Goal: Task Accomplishment & Management: Manage account settings

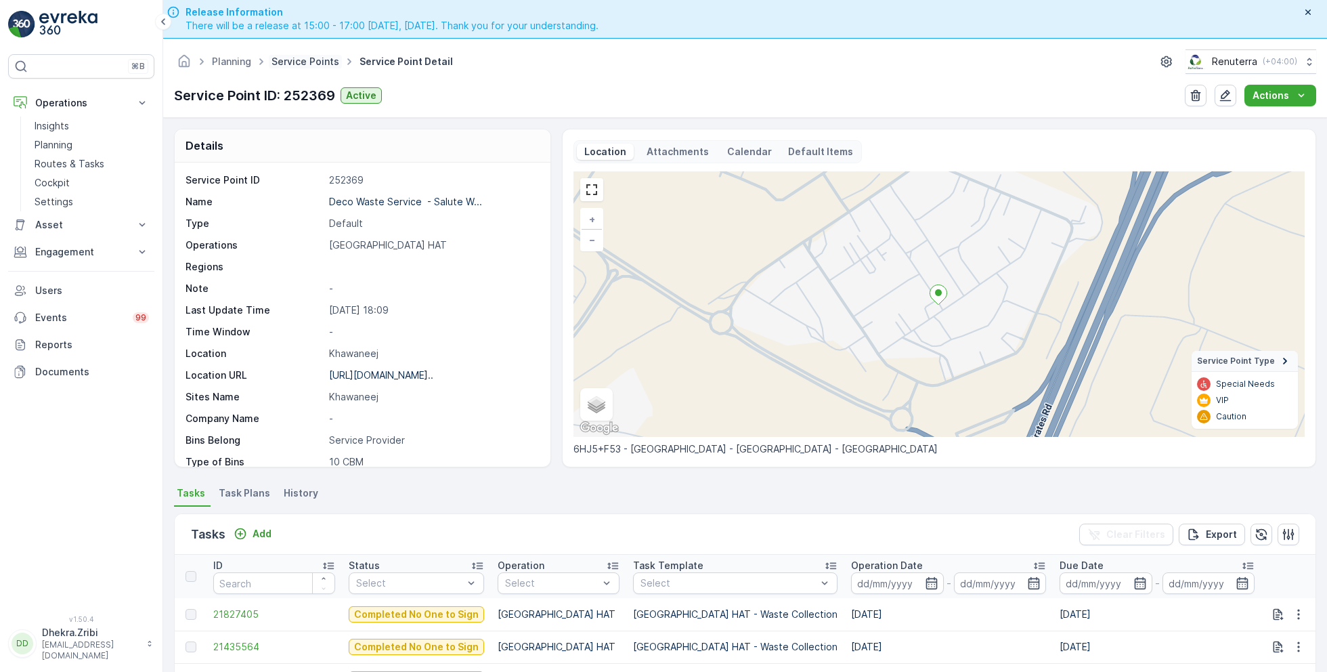
click at [305, 63] on link "Service Points" at bounding box center [306, 62] width 68 height 12
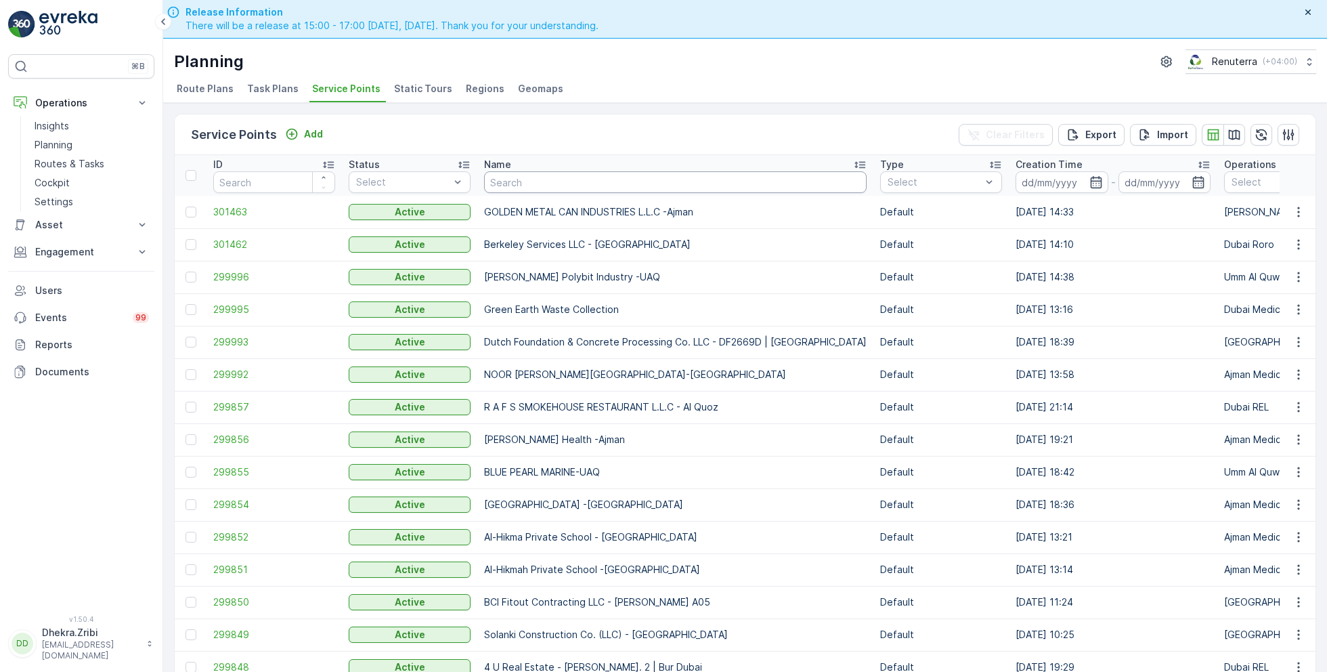
click at [536, 179] on input "text" at bounding box center [675, 182] width 383 height 22
type input "omi"
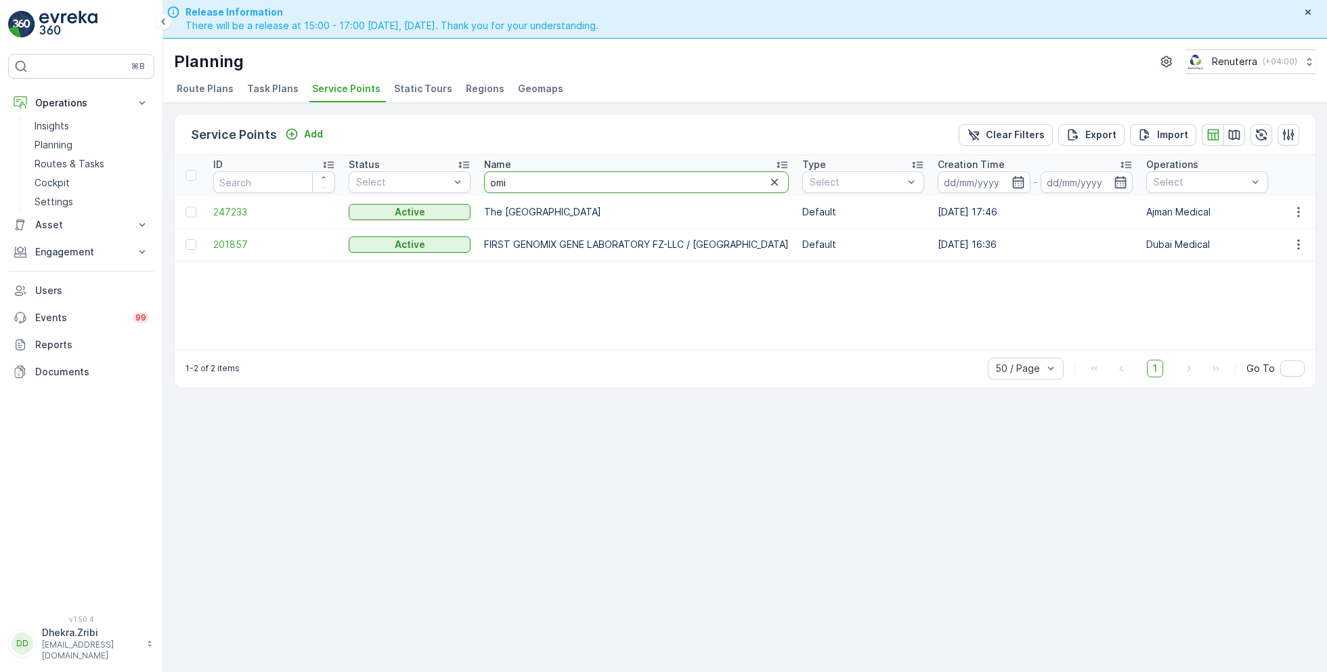
click at [519, 180] on input "omi" at bounding box center [636, 182] width 305 height 22
type input "omni"
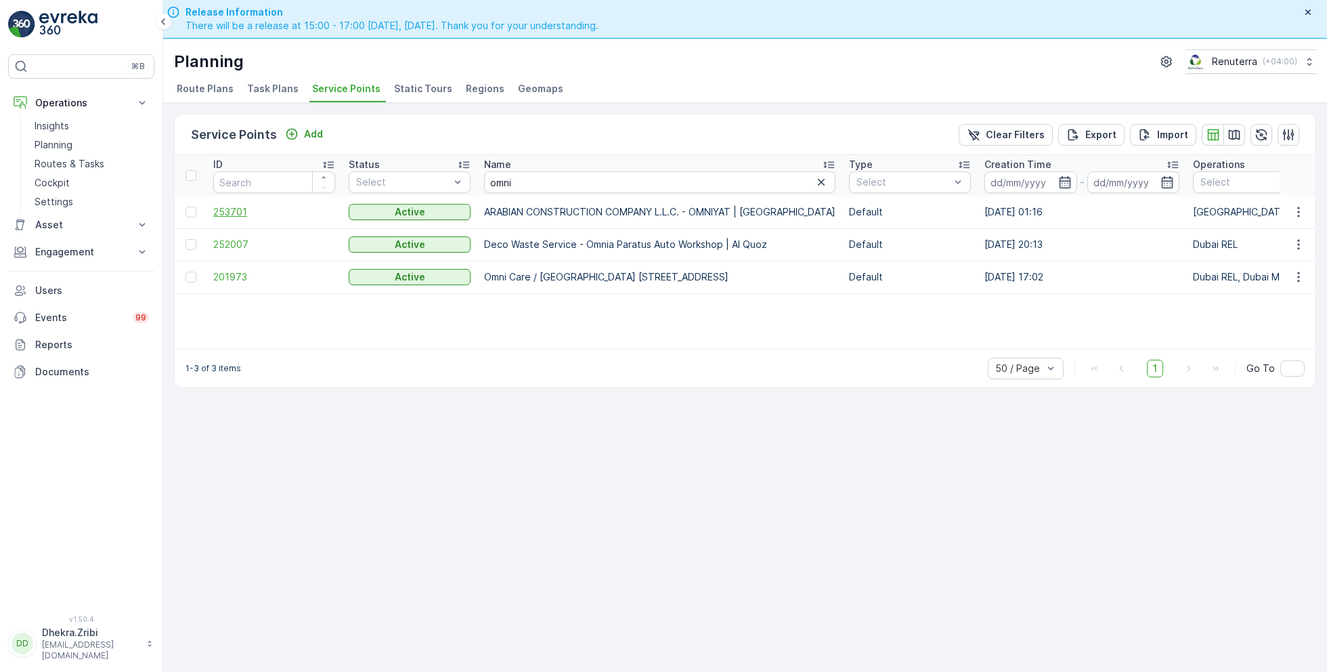
click at [223, 211] on span "253701" at bounding box center [274, 212] width 122 height 14
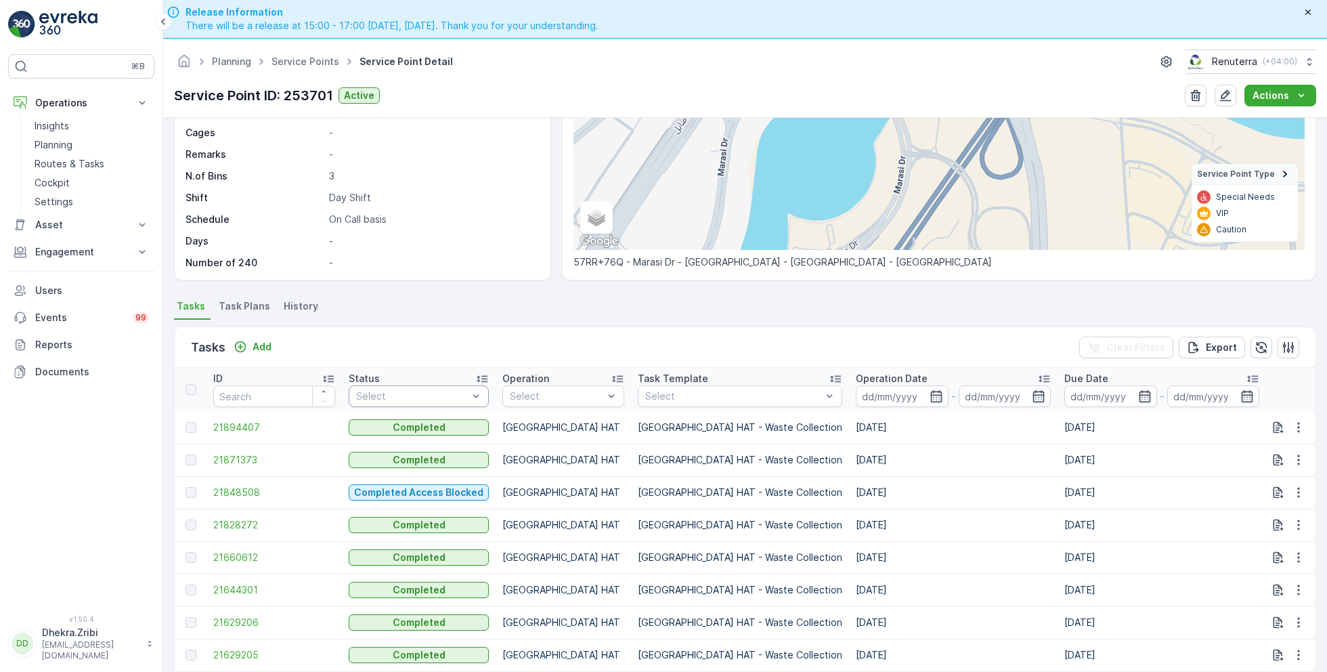
scroll to position [191, 0]
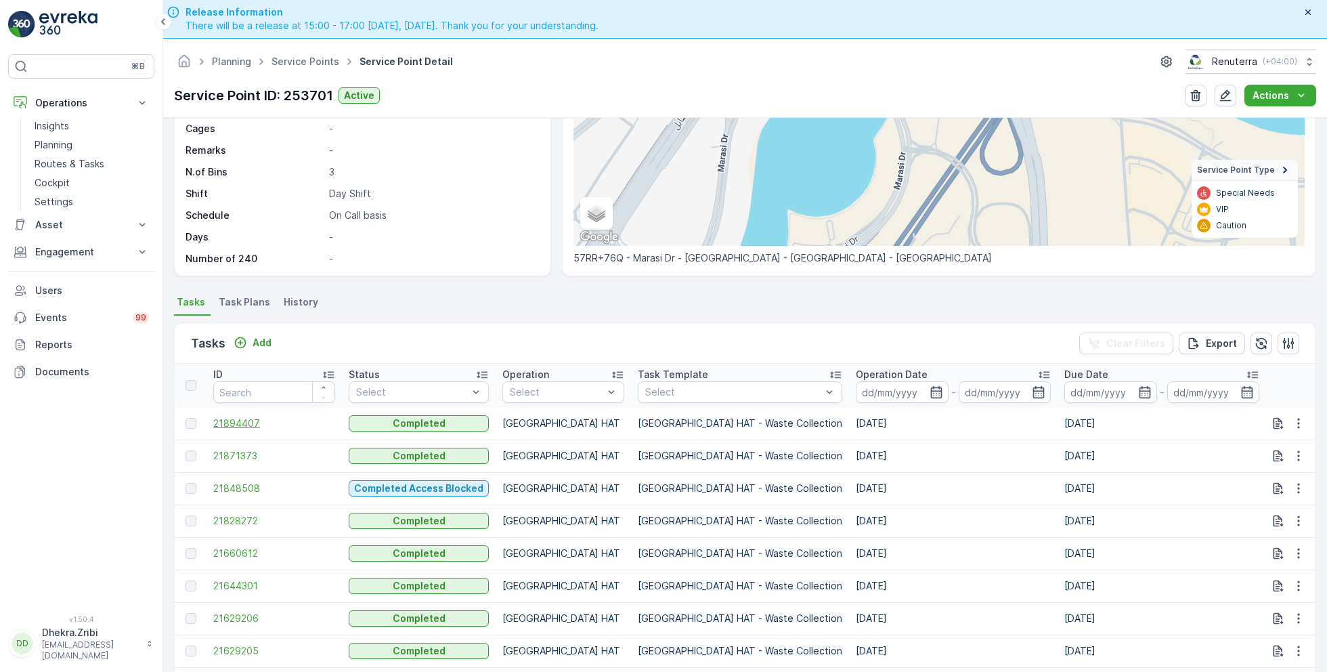
click at [256, 416] on span "21894407" at bounding box center [274, 423] width 122 height 14
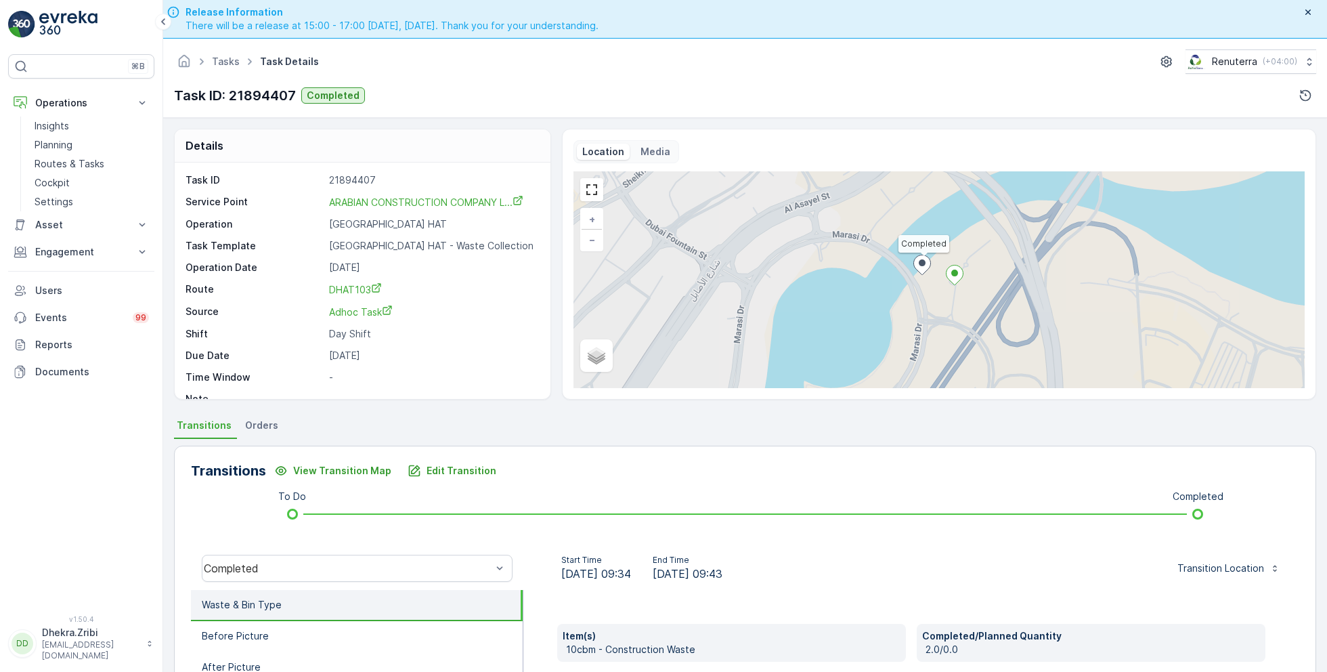
scroll to position [18, 0]
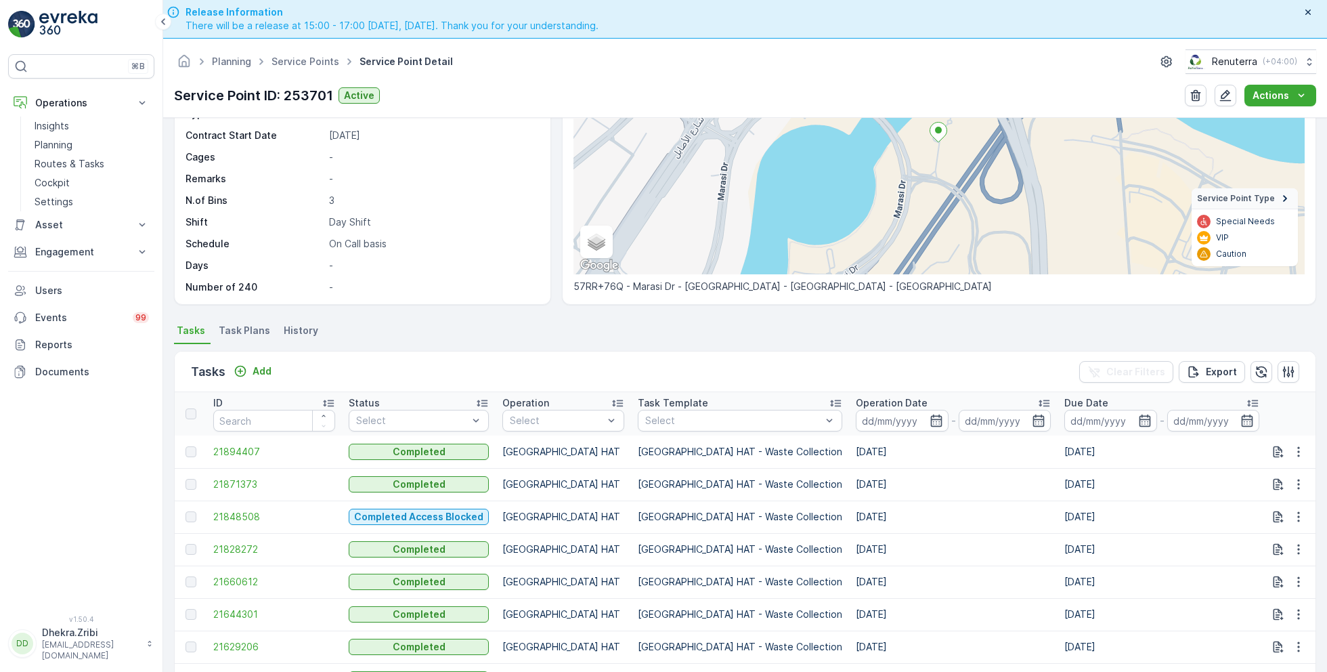
scroll to position [190, 0]
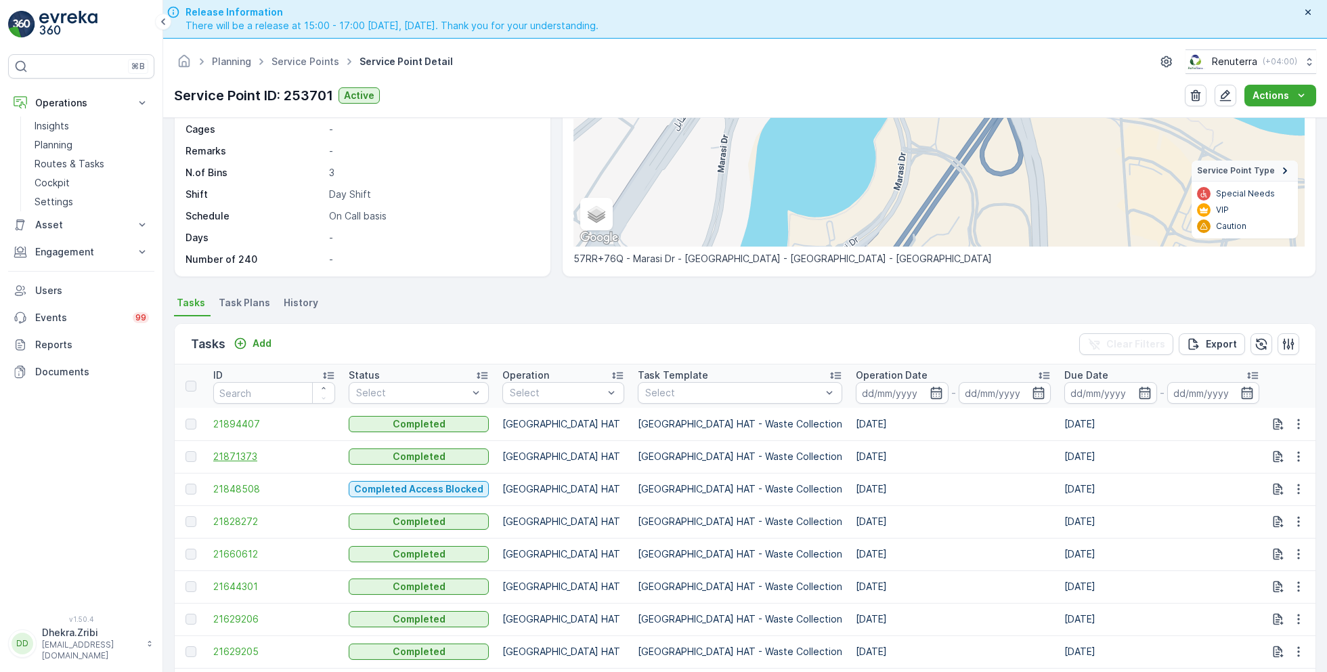
click at [254, 456] on span "21871373" at bounding box center [274, 457] width 122 height 14
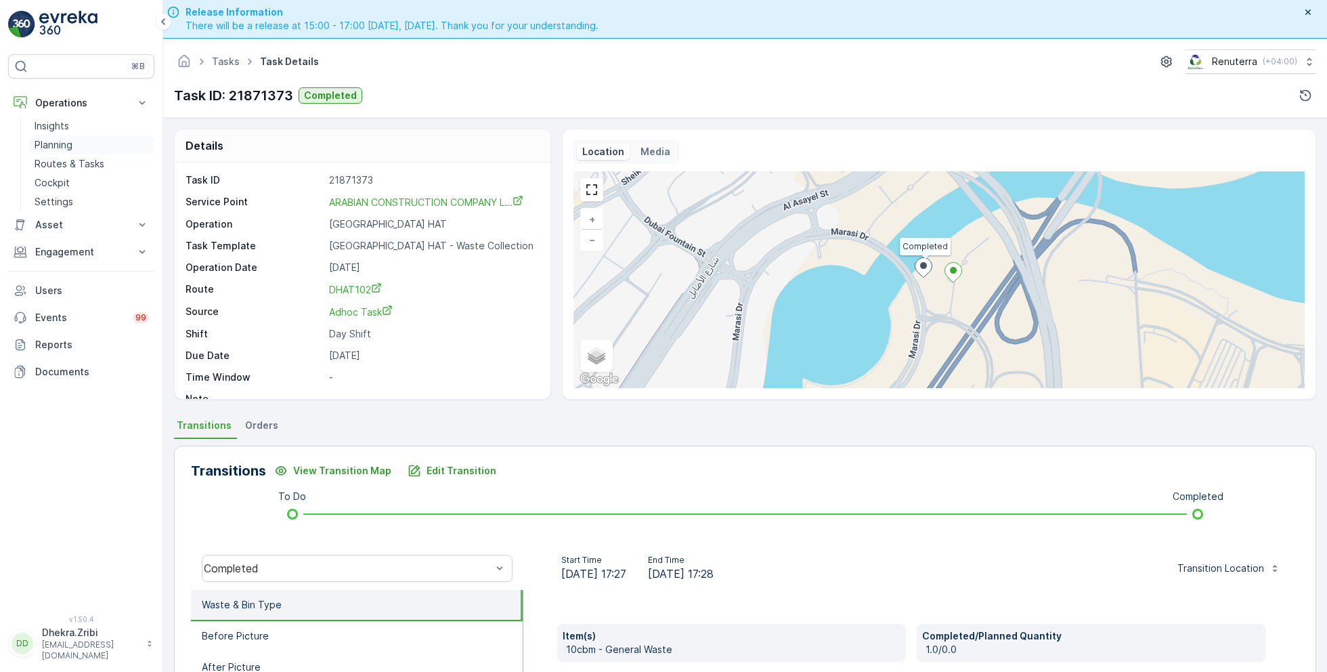
click at [64, 141] on p "Planning" at bounding box center [54, 145] width 38 height 14
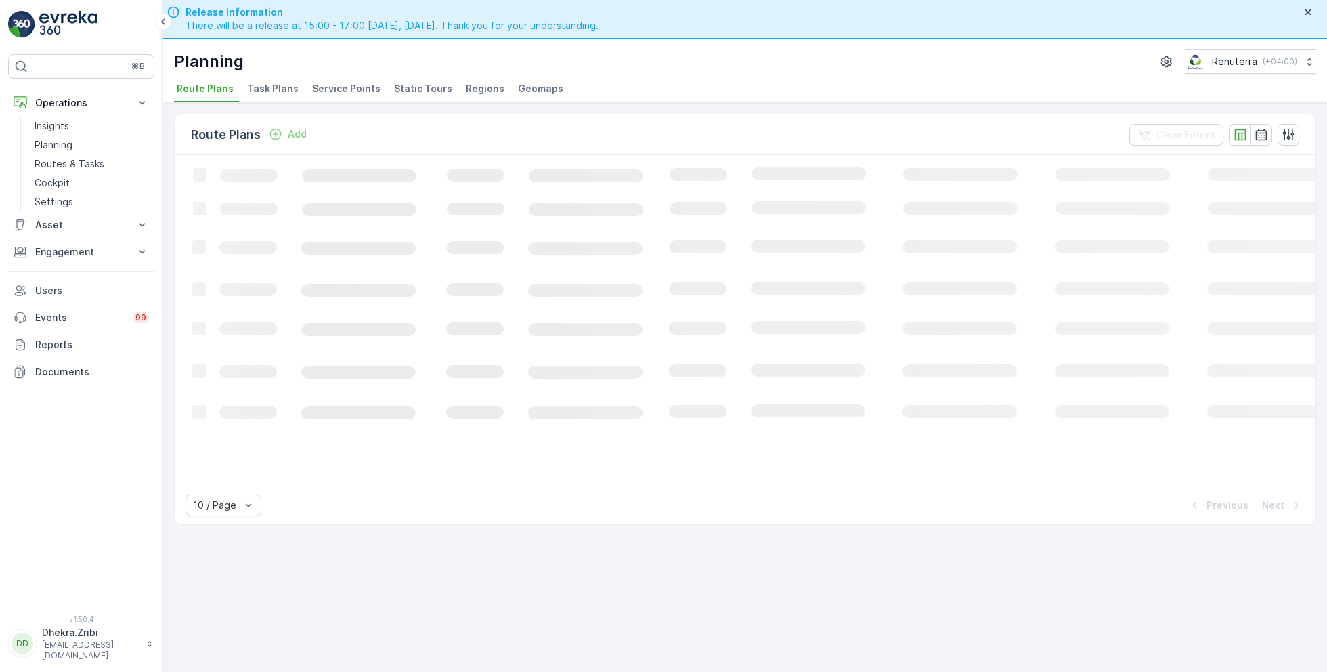
click at [351, 90] on span "Service Points" at bounding box center [346, 89] width 68 height 14
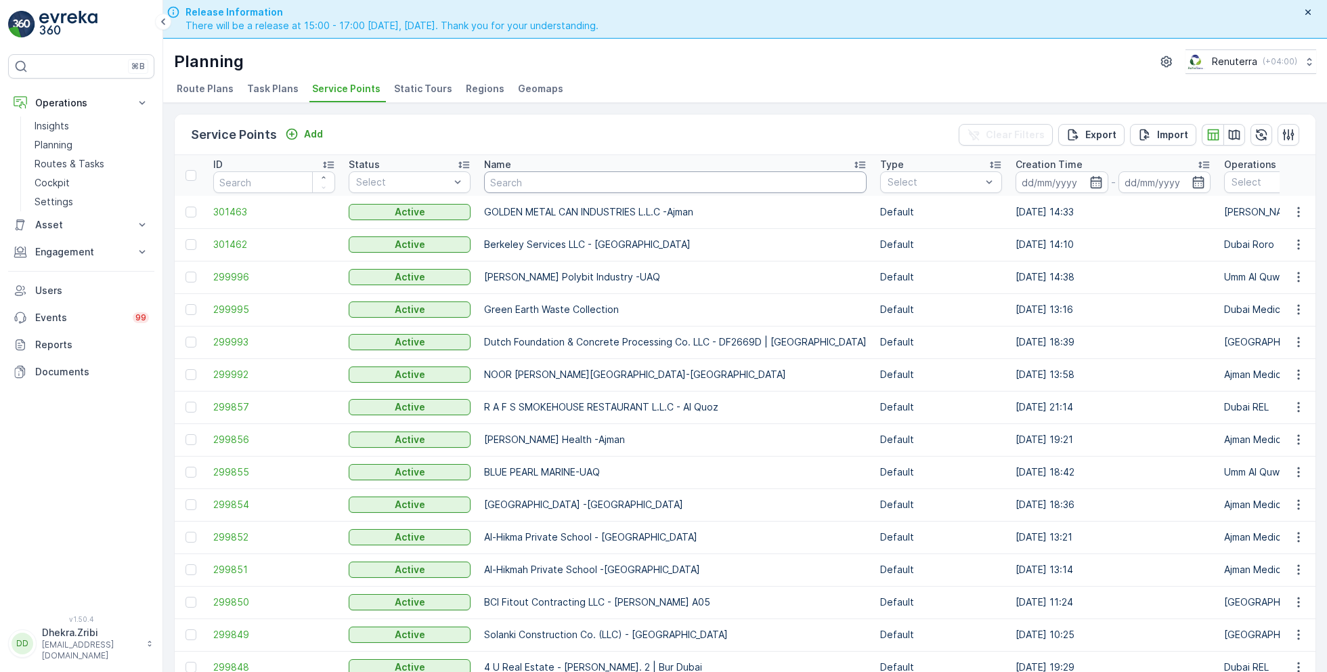
click at [582, 174] on input "text" at bounding box center [675, 182] width 383 height 22
type input "bbh"
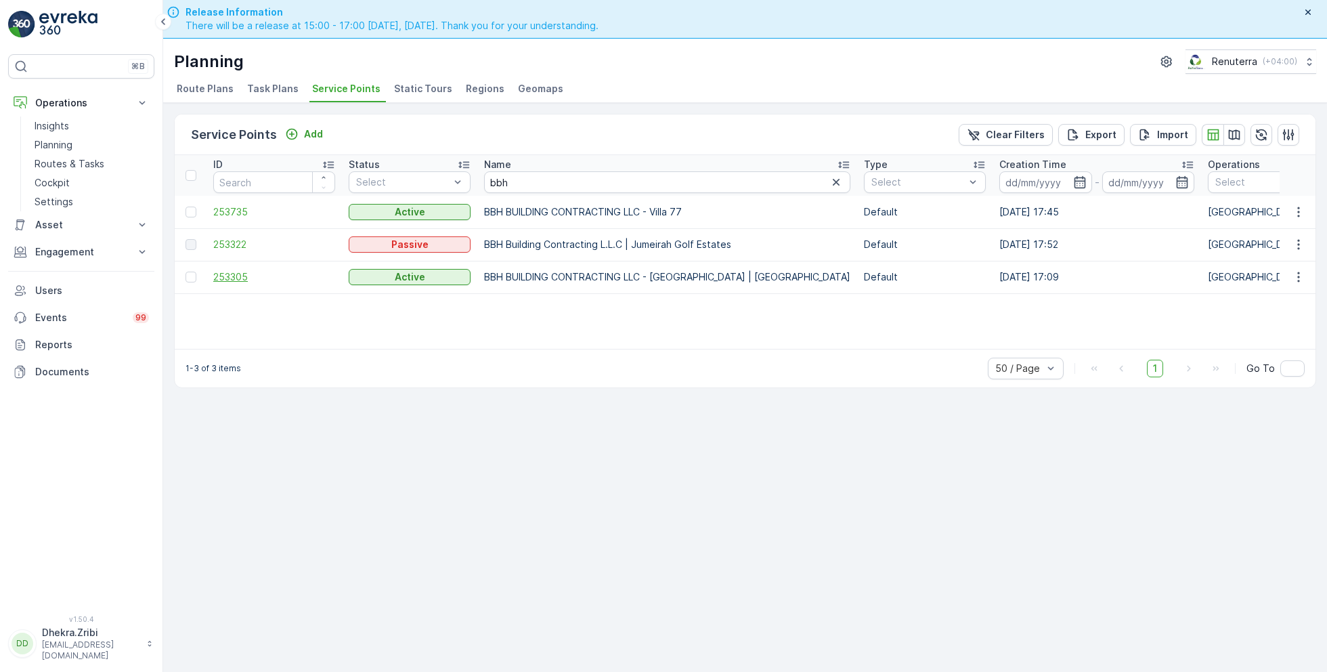
click at [243, 272] on span "253305" at bounding box center [274, 277] width 122 height 14
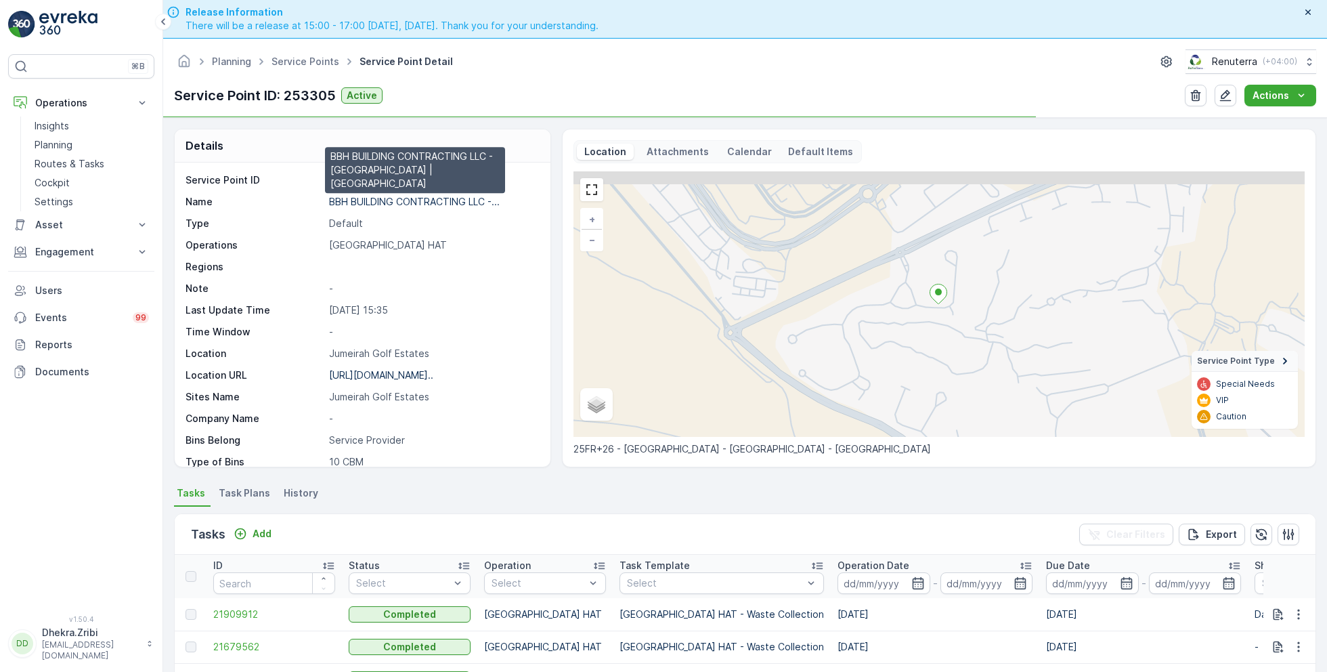
click at [385, 202] on p "BBH BUILDING CONTRACTING LLC -..." at bounding box center [414, 202] width 171 height 12
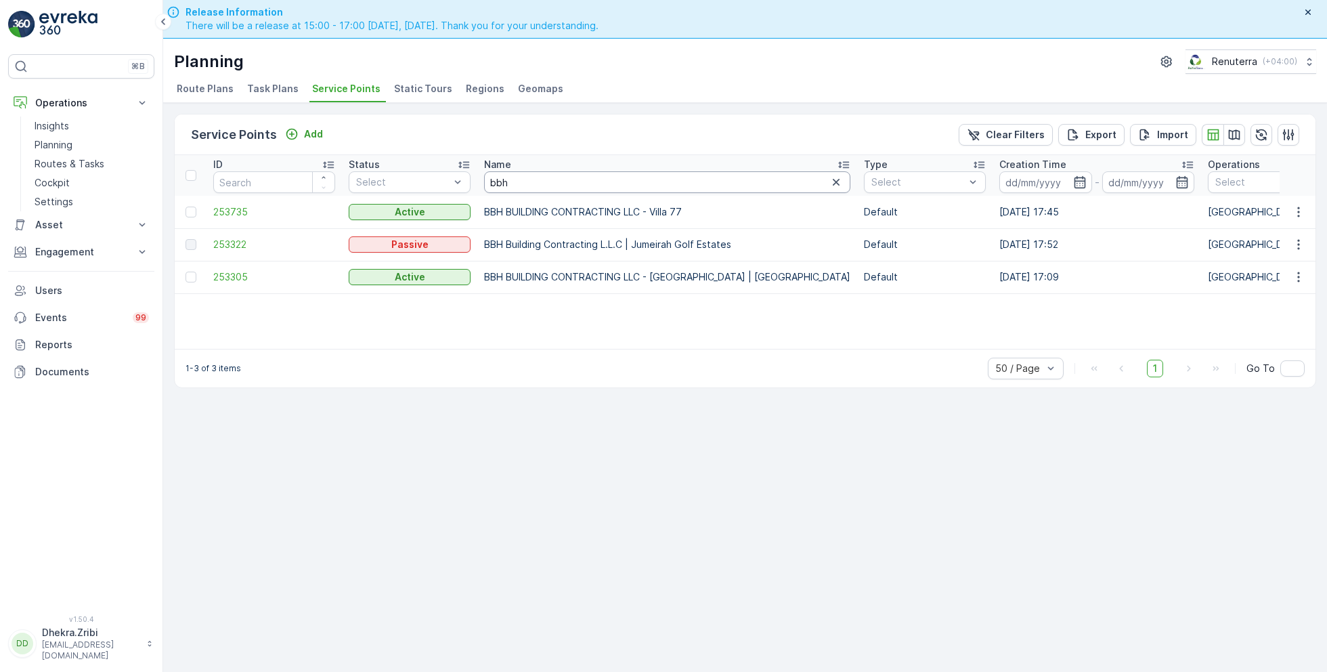
click at [528, 175] on input "bbh" at bounding box center [667, 182] width 366 height 22
type input "wade"
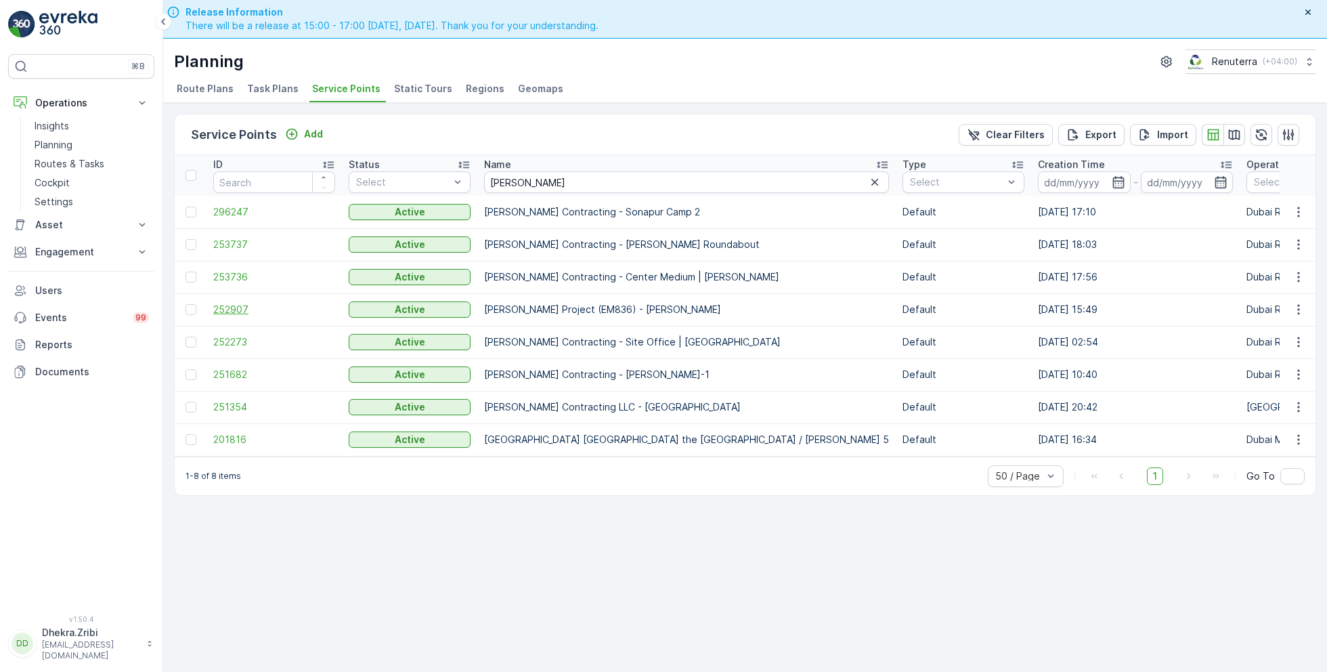
click at [234, 305] on span "252907" at bounding box center [274, 310] width 122 height 14
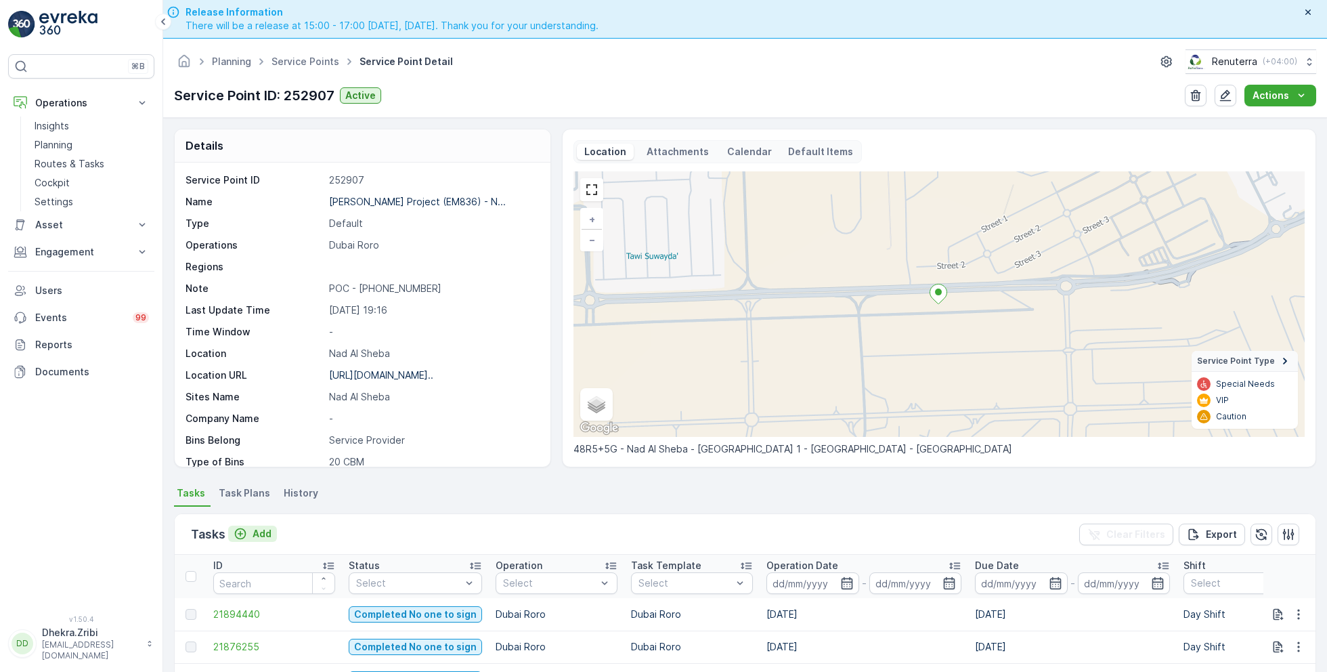
click at [262, 537] on p "Add" at bounding box center [262, 534] width 19 height 14
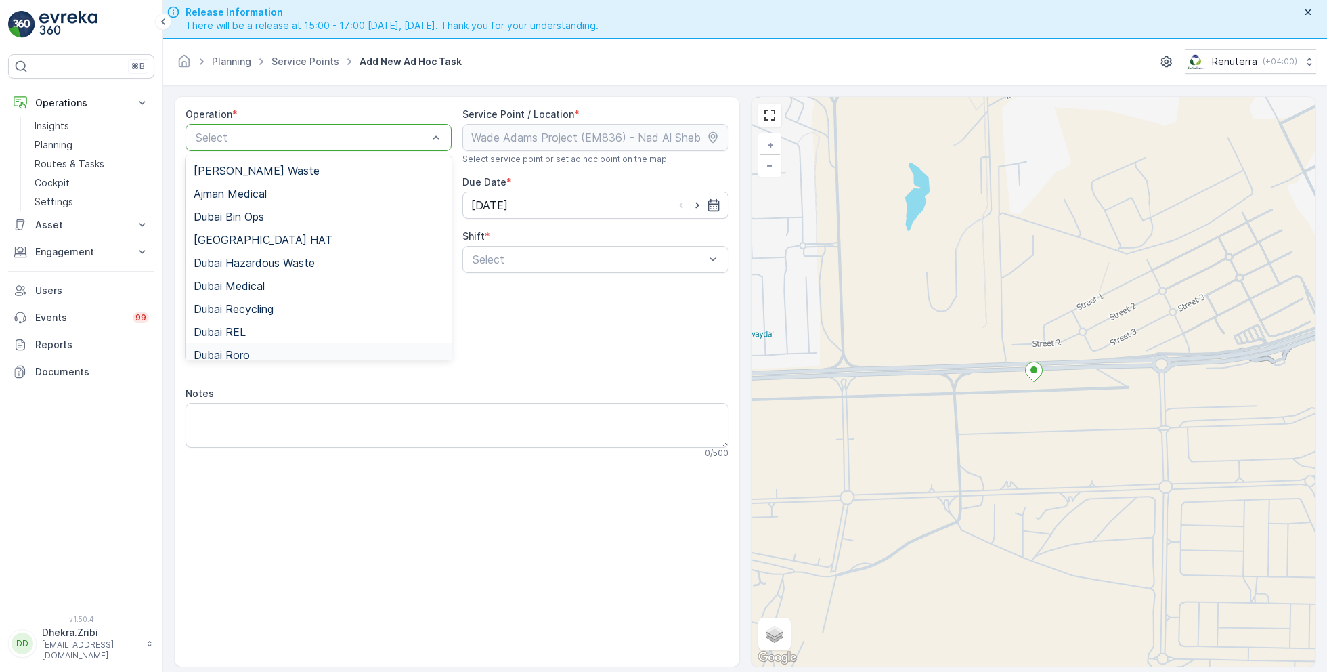
click at [245, 349] on span "Dubai Roro" at bounding box center [222, 355] width 56 height 12
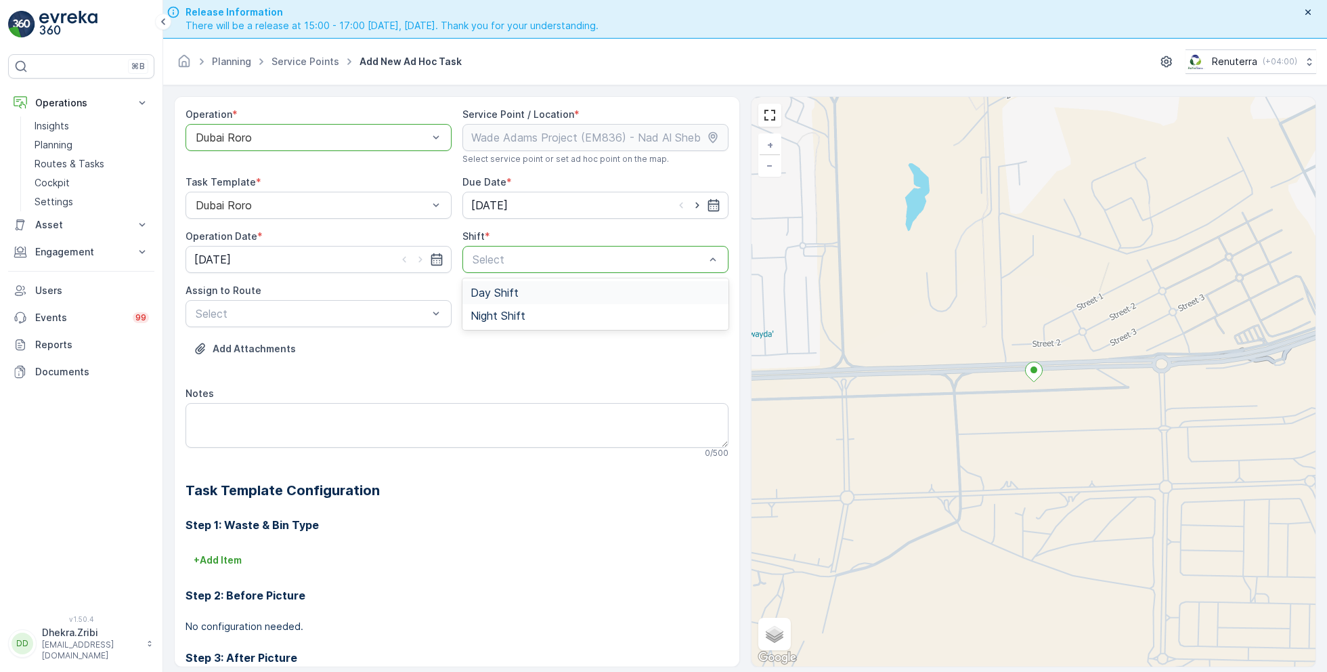
click at [517, 290] on div "Day Shift" at bounding box center [596, 292] width 250 height 12
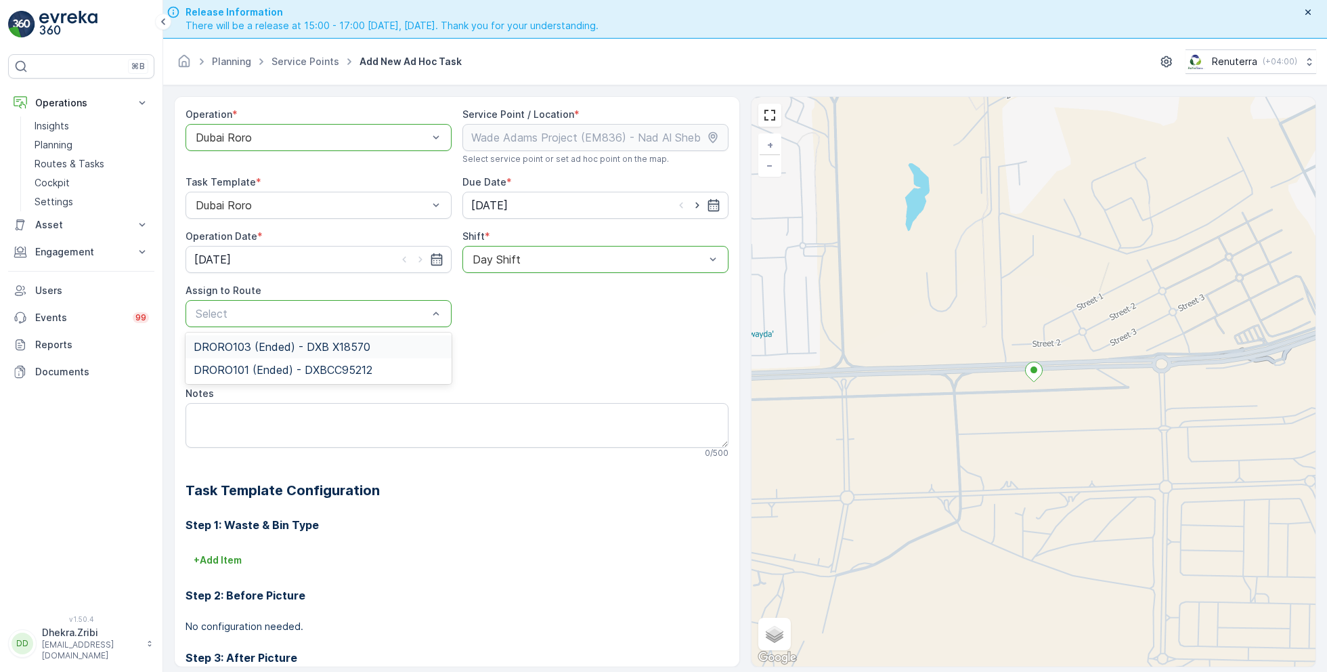
click at [307, 343] on span "DRORO103 (Ended) - DXB X18570" at bounding box center [282, 347] width 177 height 12
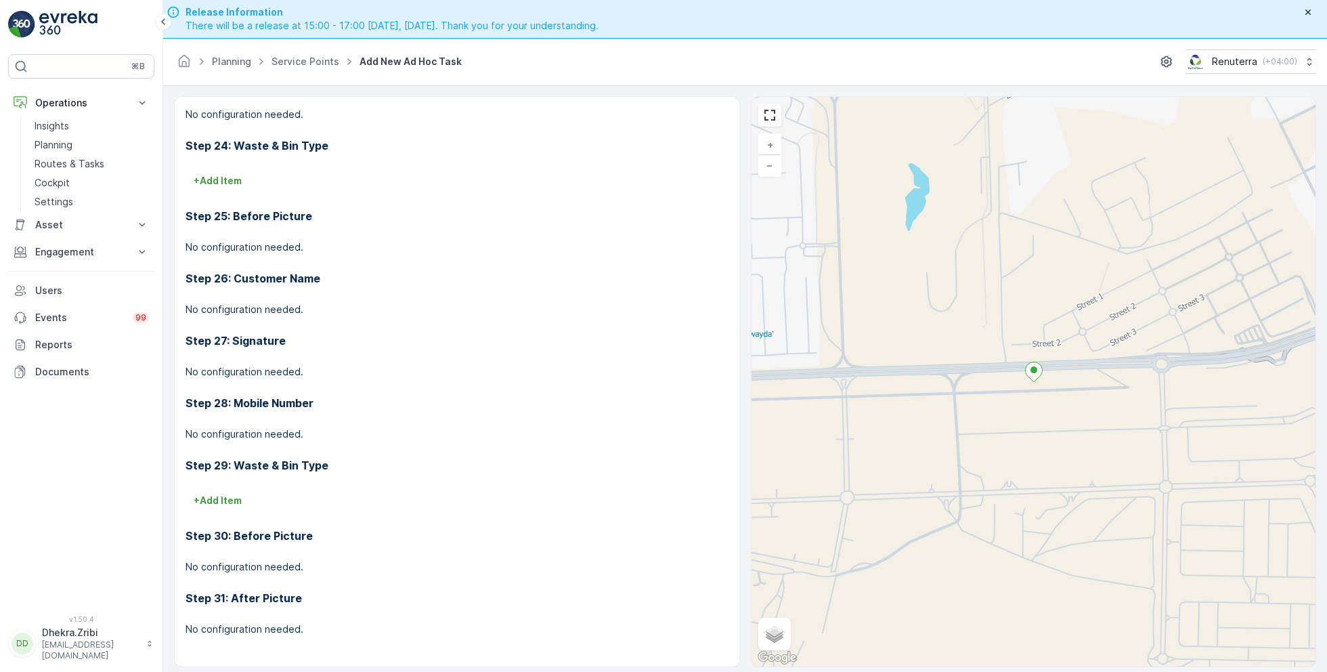
scroll to position [38, 0]
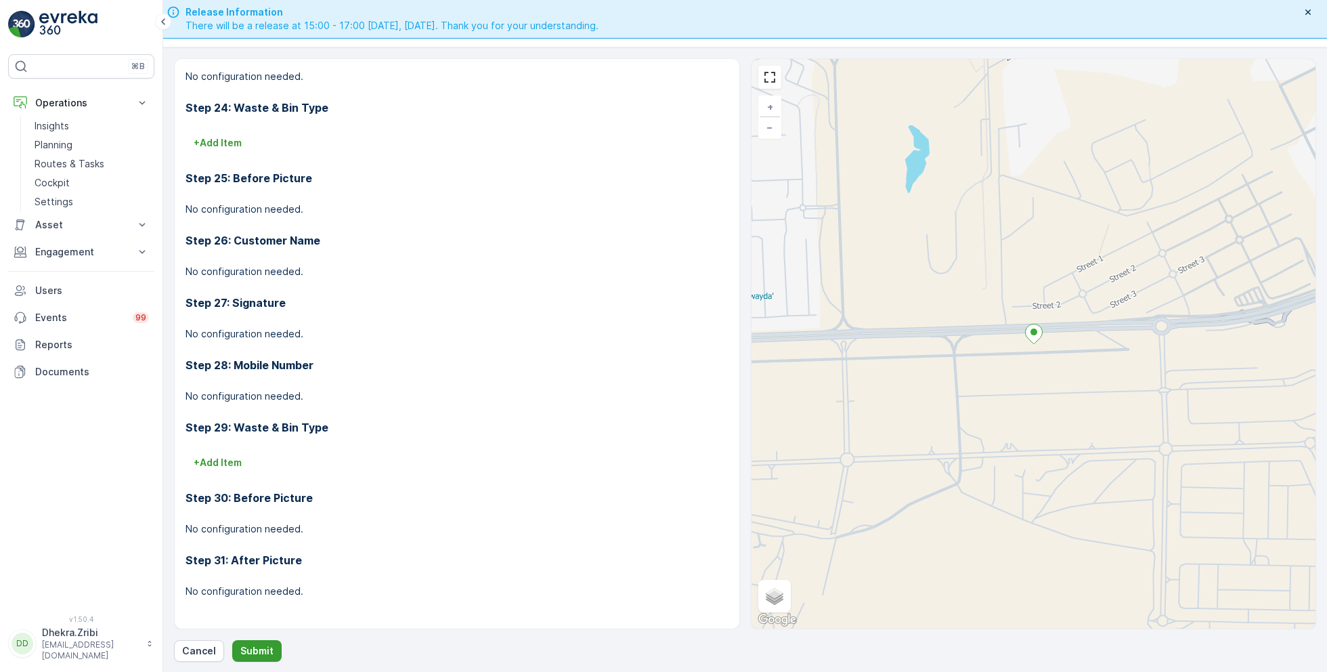
click at [260, 648] on p "Submit" at bounding box center [256, 651] width 33 height 14
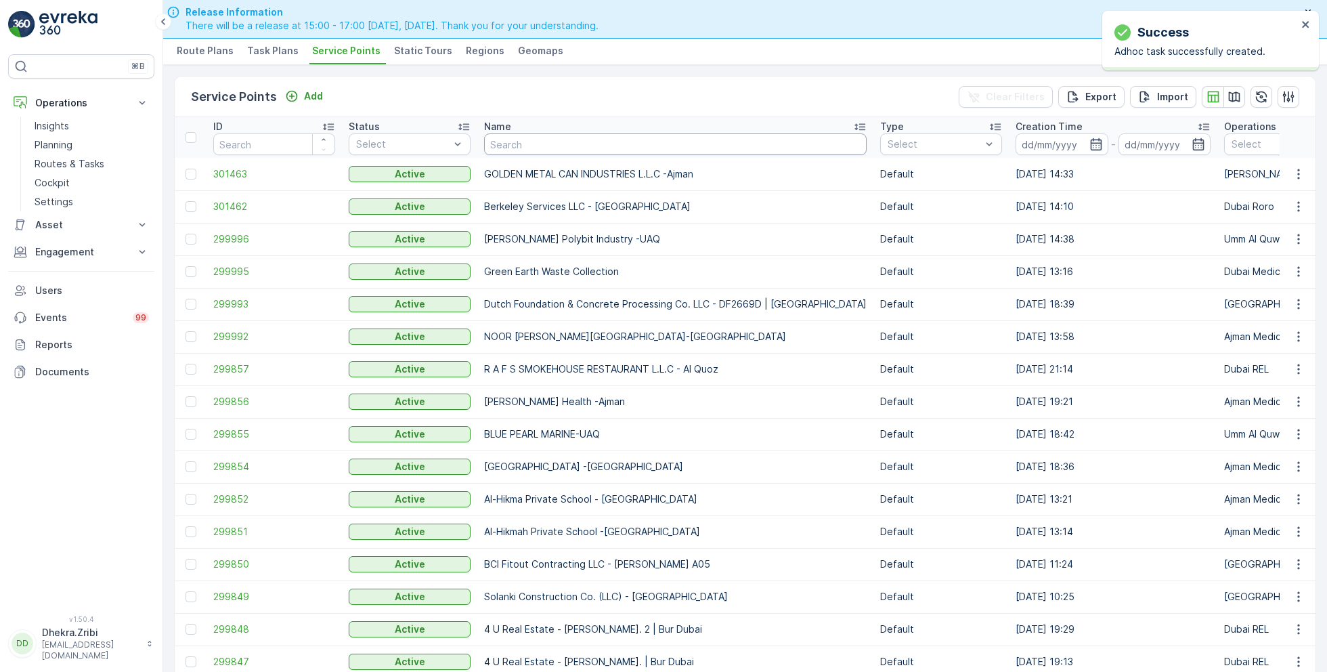
click at [529, 142] on input "text" at bounding box center [675, 144] width 383 height 22
type input "wade"
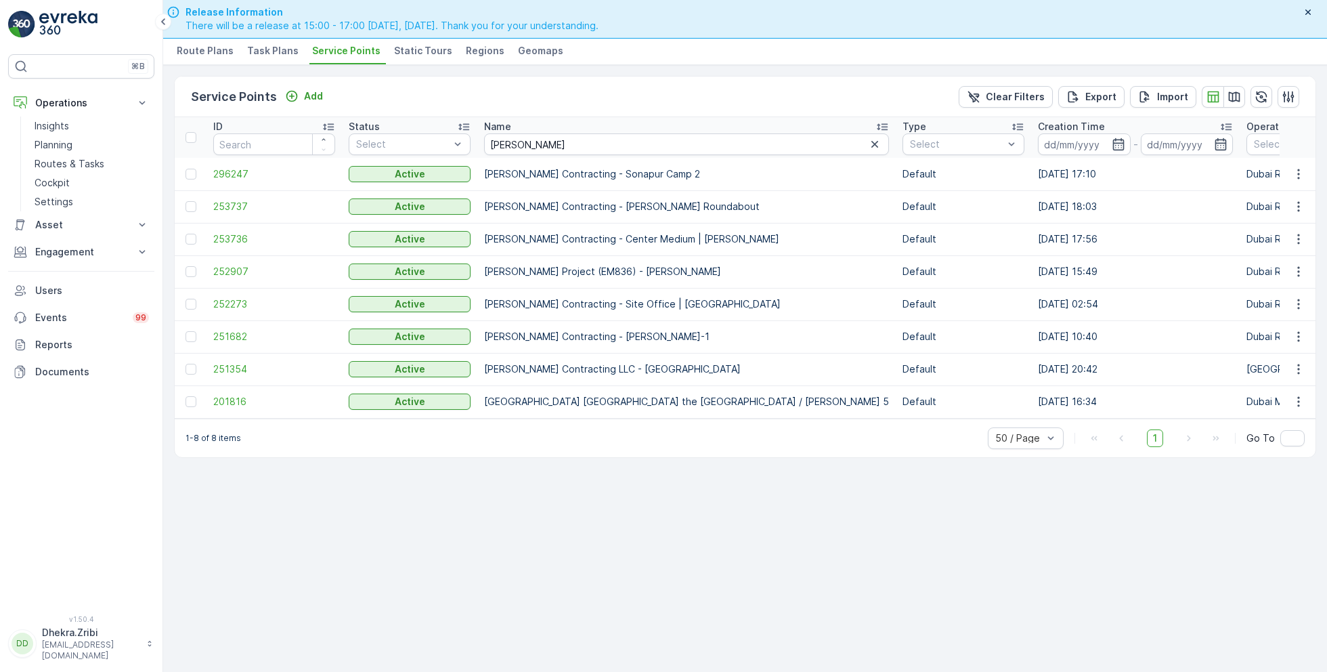
click at [238, 261] on td "252907" at bounding box center [274, 271] width 135 height 32
click at [240, 270] on span "252907" at bounding box center [274, 272] width 122 height 14
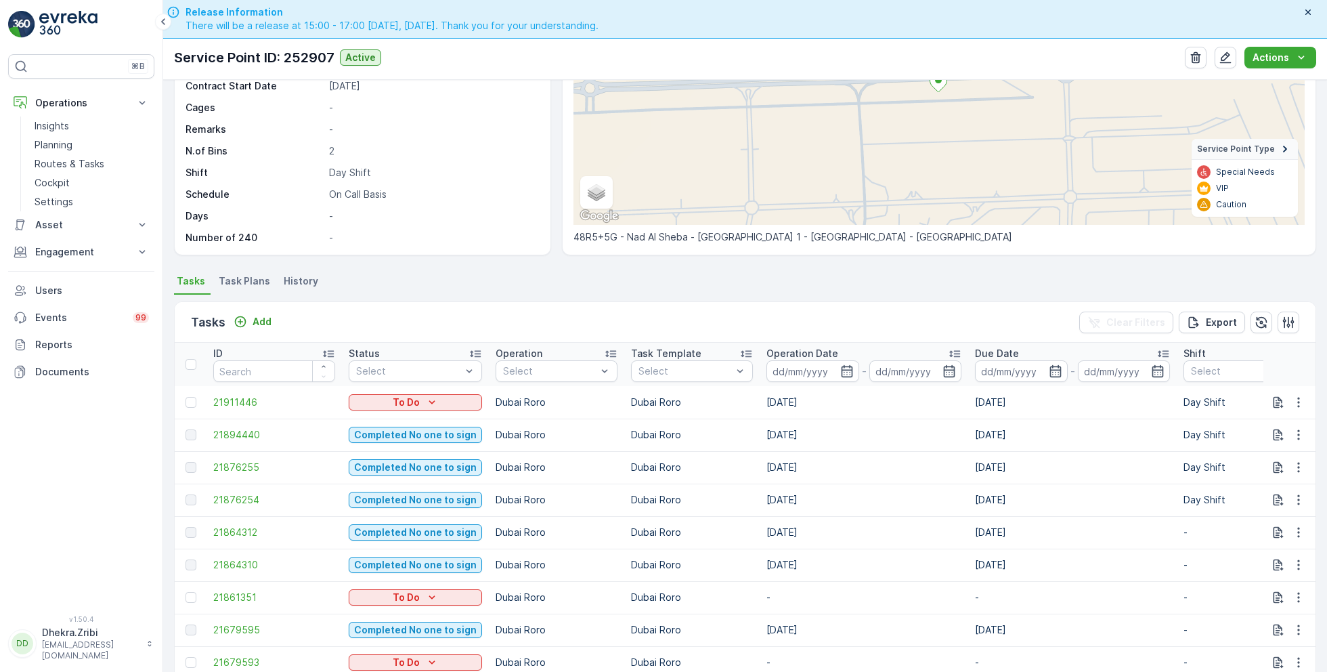
scroll to position [180, 0]
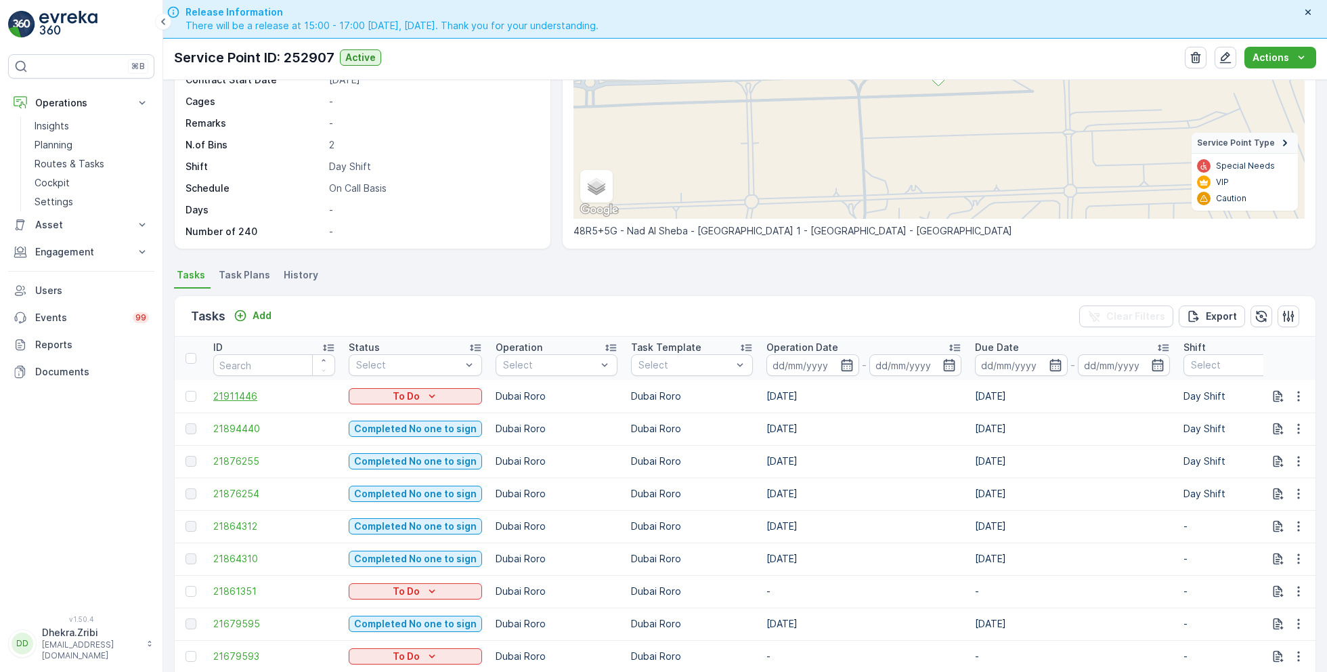
click at [257, 391] on span "21911446" at bounding box center [274, 396] width 122 height 14
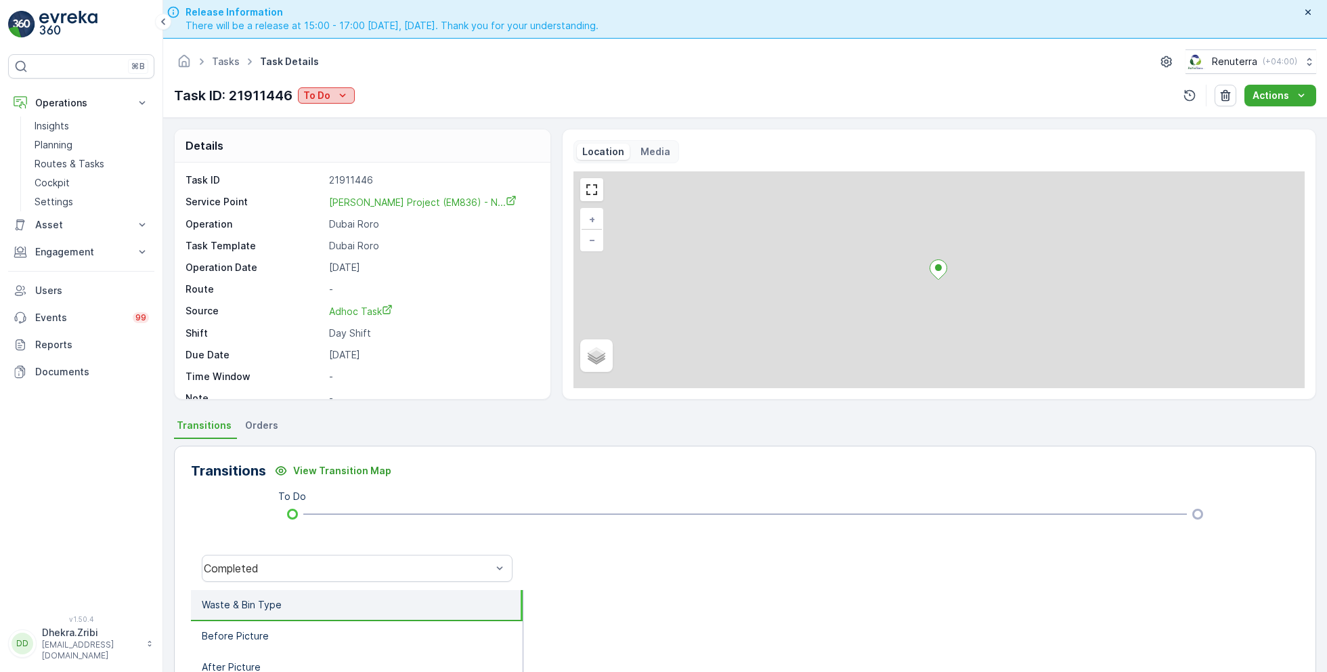
click at [336, 99] on icon "To Do" at bounding box center [343, 96] width 14 height 14
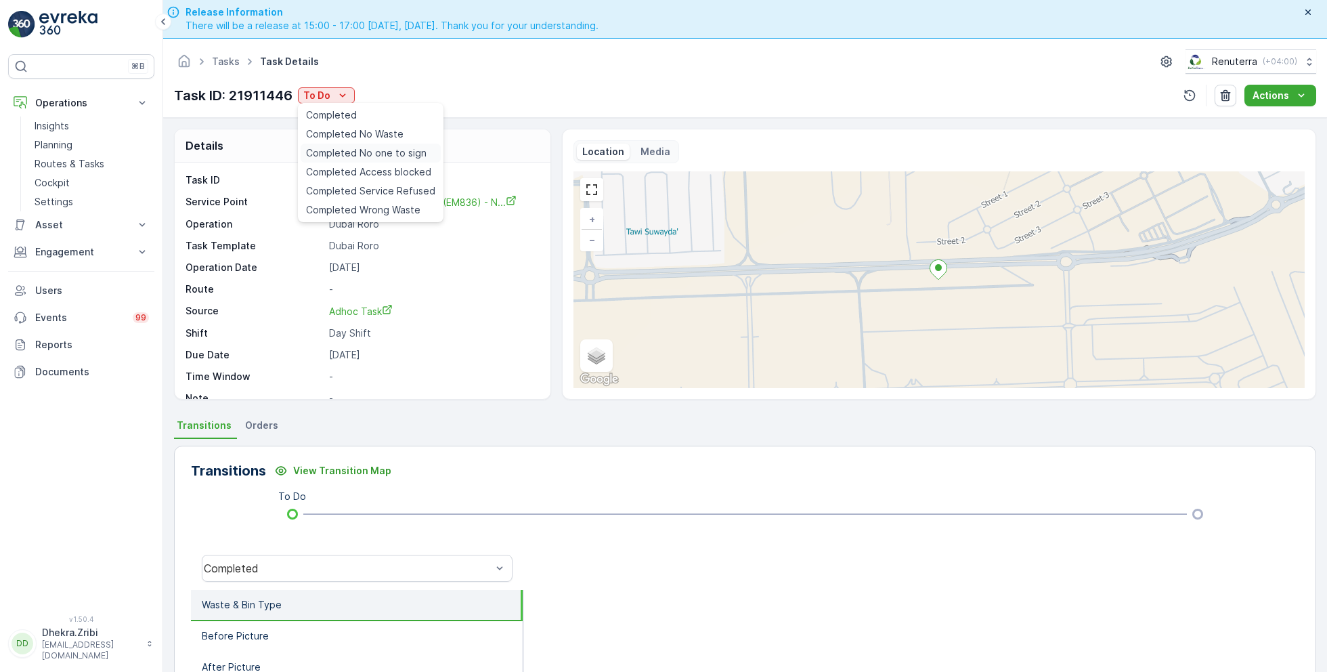
click at [384, 154] on span "Completed No one to sign" at bounding box center [366, 153] width 121 height 14
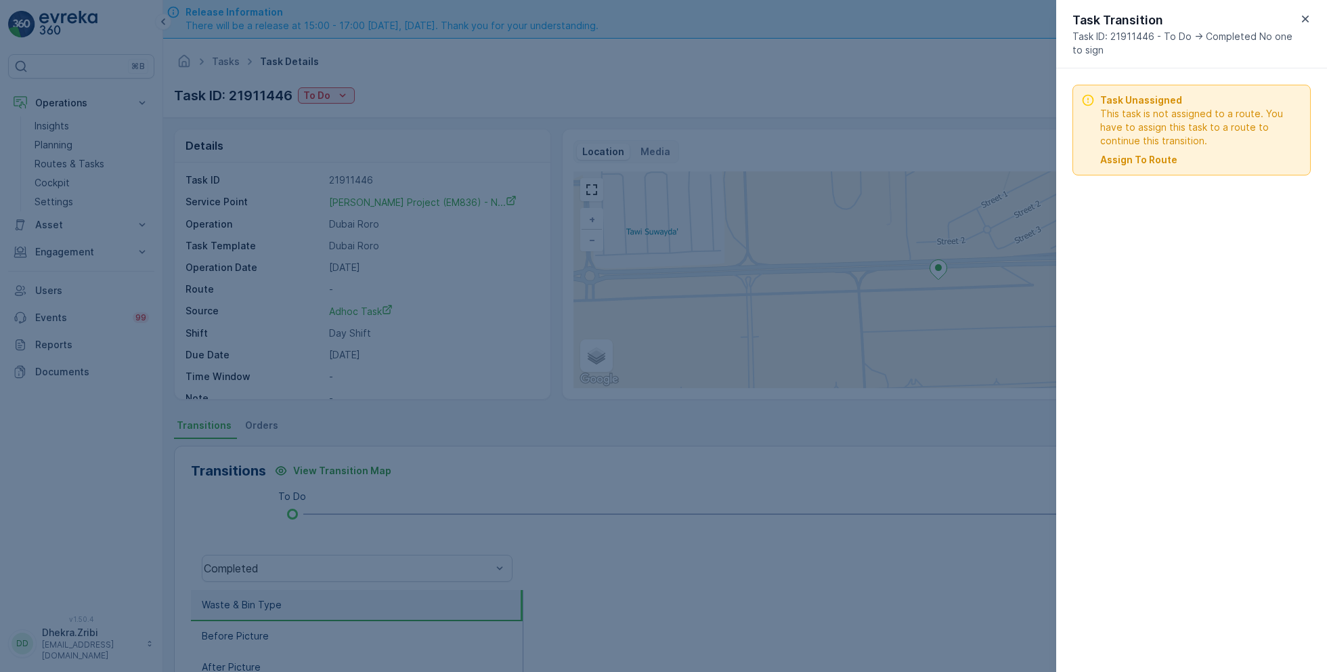
click at [1152, 156] on p "Assign To Route" at bounding box center [1138, 160] width 77 height 14
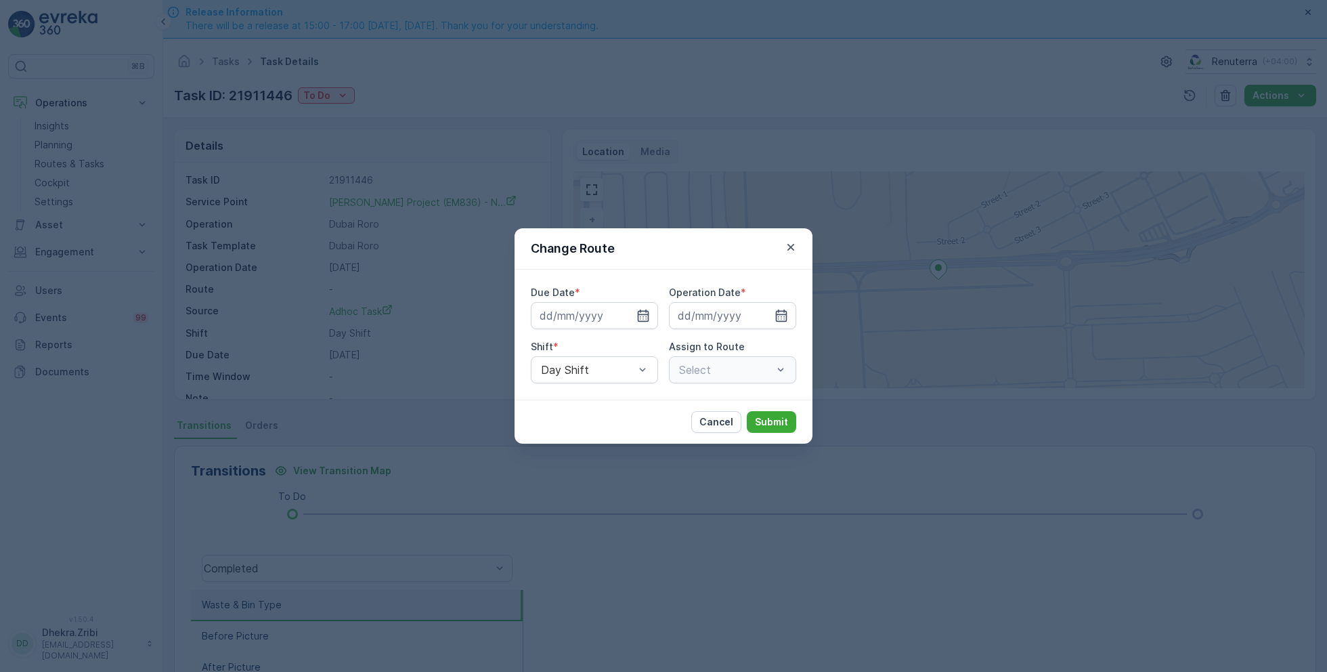
type input "[DATE]"
click at [794, 250] on icon "button" at bounding box center [790, 247] width 7 height 7
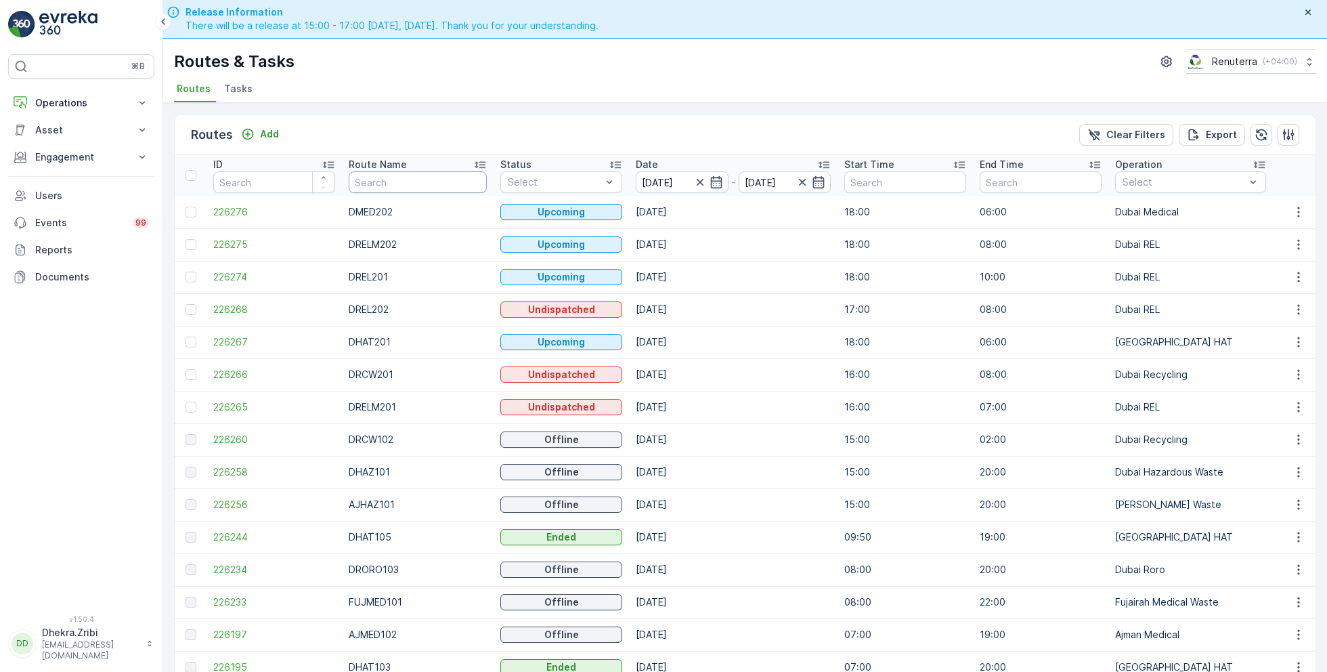
click at [389, 183] on input "text" at bounding box center [418, 182] width 138 height 22
type input "hat"
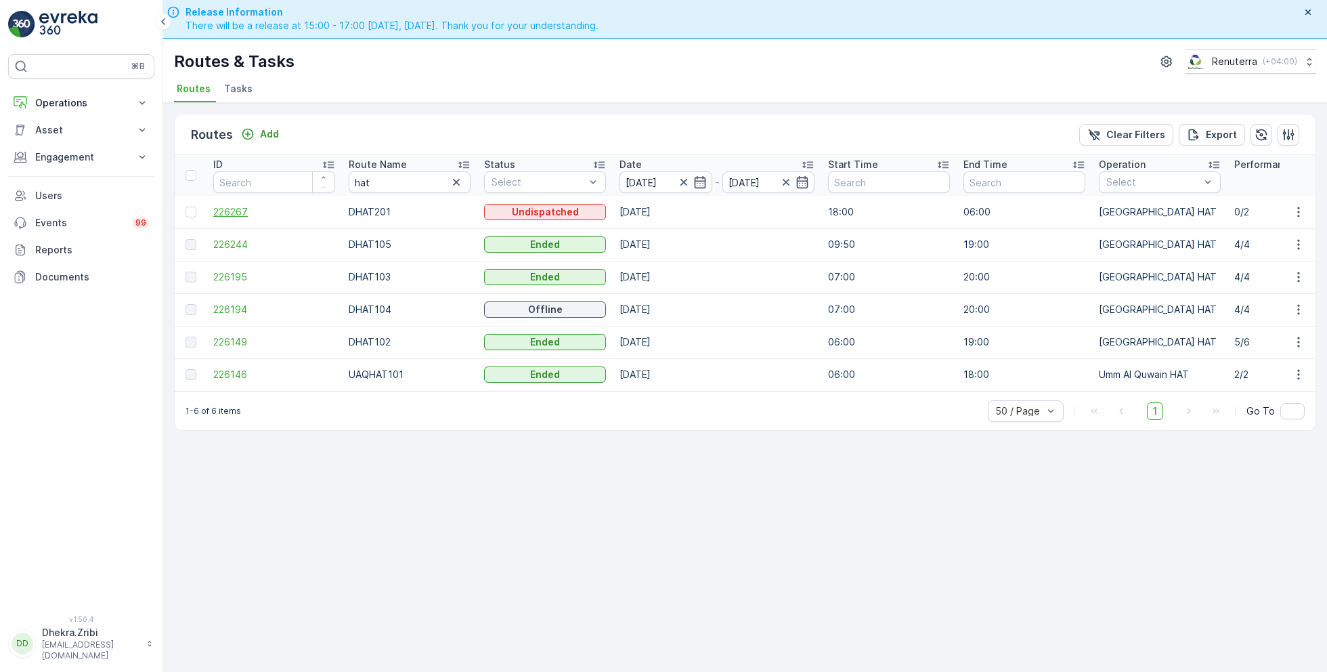
click at [219, 209] on span "226267" at bounding box center [274, 212] width 122 height 14
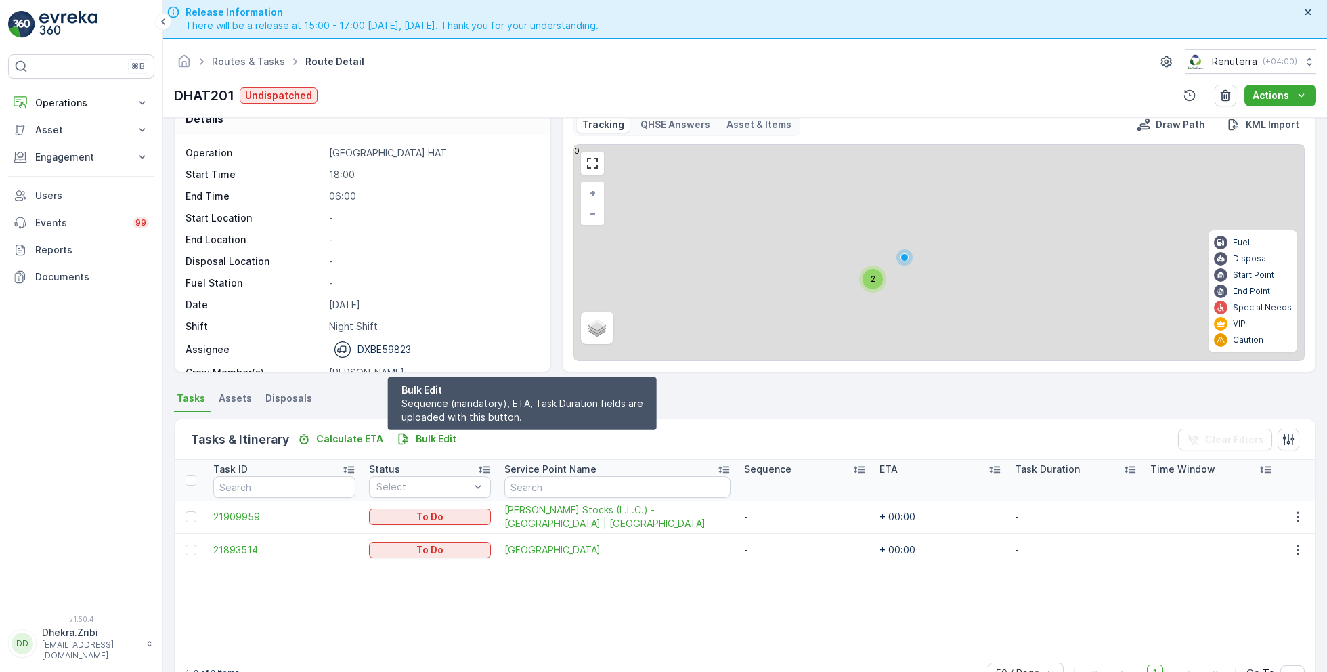
scroll to position [26, 0]
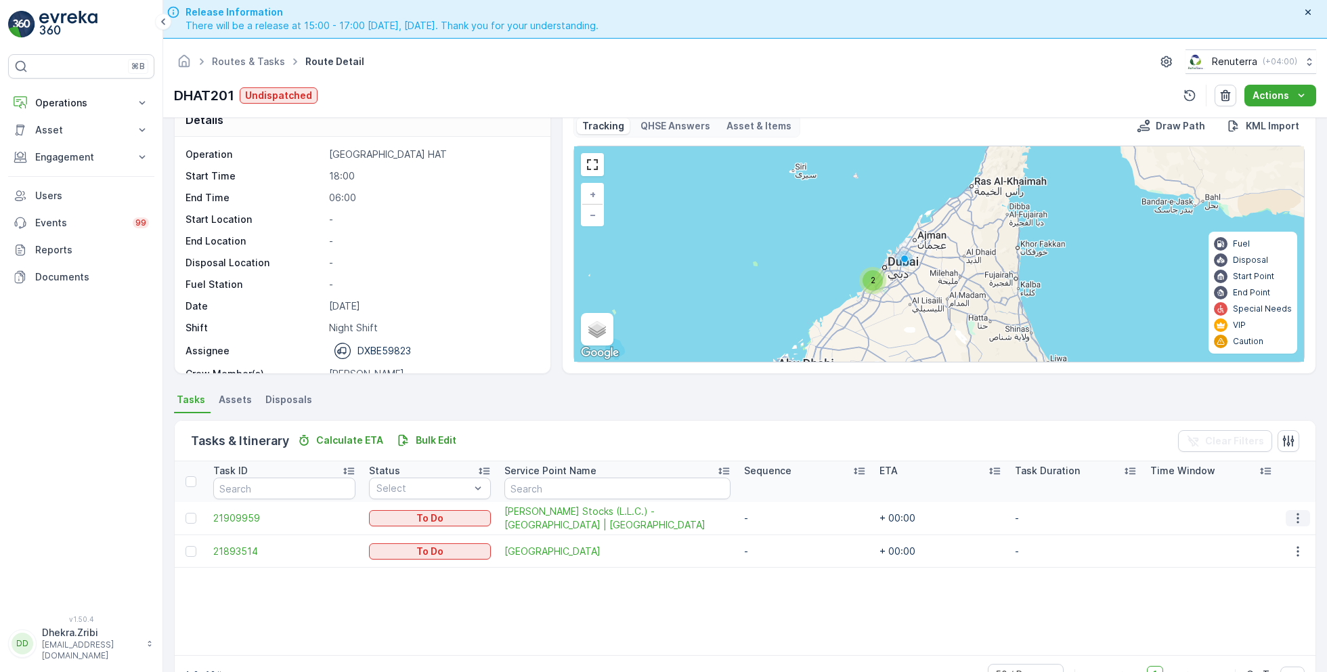
click at [1291, 514] on icon "button" at bounding box center [1298, 518] width 14 height 14
click at [1259, 579] on span "Change Route" at bounding box center [1264, 575] width 66 height 14
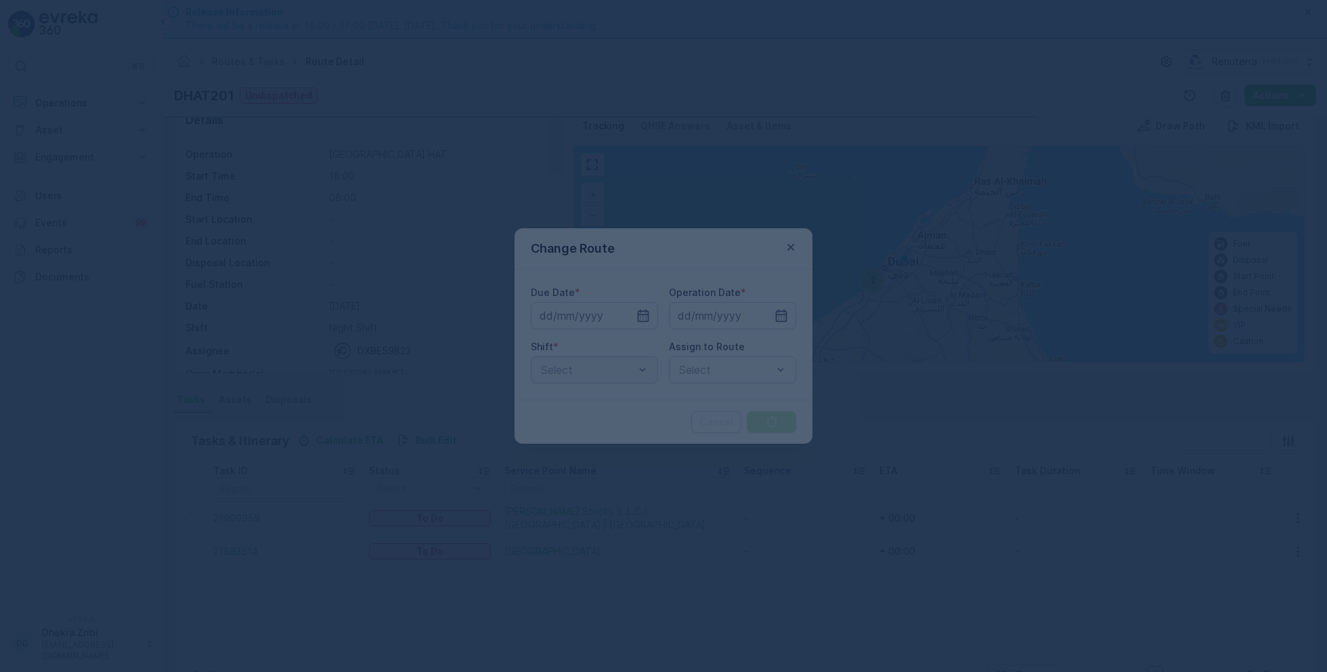
type input "[DATE]"
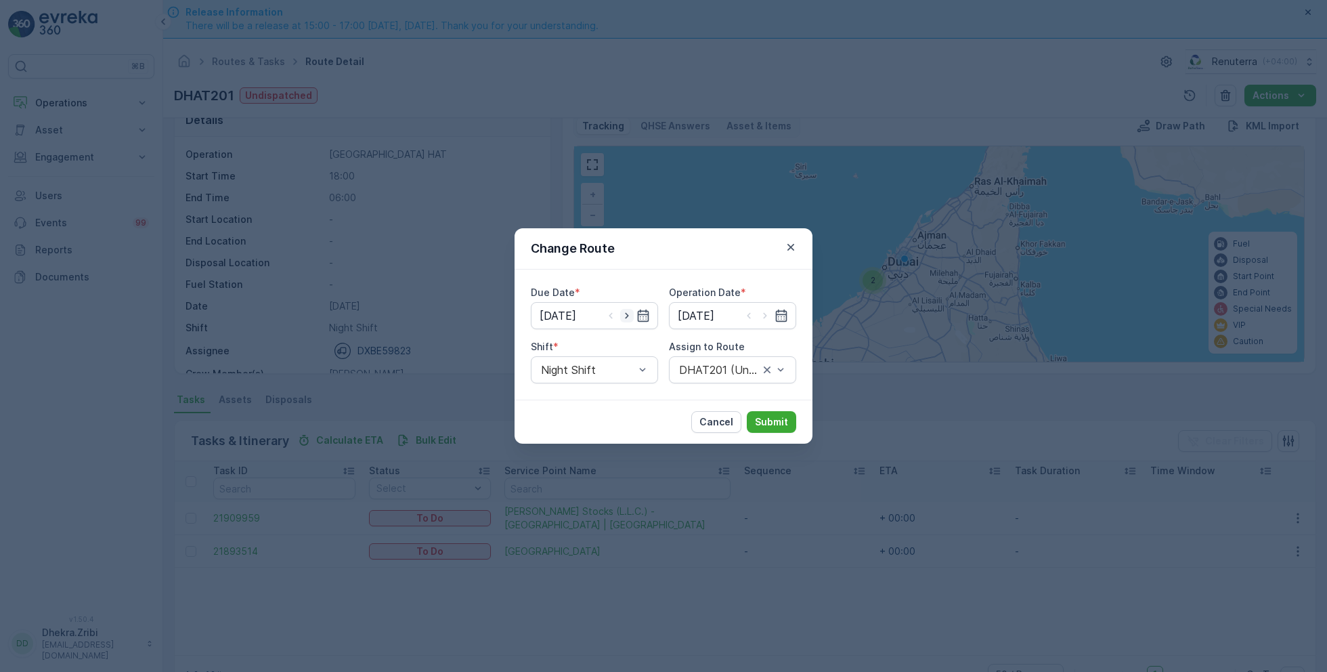
click at [624, 315] on icon "button" at bounding box center [627, 316] width 14 height 14
type input "21.09.2025"
click at [766, 316] on icon "button" at bounding box center [765, 316] width 14 height 14
type input "[DATE]"
click at [724, 430] on button "Cancel" at bounding box center [716, 422] width 50 height 22
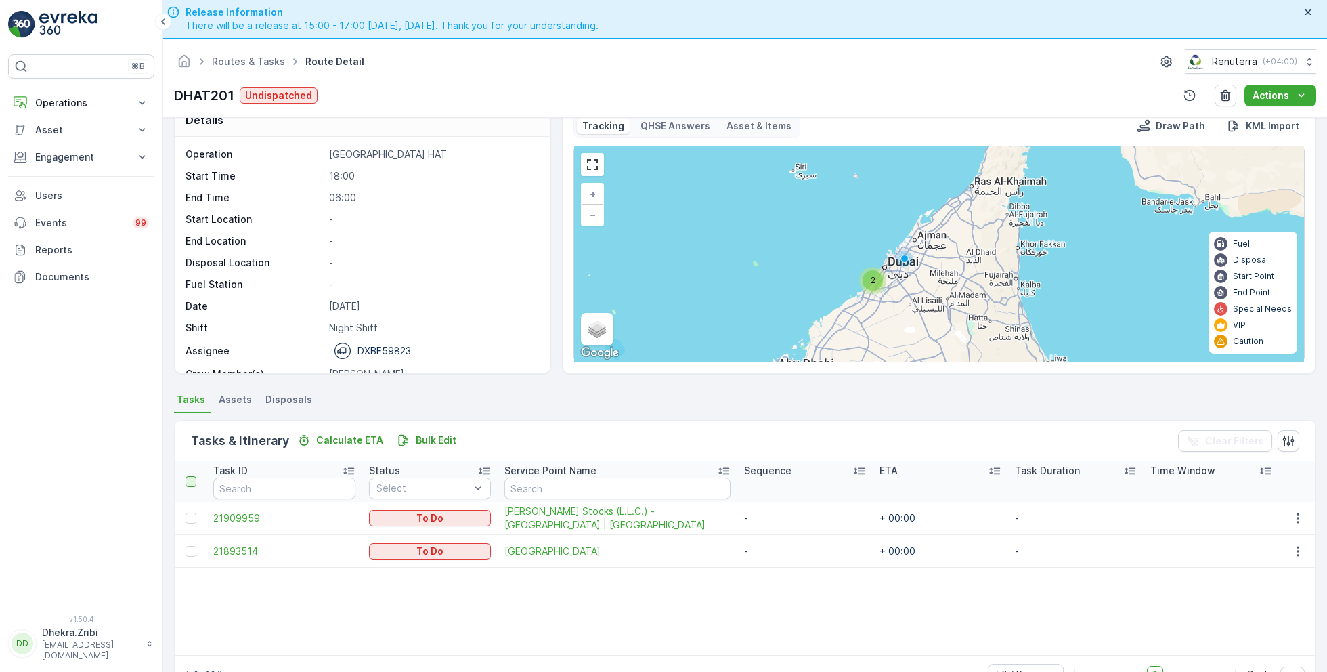
click at [187, 477] on div at bounding box center [191, 481] width 11 height 11
click at [193, 476] on input "checkbox" at bounding box center [193, 476] width 0 height 0
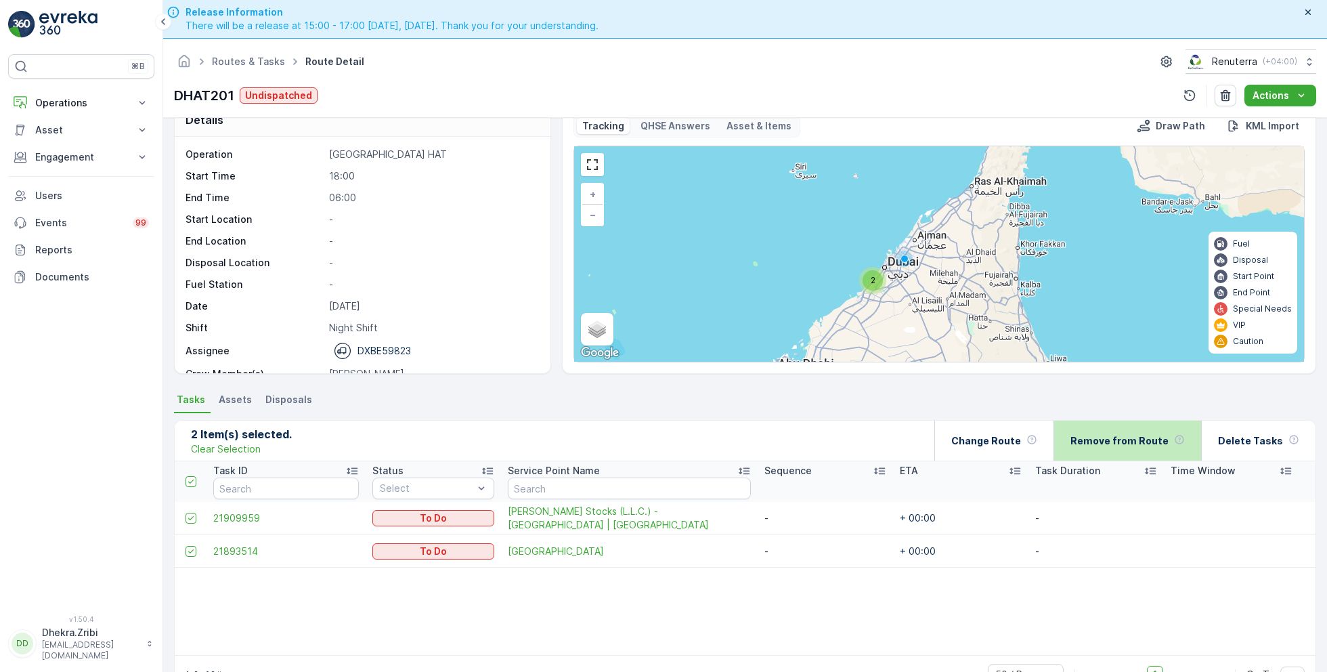
click at [1144, 432] on div "Remove from Route" at bounding box center [1127, 440] width 114 height 40
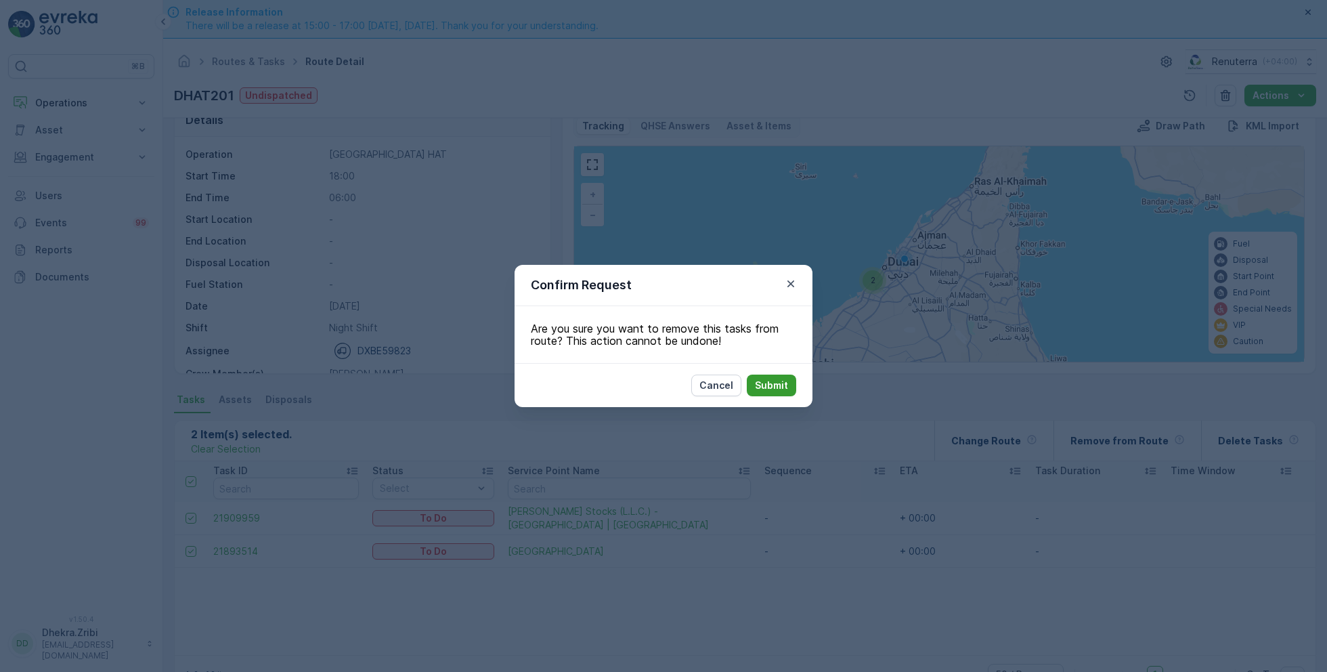
click at [763, 387] on p "Submit" at bounding box center [771, 385] width 33 height 14
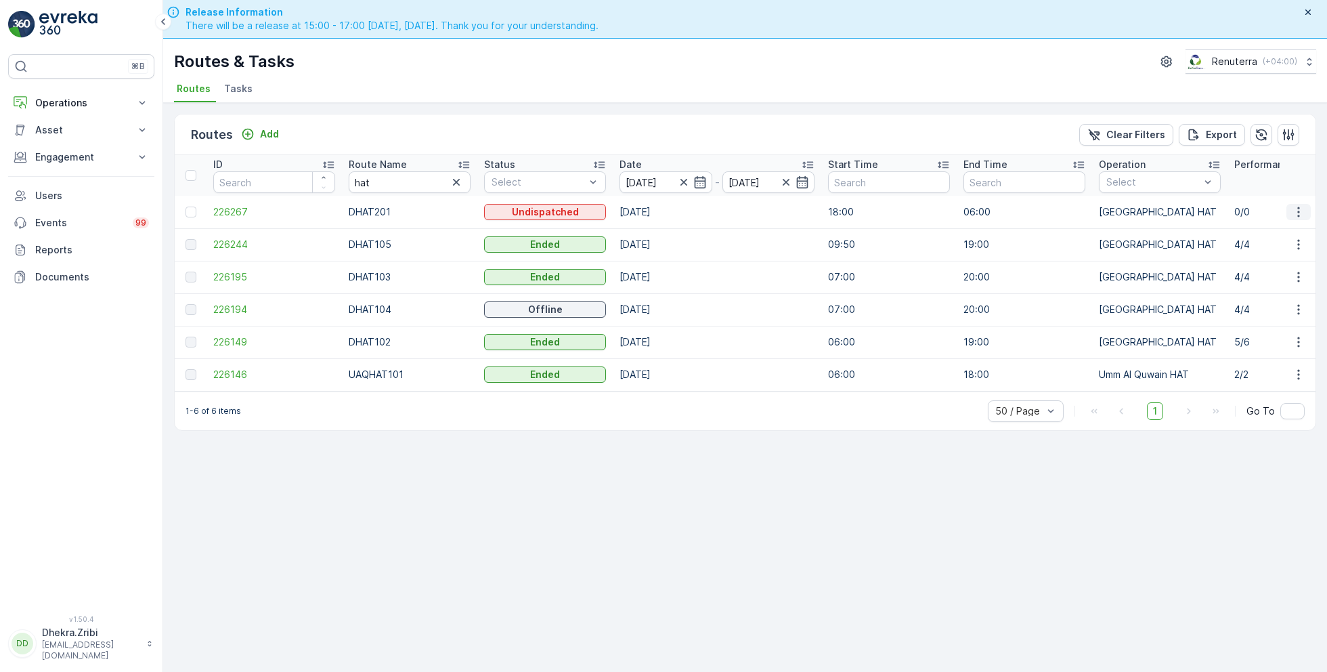
click at [1300, 210] on icon "button" at bounding box center [1299, 212] width 14 height 14
click at [1249, 310] on span "Delete" at bounding box center [1243, 313] width 31 height 14
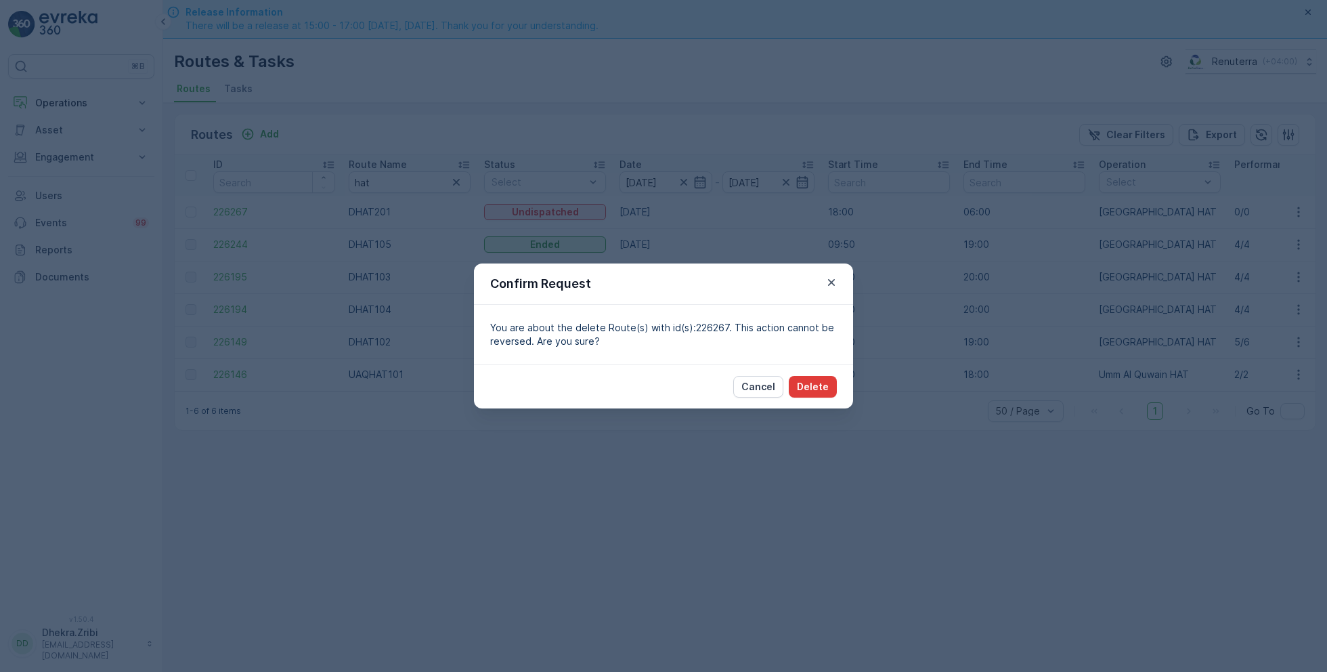
click at [810, 382] on p "Delete" at bounding box center [813, 387] width 32 height 14
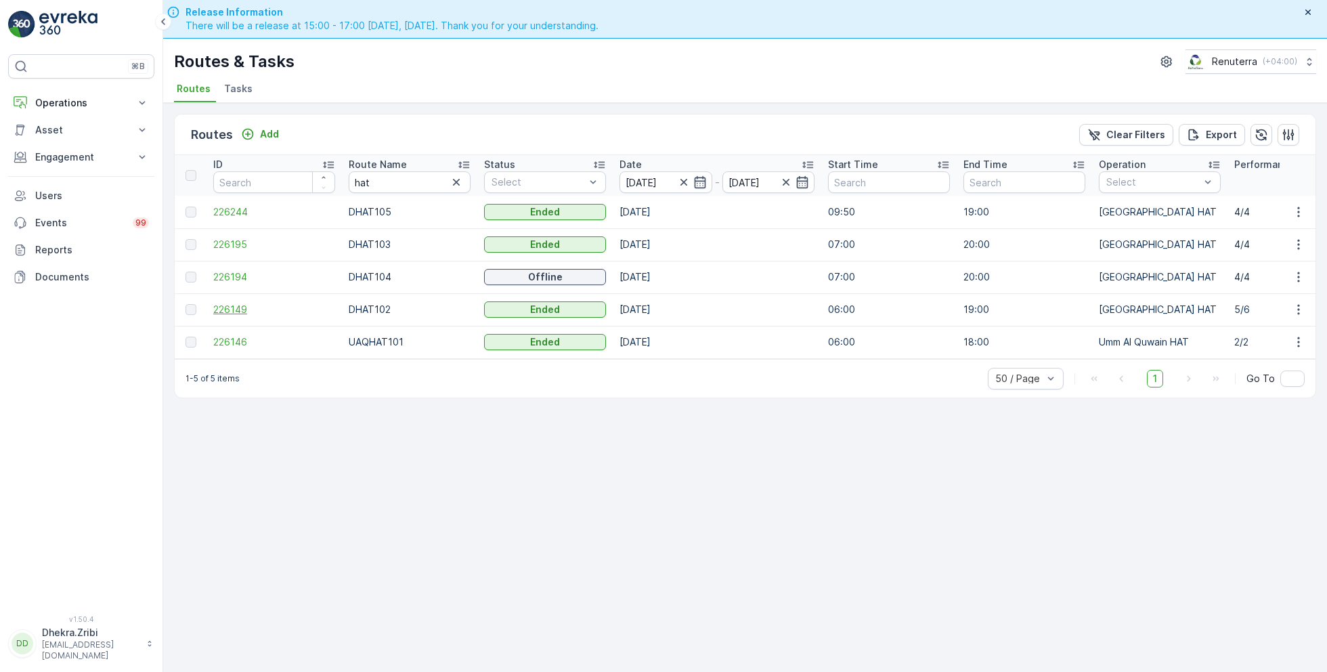
click at [244, 307] on span "226149" at bounding box center [274, 310] width 122 height 14
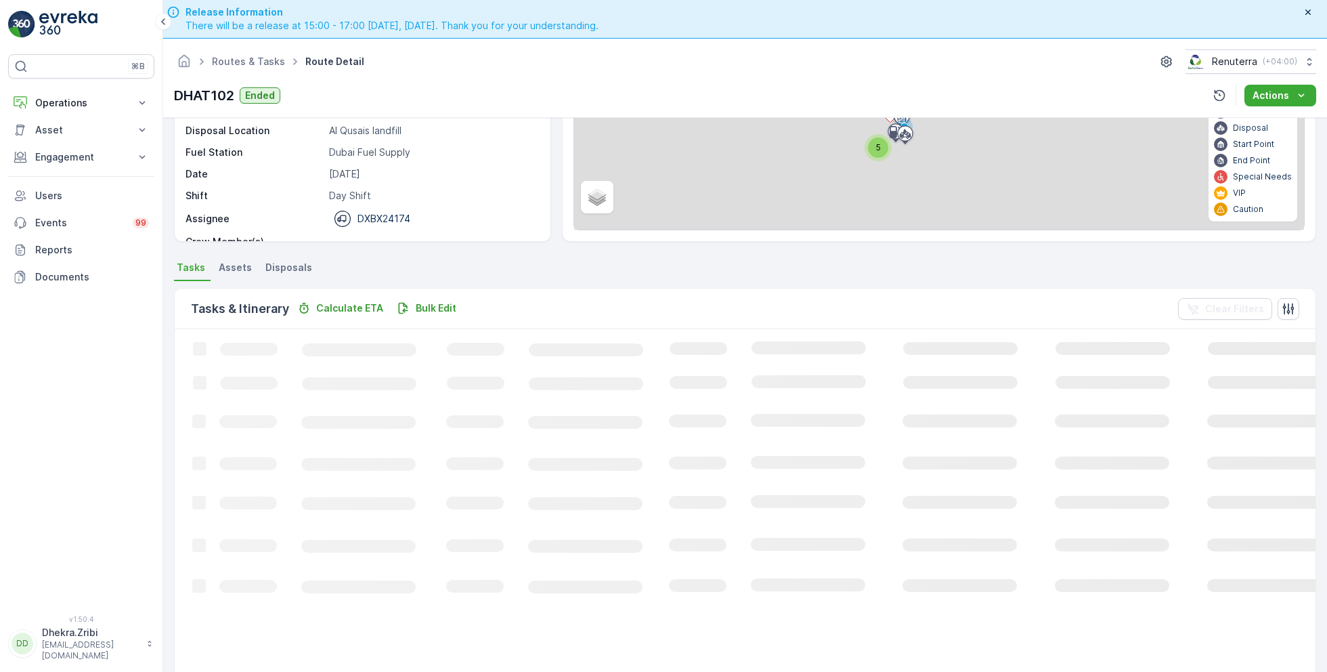
scroll to position [69, 0]
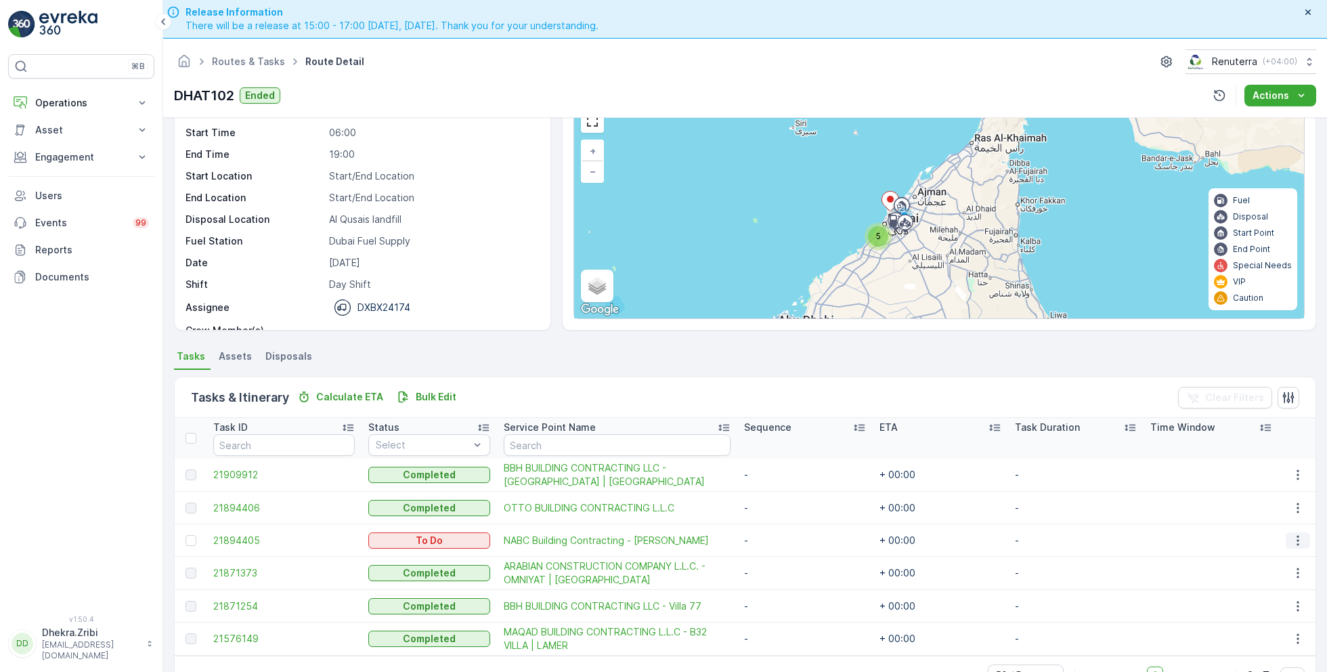
click at [1297, 536] on icon "button" at bounding box center [1298, 541] width 14 height 14
click at [1254, 597] on span "Change Route" at bounding box center [1264, 597] width 66 height 14
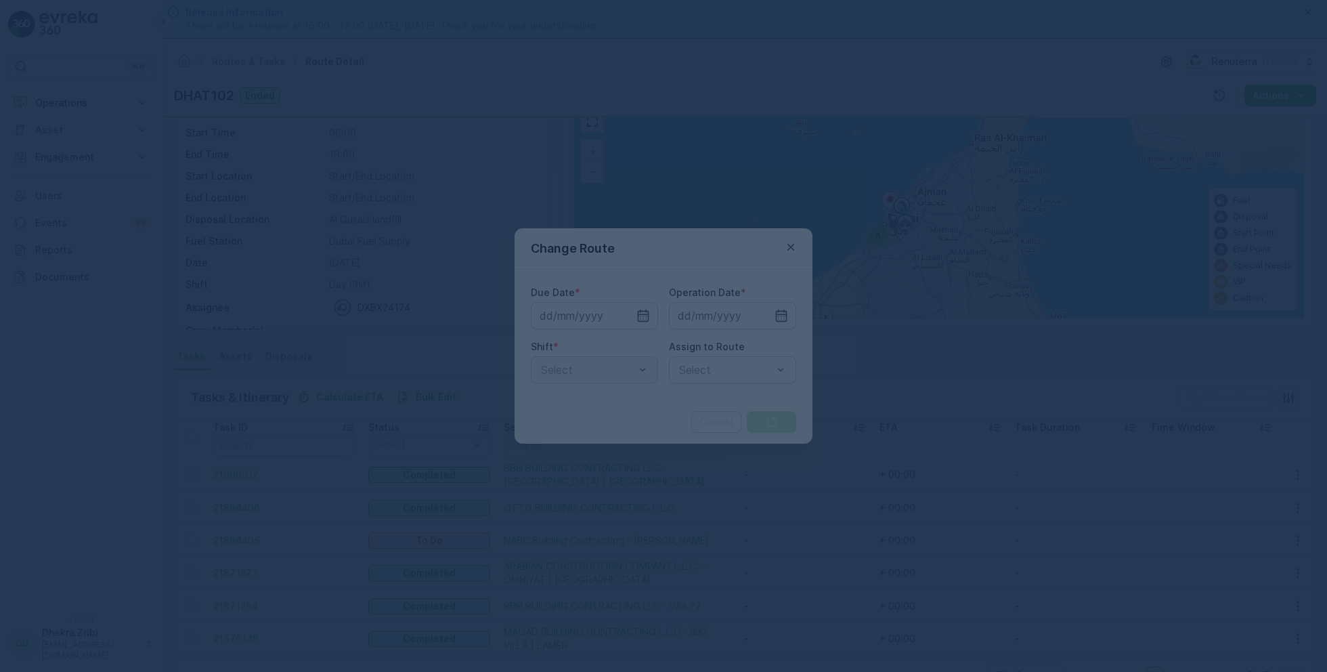
type input "[DATE]"
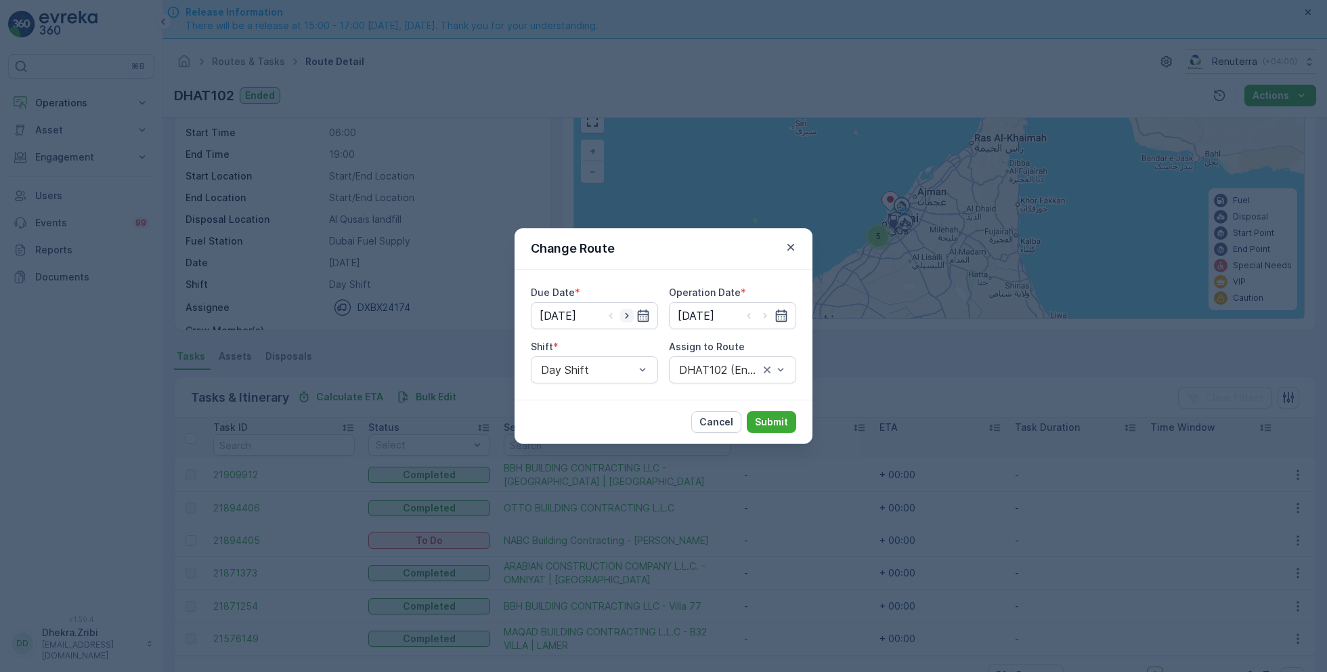
click at [629, 318] on icon "button" at bounding box center [627, 316] width 14 height 14
type input "[DATE]"
click at [769, 317] on icon "button" at bounding box center [765, 316] width 14 height 14
type input "[DATE]"
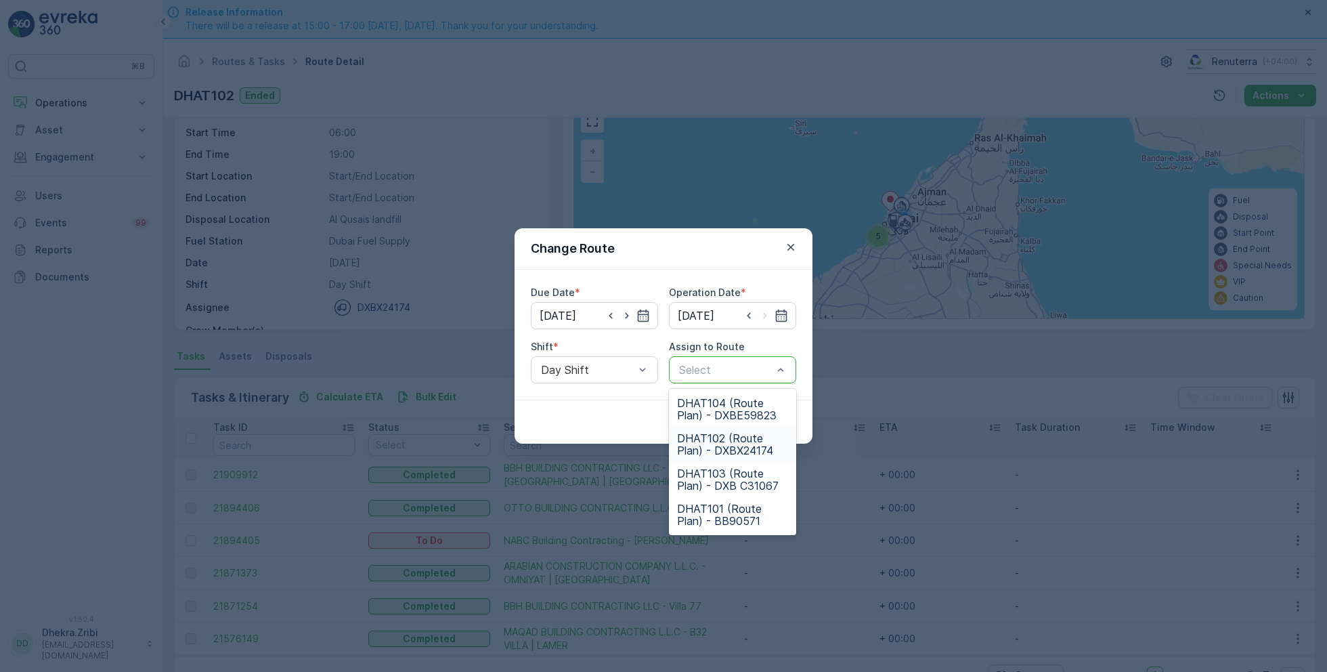
click at [716, 441] on span "DHAT102 (Route Plan) - DXBX24174" at bounding box center [732, 444] width 111 height 24
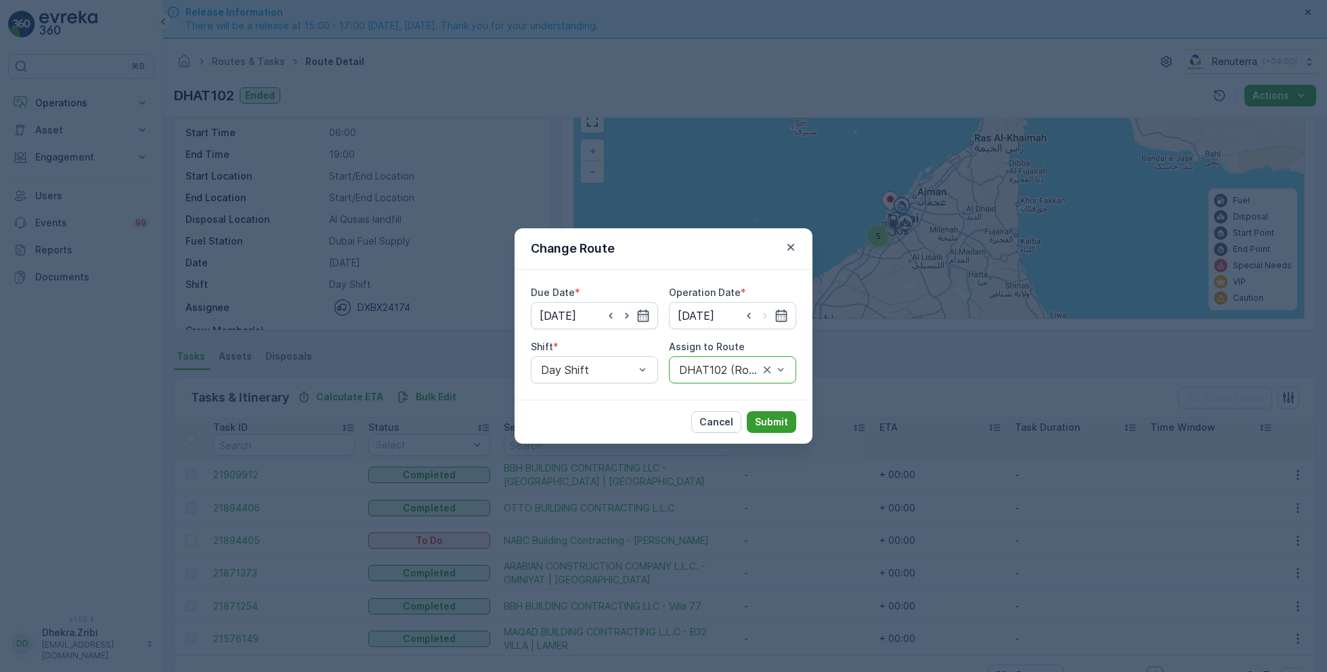
click at [765, 412] on button "Submit" at bounding box center [771, 422] width 49 height 22
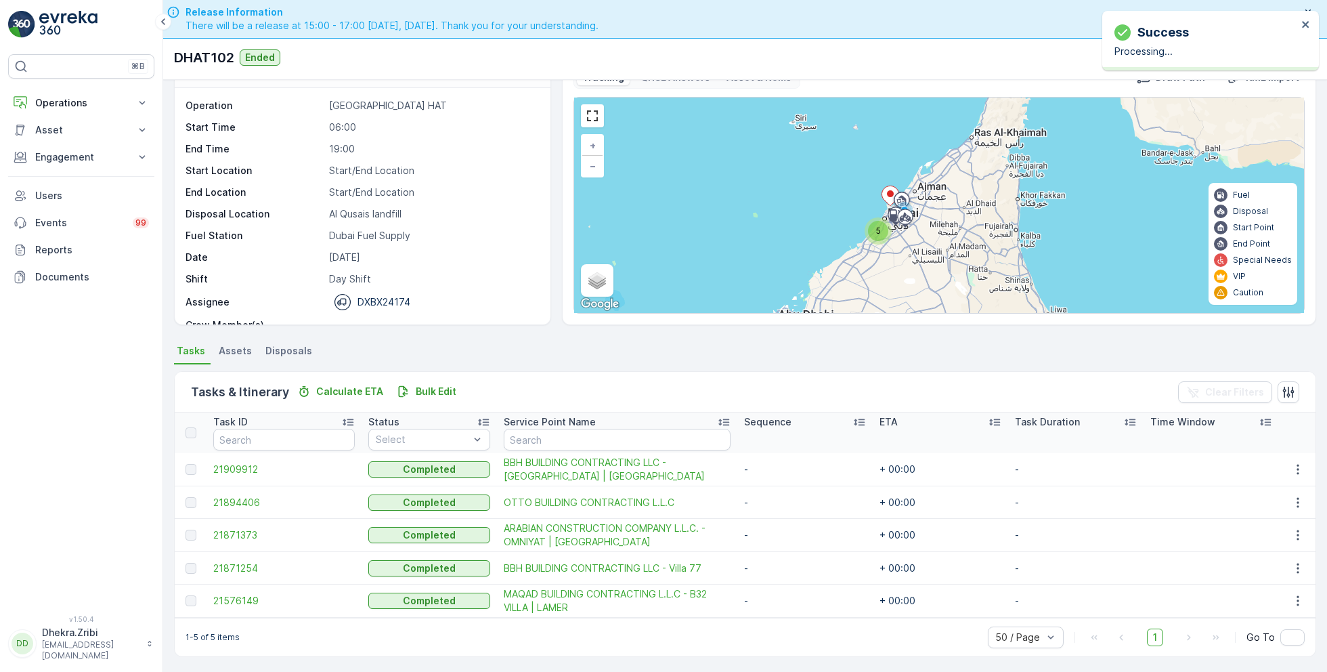
scroll to position [38, 0]
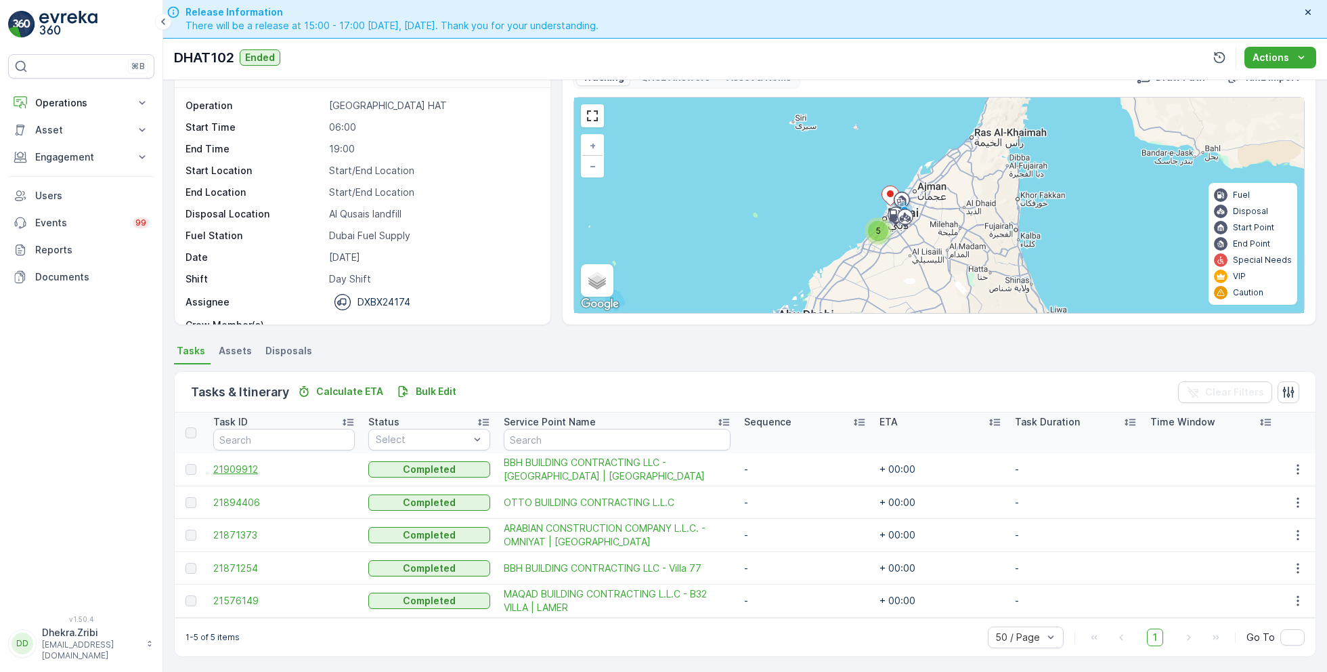
click at [242, 465] on span "21909912" at bounding box center [284, 469] width 142 height 14
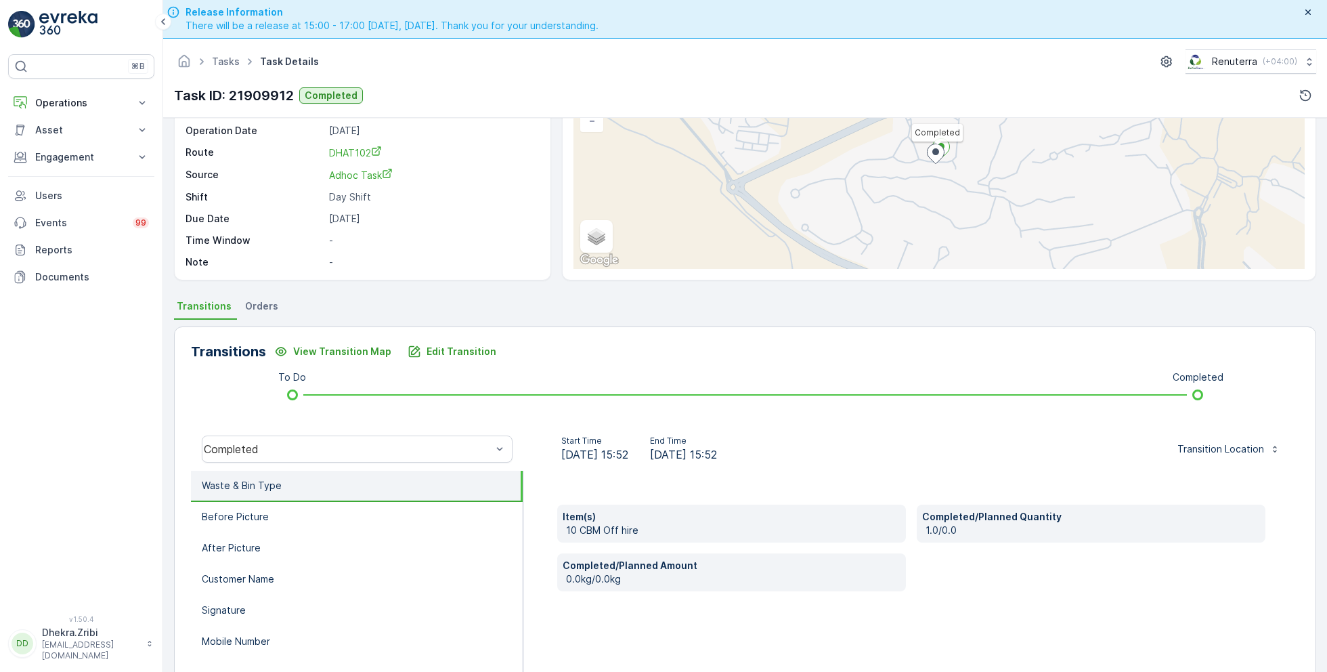
scroll to position [181, 0]
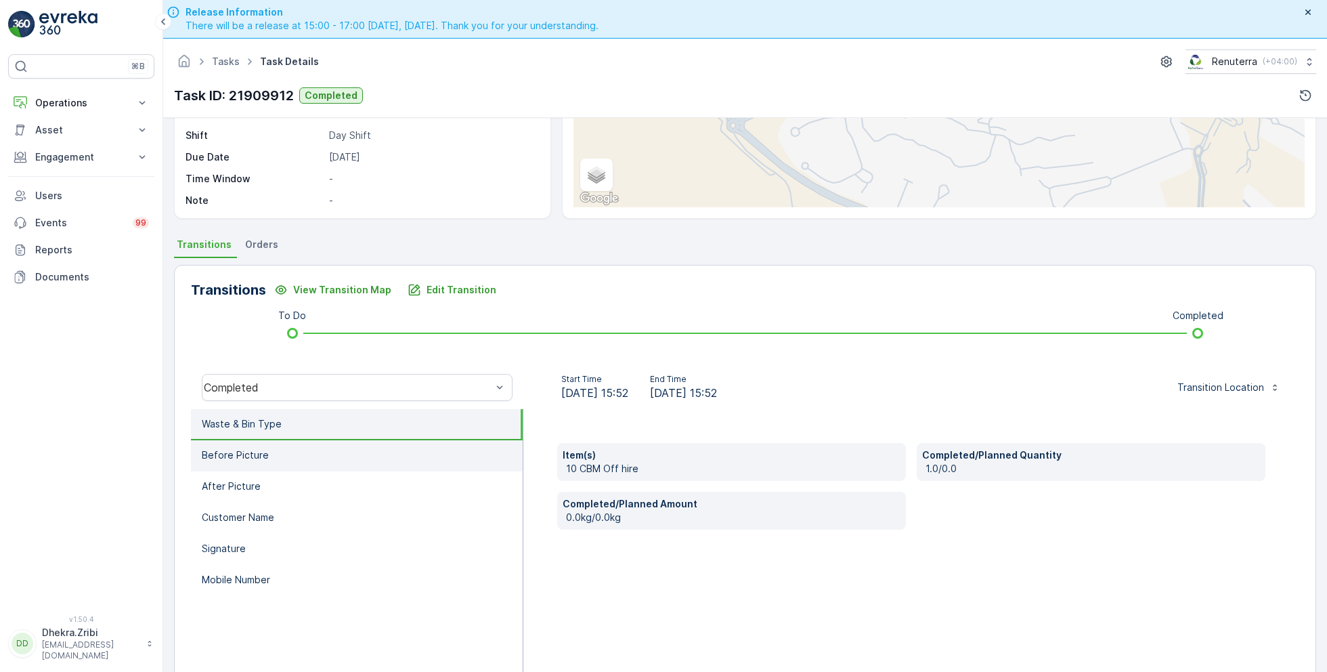
click at [267, 455] on li "Before Picture" at bounding box center [357, 455] width 332 height 31
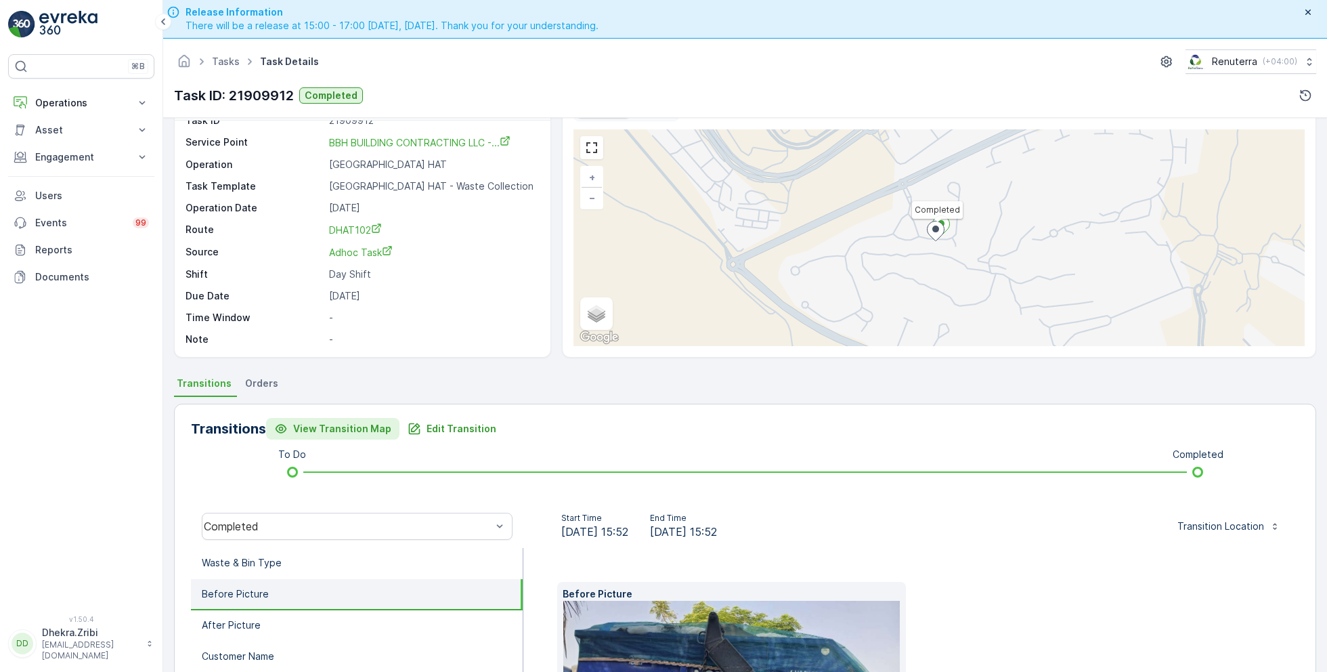
scroll to position [0, 0]
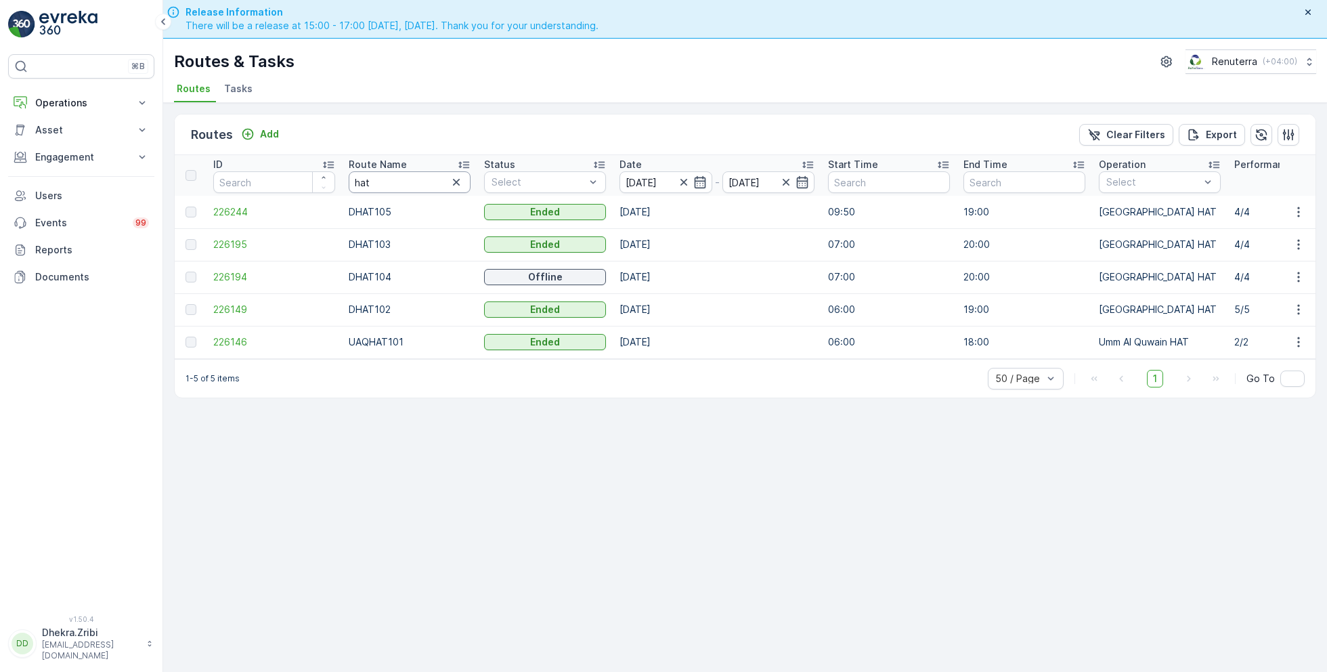
click at [414, 181] on input "hat" at bounding box center [410, 182] width 122 height 22
type input "roro"
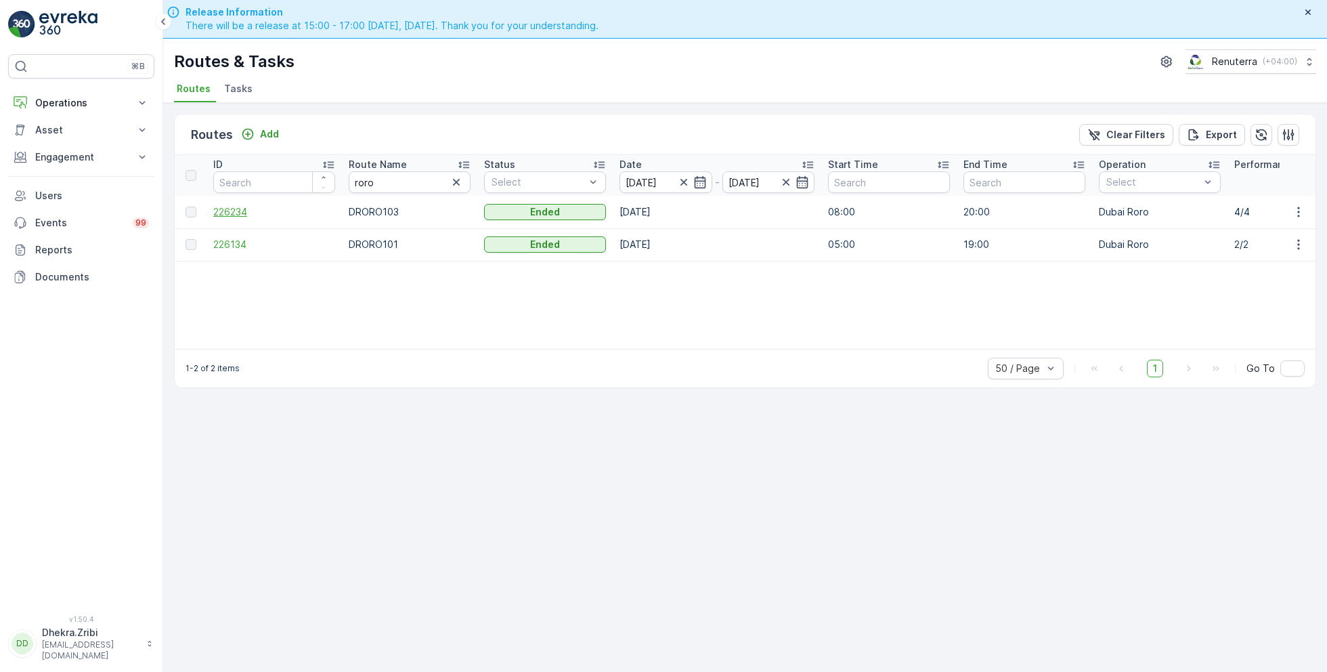
click at [240, 211] on span "226234" at bounding box center [274, 212] width 122 height 14
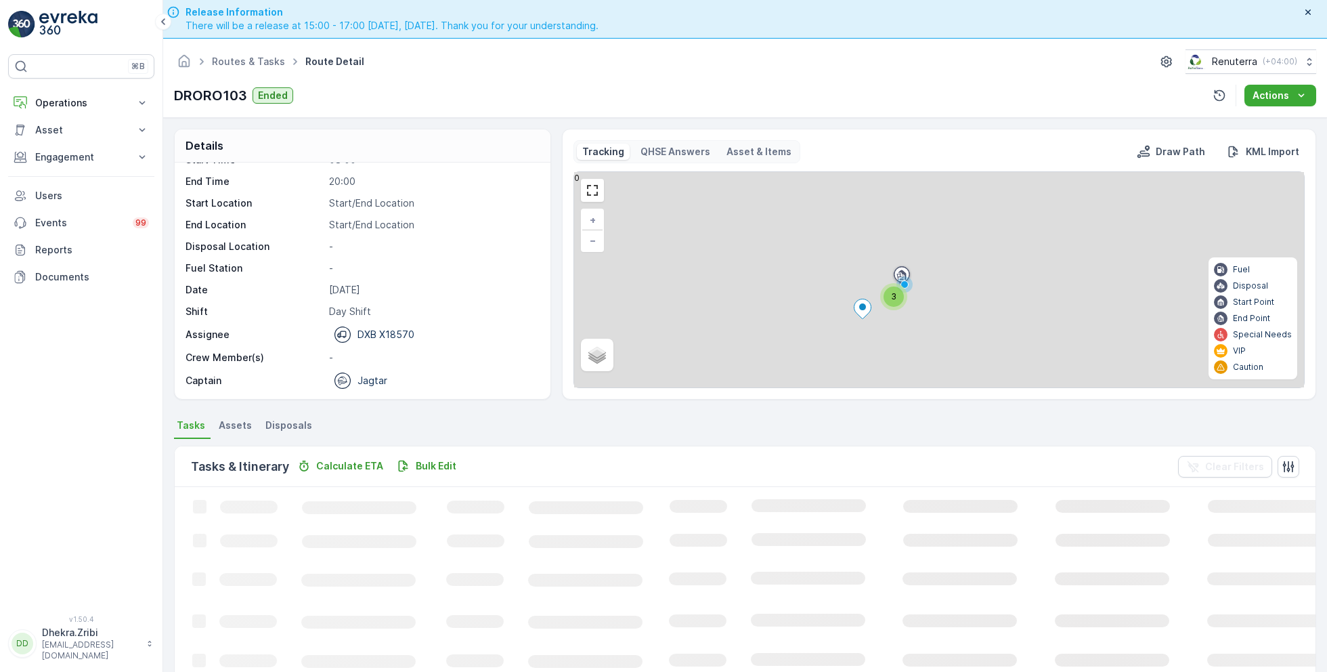
scroll to position [26, 0]
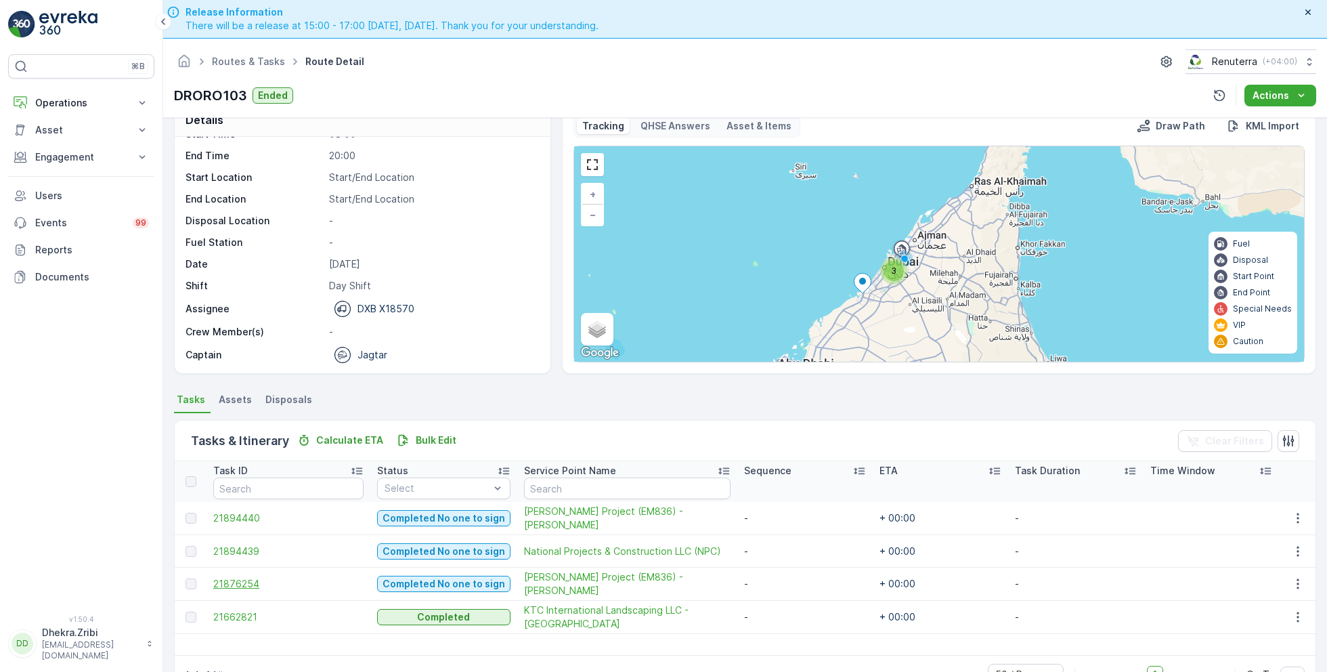
click at [254, 584] on span "21876254" at bounding box center [288, 584] width 150 height 14
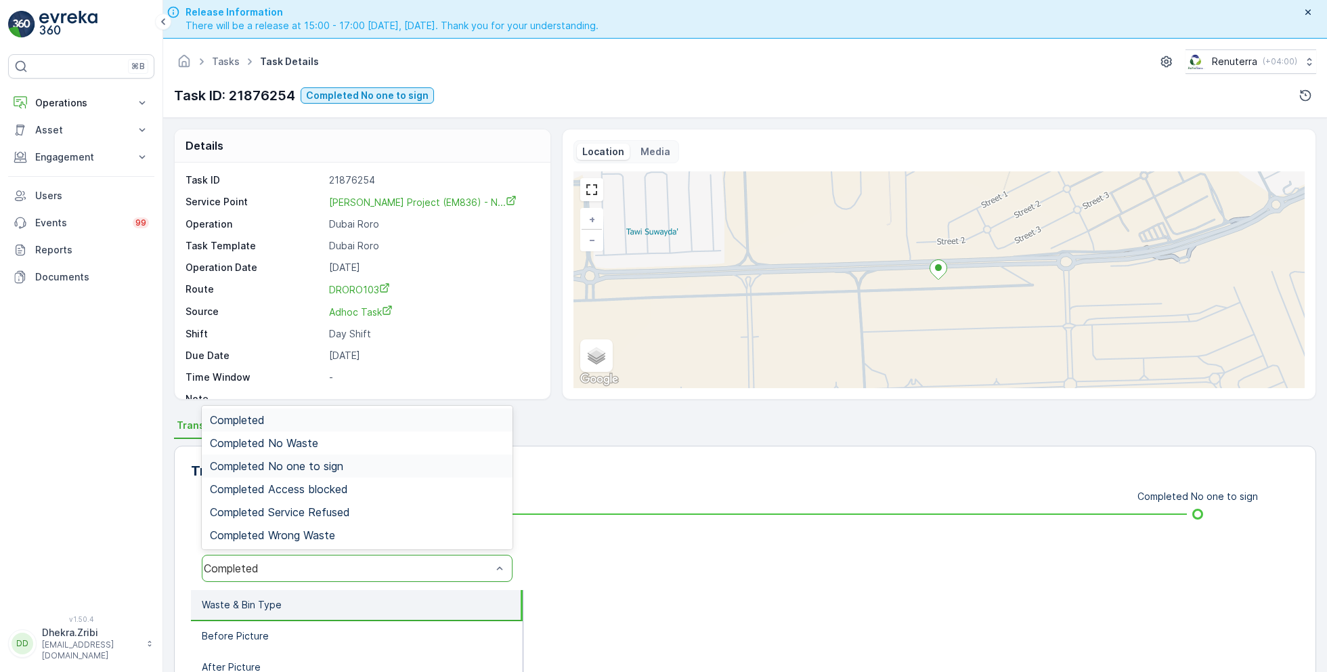
click at [346, 466] on div "Completed No one to sign" at bounding box center [357, 466] width 295 height 12
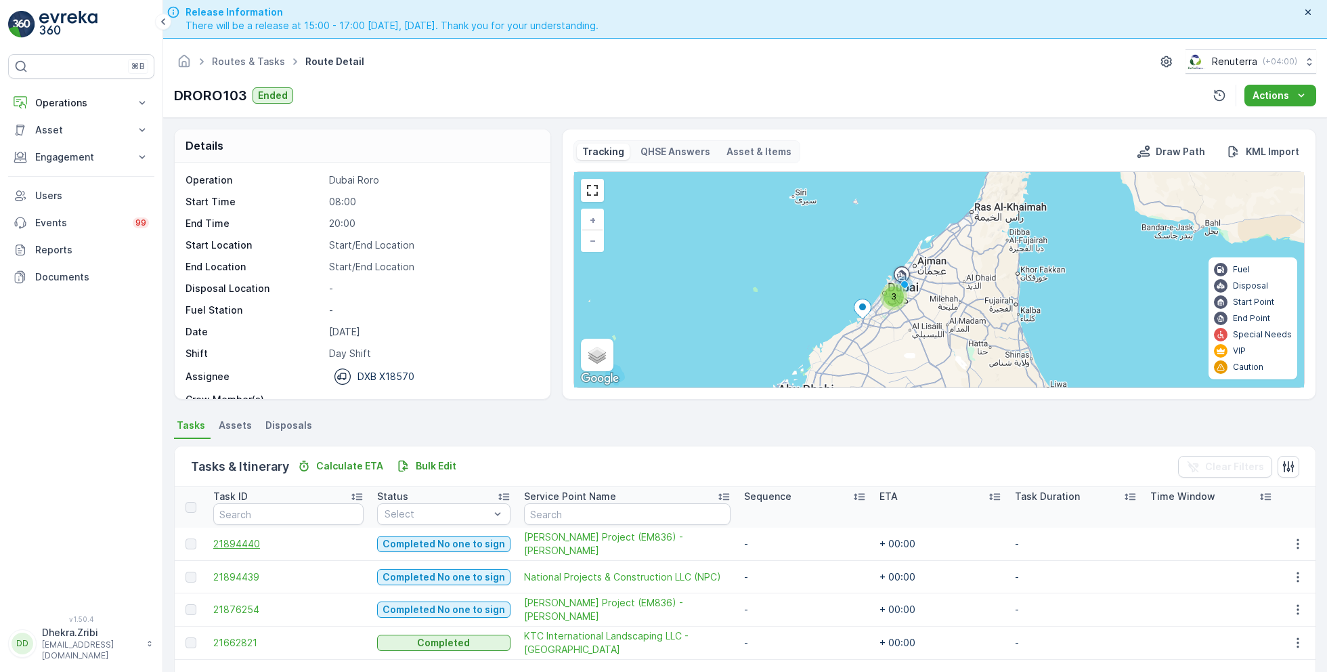
click at [263, 542] on span "21894440" at bounding box center [288, 544] width 150 height 14
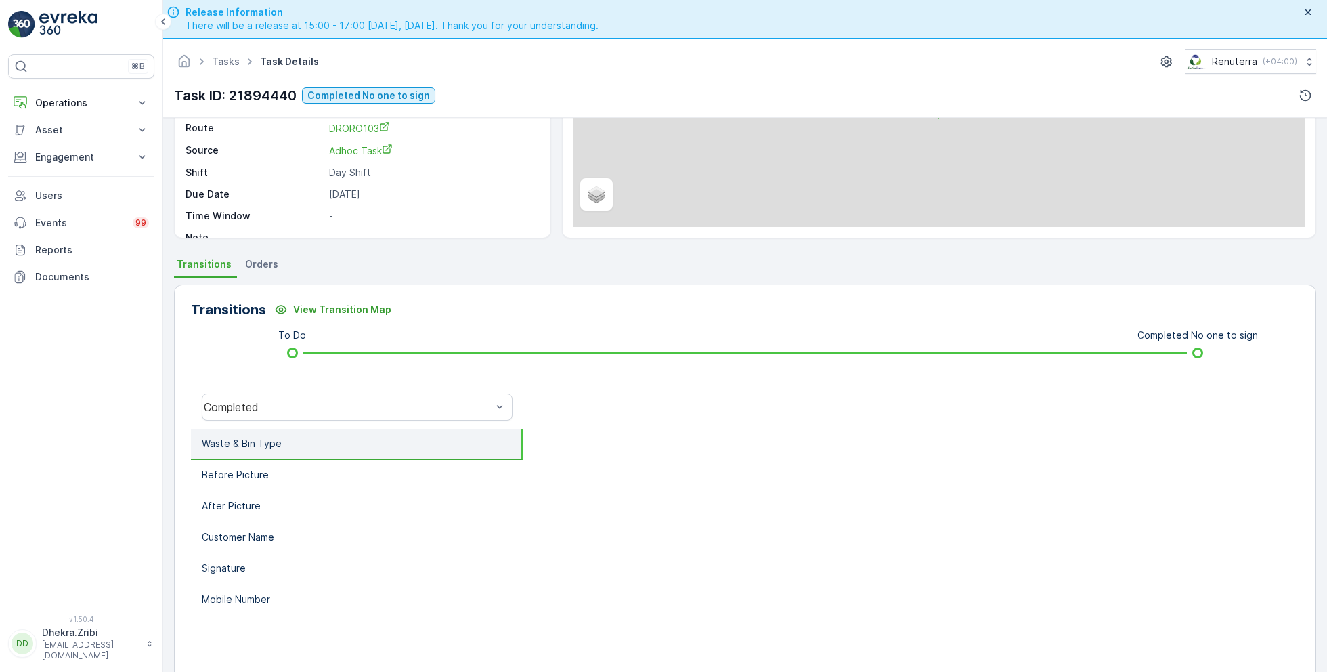
scroll to position [181, 0]
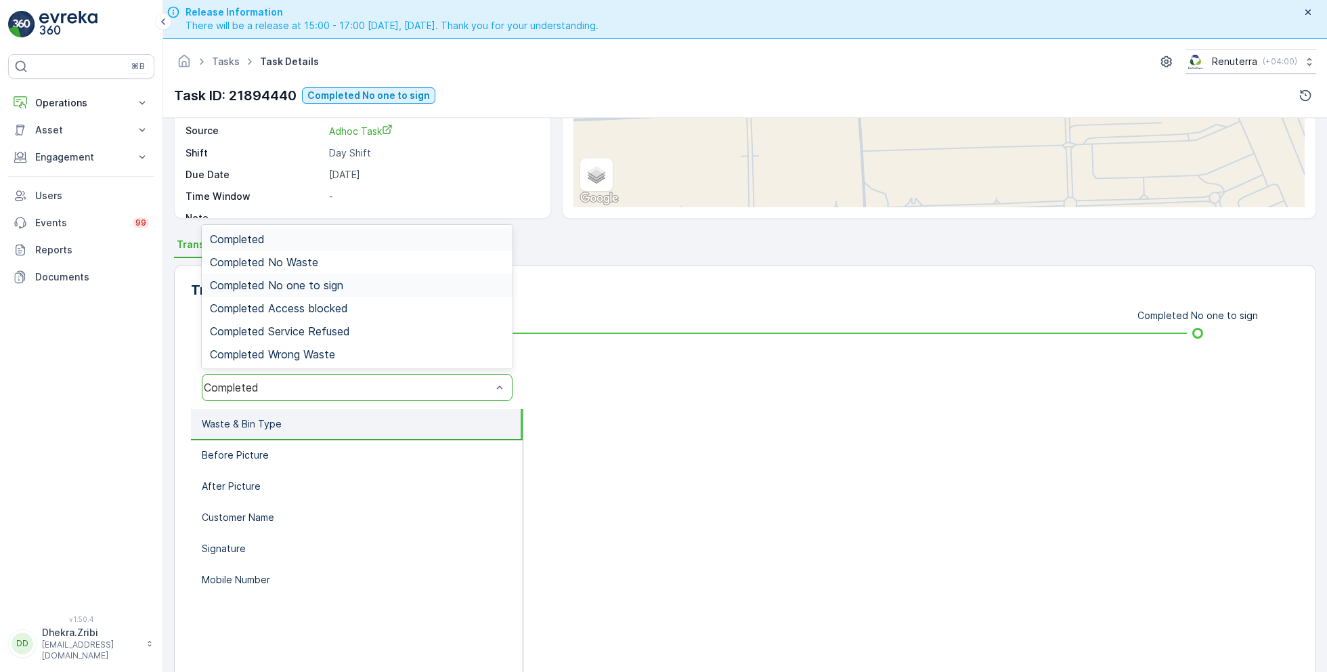
click at [297, 280] on span "Completed No one to sign" at bounding box center [276, 285] width 133 height 12
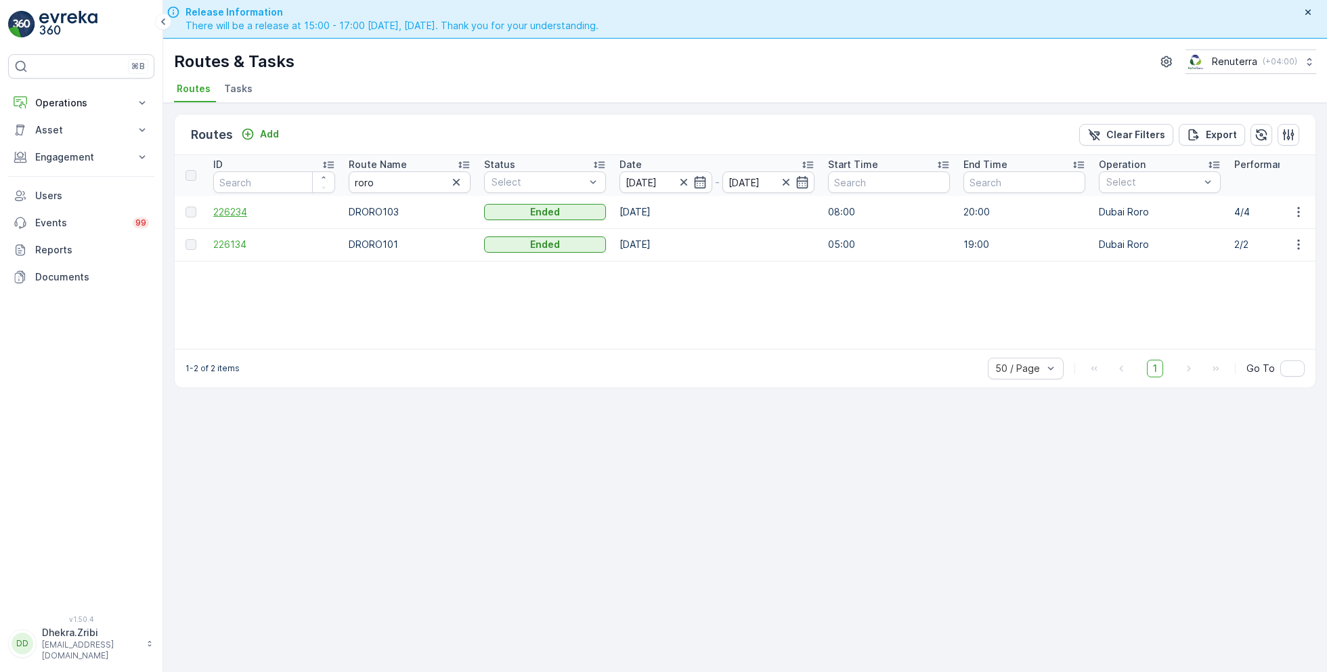
click at [240, 210] on span "226234" at bounding box center [274, 212] width 122 height 14
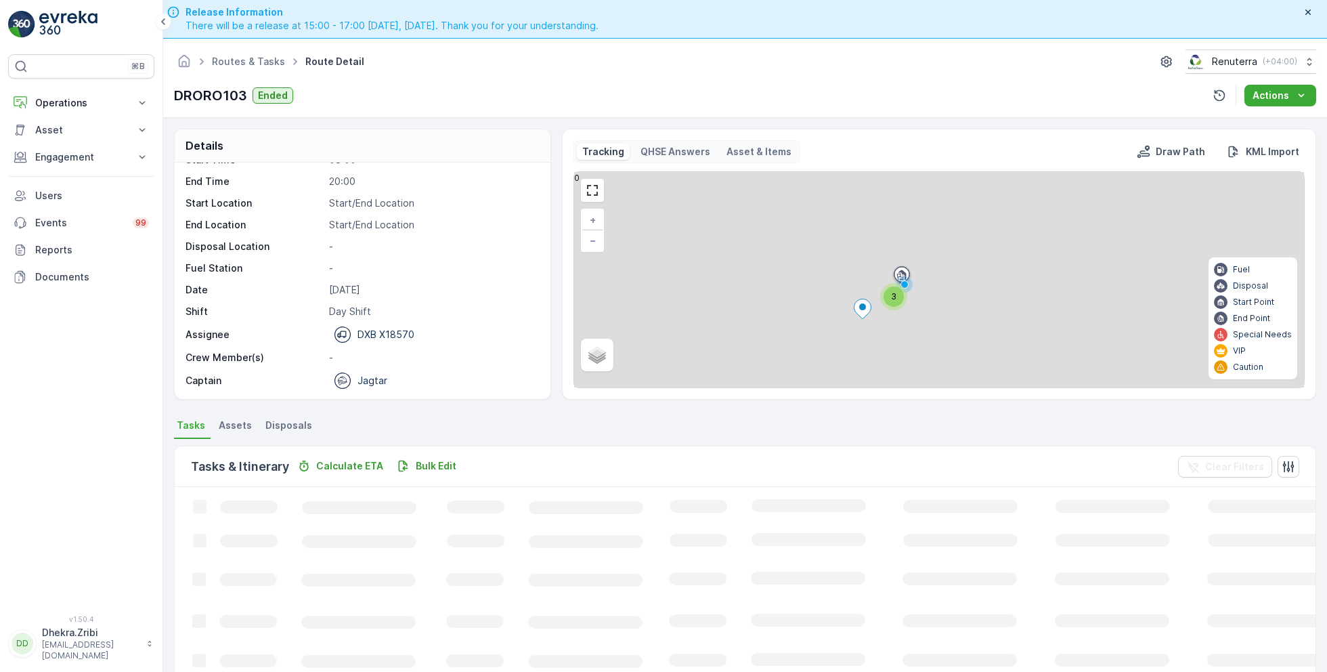
scroll to position [26, 0]
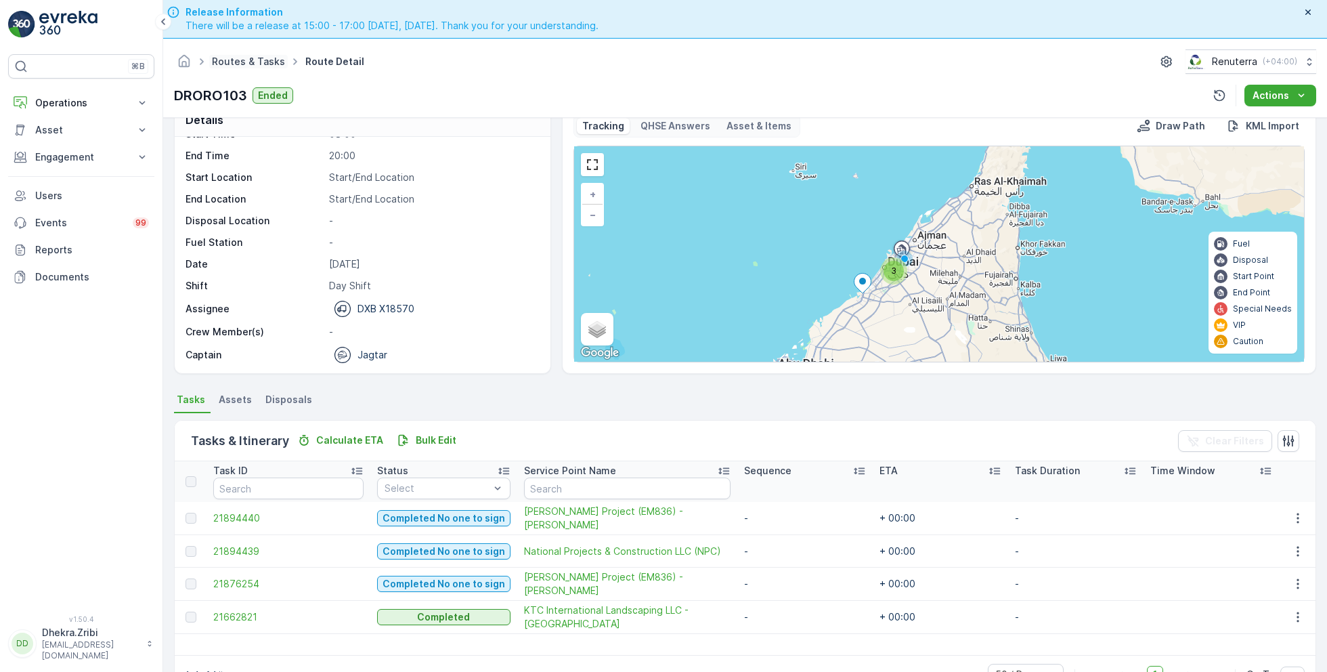
click at [246, 63] on link "Routes & Tasks" at bounding box center [248, 62] width 73 height 12
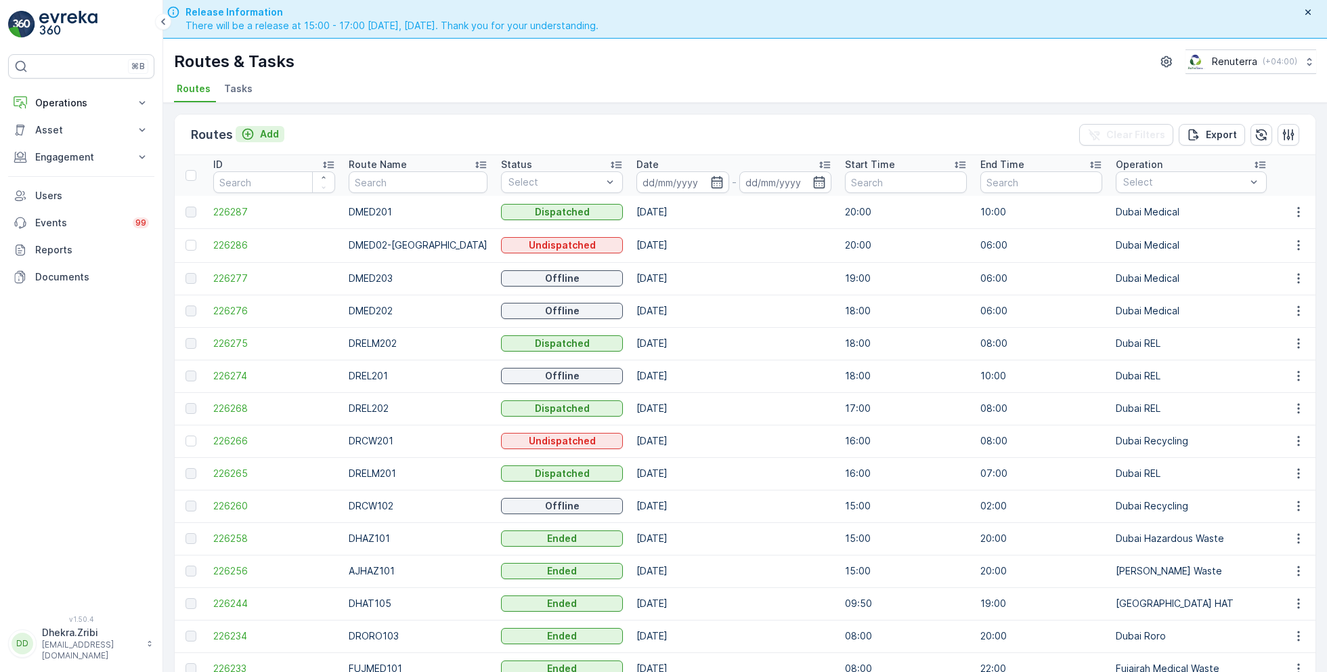
click at [266, 131] on p "Add" at bounding box center [269, 134] width 19 height 14
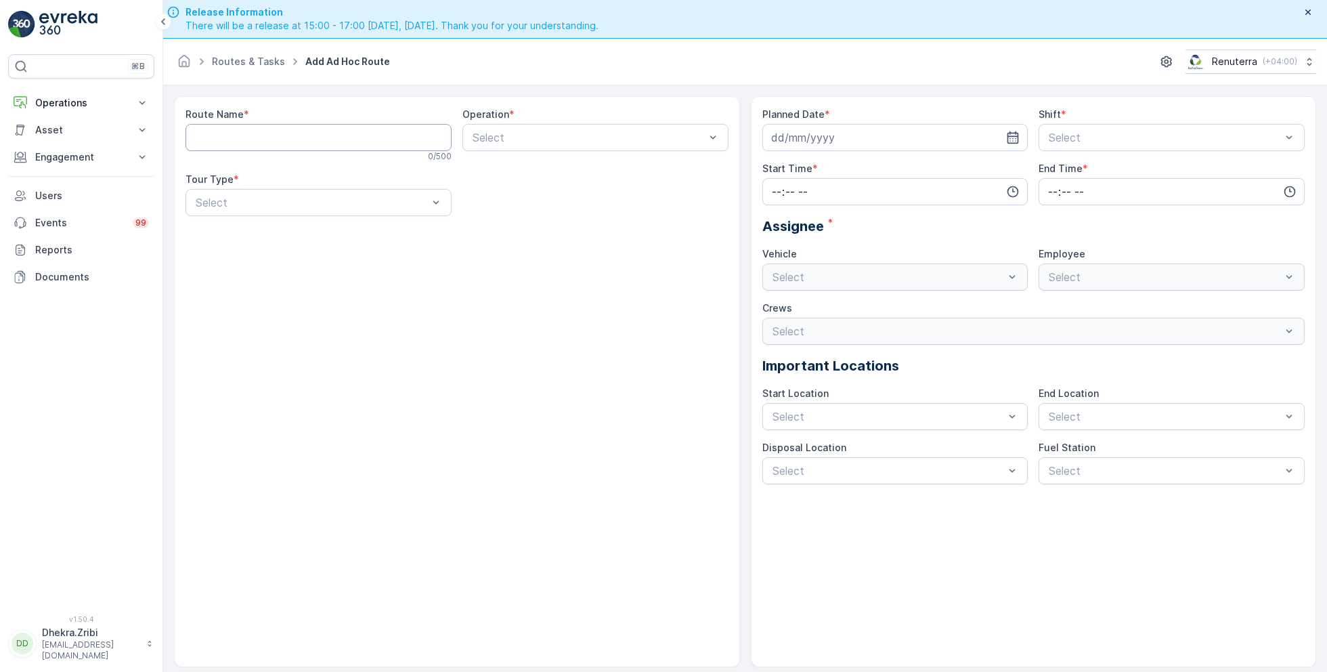
click at [282, 137] on Name "Route Name" at bounding box center [319, 137] width 266 height 27
type Name "D"
type Name "RORON101"
click at [570, 148] on div "Select" at bounding box center [595, 137] width 266 height 27
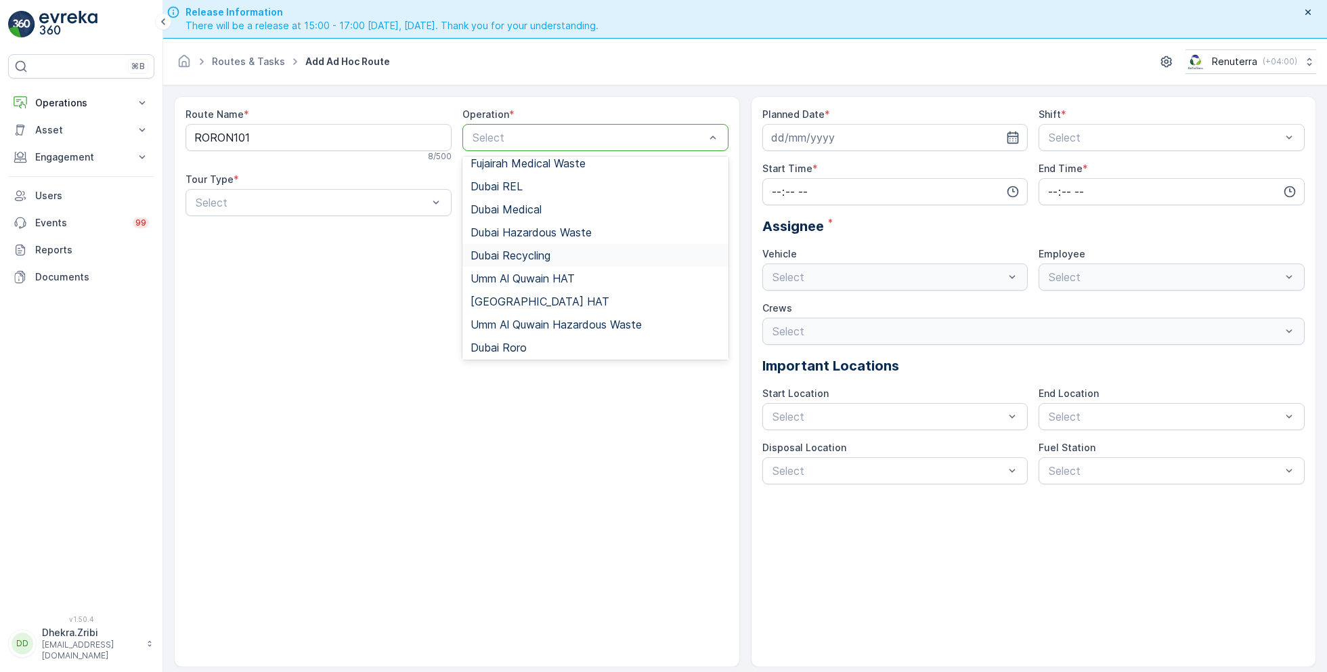
scroll to position [85, 0]
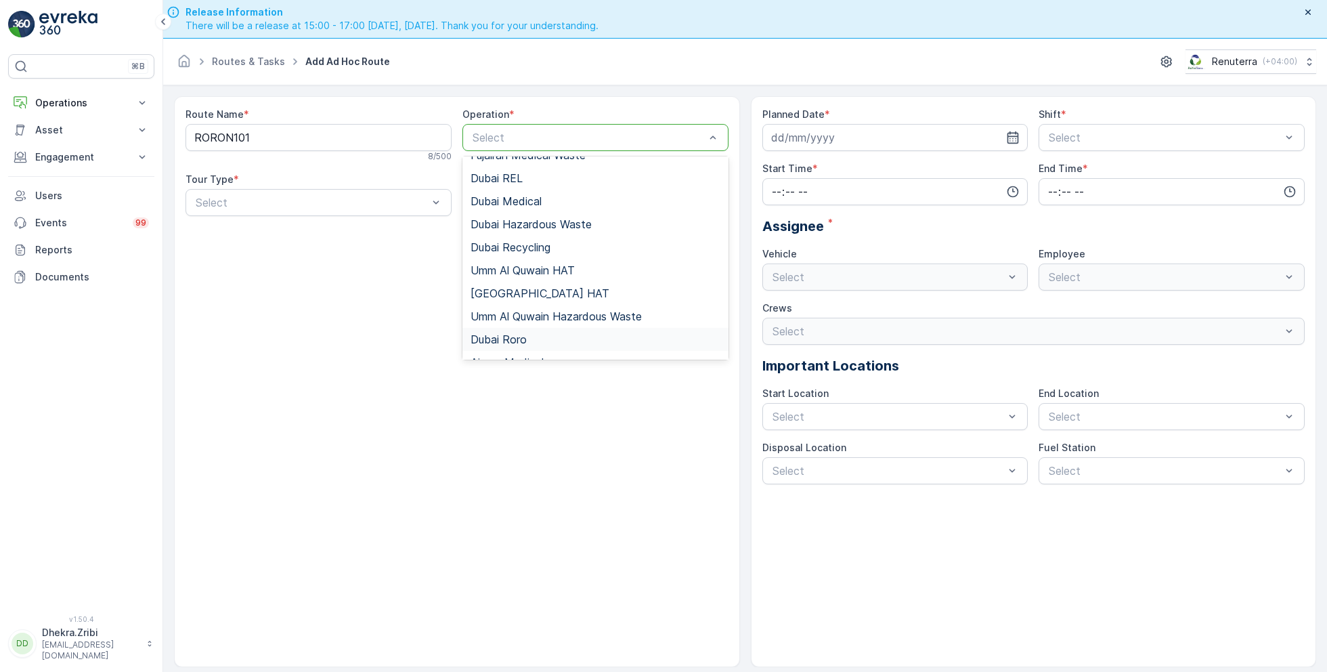
click at [525, 333] on span "Dubai Roro" at bounding box center [499, 339] width 56 height 12
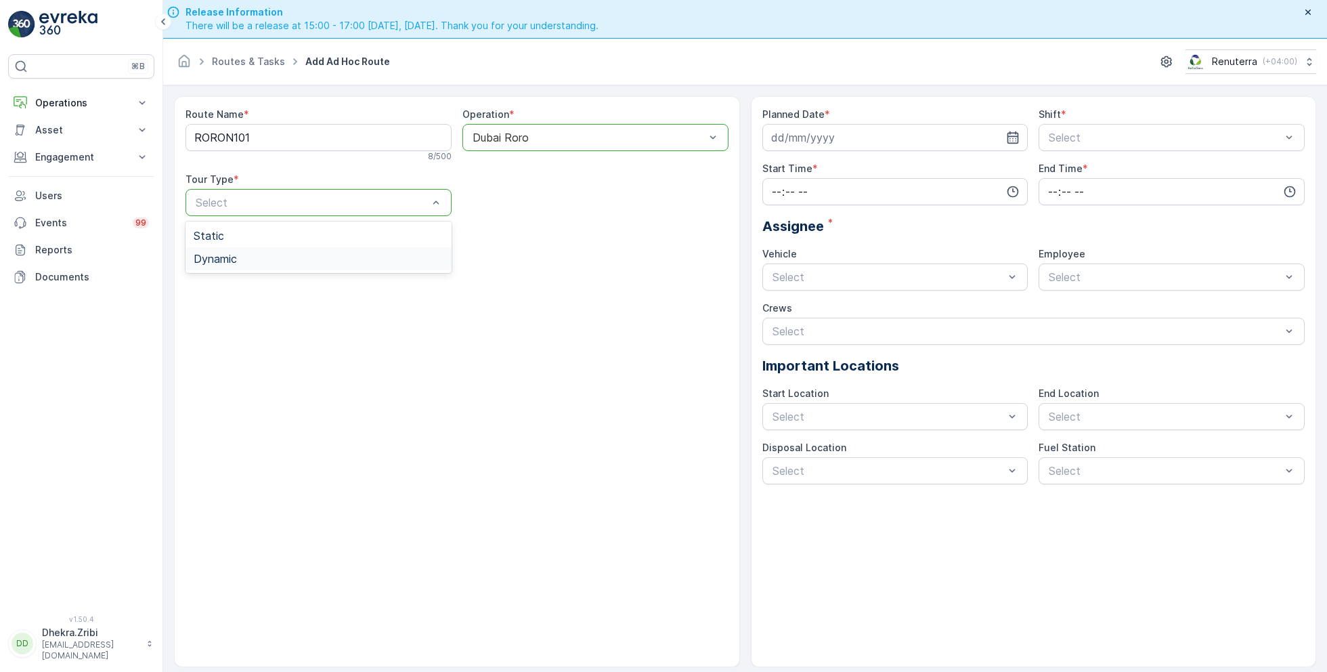
click at [255, 258] on div "Dynamic" at bounding box center [319, 259] width 250 height 12
click at [956, 138] on input at bounding box center [895, 137] width 266 height 27
click at [931, 276] on div "20" at bounding box center [931, 276] width 22 height 22
type input "[DATE]"
click at [1066, 192] on span "Night Shift" at bounding box center [1074, 194] width 55 height 12
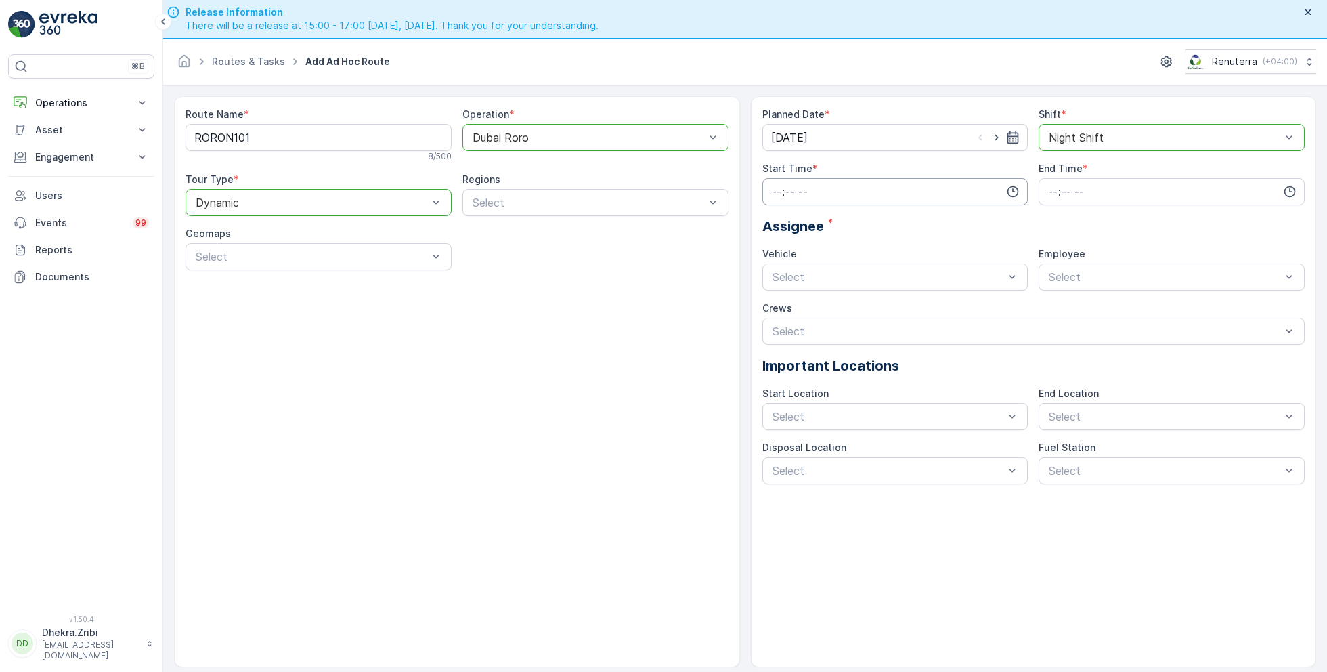
click at [967, 188] on input "time" at bounding box center [895, 191] width 266 height 27
click at [778, 327] on span "23" at bounding box center [776, 329] width 11 height 14
type input "23:00"
click at [1094, 181] on input "time" at bounding box center [1172, 191] width 266 height 27
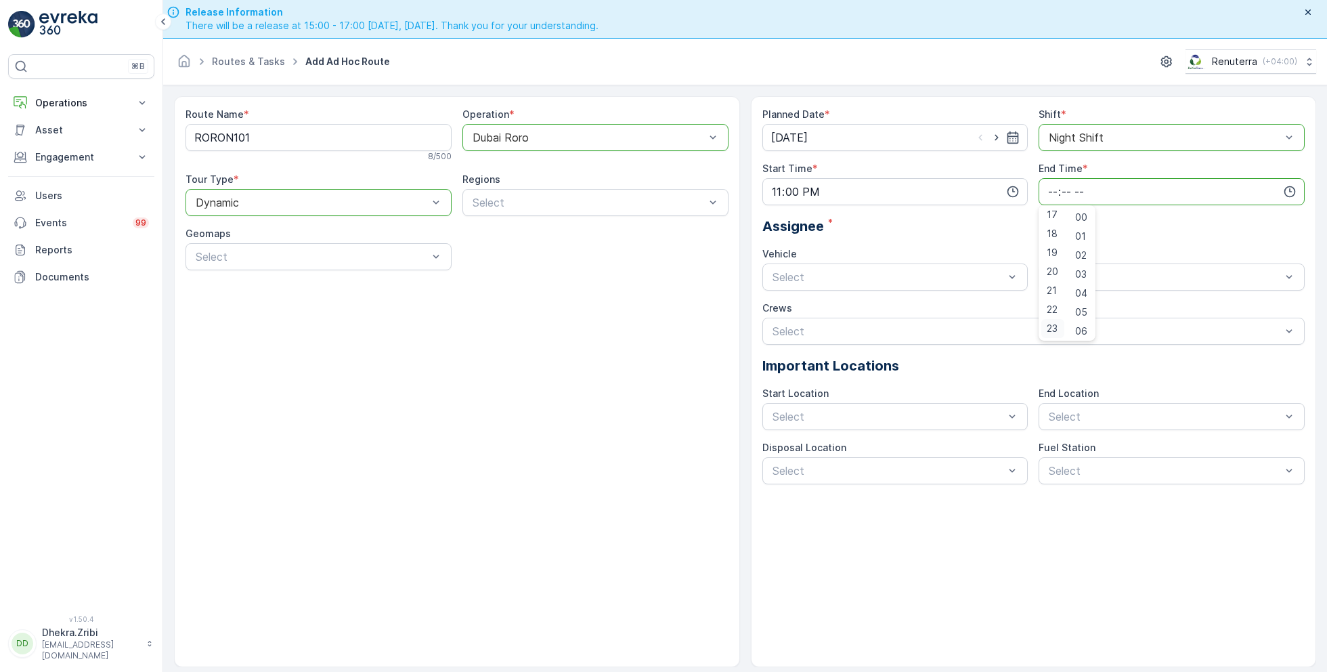
click at [1054, 328] on span "23" at bounding box center [1052, 329] width 11 height 14
click at [1084, 328] on span "59" at bounding box center [1081, 329] width 12 height 14
type input "23:59"
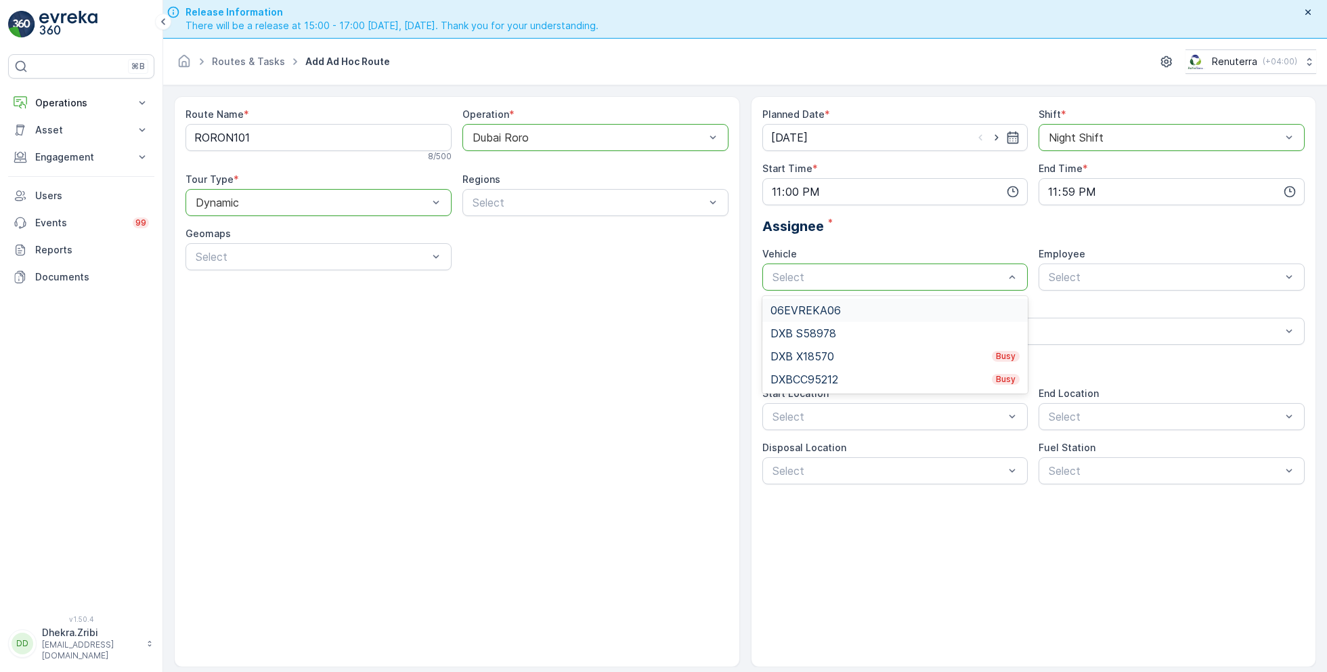
click at [841, 309] on div "06EVREKA06" at bounding box center [896, 310] width 250 height 12
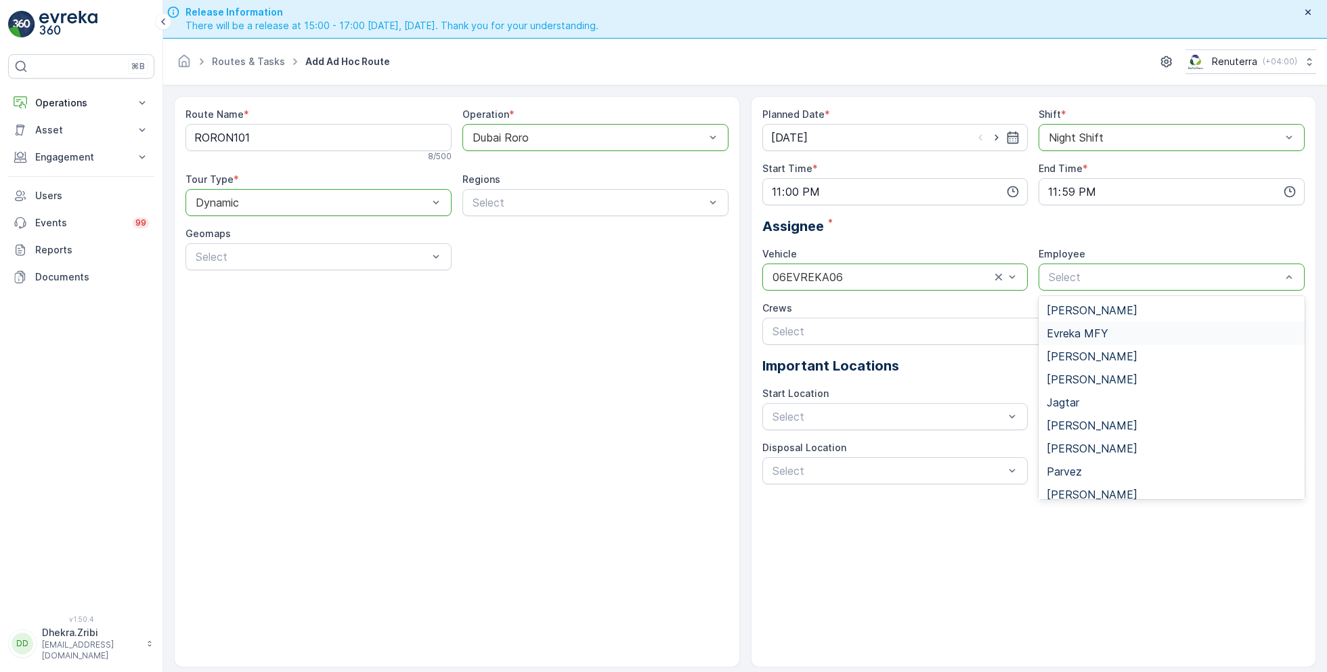
scroll to position [32, 0]
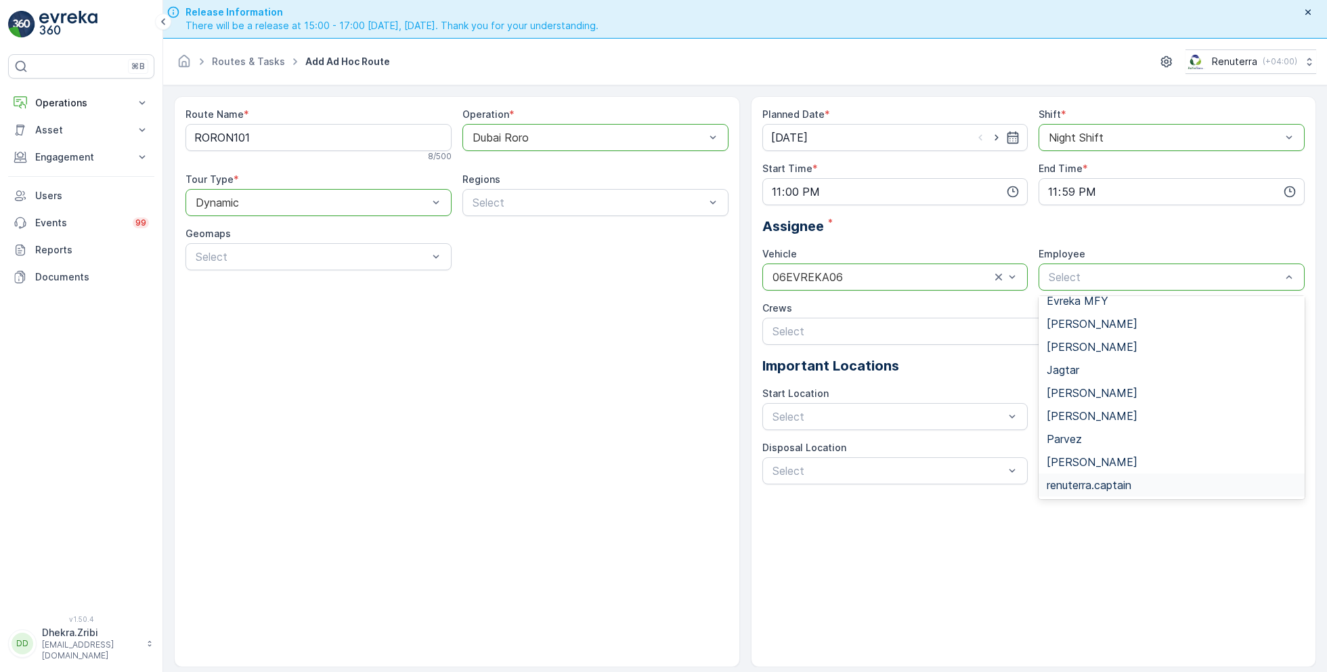
click at [1102, 481] on span "renuterra.captain" at bounding box center [1089, 485] width 85 height 12
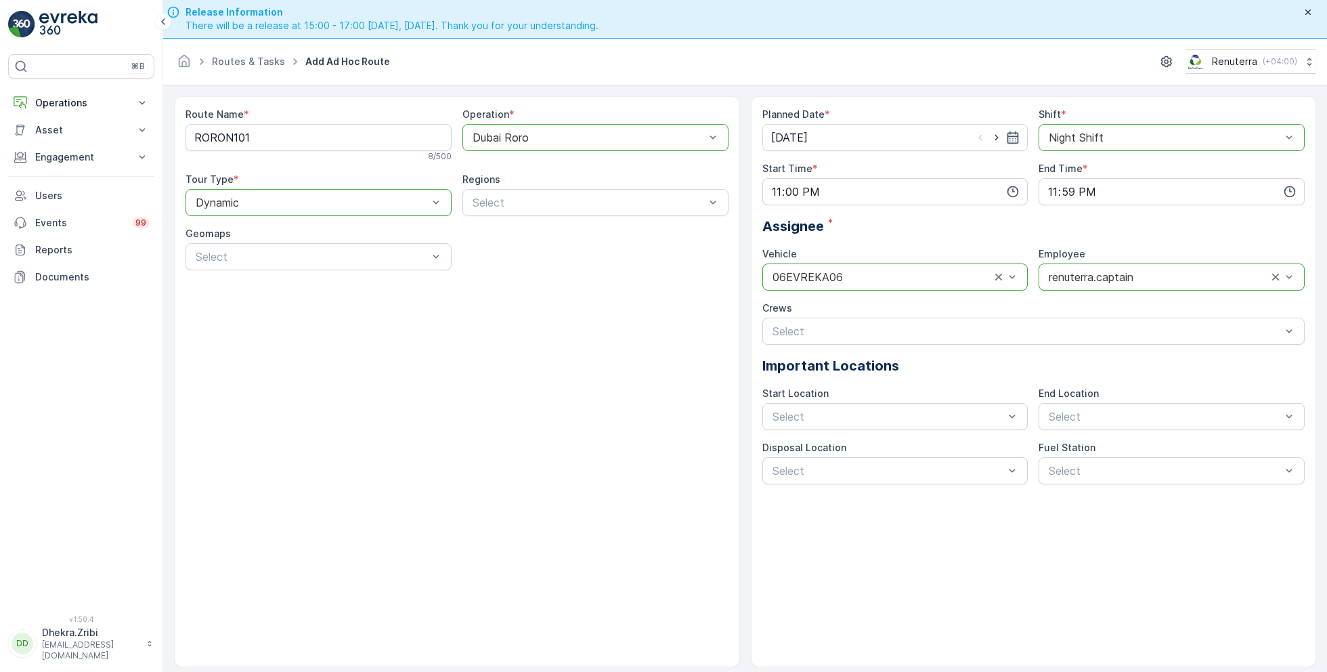
scroll to position [38, 0]
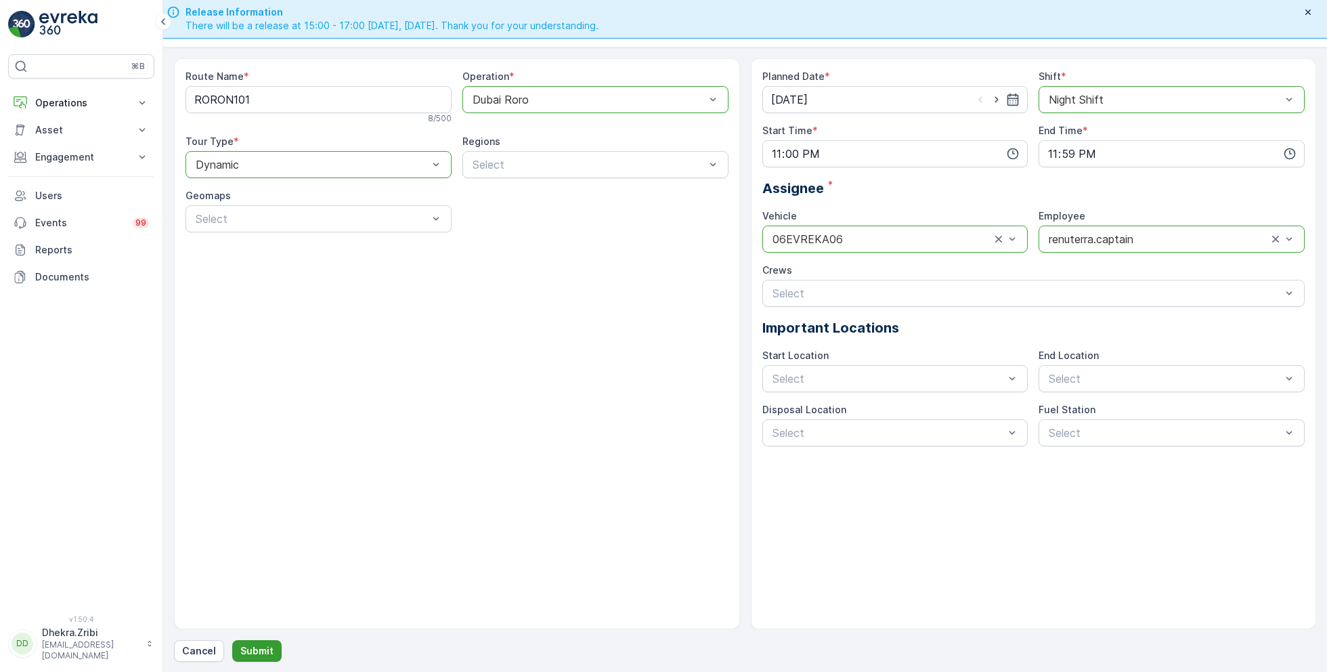
click at [251, 644] on p "Submit" at bounding box center [256, 651] width 33 height 14
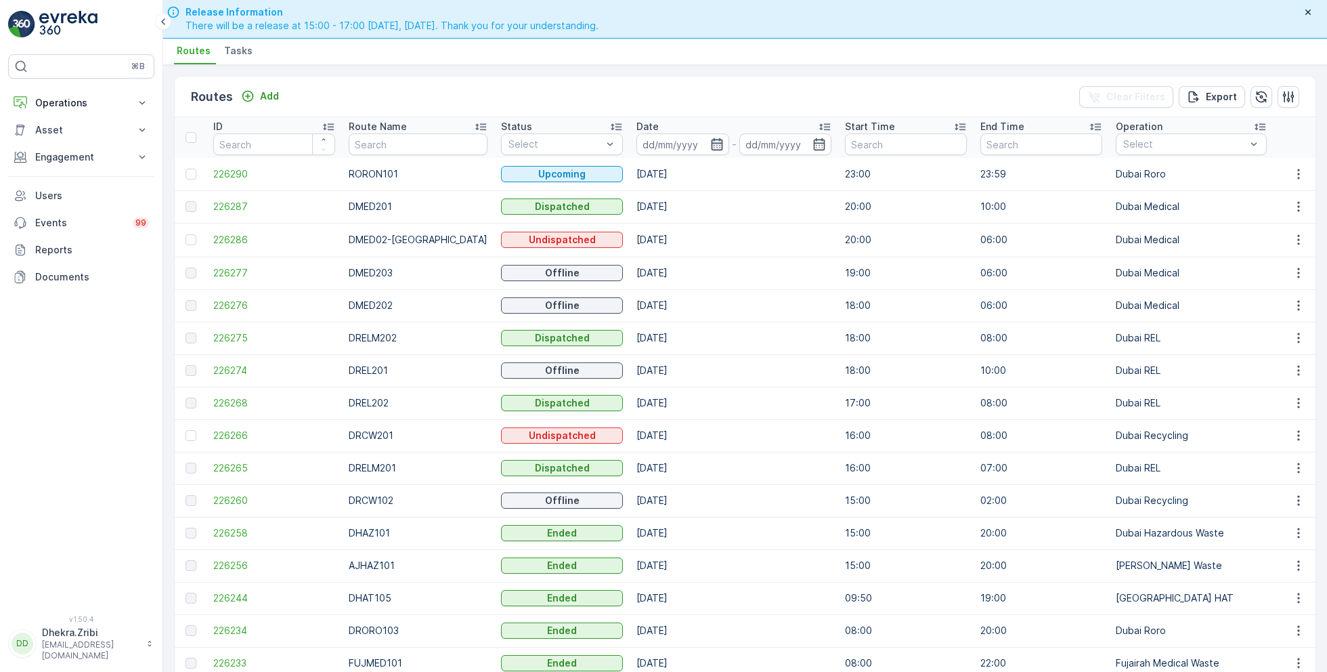
click at [710, 145] on icon "button" at bounding box center [717, 144] width 14 height 14
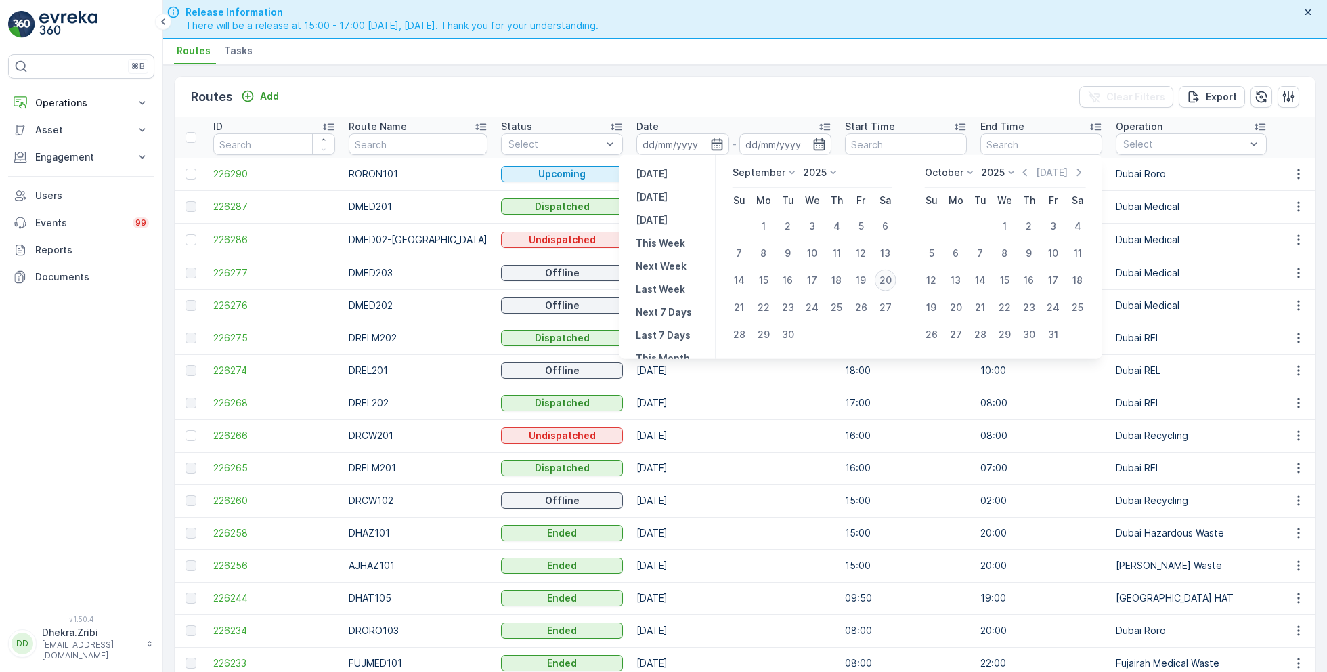
click at [885, 273] on div "20" at bounding box center [886, 280] width 22 height 22
type input "[DATE]"
click at [885, 273] on div "20" at bounding box center [886, 280] width 22 height 22
type input "[DATE]"
click at [773, 68] on div "Routes Add Clear Filters Export ID Route Name Status Select Date 20.09.2025 - 2…" at bounding box center [745, 368] width 1164 height 607
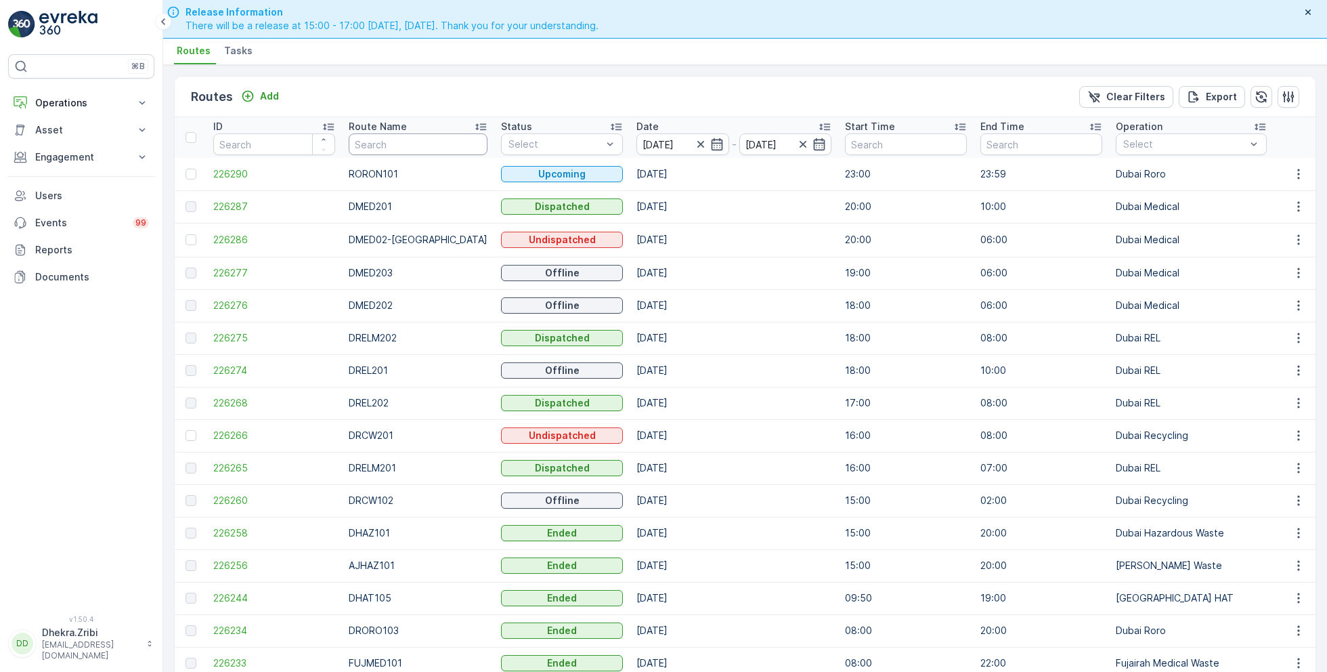
click at [397, 145] on input "text" at bounding box center [418, 144] width 139 height 22
type input "rel"
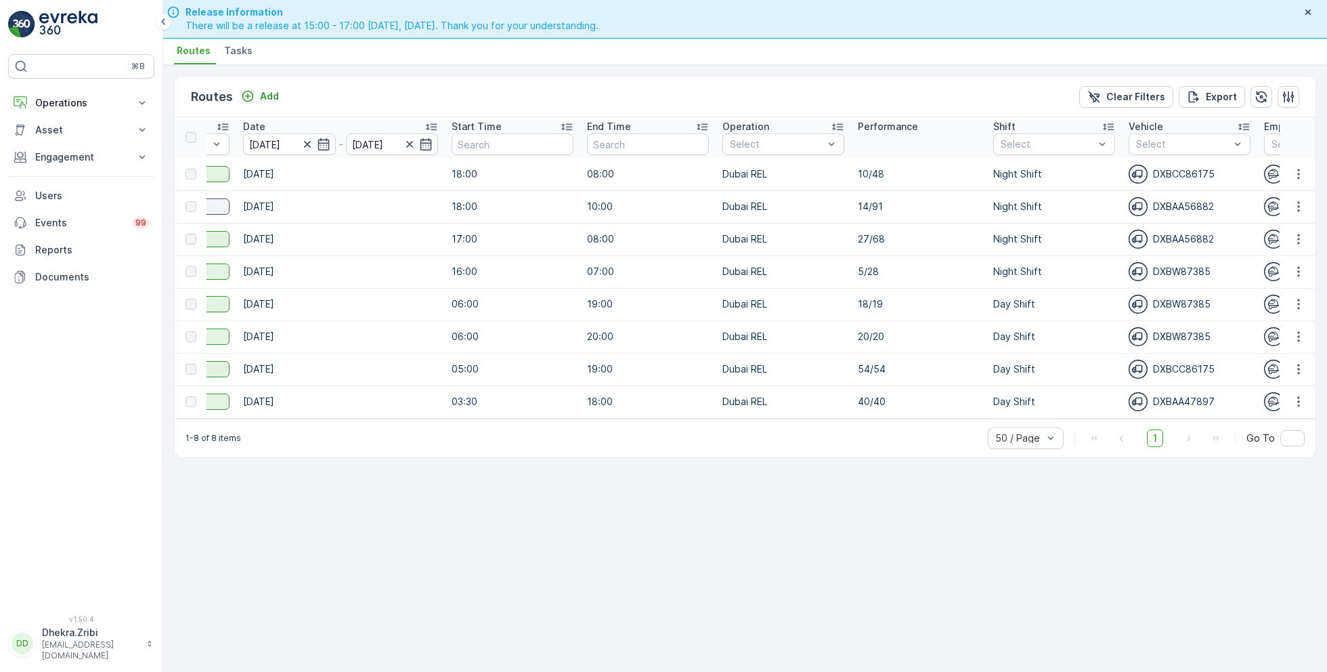
scroll to position [0, 437]
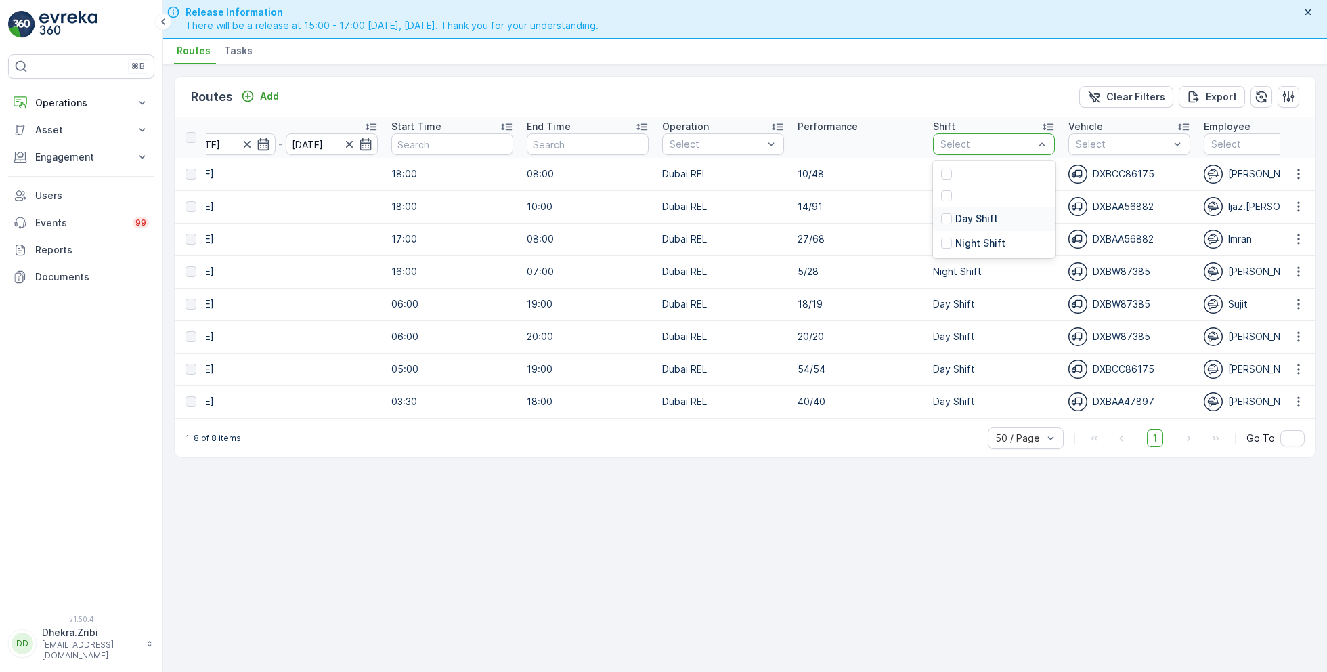
click at [969, 220] on p "Day Shift" at bounding box center [976, 219] width 43 height 14
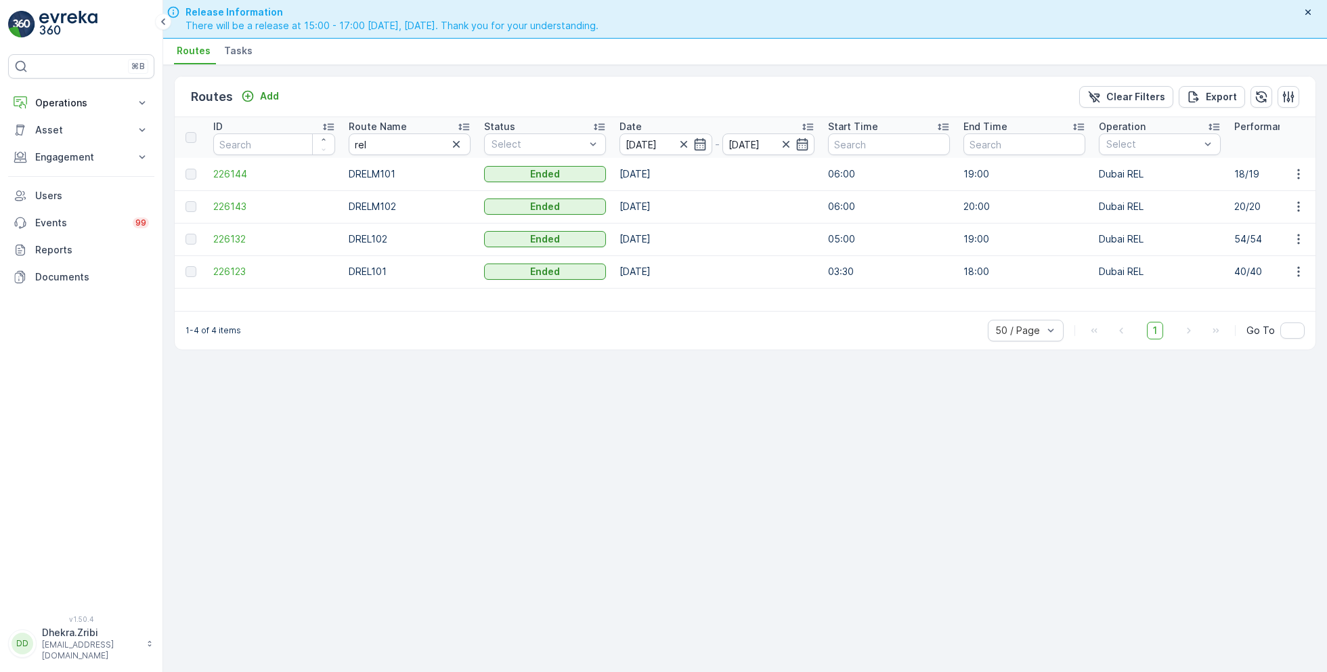
click at [235, 179] on td "226144" at bounding box center [274, 174] width 135 height 32
click at [235, 177] on span "226144" at bounding box center [274, 174] width 122 height 14
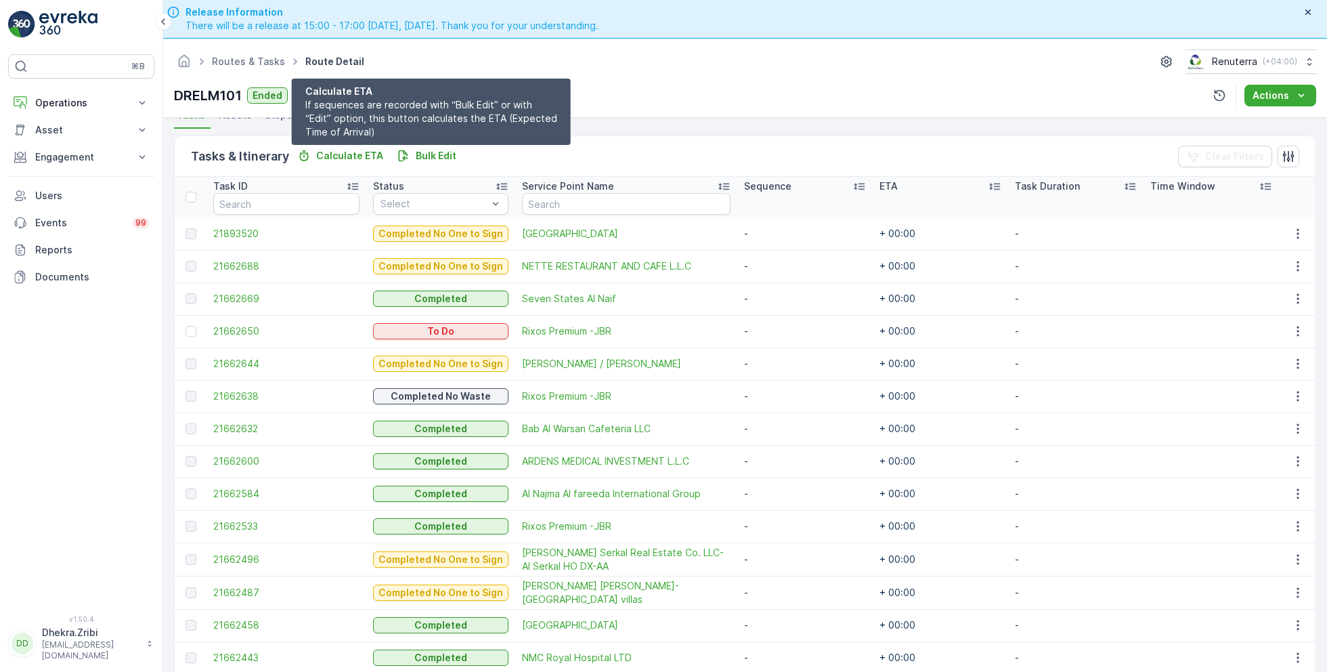
scroll to position [492, 0]
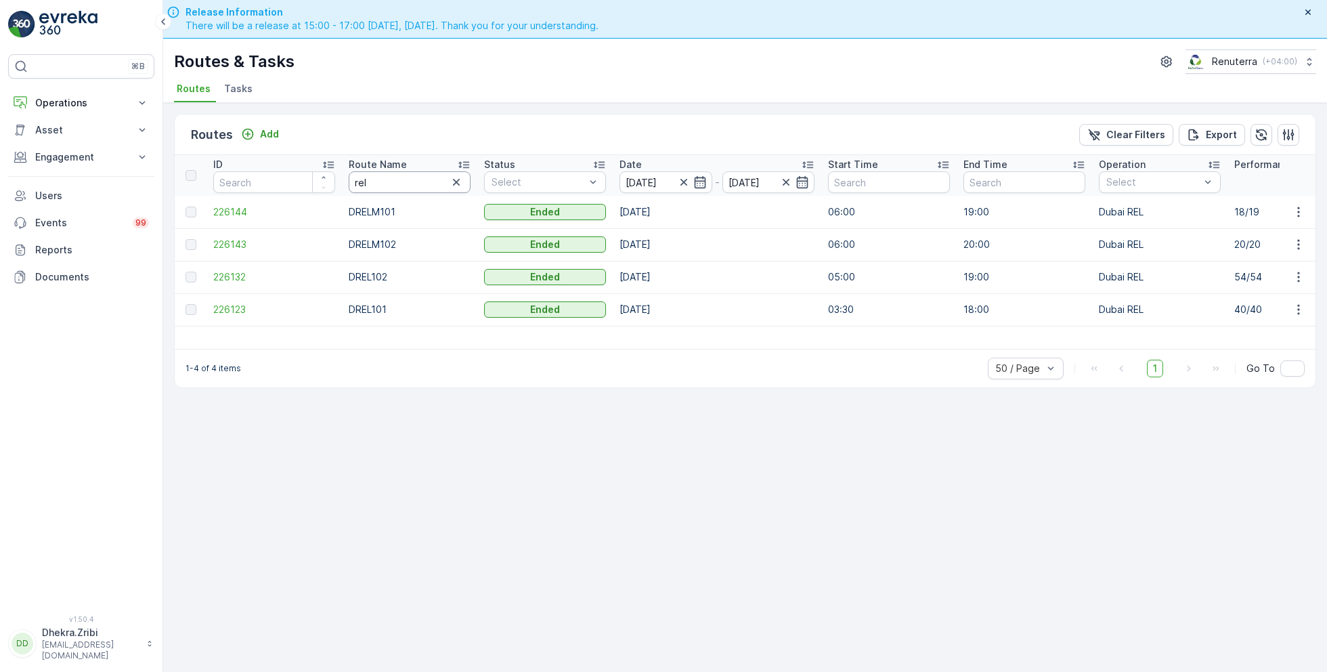
click at [383, 179] on input "rel" at bounding box center [410, 182] width 122 height 22
type input "med"
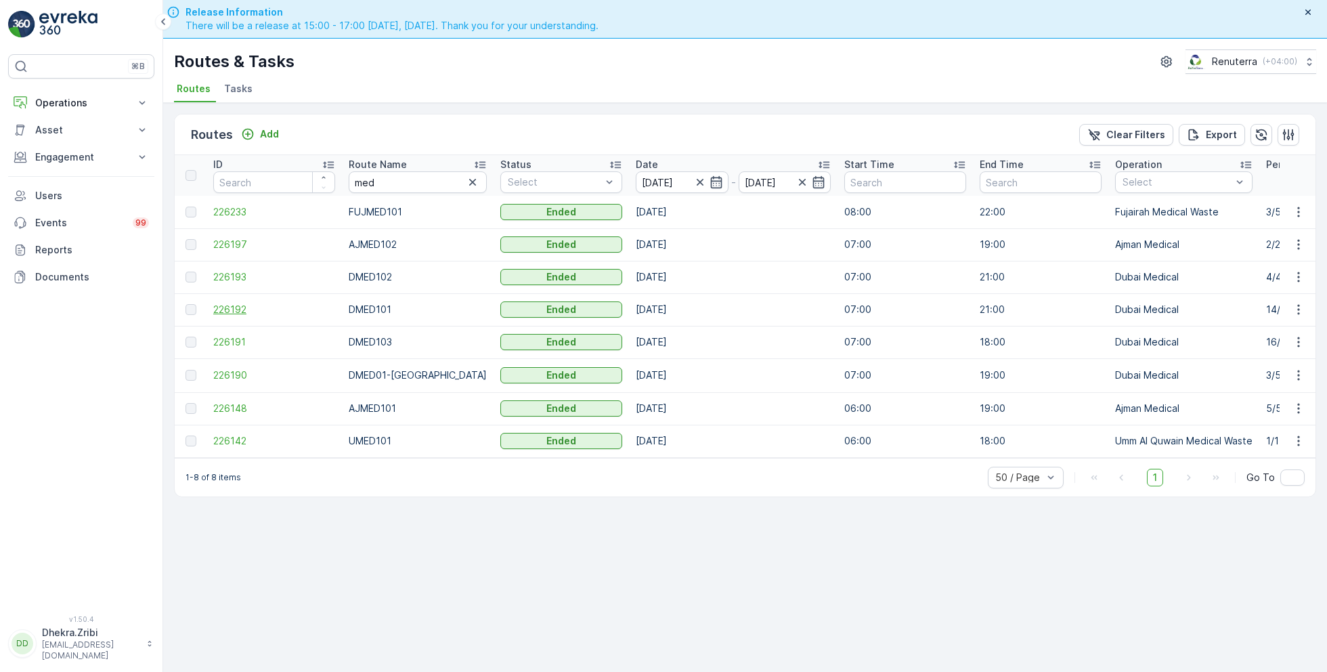
click at [239, 308] on span "226192" at bounding box center [274, 310] width 122 height 14
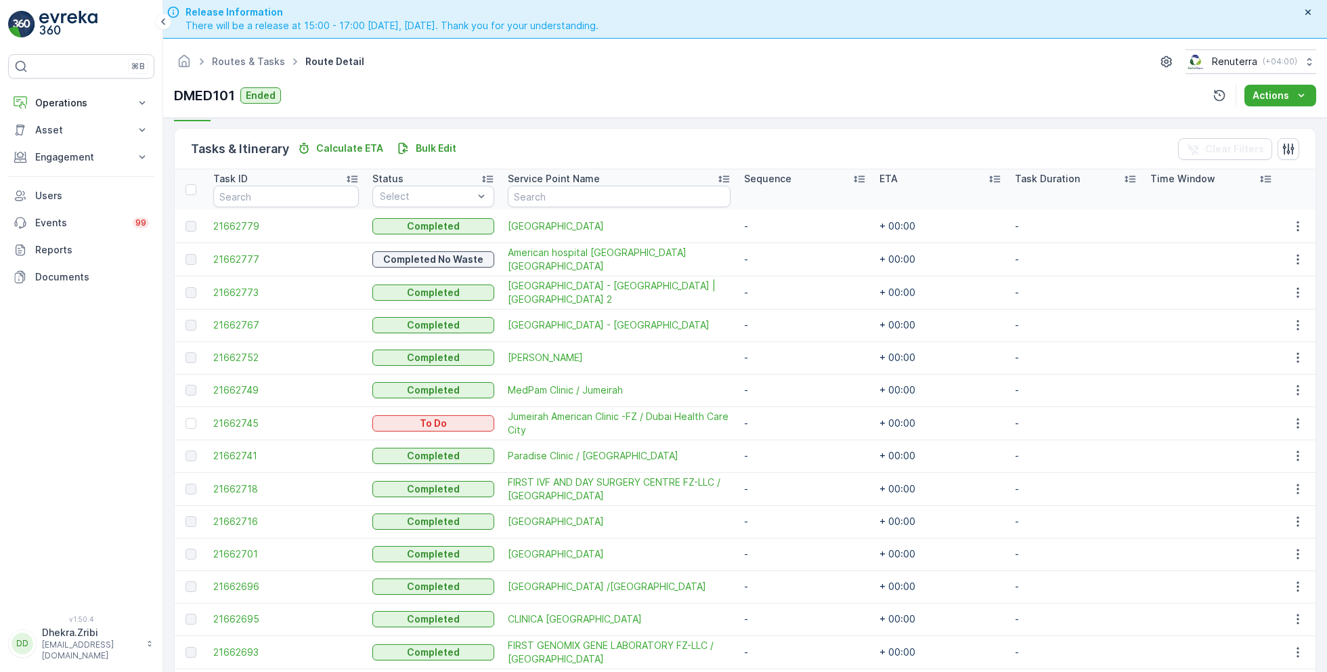
scroll to position [362, 0]
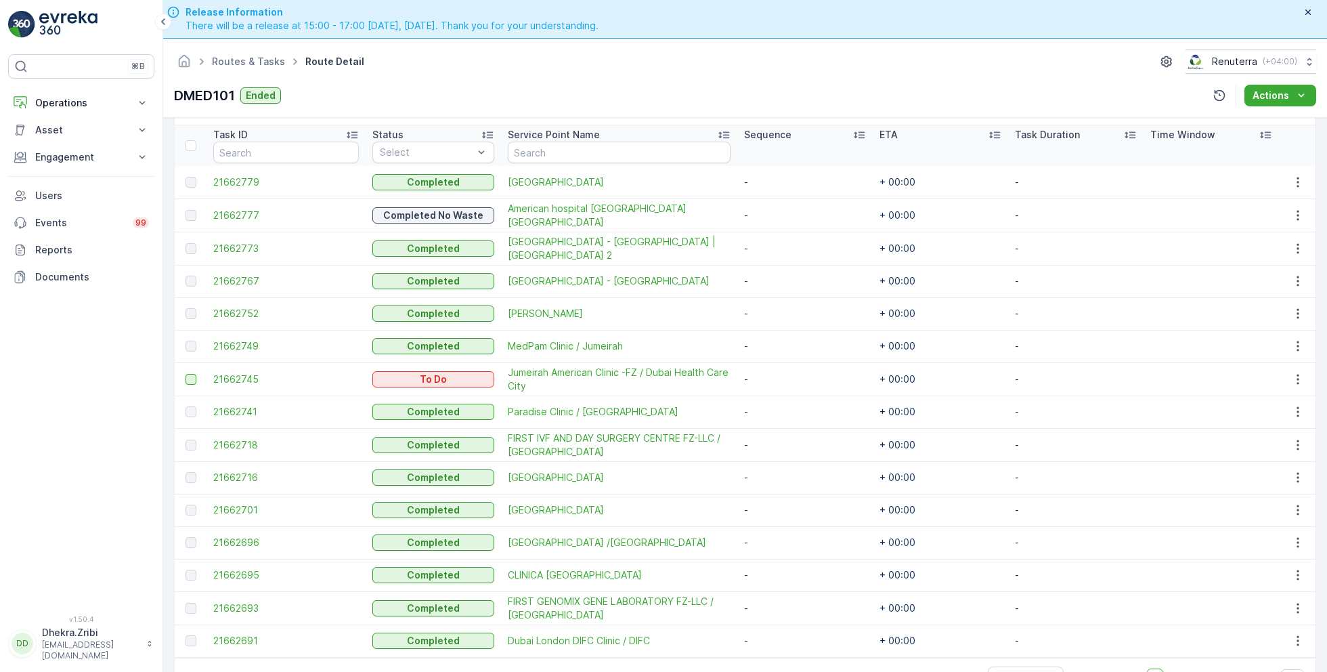
click at [188, 376] on div at bounding box center [191, 379] width 11 height 11
click at [186, 374] on input "checkbox" at bounding box center [186, 374] width 0 height 0
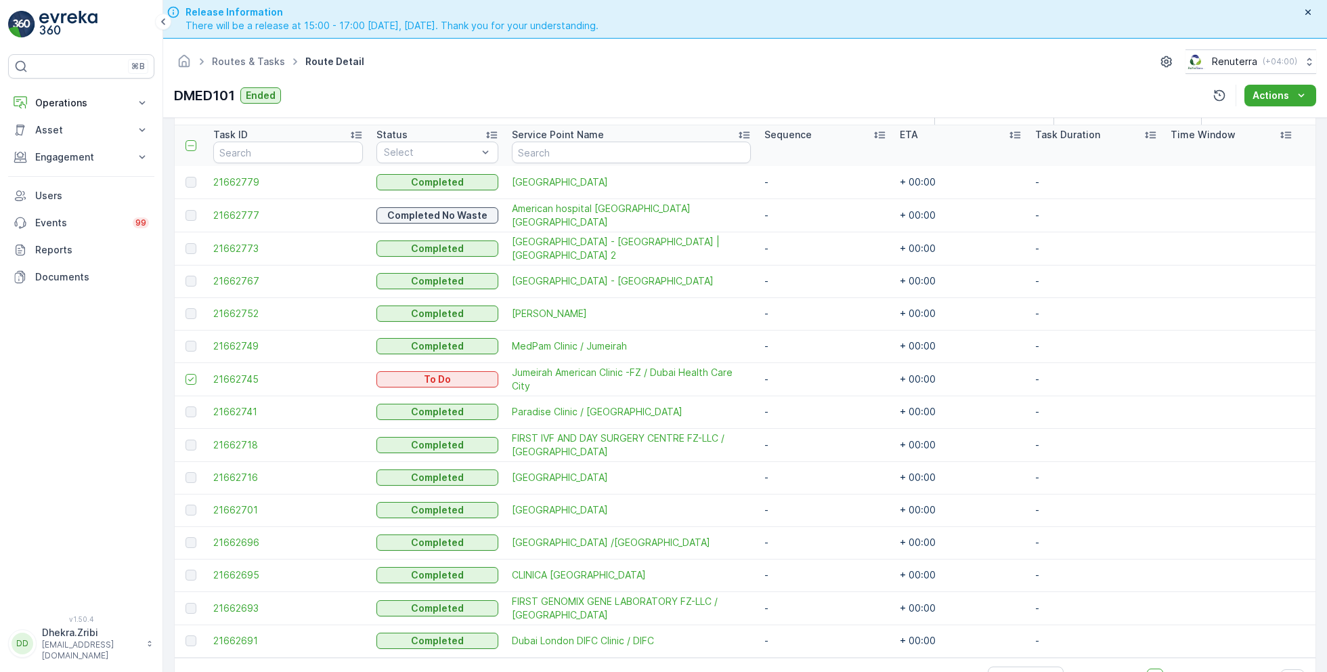
scroll to position [0, 0]
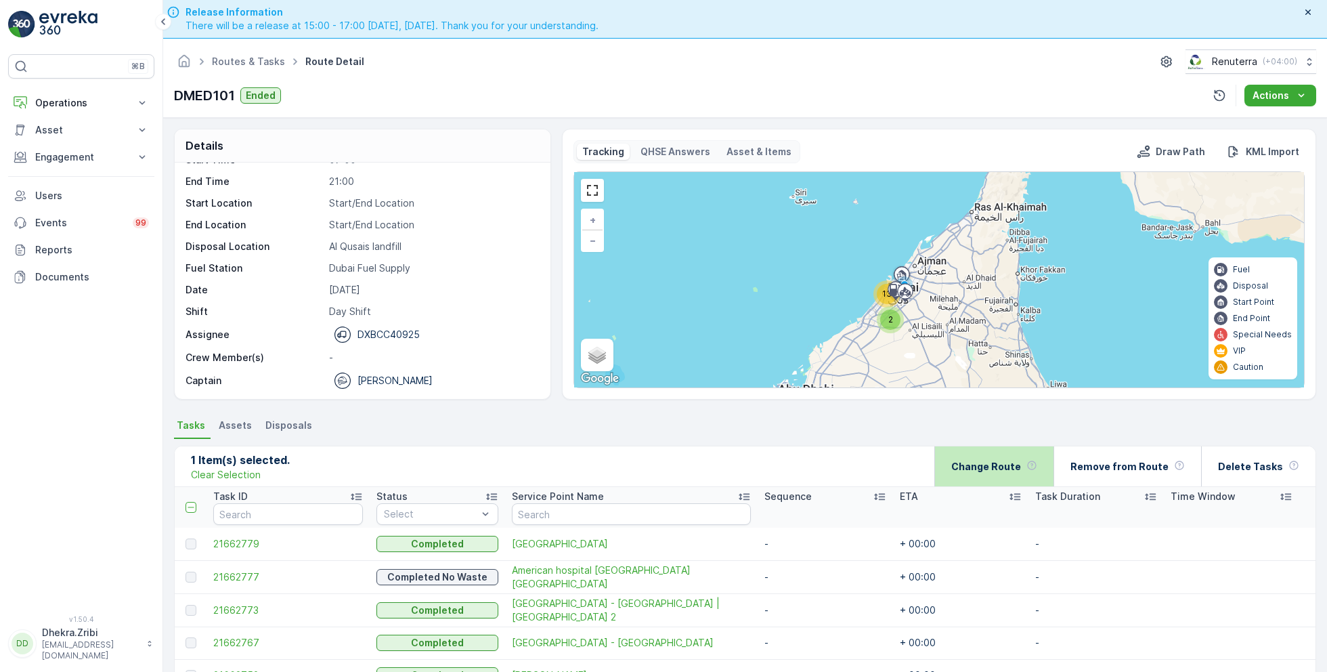
click at [1032, 459] on div "Change Route" at bounding box center [994, 466] width 86 height 40
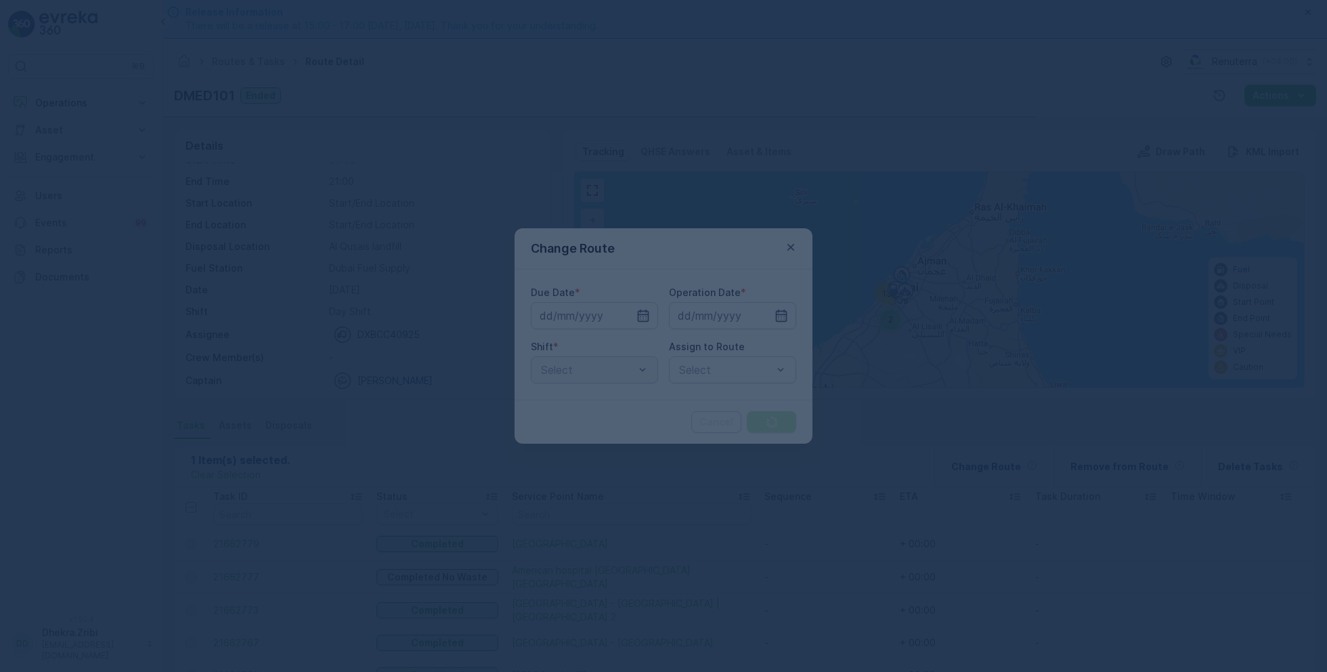
type input "[DATE]"
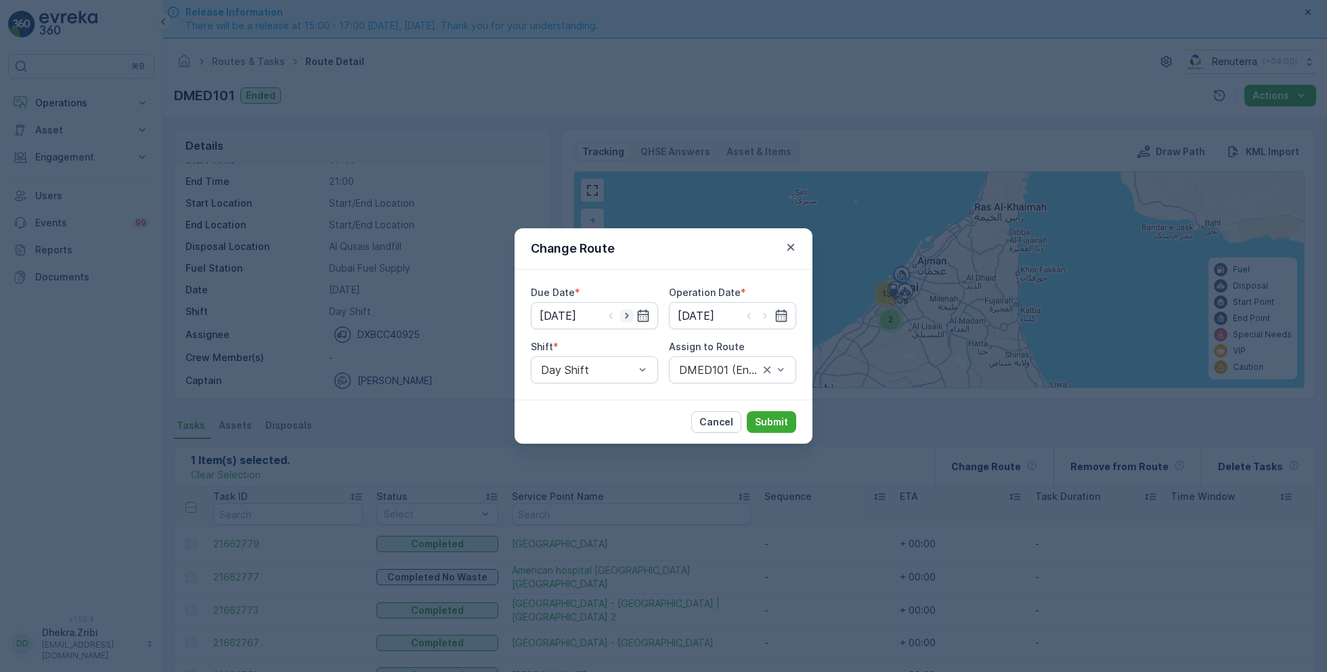
click at [622, 316] on icon "button" at bounding box center [627, 316] width 14 height 14
type input "[DATE]"
click at [763, 311] on icon "button" at bounding box center [765, 316] width 14 height 14
type input "[DATE]"
click at [731, 358] on div "Select" at bounding box center [732, 369] width 127 height 27
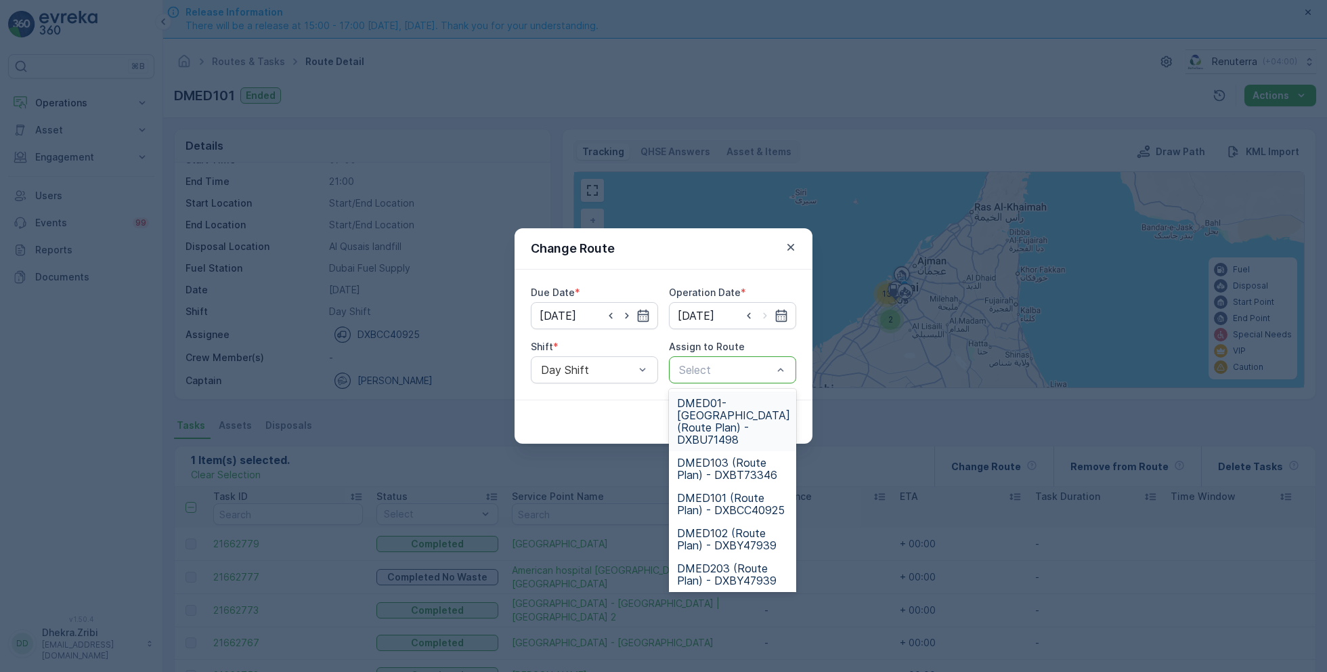
click at [733, 416] on span "DMED01-Khawaneej Yard (Route Plan) - DXBU71498" at bounding box center [733, 421] width 113 height 49
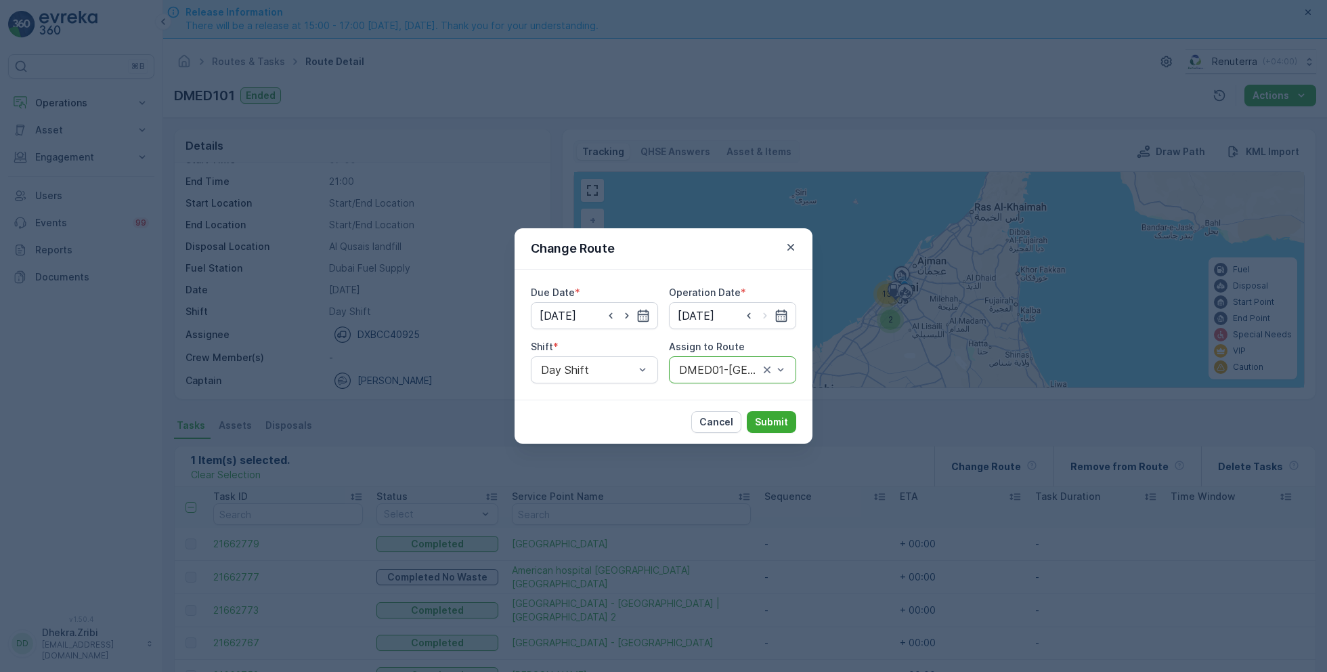
click at [724, 368] on div at bounding box center [719, 370] width 83 height 12
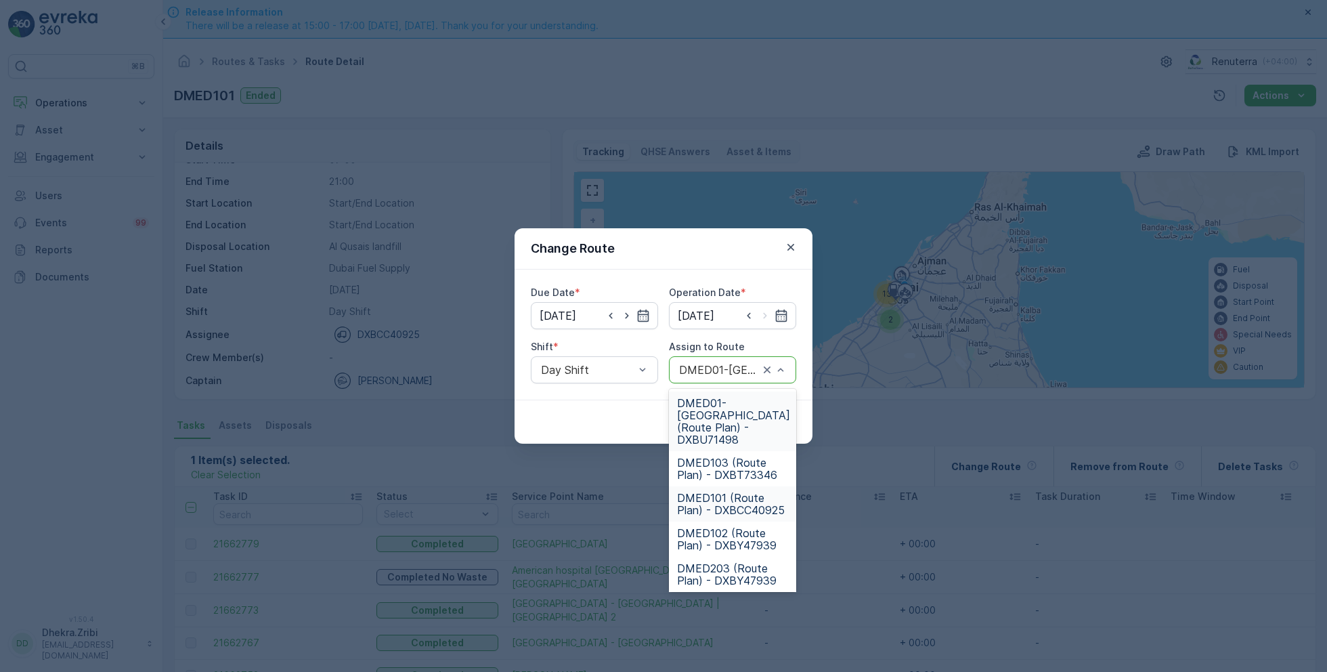
click at [731, 492] on span "DMED101 (Route Plan) - DXBCC40925" at bounding box center [732, 504] width 111 height 24
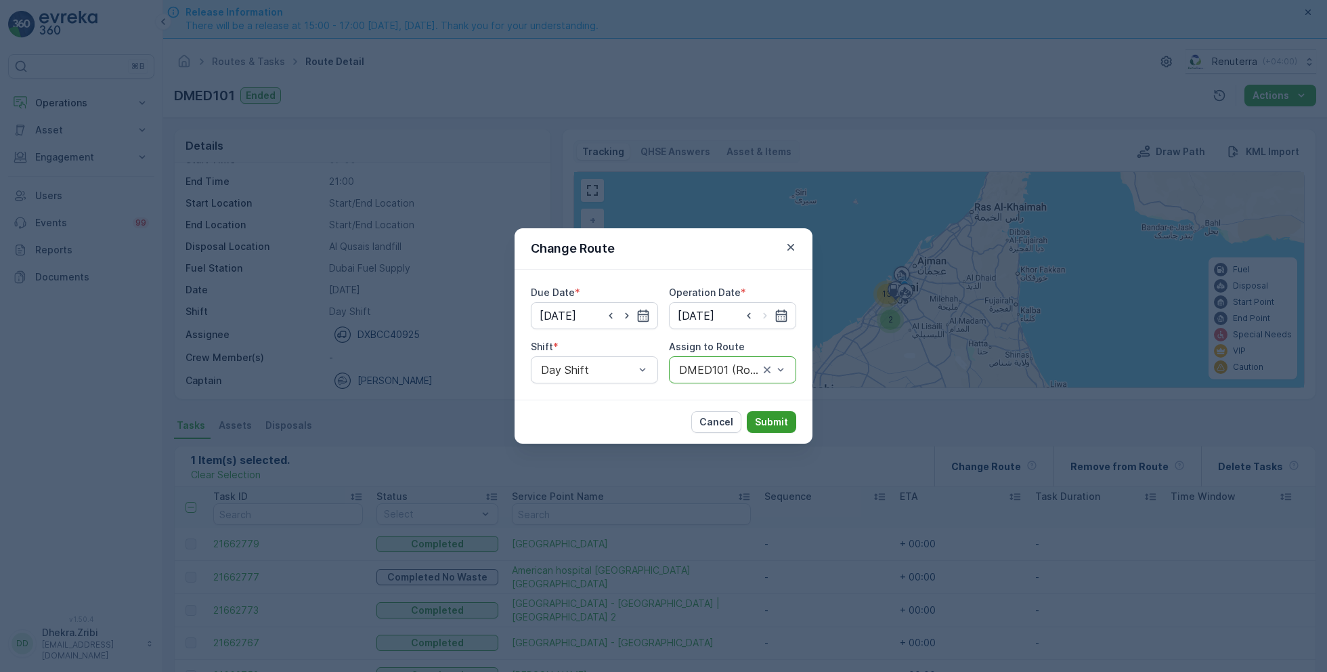
click at [771, 425] on p "Submit" at bounding box center [771, 422] width 33 height 14
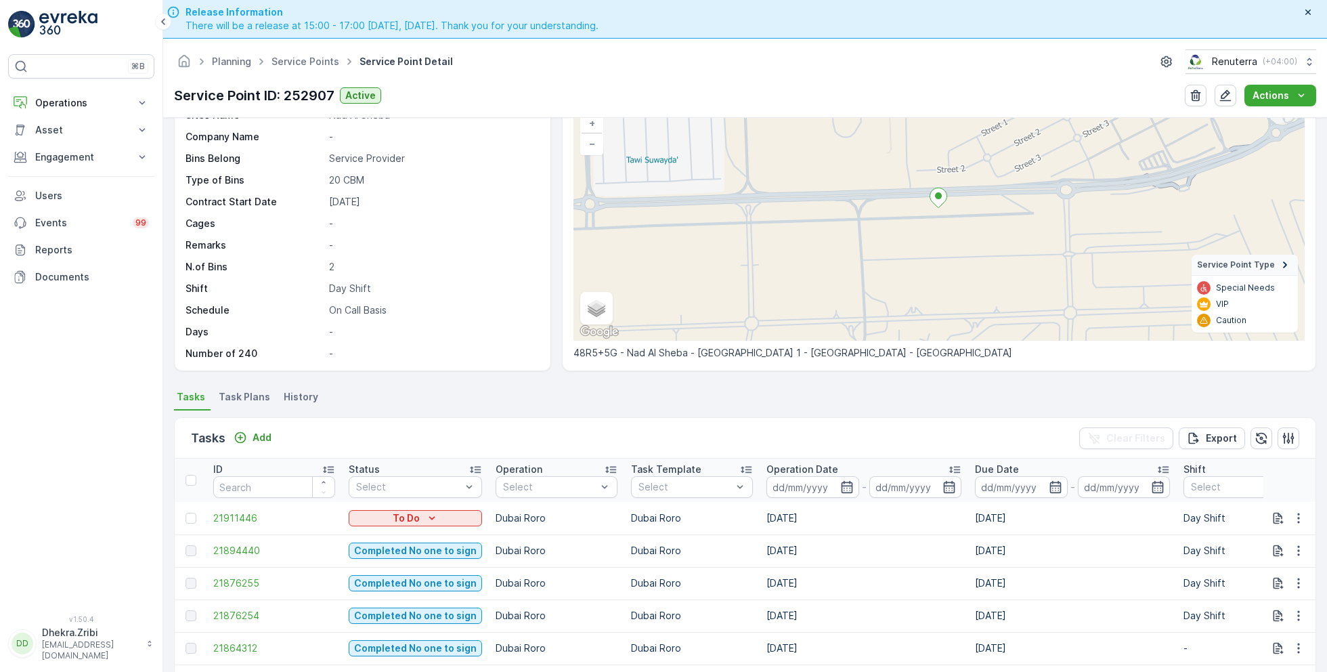
scroll to position [149, 0]
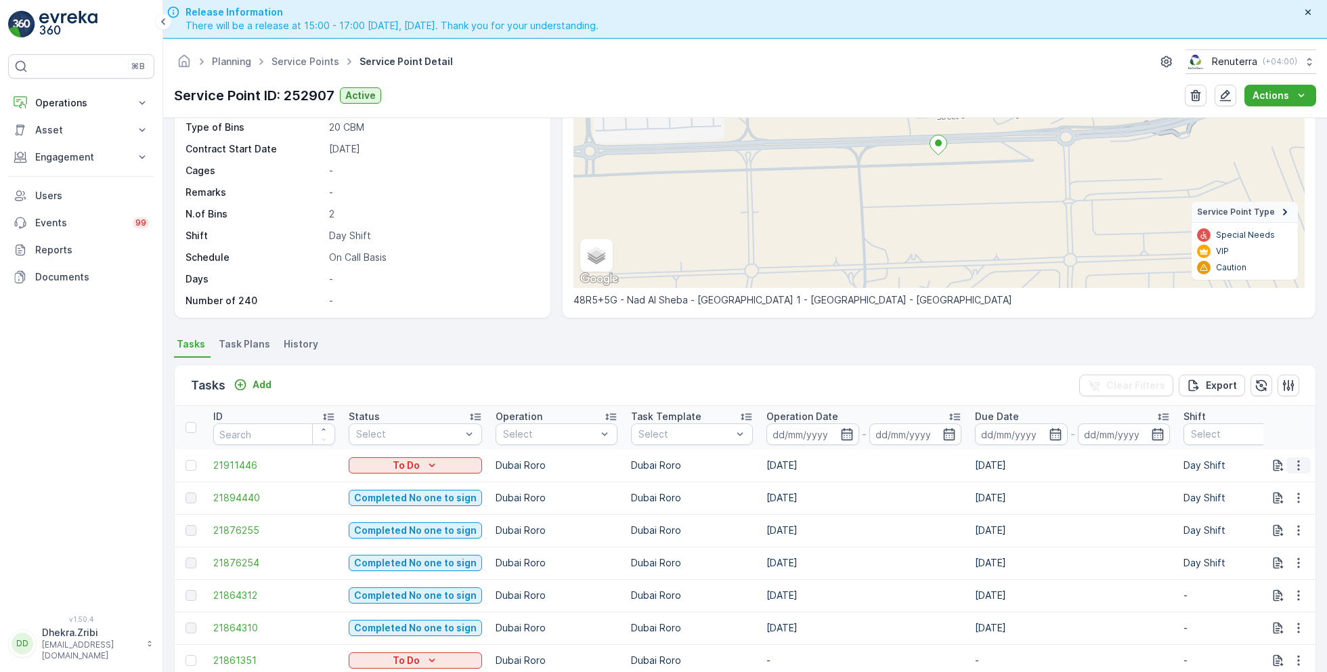
click at [1305, 468] on button "button" at bounding box center [1298, 465] width 24 height 16
click at [1261, 532] on div "Remove from Route" at bounding box center [1277, 541] width 102 height 19
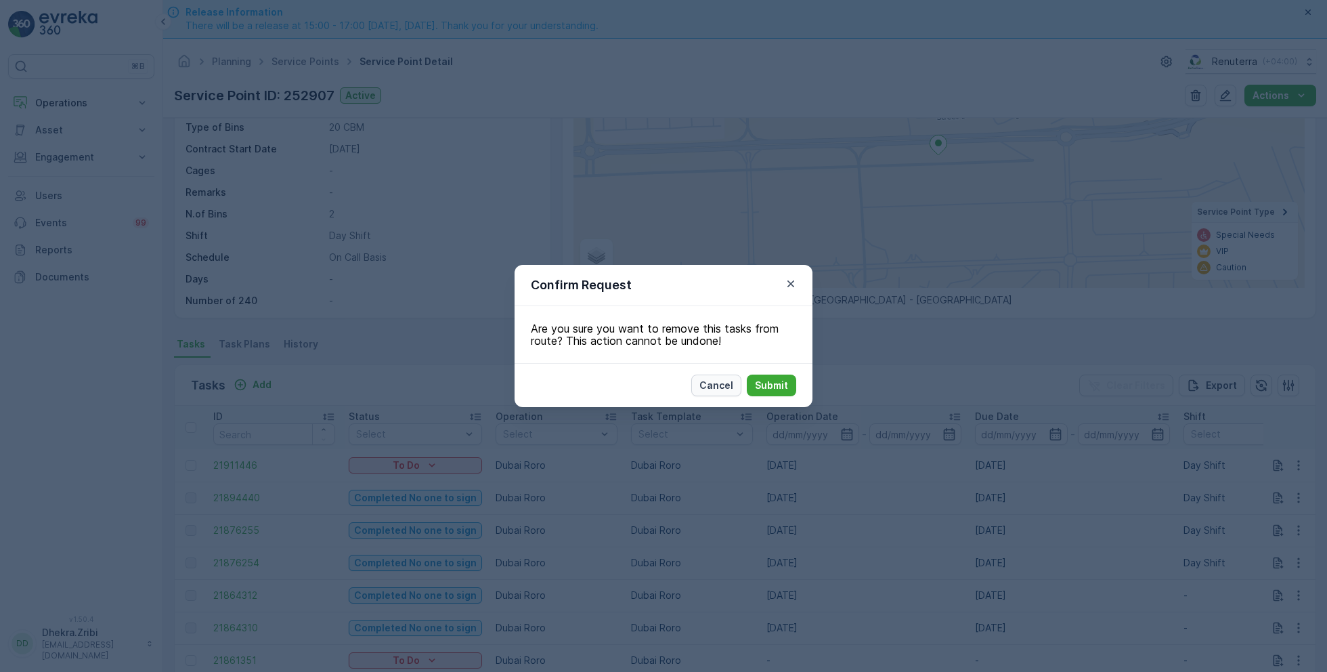
click at [706, 385] on p "Cancel" at bounding box center [716, 385] width 34 height 14
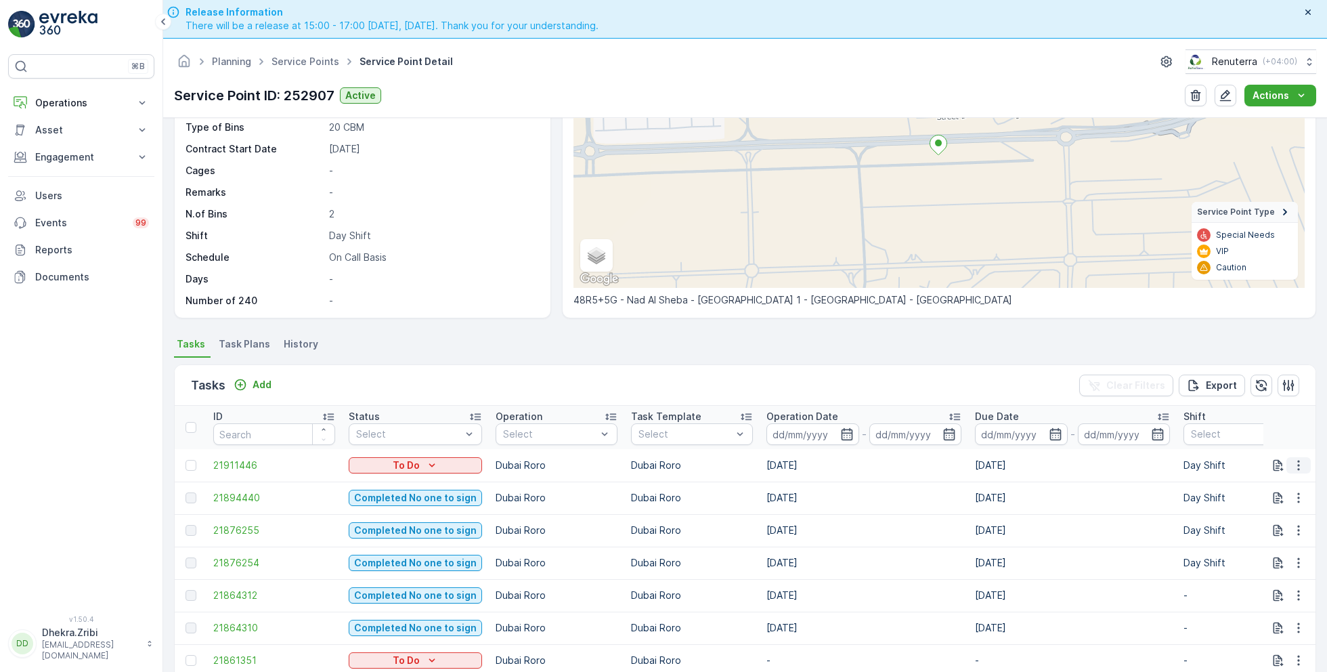
click at [1300, 464] on icon "button" at bounding box center [1299, 465] width 14 height 14
click at [1258, 525] on span "Change Route" at bounding box center [1264, 522] width 66 height 14
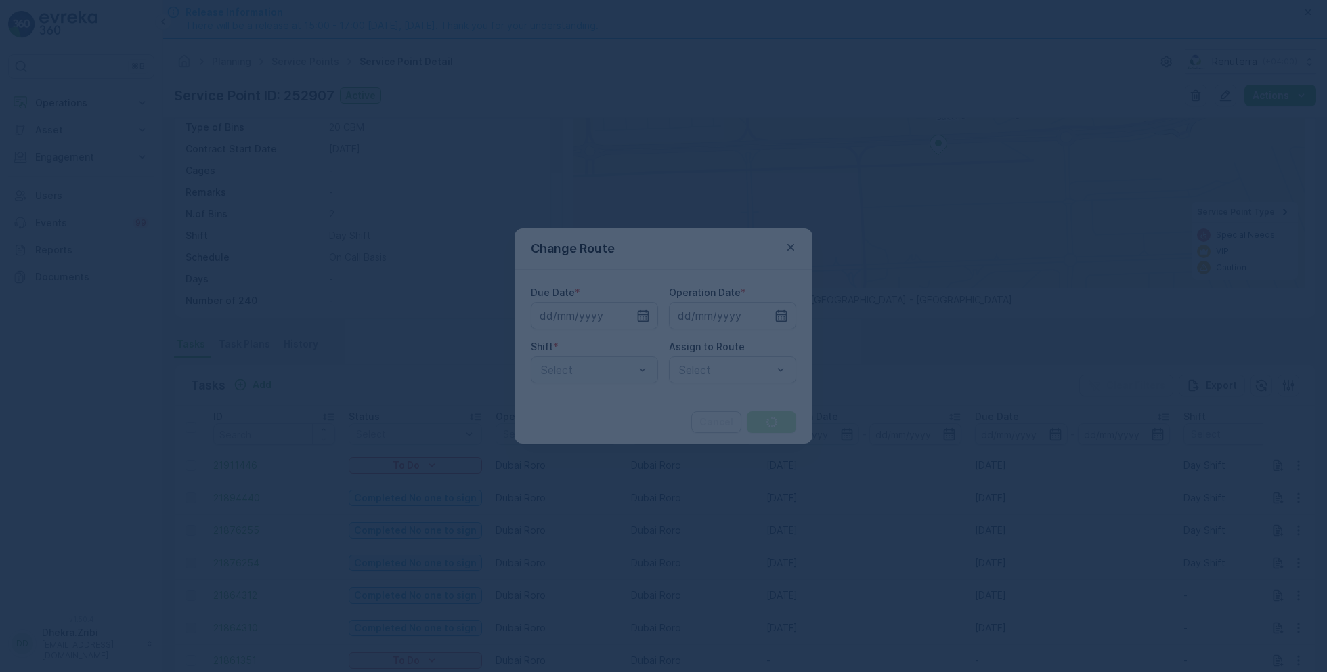
type input "[DATE]"
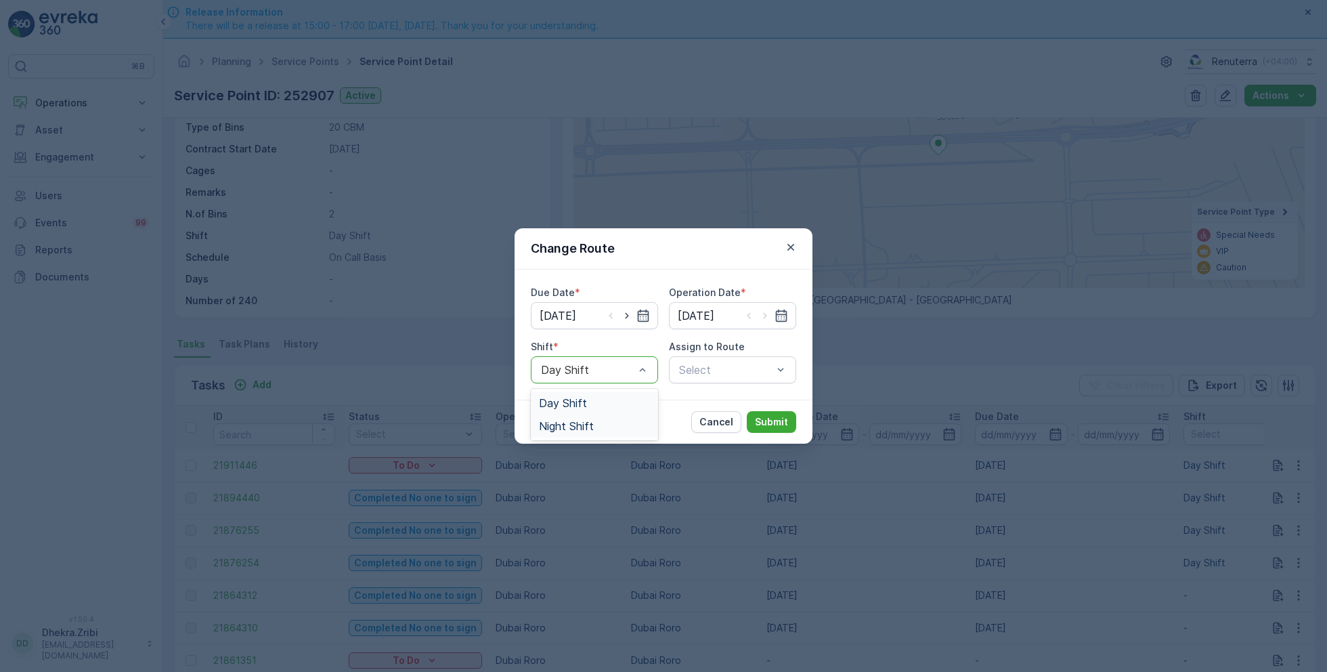
click at [583, 422] on span "Night Shift" at bounding box center [566, 426] width 55 height 12
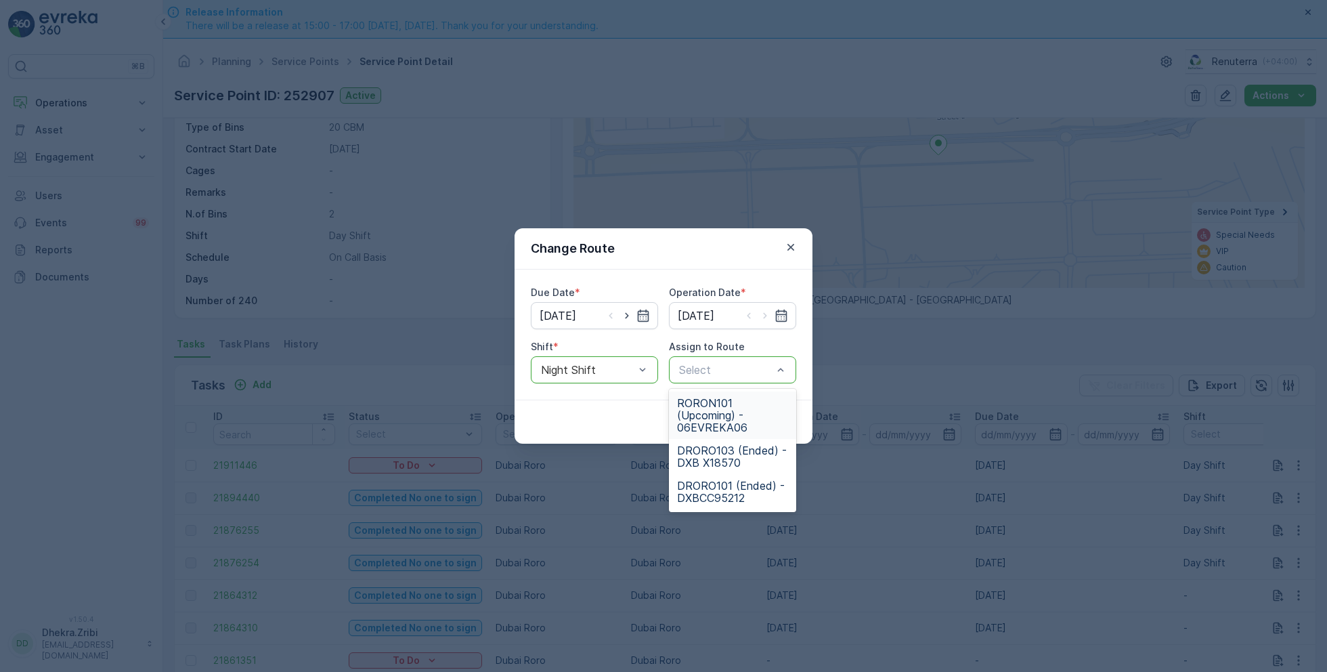
click at [708, 395] on div "RORON101 (Upcoming) - 06EVREKA06" at bounding box center [732, 414] width 127 height 47
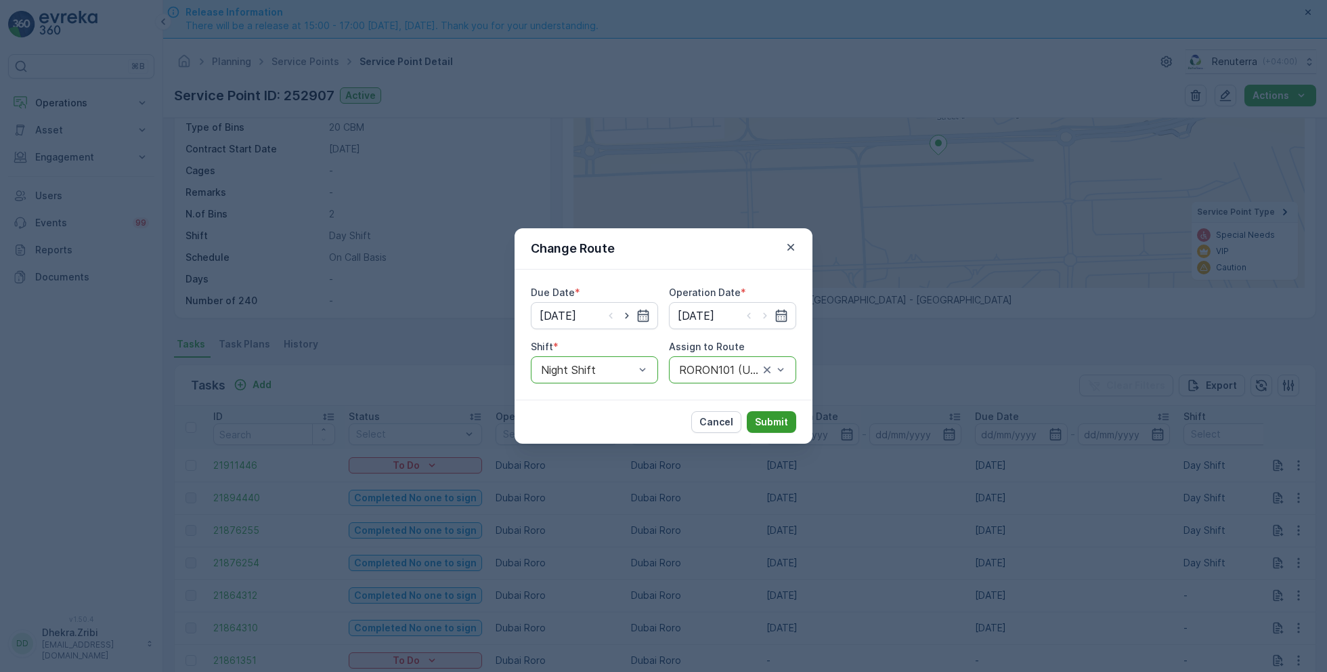
click at [785, 422] on p "Submit" at bounding box center [771, 422] width 33 height 14
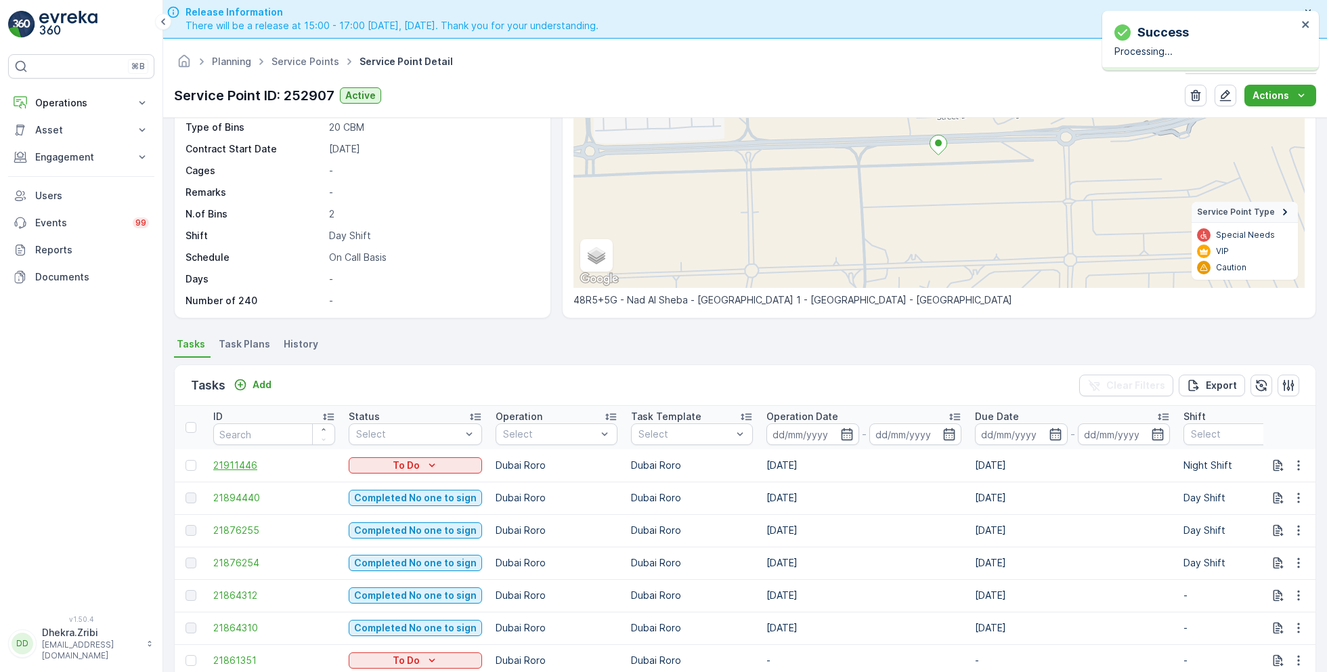
click at [244, 464] on span "21911446" at bounding box center [274, 465] width 122 height 14
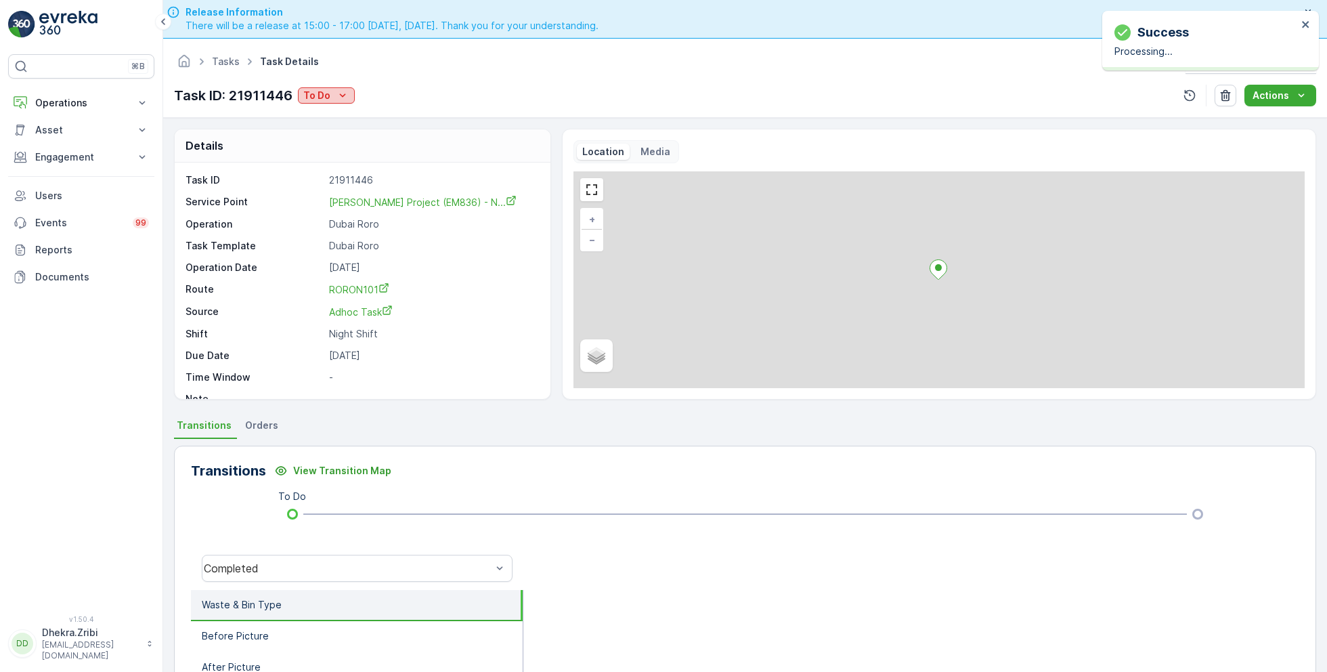
click at [326, 100] on p "To Do" at bounding box center [316, 96] width 27 height 14
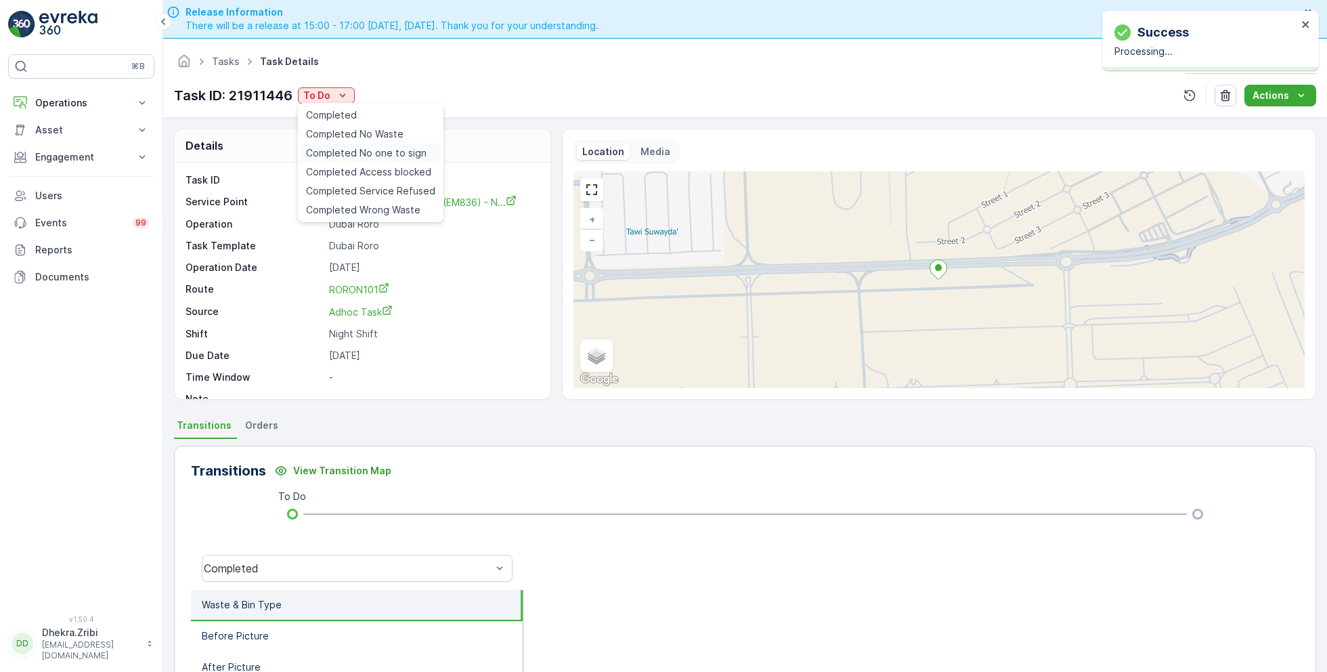
click at [367, 150] on span "Completed No one to sign" at bounding box center [366, 153] width 121 height 14
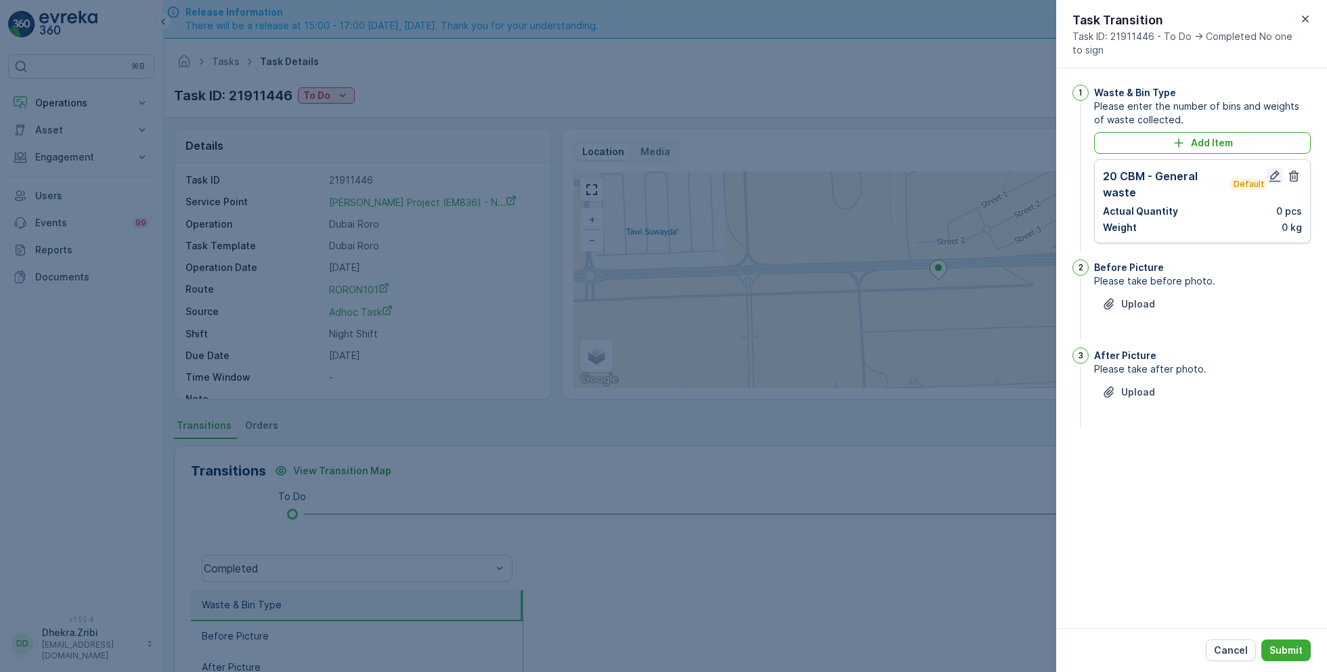
click at [1274, 177] on icon "button" at bounding box center [1276, 177] width 12 height 12
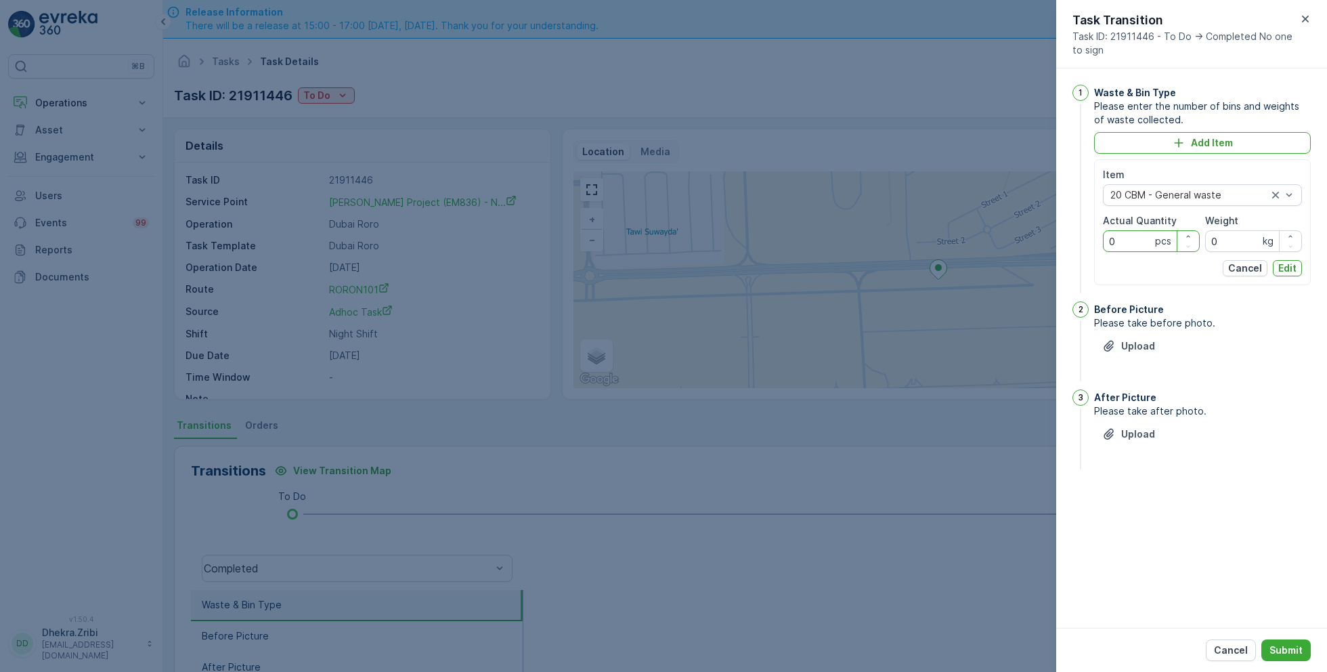
drag, startPoint x: 1123, startPoint y: 243, endPoint x: 1083, endPoint y: 241, distance: 40.0
click at [1083, 241] on div "1 Waste & Bin Type Please enter the number of bins and weights of waste collect…" at bounding box center [1191, 190] width 238 height 211
type Quantity "1"
click at [1301, 266] on button "Edit" at bounding box center [1287, 268] width 29 height 16
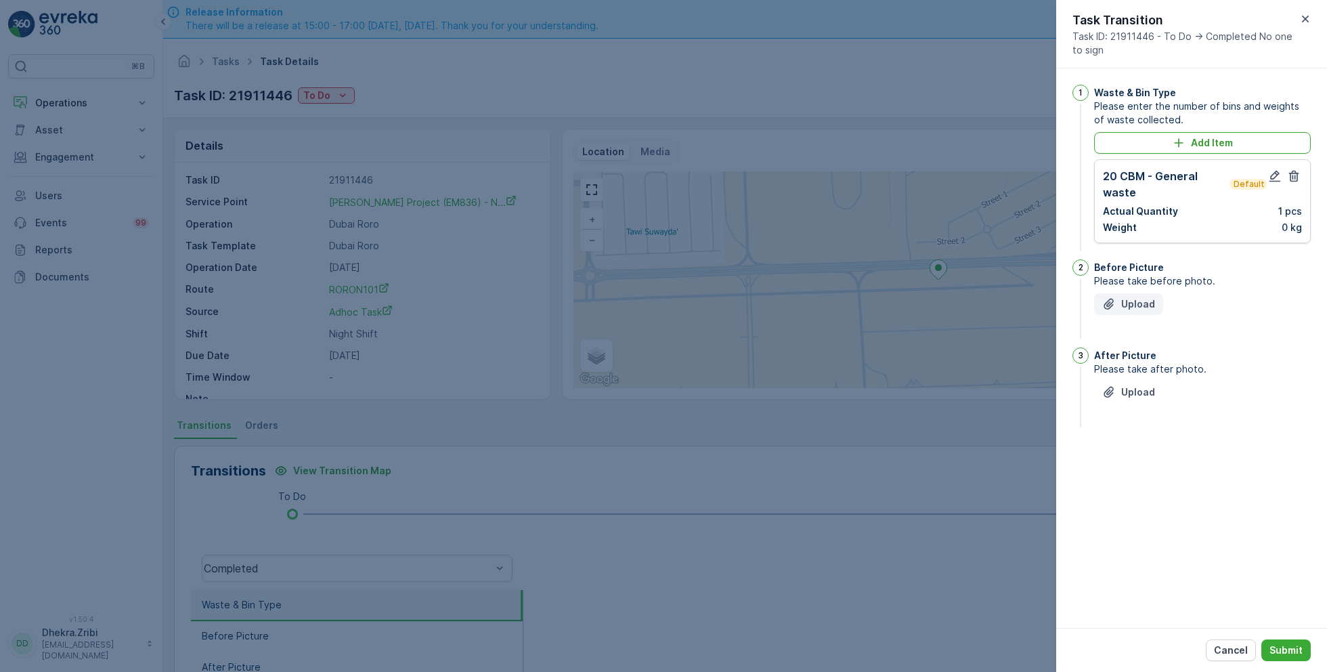
click at [1136, 299] on p "Upload" at bounding box center [1138, 304] width 34 height 14
click at [1133, 459] on p "Upload" at bounding box center [1138, 460] width 34 height 14
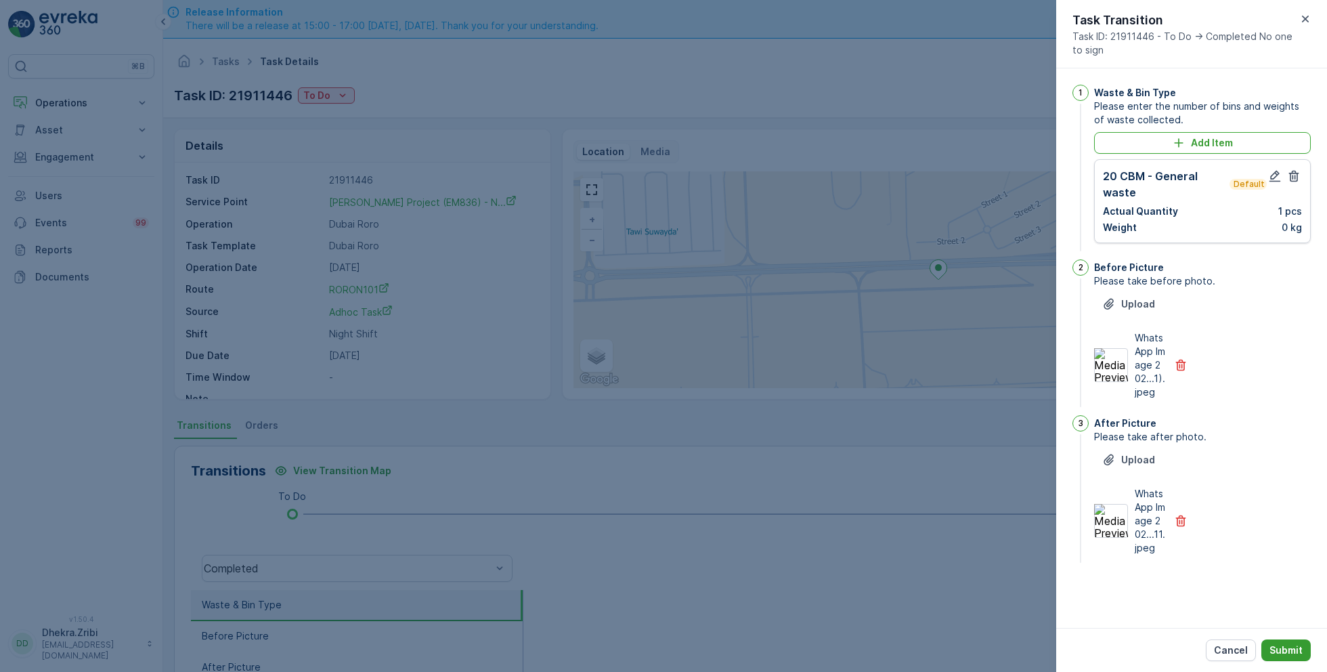
click at [1293, 651] on p "Submit" at bounding box center [1286, 650] width 33 height 14
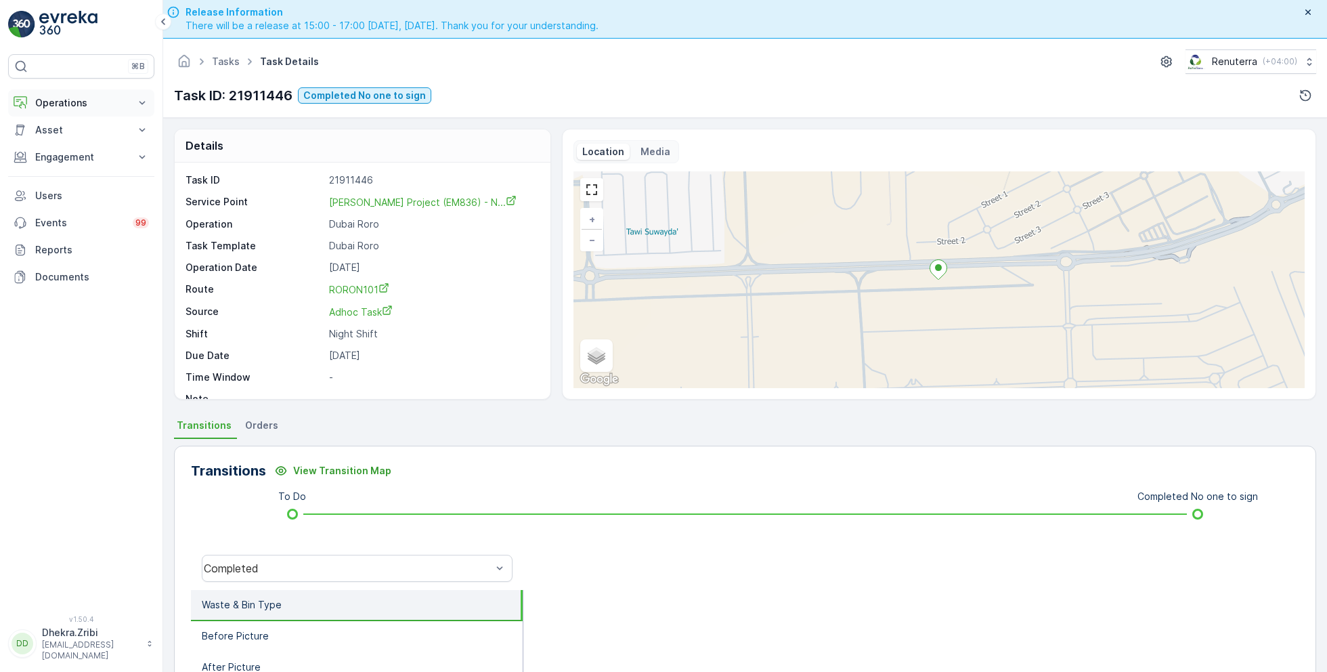
click at [60, 103] on p "Operations" at bounding box center [81, 103] width 92 height 14
click at [62, 142] on p "Planning" at bounding box center [54, 145] width 38 height 14
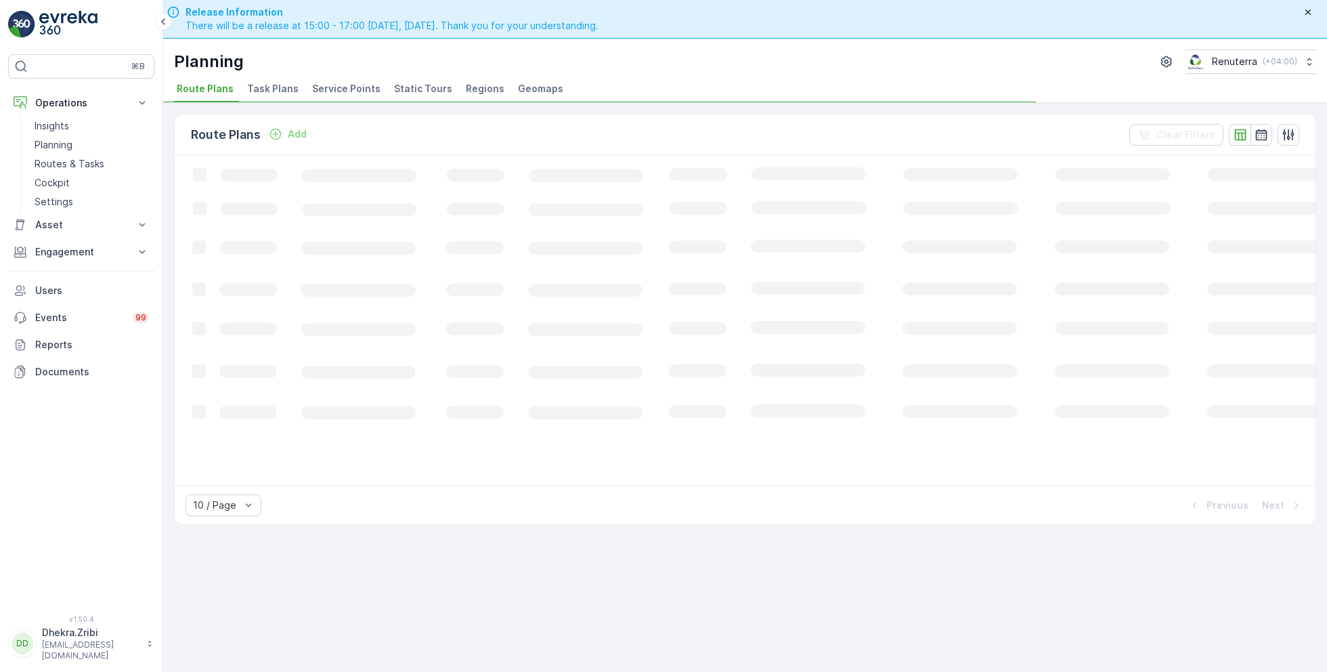
click at [336, 88] on span "Service Points" at bounding box center [346, 89] width 68 height 14
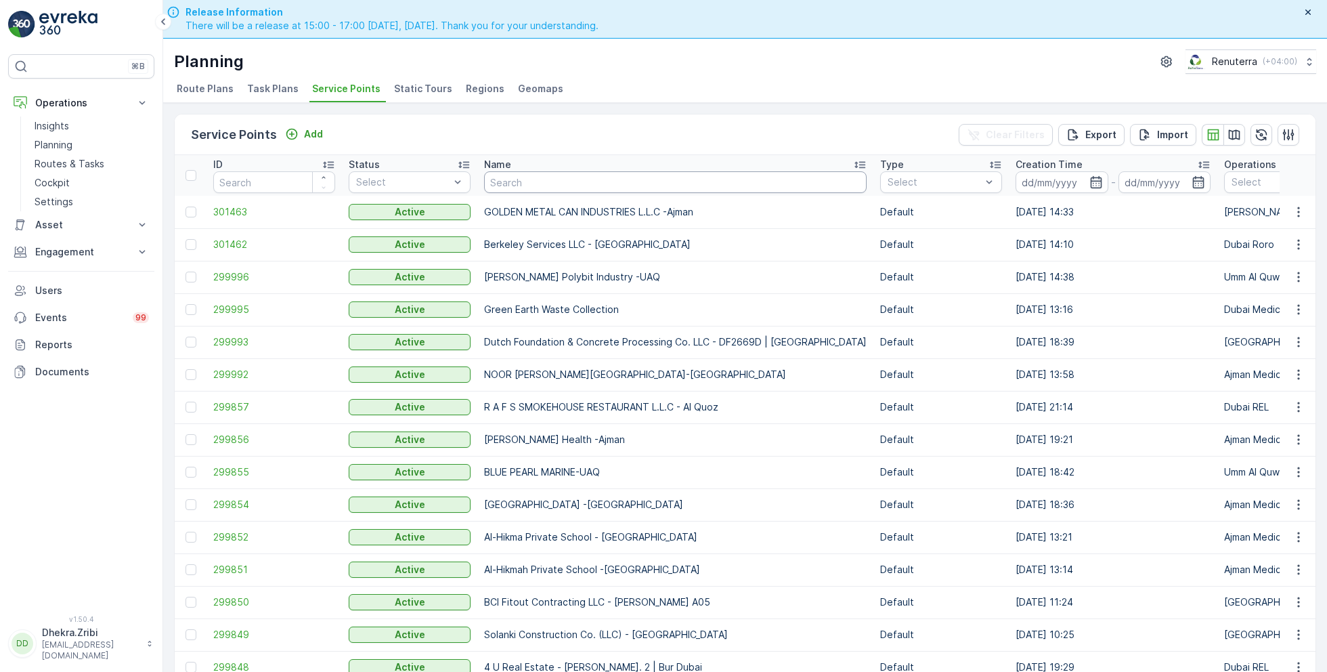
click at [518, 178] on input "text" at bounding box center [675, 182] width 383 height 22
type input "al tayer"
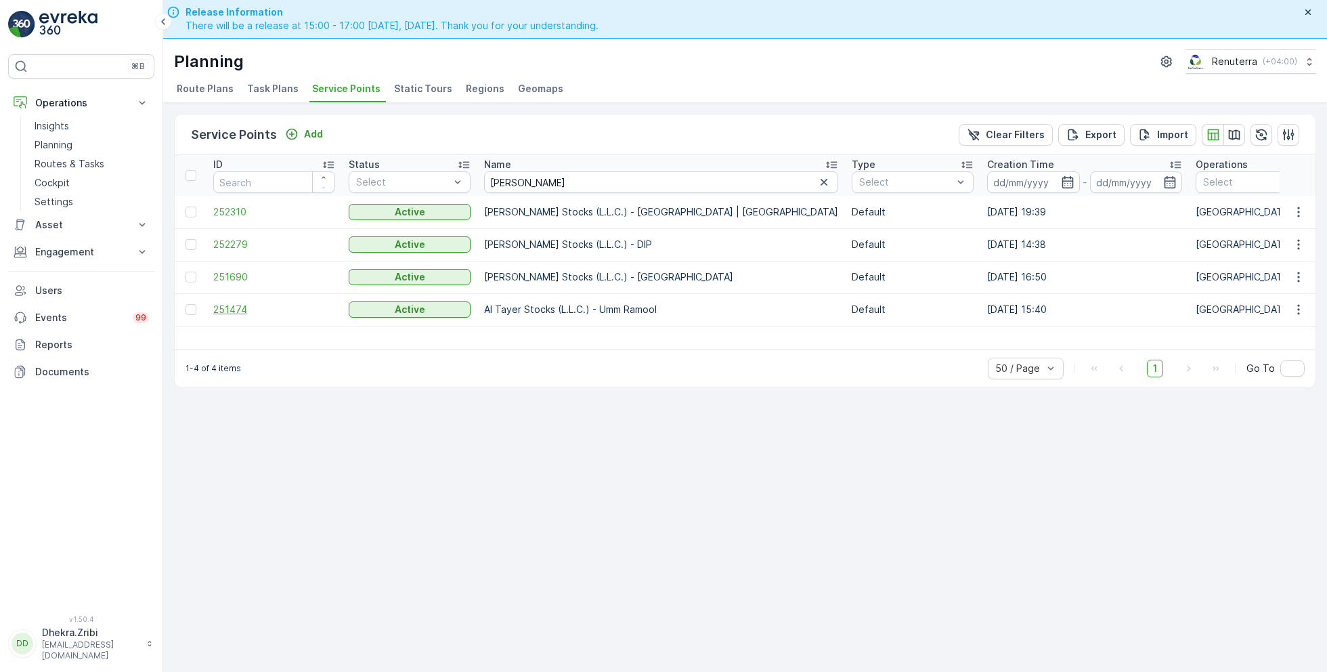
click at [246, 310] on span "251474" at bounding box center [274, 310] width 122 height 14
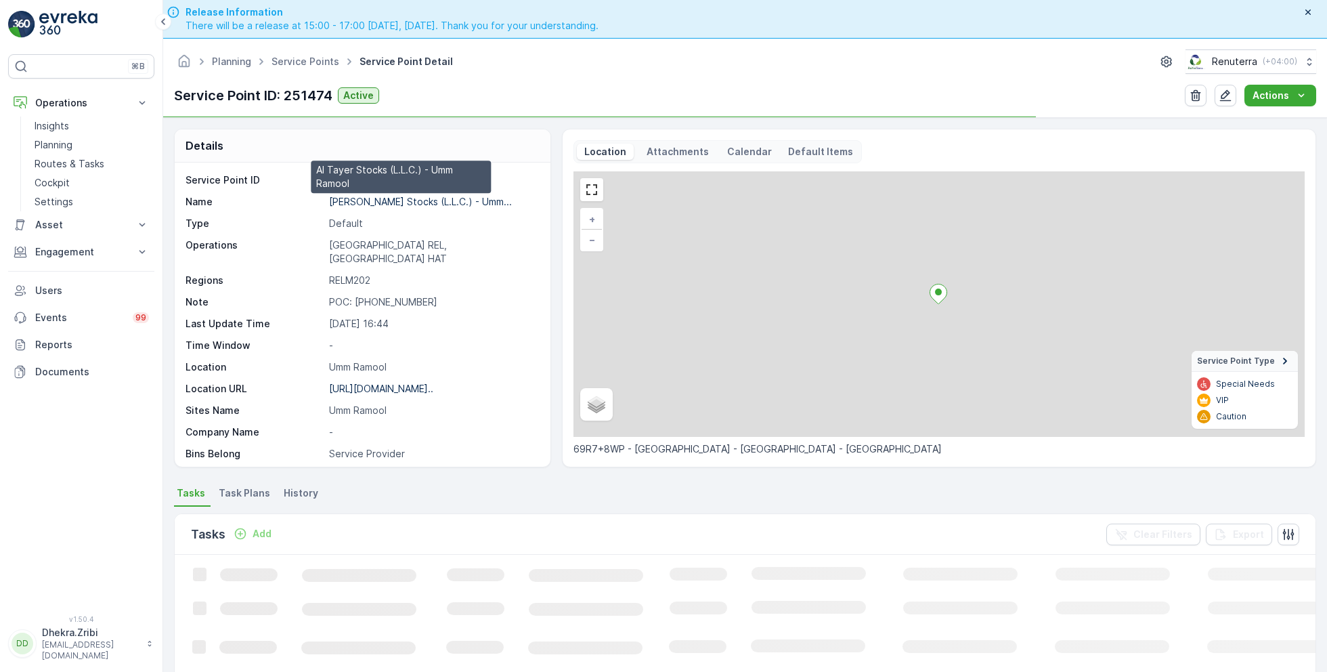
click at [386, 203] on p "Al Tayer Stocks (L.L.C.) - Umm..." at bounding box center [420, 202] width 183 height 12
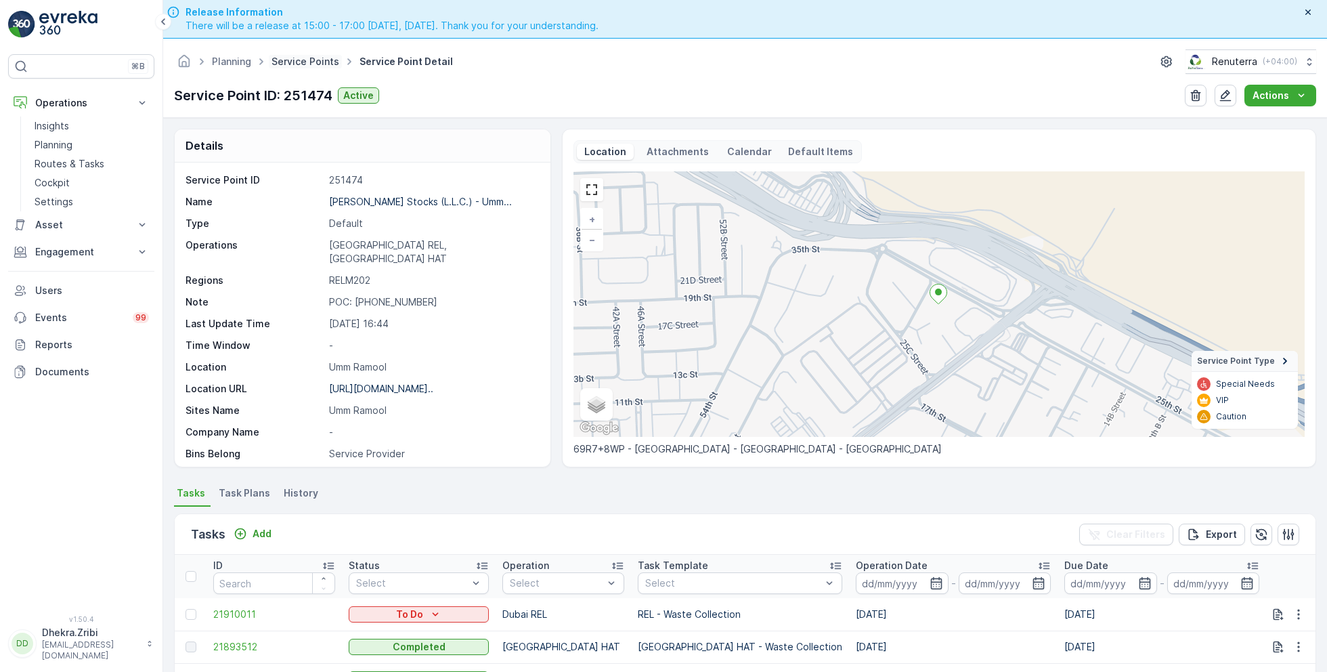
click at [308, 57] on link "Service Points" at bounding box center [306, 62] width 68 height 12
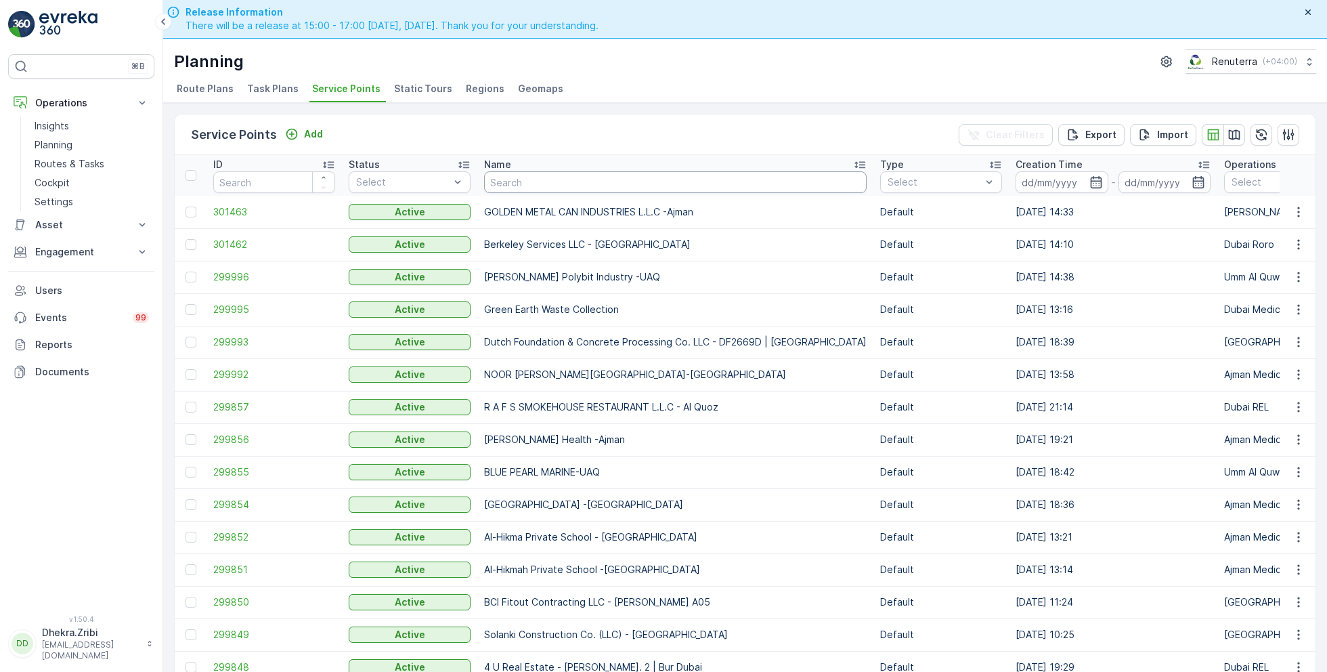
click at [525, 183] on input "text" at bounding box center [675, 182] width 383 height 22
paste input "SOBHA CONSTRUCTIONS LLC - Jumeirah Lakes Towers"
type input "SOBHA CONSTRUCTIONS LLC - Jumeirah Lakes Towers"
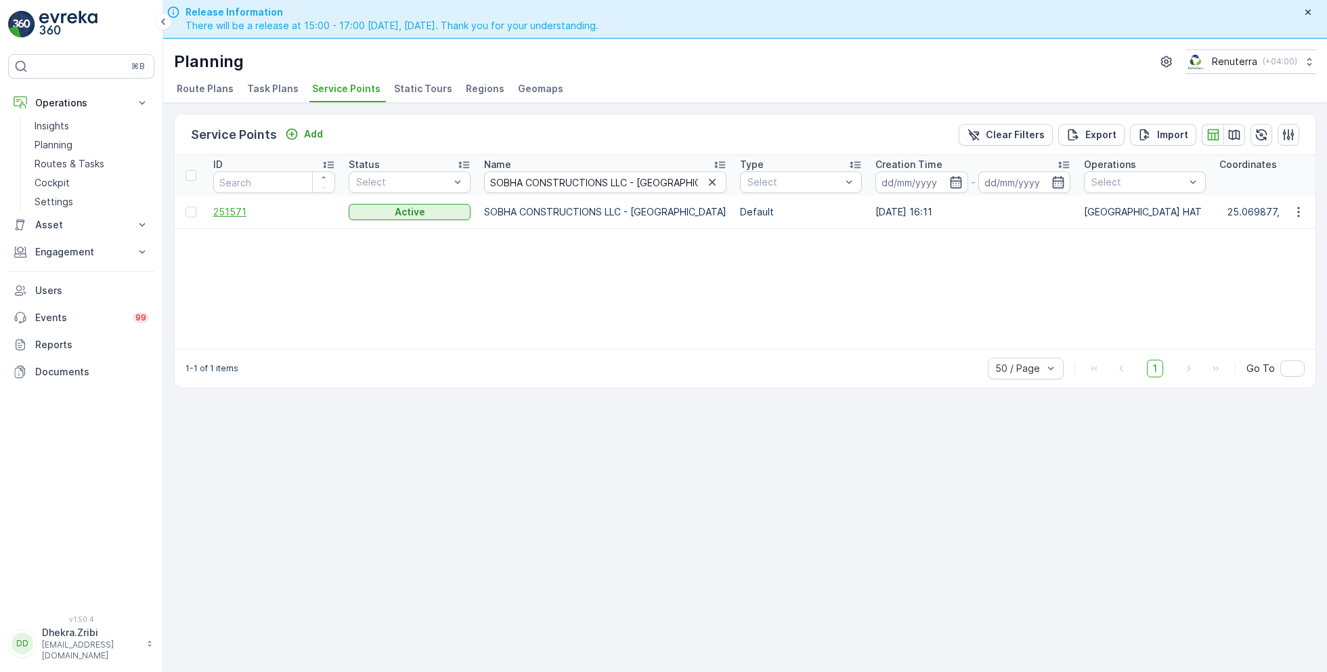
click at [234, 211] on span "251571" at bounding box center [274, 212] width 122 height 14
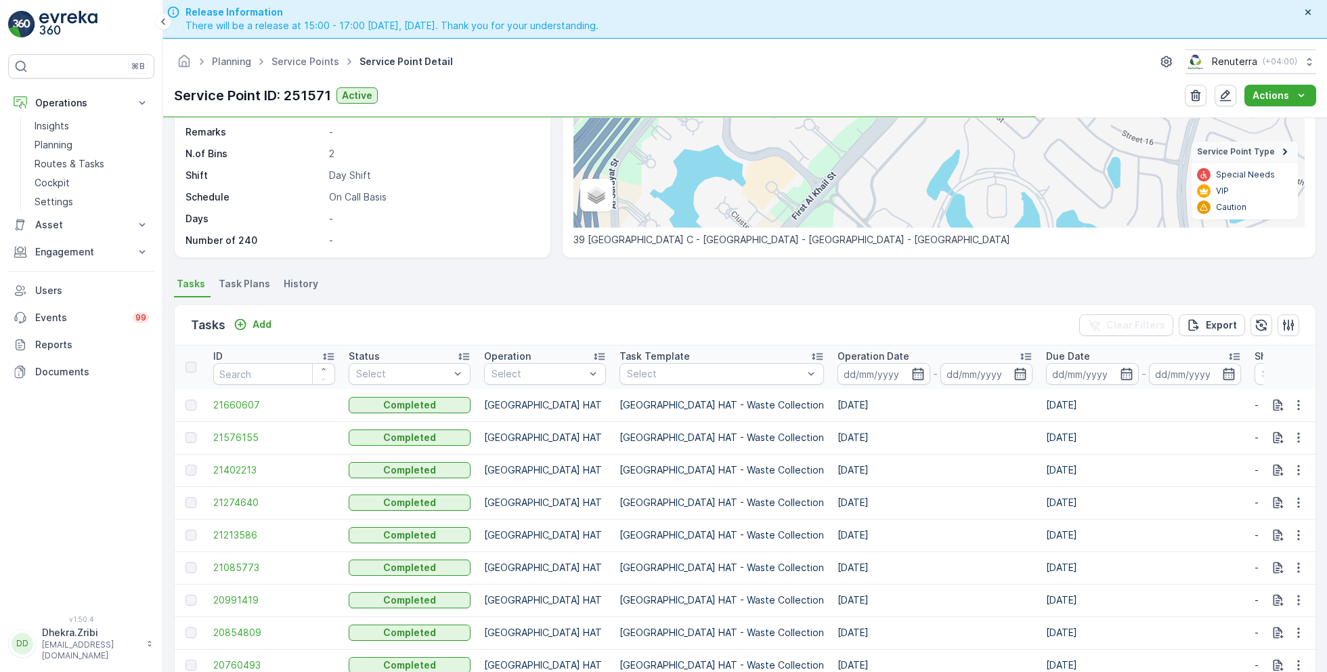
scroll to position [223, 0]
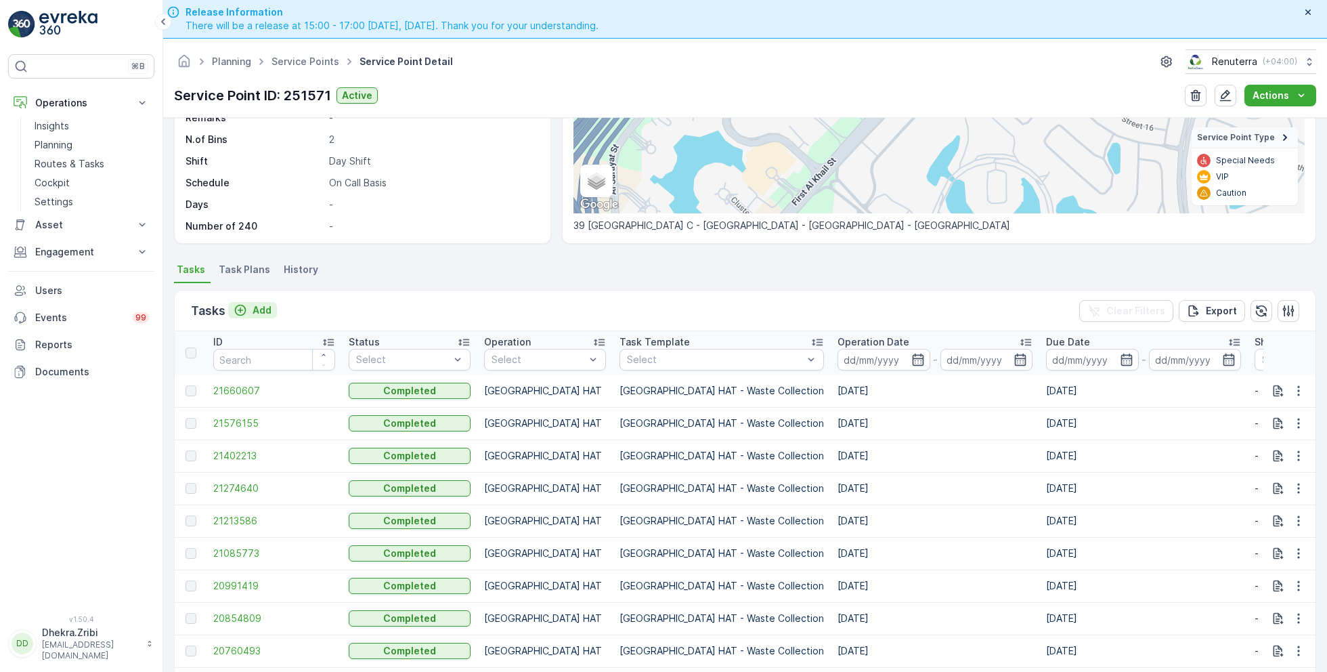
click at [259, 307] on p "Add" at bounding box center [262, 310] width 19 height 14
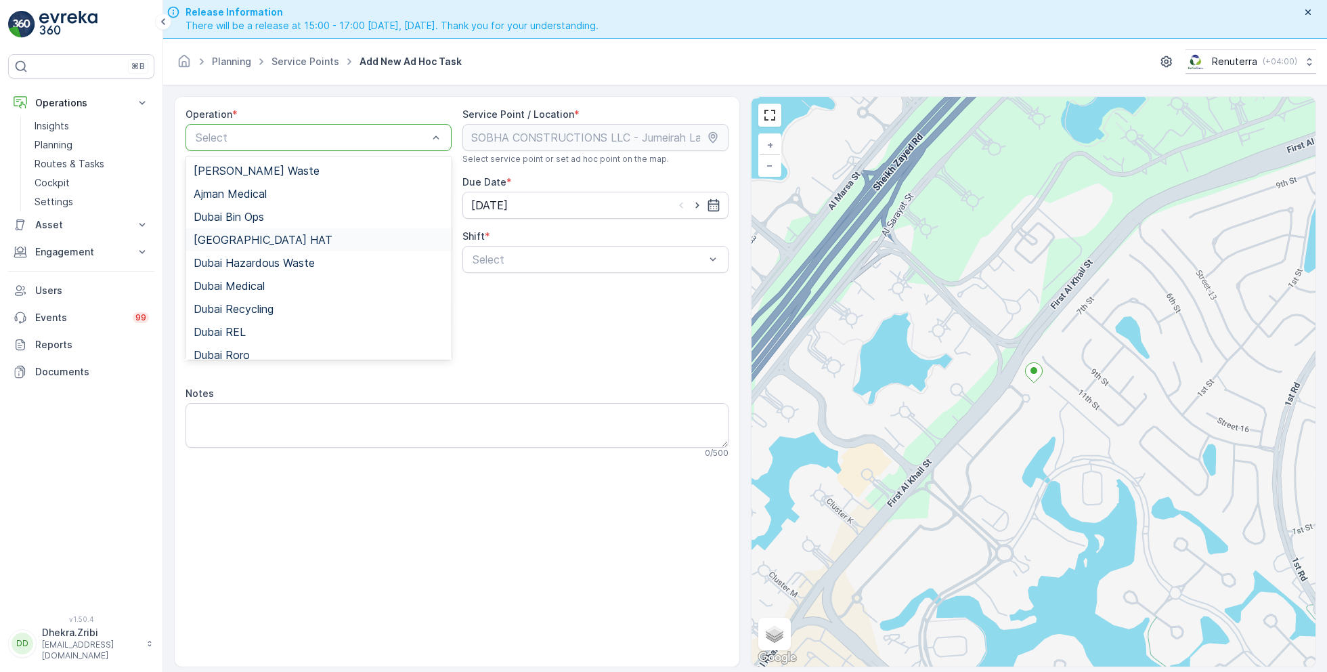
click at [251, 240] on div "[GEOGRAPHIC_DATA] HAT" at bounding box center [319, 240] width 250 height 12
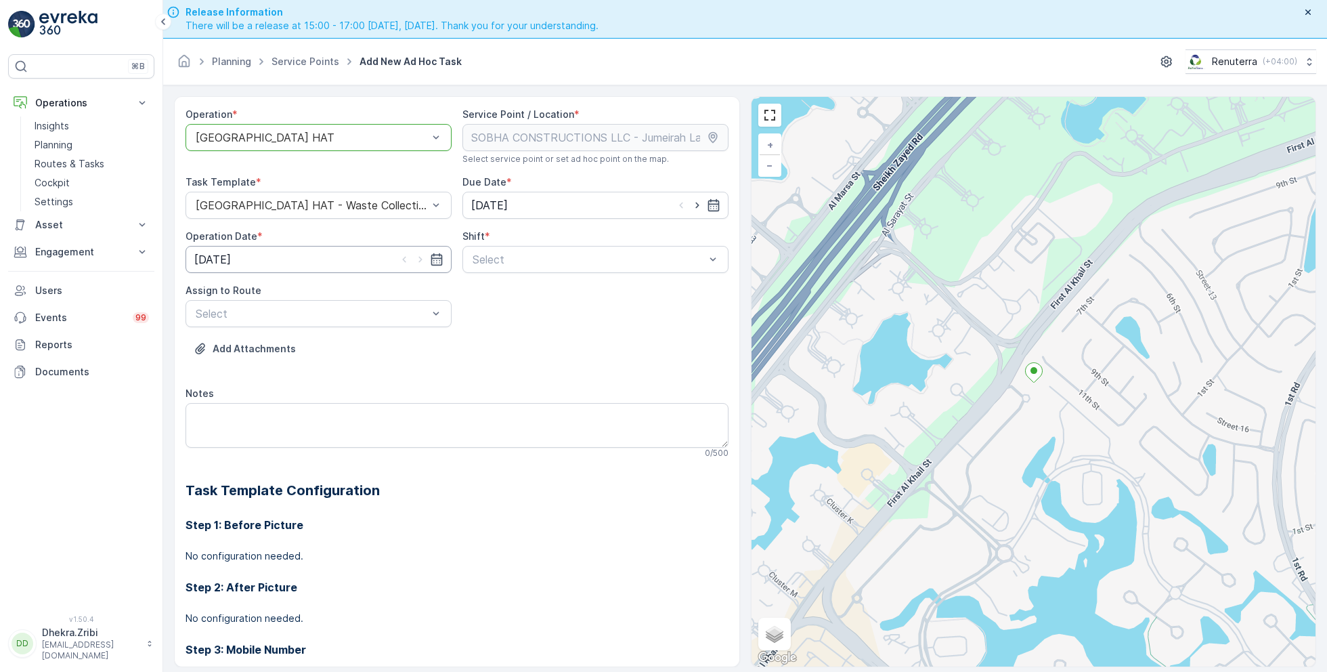
click at [350, 249] on input "[DATE]" at bounding box center [319, 259] width 266 height 27
click at [559, 213] on input "[DATE]" at bounding box center [595, 205] width 266 height 27
click at [480, 374] on div "21" at bounding box center [484, 371] width 22 height 22
type input "[DATE]"
click at [378, 260] on input "[DATE]" at bounding box center [319, 259] width 266 height 27
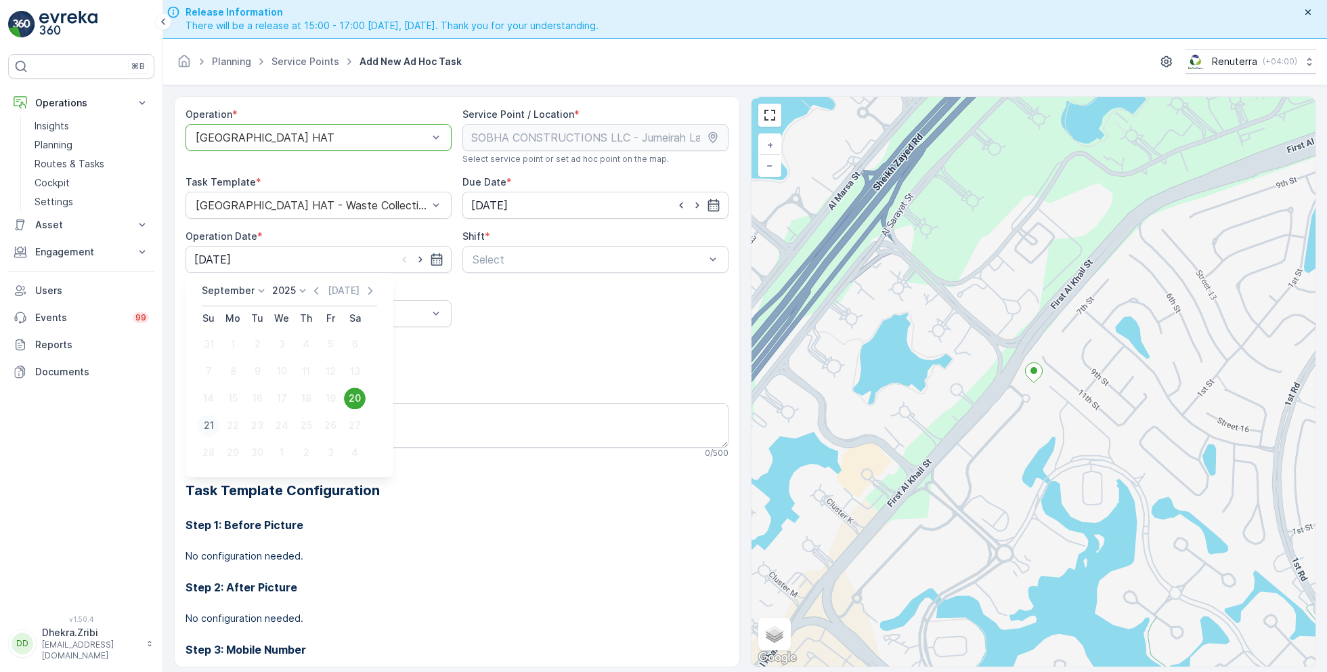
click at [204, 427] on div "21" at bounding box center [209, 425] width 22 height 22
type input "[DATE]"
click at [494, 288] on span "Day Shift" at bounding box center [495, 292] width 48 height 12
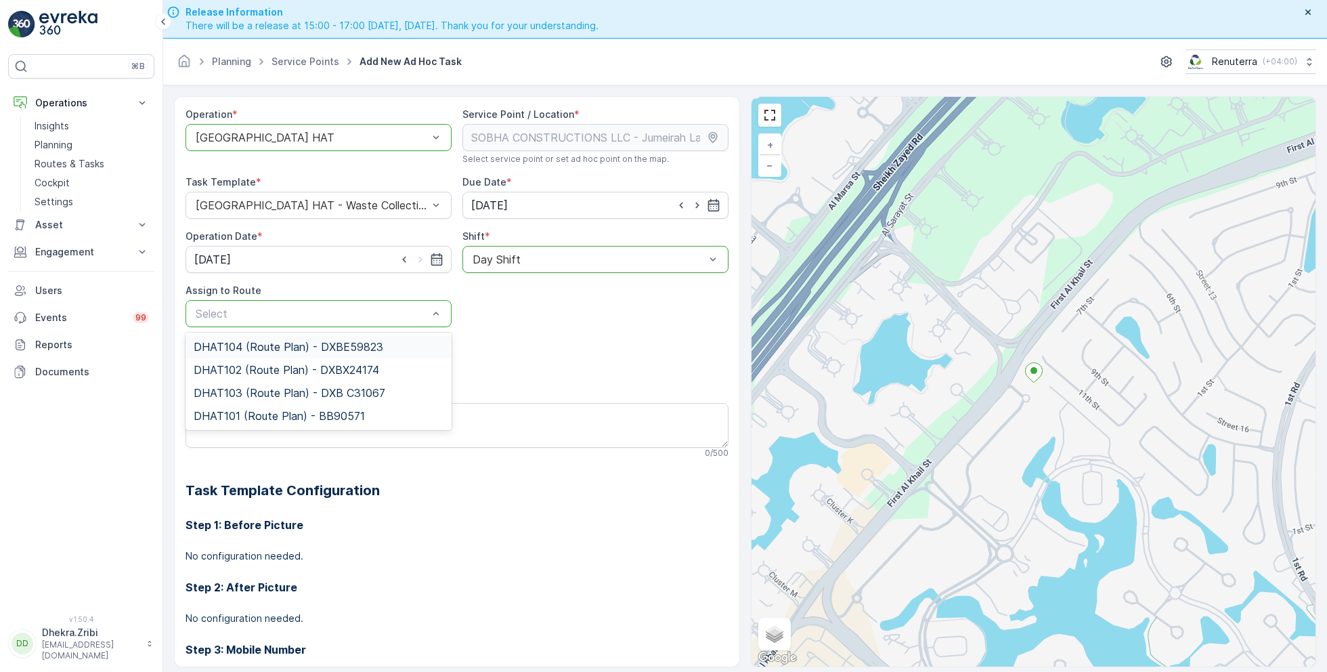
click at [276, 347] on span "DHAT104 (Route Plan) - DXBE59823" at bounding box center [289, 347] width 190 height 12
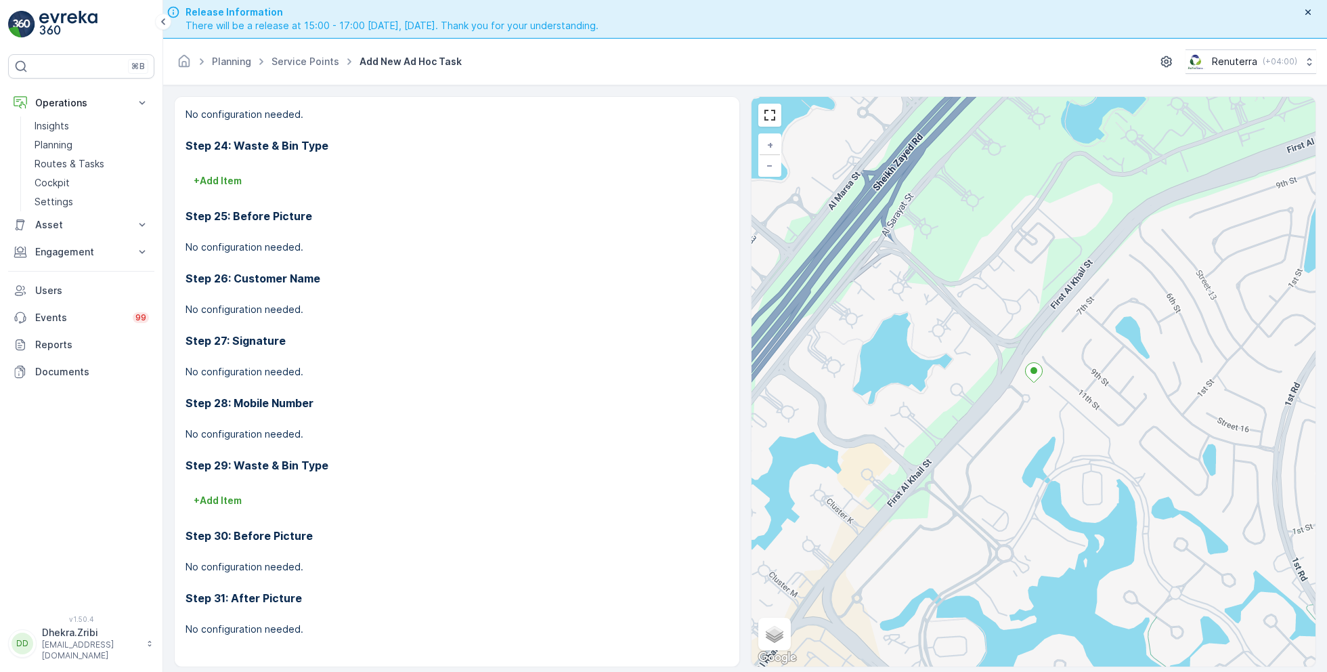
scroll to position [38, 0]
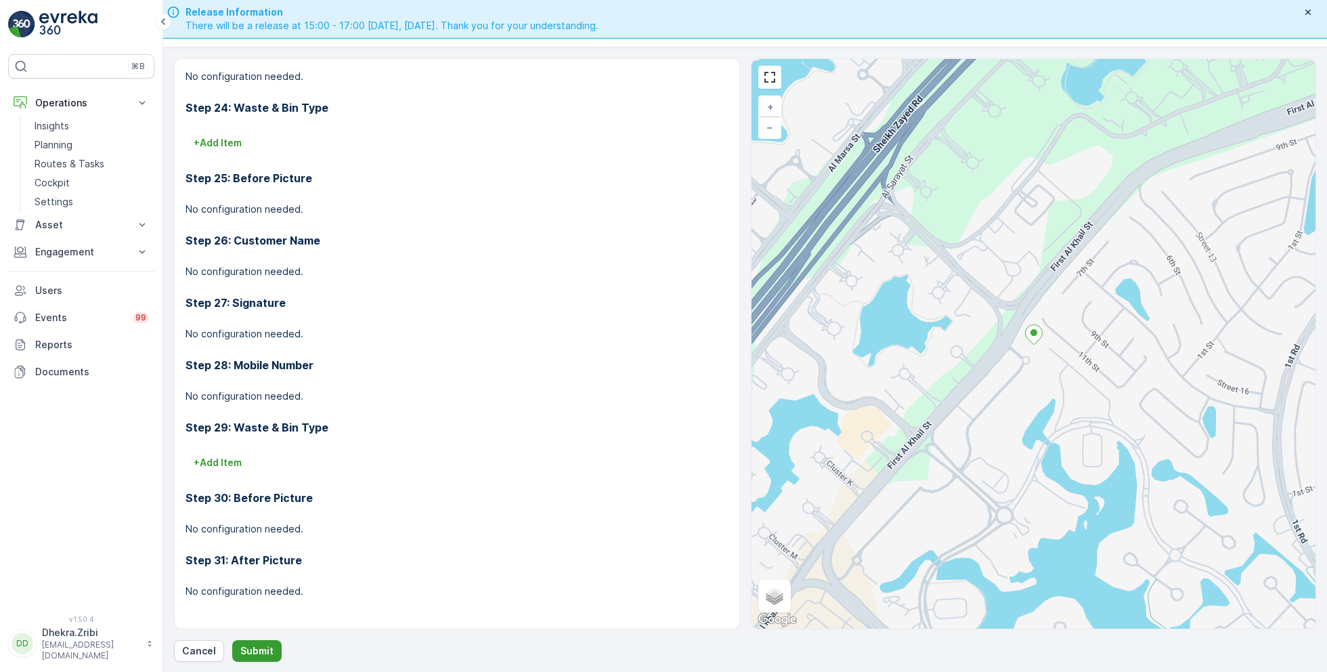
click at [250, 648] on p "Submit" at bounding box center [256, 651] width 33 height 14
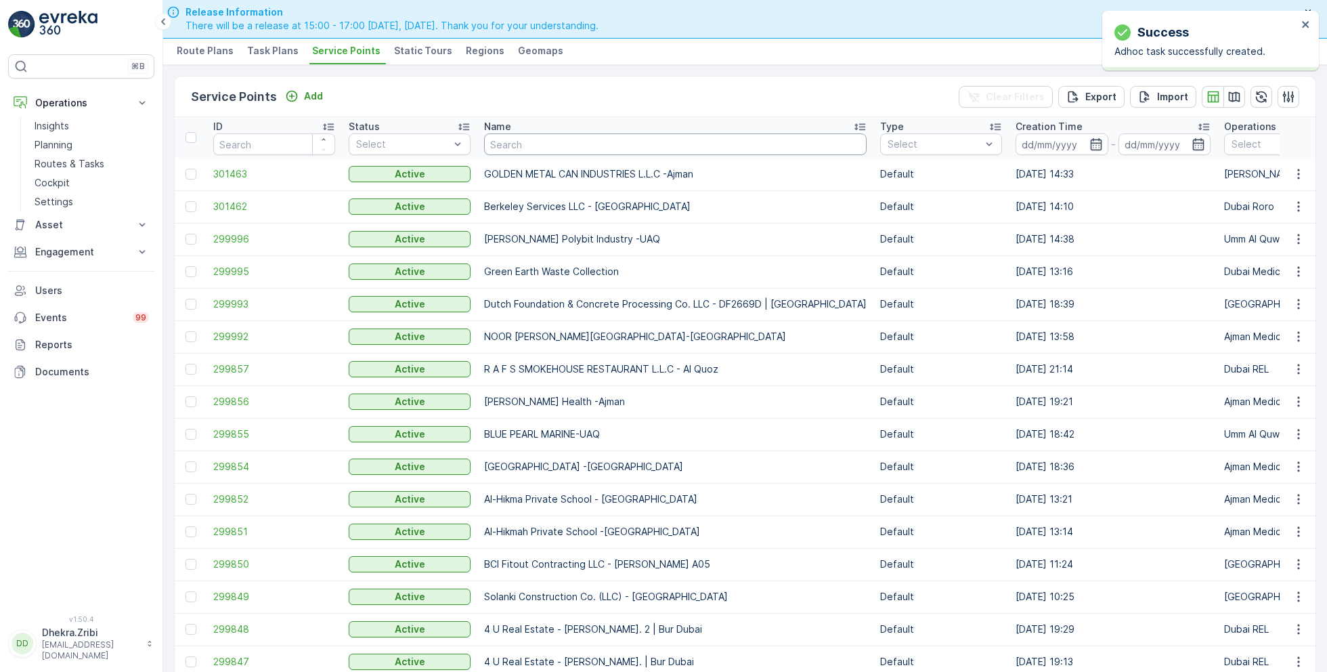
click at [522, 137] on input "text" at bounding box center [675, 144] width 383 height 22
paste input "Italian Planters L.L.C - Rukan Community - Phase 01"
type input "Italian Planters L.L.C - Rukan Community - Phase 01"
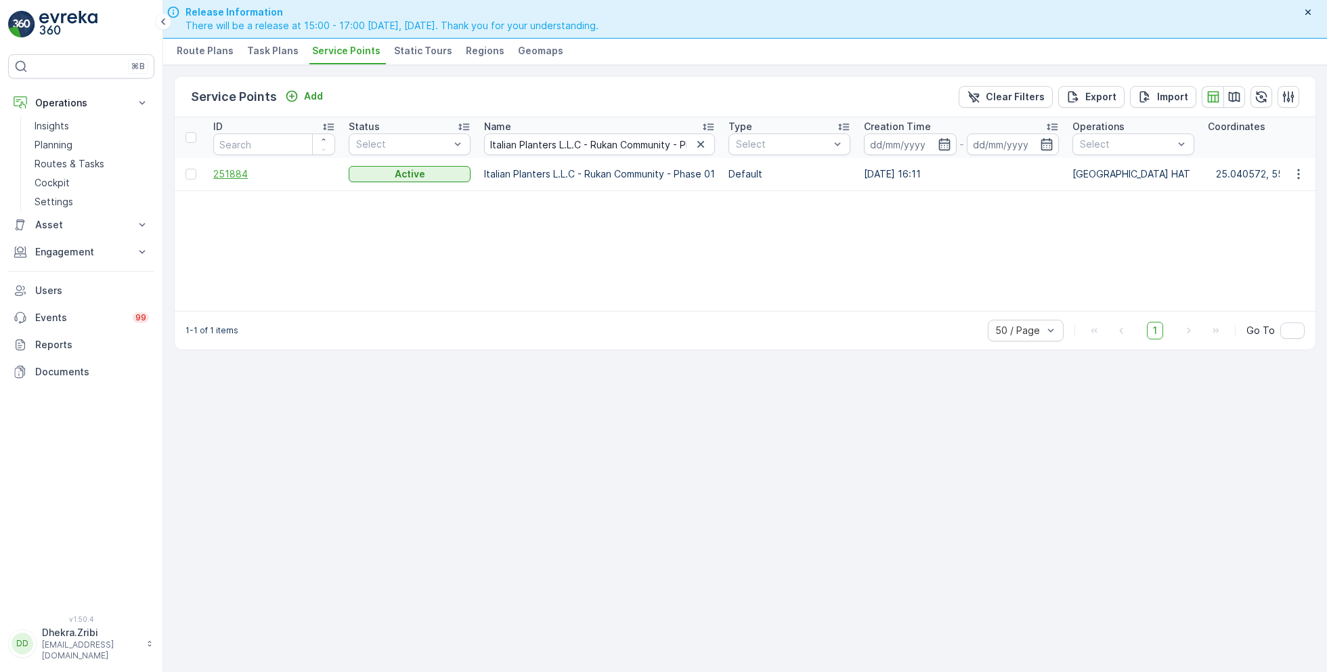
click at [228, 167] on span "251884" at bounding box center [274, 174] width 122 height 14
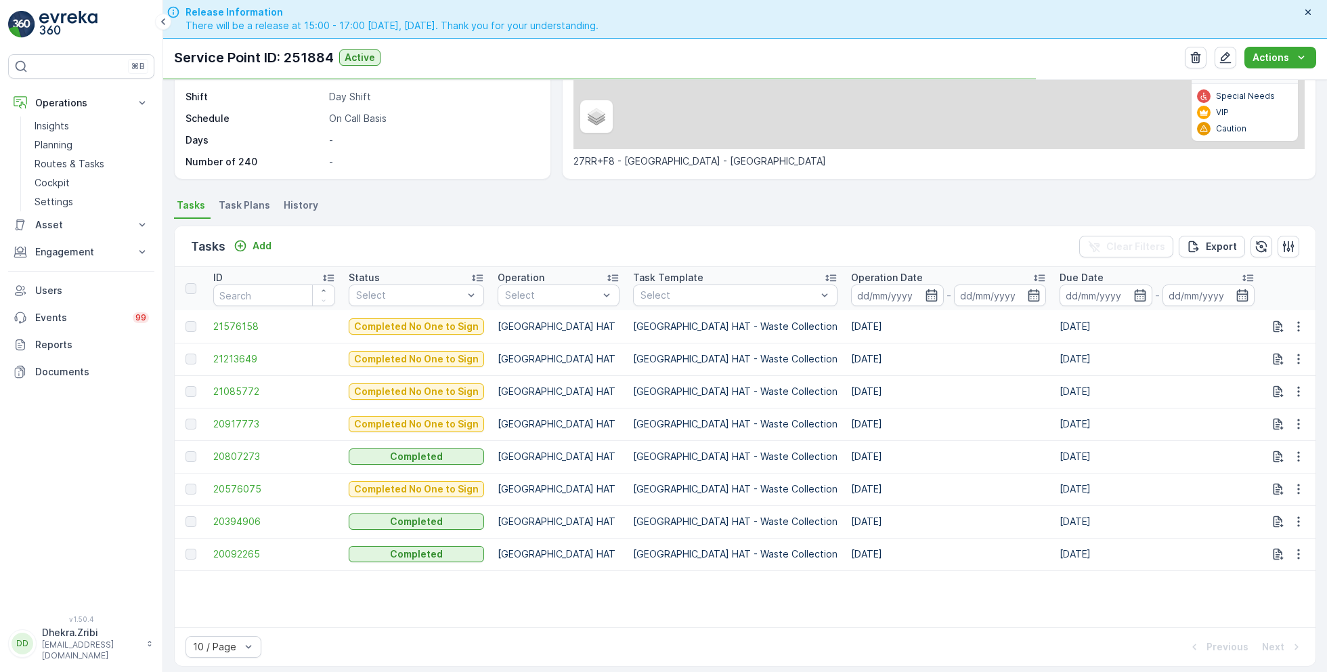
scroll to position [267, 0]
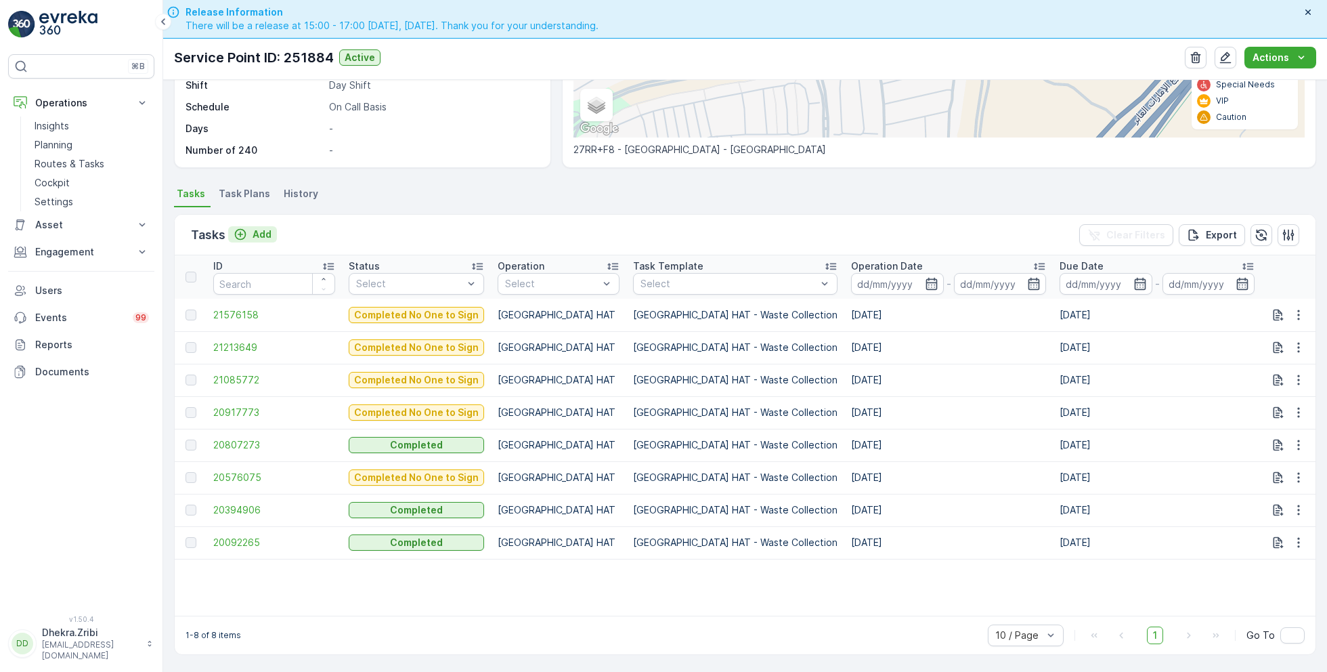
click at [261, 230] on p "Add" at bounding box center [262, 234] width 19 height 14
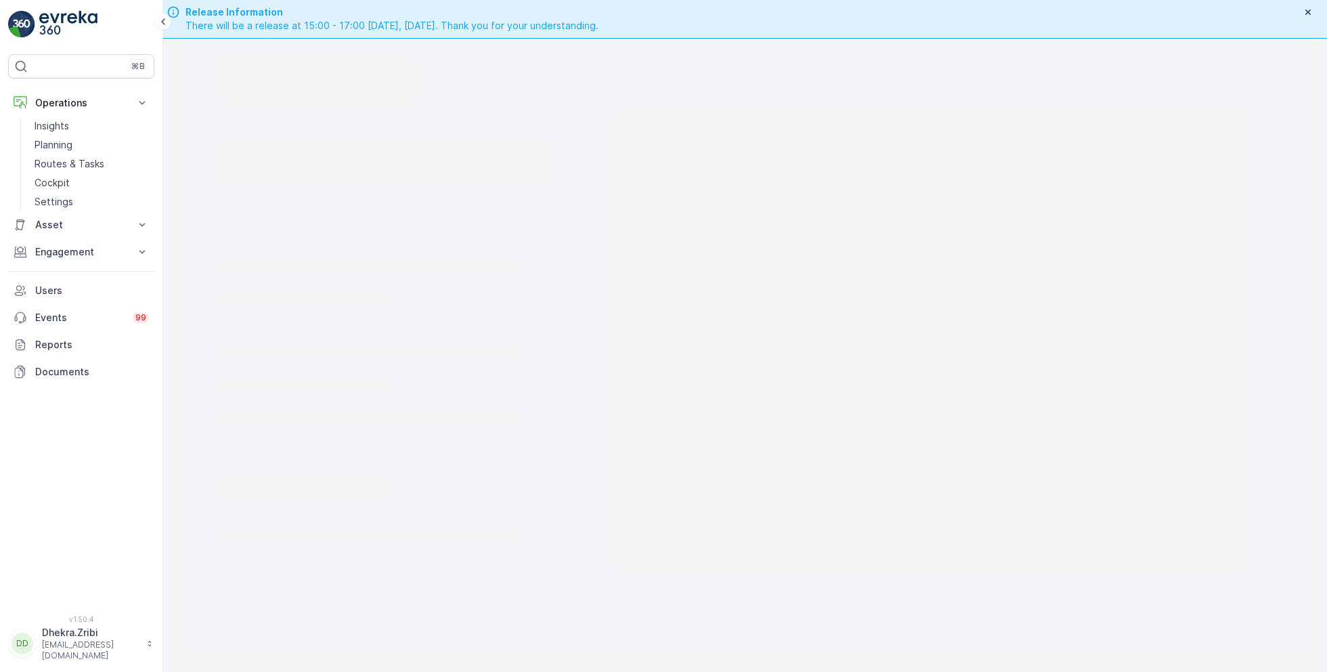
scroll to position [38, 0]
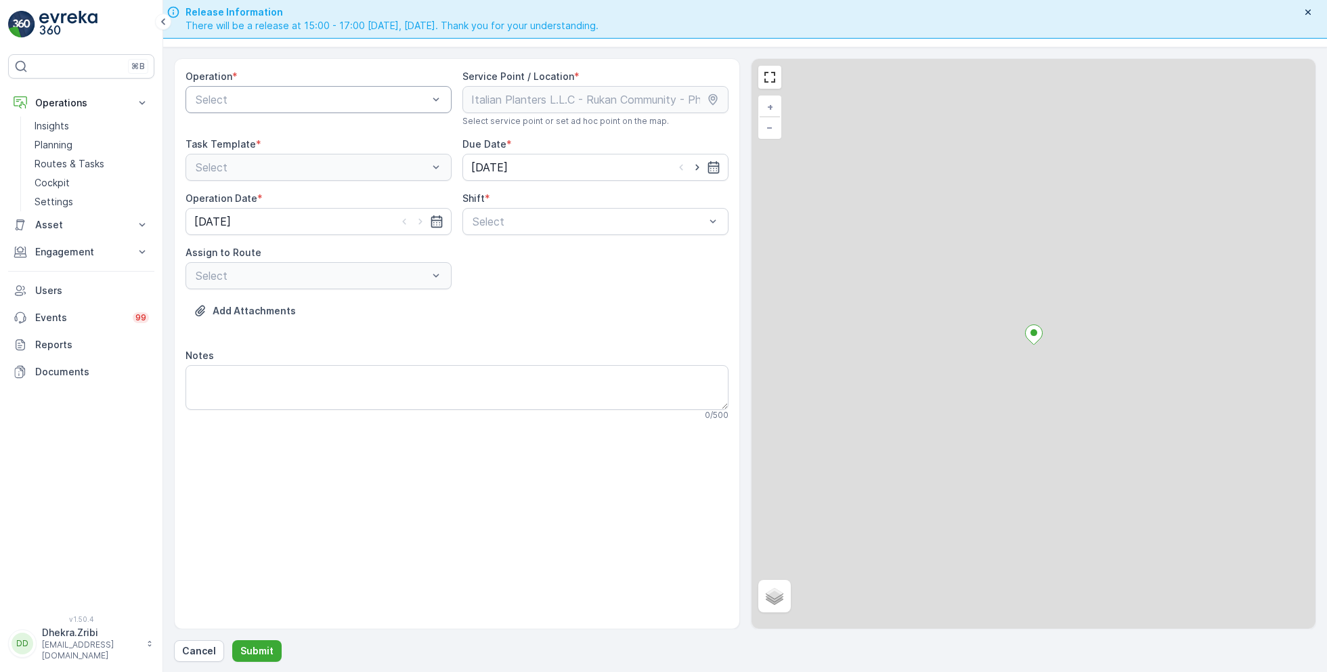
click at [299, 110] on div "Select" at bounding box center [319, 99] width 266 height 27
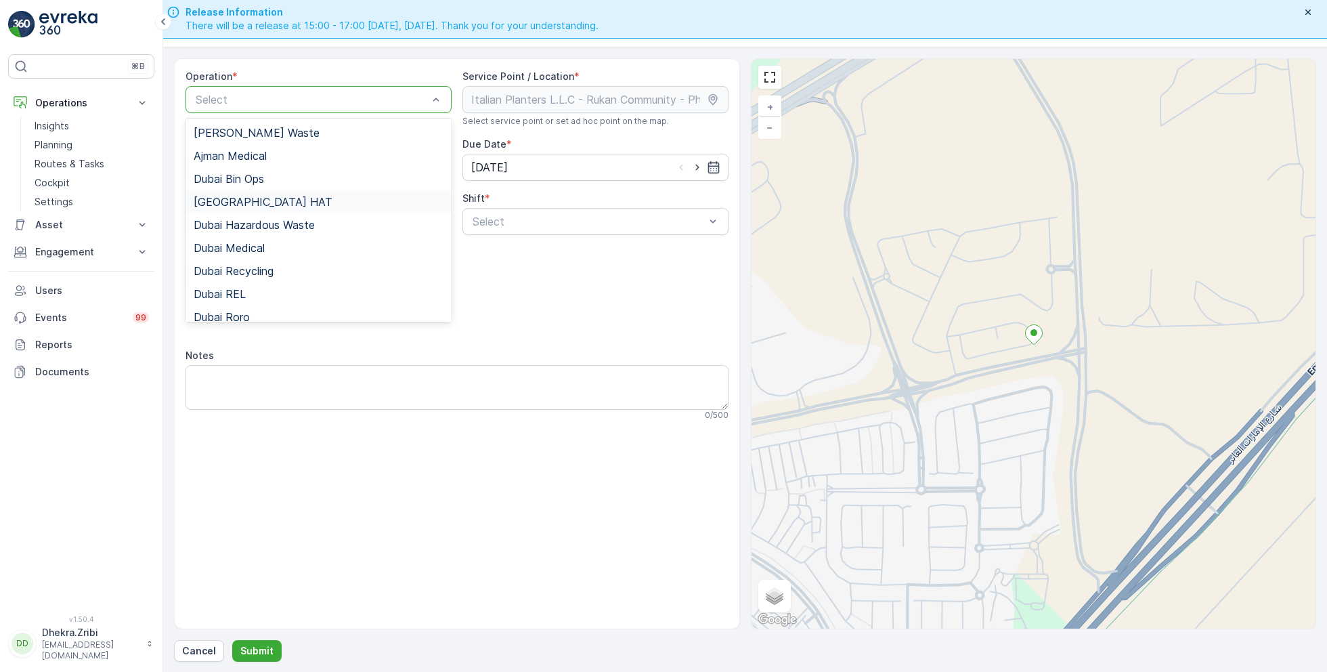
click at [259, 198] on div "[GEOGRAPHIC_DATA] HAT" at bounding box center [319, 202] width 250 height 12
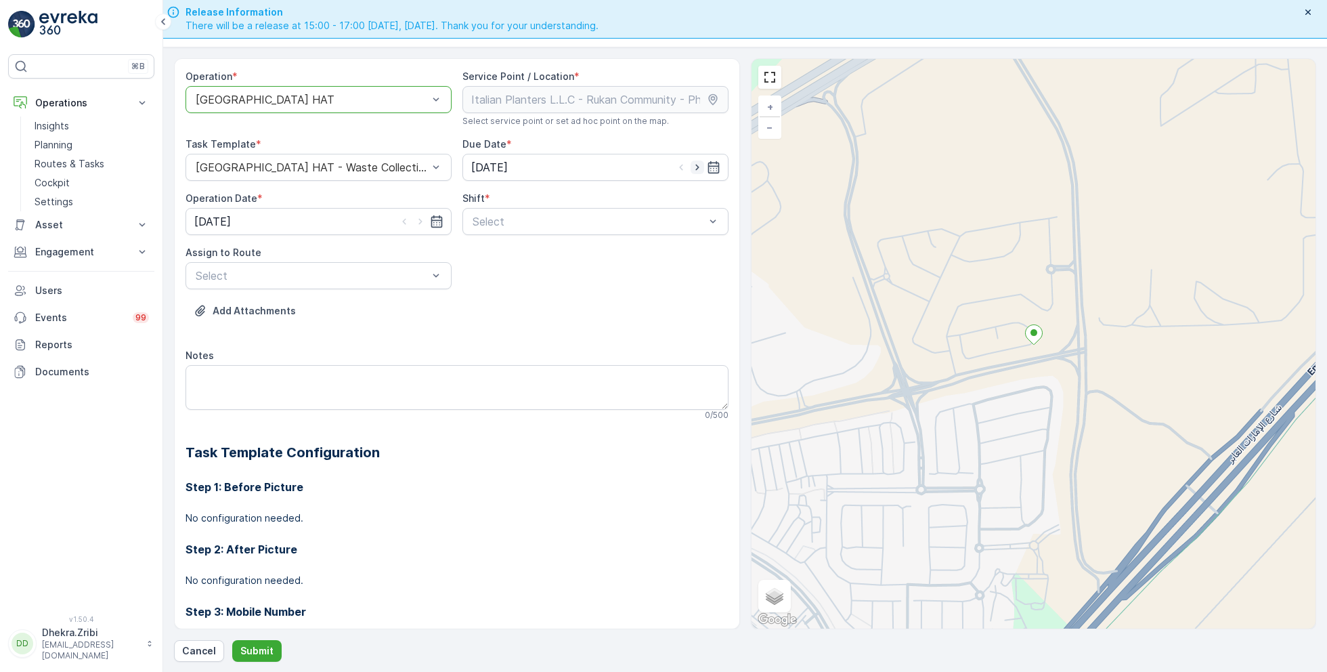
click at [692, 165] on icon "button" at bounding box center [698, 167] width 14 height 14
type input "[DATE]"
click at [423, 221] on icon "button" at bounding box center [421, 222] width 14 height 14
type input "[DATE]"
click at [498, 251] on span "Day Shift" at bounding box center [495, 254] width 48 height 12
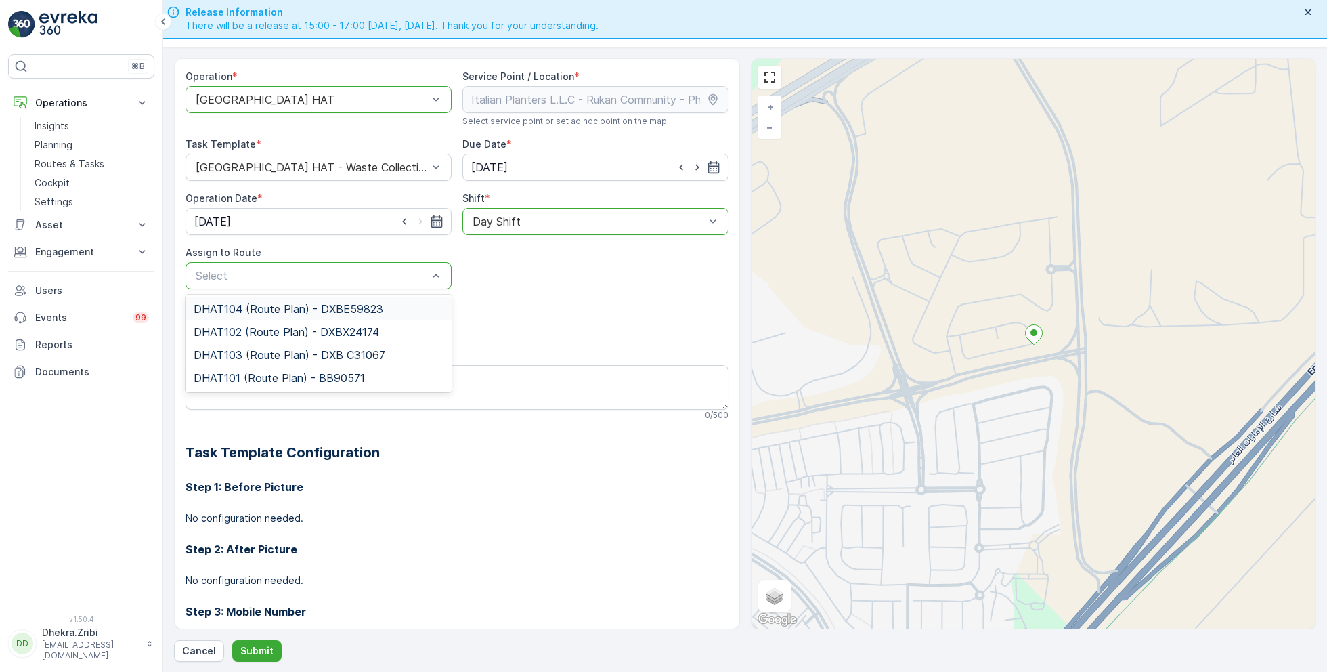
click at [282, 303] on span "DHAT104 (Route Plan) - DXBE59823" at bounding box center [289, 309] width 190 height 12
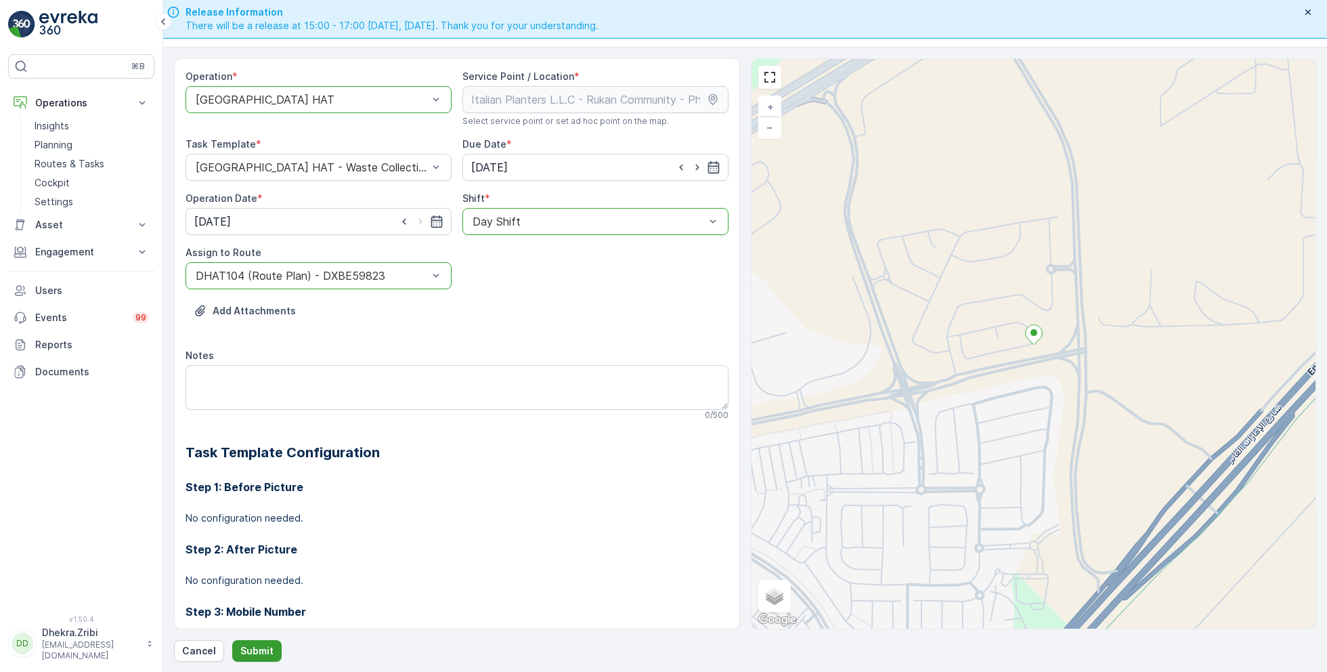
click at [247, 647] on p "Submit" at bounding box center [256, 651] width 33 height 14
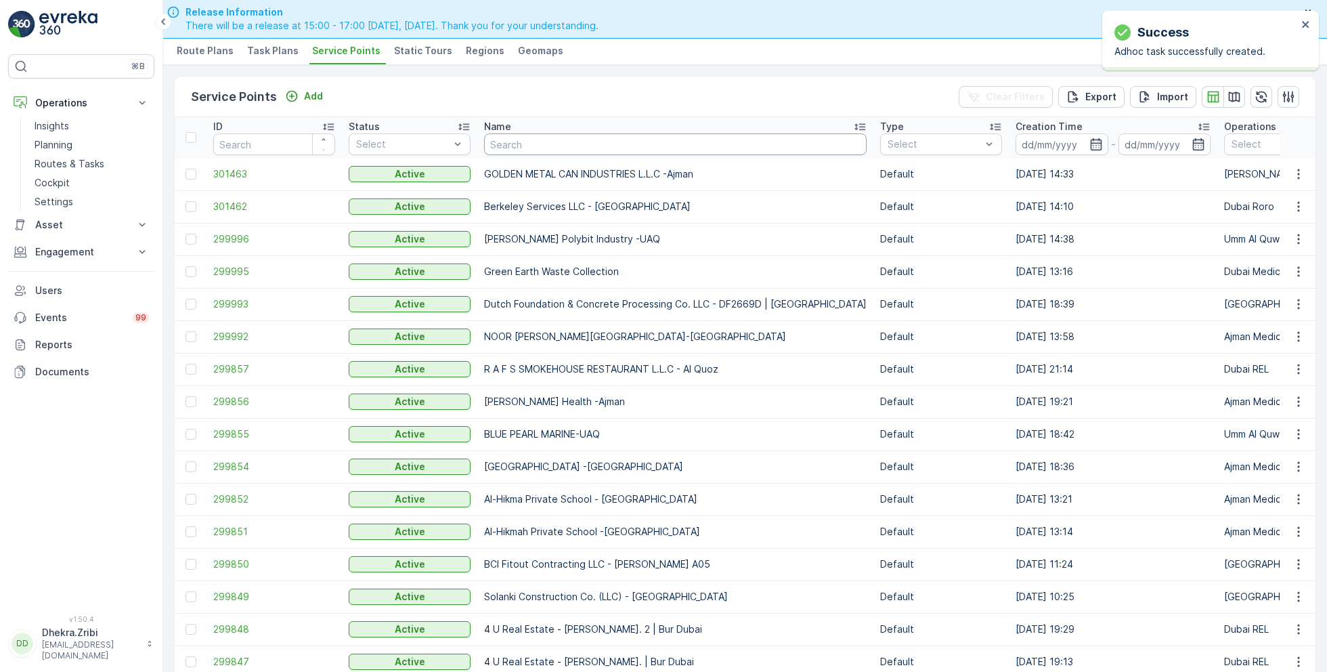
click at [604, 148] on input "text" at bounding box center [675, 144] width 383 height 22
paste input "KTC INTERNATIONAL L.L.C-Discovery Garden"
type input "KTC INTERNATIONAL L.L.C-Discovery Garden"
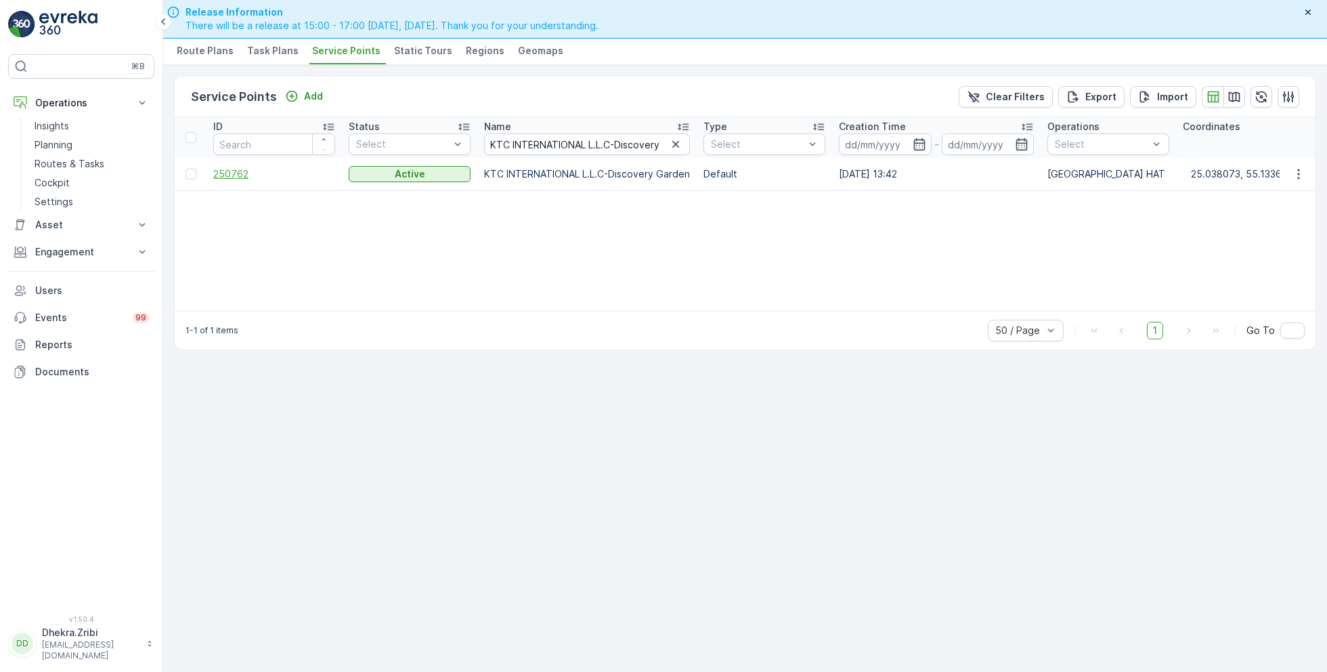
click at [234, 175] on span "250762" at bounding box center [274, 174] width 122 height 14
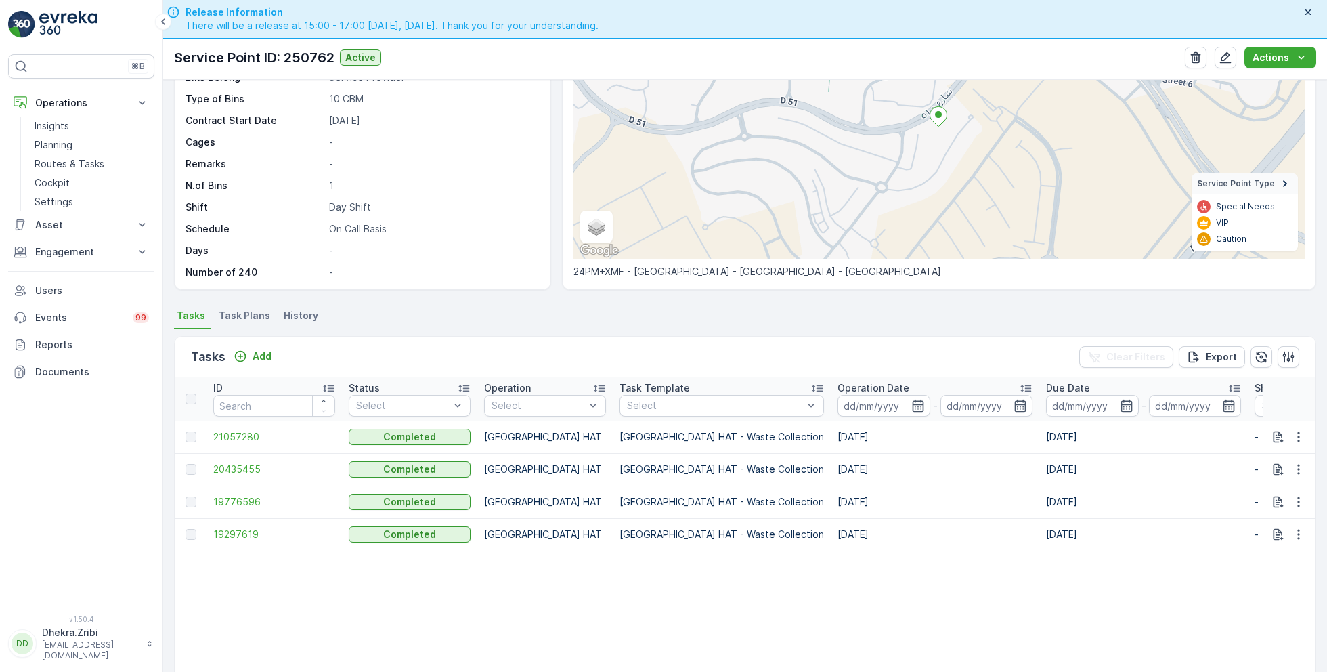
scroll to position [149, 0]
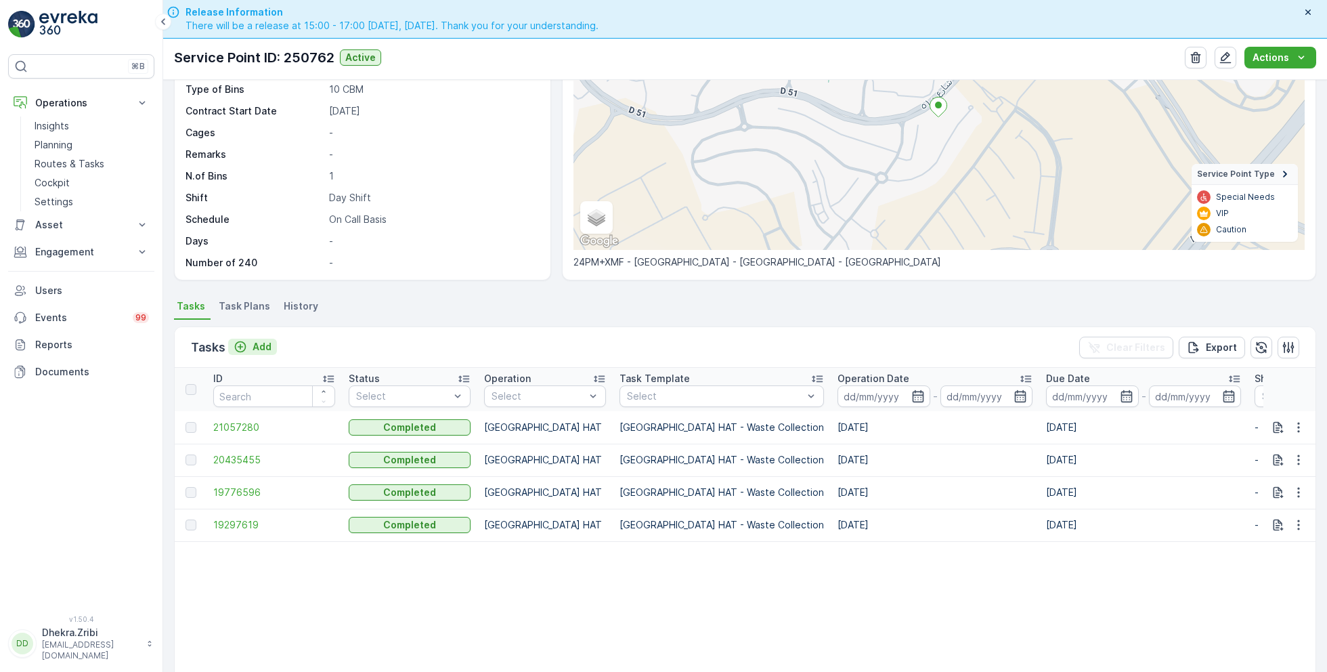
click at [261, 347] on p "Add" at bounding box center [262, 347] width 19 height 14
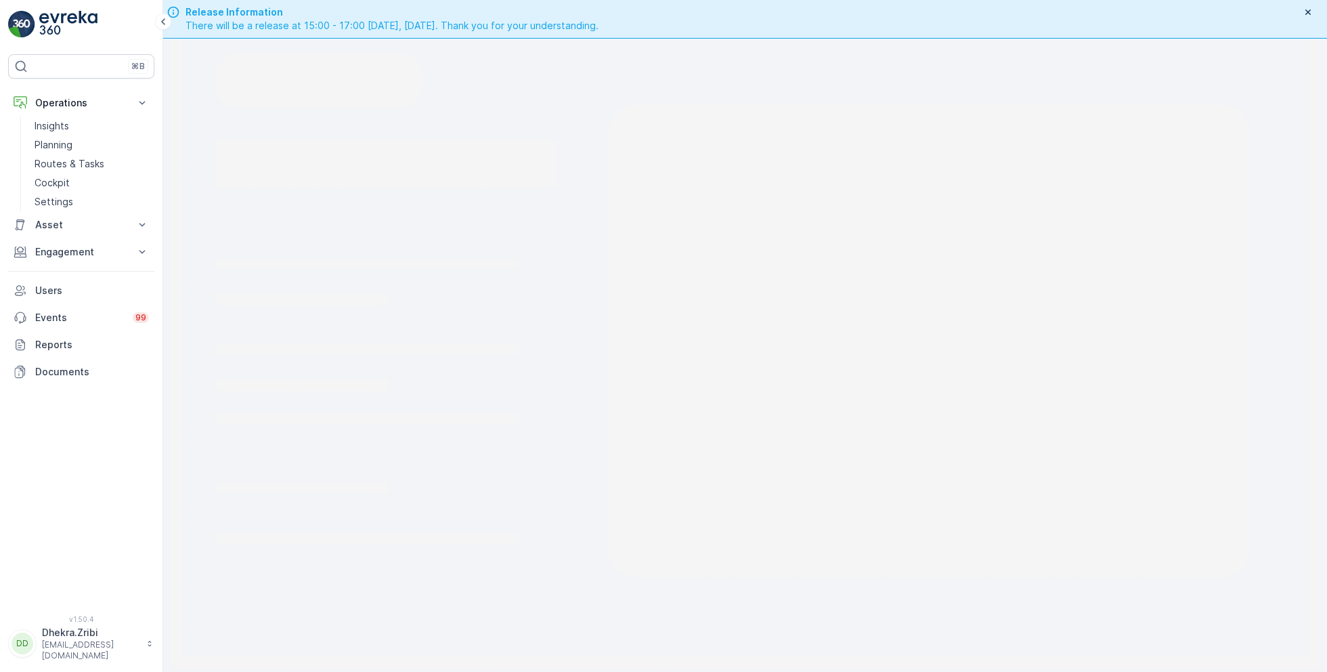
scroll to position [38, 0]
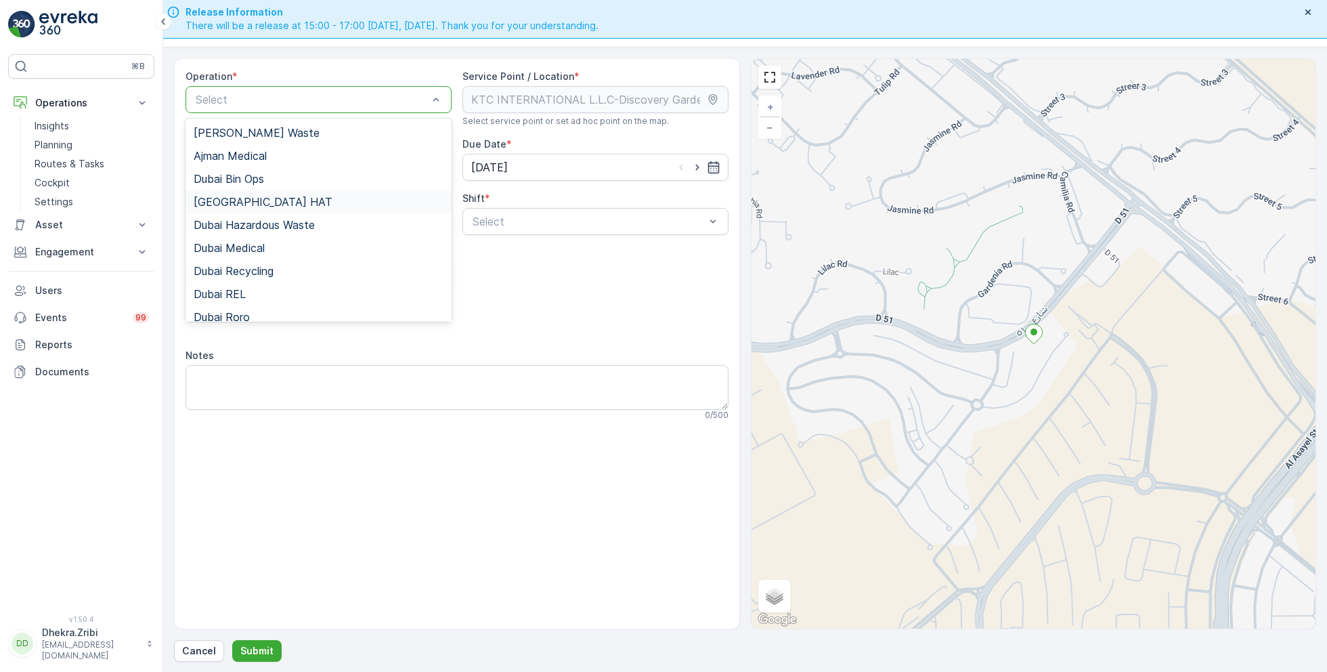
click at [253, 200] on div "Dubai HAT" at bounding box center [319, 202] width 250 height 12
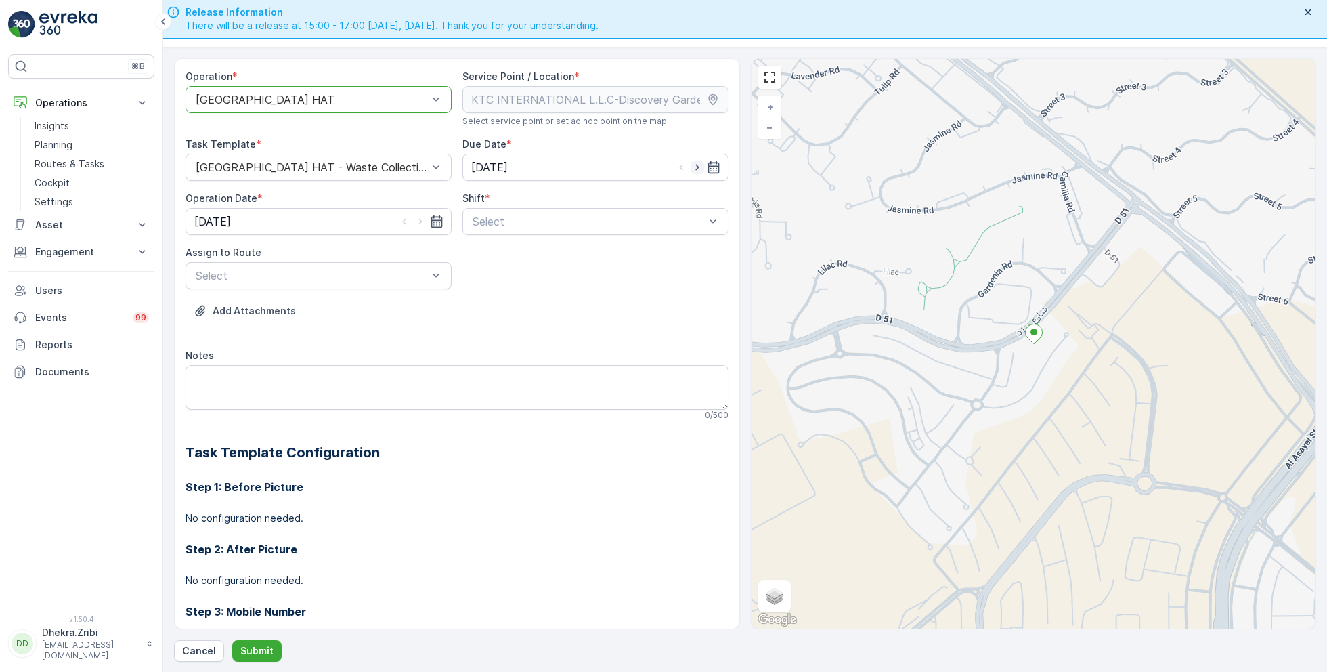
click at [693, 169] on icon "button" at bounding box center [698, 167] width 14 height 14
type input "[DATE]"
click at [425, 221] on icon "button" at bounding box center [421, 222] width 14 height 14
type input "[DATE]"
click at [495, 251] on span "Day Shift" at bounding box center [495, 254] width 48 height 12
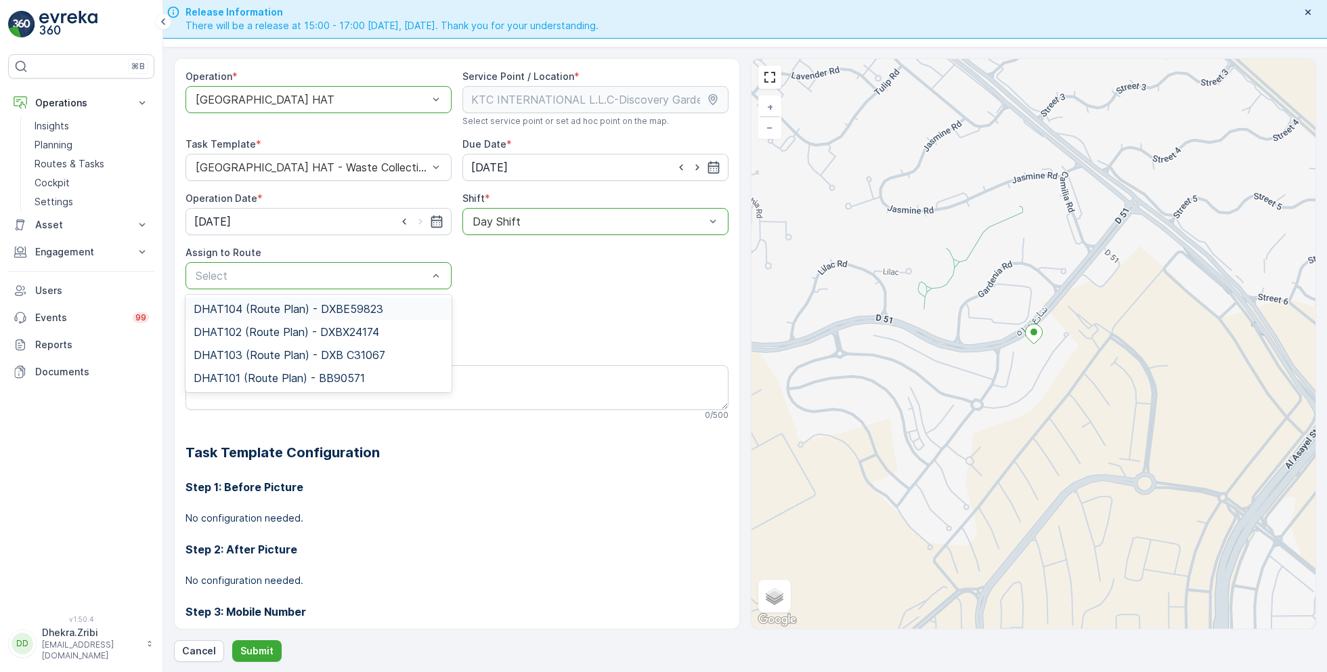
click at [272, 307] on span "DHAT104 (Route Plan) - DXBE59823" at bounding box center [289, 309] width 190 height 12
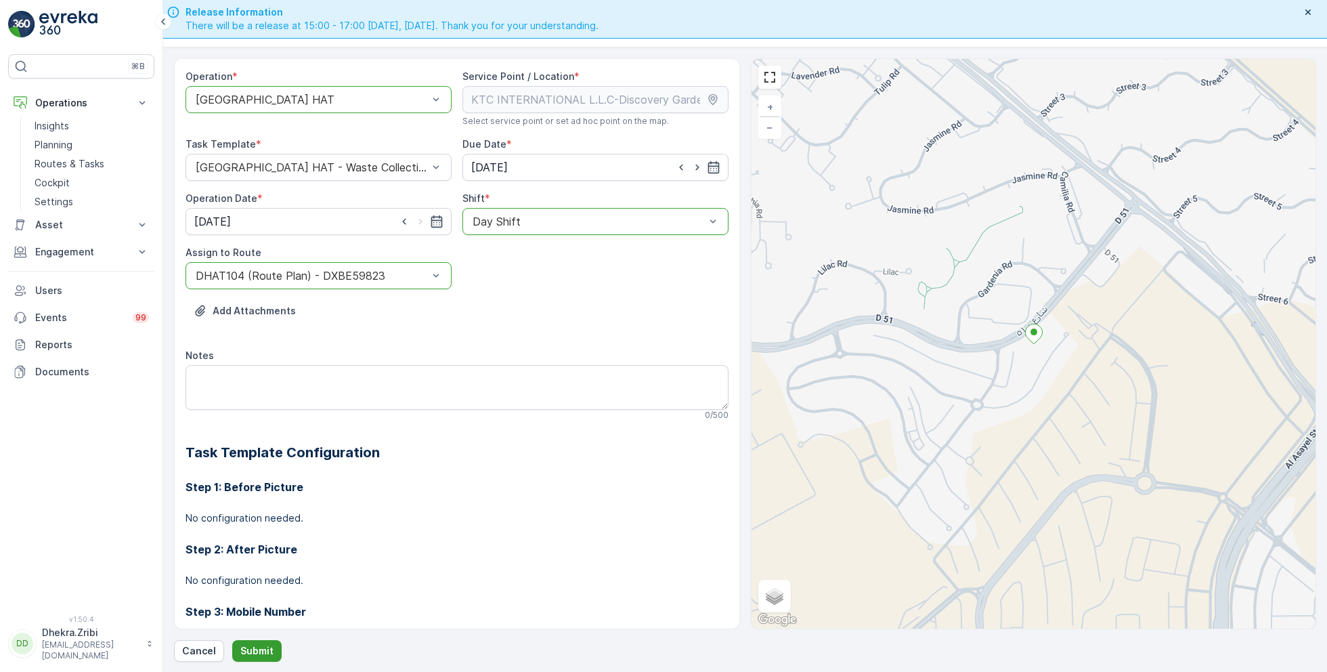
click at [259, 642] on button "Submit" at bounding box center [256, 651] width 49 height 22
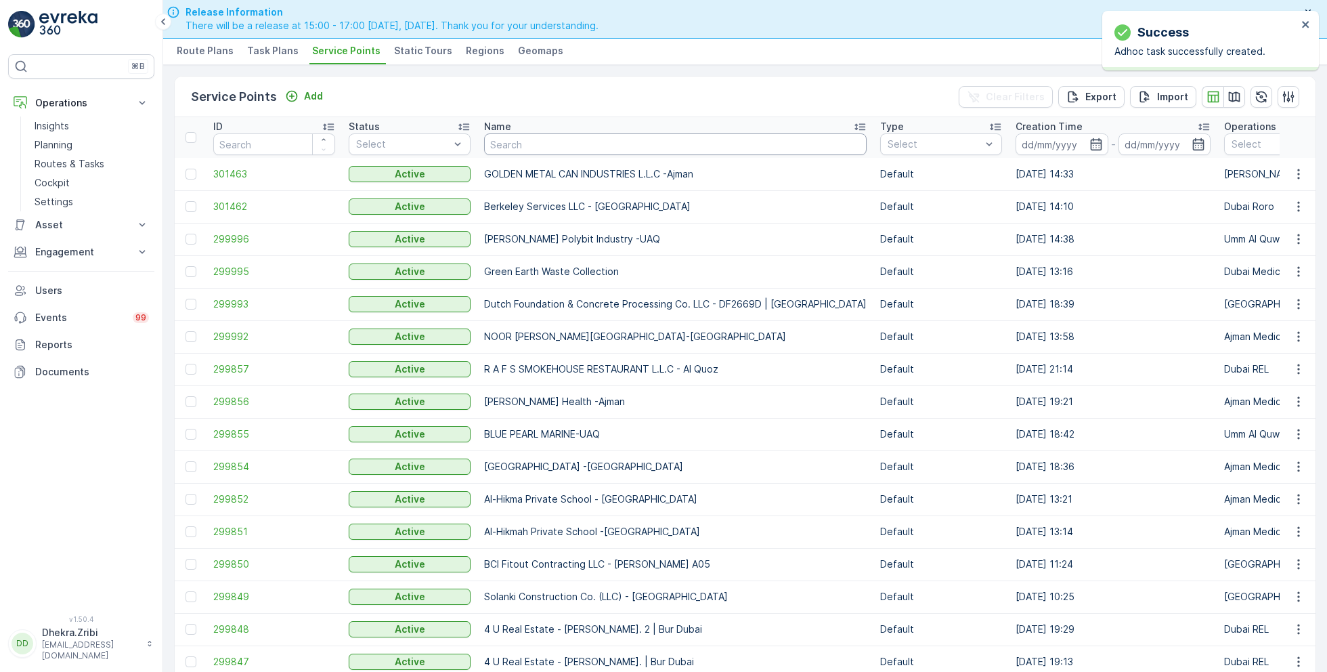
click at [566, 149] on input "text" at bounding box center [675, 144] width 383 height 22
paste input "SOBHA CONSTRUCTIONS LLC - RIVERSIDE CRESCENT Module 1 | Ras Al Khor"
type input "SOBHA CONSTRUCTIONS LLC - RIVERSIDE CRESCENT Module 1 | Ras Al Khor"
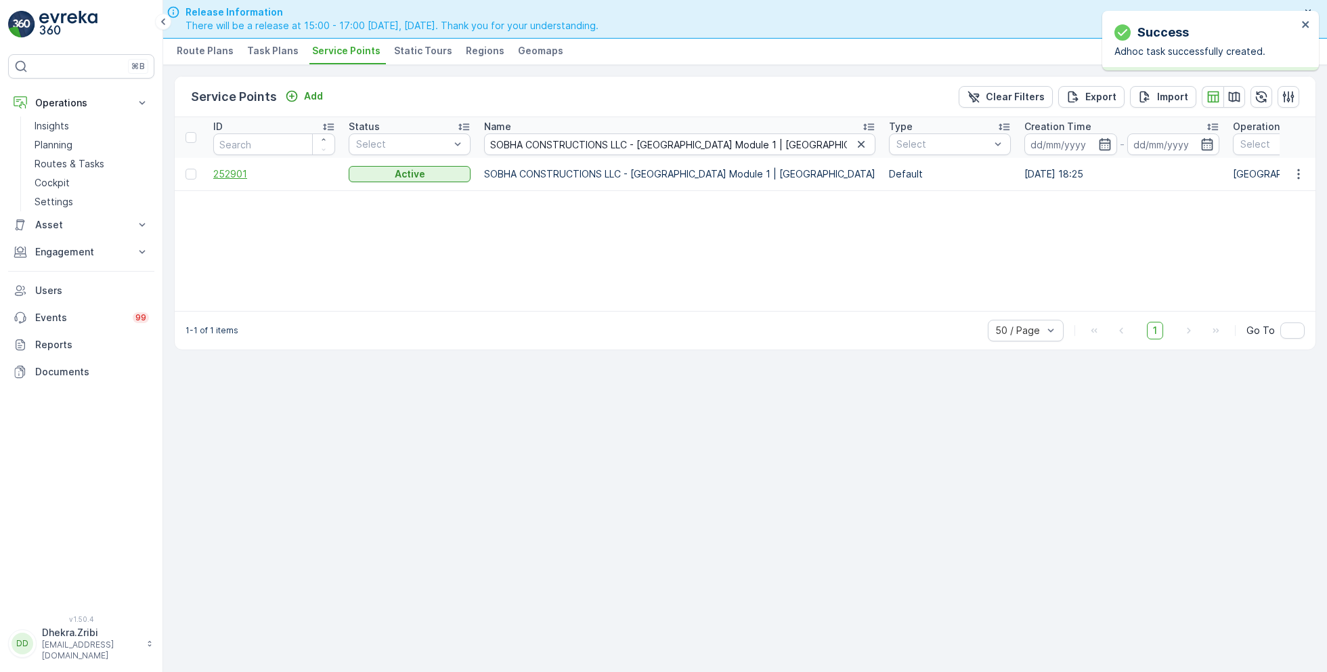
click at [221, 173] on span "252901" at bounding box center [274, 174] width 122 height 14
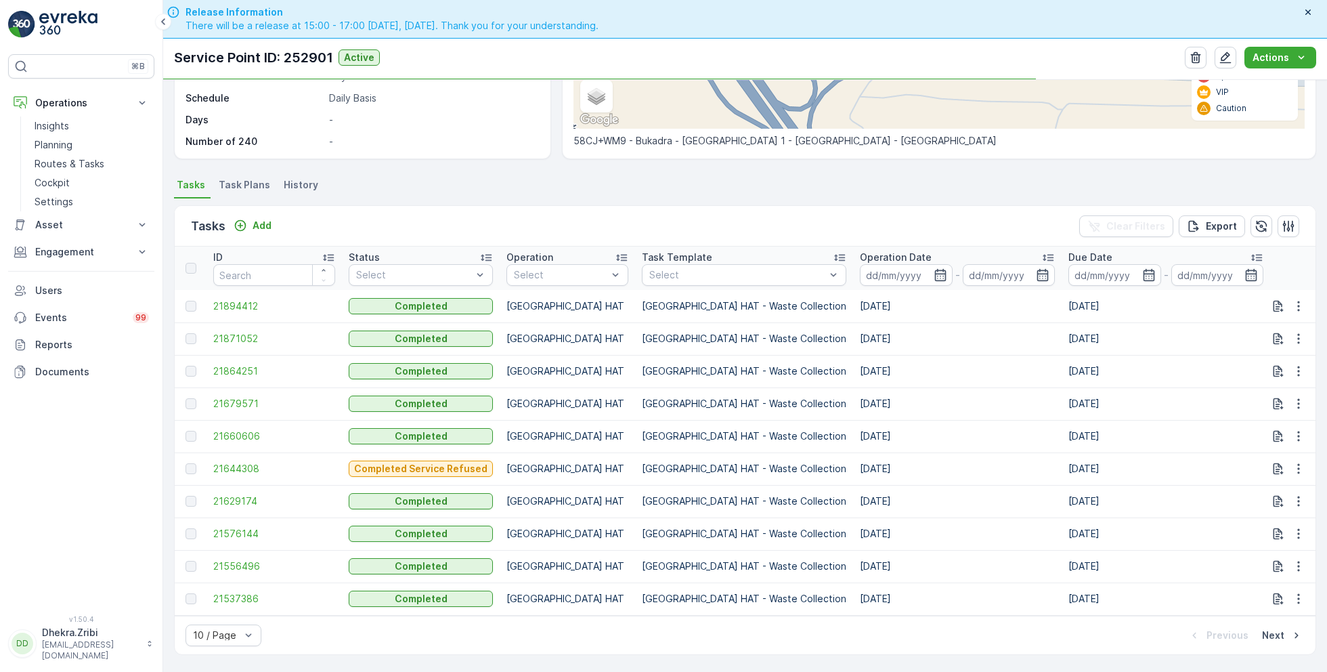
scroll to position [275, 0]
click at [253, 219] on p "Add" at bounding box center [262, 226] width 19 height 14
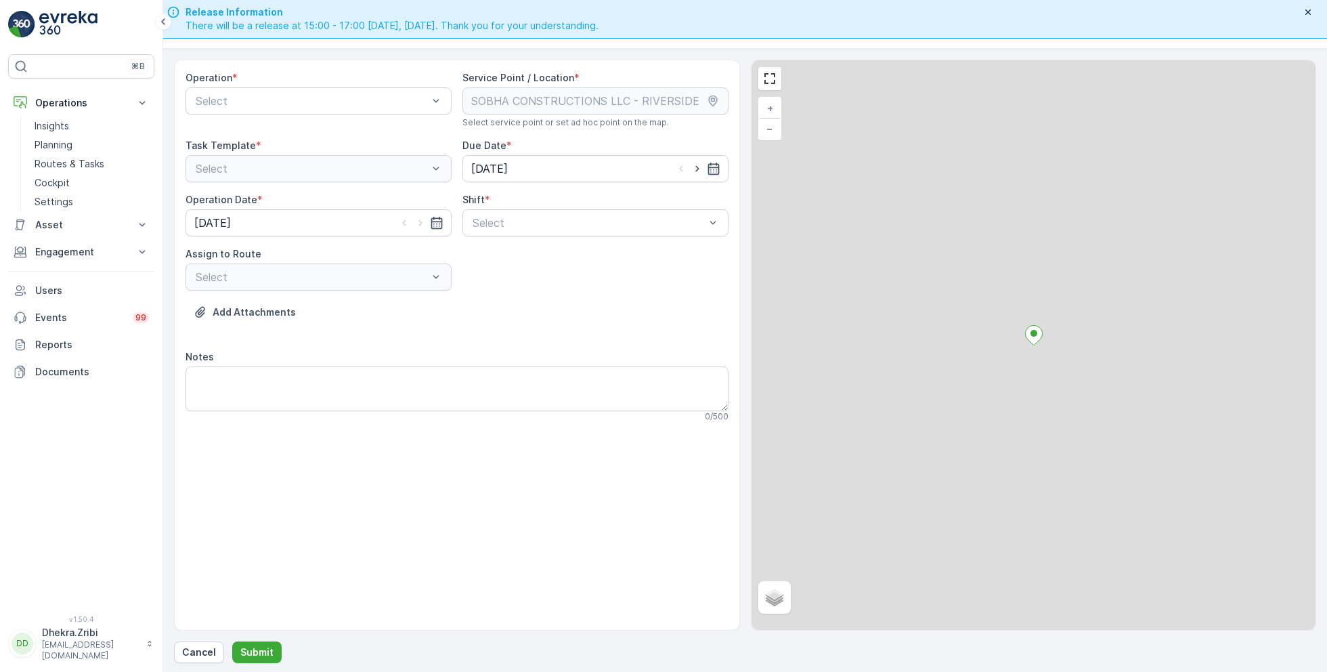
scroll to position [38, 0]
click at [293, 108] on div "Select" at bounding box center [319, 99] width 266 height 27
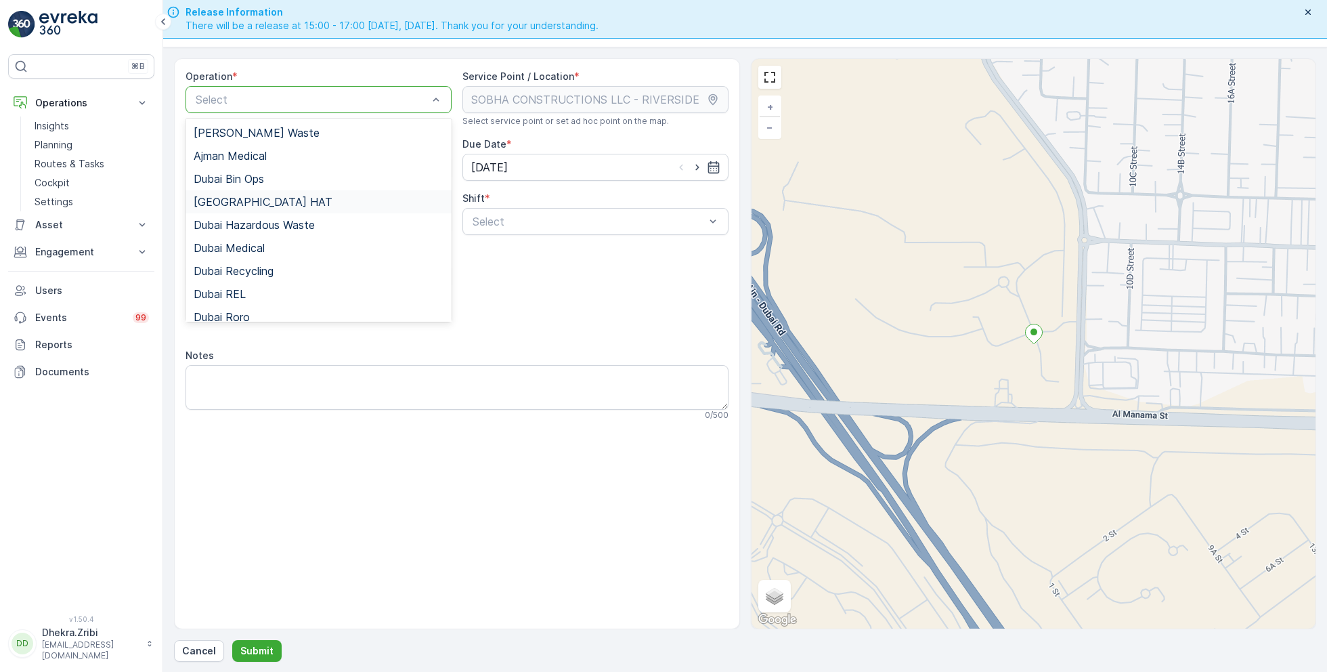
click at [261, 200] on div "[GEOGRAPHIC_DATA] HAT" at bounding box center [319, 202] width 250 height 12
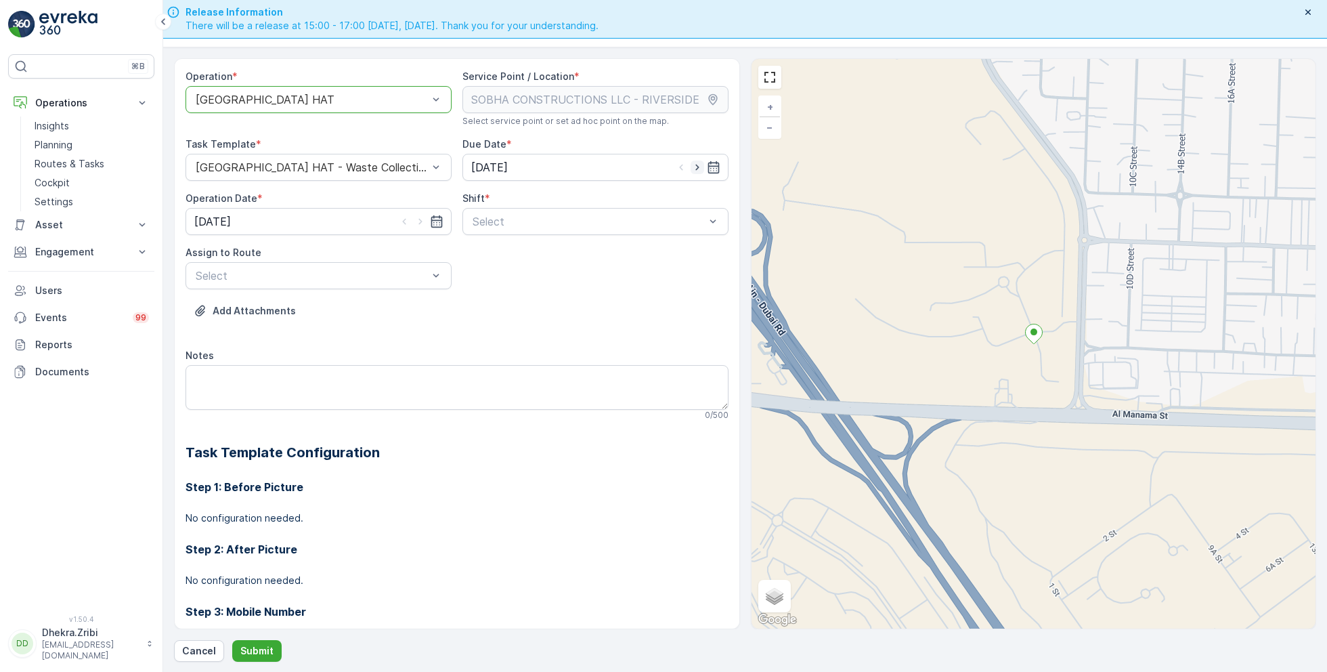
click at [695, 165] on icon "button" at bounding box center [696, 168] width 3 height 6
type input "[DATE]"
click at [420, 215] on icon "button" at bounding box center [421, 222] width 14 height 14
type input "[DATE]"
click at [504, 253] on span "Day Shift" at bounding box center [495, 254] width 48 height 12
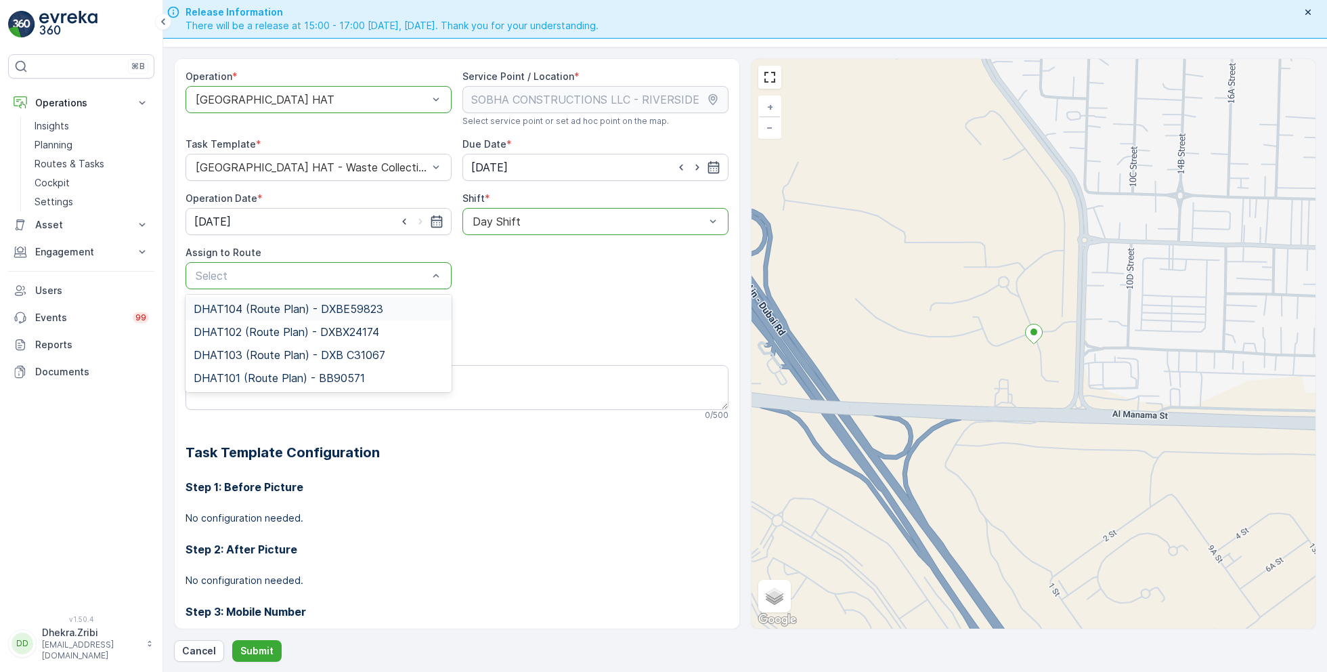
click at [280, 307] on span "DHAT104 (Route Plan) - DXBE59823" at bounding box center [289, 309] width 190 height 12
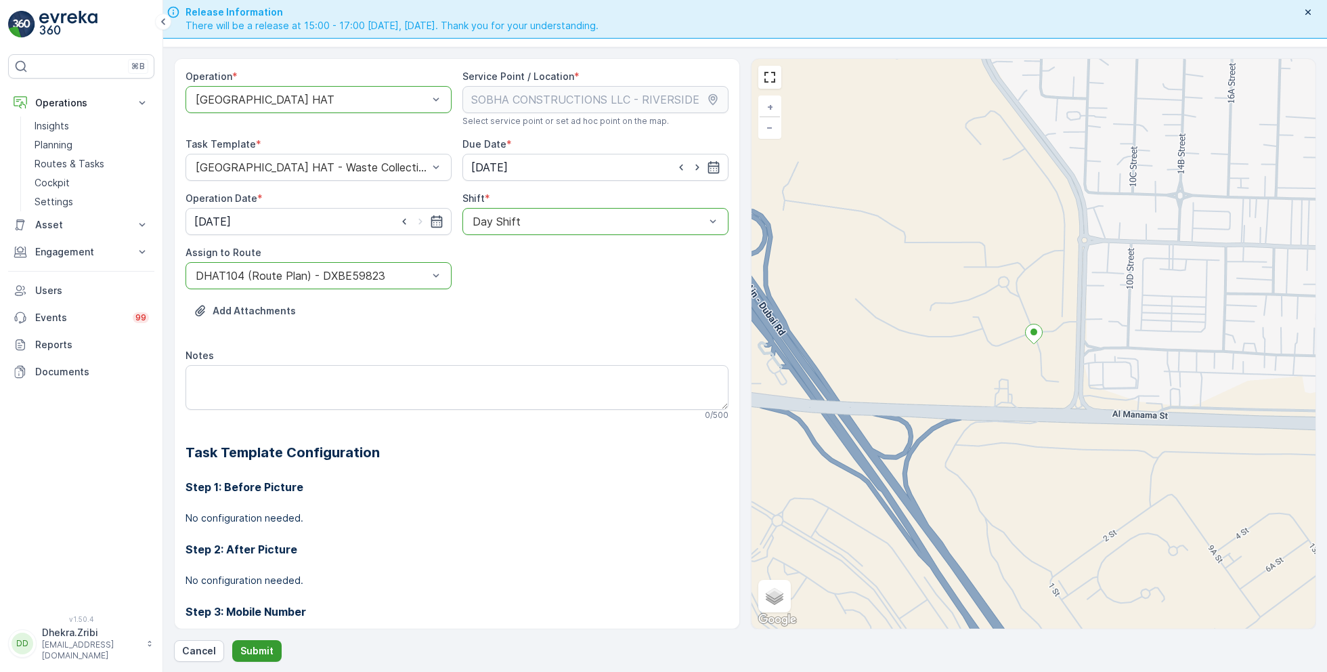
click at [255, 649] on p "Submit" at bounding box center [256, 651] width 33 height 14
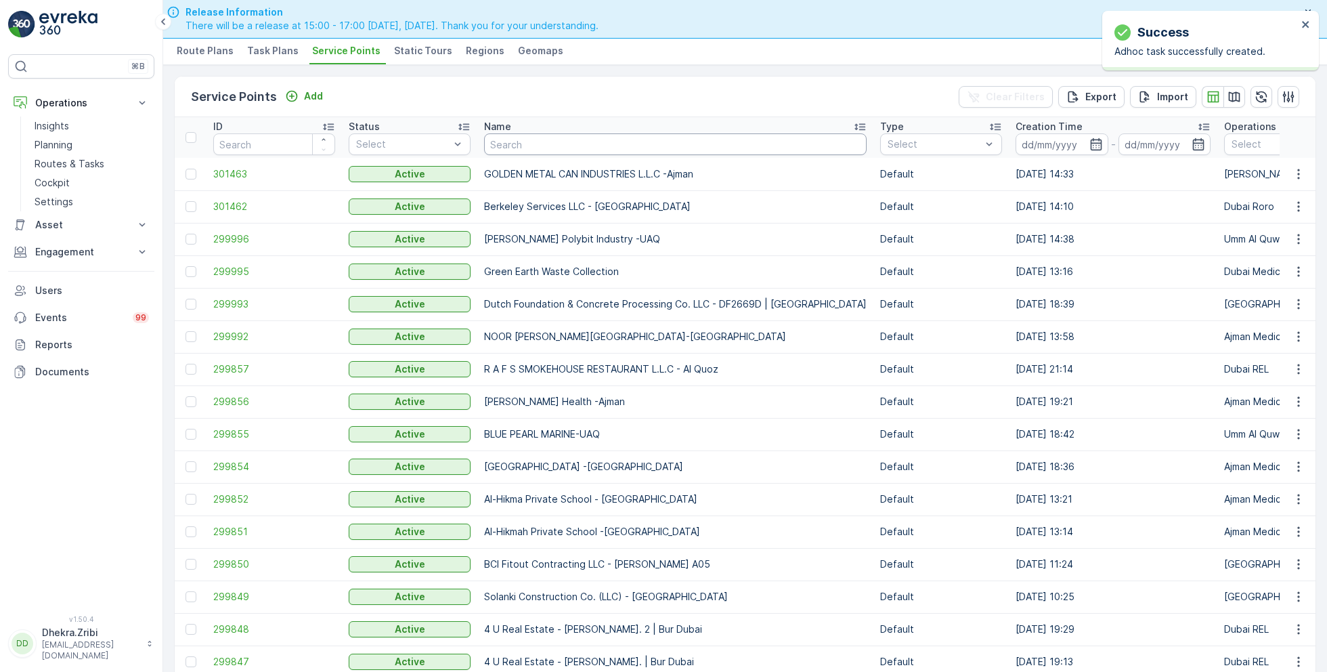
click at [536, 144] on input "text" at bounding box center [675, 144] width 383 height 22
paste input "Al Tayer Stocks (L.L.C.) - Umm Ramool"
type input "Al Tayer Stocks (L.L.C.) - Umm Ramool"
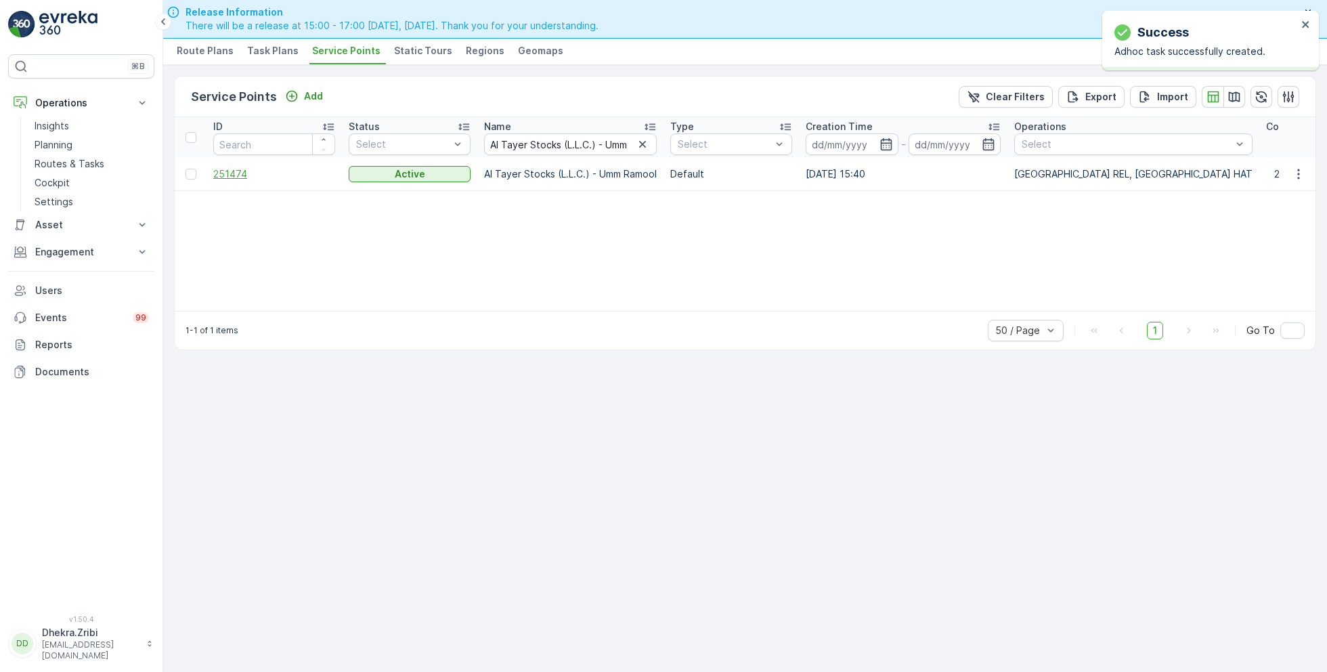
click at [240, 171] on span "251474" at bounding box center [274, 174] width 122 height 14
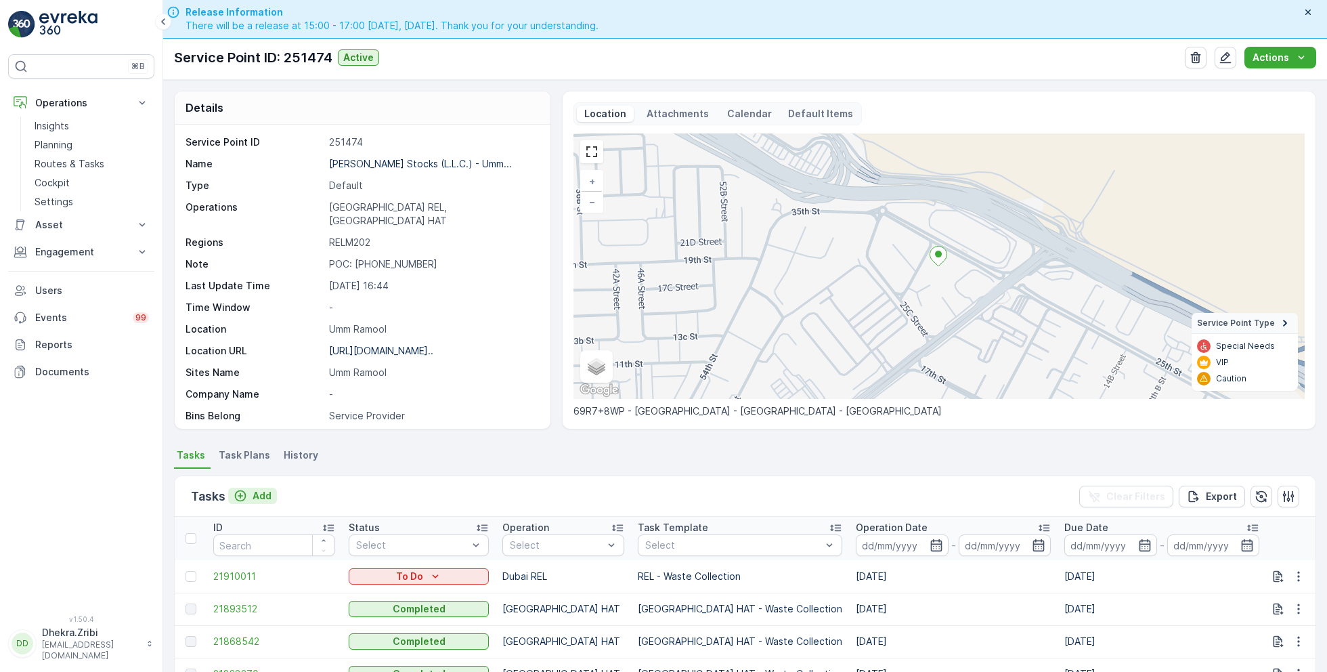
click at [253, 492] on p "Add" at bounding box center [262, 496] width 19 height 14
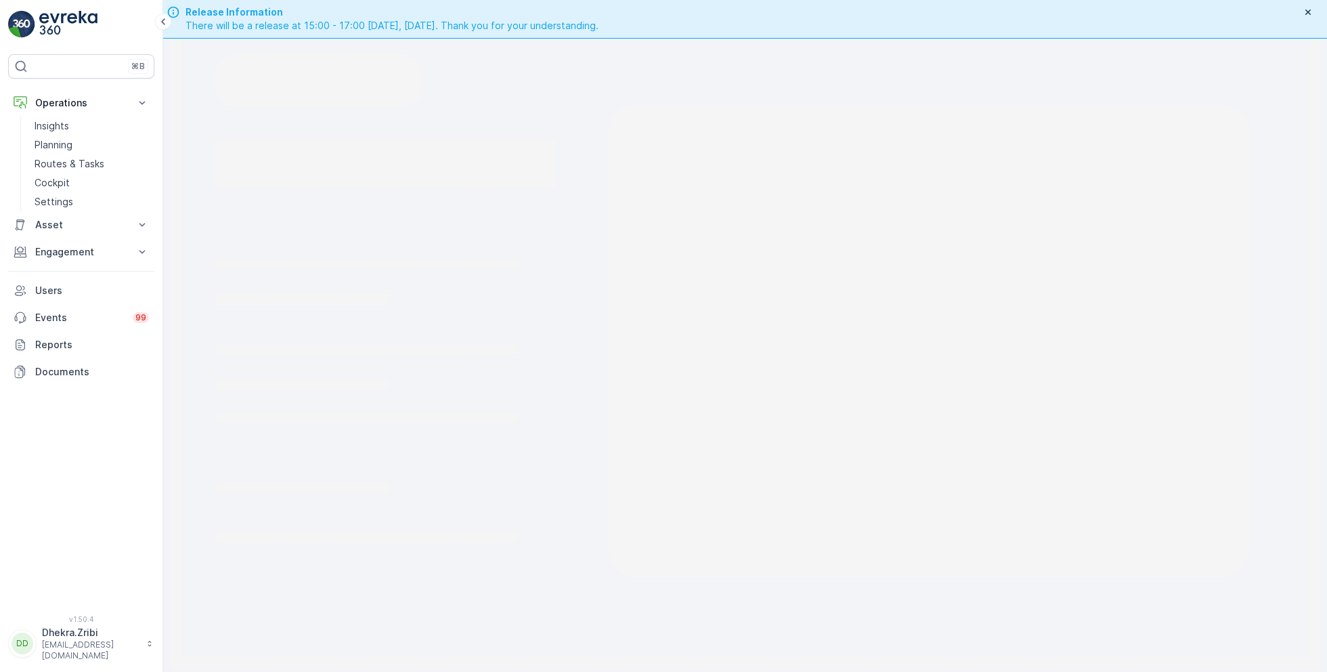
scroll to position [38, 0]
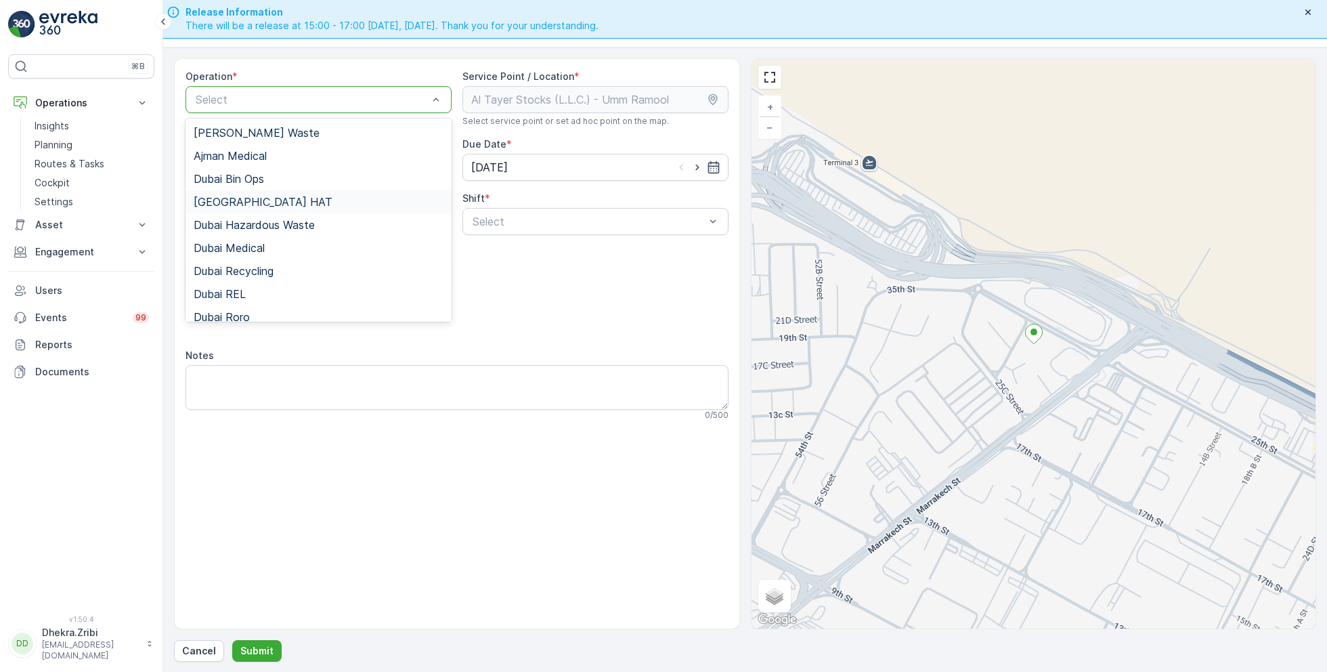
click at [244, 196] on span "[GEOGRAPHIC_DATA] HAT" at bounding box center [263, 202] width 139 height 12
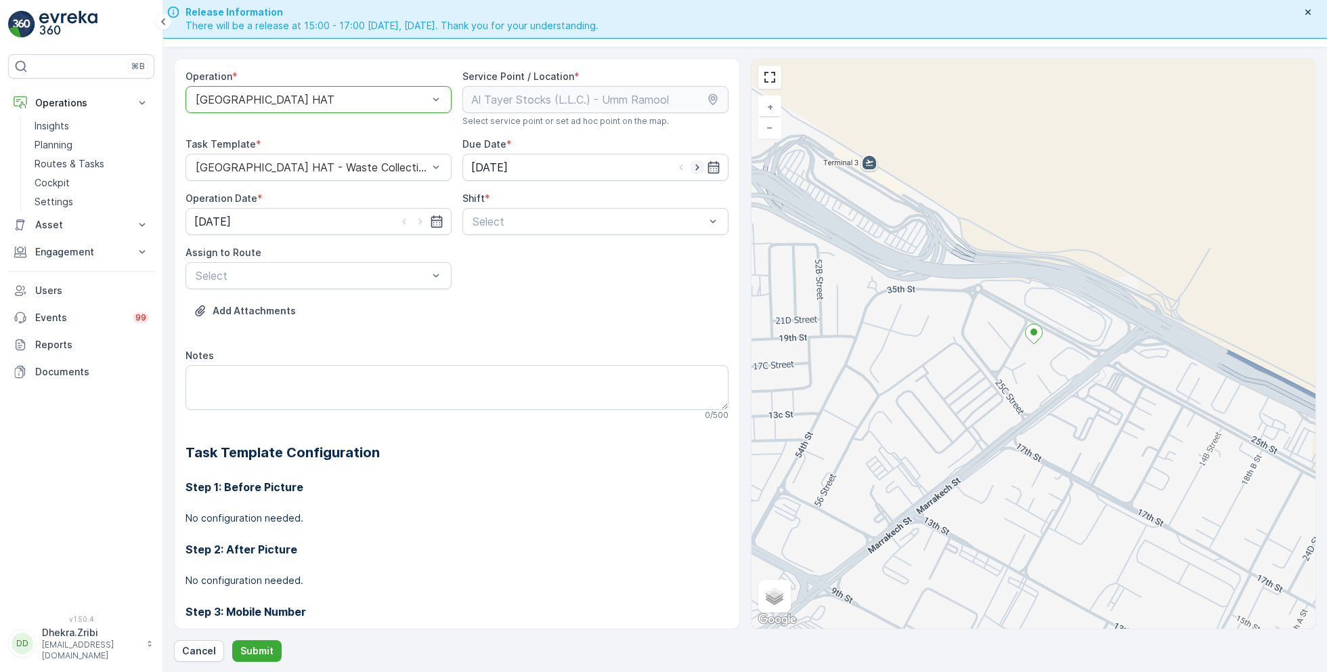
click at [692, 161] on icon "button" at bounding box center [698, 167] width 14 height 14
type input "[DATE]"
click at [415, 219] on icon "button" at bounding box center [421, 222] width 14 height 14
type input "[DATE]"
click at [485, 252] on span "Day Shift" at bounding box center [495, 254] width 48 height 12
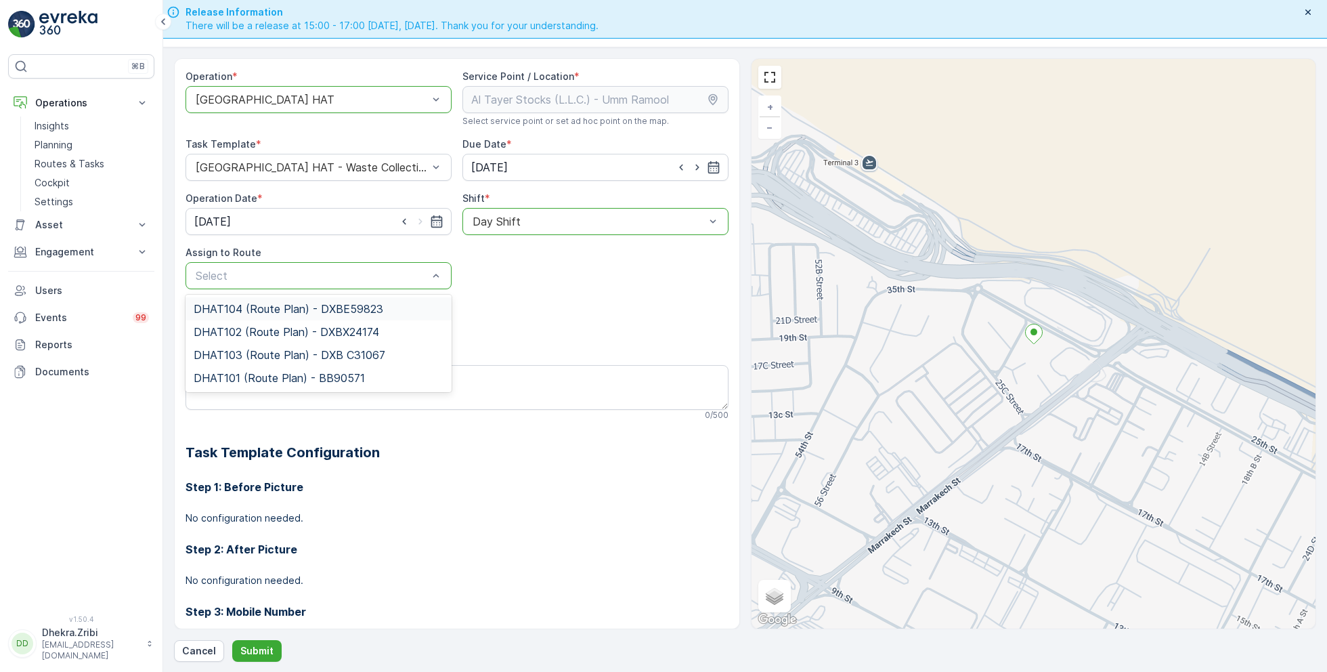
click at [270, 306] on span "DHAT104 (Route Plan) - DXBE59823" at bounding box center [289, 309] width 190 height 12
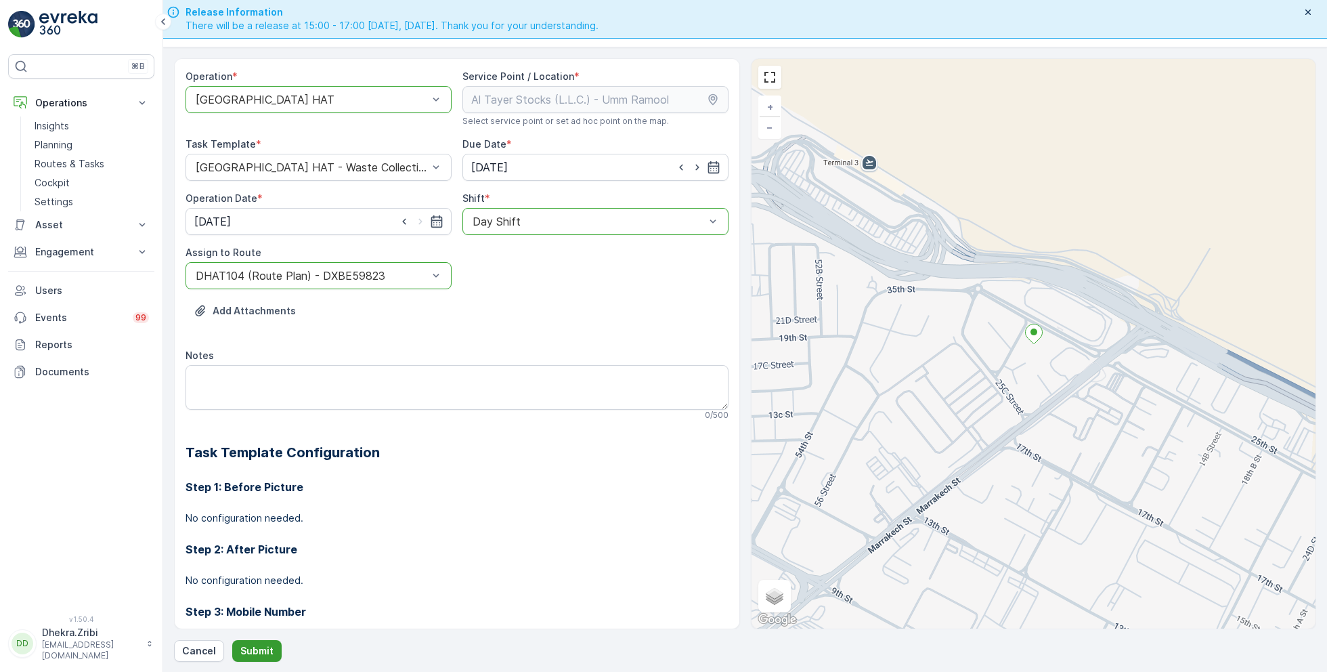
click at [259, 644] on p "Submit" at bounding box center [256, 651] width 33 height 14
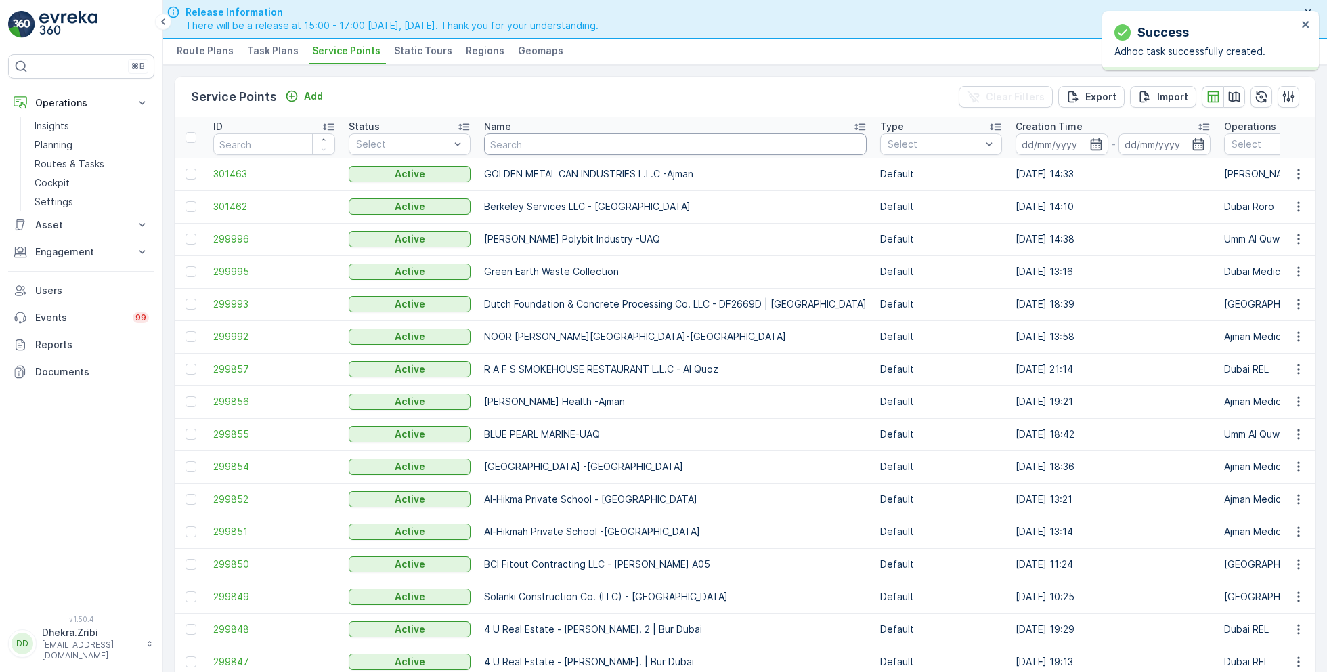
click at [522, 135] on input "text" at bounding box center [675, 144] width 383 height 22
paste input "Al Serh Al Kabeer Construction LLC - Silicon Oasis"
type input "Al Serh Al Kabeer Construction LLC - Silicon Oasis"
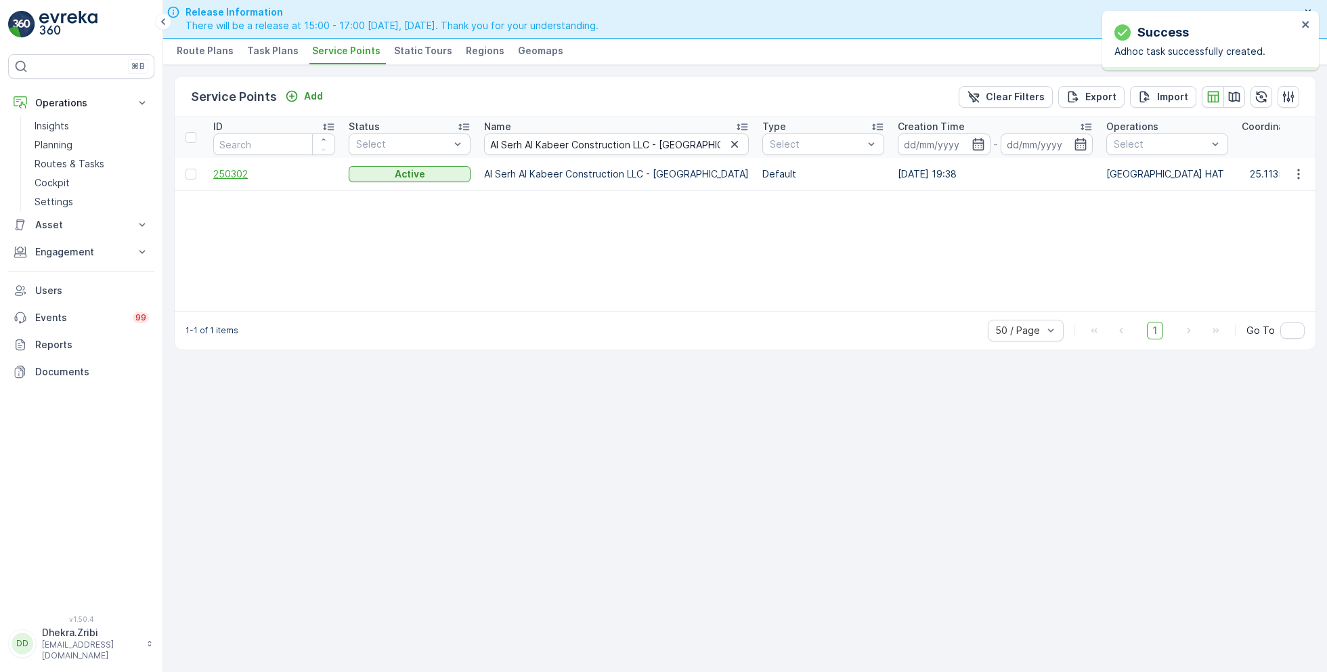
click at [217, 176] on span "250302" at bounding box center [274, 174] width 122 height 14
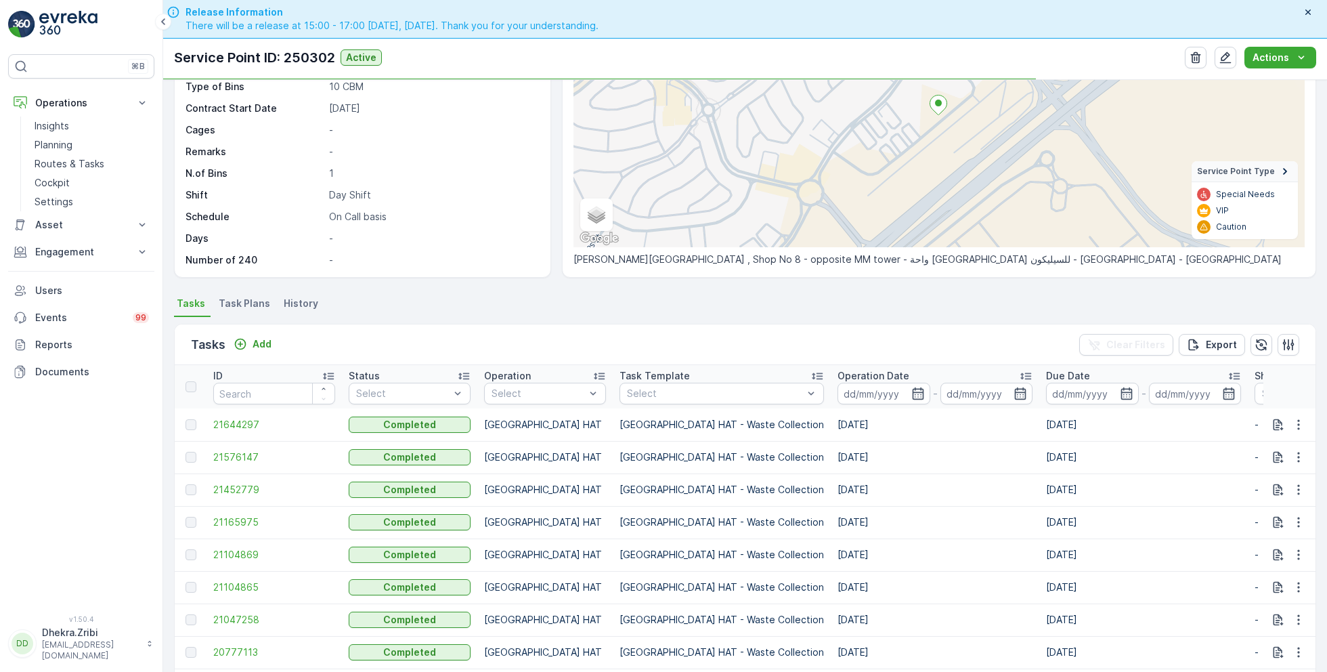
scroll to position [158, 0]
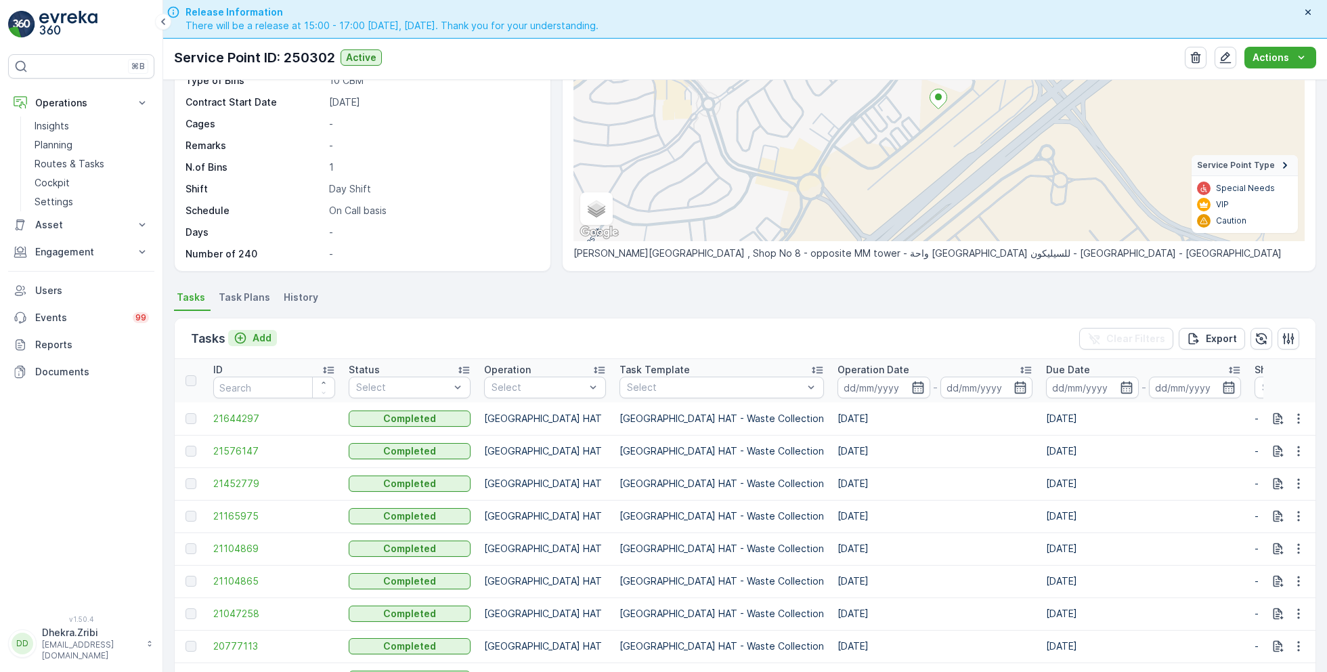
click at [261, 335] on p "Add" at bounding box center [262, 338] width 19 height 14
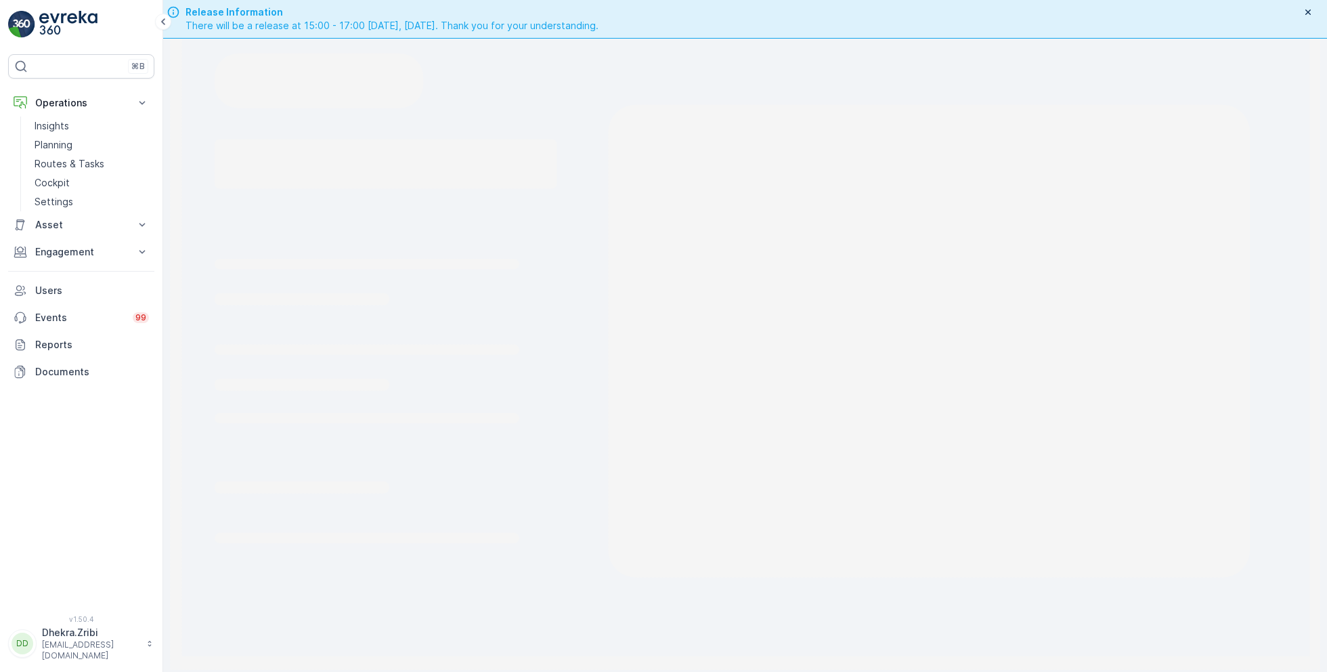
scroll to position [38, 0]
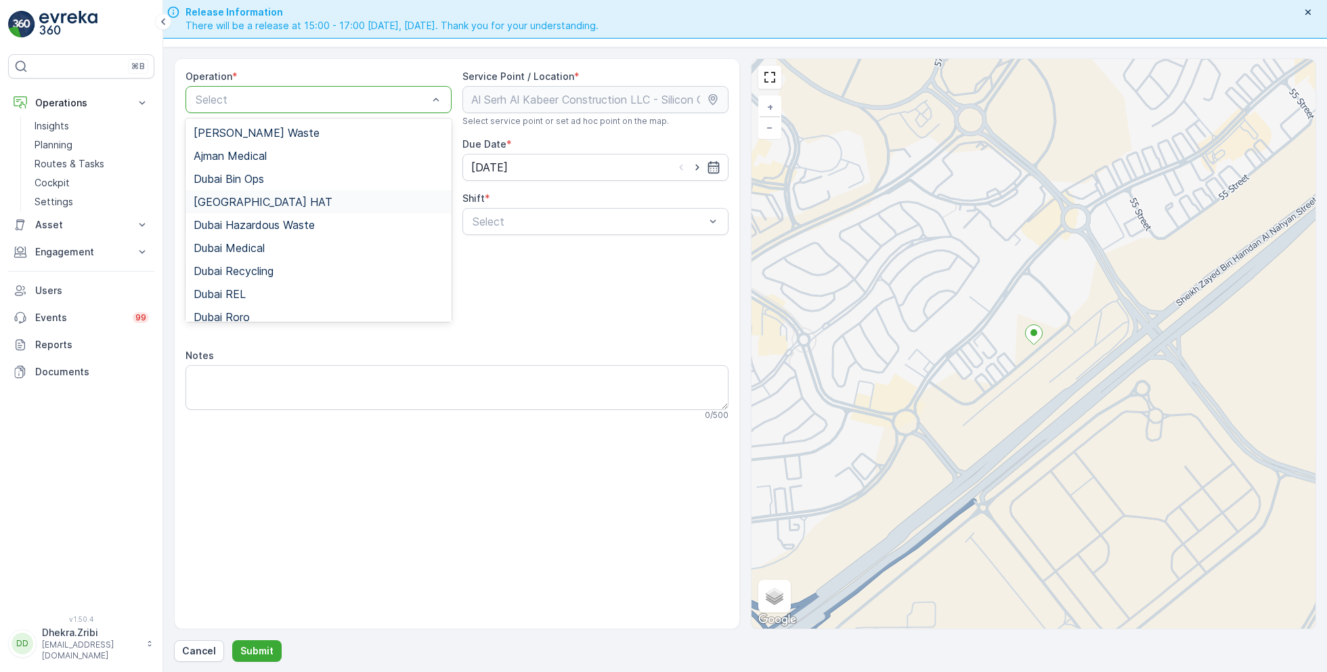
click at [243, 197] on span "[GEOGRAPHIC_DATA] HAT" at bounding box center [263, 202] width 139 height 12
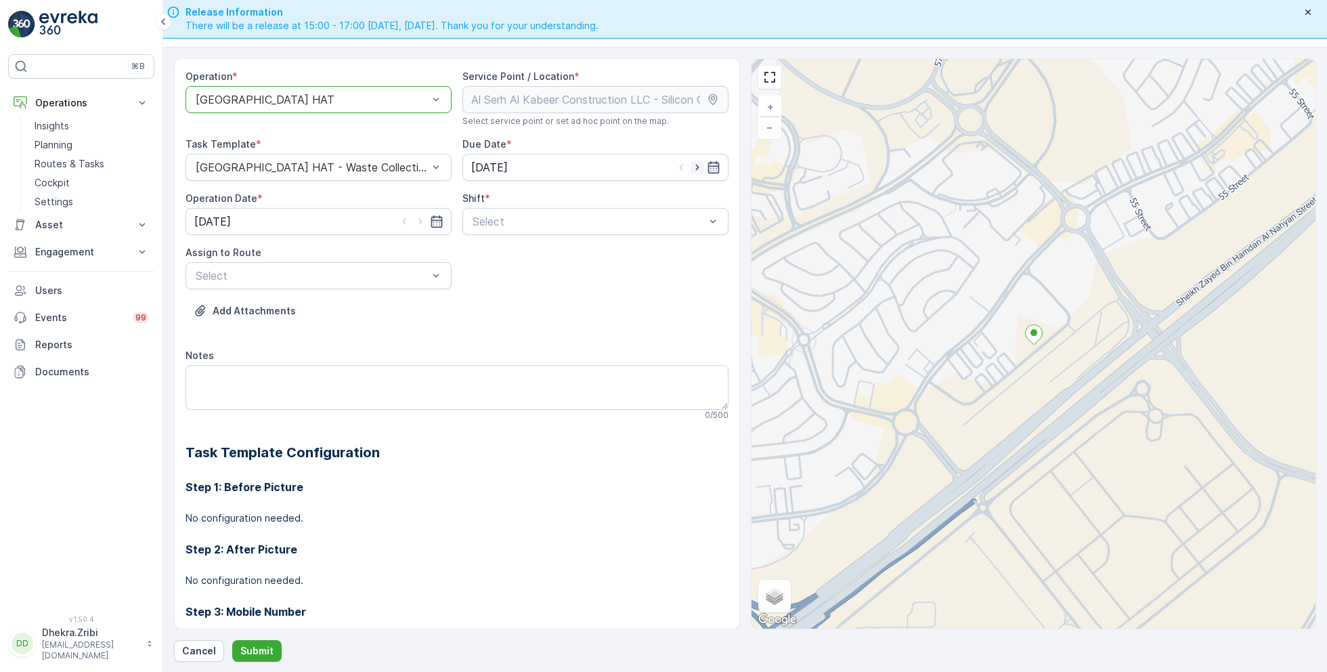
click at [695, 166] on icon "button" at bounding box center [696, 168] width 3 height 6
type input "[DATE]"
click at [418, 219] on icon "button" at bounding box center [419, 222] width 3 height 6
type input "[DATE]"
click at [482, 253] on span "Day Shift" at bounding box center [495, 254] width 48 height 12
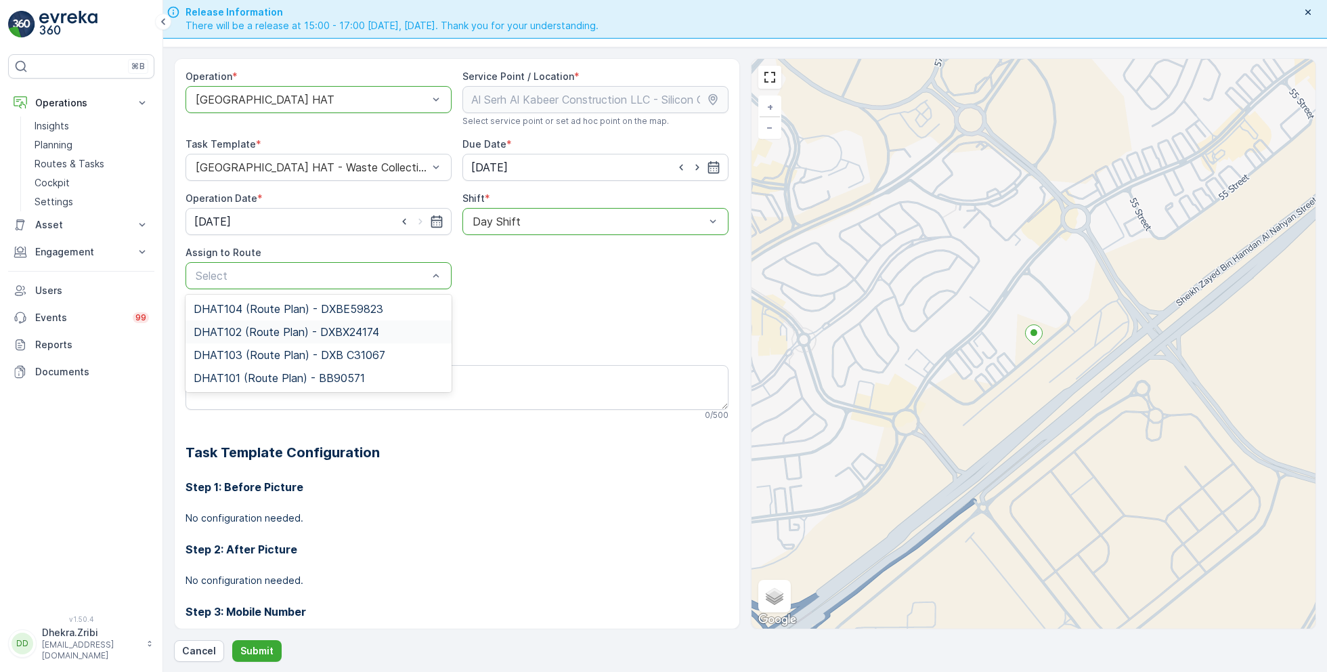
click at [274, 326] on span "DHAT102 (Route Plan) - DXBX24174" at bounding box center [287, 332] width 186 height 12
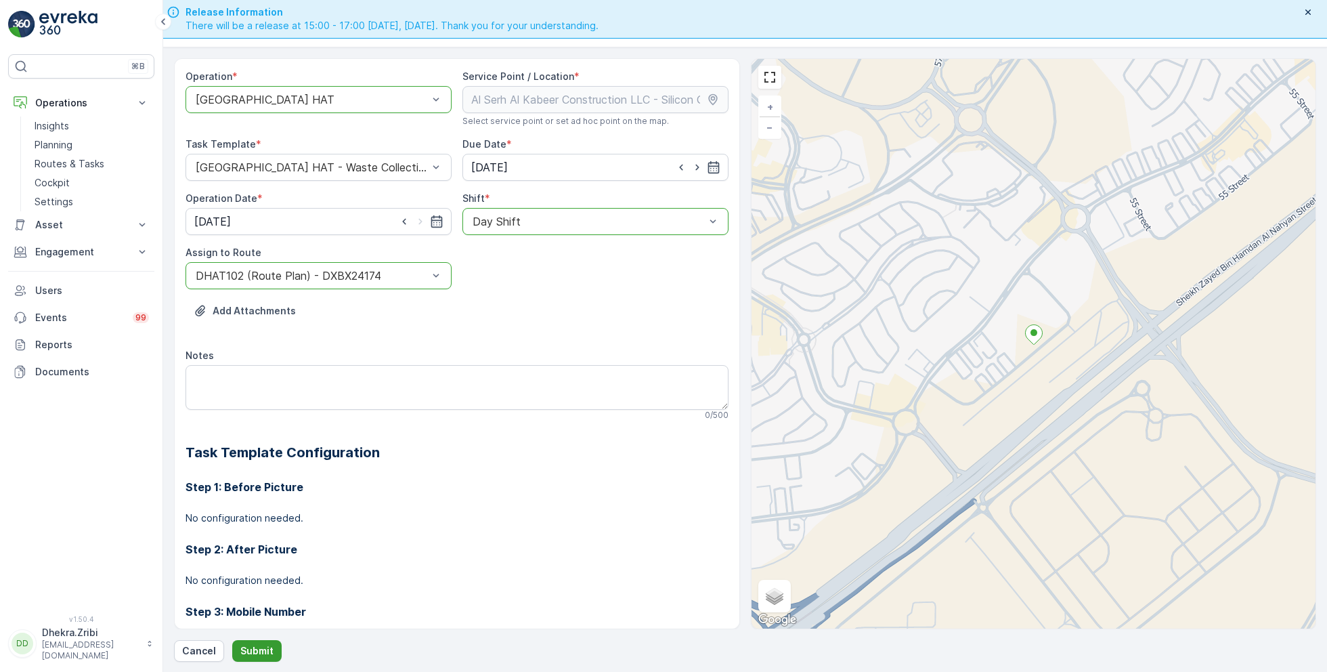
click at [253, 644] on p "Submit" at bounding box center [256, 651] width 33 height 14
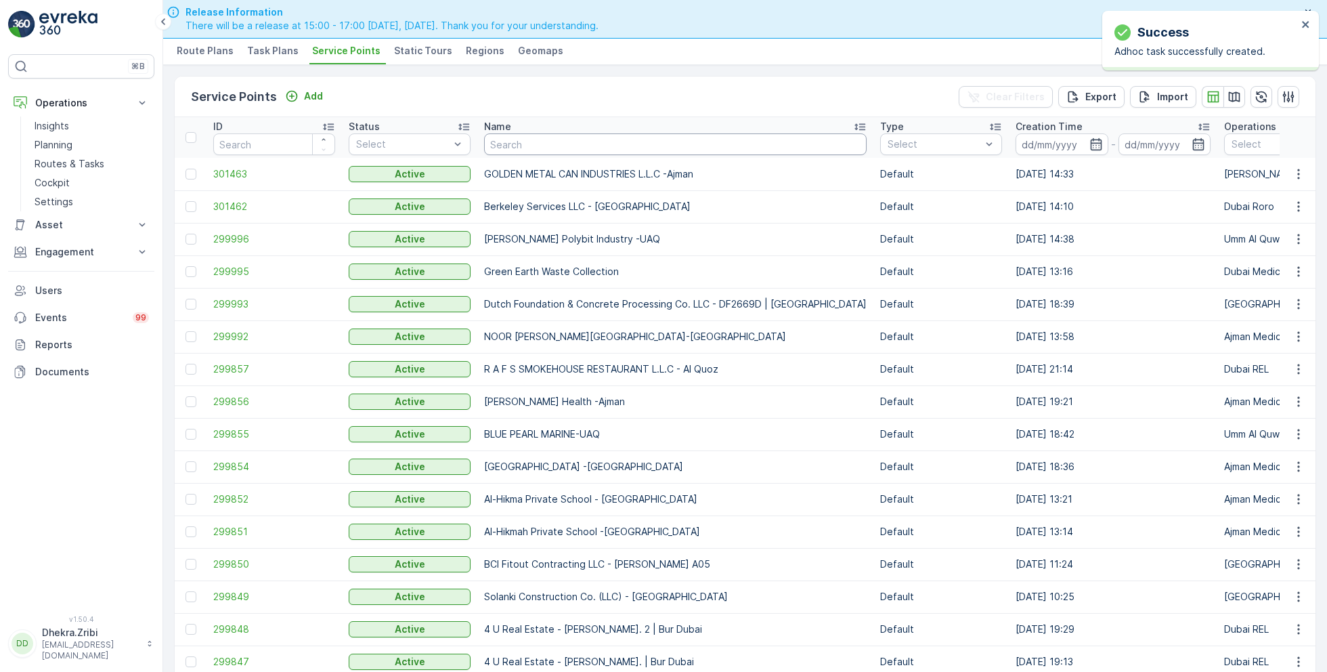
click at [544, 141] on input "text" at bounding box center [675, 144] width 383 height 22
paste input "KTC International LLC - Warsan"
type input "KTC International LLC - Warsan"
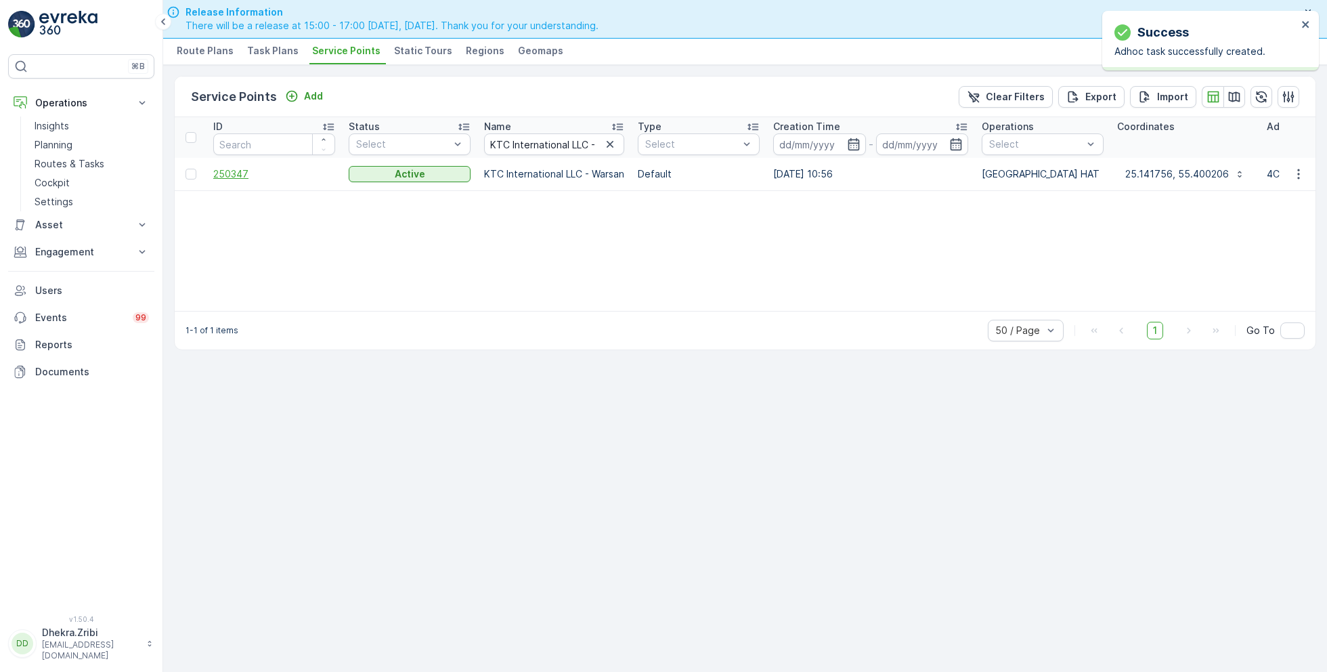
click at [230, 170] on span "250347" at bounding box center [274, 174] width 122 height 14
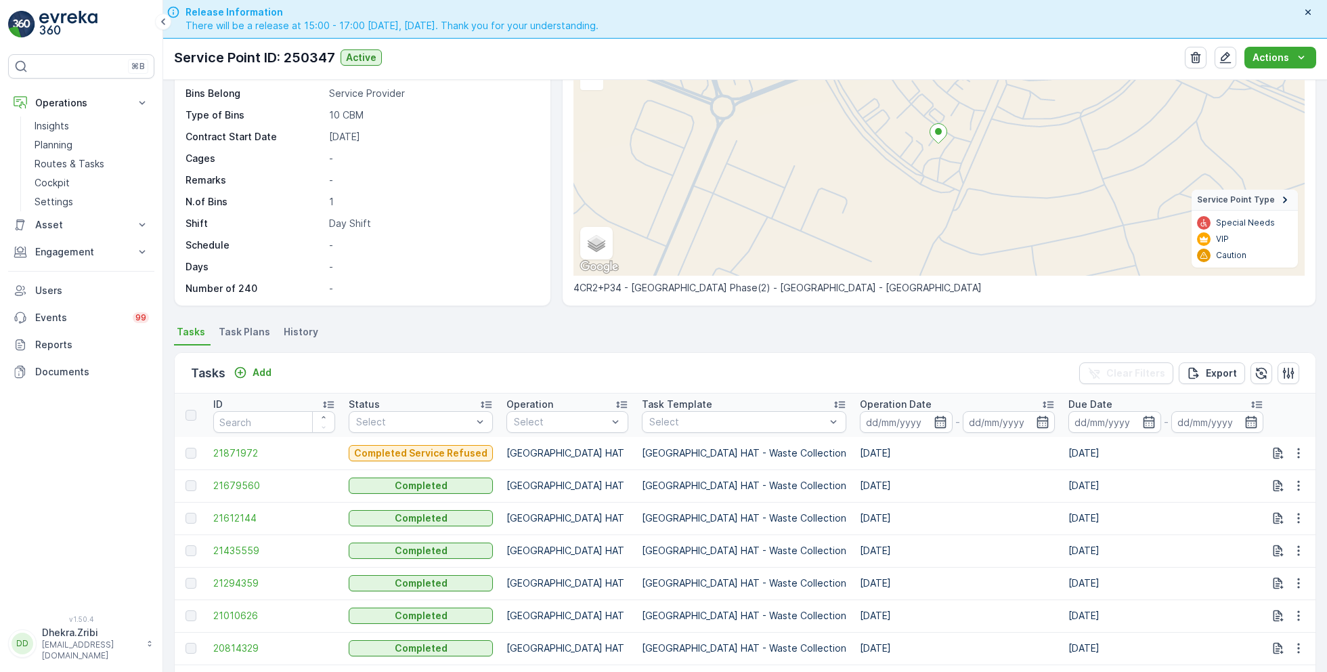
scroll to position [187, 0]
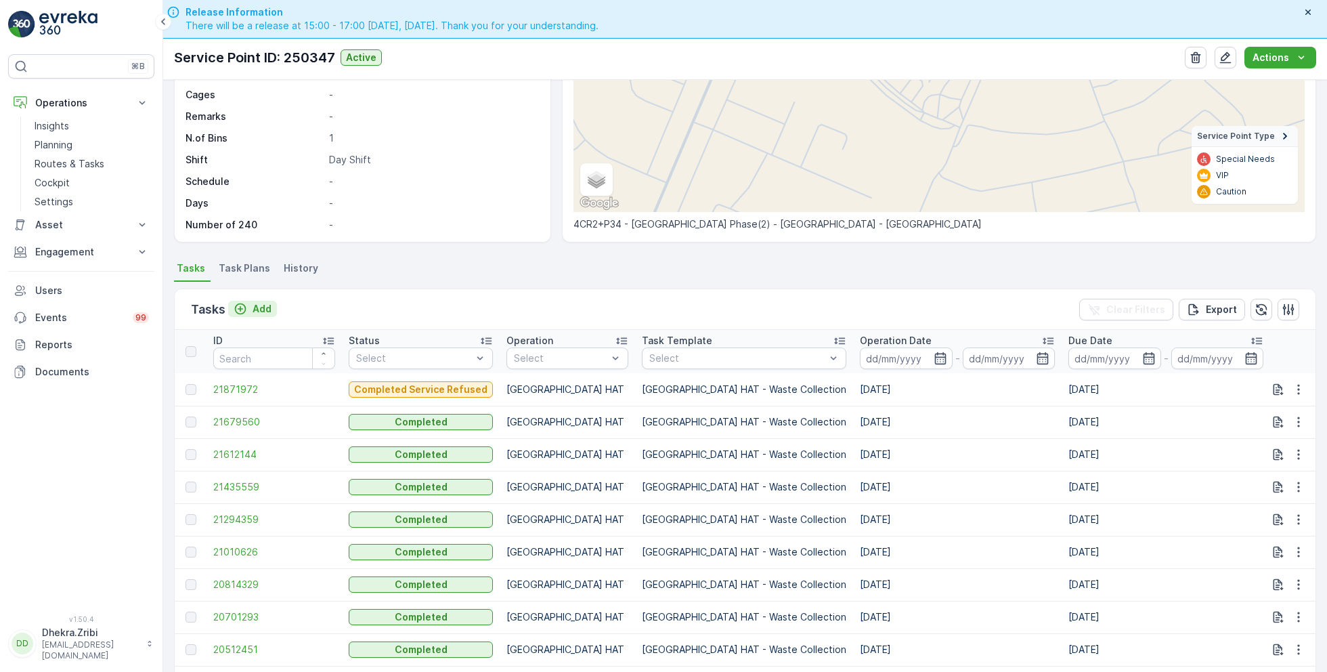
click at [257, 306] on p "Add" at bounding box center [262, 309] width 19 height 14
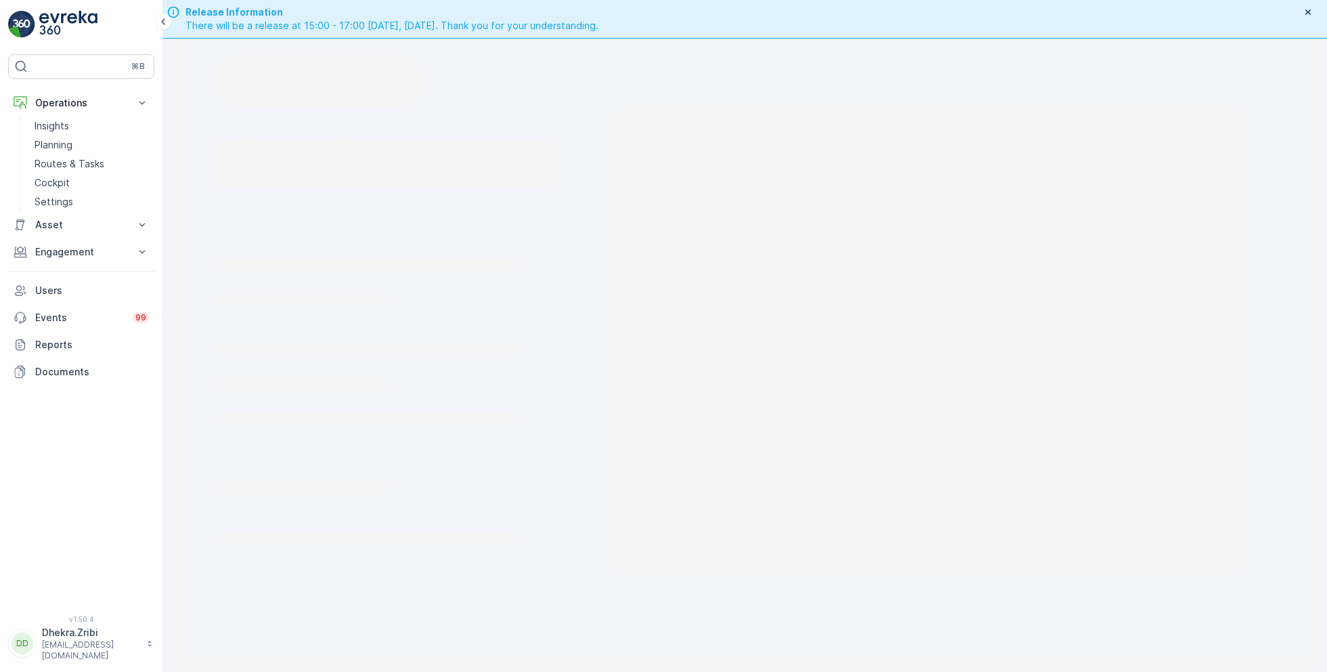
scroll to position [38, 0]
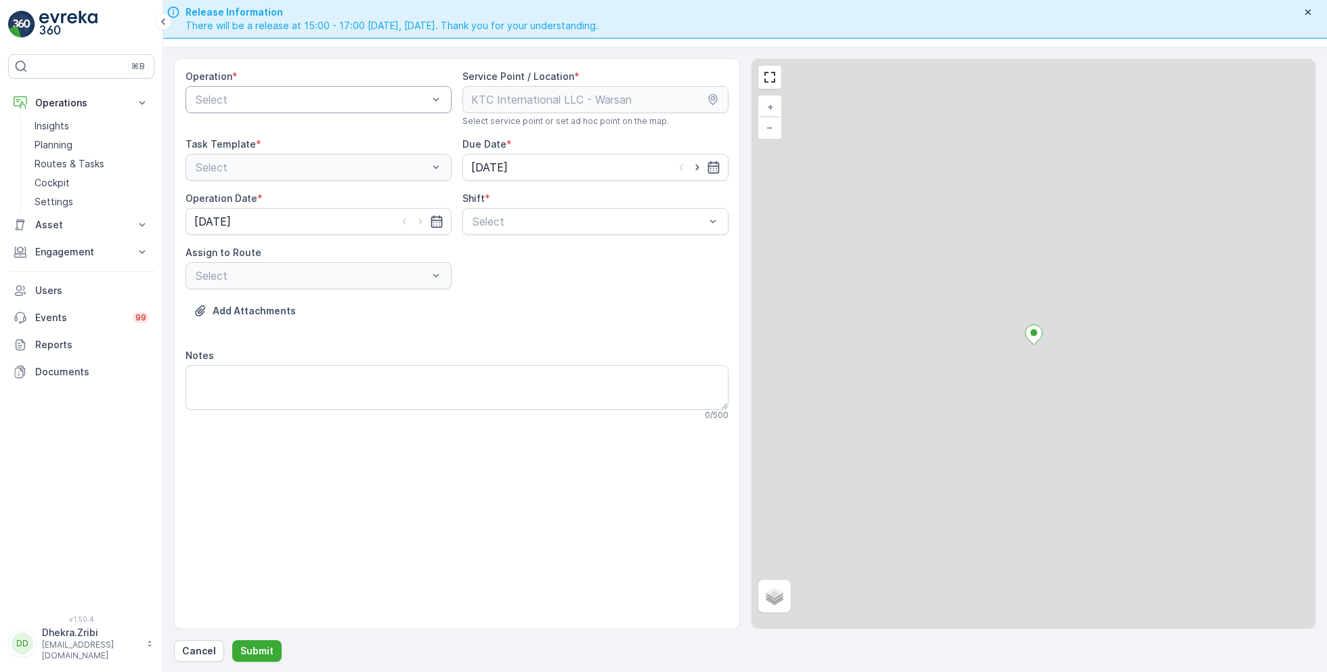
click at [274, 108] on div "Select" at bounding box center [319, 99] width 266 height 27
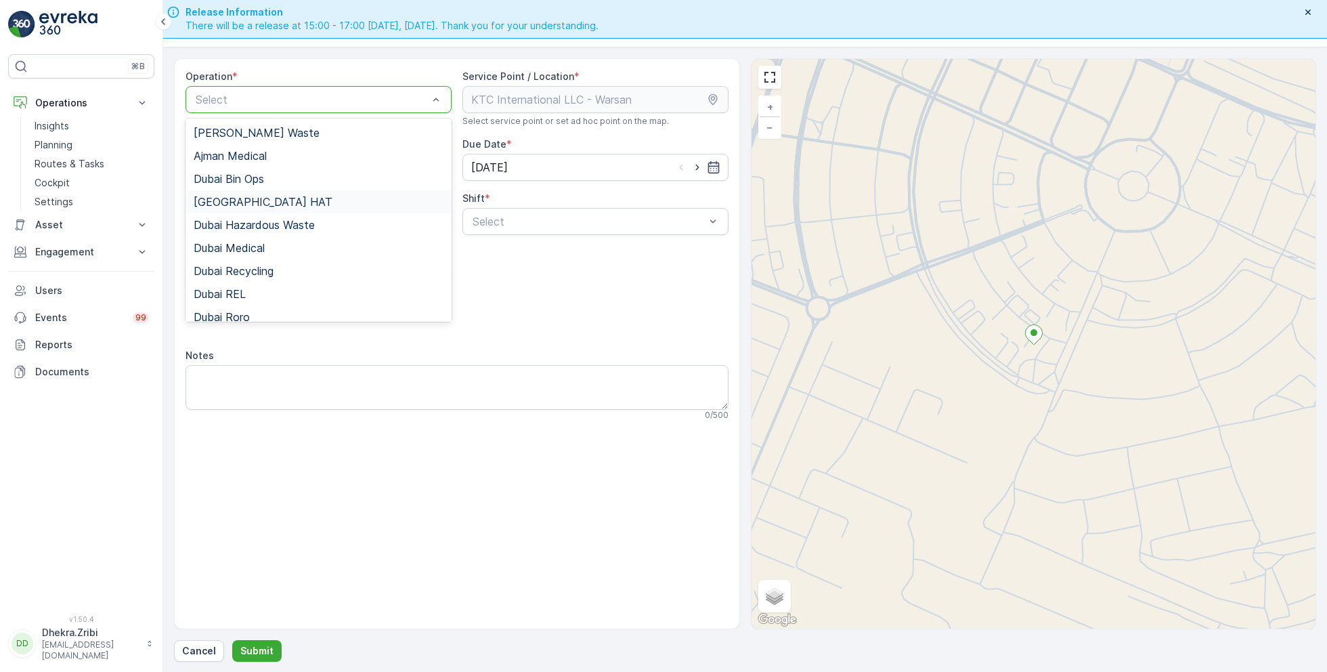
click at [238, 201] on span "[GEOGRAPHIC_DATA] HAT" at bounding box center [263, 202] width 139 height 12
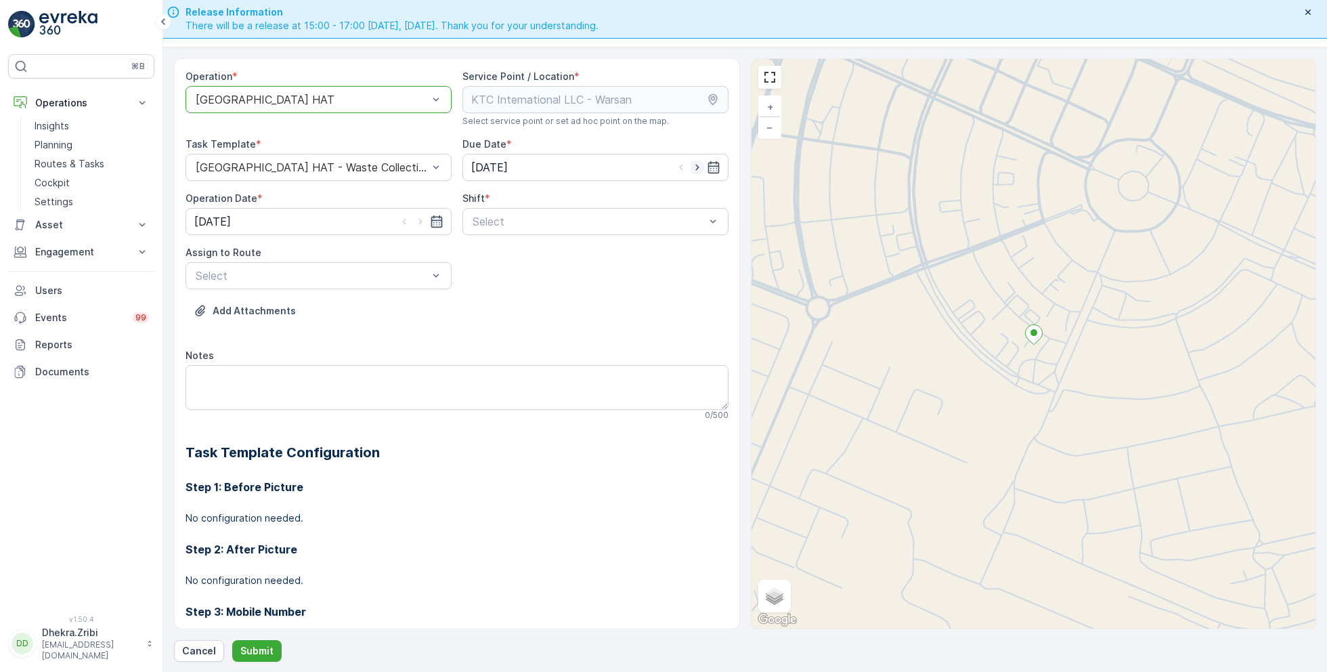
click at [695, 161] on icon "button" at bounding box center [698, 167] width 14 height 14
type input "[DATE]"
click at [415, 221] on icon "button" at bounding box center [421, 222] width 14 height 14
type input "[DATE]"
click at [478, 254] on span "Day Shift" at bounding box center [495, 254] width 48 height 12
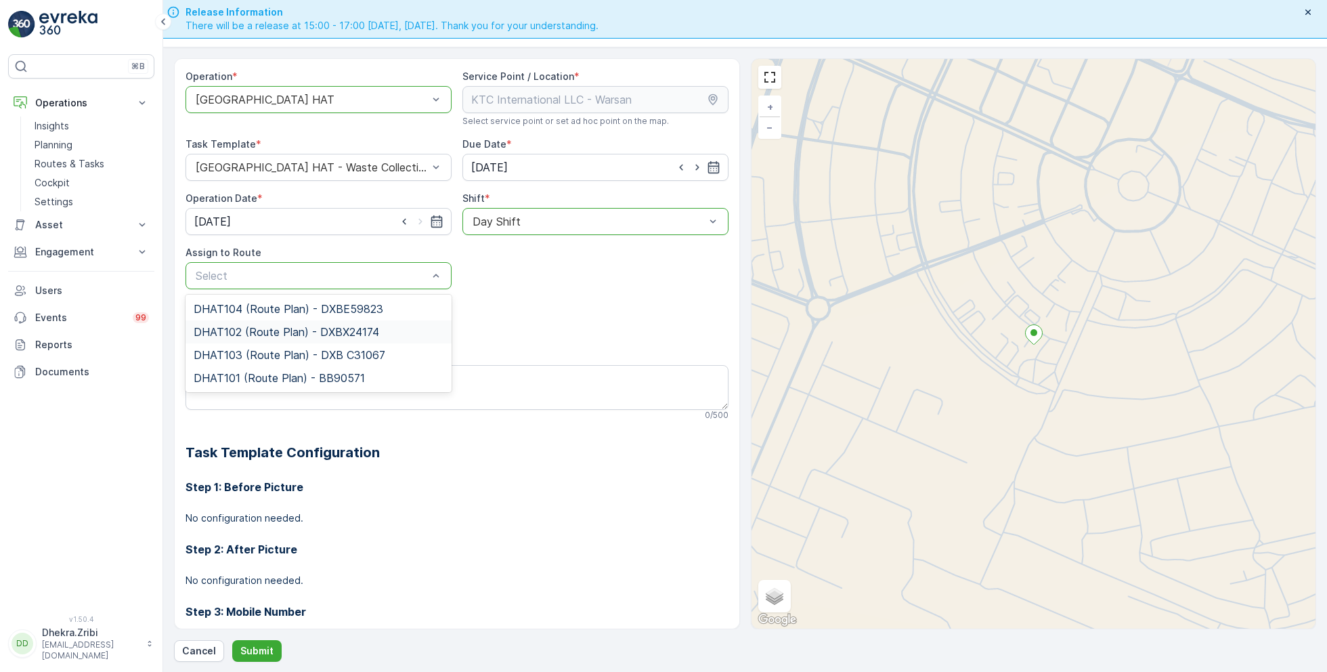
click at [274, 330] on span "DHAT102 (Route Plan) - DXBX24174" at bounding box center [287, 332] width 186 height 12
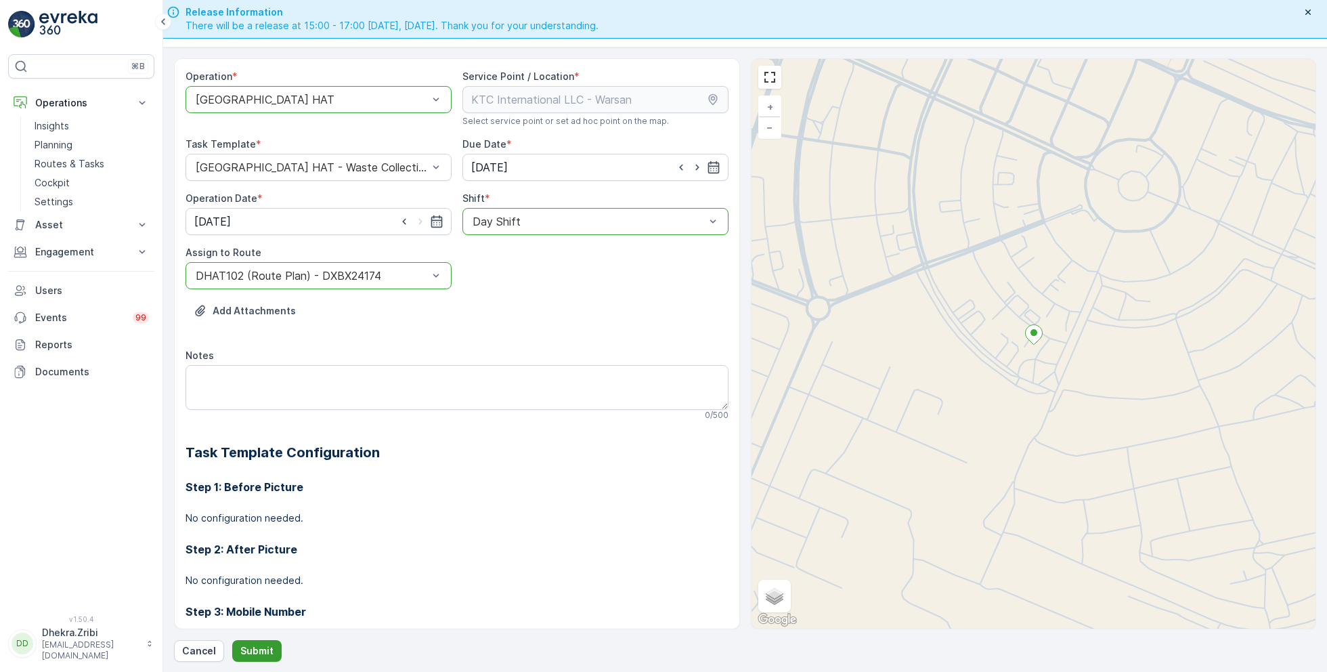
click at [252, 645] on p "Submit" at bounding box center [256, 651] width 33 height 14
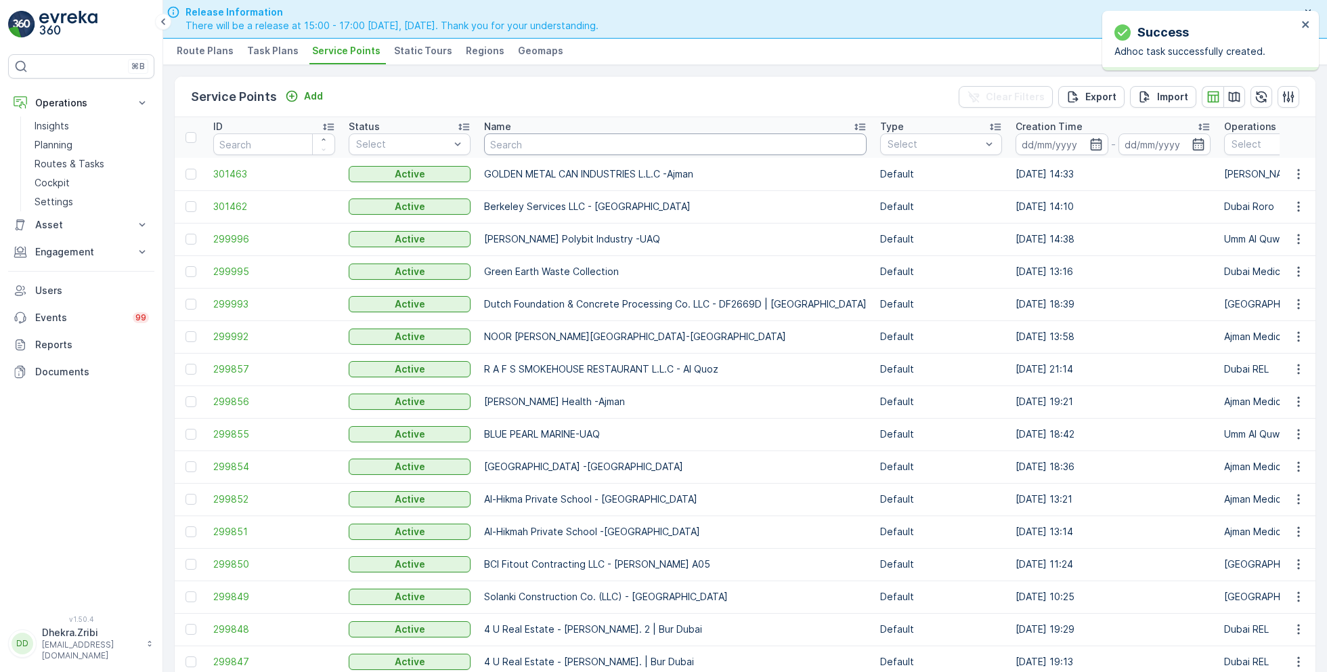
click at [555, 141] on input "text" at bounding box center [675, 144] width 383 height 22
paste input "OTTO BUILDING CONTRACTING L.L.C"
type input "OTTO BUILDING CONTRACTING L.L.C"
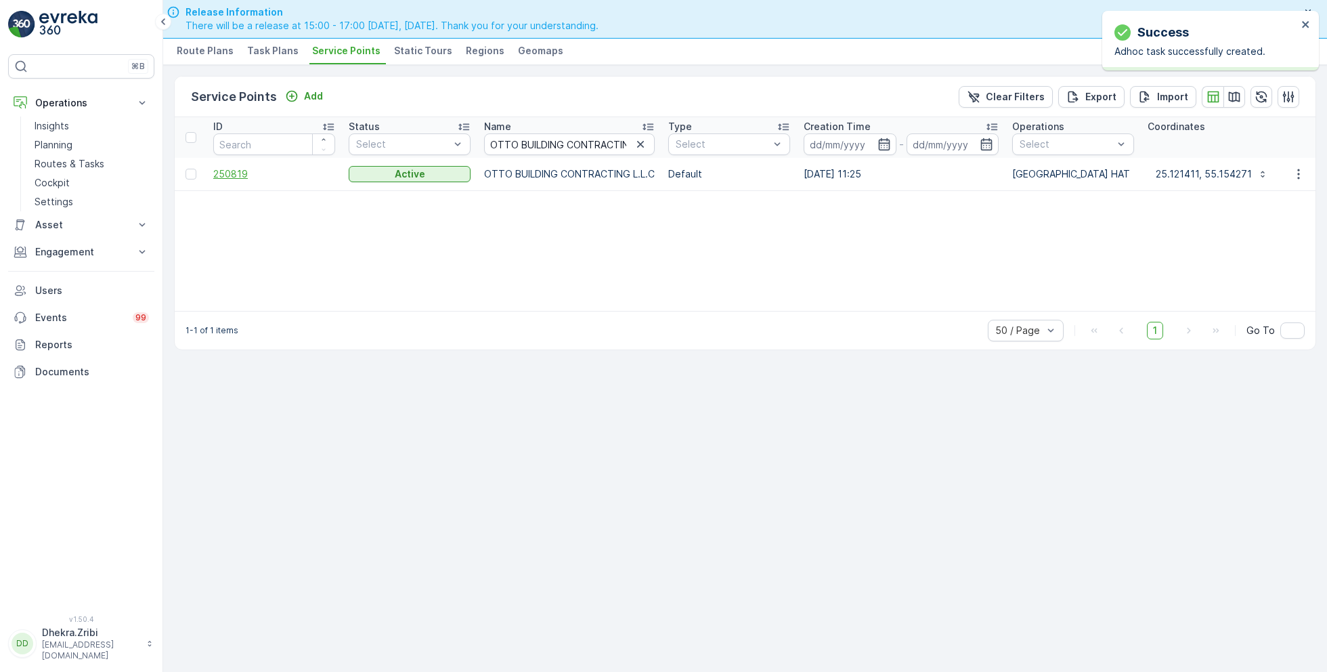
click at [229, 177] on span "250819" at bounding box center [274, 174] width 122 height 14
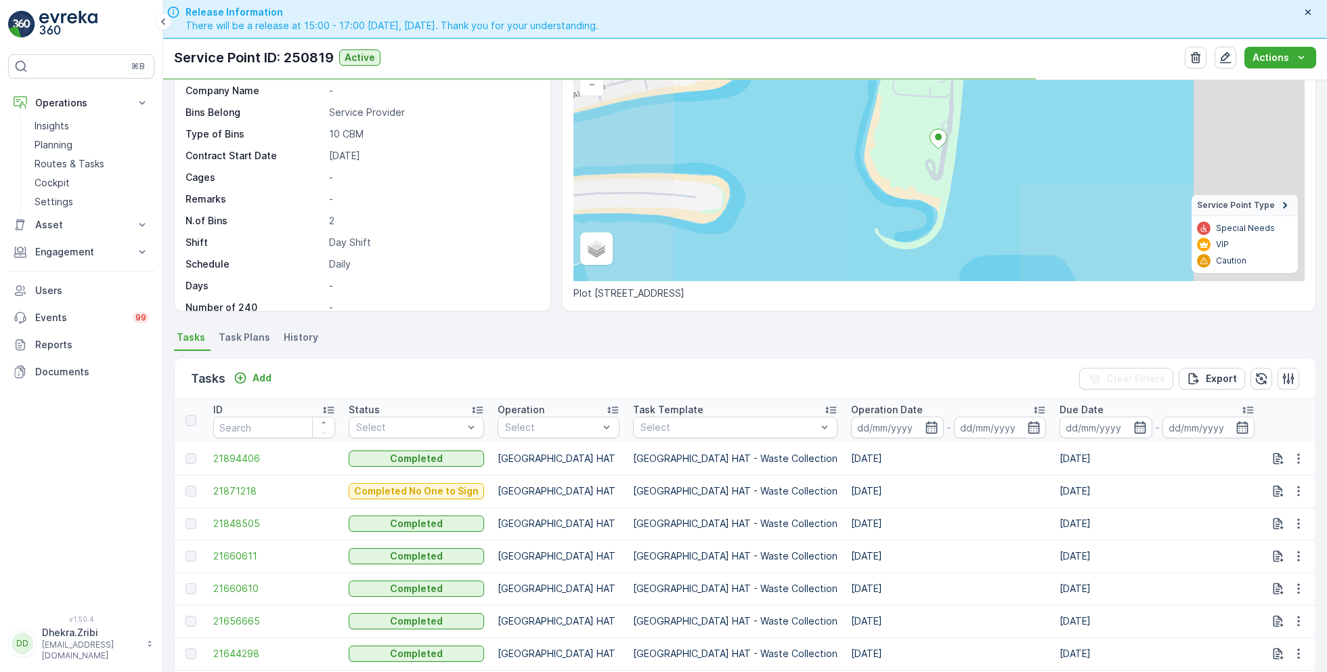
scroll to position [219, 0]
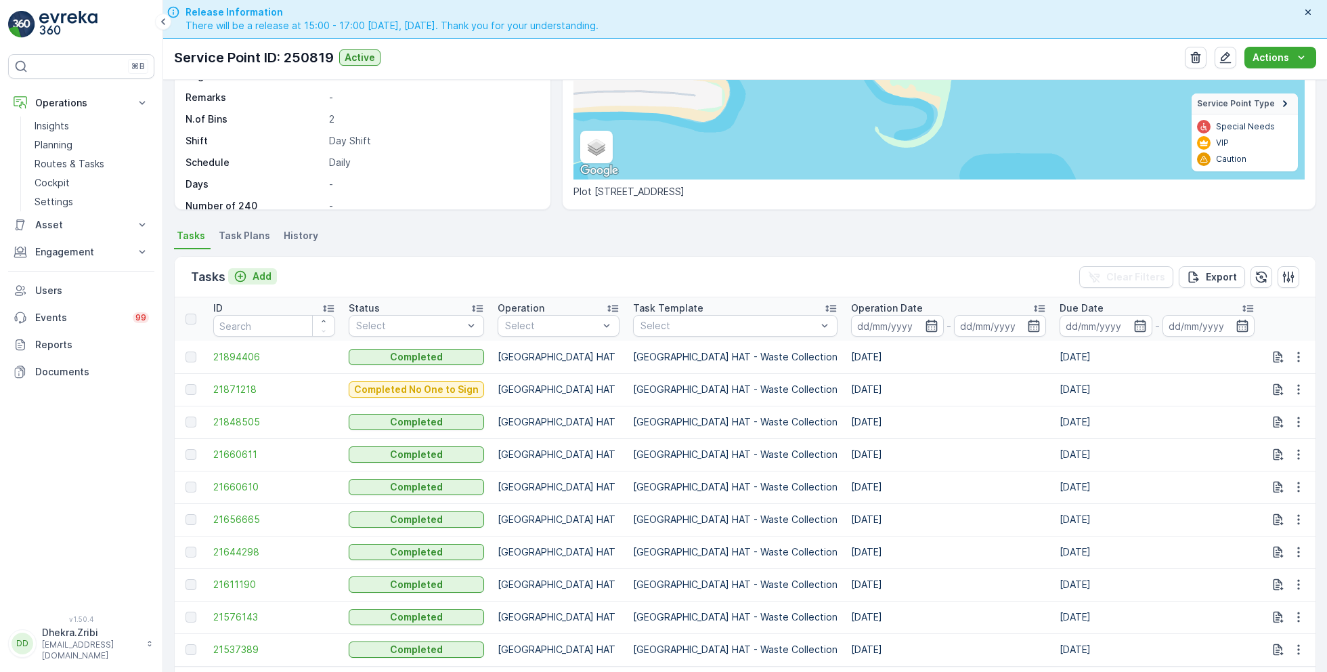
click at [269, 280] on p "Add" at bounding box center [262, 276] width 19 height 14
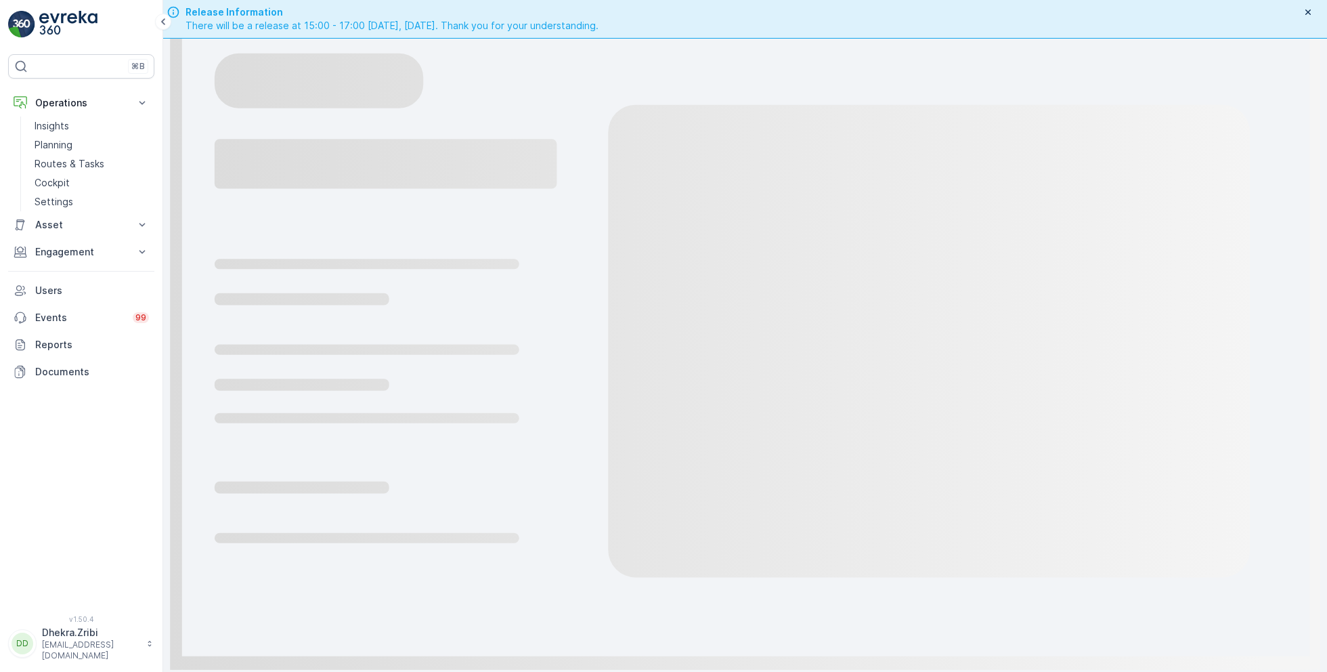
scroll to position [38, 0]
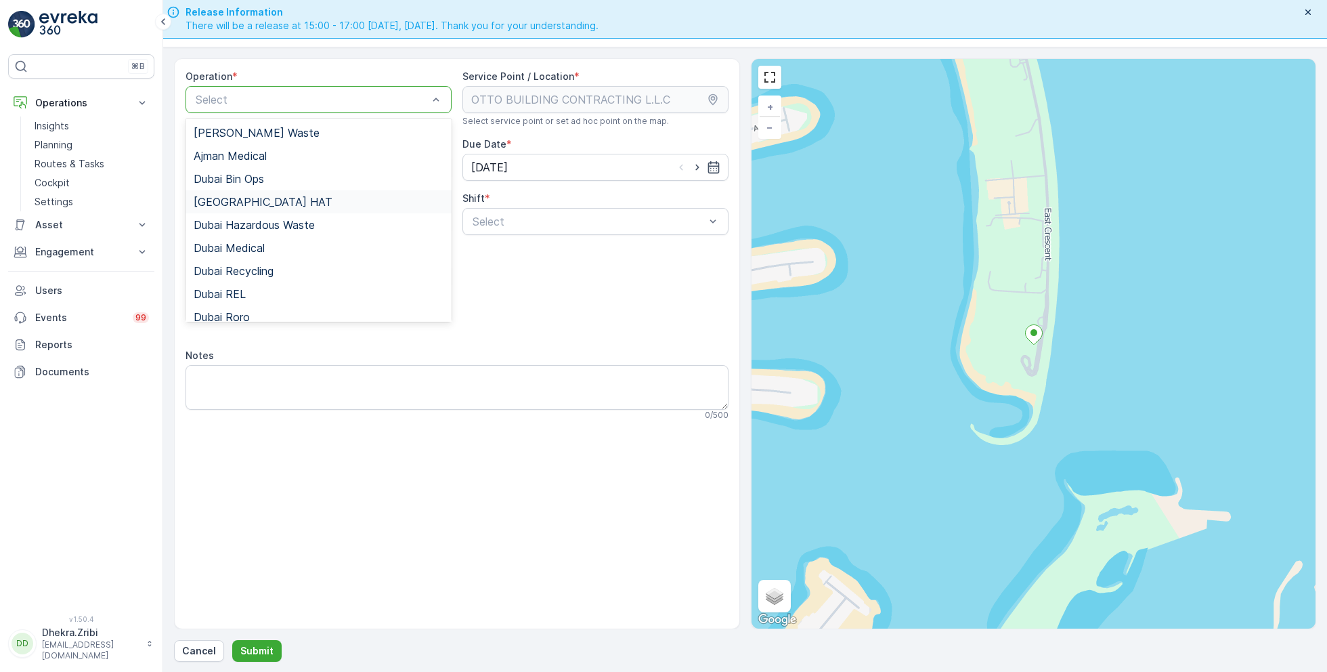
click at [236, 202] on span "[GEOGRAPHIC_DATA] HAT" at bounding box center [263, 202] width 139 height 12
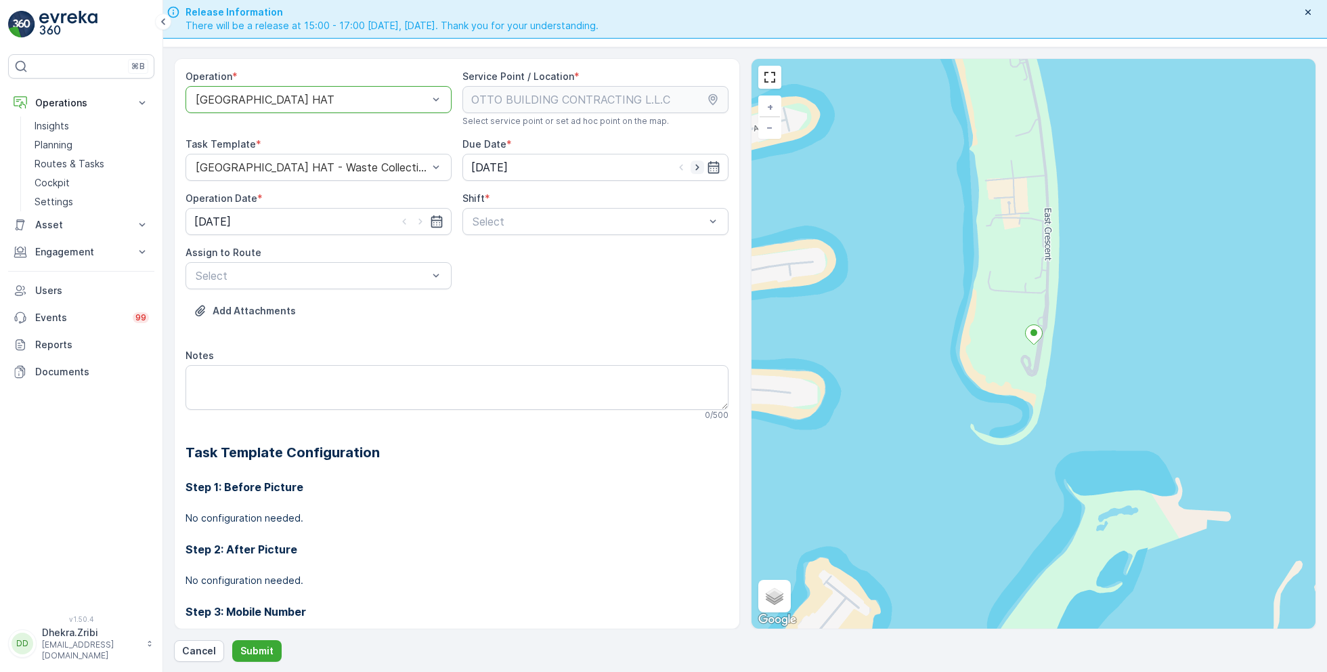
click at [691, 162] on icon "button" at bounding box center [698, 167] width 14 height 14
type input "[DATE]"
click at [417, 219] on icon "button" at bounding box center [421, 222] width 14 height 14
type input "[DATE]"
click at [500, 252] on span "Day Shift" at bounding box center [495, 254] width 48 height 12
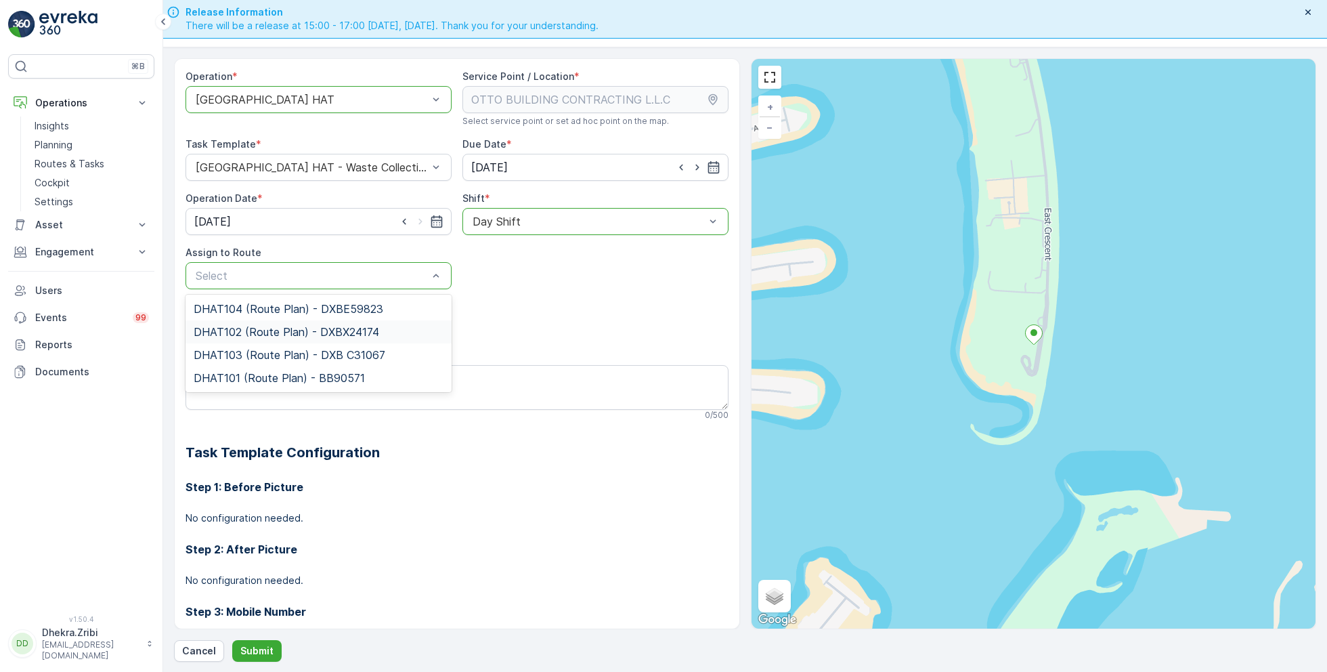
click at [257, 326] on span "DHAT102 (Route Plan) - DXBX24174" at bounding box center [287, 332] width 186 height 12
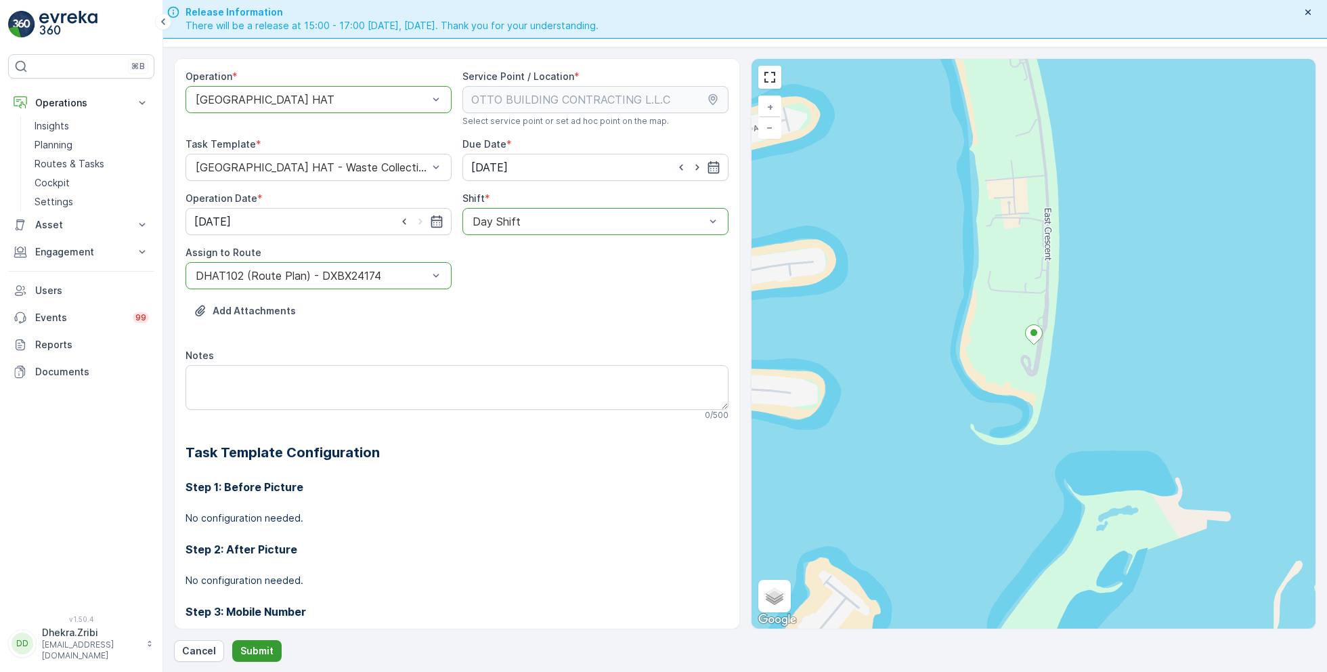
click at [252, 649] on p "Submit" at bounding box center [256, 651] width 33 height 14
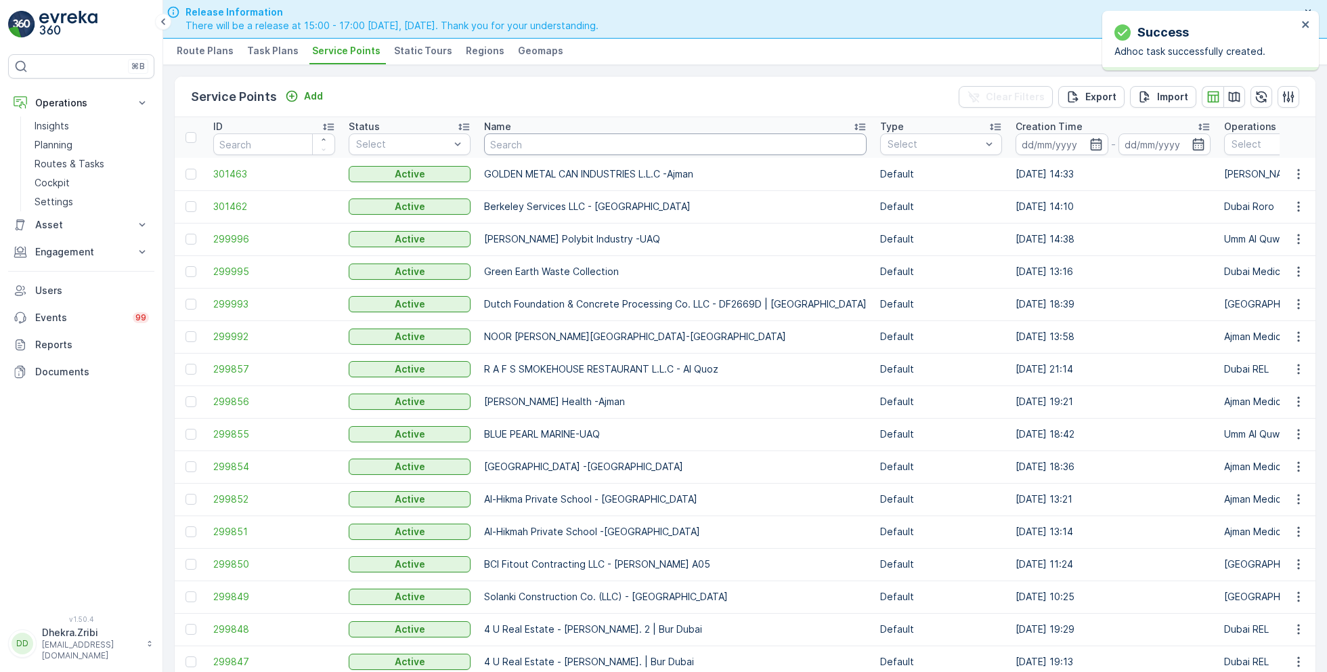
click at [570, 136] on input "text" at bounding box center [675, 144] width 383 height 22
type input "grans"
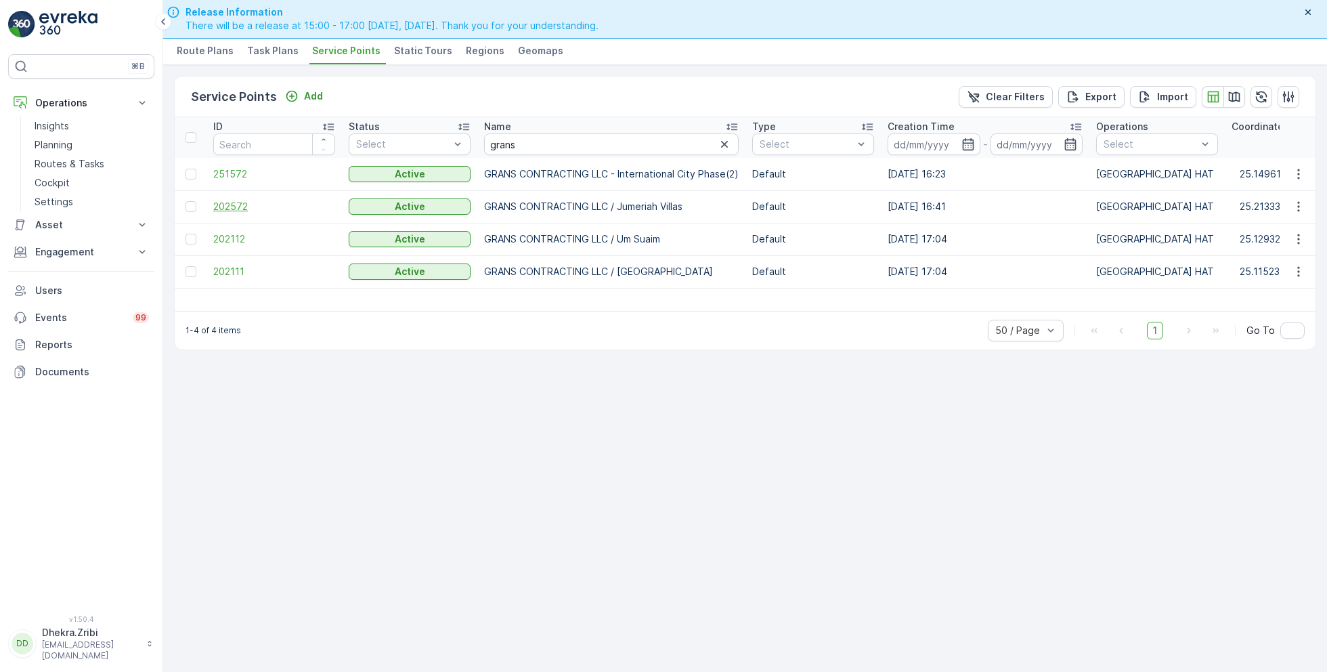
click at [232, 203] on span "202572" at bounding box center [274, 207] width 122 height 14
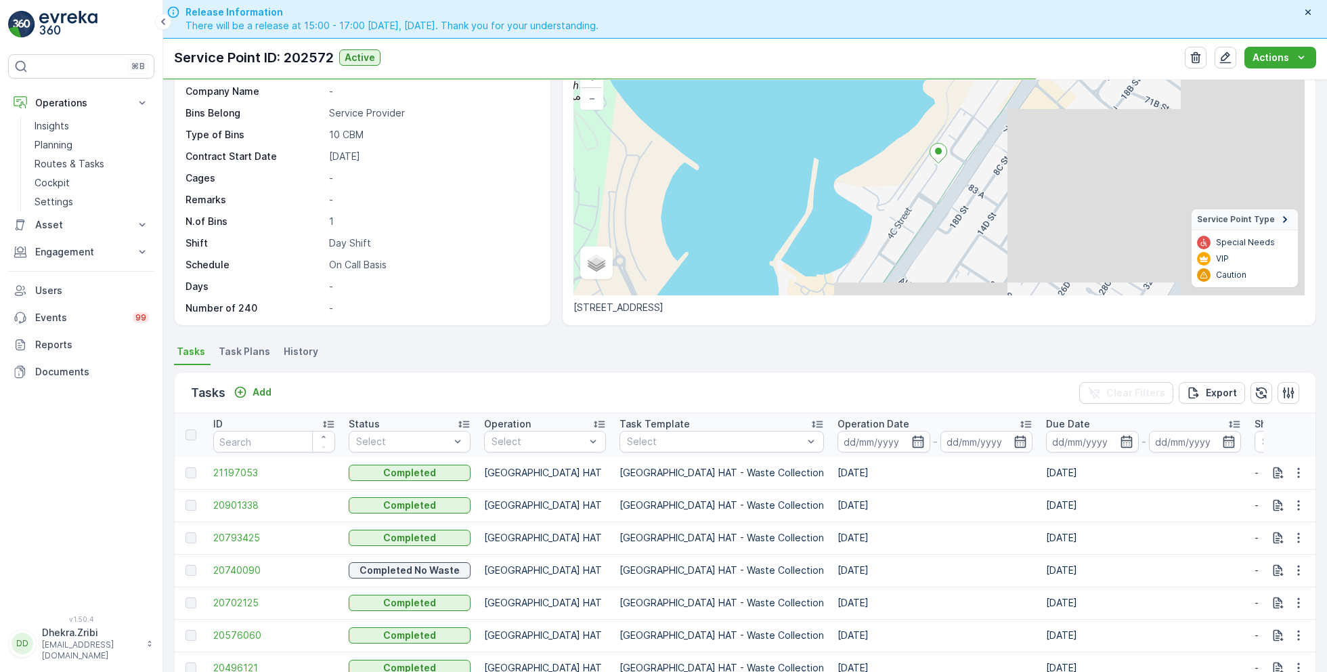
scroll to position [232, 0]
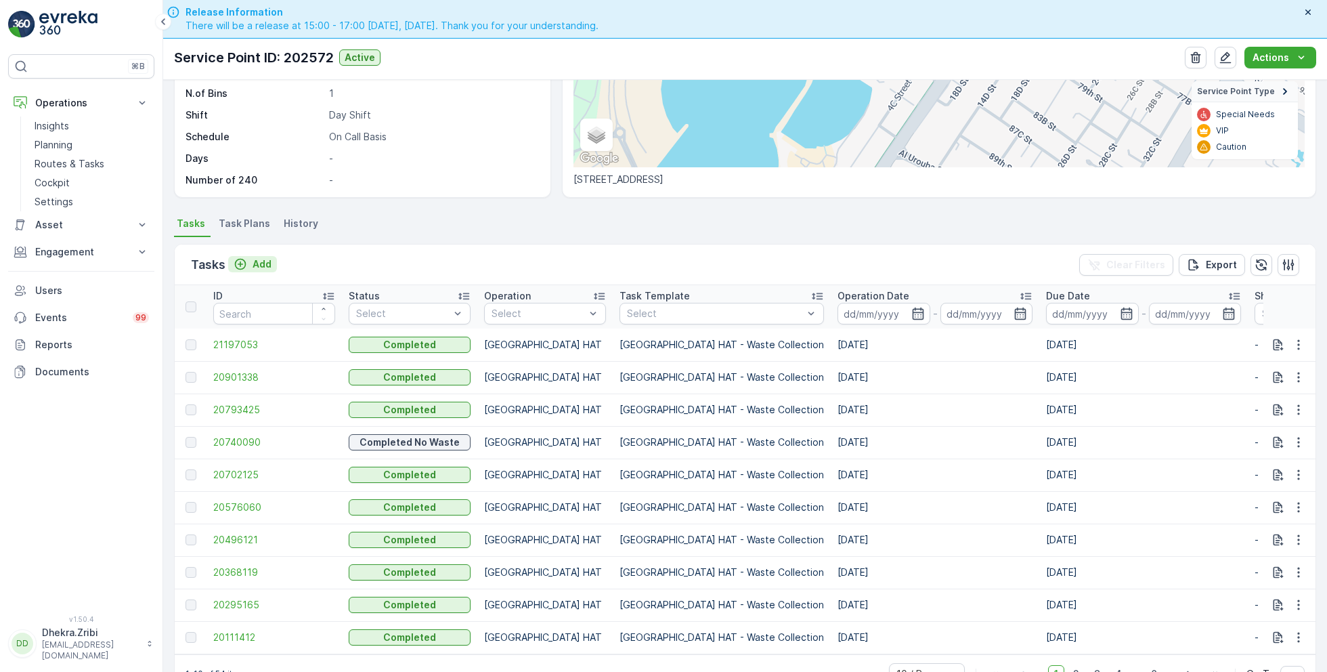
click at [263, 266] on p "Add" at bounding box center [262, 264] width 19 height 14
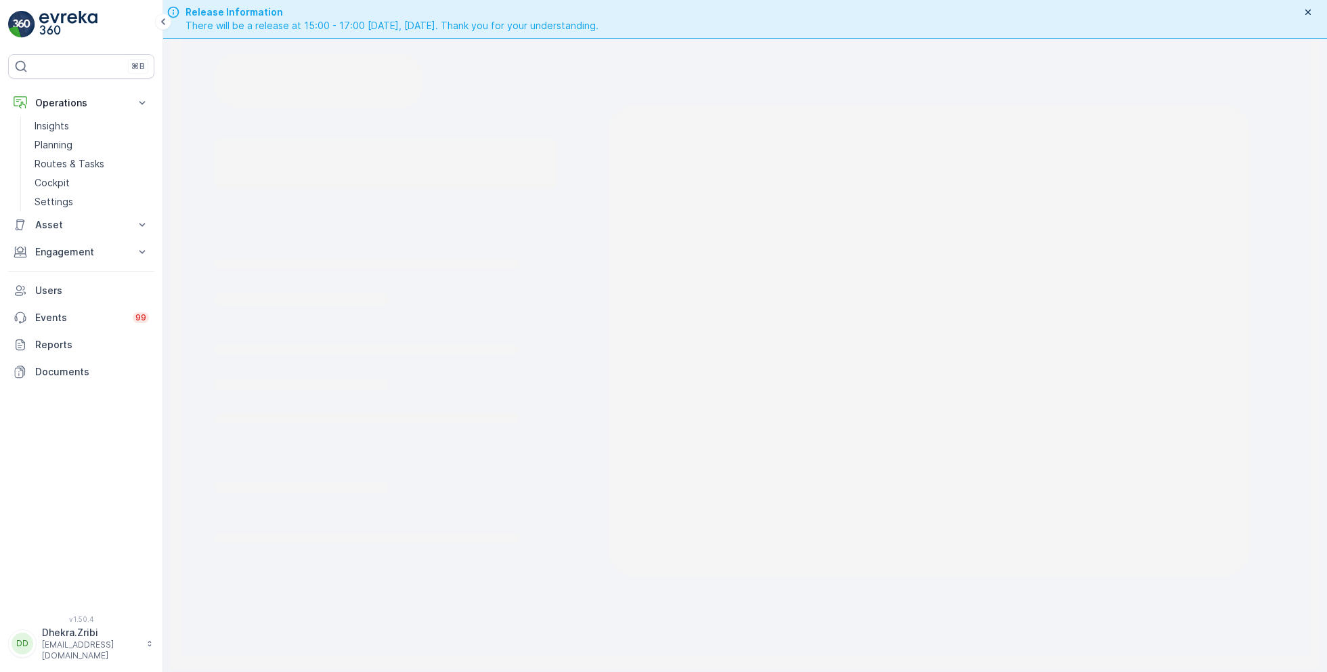
scroll to position [38, 0]
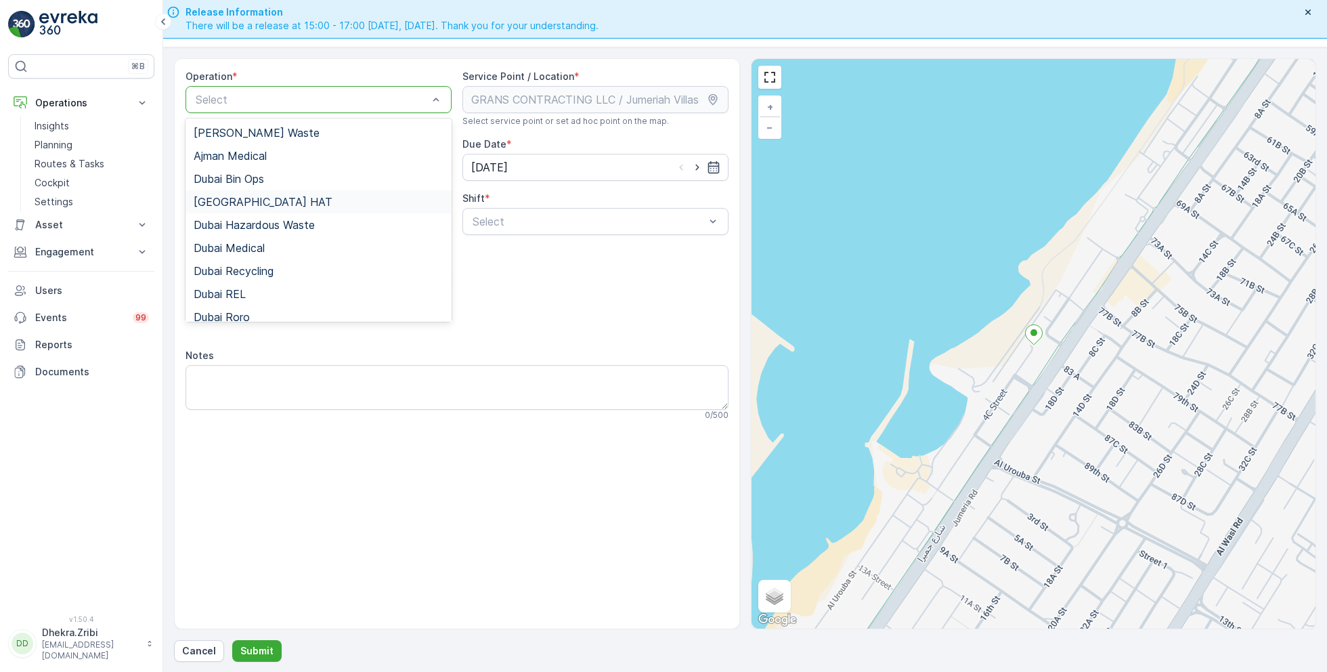
click at [243, 198] on span "[GEOGRAPHIC_DATA] HAT" at bounding box center [263, 202] width 139 height 12
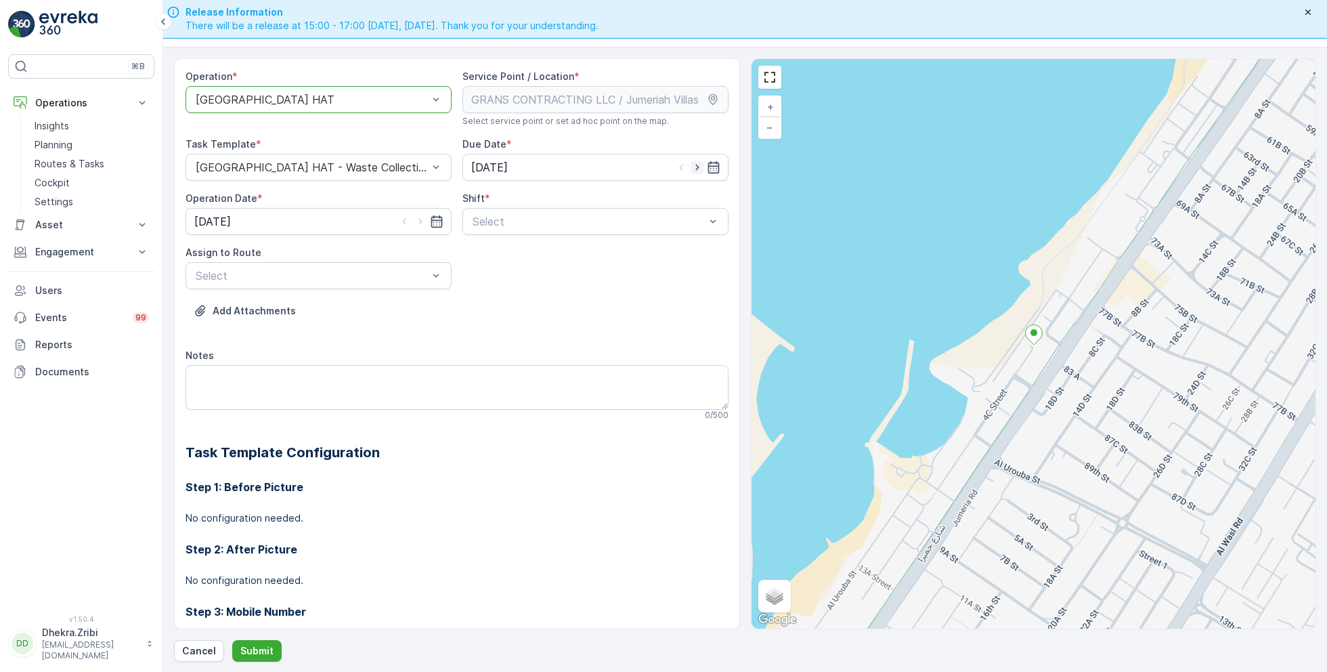
click at [691, 164] on icon "button" at bounding box center [698, 167] width 14 height 14
type input "[DATE]"
click at [421, 221] on icon "button" at bounding box center [421, 222] width 14 height 14
type input "[DATE]"
click at [484, 251] on span "Day Shift" at bounding box center [495, 254] width 48 height 12
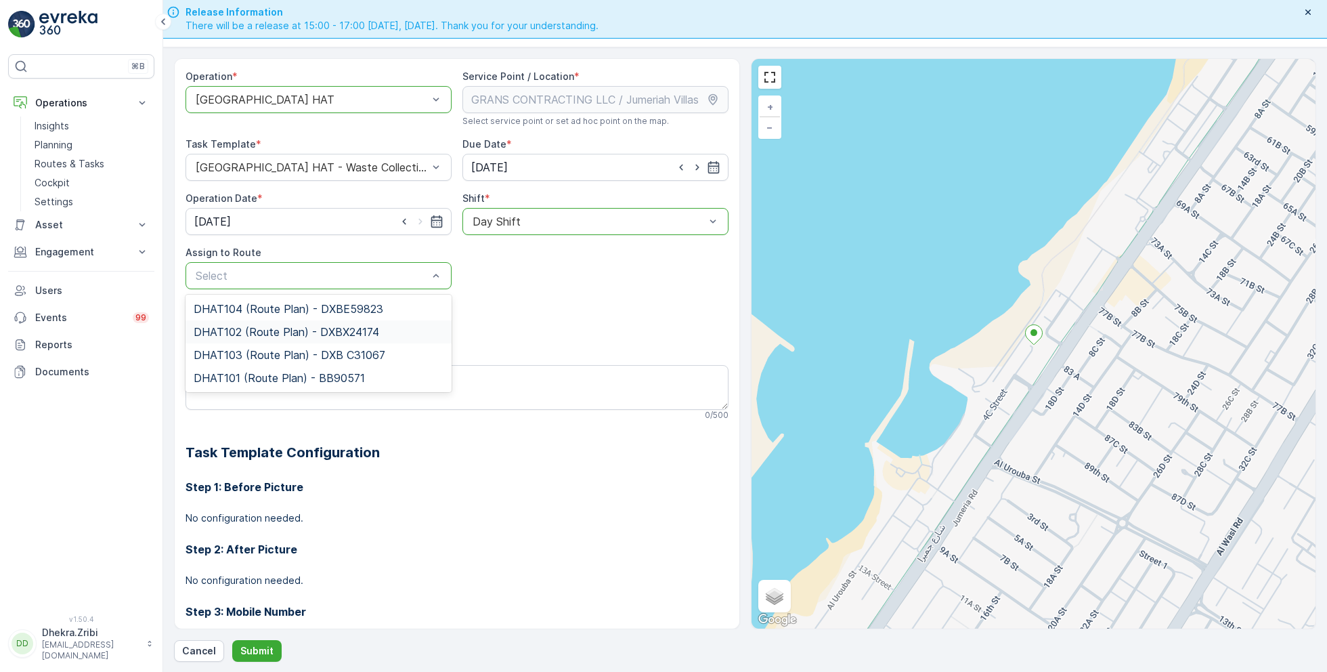
click at [258, 326] on span "DHAT102 (Route Plan) - DXBX24174" at bounding box center [287, 332] width 186 height 12
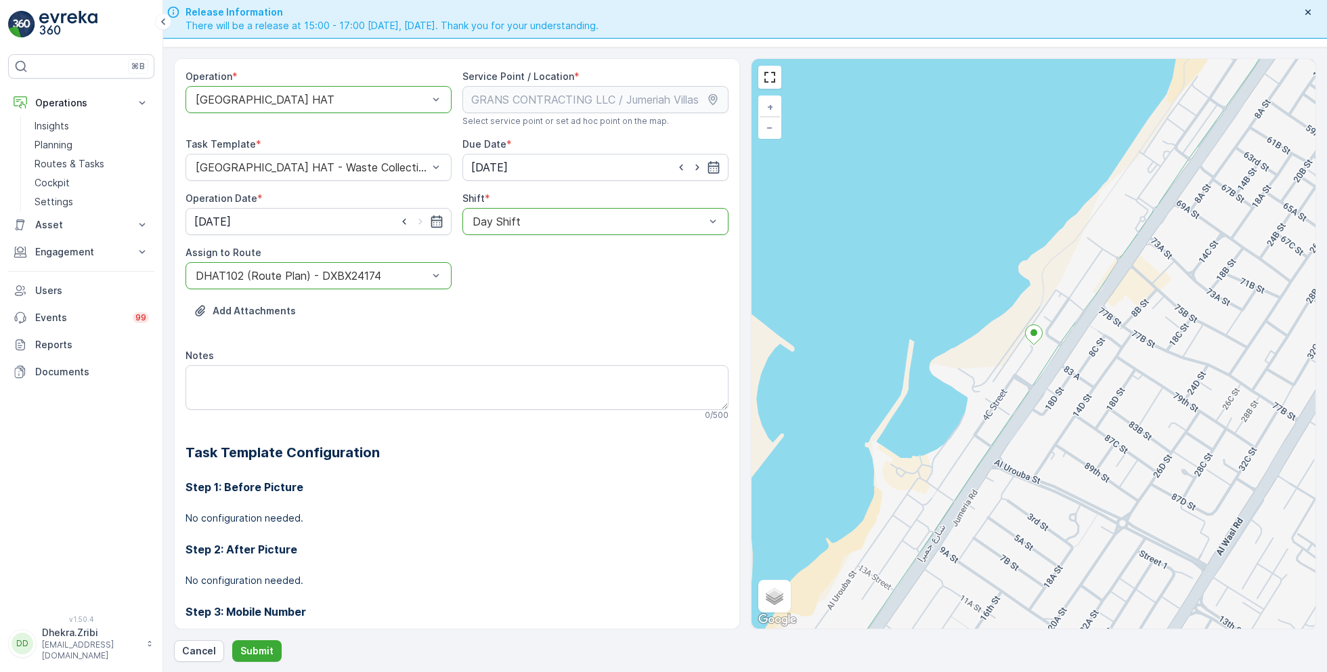
click at [257, 638] on div "Operation * option Dubai HAT, selected. Dubai HAT Service Point / Location * Se…" at bounding box center [745, 359] width 1142 height 603
click at [255, 647] on p "Submit" at bounding box center [256, 651] width 33 height 14
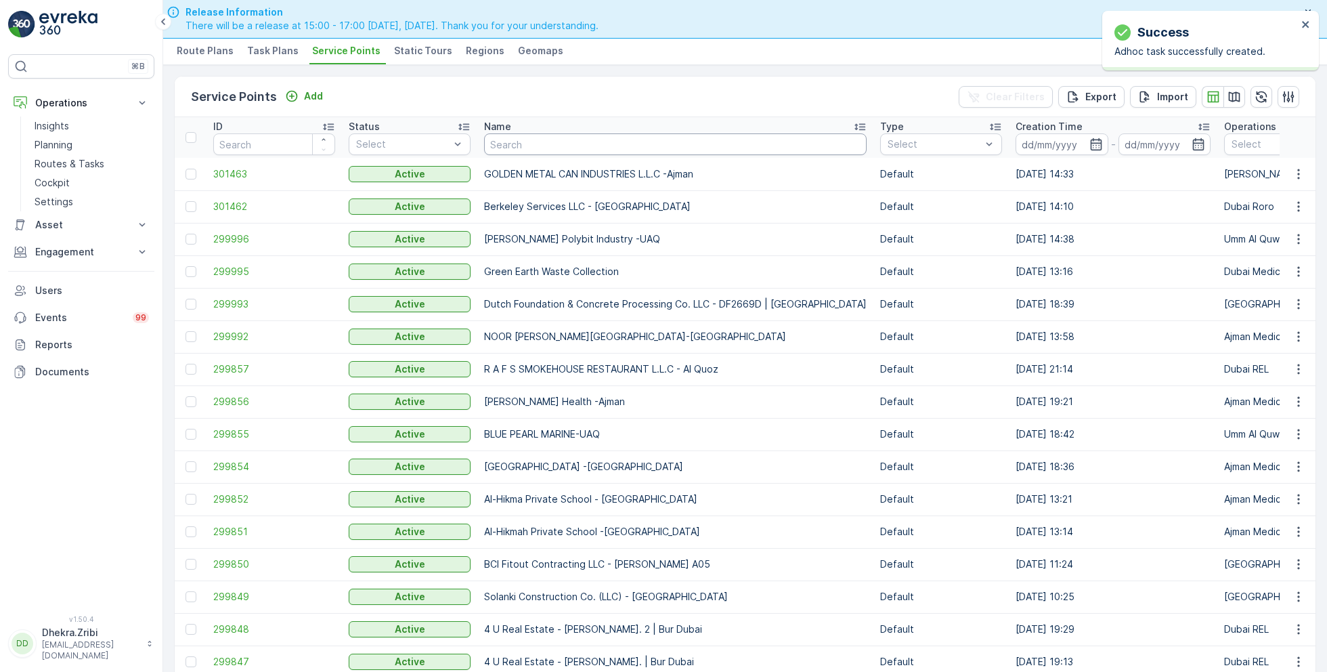
click at [563, 141] on input "text" at bounding box center [675, 144] width 383 height 22
paste input "ARABIAN CONSTRUCTION COMPANY L.L.C. - OMNIYAT | Business Bay"
type input "ARABIAN CONSTRUCTION COMPANY L.L.C. - OMNIYAT | Business Bay"
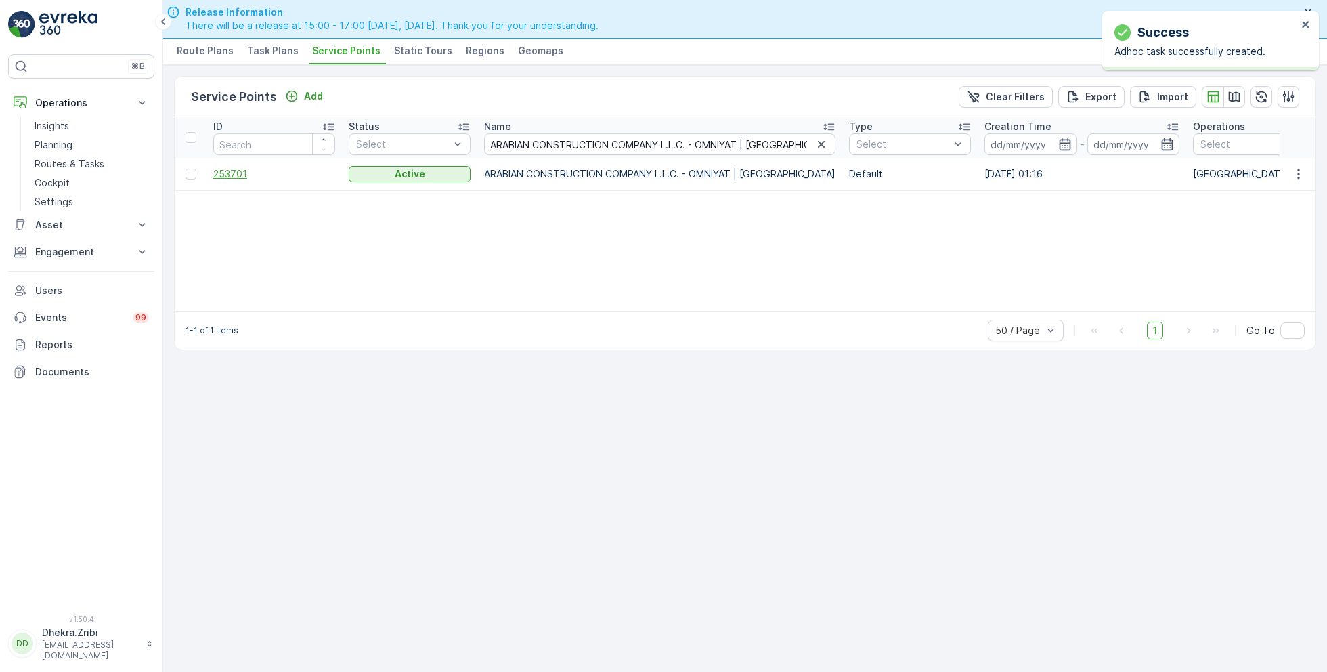
click at [238, 171] on span "253701" at bounding box center [274, 174] width 122 height 14
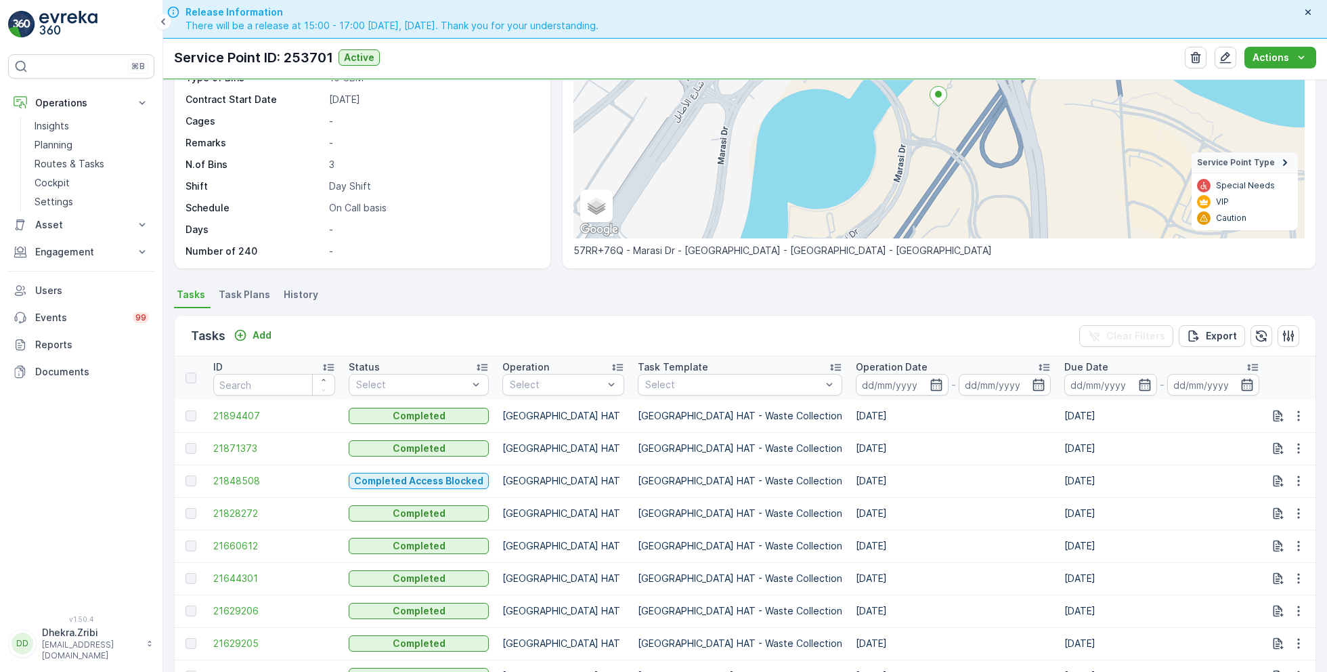
scroll to position [230, 0]
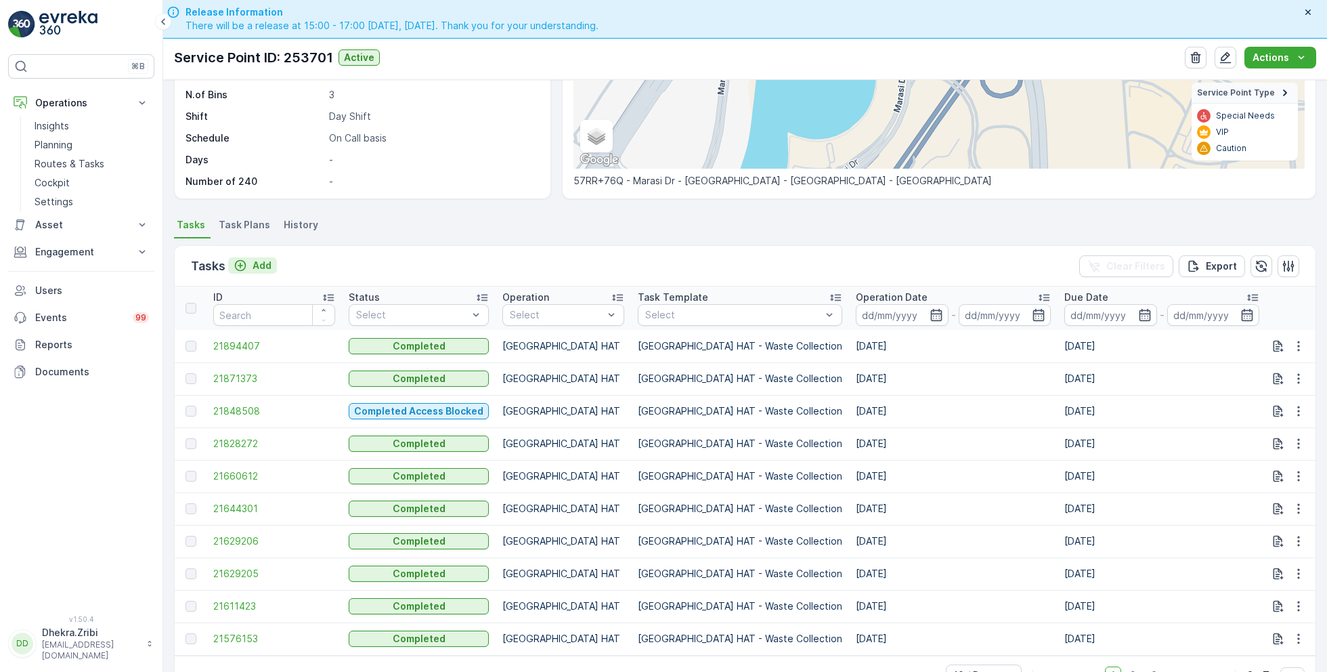
click at [261, 261] on p "Add" at bounding box center [262, 266] width 19 height 14
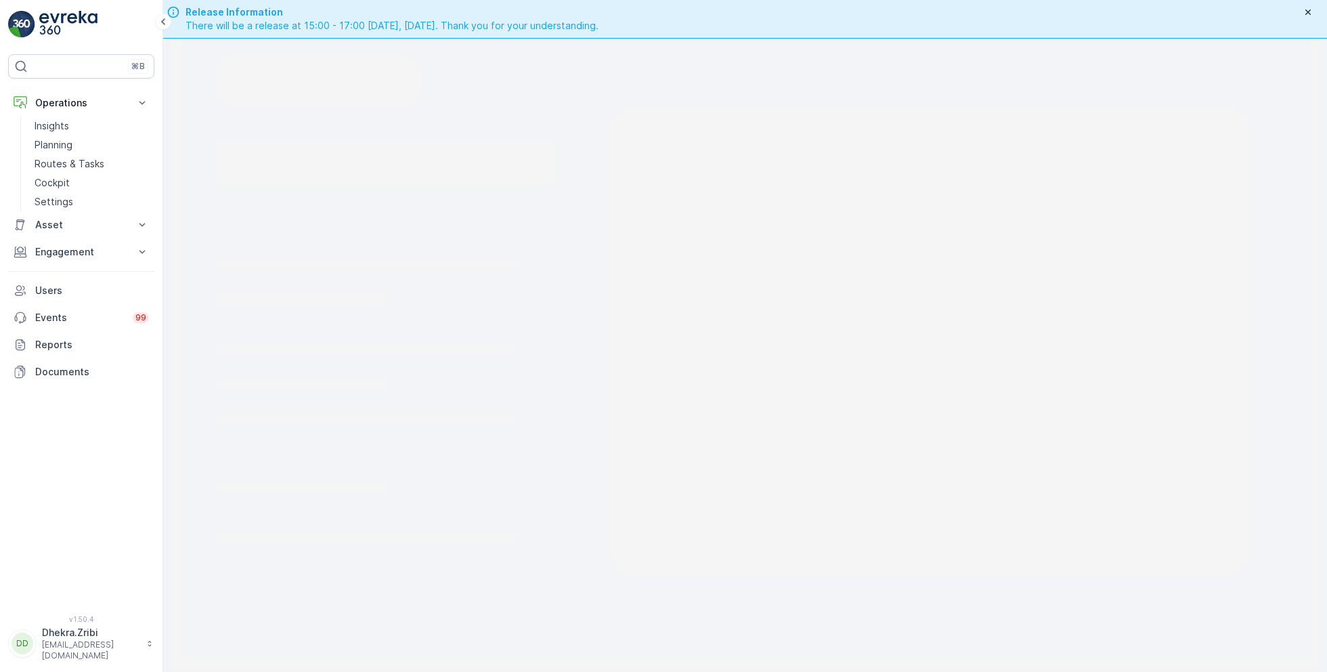
scroll to position [38, 0]
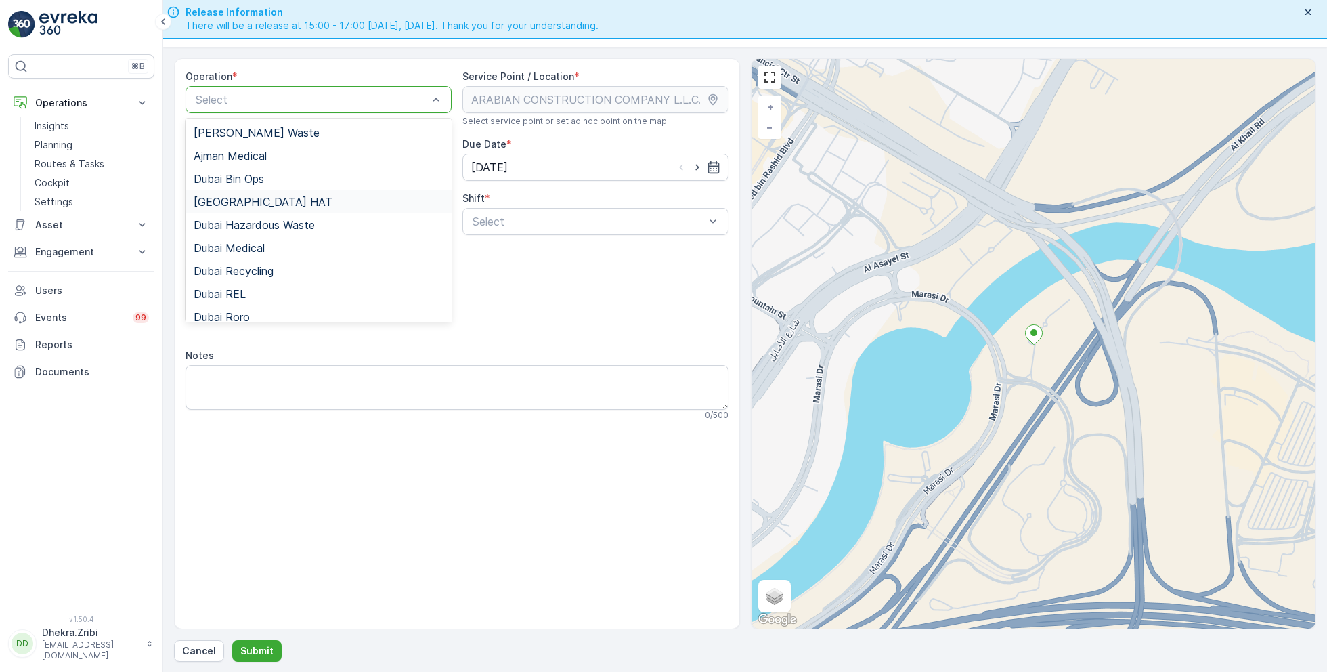
click at [240, 202] on span "[GEOGRAPHIC_DATA] HAT" at bounding box center [263, 202] width 139 height 12
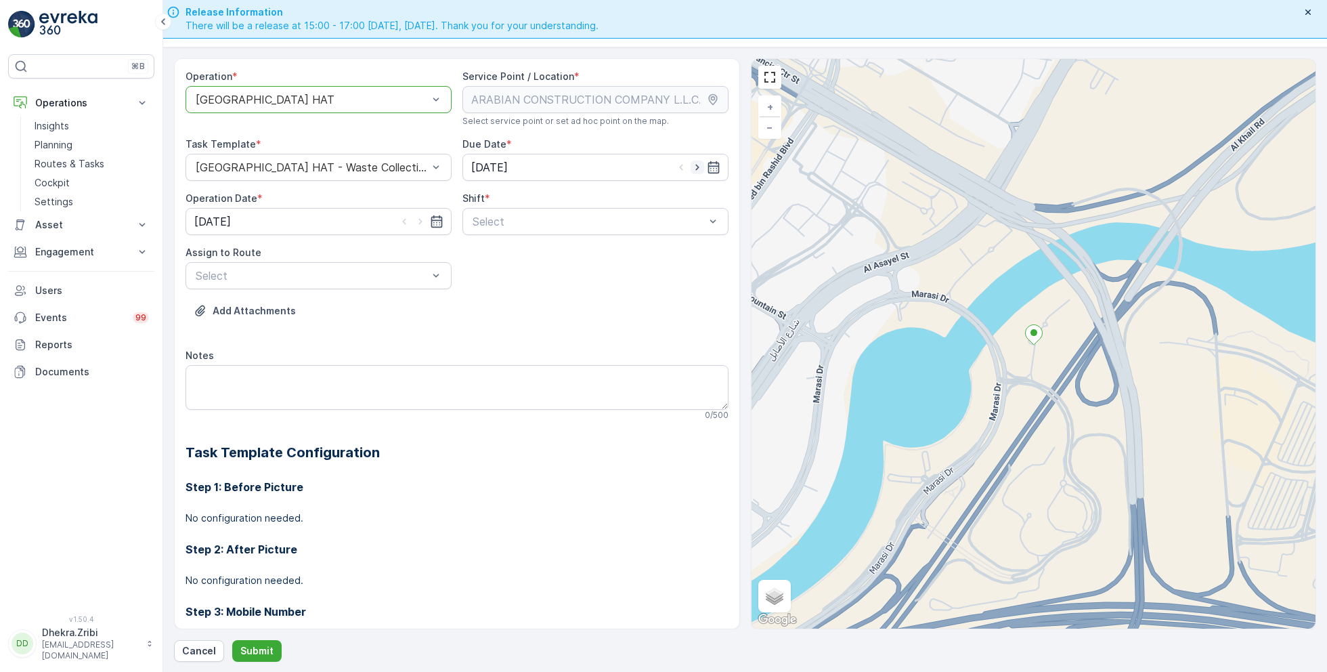
click at [698, 168] on icon "button" at bounding box center [698, 167] width 14 height 14
type input "[DATE]"
click at [420, 217] on icon "button" at bounding box center [421, 222] width 14 height 14
type input "[DATE]"
click at [513, 230] on div "Select" at bounding box center [595, 221] width 266 height 27
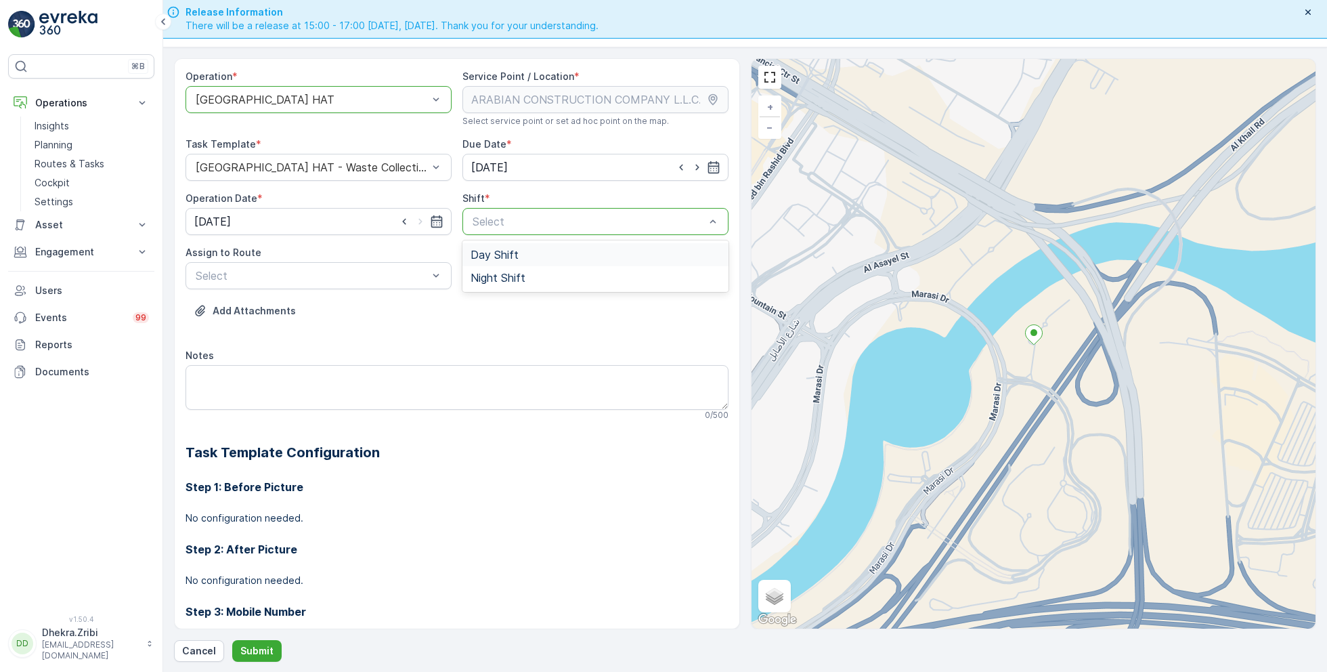
click at [495, 255] on span "Day Shift" at bounding box center [495, 254] width 48 height 12
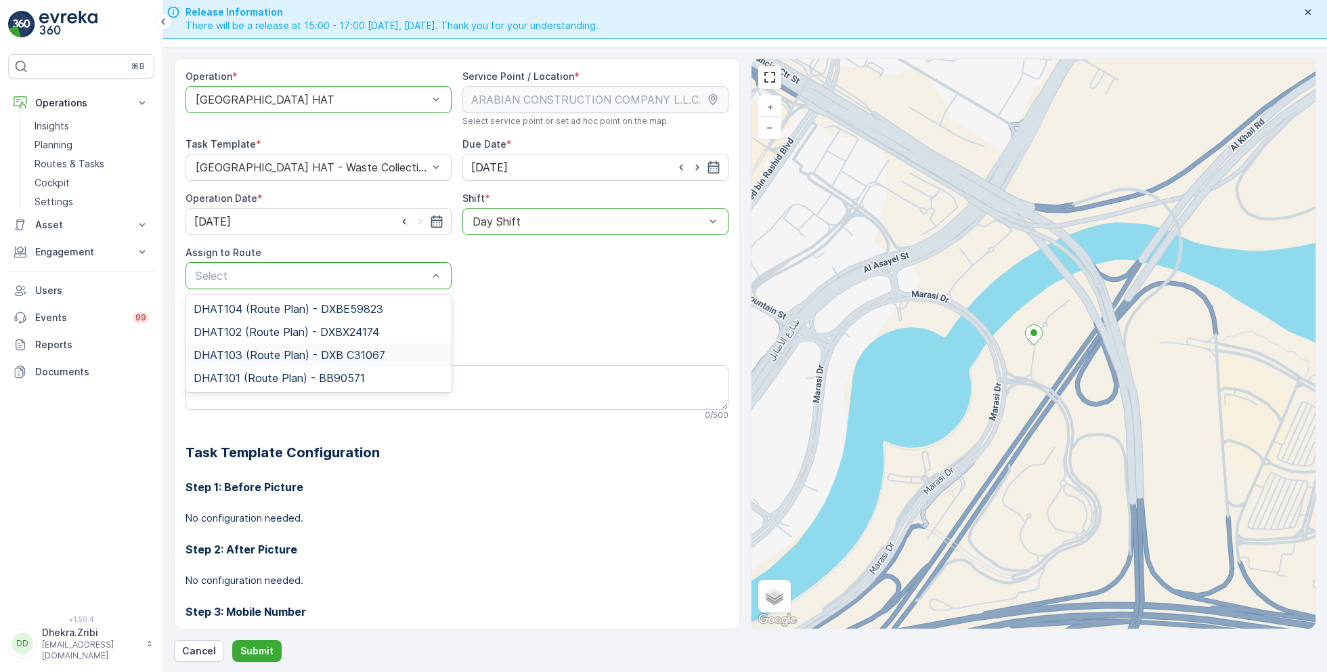
click at [258, 357] on span "DHAT103 (Route Plan) - DXB C31067" at bounding box center [290, 355] width 192 height 12
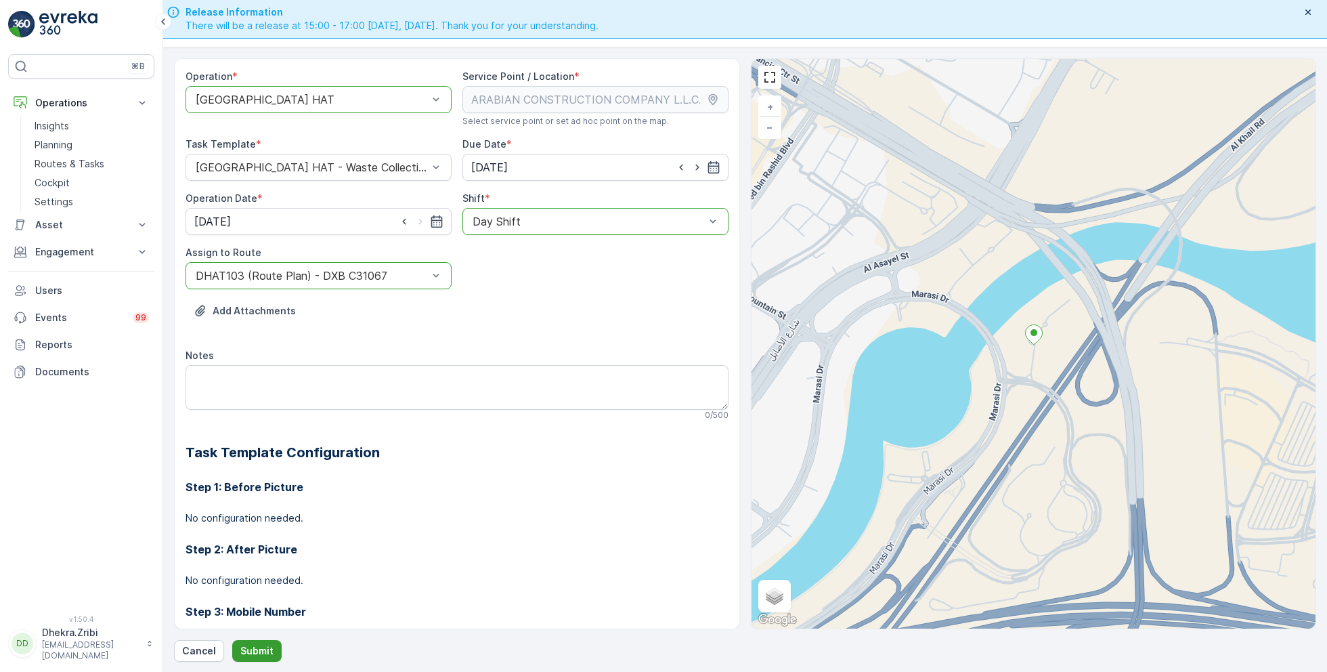
click at [255, 653] on p "Submit" at bounding box center [256, 651] width 33 height 14
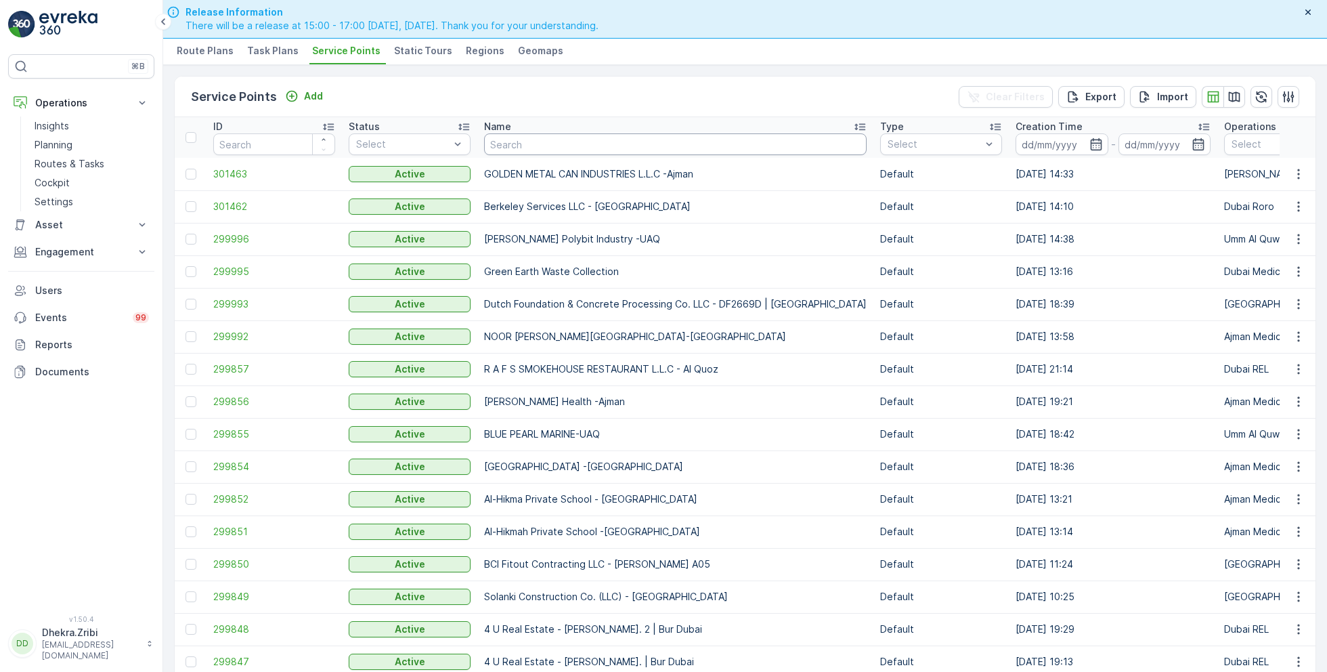
click at [557, 142] on input "text" at bounding box center [675, 144] width 383 height 22
paste input "ARABIAN CONSTRUCTION COMPANY L.L.C. - OMNIYAT | Business Bay"
type input "ARABIAN CONSTRUCTION COMPANY L.L.C. - OMNIYAT | Business Bay"
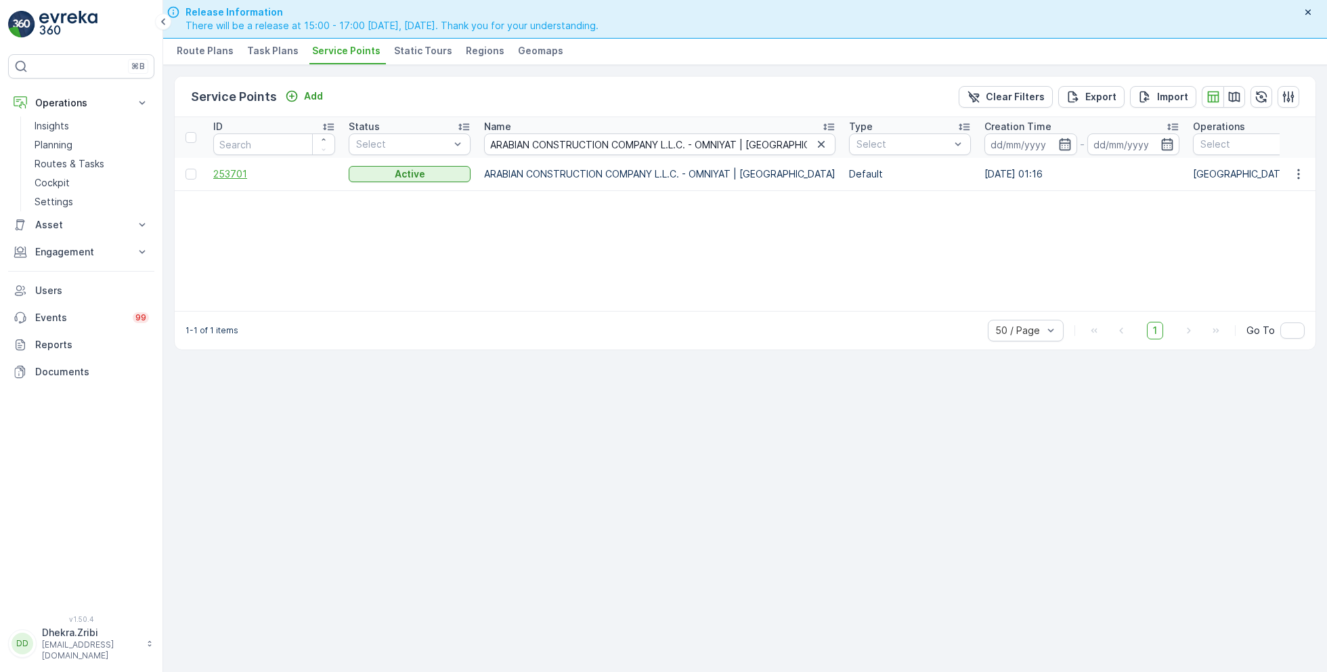
click at [232, 168] on span "253701" at bounding box center [274, 174] width 122 height 14
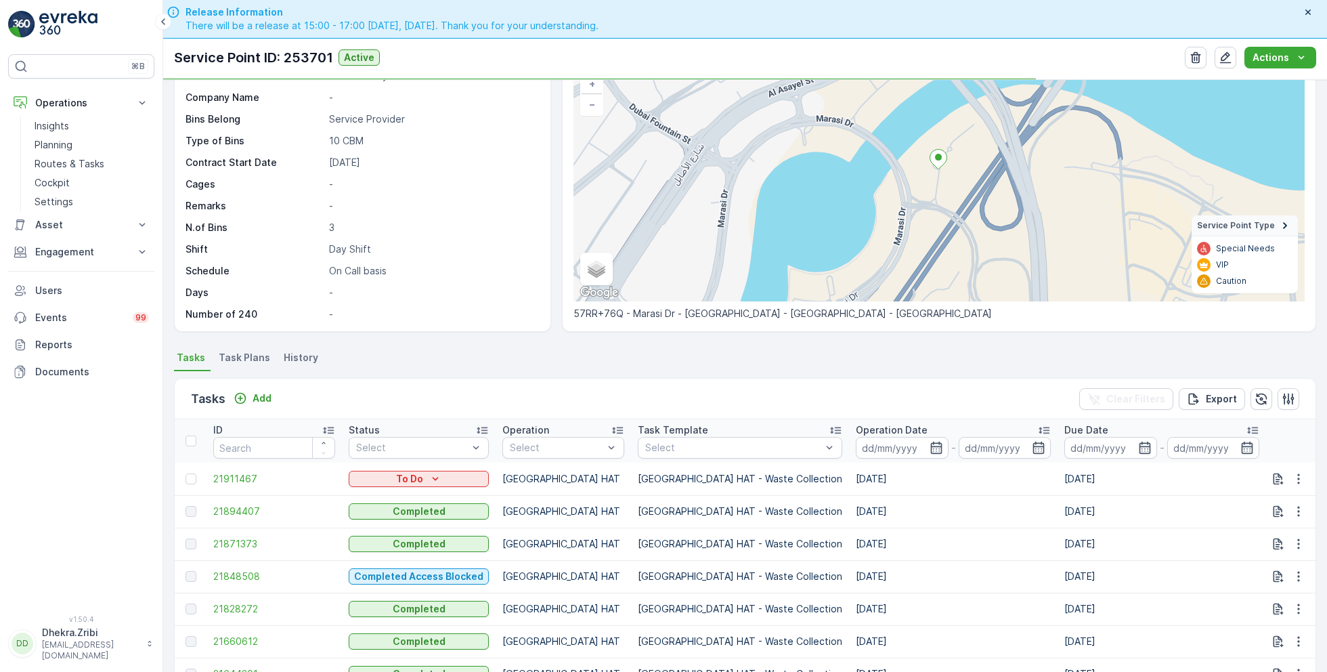
scroll to position [106, 0]
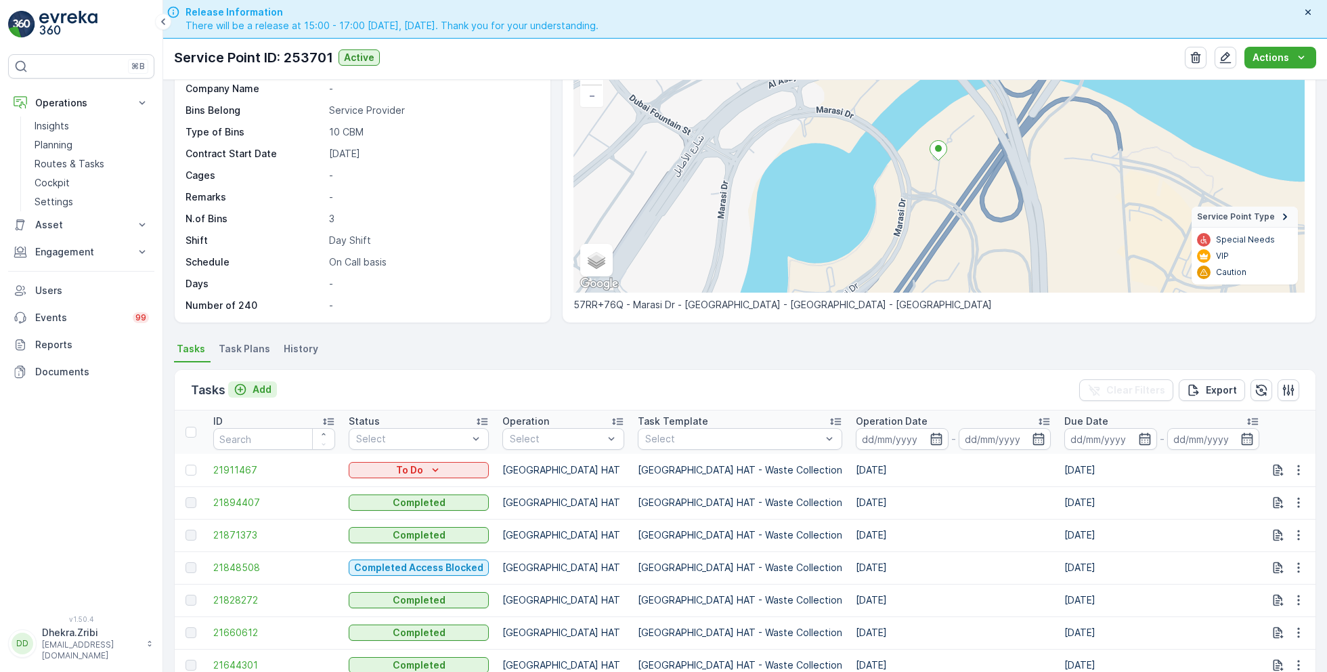
click at [260, 383] on p "Add" at bounding box center [262, 390] width 19 height 14
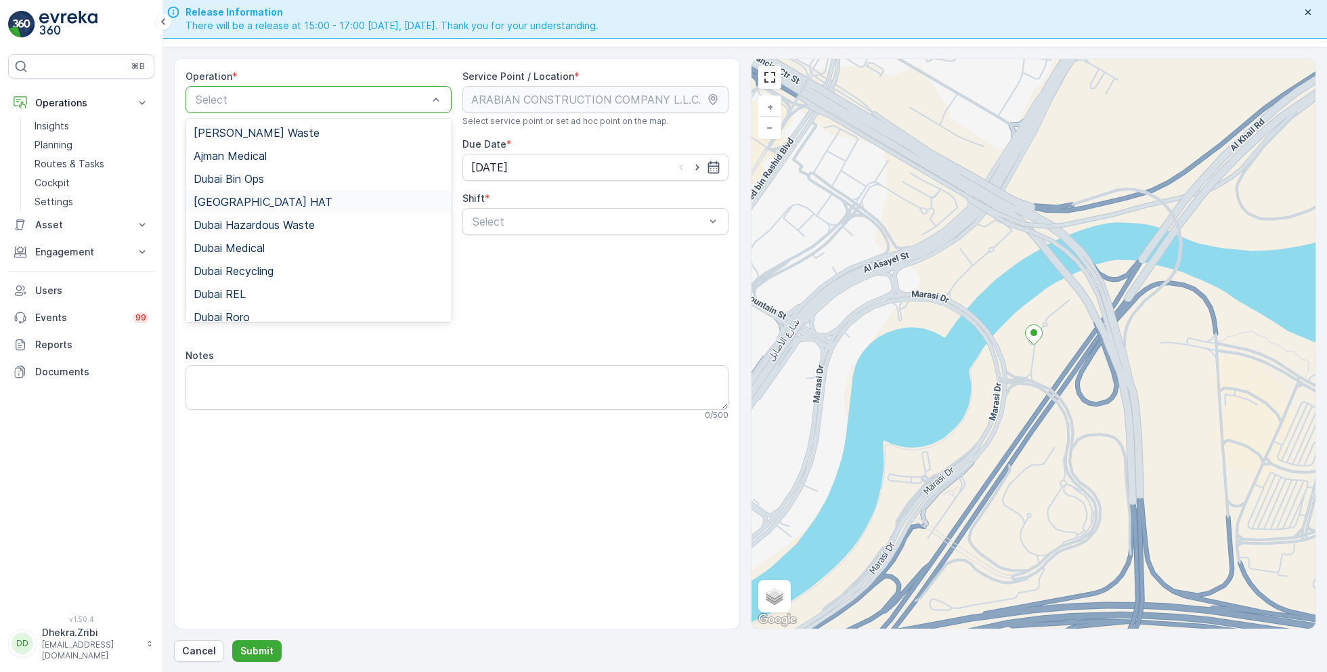
click at [238, 204] on span "[GEOGRAPHIC_DATA] HAT" at bounding box center [263, 202] width 139 height 12
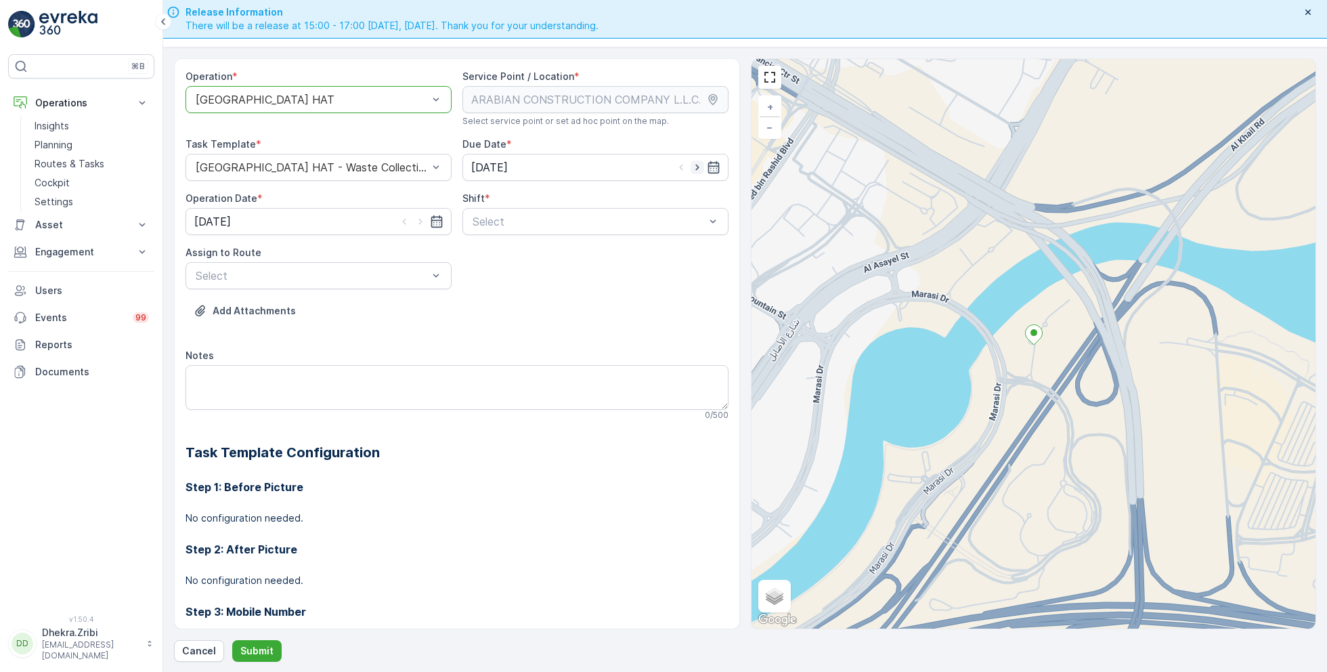
click at [693, 166] on icon "button" at bounding box center [698, 167] width 14 height 14
type input "[DATE]"
click at [420, 219] on icon "button" at bounding box center [419, 222] width 3 height 6
type input "[DATE]"
click at [493, 250] on span "Day Shift" at bounding box center [495, 254] width 48 height 12
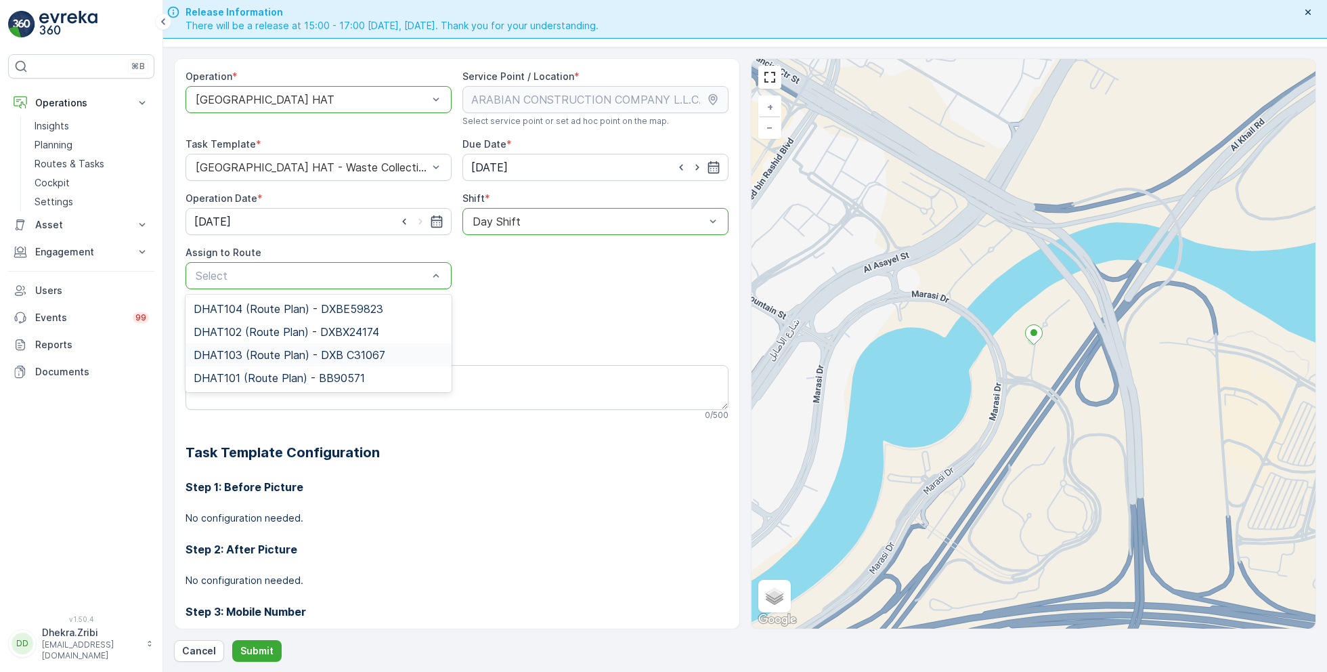
click at [275, 349] on span "DHAT103 (Route Plan) - DXB C31067" at bounding box center [290, 355] width 192 height 12
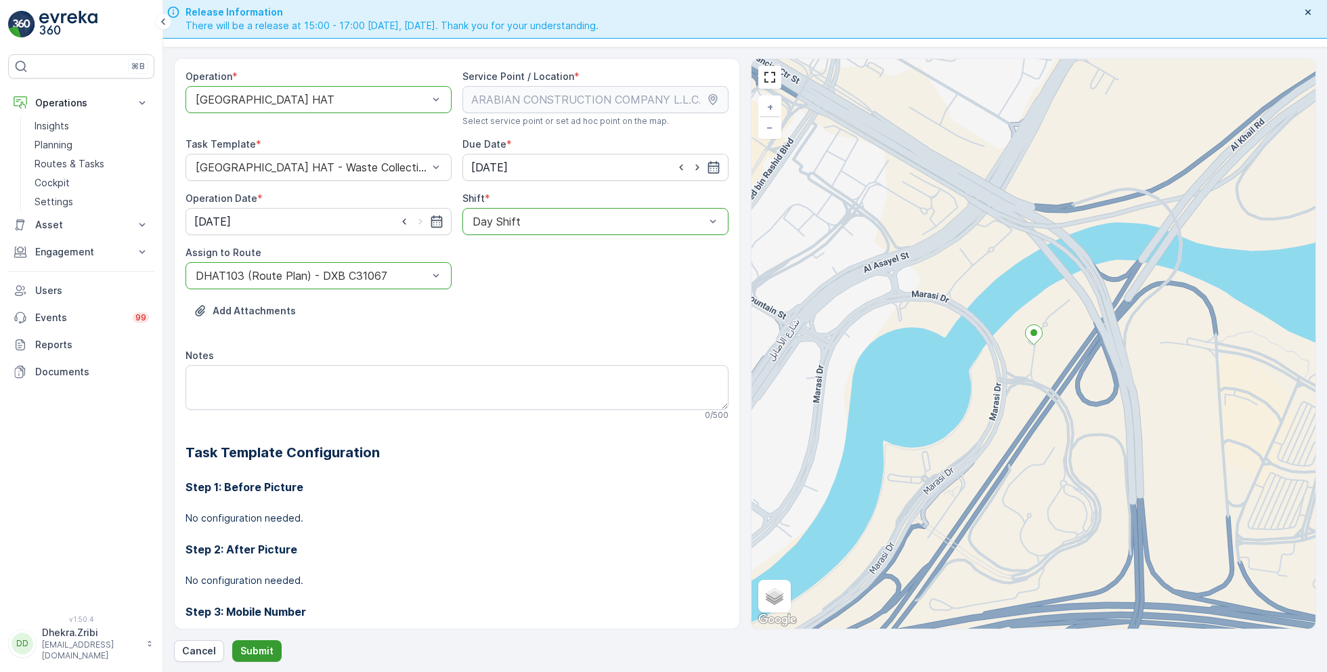
click at [257, 641] on button "Submit" at bounding box center [256, 651] width 49 height 22
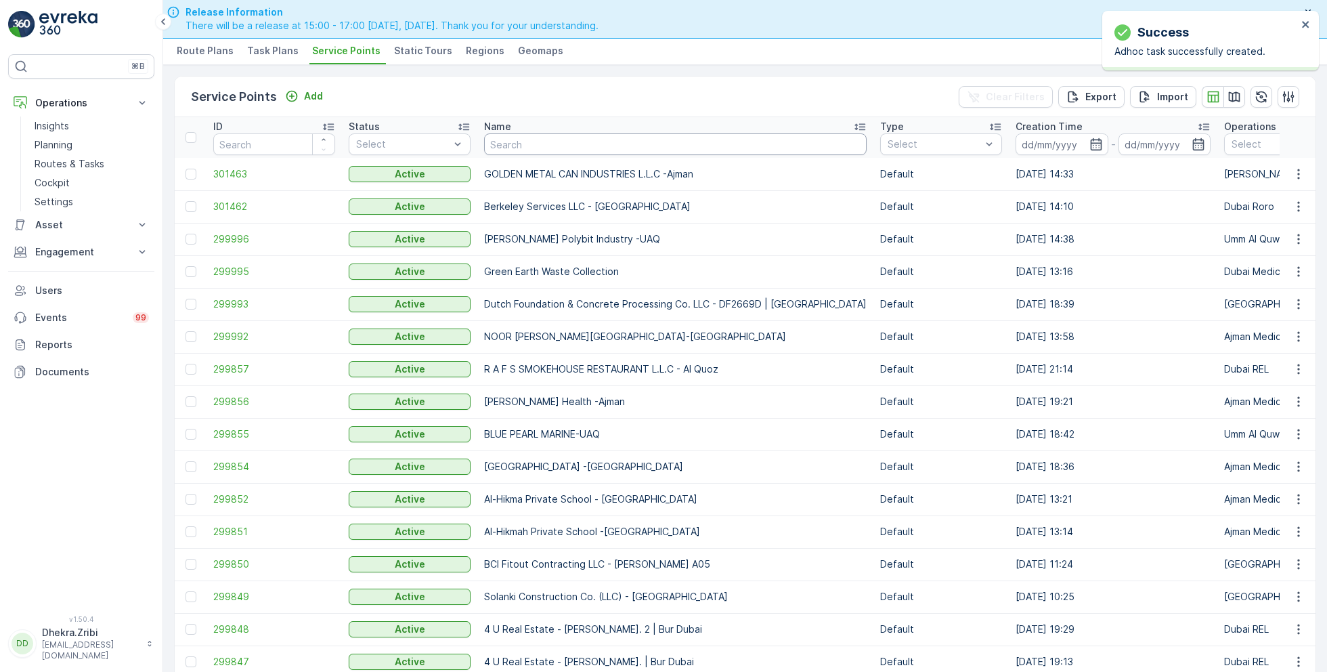
click at [522, 148] on input "text" at bounding box center [675, 144] width 383 height 22
paste input "DELTA AL WADI CONTRACTING (L.L.C)"
type input "DELTA AL WADI CONTRACTING (L.L.C)"
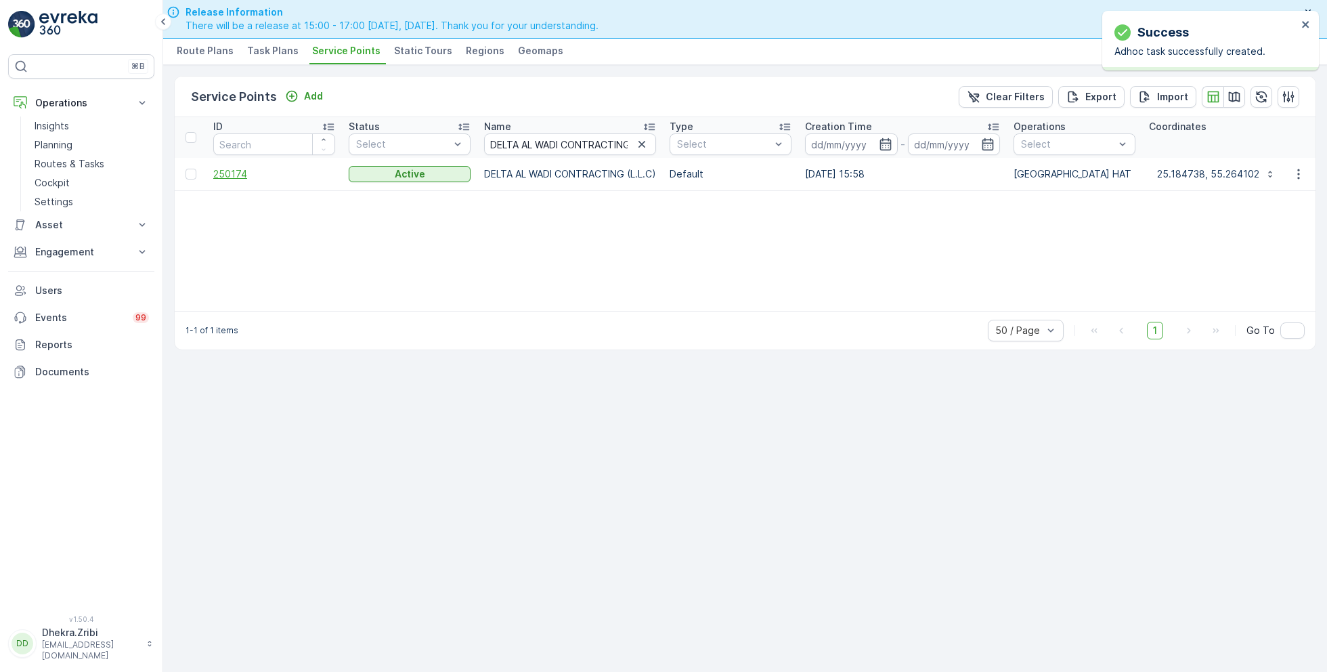
click at [236, 173] on span "250174" at bounding box center [274, 174] width 122 height 14
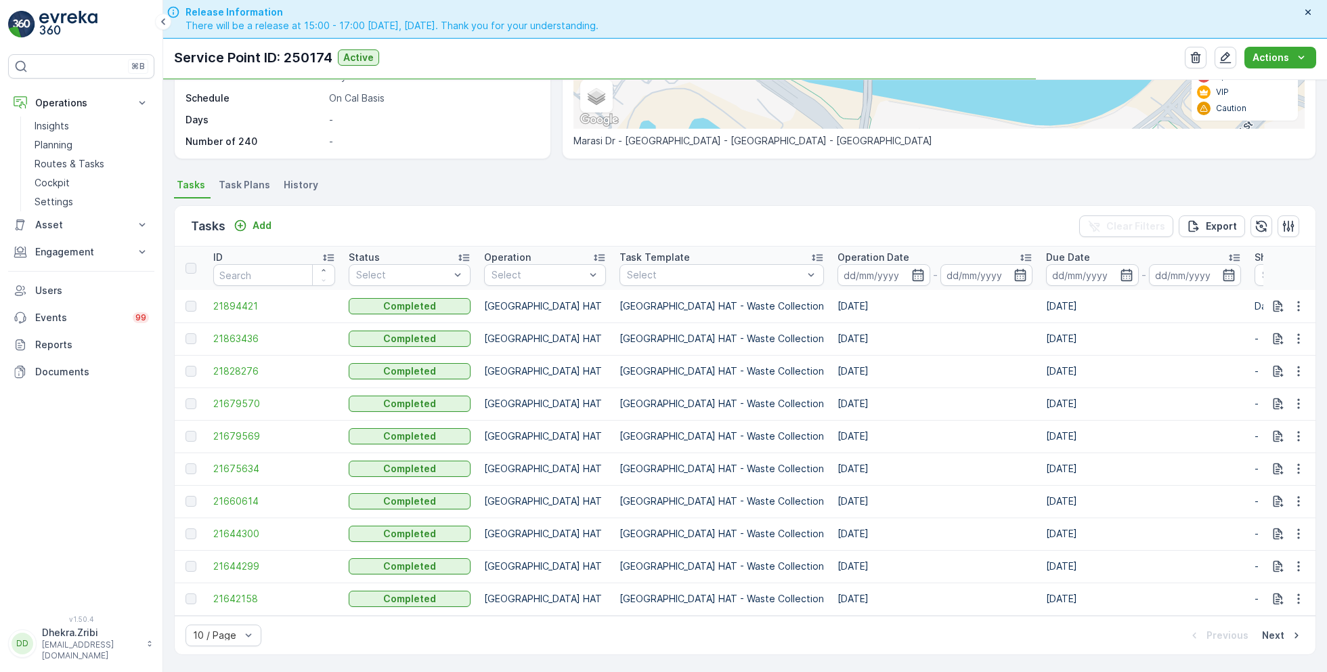
scroll to position [275, 0]
click at [265, 219] on p "Add" at bounding box center [262, 226] width 19 height 14
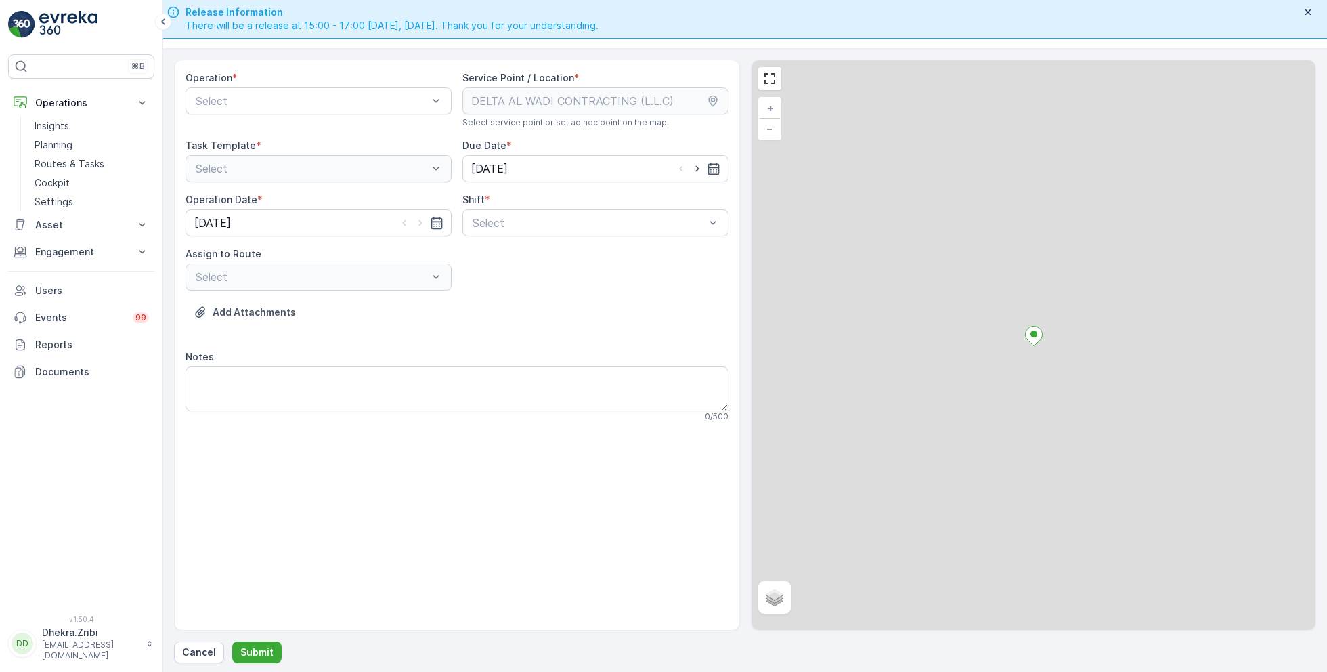
scroll to position [38, 0]
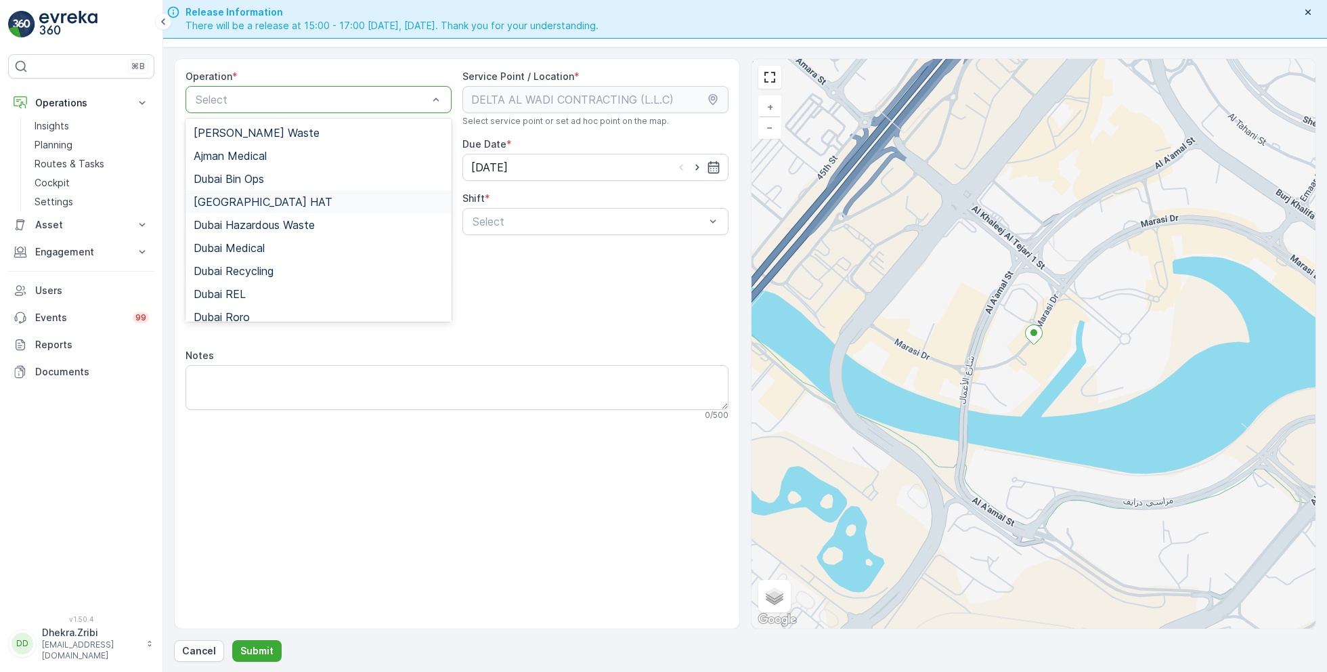
click at [250, 204] on div "[GEOGRAPHIC_DATA] HAT" at bounding box center [319, 202] width 250 height 12
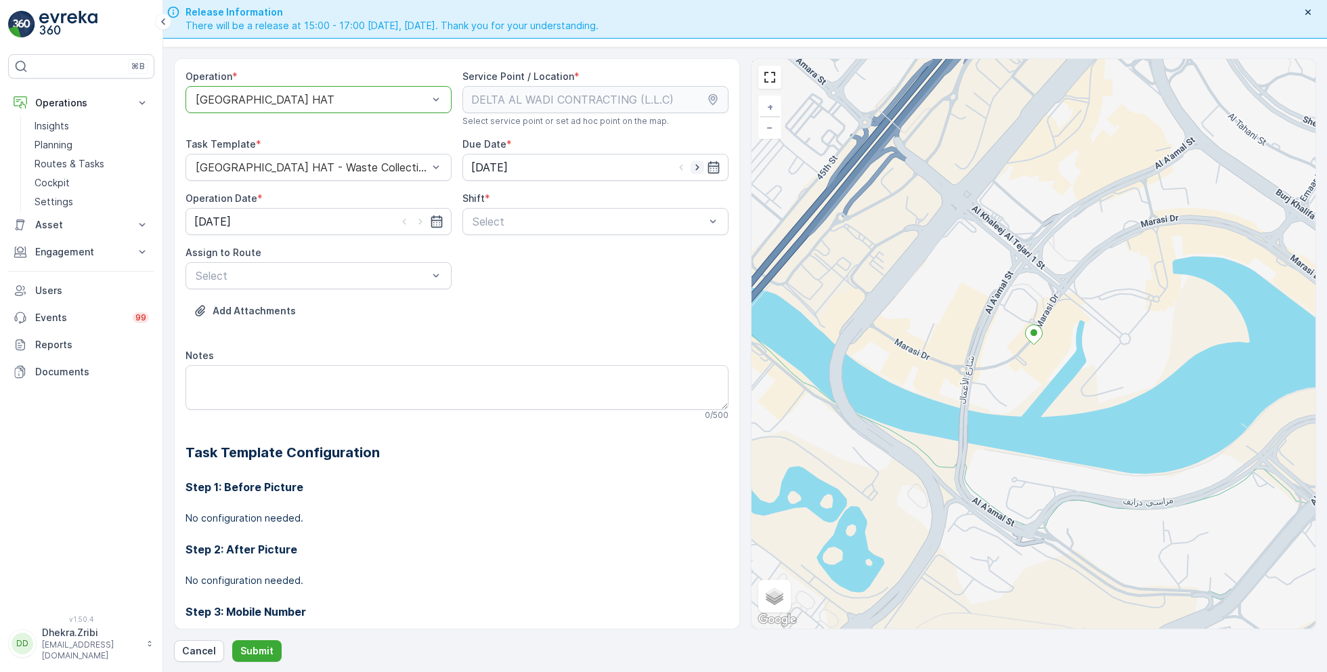
click at [695, 166] on icon "button" at bounding box center [698, 167] width 14 height 14
type input "[DATE]"
click at [417, 221] on icon "button" at bounding box center [421, 222] width 14 height 14
type input "[DATE]"
click at [498, 248] on span "Day Shift" at bounding box center [495, 254] width 48 height 12
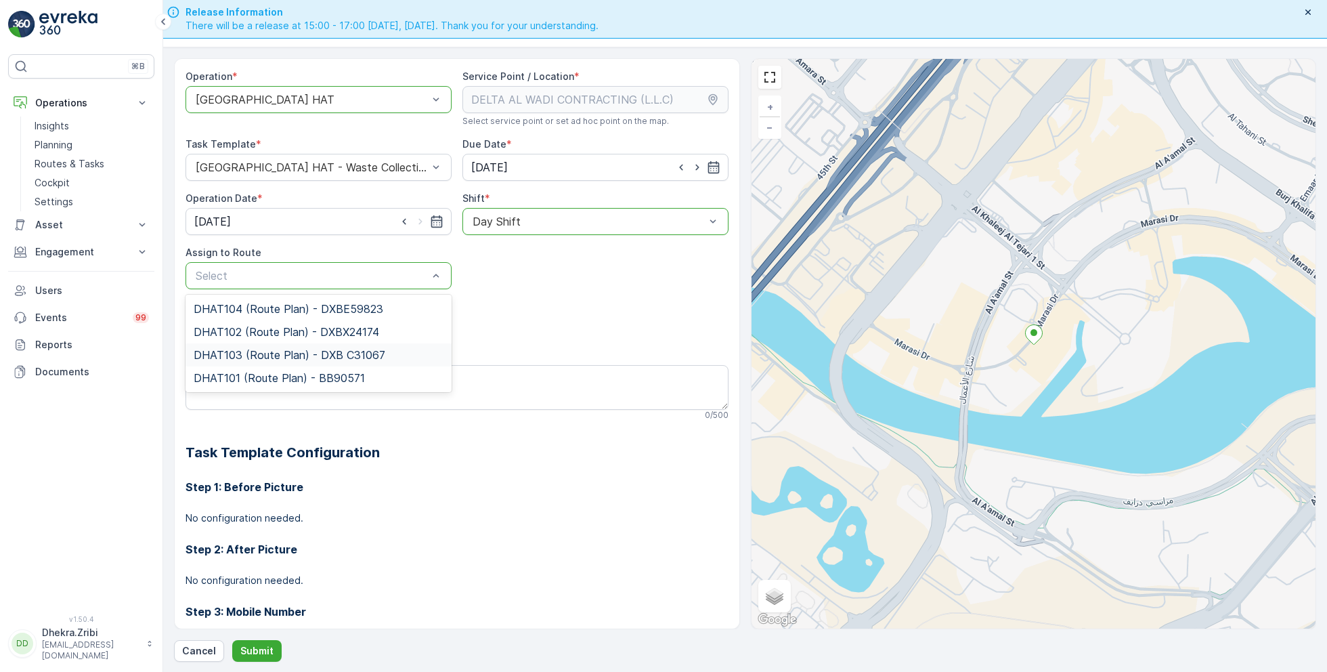
click at [248, 353] on span "DHAT103 (Route Plan) - DXB C31067" at bounding box center [290, 355] width 192 height 12
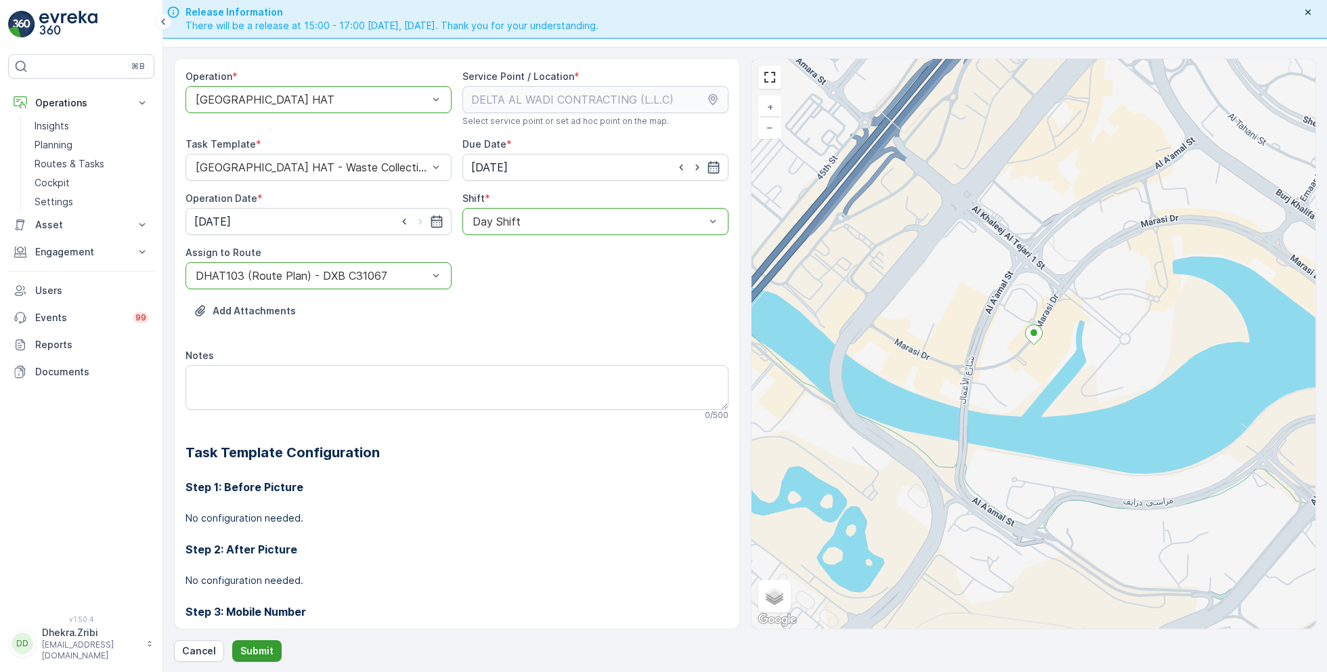
click at [245, 653] on p "Submit" at bounding box center [256, 651] width 33 height 14
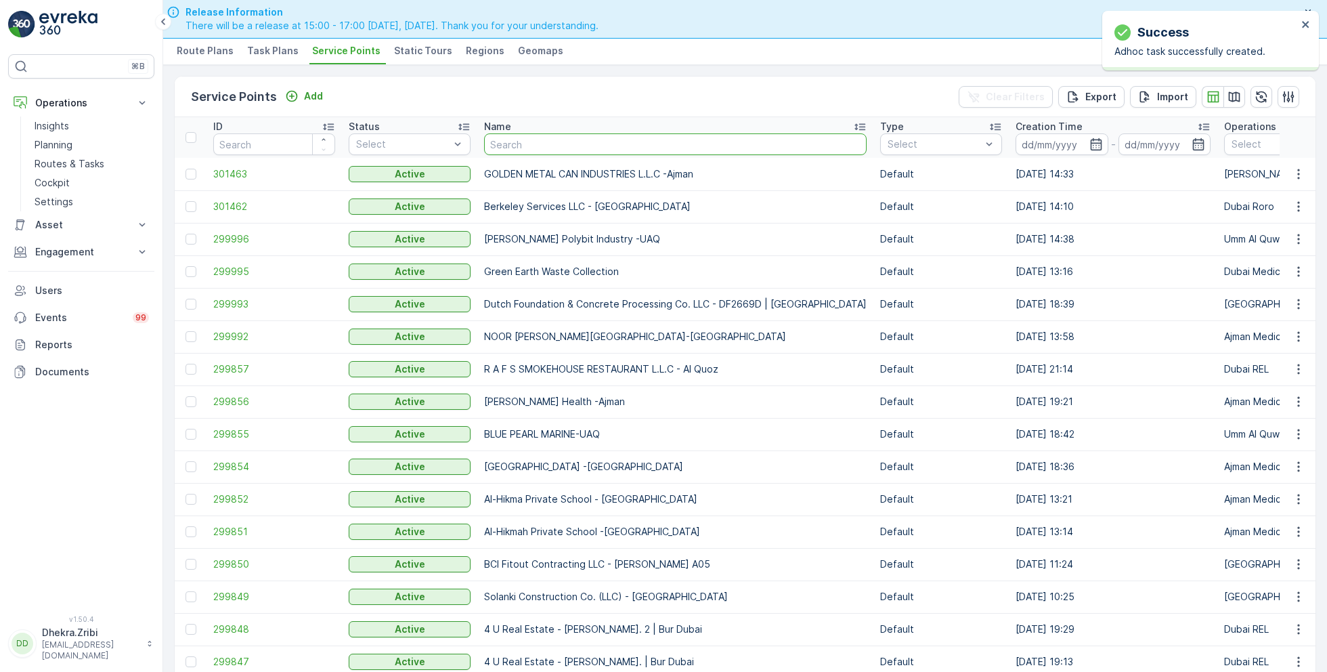
click at [550, 150] on input "text" at bounding box center [675, 144] width 383 height 22
type input "roto"
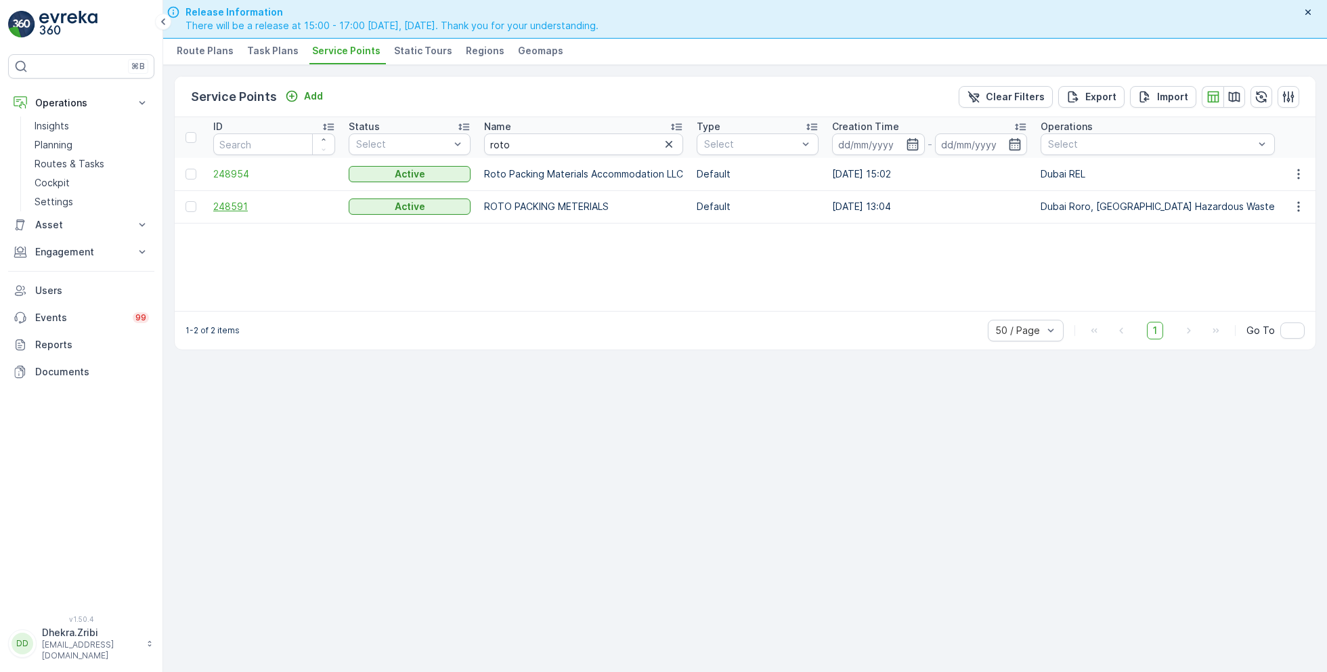
click at [242, 207] on span "248591" at bounding box center [274, 207] width 122 height 14
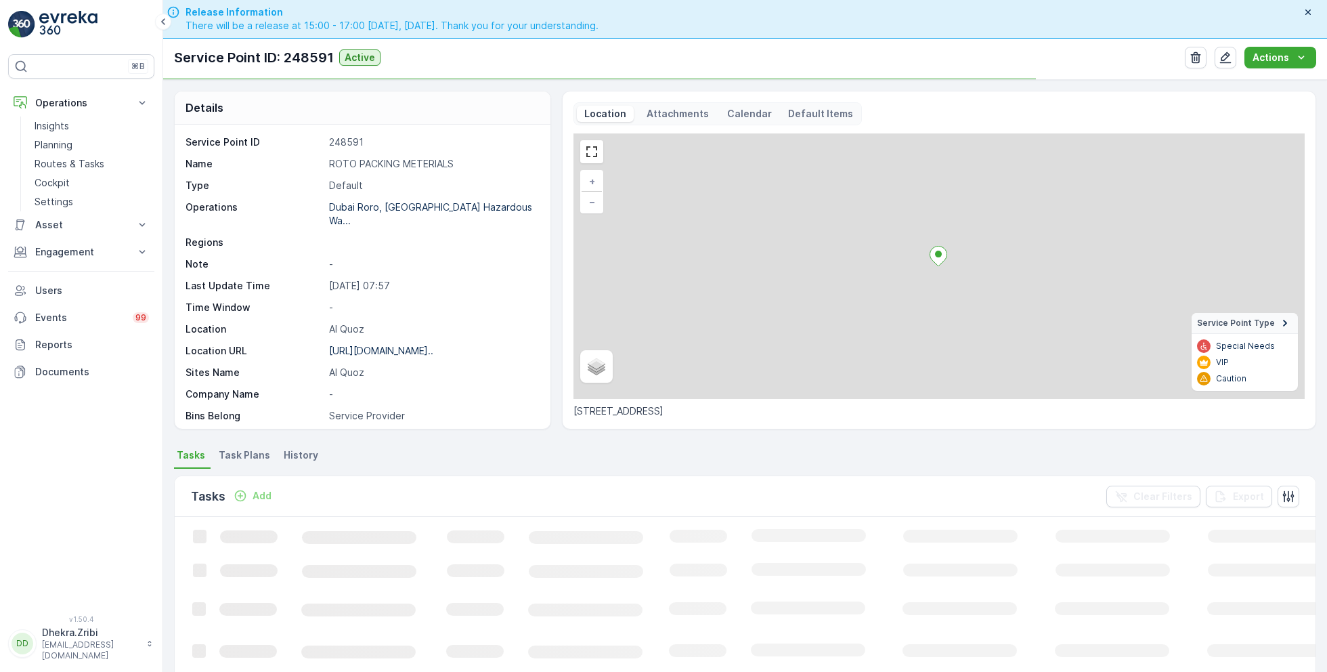
click at [393, 160] on p "ROTO PACKING METERIALS" at bounding box center [432, 164] width 207 height 14
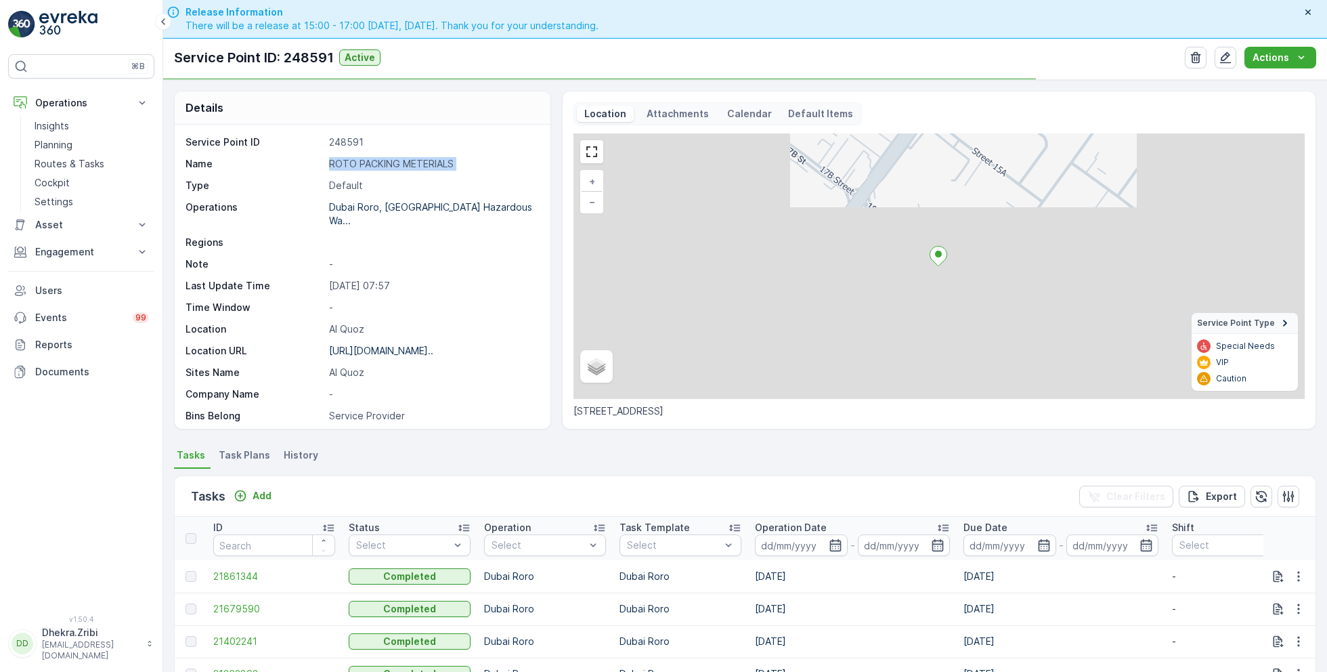
click at [393, 160] on p "ROTO PACKING METERIALS" at bounding box center [432, 164] width 207 height 14
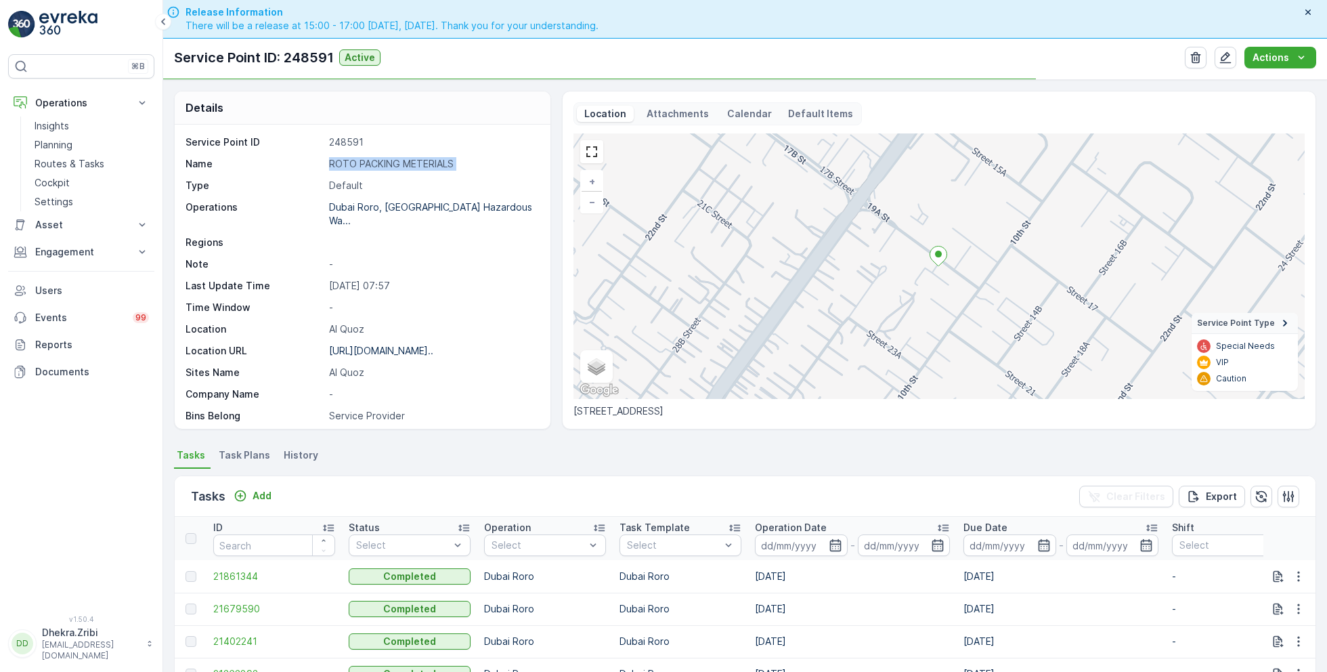
copy p "ROTO PACKING METERIALS"
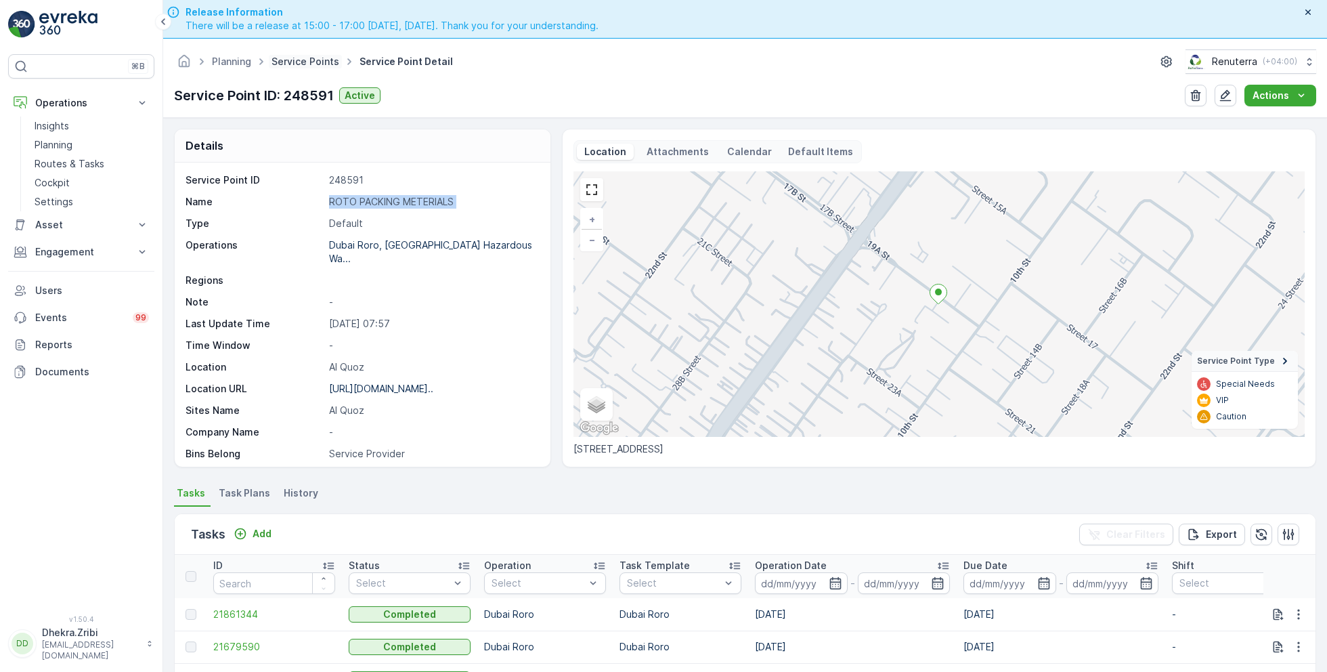
click at [313, 58] on link "Service Points" at bounding box center [306, 62] width 68 height 12
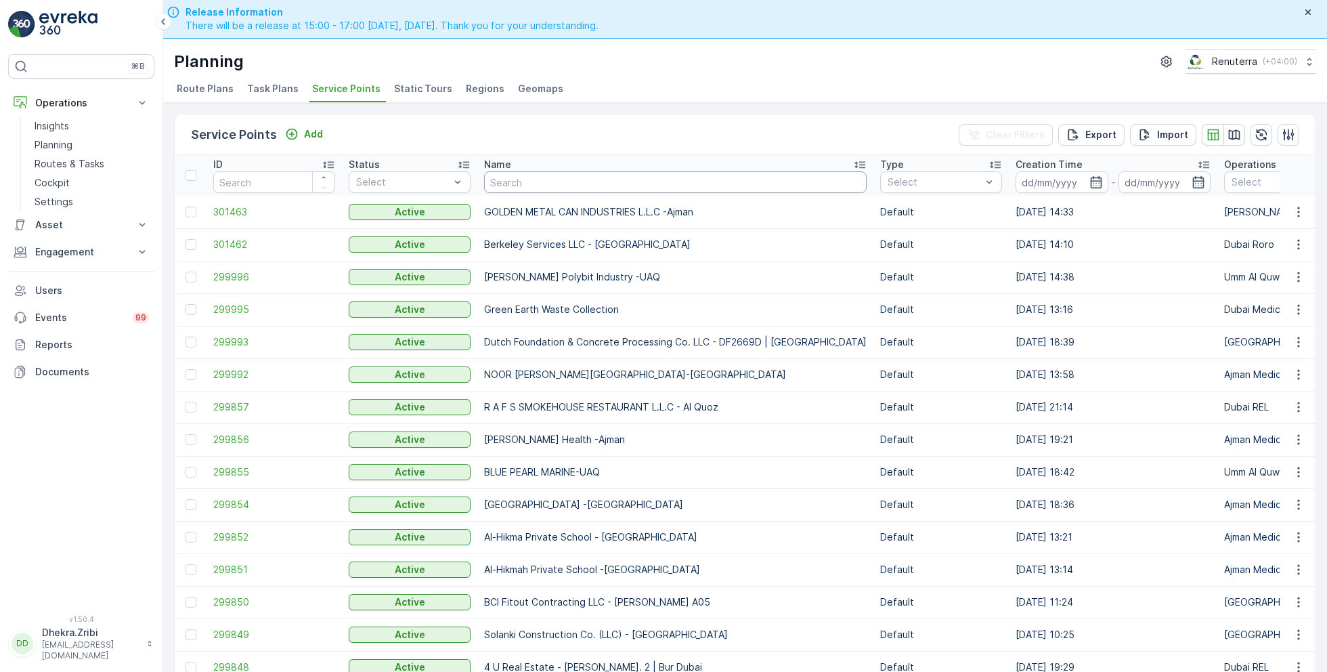
click at [501, 181] on input "text" at bounding box center [675, 182] width 383 height 22
paste input "Wade Adams Project (EM836) - Nad Al Sheba"
type input "Wade Adams Project (EM836) - Nad Al Sheba"
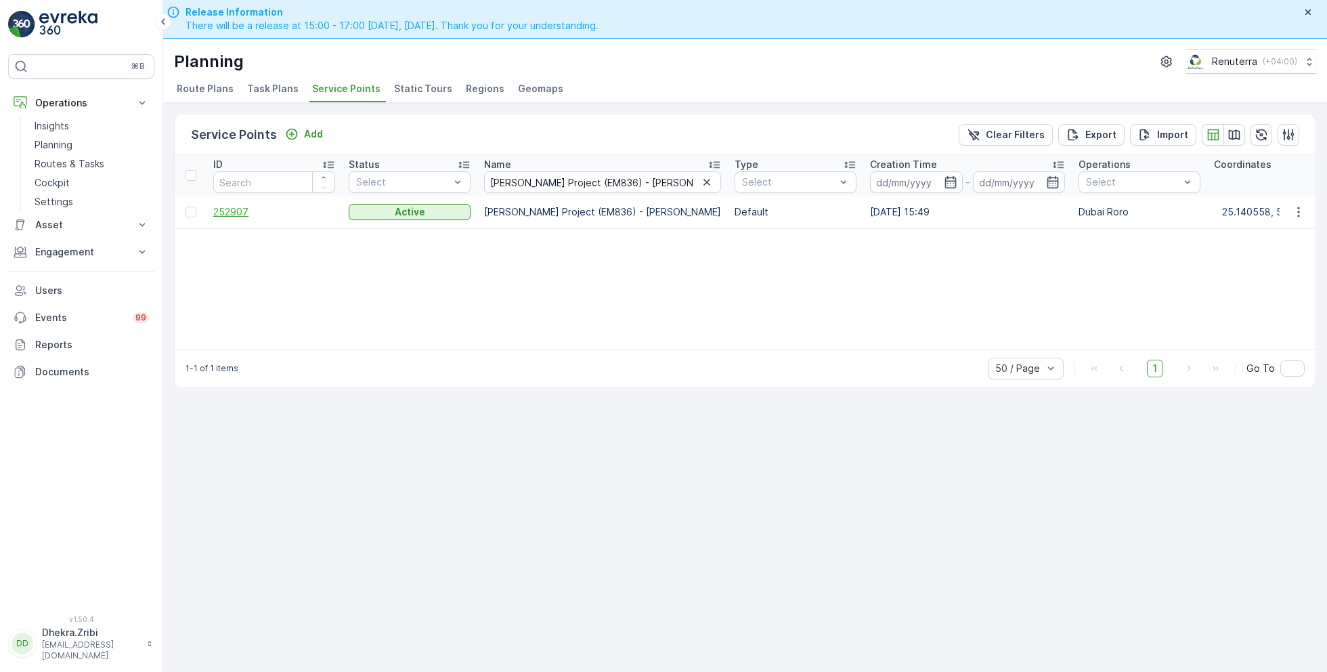
click at [239, 207] on span "252907" at bounding box center [274, 212] width 122 height 14
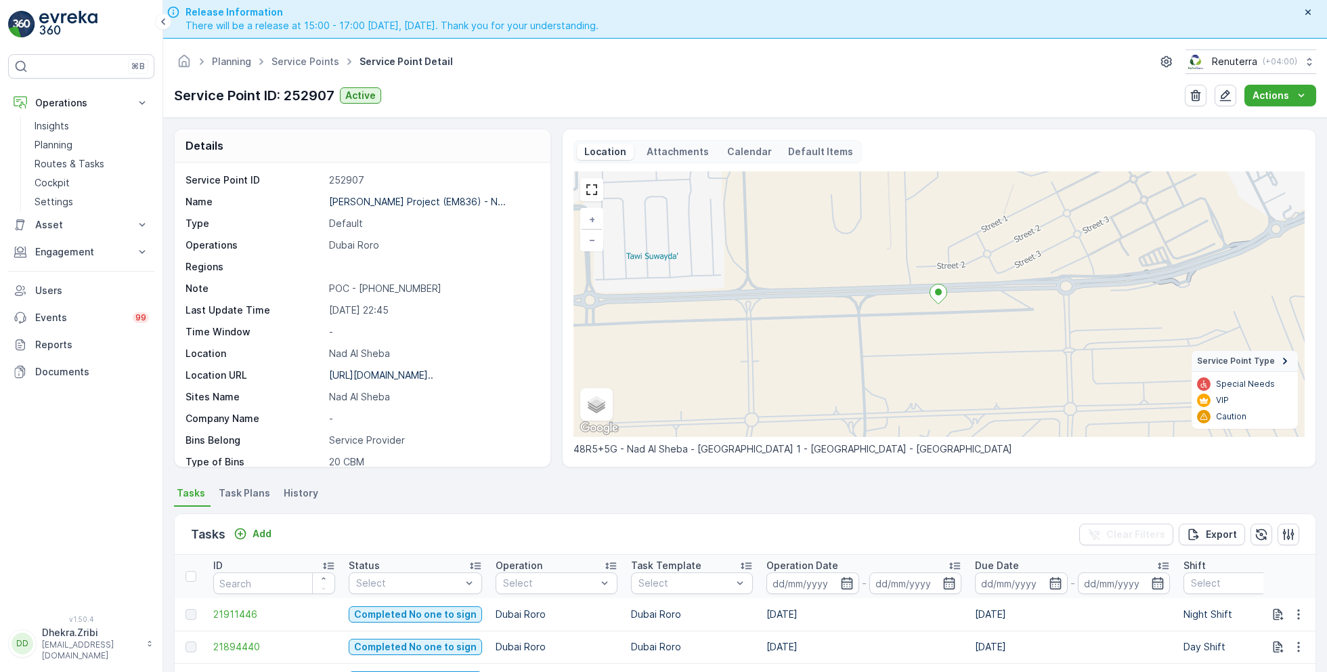
click at [255, 525] on div "Tasks Add" at bounding box center [234, 534] width 86 height 19
click at [259, 529] on p "Add" at bounding box center [262, 534] width 19 height 14
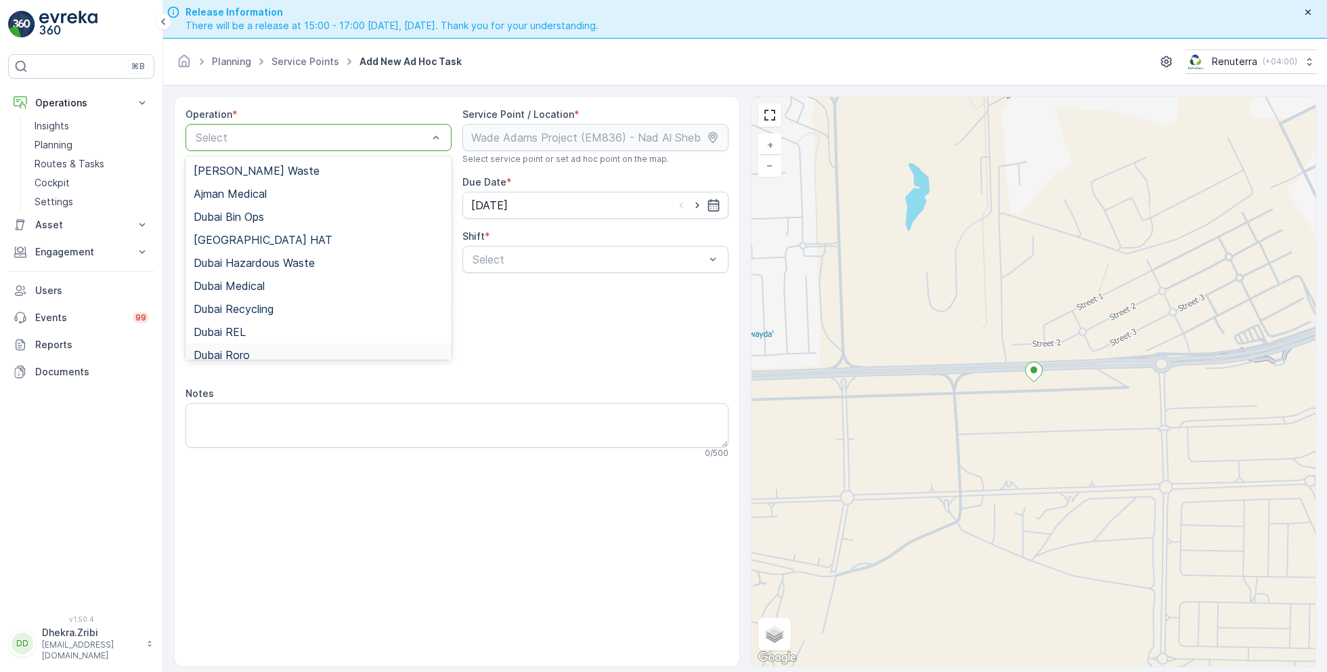
click at [250, 349] on div "Dubai Roro" at bounding box center [319, 355] width 250 height 12
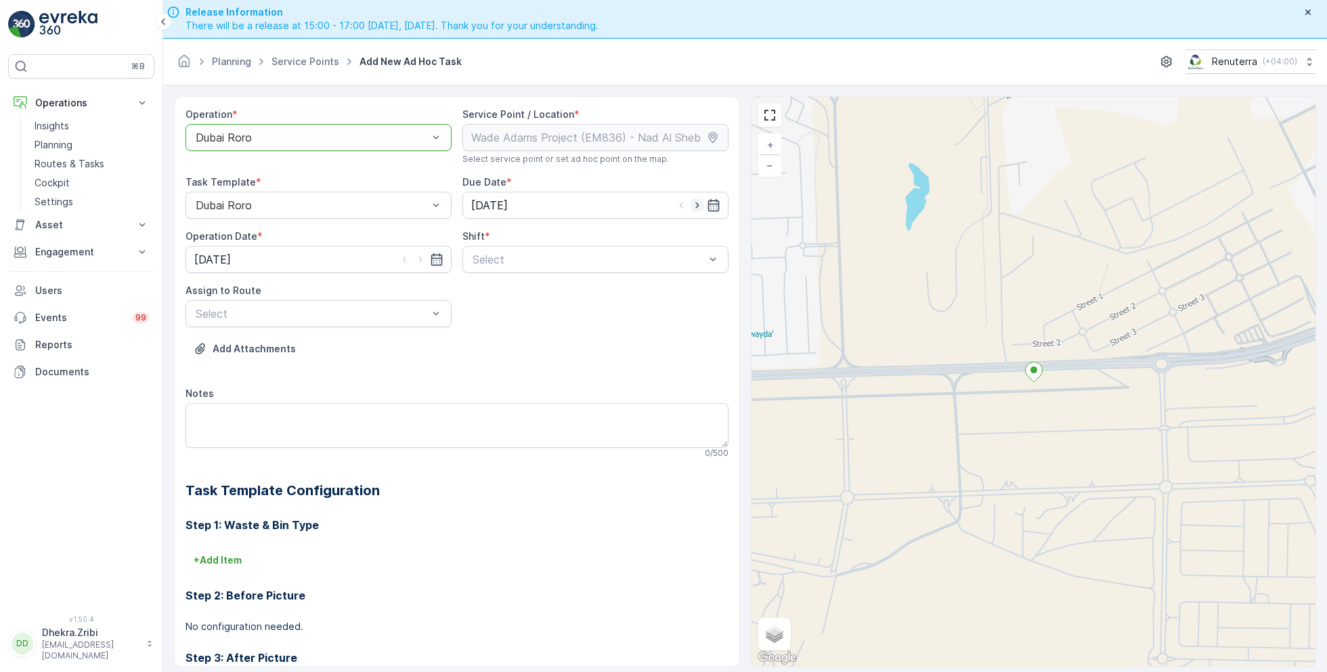
click at [698, 206] on icon "button" at bounding box center [698, 205] width 14 height 14
type input "[DATE]"
click at [416, 258] on icon "button" at bounding box center [421, 260] width 14 height 14
type input "[DATE]"
click at [487, 292] on span "Day Shift" at bounding box center [495, 292] width 48 height 12
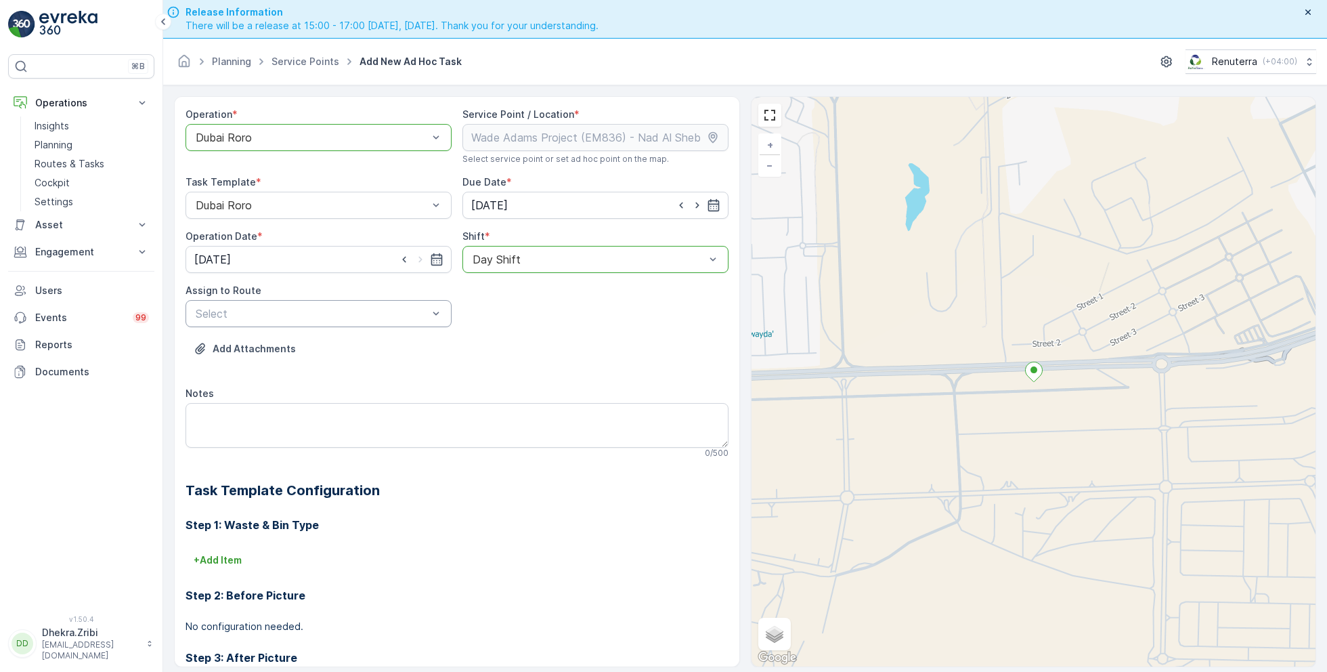
click at [393, 301] on div "Select" at bounding box center [319, 313] width 266 height 27
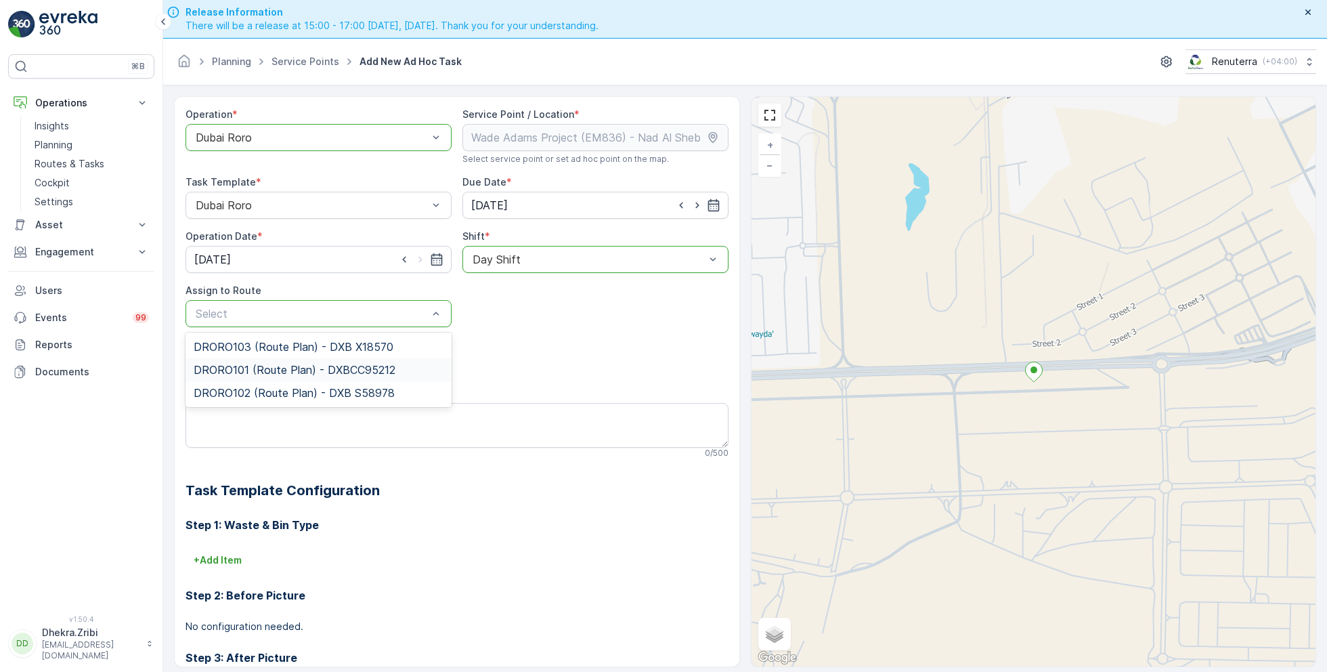
click at [267, 370] on span "DRORO101 (Route Plan) - DXBCC95212" at bounding box center [295, 370] width 202 height 12
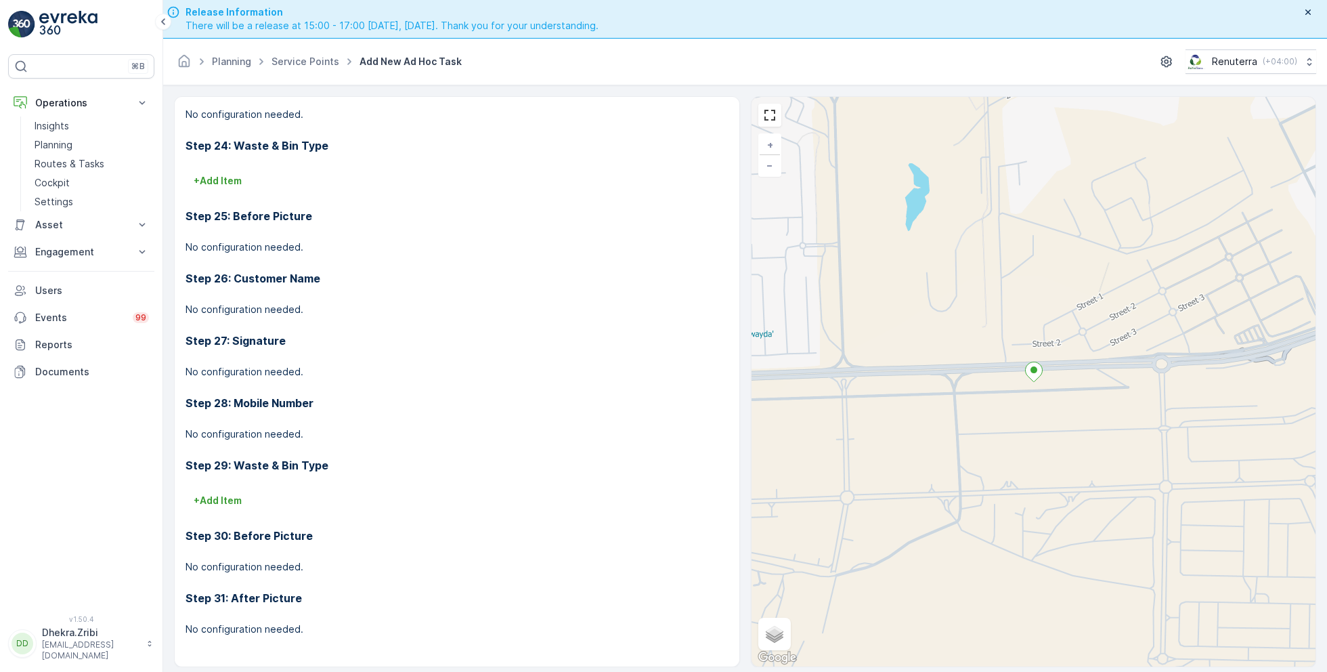
scroll to position [38, 0]
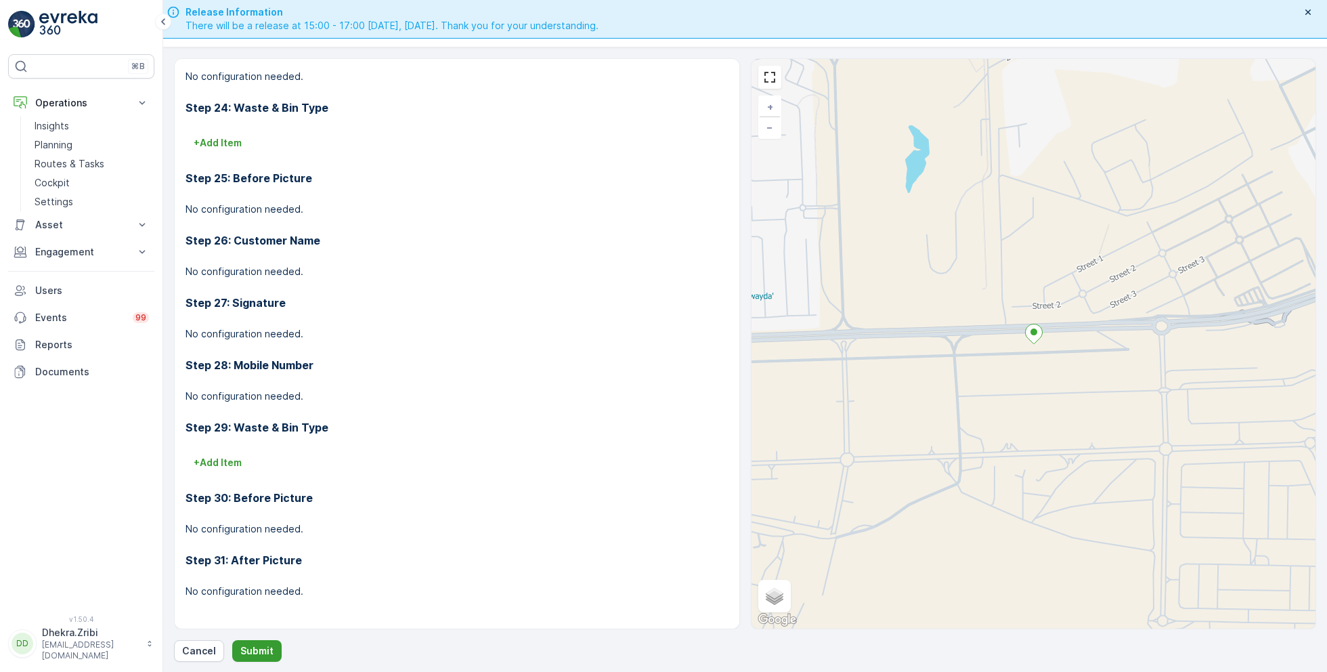
click at [250, 653] on p "Submit" at bounding box center [256, 651] width 33 height 14
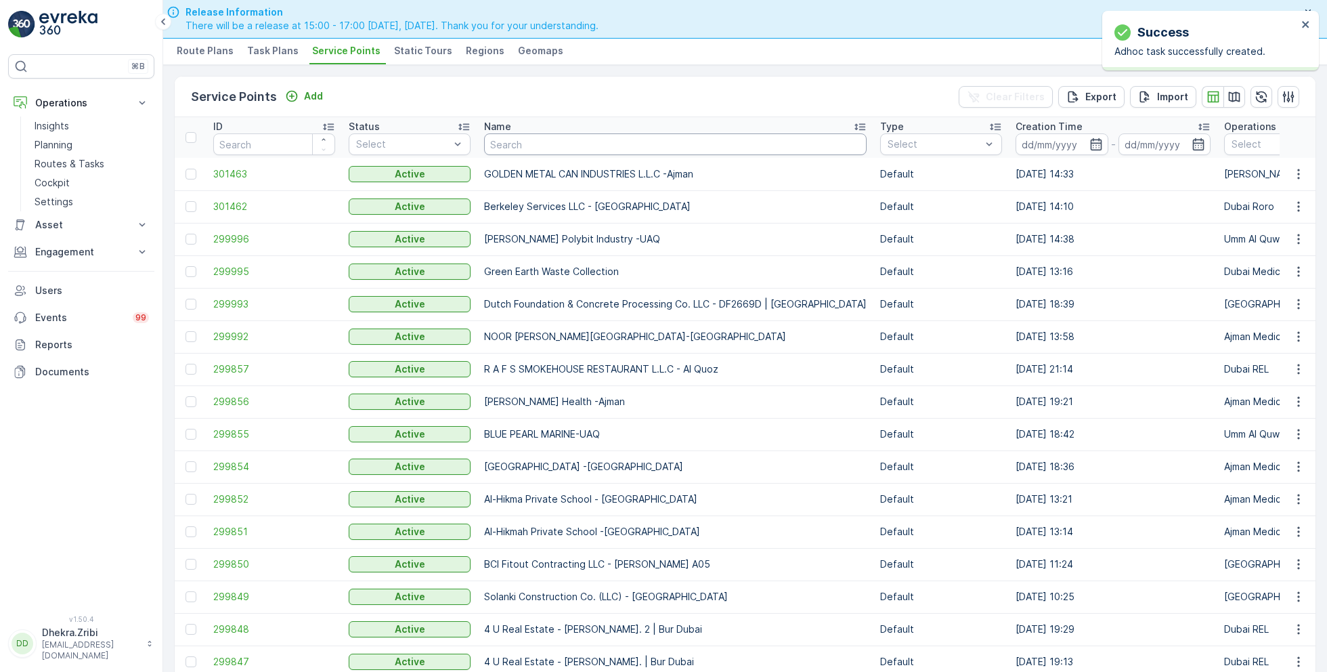
click at [515, 142] on input "text" at bounding box center [675, 144] width 383 height 22
paste input "Wade Adams Project (EM836) - Nad Al Sheba"
type input "Wade Adams Project (EM836) - Nad Al Sheba"
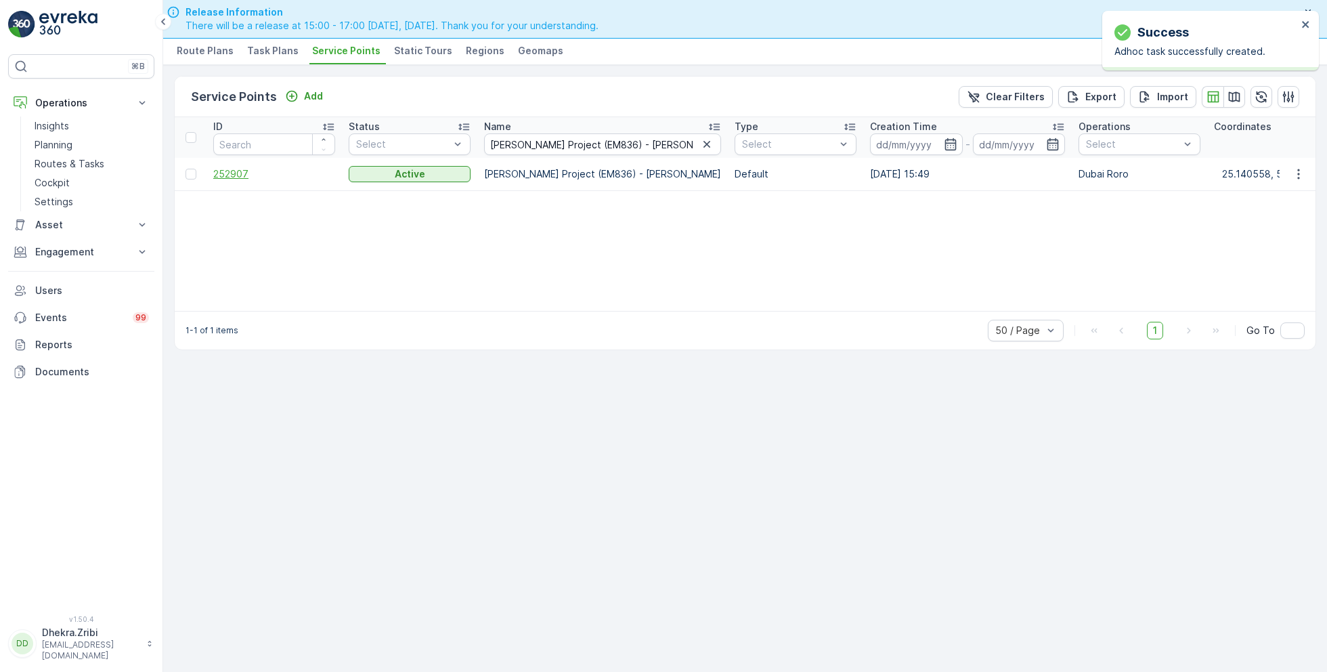
click at [235, 171] on span "252907" at bounding box center [274, 174] width 122 height 14
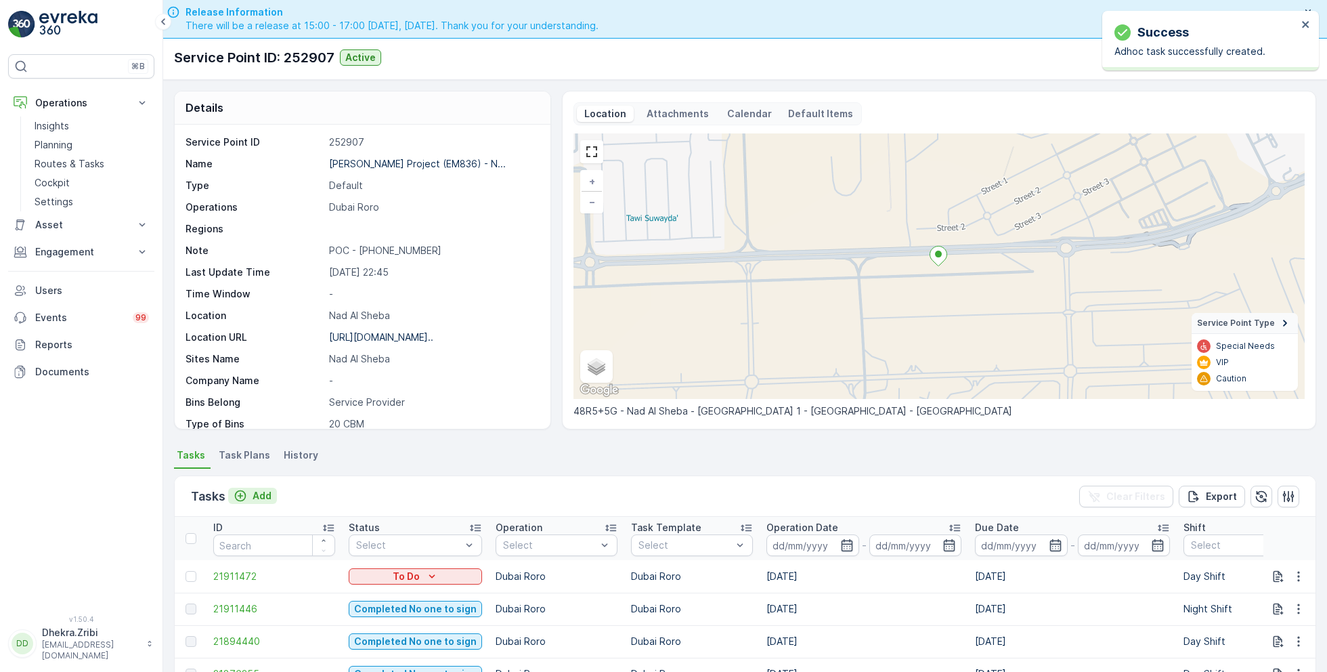
click at [259, 489] on p "Add" at bounding box center [262, 496] width 19 height 14
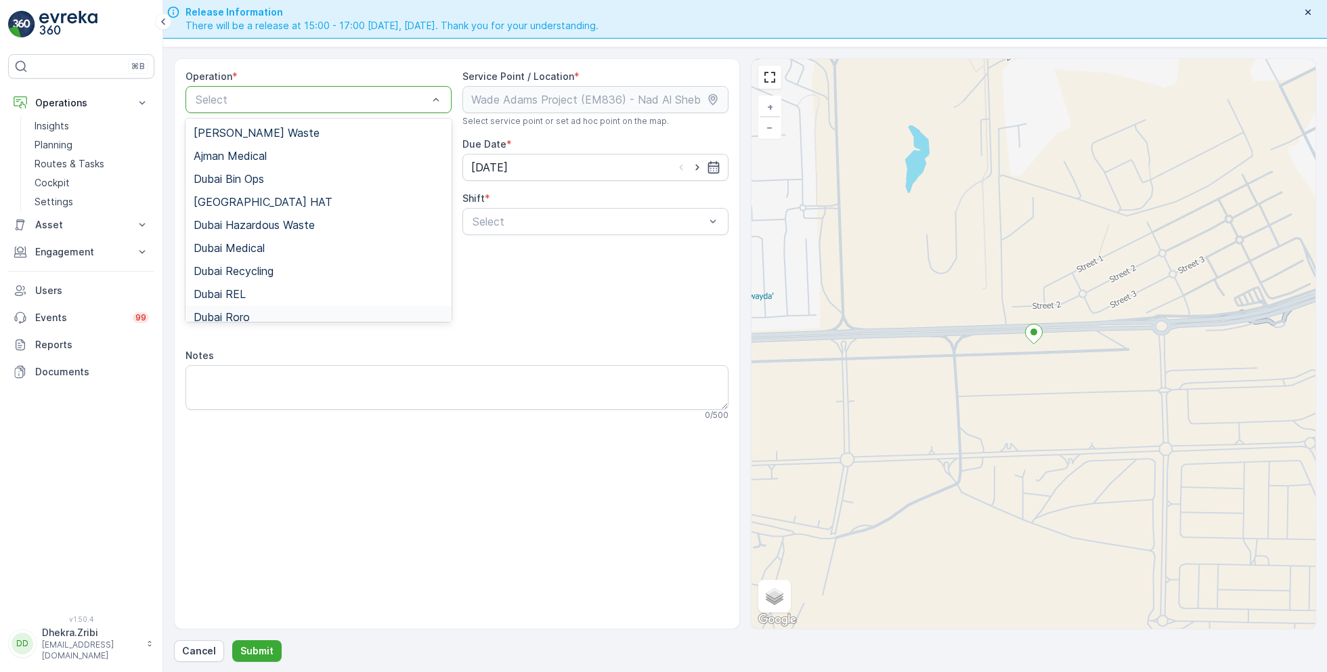
click at [247, 311] on span "Dubai Roro" at bounding box center [222, 317] width 56 height 12
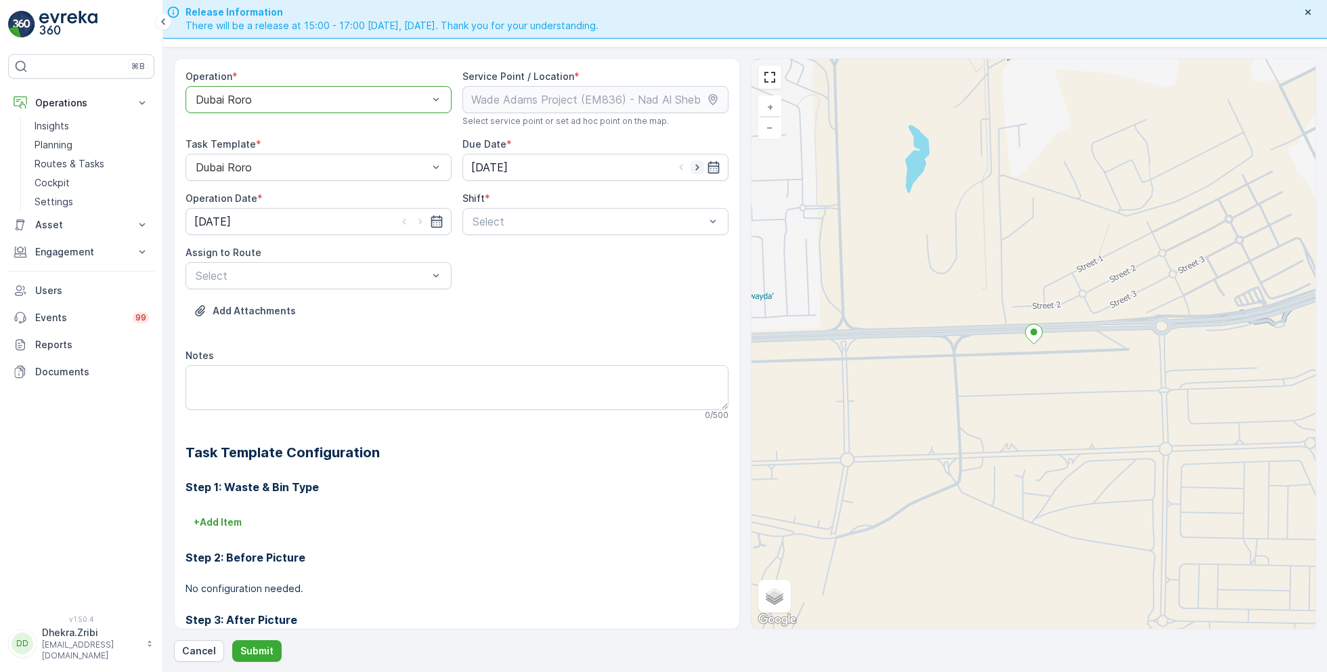
click at [695, 167] on icon "button" at bounding box center [696, 168] width 3 height 6
type input "[DATE]"
click at [421, 224] on icon "button" at bounding box center [421, 222] width 14 height 14
type input "[DATE]"
click at [494, 257] on span "Day Shift" at bounding box center [495, 254] width 48 height 12
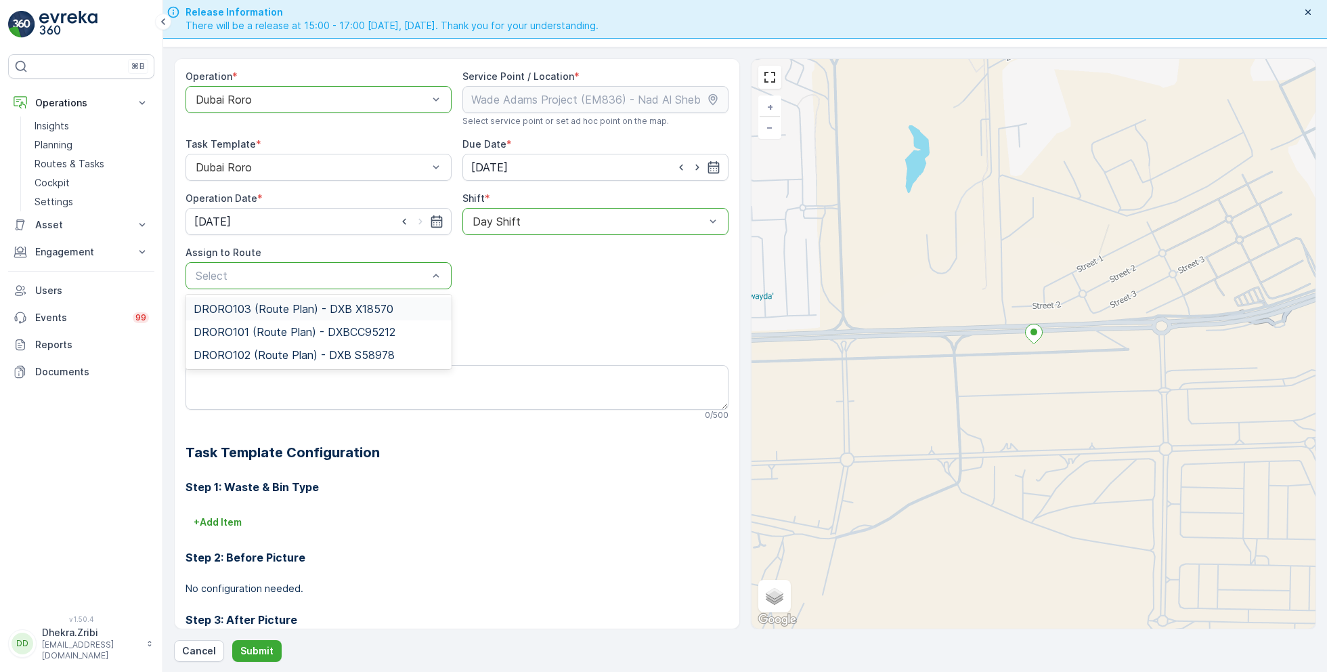
click at [263, 307] on span "DRORO103 (Route Plan) - DXB X18570" at bounding box center [294, 309] width 200 height 12
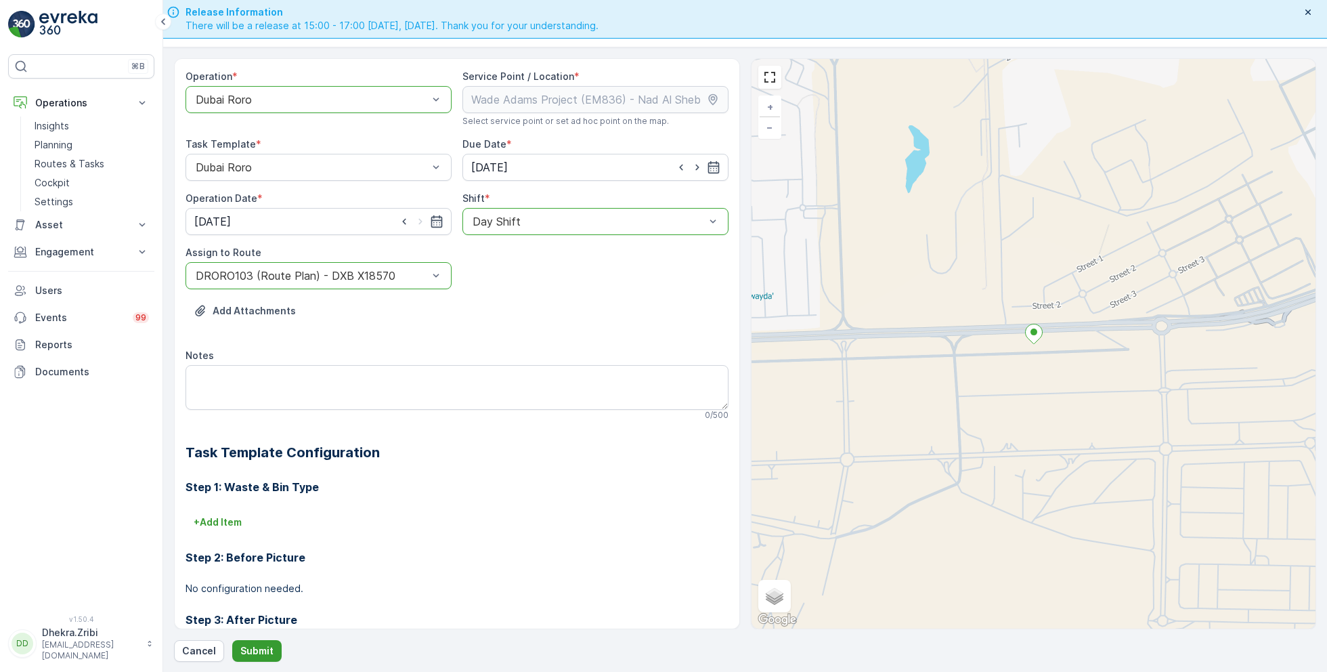
click at [263, 649] on p "Submit" at bounding box center [256, 651] width 33 height 14
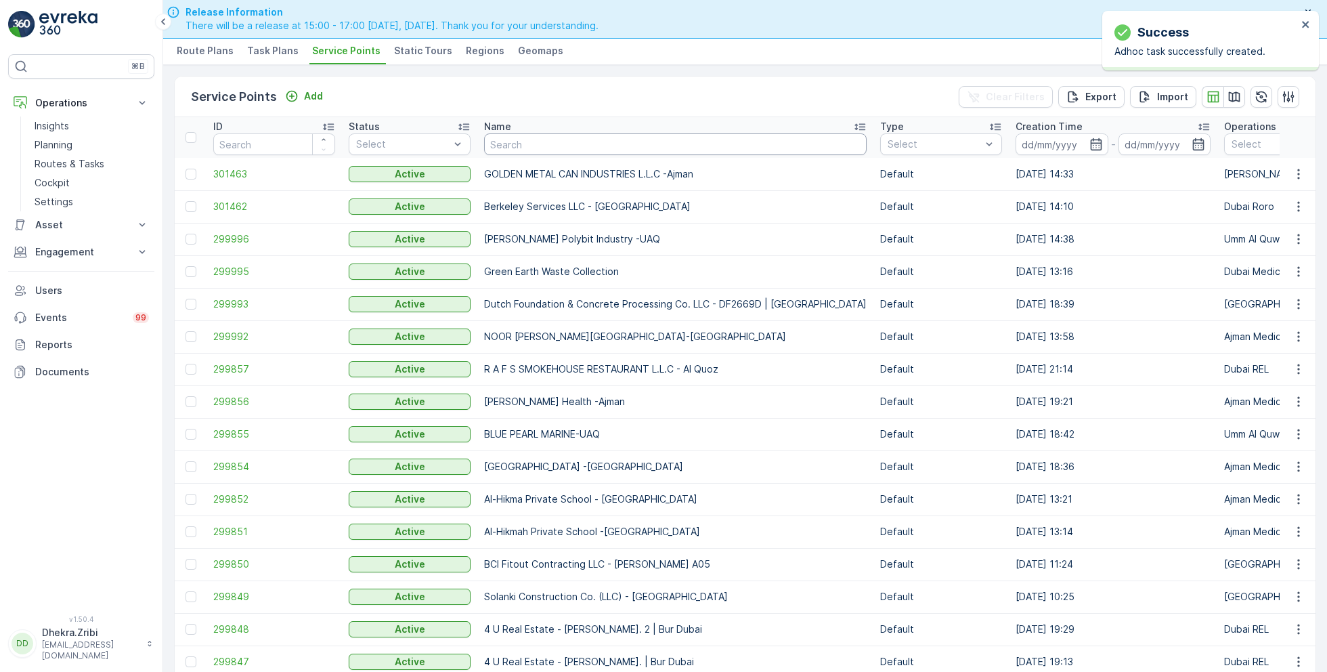
click at [552, 144] on input "text" at bounding box center [675, 144] width 383 height 22
paste input "Wade Adams Project (EM836) - Nad Al Sheba"
type input "Wade Adams Project (EM836) - Nad Al Sheba"
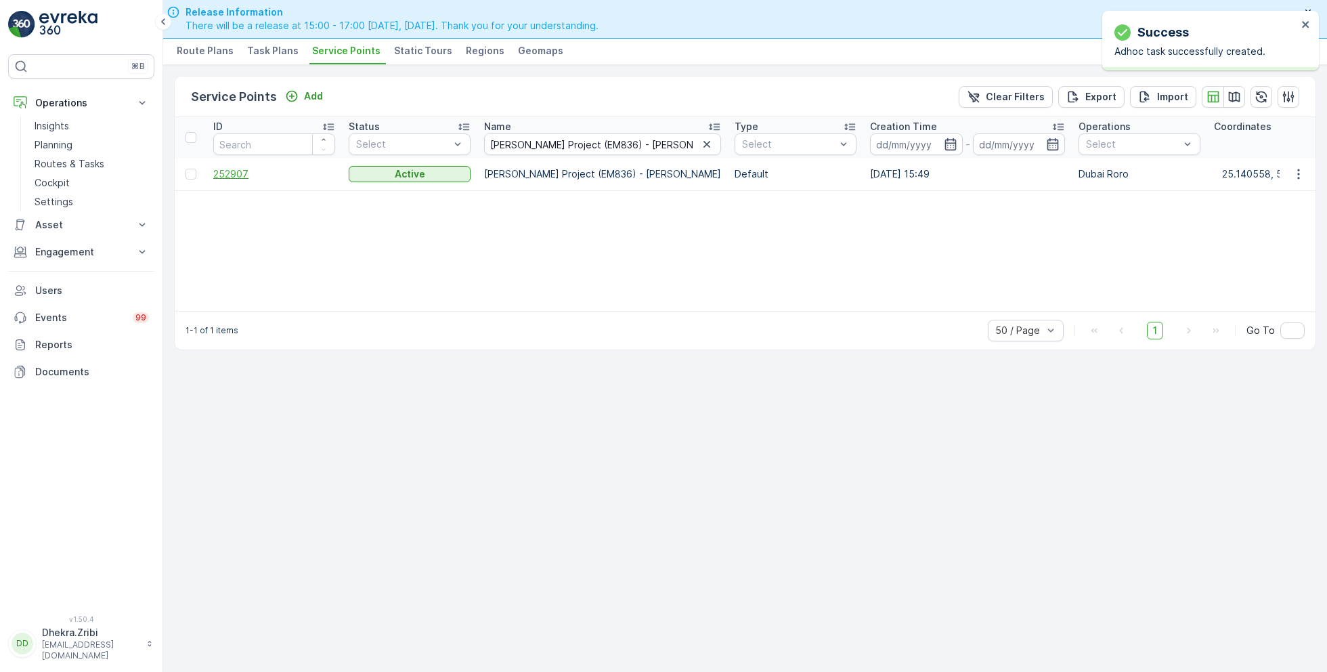
click at [245, 175] on span "252907" at bounding box center [274, 174] width 122 height 14
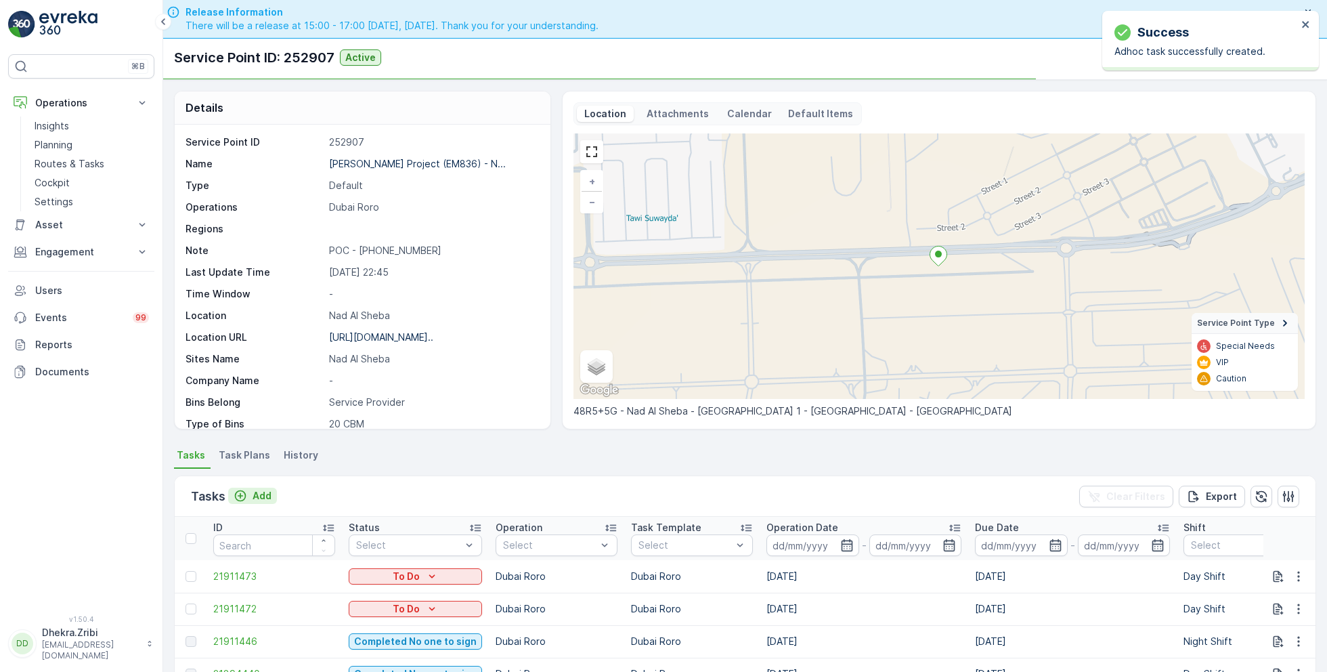
click at [262, 492] on p "Add" at bounding box center [262, 496] width 19 height 14
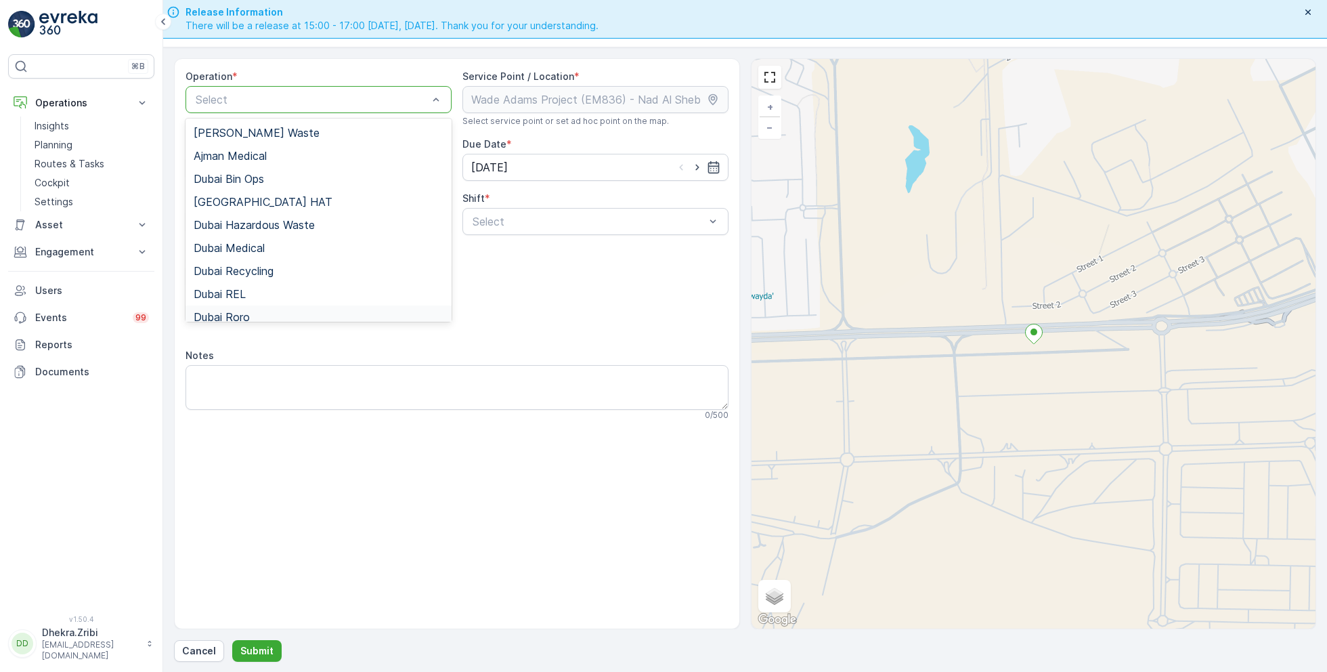
click at [259, 311] on div "Dubai Roro" at bounding box center [319, 317] width 250 height 12
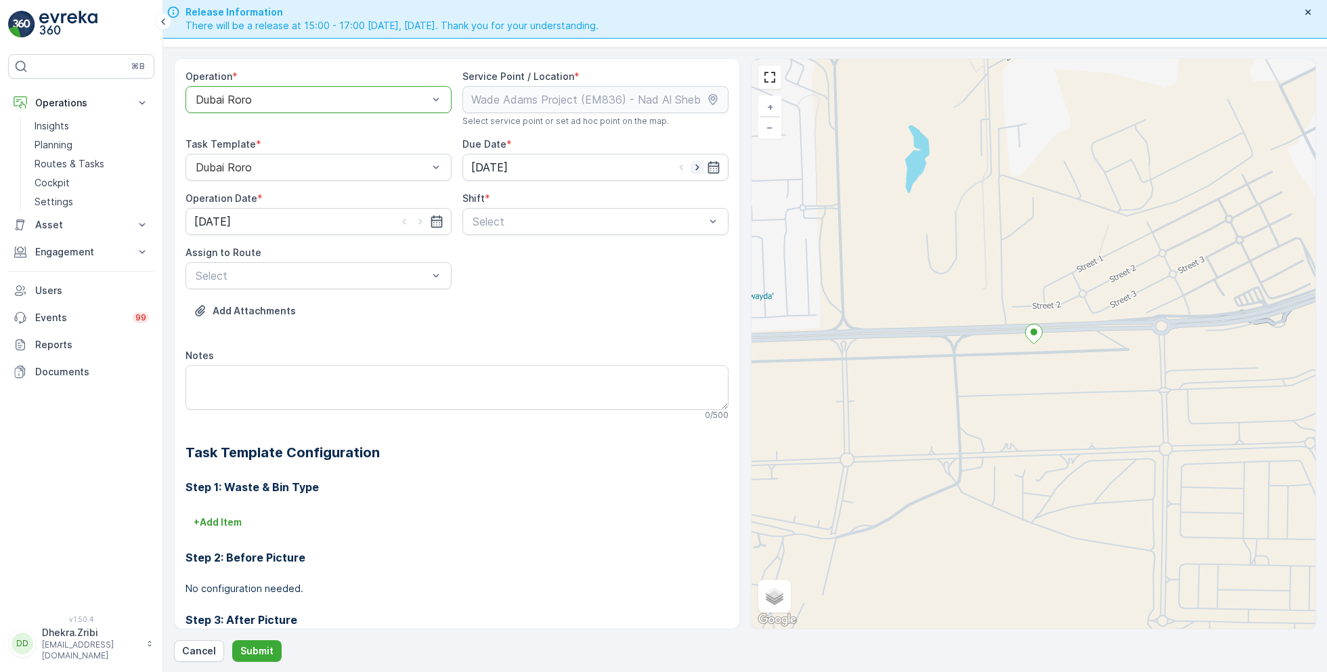
click at [691, 166] on icon "button" at bounding box center [698, 167] width 14 height 14
type input "[DATE]"
click at [418, 219] on icon "button" at bounding box center [419, 222] width 3 height 6
type input "[DATE]"
click at [494, 251] on span "Day Shift" at bounding box center [495, 254] width 48 height 12
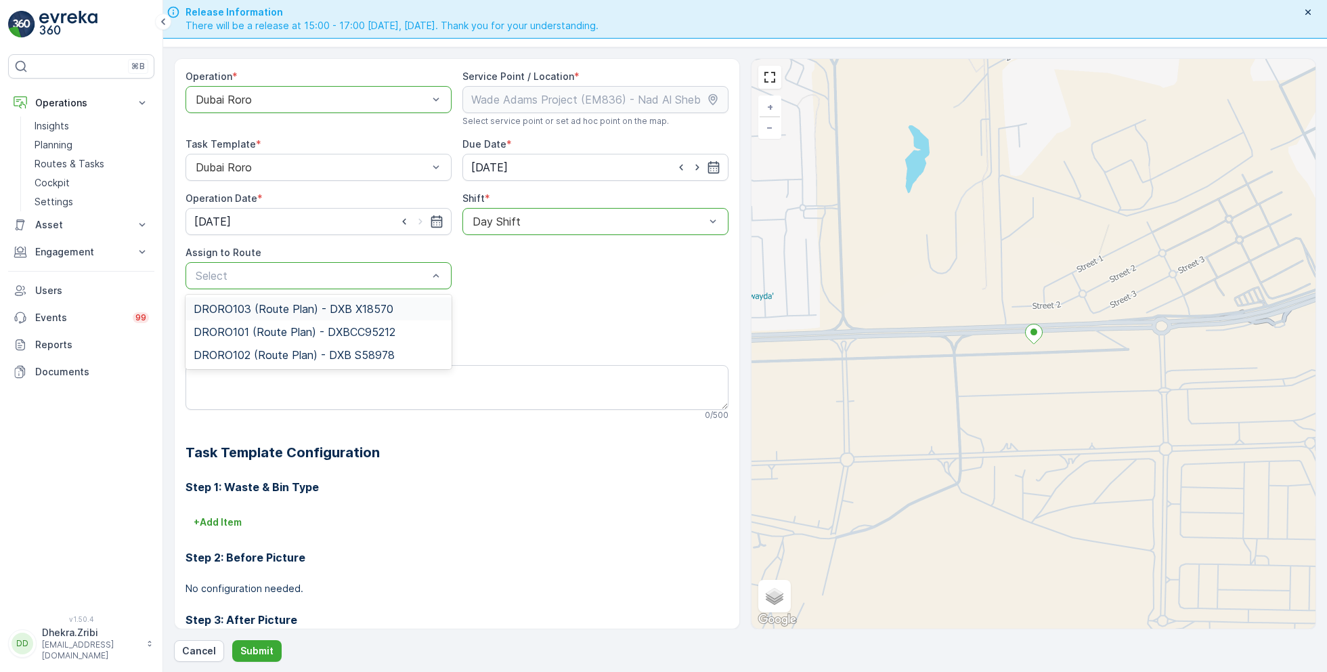
click at [280, 306] on span "DRORO103 (Route Plan) - DXB X18570" at bounding box center [294, 309] width 200 height 12
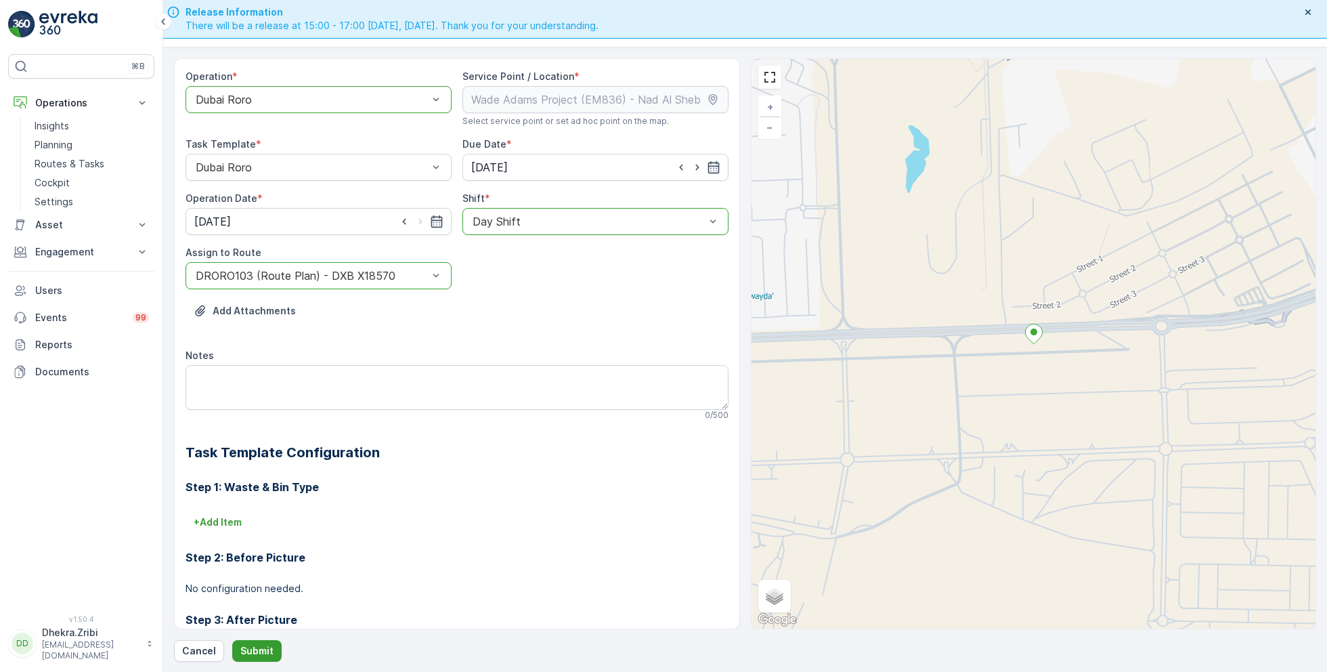
click at [263, 644] on p "Submit" at bounding box center [256, 651] width 33 height 14
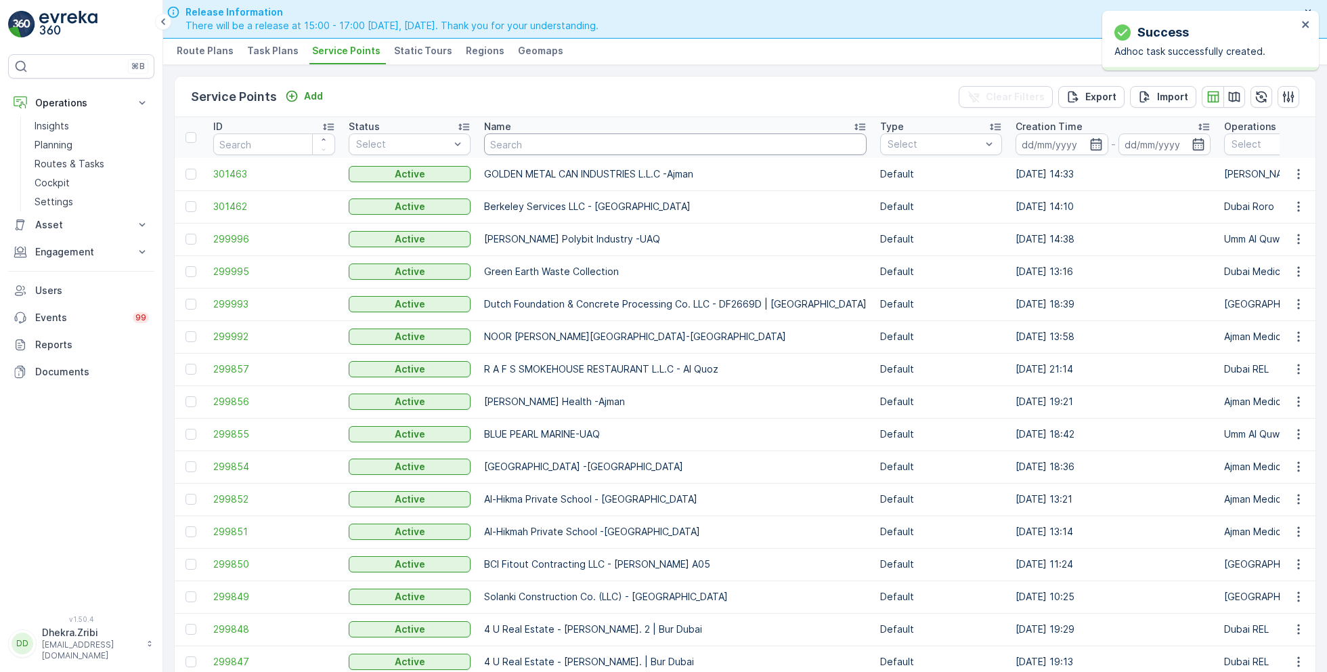
click at [509, 146] on input "text" at bounding box center [675, 144] width 383 height 22
paste input "Wade Adams Project (EM836) - Nad Al Sheba"
type input "Wade Adams Project (EM836) - Nad Al Sheba"
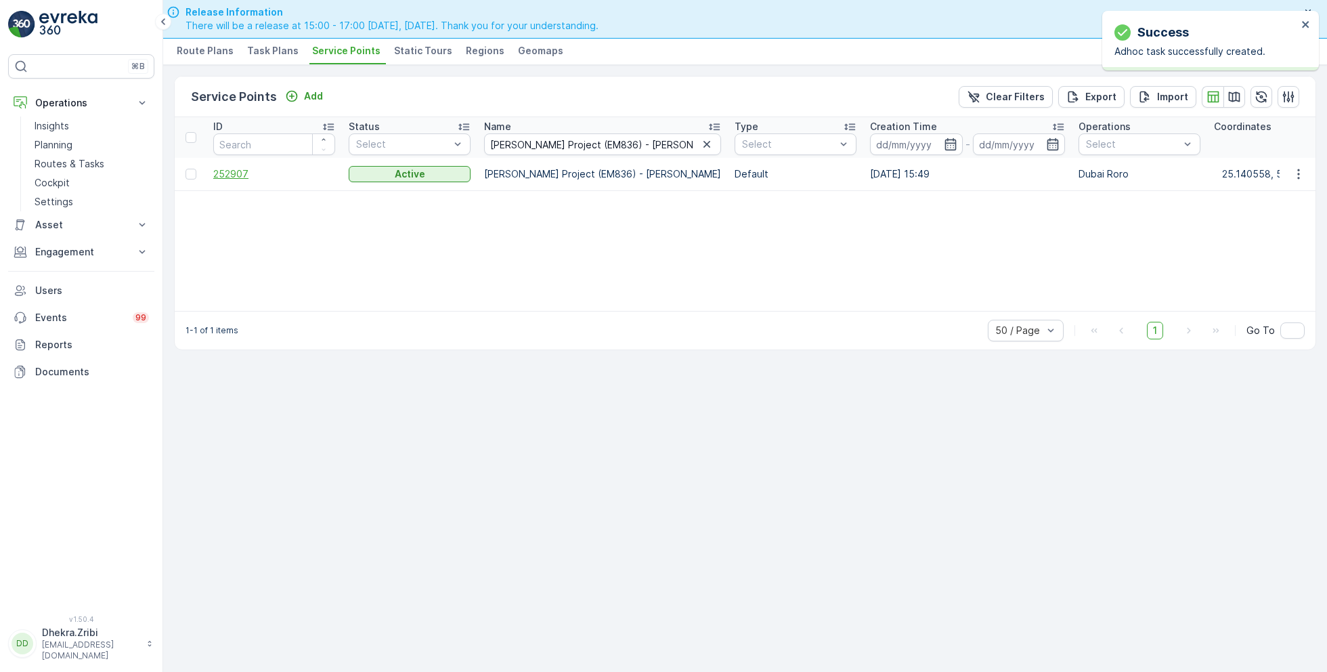
click at [229, 174] on span "252907" at bounding box center [274, 174] width 122 height 14
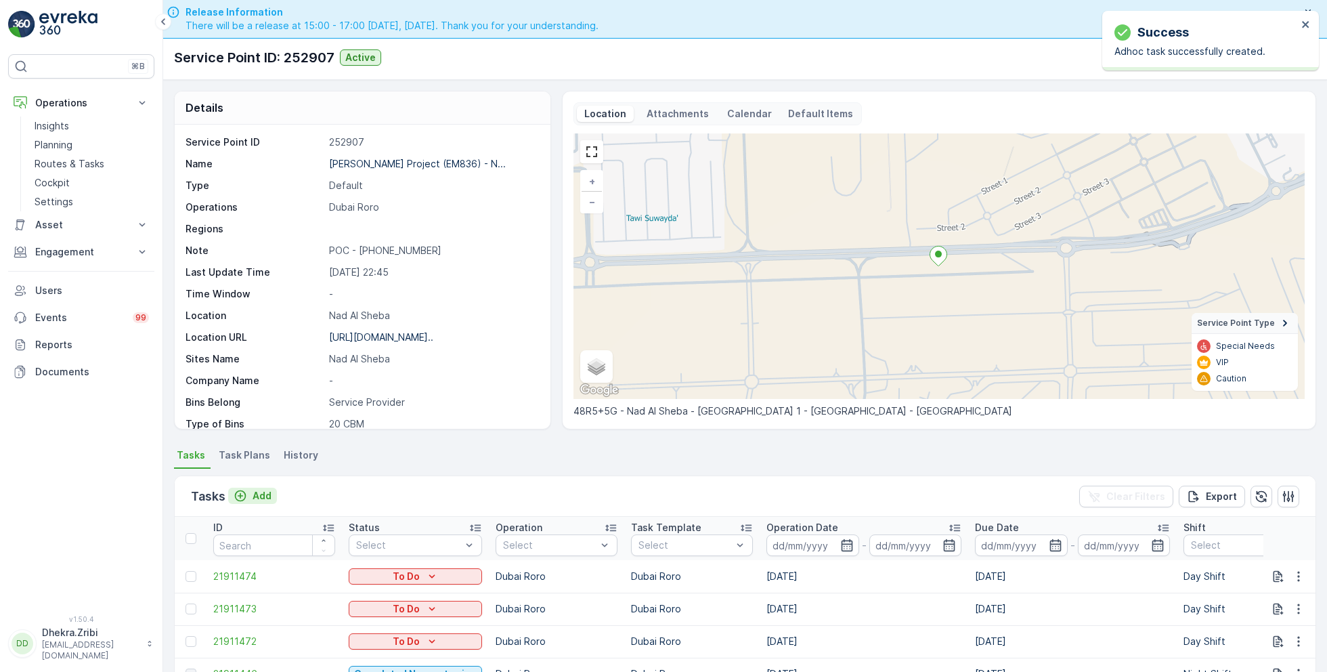
click at [262, 495] on p "Add" at bounding box center [262, 496] width 19 height 14
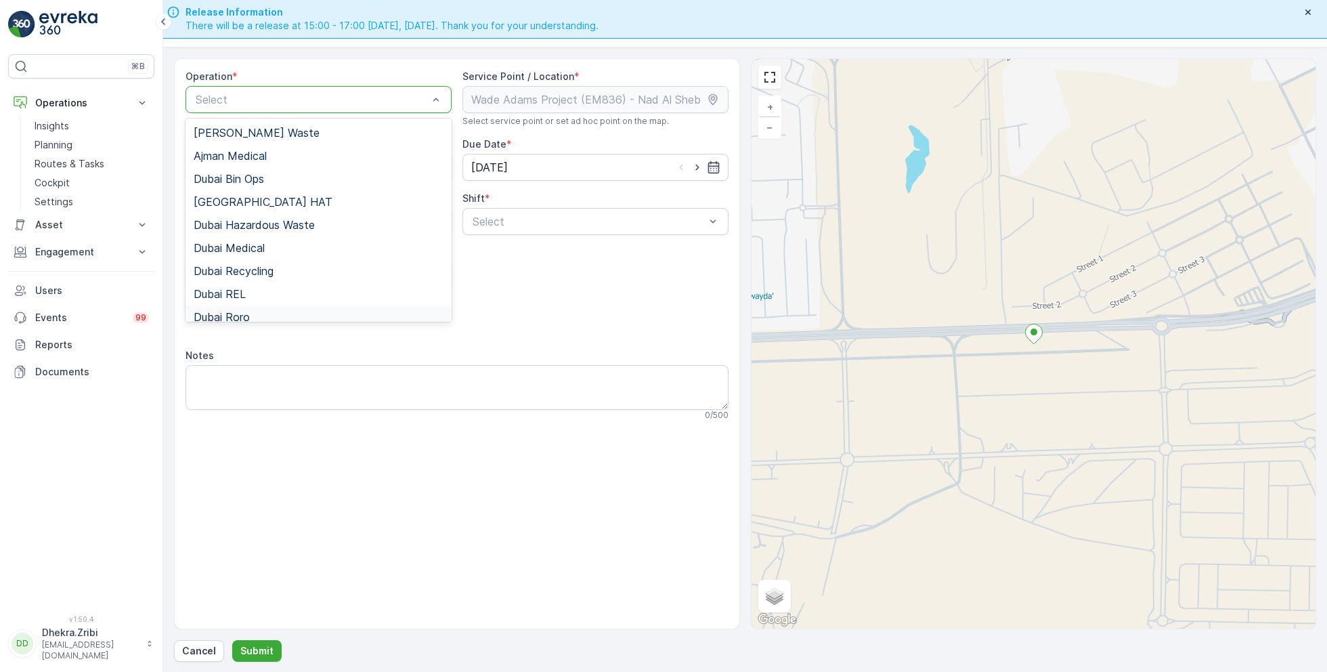
click at [248, 311] on span "Dubai Roro" at bounding box center [222, 317] width 56 height 12
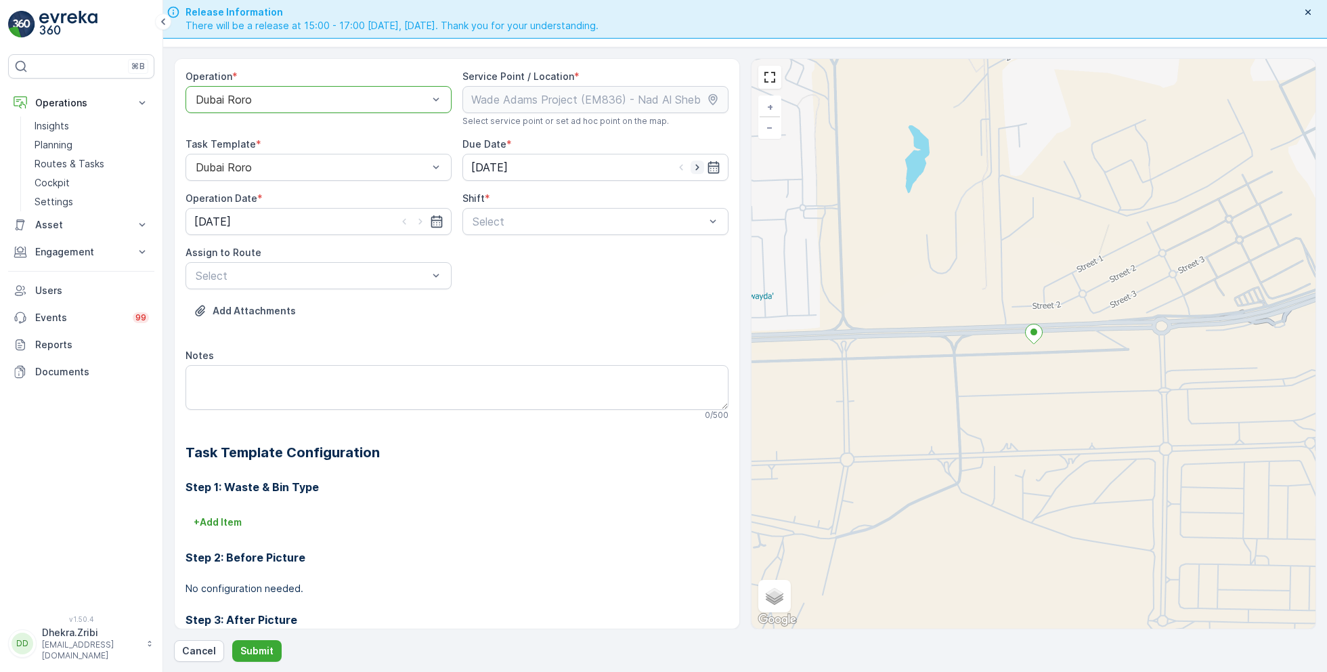
click at [698, 167] on icon "button" at bounding box center [698, 167] width 14 height 14
type input "[DATE]"
click at [424, 219] on icon "button" at bounding box center [421, 222] width 14 height 14
type input "[DATE]"
click at [492, 252] on span "Day Shift" at bounding box center [495, 254] width 48 height 12
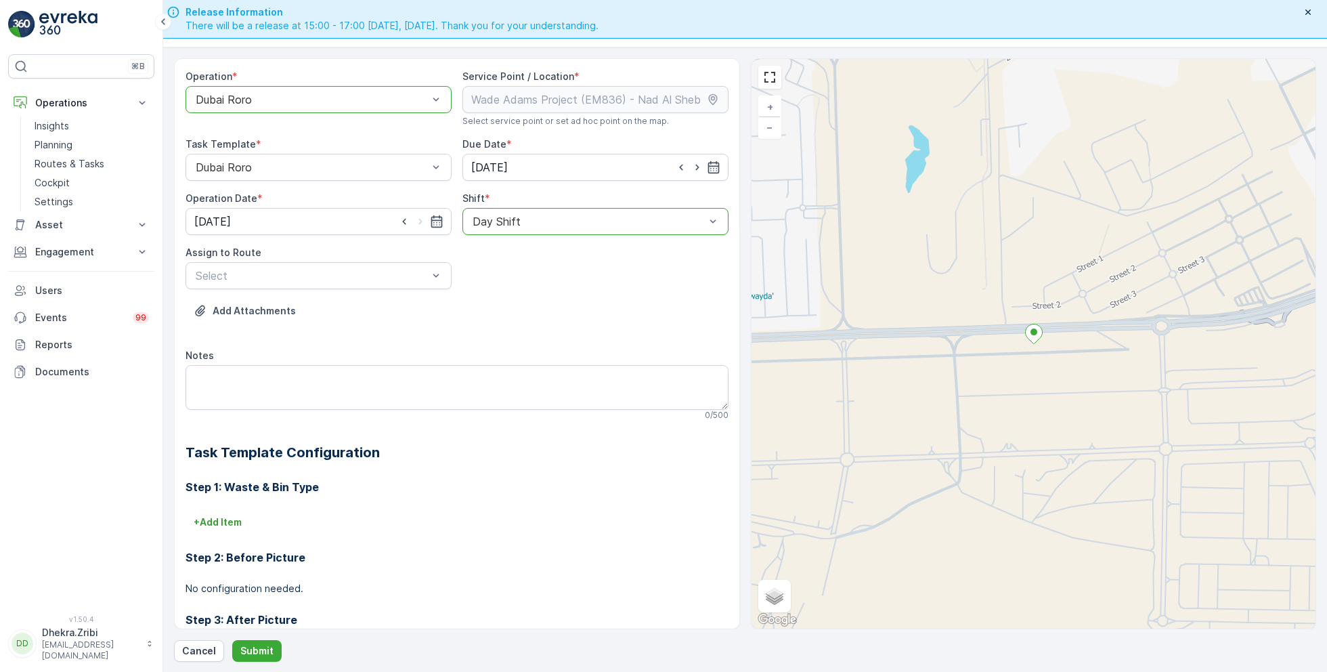
click at [386, 257] on div "Assign to Route" at bounding box center [319, 253] width 266 height 14
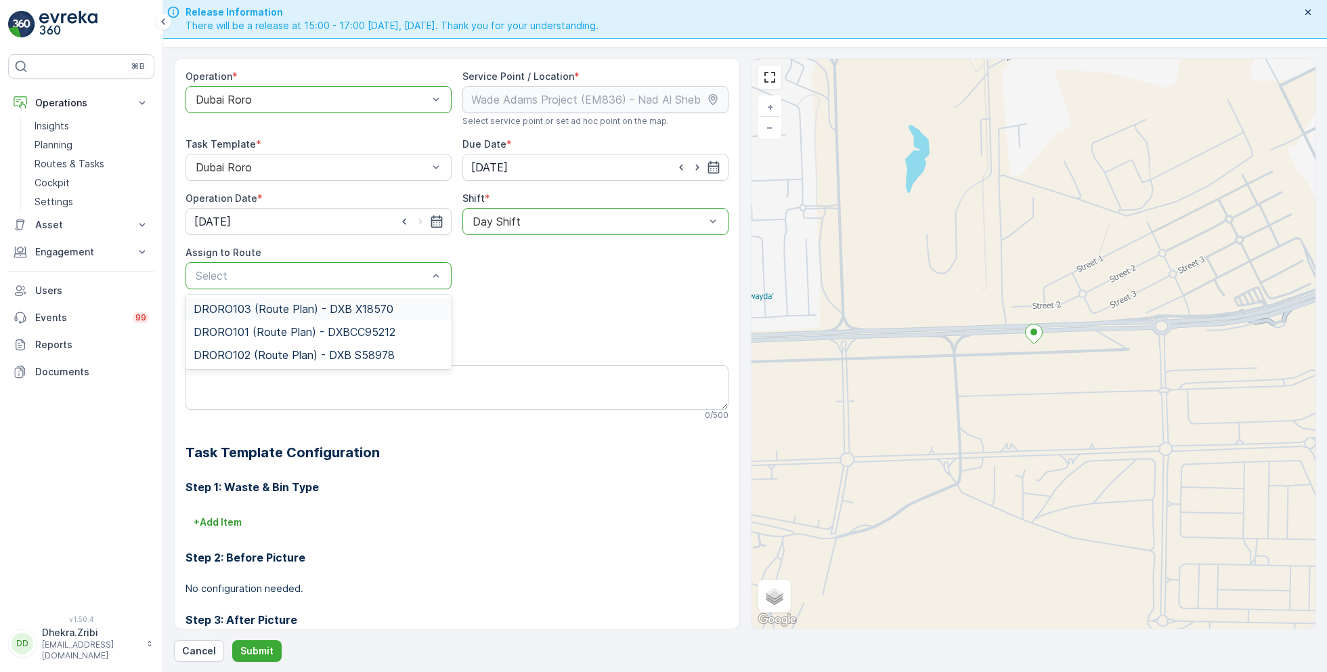
click at [275, 305] on span "DRORO103 (Route Plan) - DXB X18570" at bounding box center [294, 309] width 200 height 12
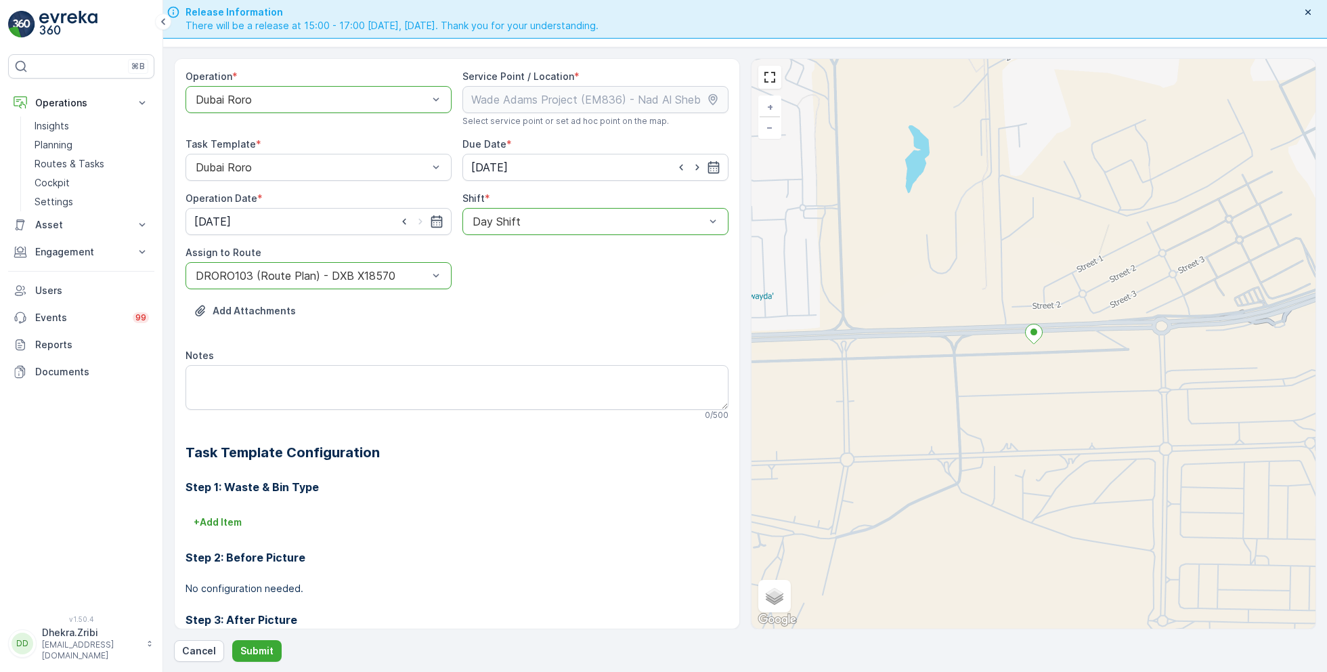
click at [254, 666] on form "Operation * option Dubai Roro, selected. Dubai Roro Service Point / Location * …" at bounding box center [745, 359] width 1164 height 625
click at [254, 651] on p "Submit" at bounding box center [256, 651] width 33 height 14
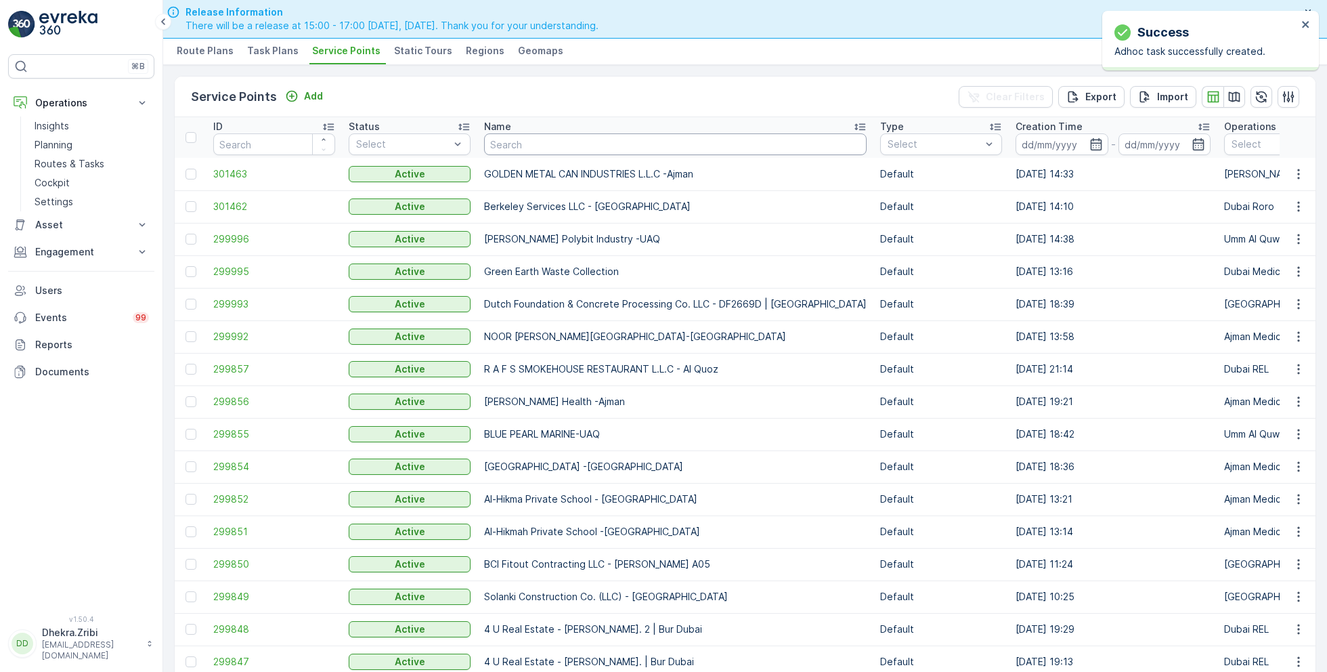
click at [534, 140] on input "text" at bounding box center [675, 144] width 383 height 22
paste input "Wade Adams Project (EM836) - Nad Al Sheba"
type input "Wade Adams Project (EM836) - Nad Al Sheba"
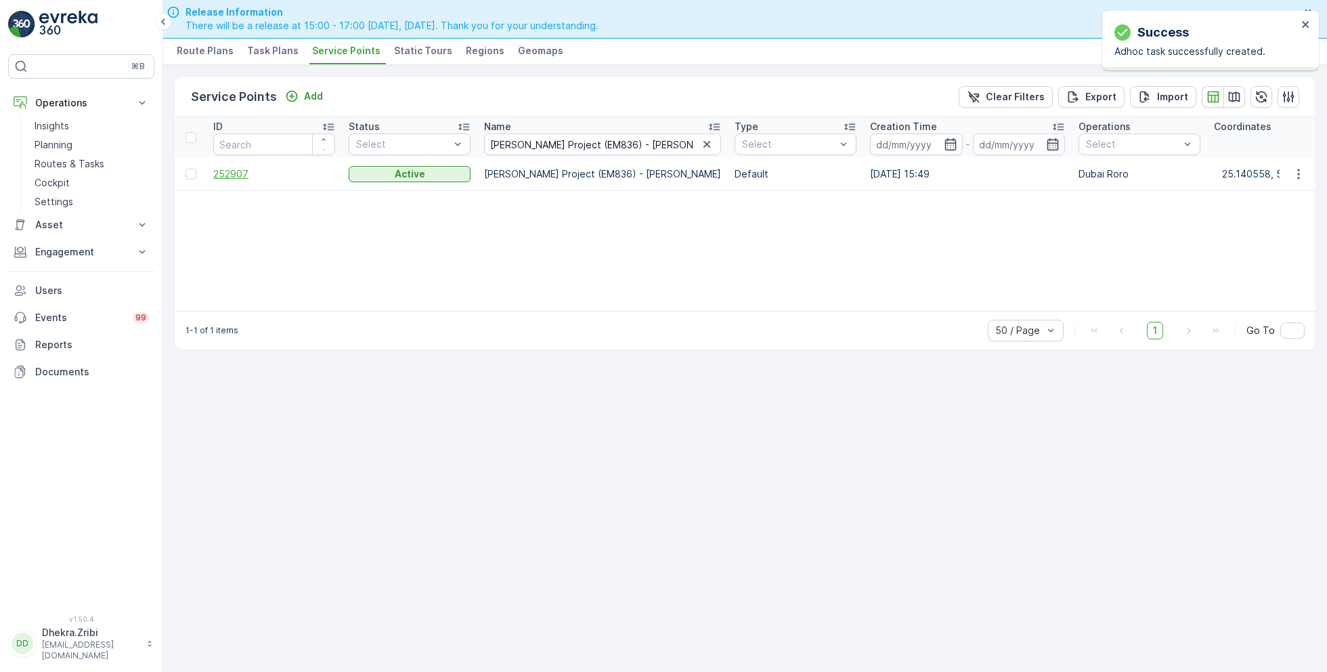
click at [234, 174] on span "252907" at bounding box center [274, 174] width 122 height 14
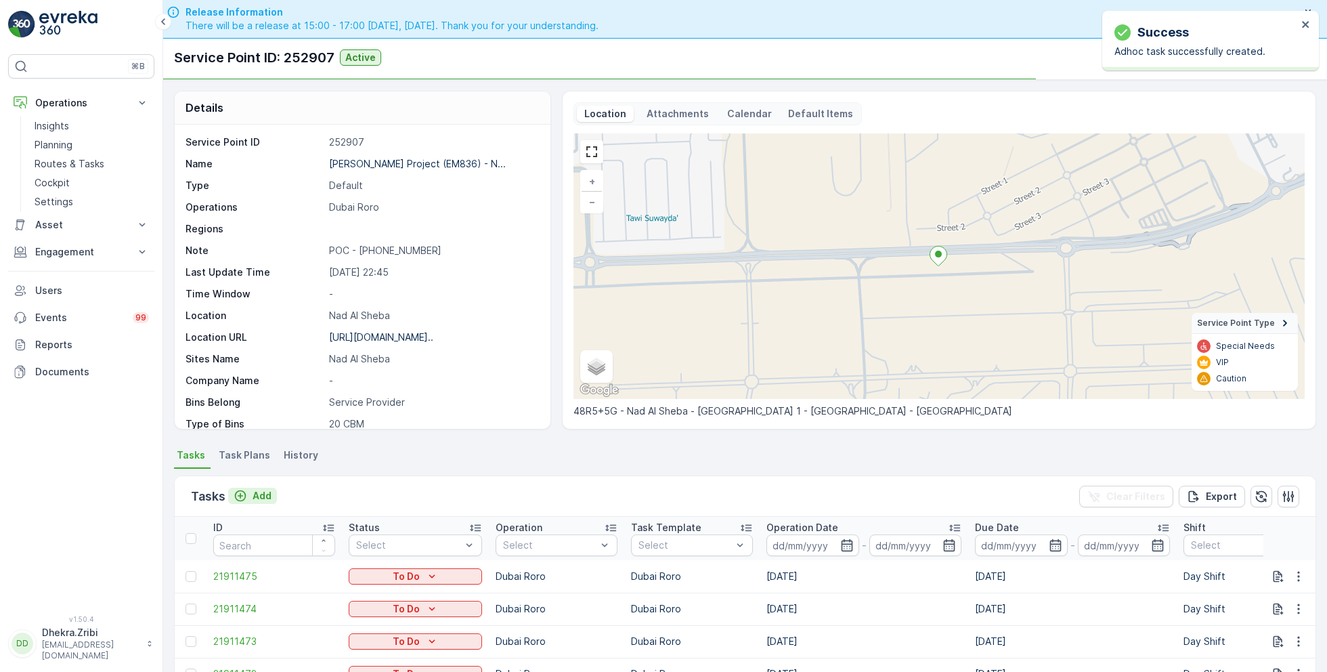
click at [258, 492] on p "Add" at bounding box center [262, 496] width 19 height 14
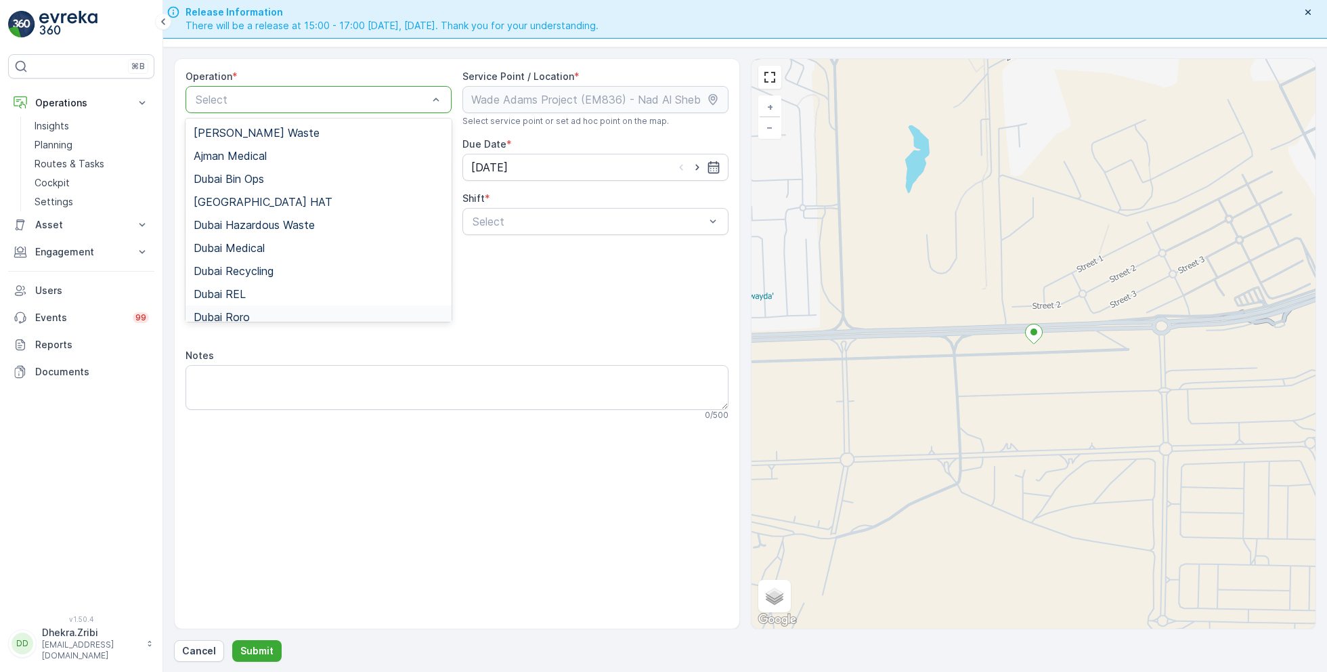
click at [253, 313] on div "Dubai Roro" at bounding box center [319, 317] width 250 height 12
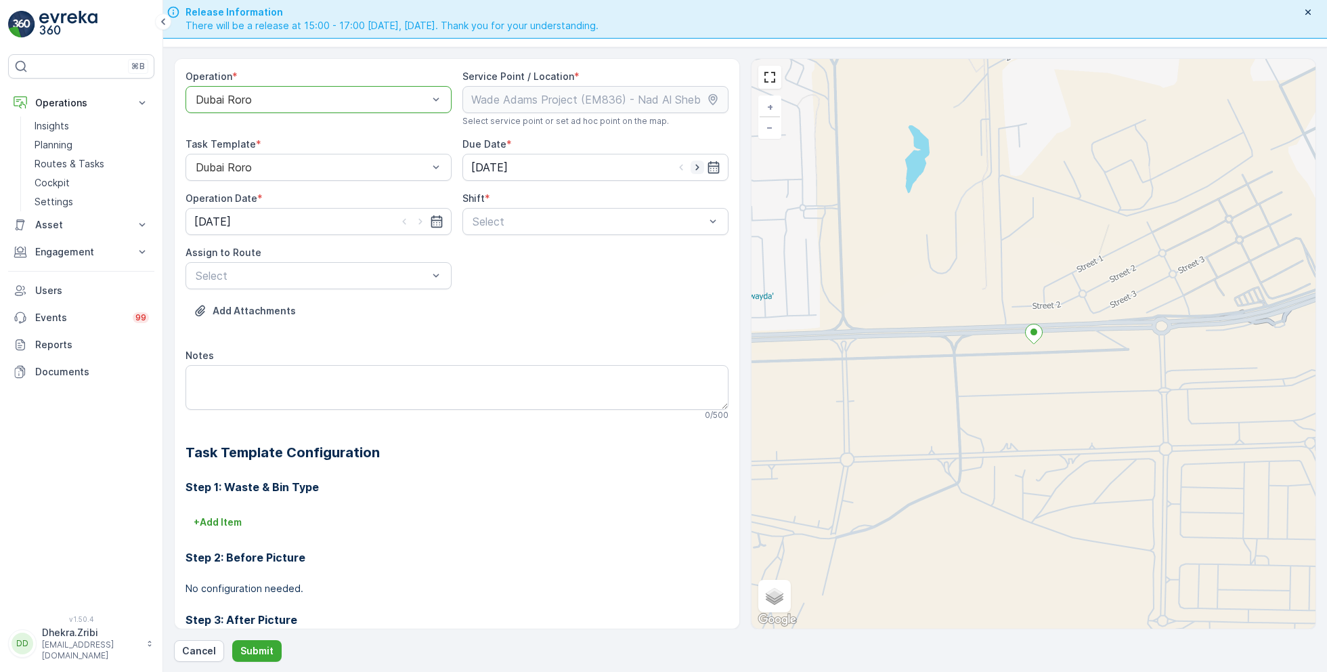
click at [691, 164] on icon "button" at bounding box center [698, 167] width 14 height 14
type input "[DATE]"
click at [418, 219] on icon "button" at bounding box center [419, 222] width 3 height 6
type input "[DATE]"
click at [483, 252] on span "Day Shift" at bounding box center [495, 254] width 48 height 12
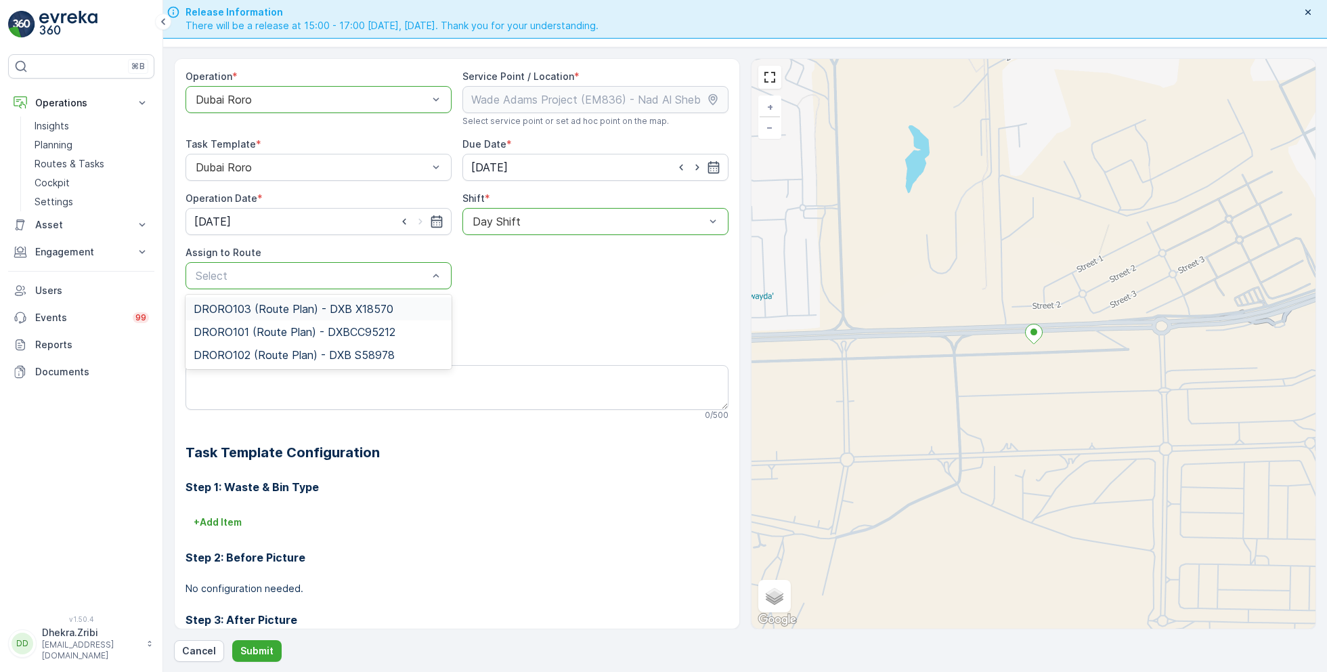
click at [295, 307] on span "DRORO103 (Route Plan) - DXB X18570" at bounding box center [294, 309] width 200 height 12
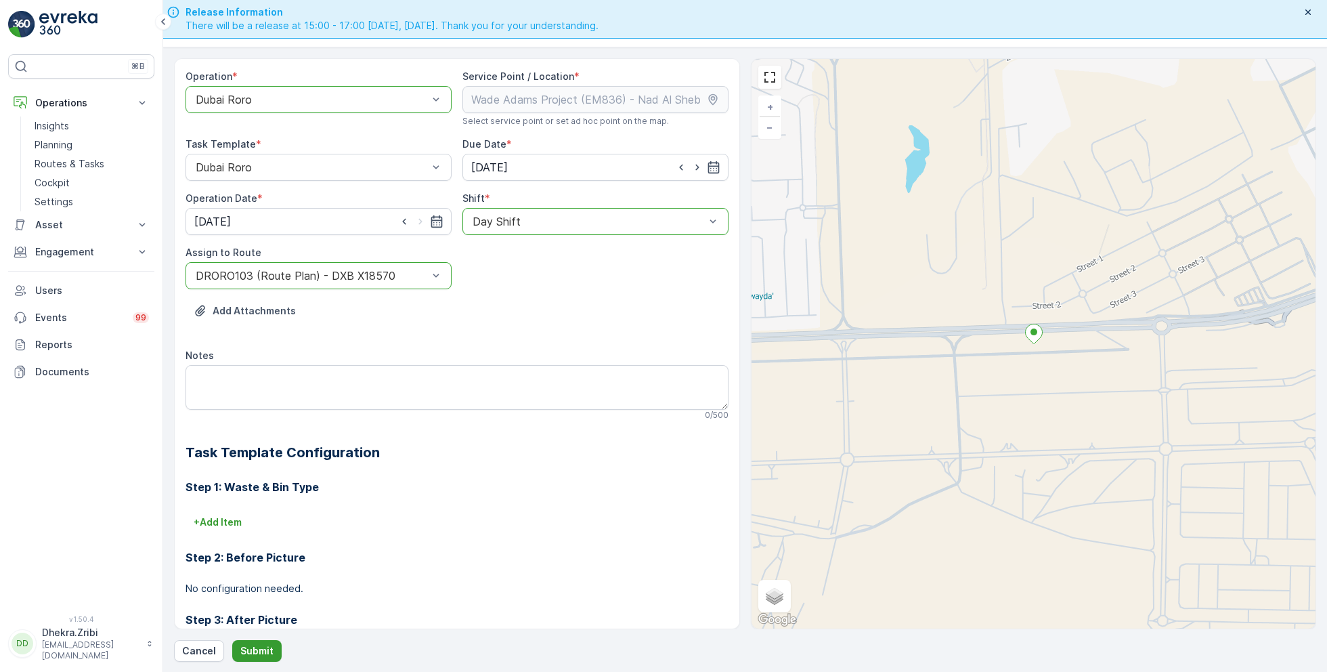
click at [260, 649] on p "Submit" at bounding box center [256, 651] width 33 height 14
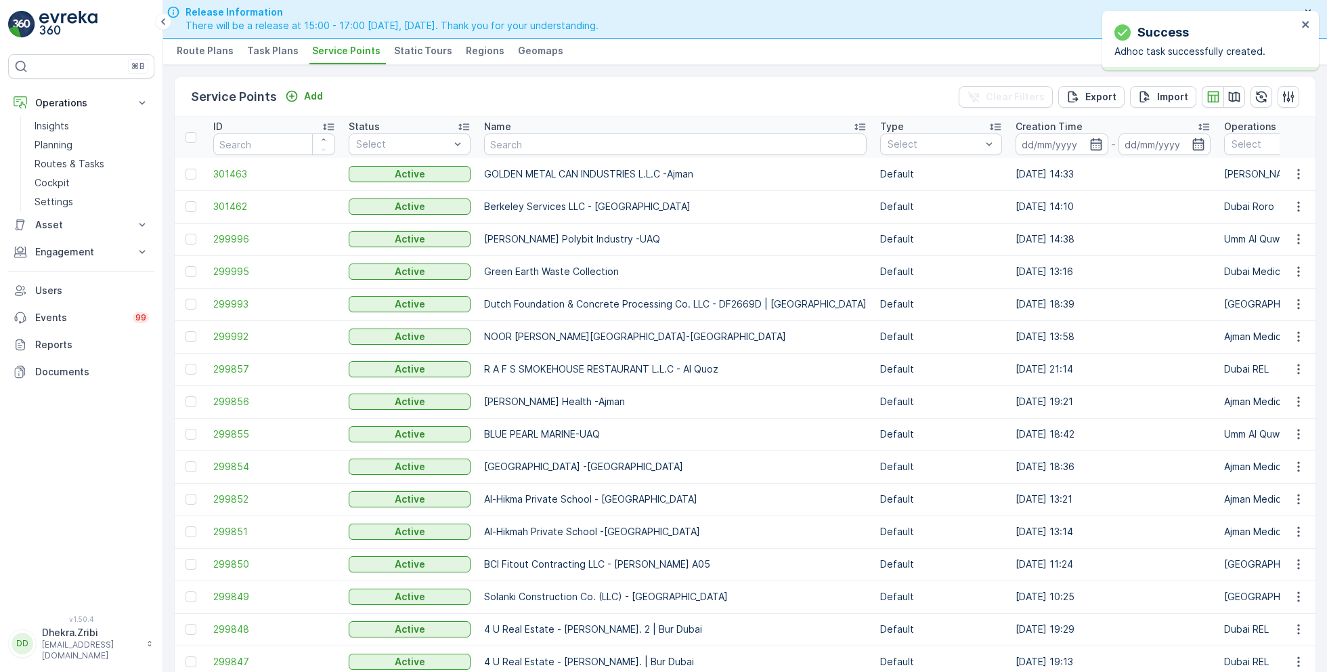
click at [565, 158] on td "GOLDEN METAL CAN INDUSTRIES L.L.C -Ajman" at bounding box center [675, 174] width 396 height 32
click at [552, 143] on input "text" at bounding box center [675, 144] width 383 height 22
paste input "Berkely Al marooj Furjan"
type input "Berkely Al marooj Furjan"
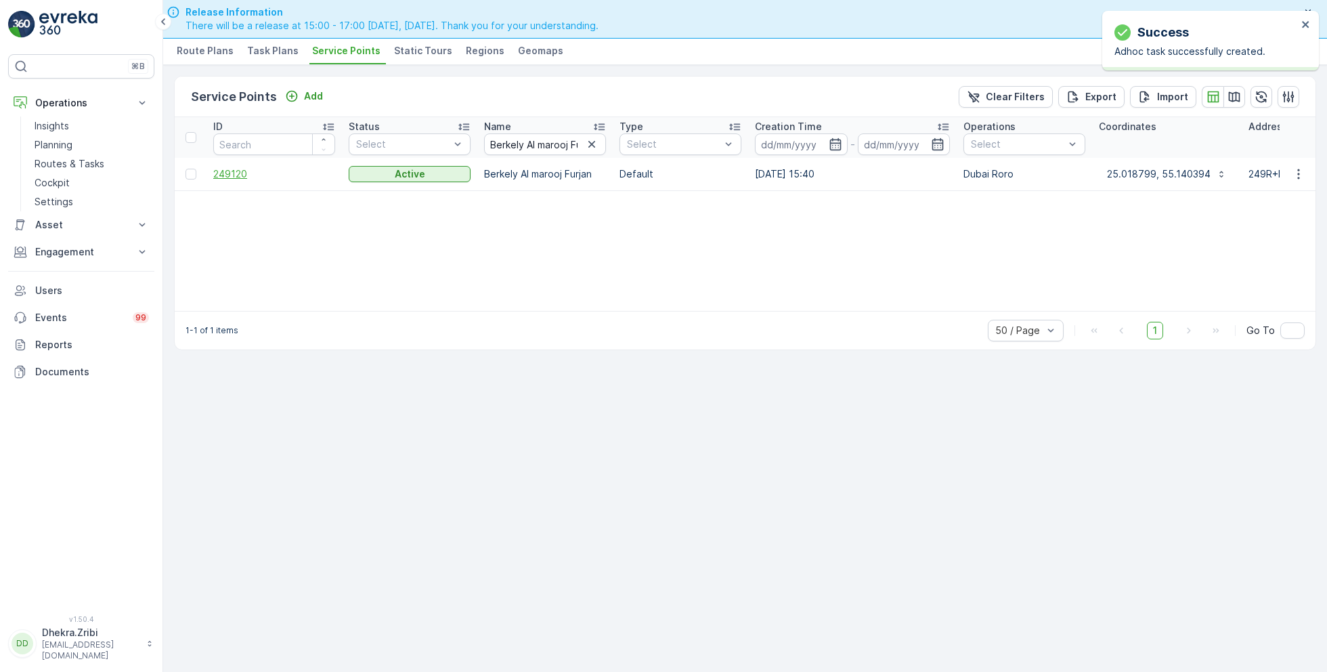
click at [236, 169] on span "249120" at bounding box center [274, 174] width 122 height 14
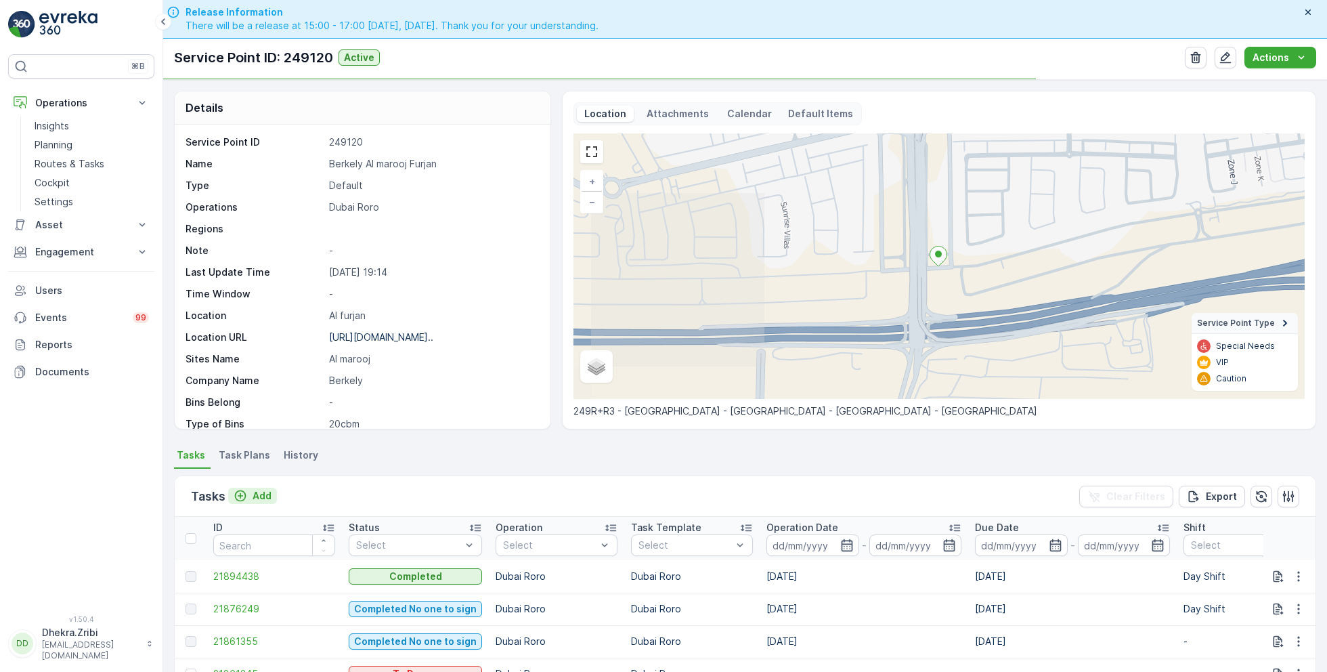
click at [254, 495] on p "Add" at bounding box center [262, 496] width 19 height 14
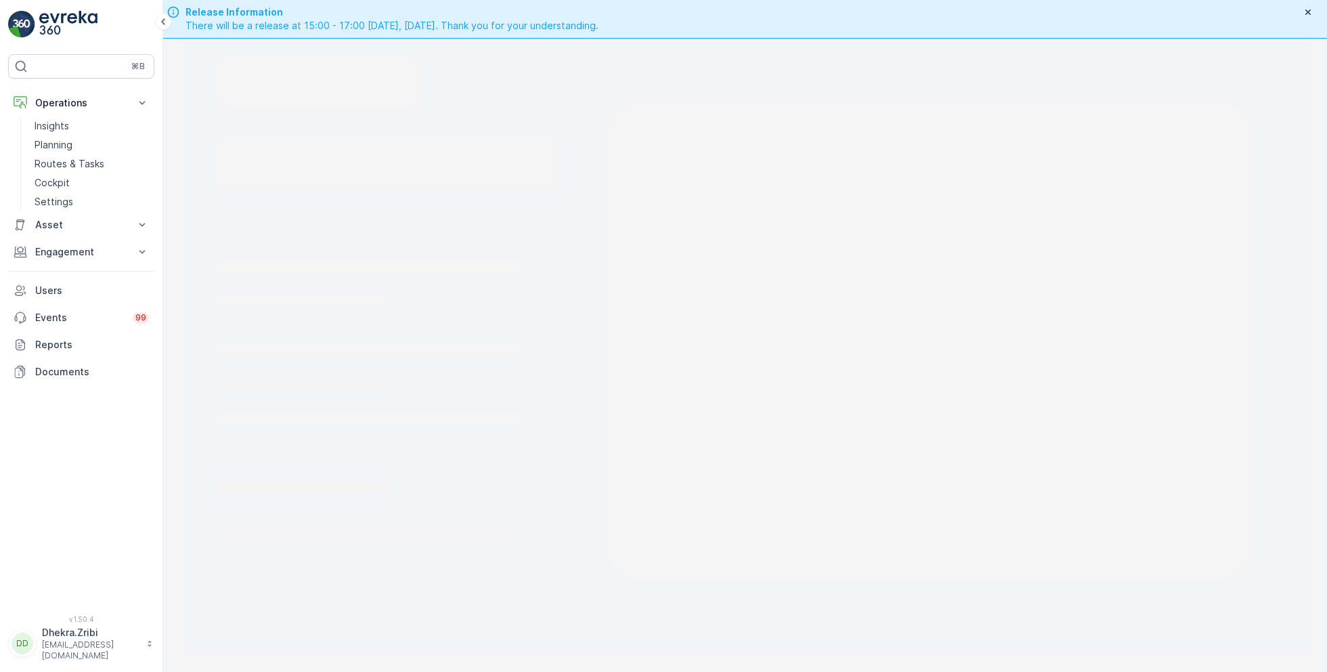
scroll to position [38, 0]
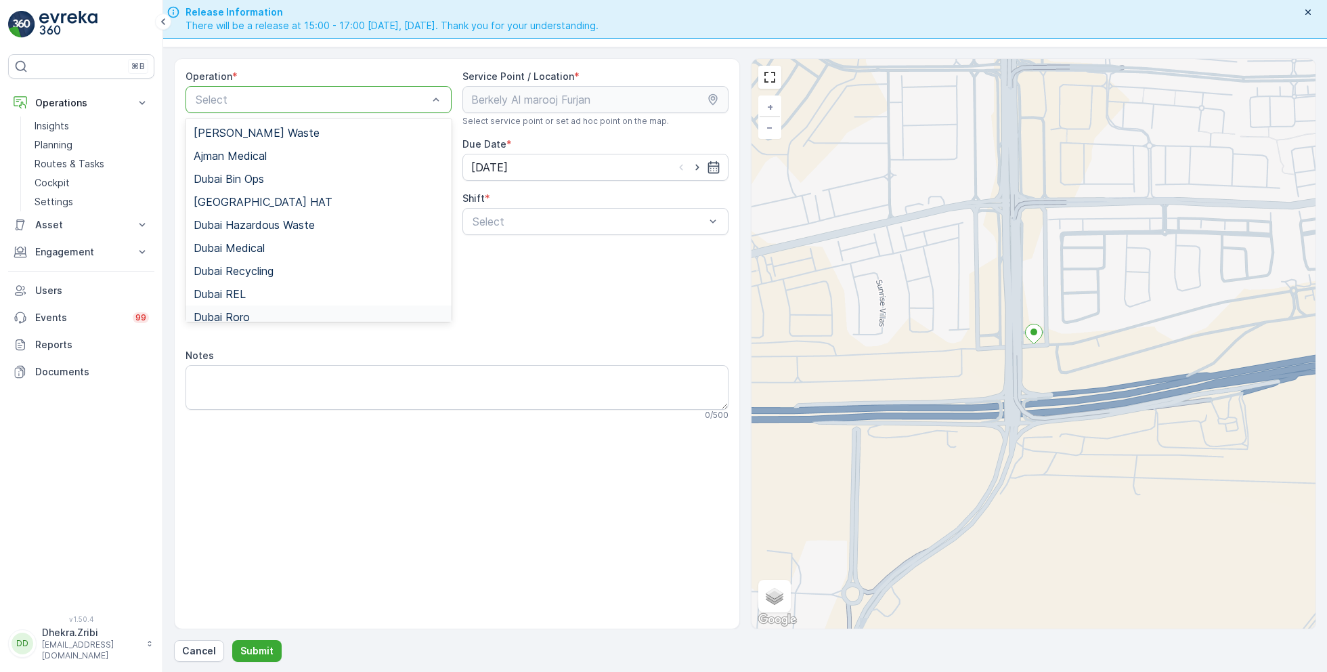
click at [253, 311] on div "Dubai Roro" at bounding box center [319, 317] width 250 height 12
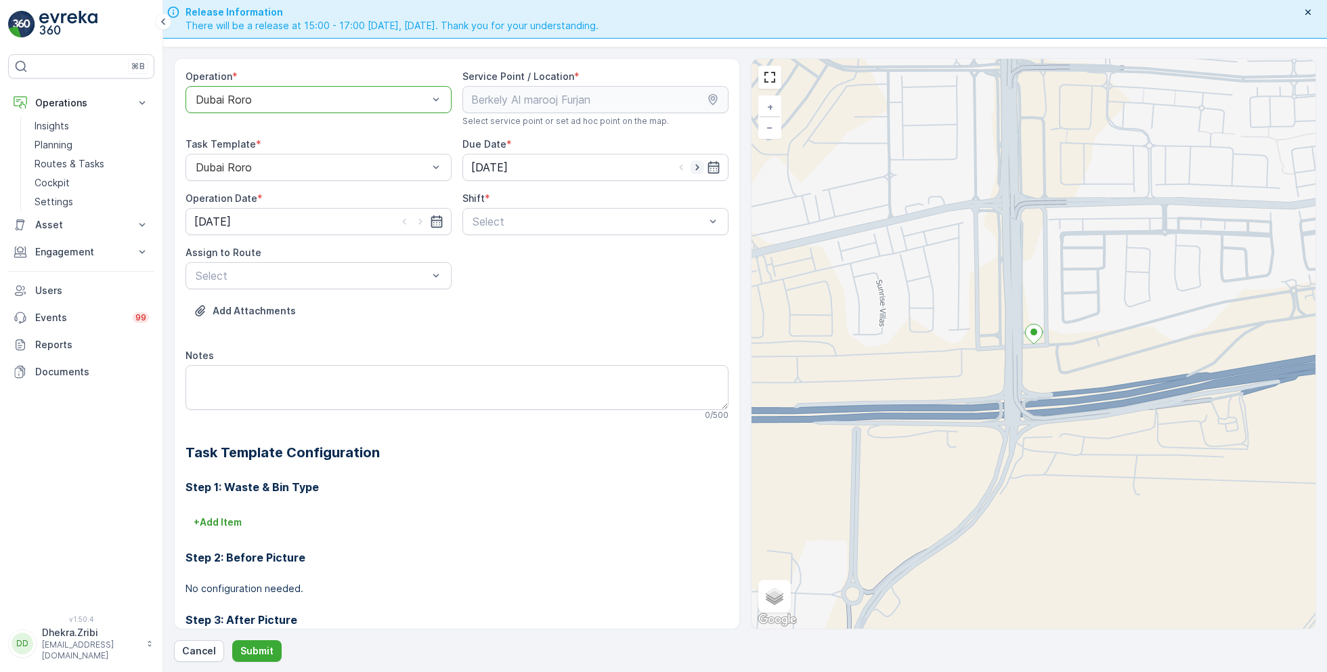
click at [698, 166] on icon "button" at bounding box center [698, 167] width 14 height 14
type input "[DATE]"
click at [422, 221] on icon "button" at bounding box center [421, 222] width 14 height 14
type input "[DATE]"
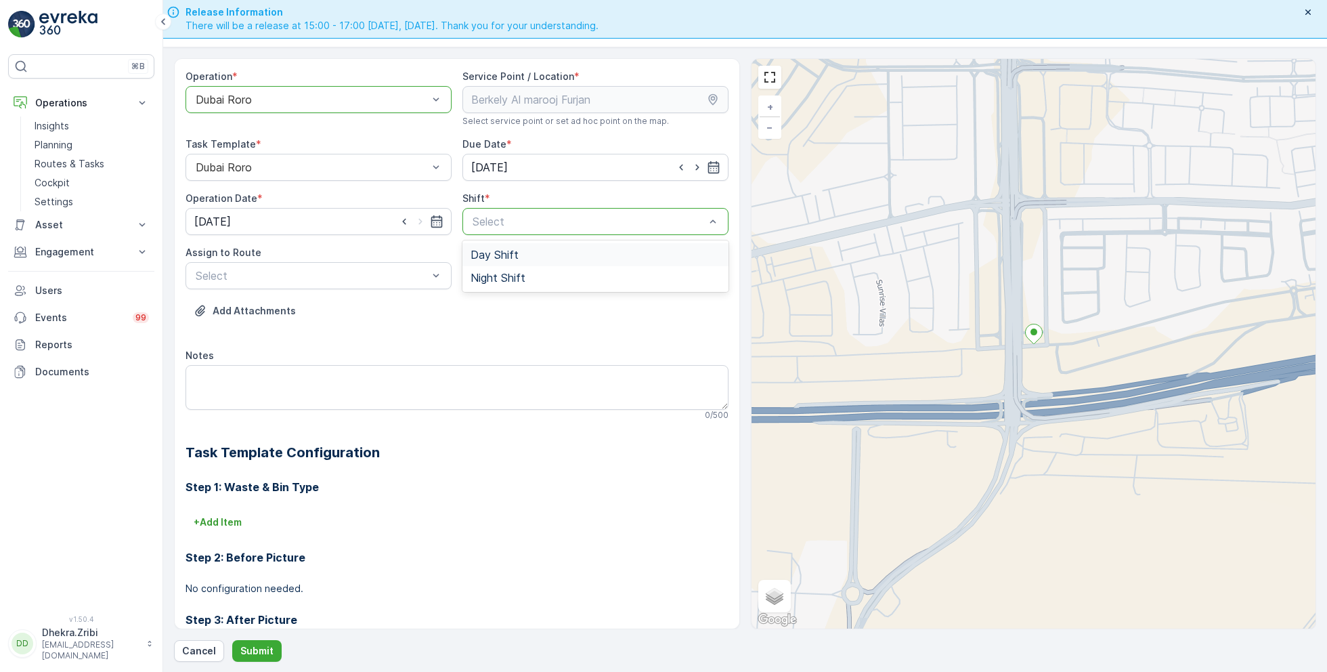
click at [481, 253] on span "Day Shift" at bounding box center [495, 254] width 48 height 12
click at [374, 264] on div "Select" at bounding box center [319, 275] width 266 height 27
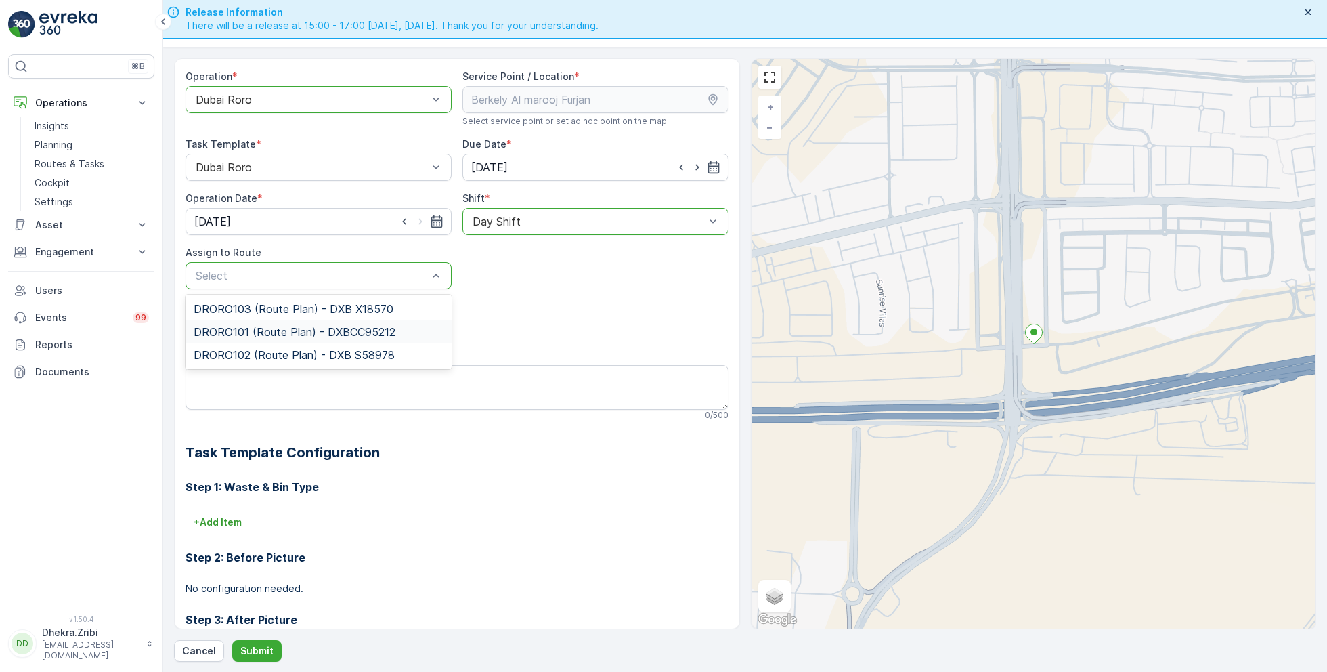
click at [257, 328] on span "DRORO101 (Route Plan) - DXBCC95212" at bounding box center [295, 332] width 202 height 12
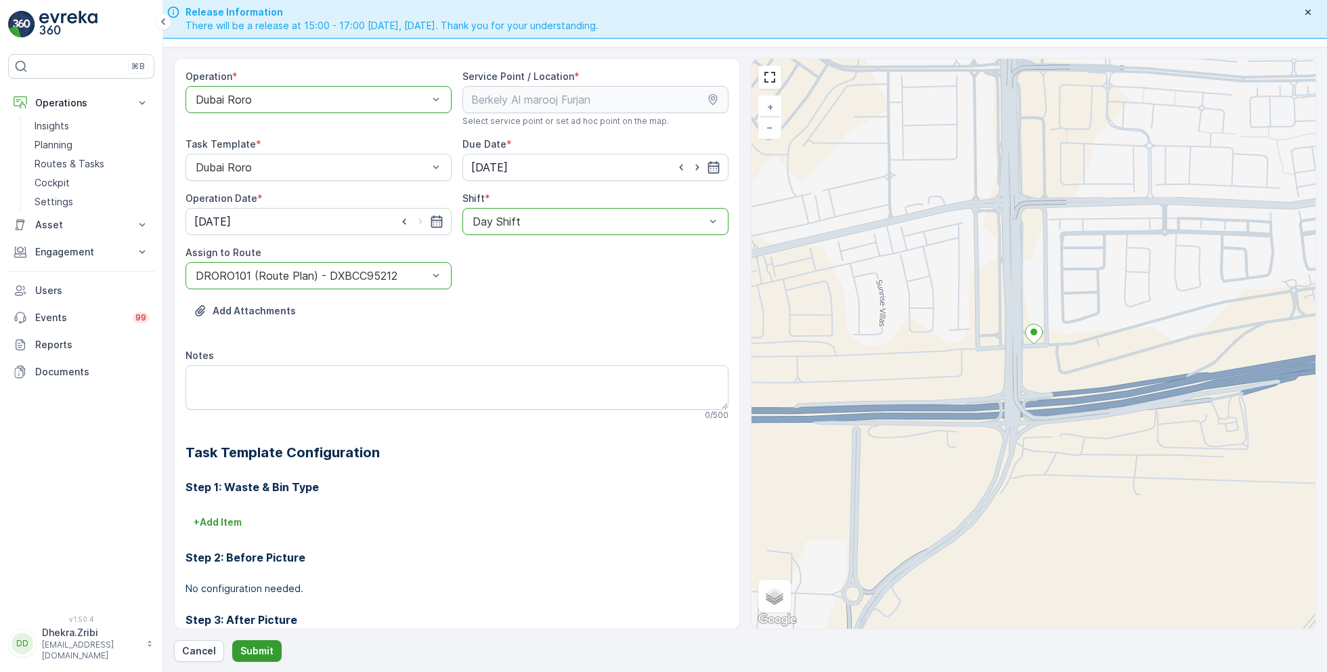
click at [253, 643] on button "Submit" at bounding box center [256, 651] width 49 height 22
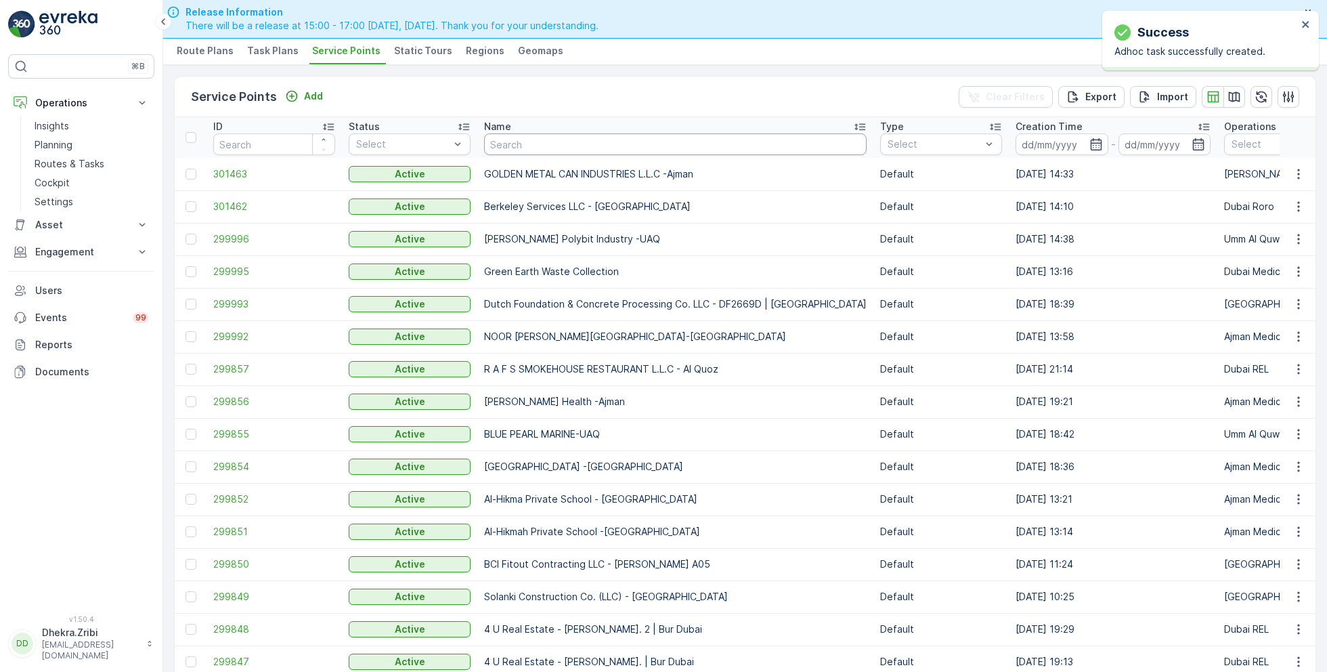
click at [503, 139] on input "text" at bounding box center [675, 144] width 383 height 22
type input "emirates"
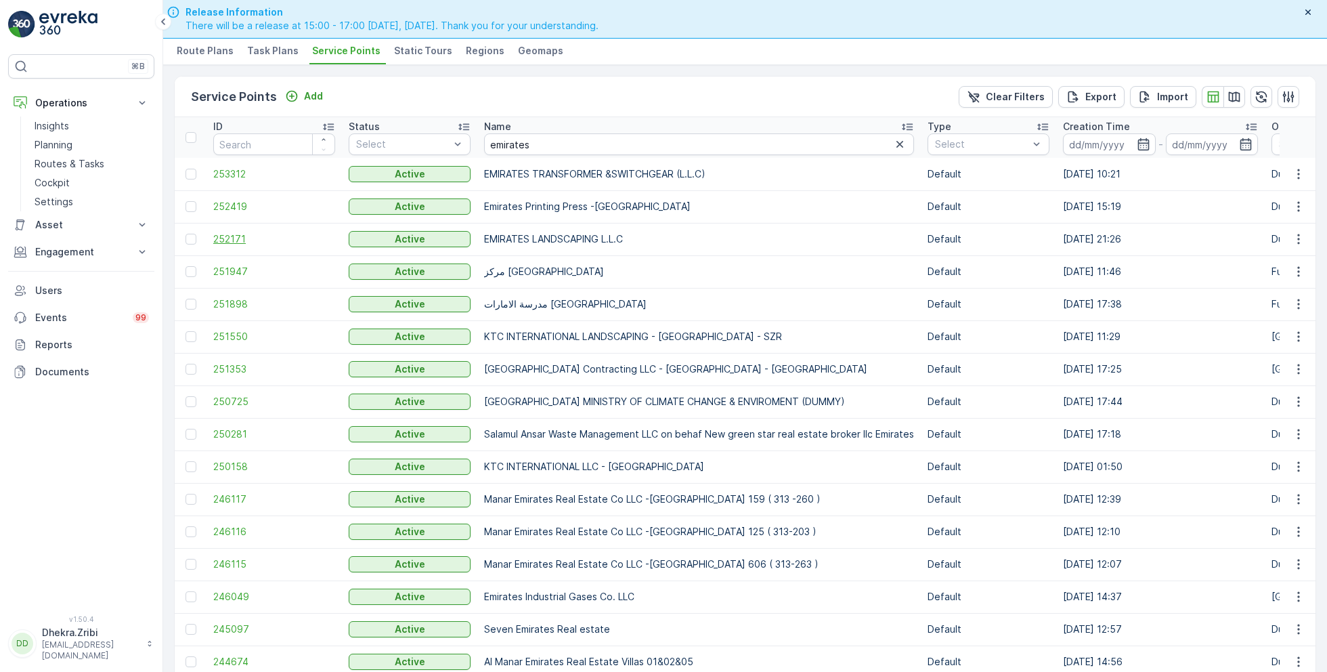
click at [232, 238] on span "252171" at bounding box center [274, 239] width 122 height 14
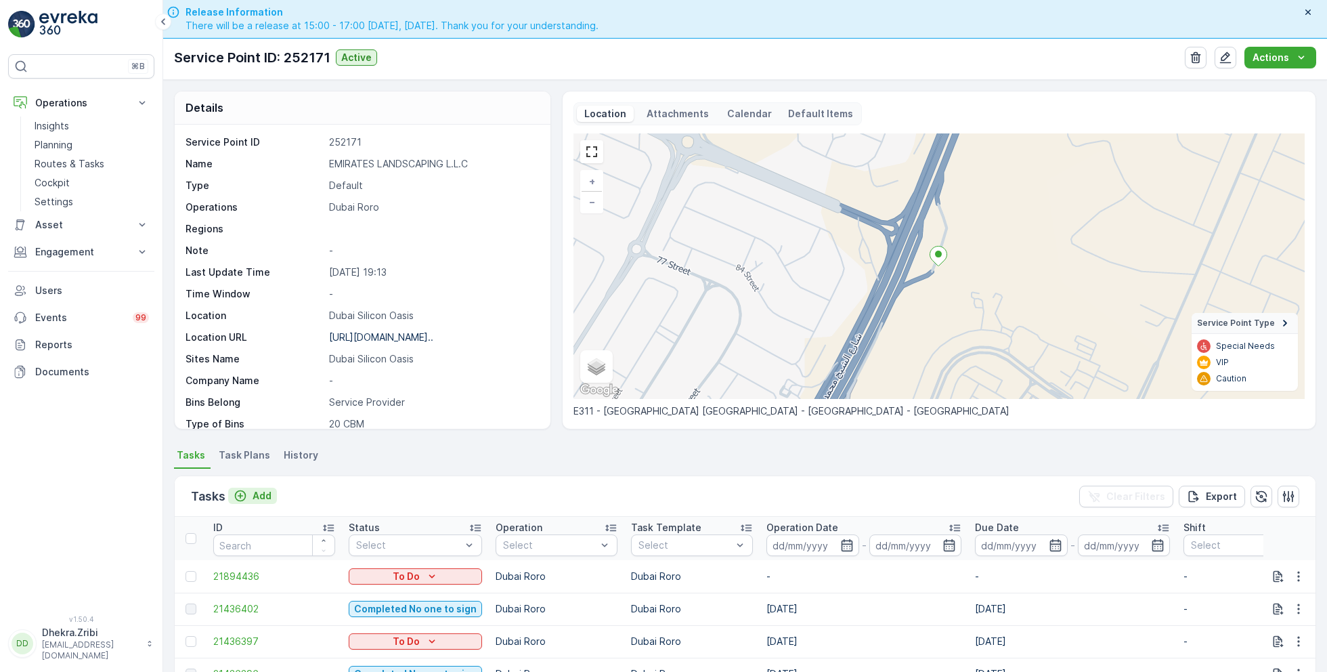
click at [259, 492] on p "Add" at bounding box center [262, 496] width 19 height 14
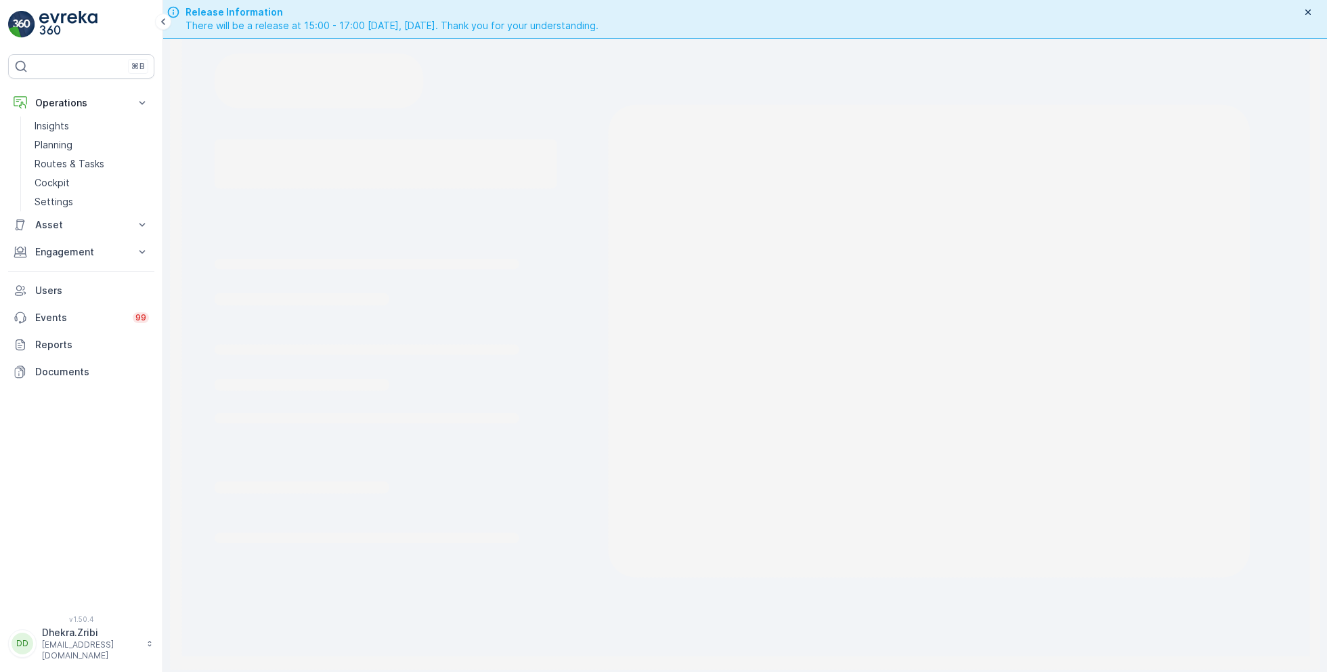
scroll to position [38, 0]
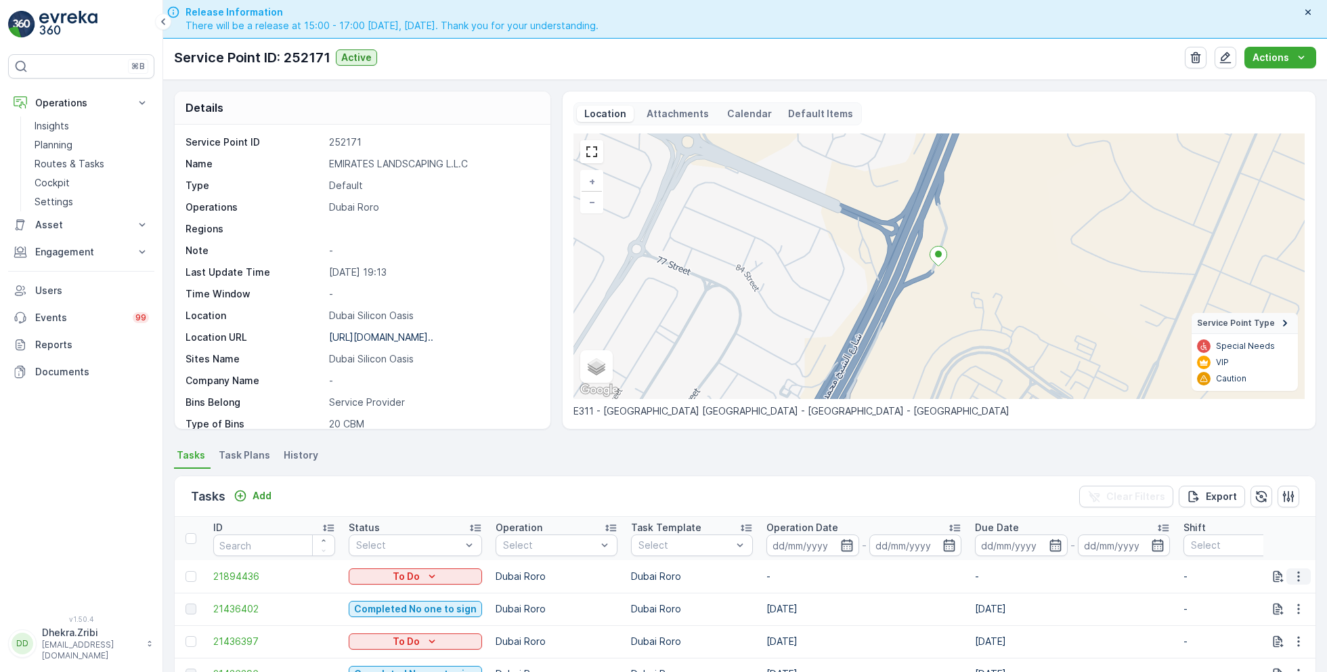
click at [1297, 579] on icon "button" at bounding box center [1299, 576] width 14 height 14
click at [1259, 509] on span "Change Route" at bounding box center [1264, 511] width 66 height 14
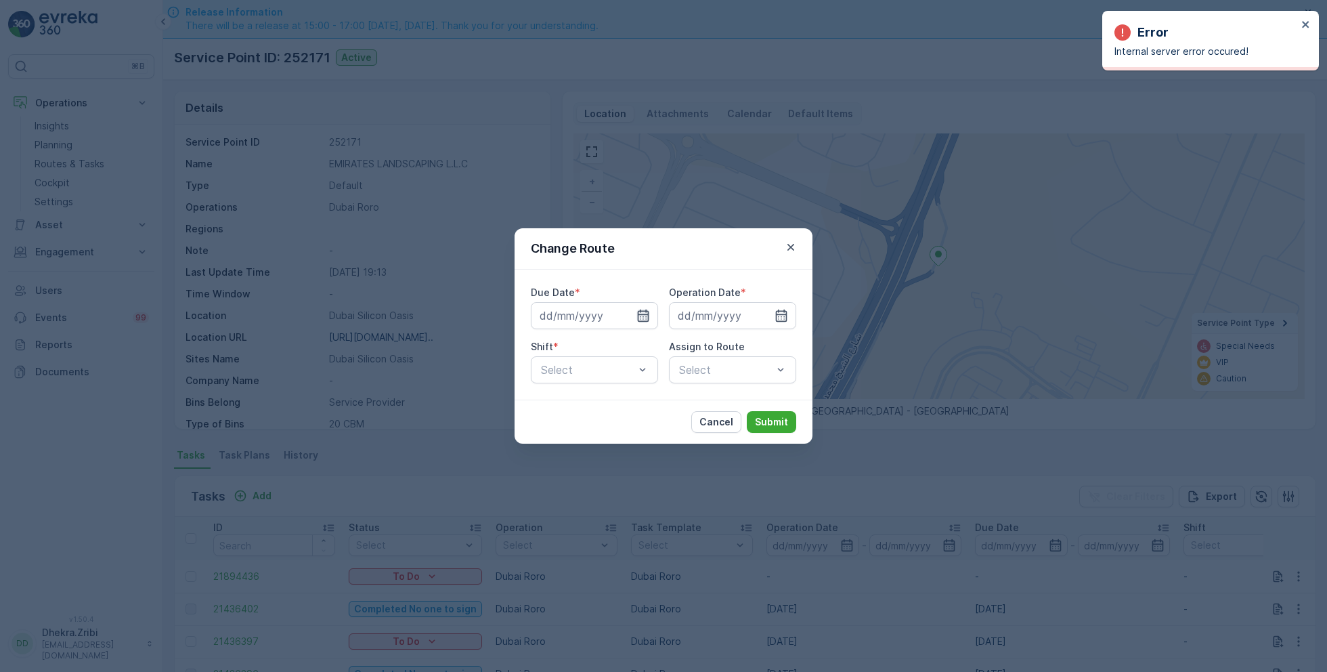
click at [643, 315] on icon "button" at bounding box center [643, 316] width 14 height 14
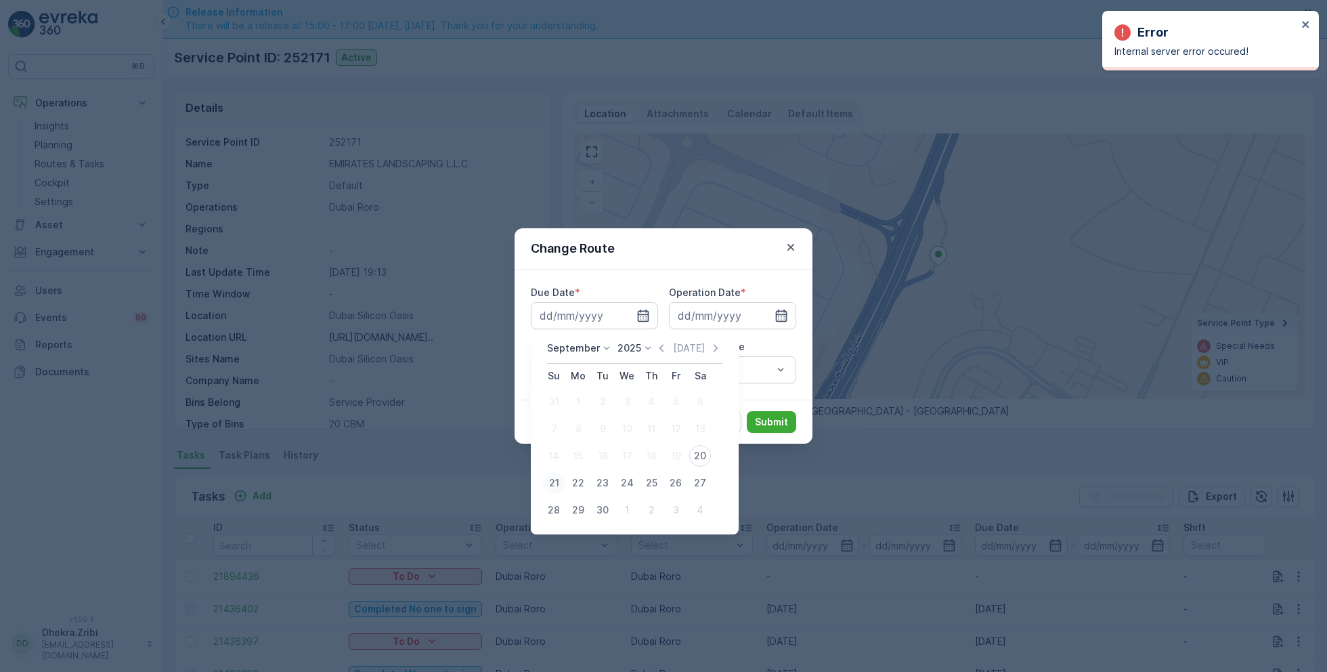
click at [559, 477] on div "21" at bounding box center [554, 483] width 22 height 22
type input "[DATE]"
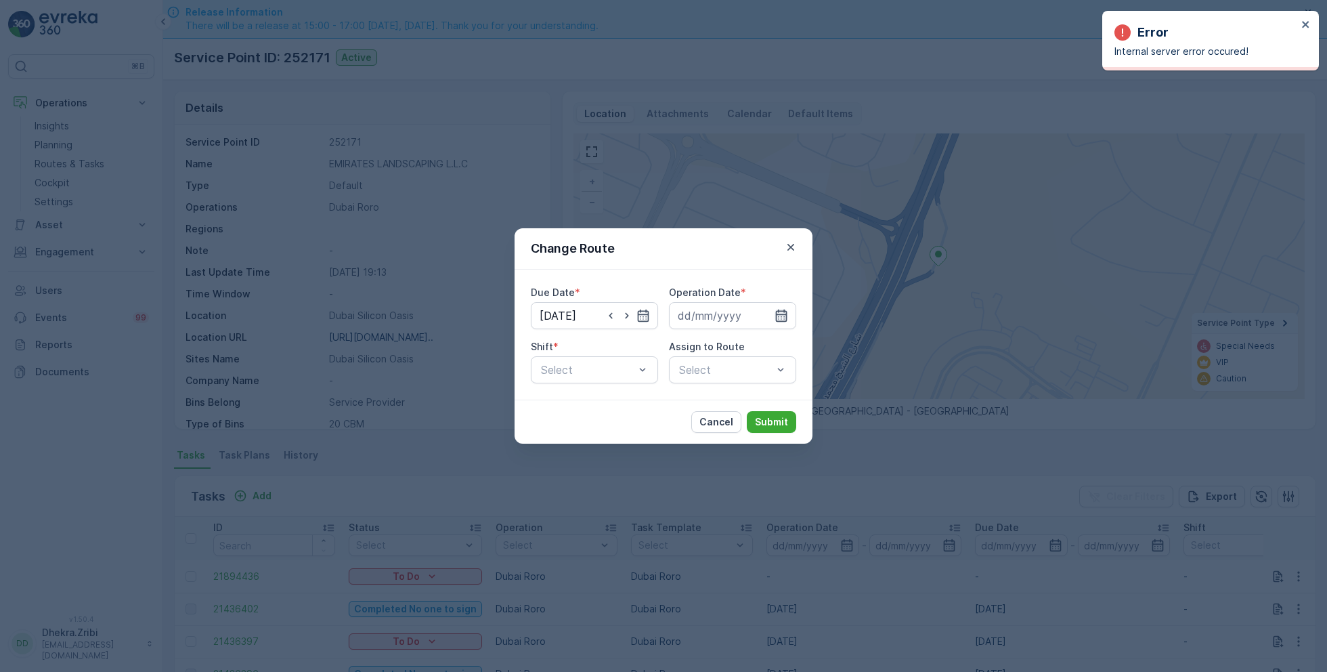
click at [779, 316] on icon "button" at bounding box center [782, 316] width 14 height 14
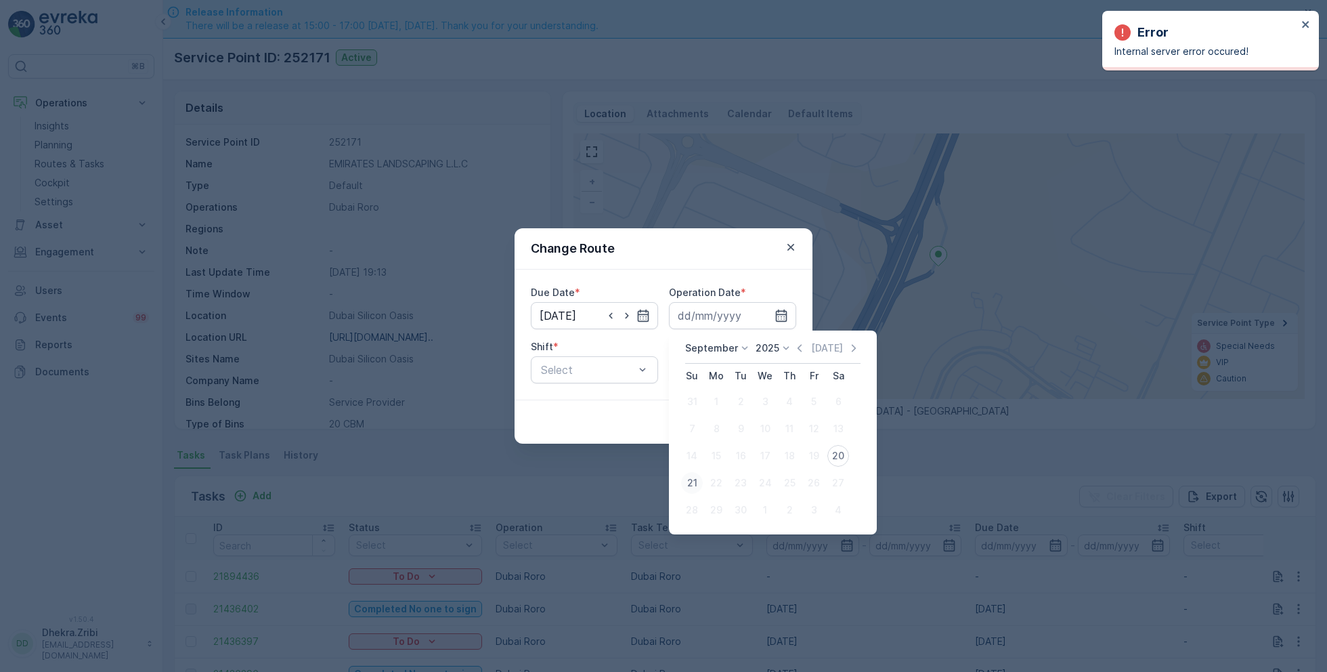
click at [690, 483] on div "21" at bounding box center [692, 483] width 22 height 22
type input "[DATE]"
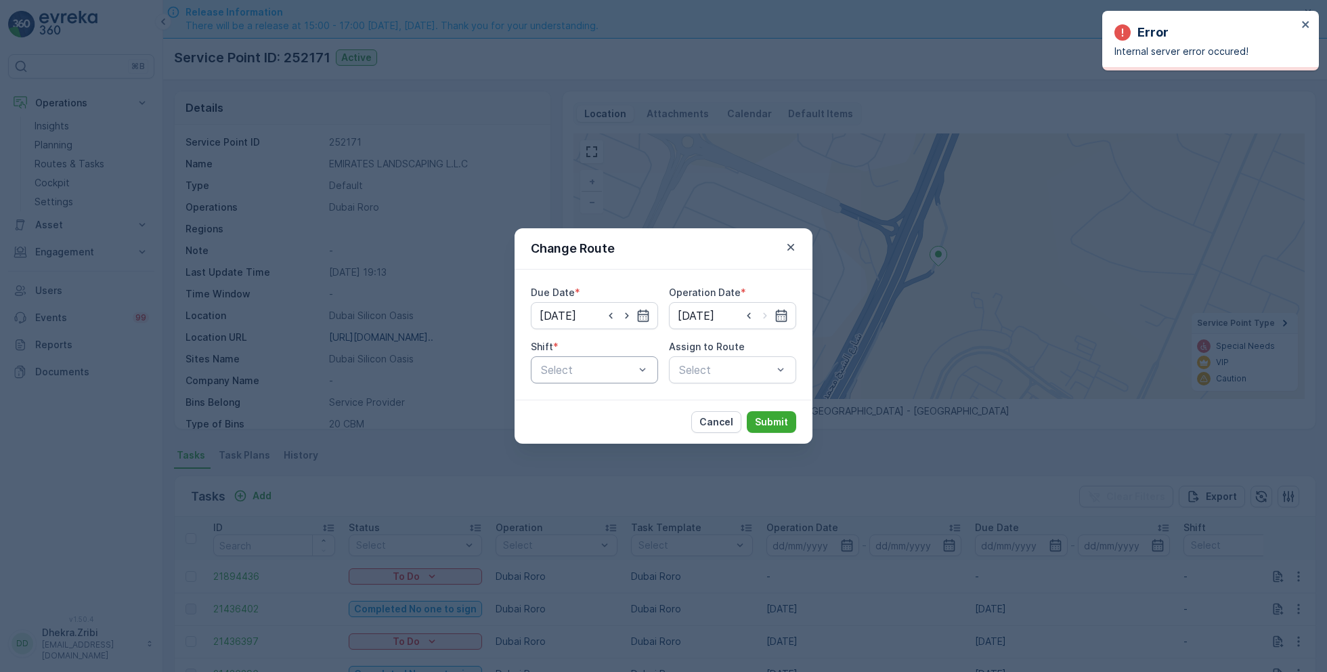
click at [612, 357] on div "Select" at bounding box center [594, 369] width 127 height 27
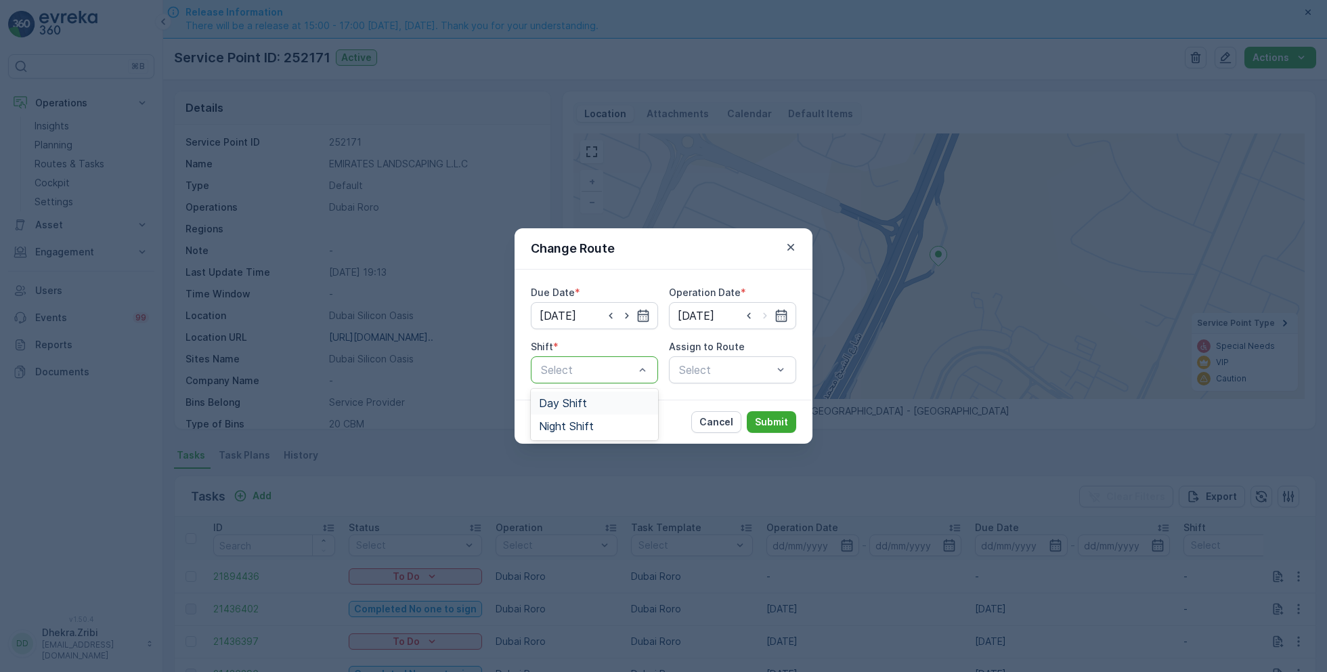
click at [566, 405] on span "Day Shift" at bounding box center [563, 403] width 48 height 12
click at [716, 368] on div "Select" at bounding box center [732, 369] width 127 height 27
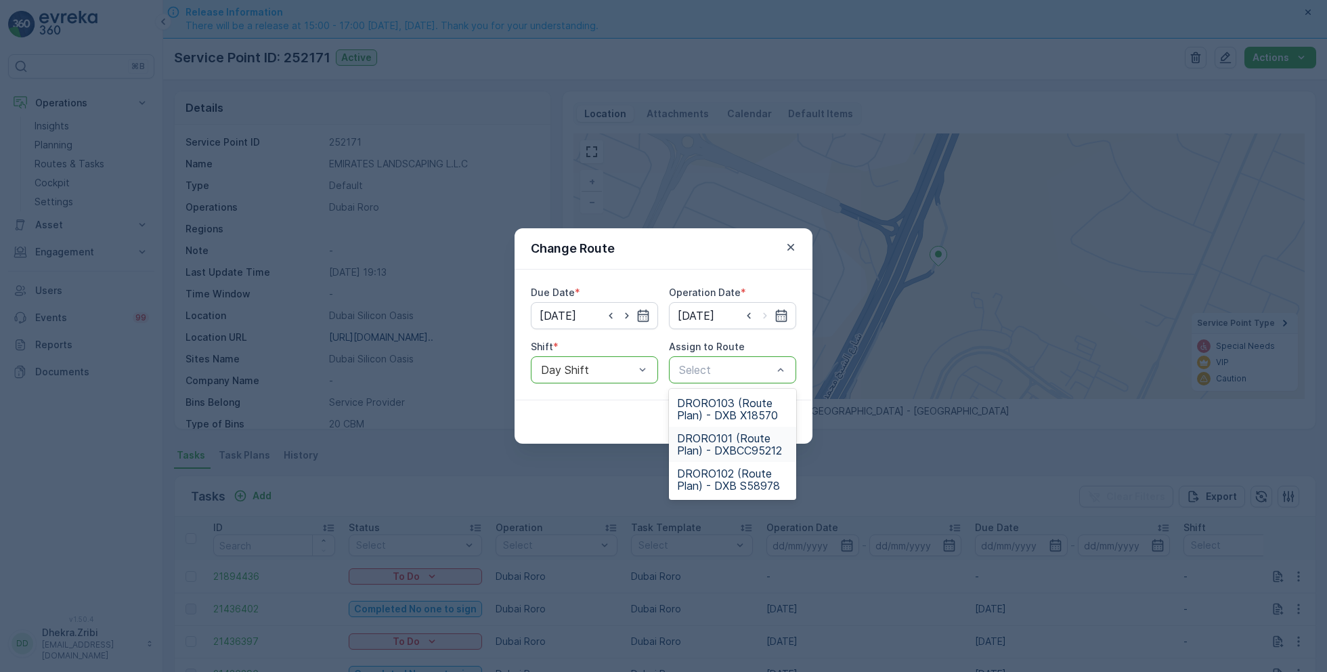
click at [718, 448] on span "DRORO101 (Route Plan) - DXBCC95212" at bounding box center [732, 444] width 111 height 24
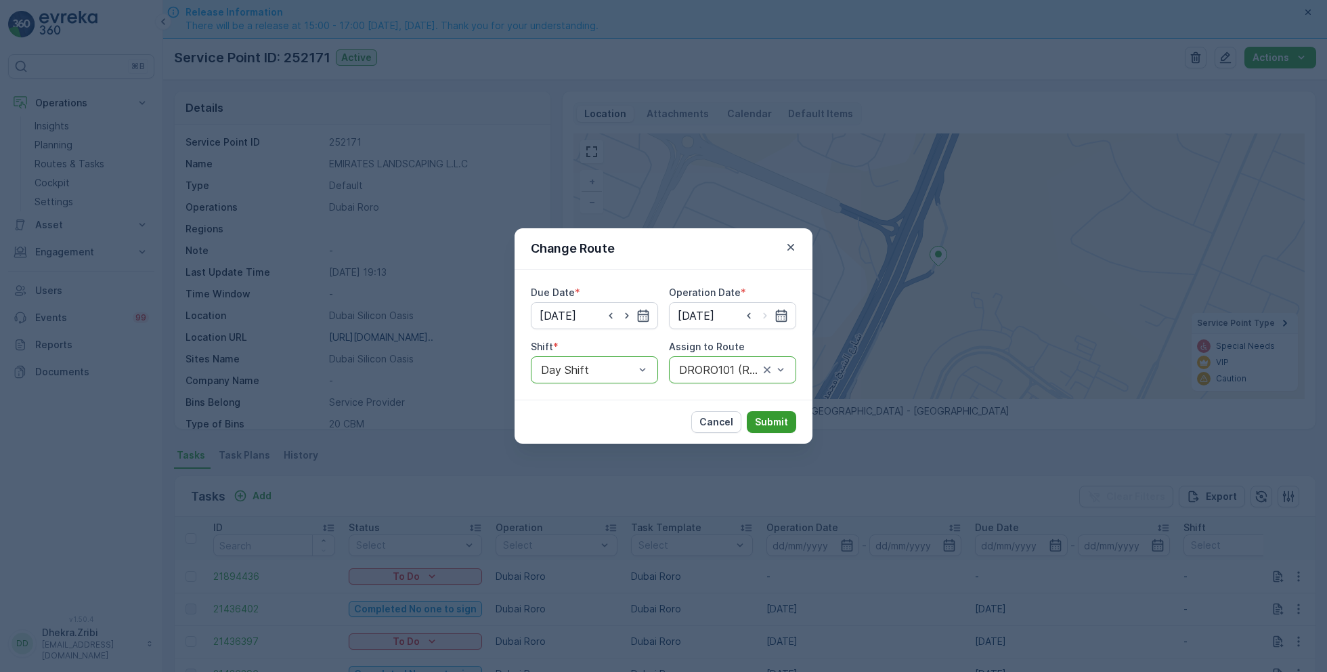
click at [770, 420] on p "Submit" at bounding box center [771, 422] width 33 height 14
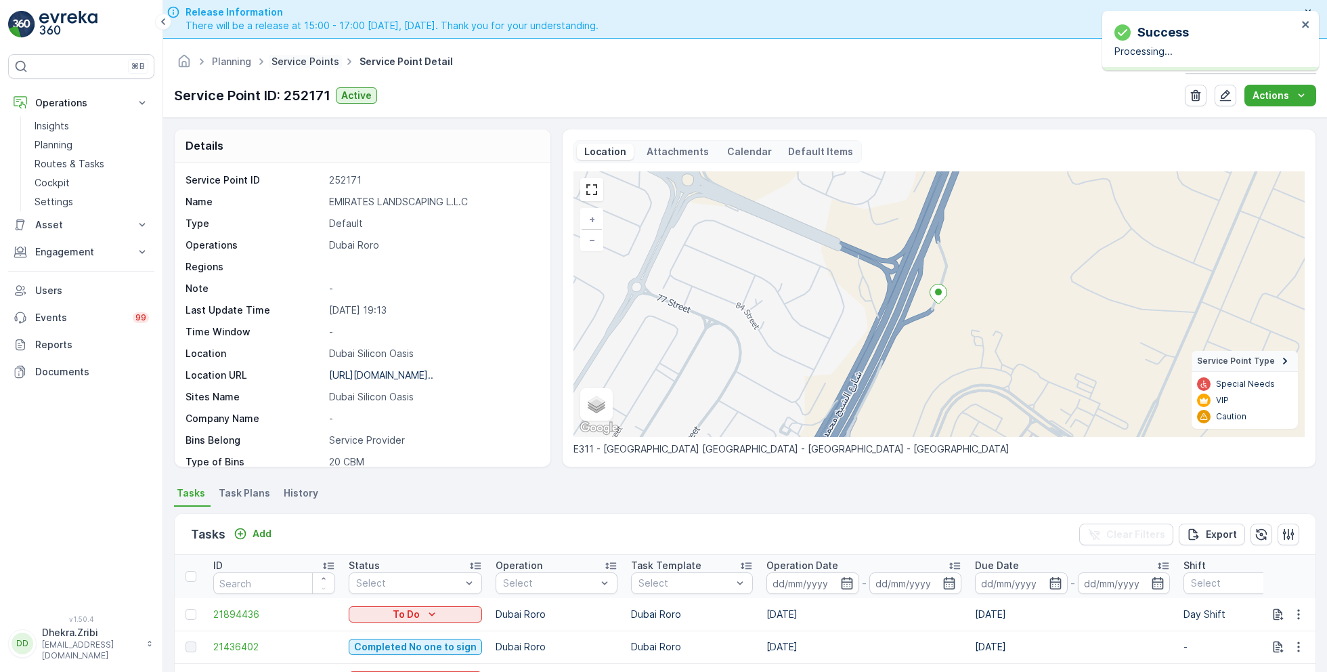
click at [308, 62] on link "Service Points" at bounding box center [306, 62] width 68 height 12
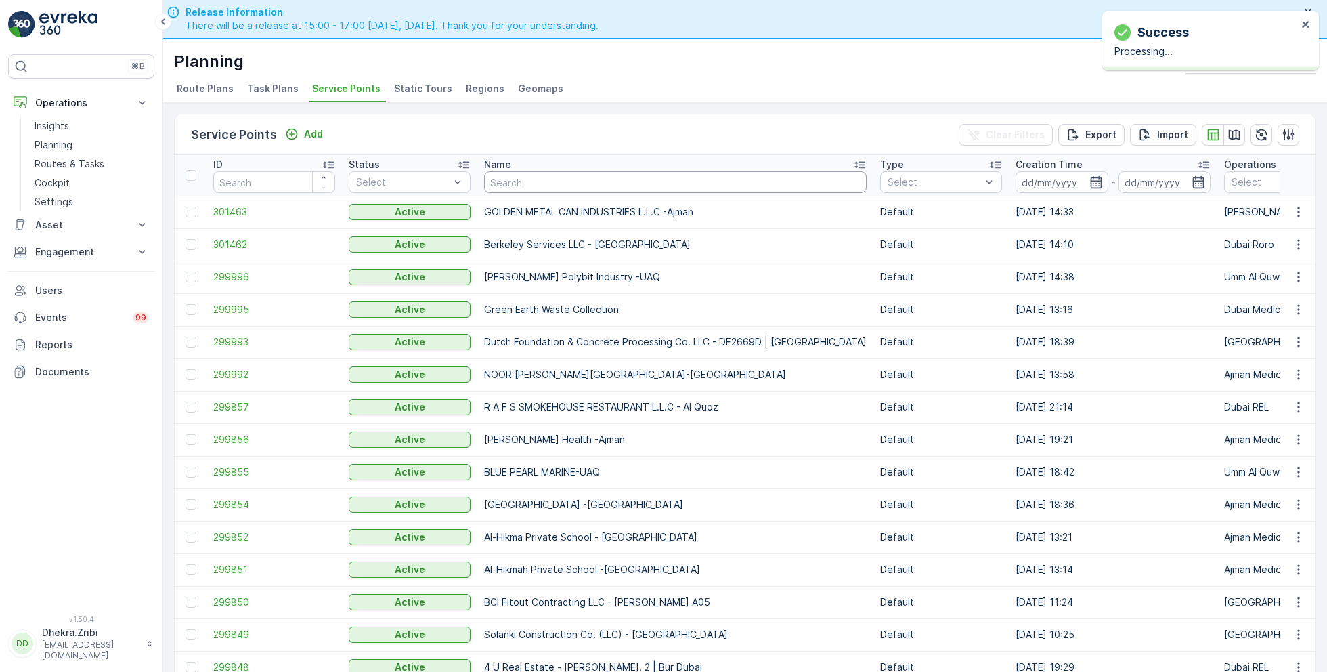
click at [546, 179] on input "text" at bounding box center [675, 182] width 383 height 22
type input "ktc"
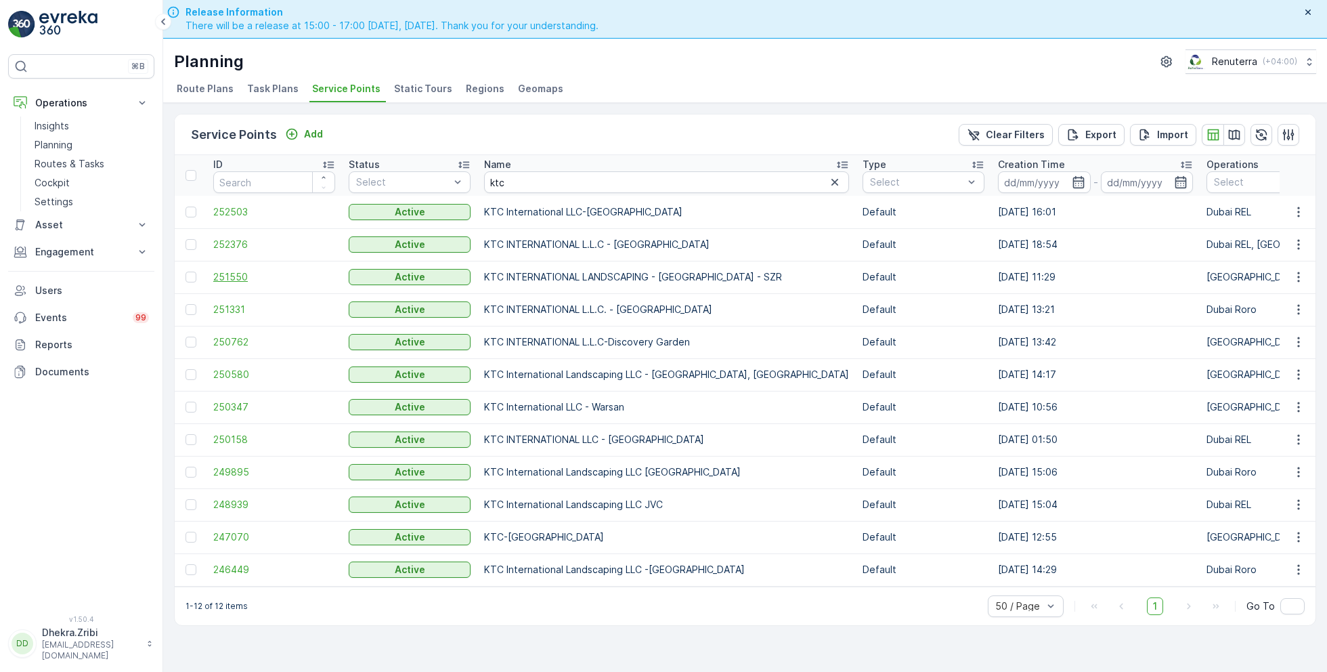
click at [241, 278] on span "251550" at bounding box center [274, 277] width 122 height 14
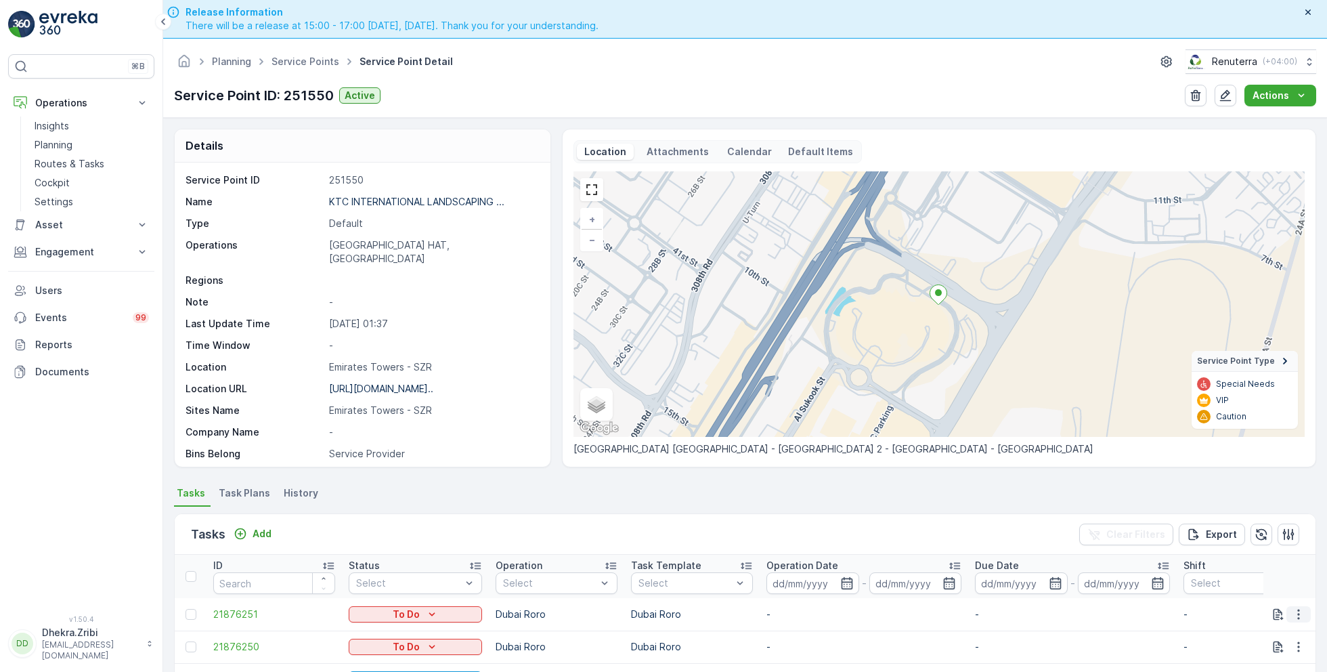
click at [1306, 609] on button "button" at bounding box center [1298, 614] width 24 height 16
click at [1264, 552] on span "Change Route" at bounding box center [1264, 549] width 66 height 14
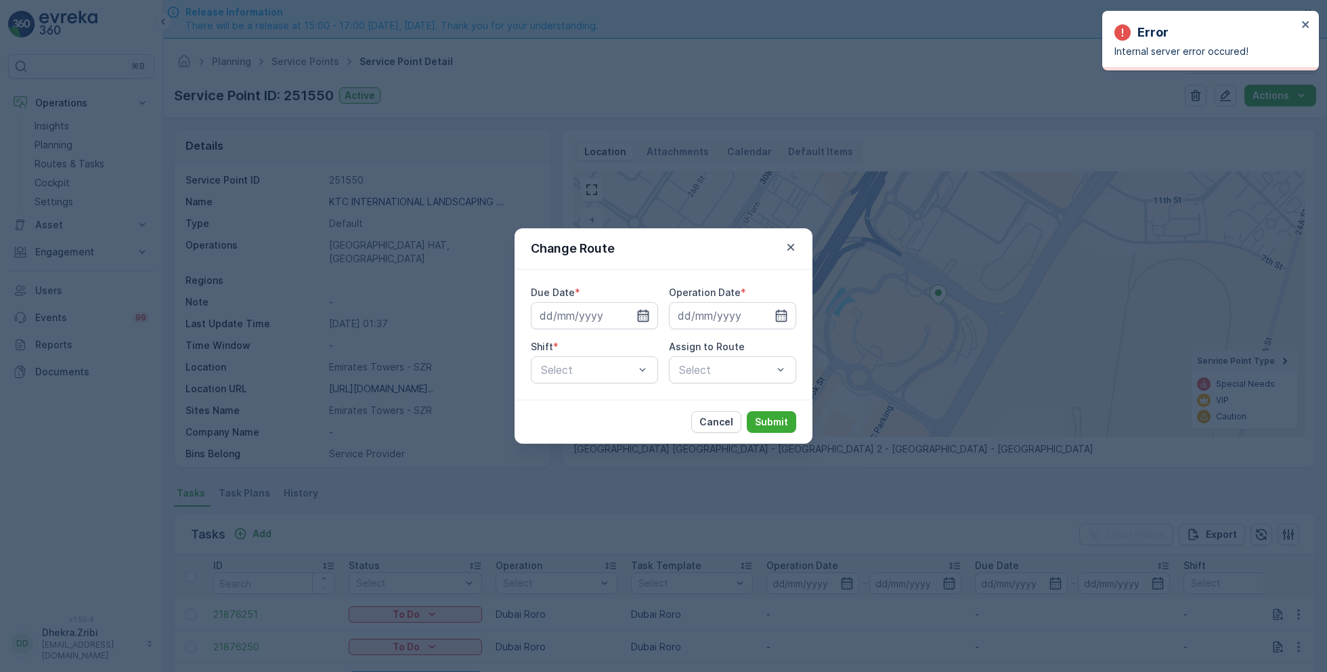
click at [645, 313] on icon "button" at bounding box center [643, 316] width 14 height 14
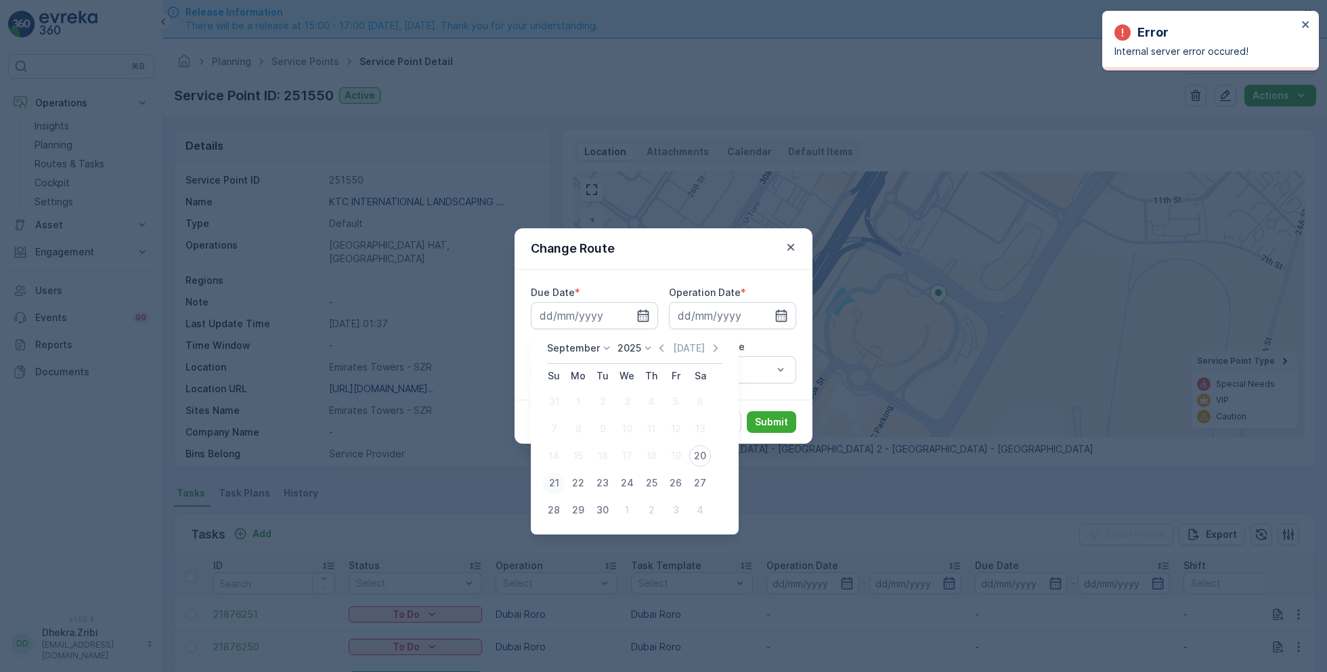
click at [559, 481] on div "21" at bounding box center [554, 483] width 22 height 22
type input "[DATE]"
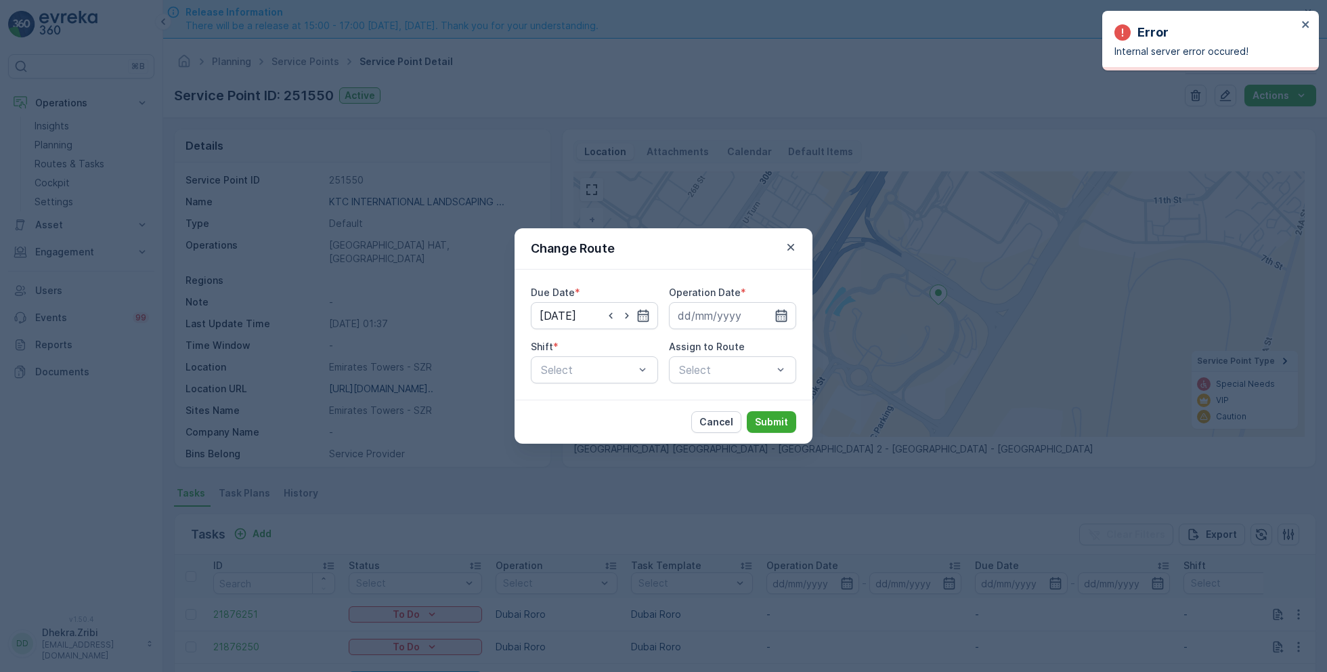
click at [779, 316] on icon "button" at bounding box center [782, 316] width 14 height 14
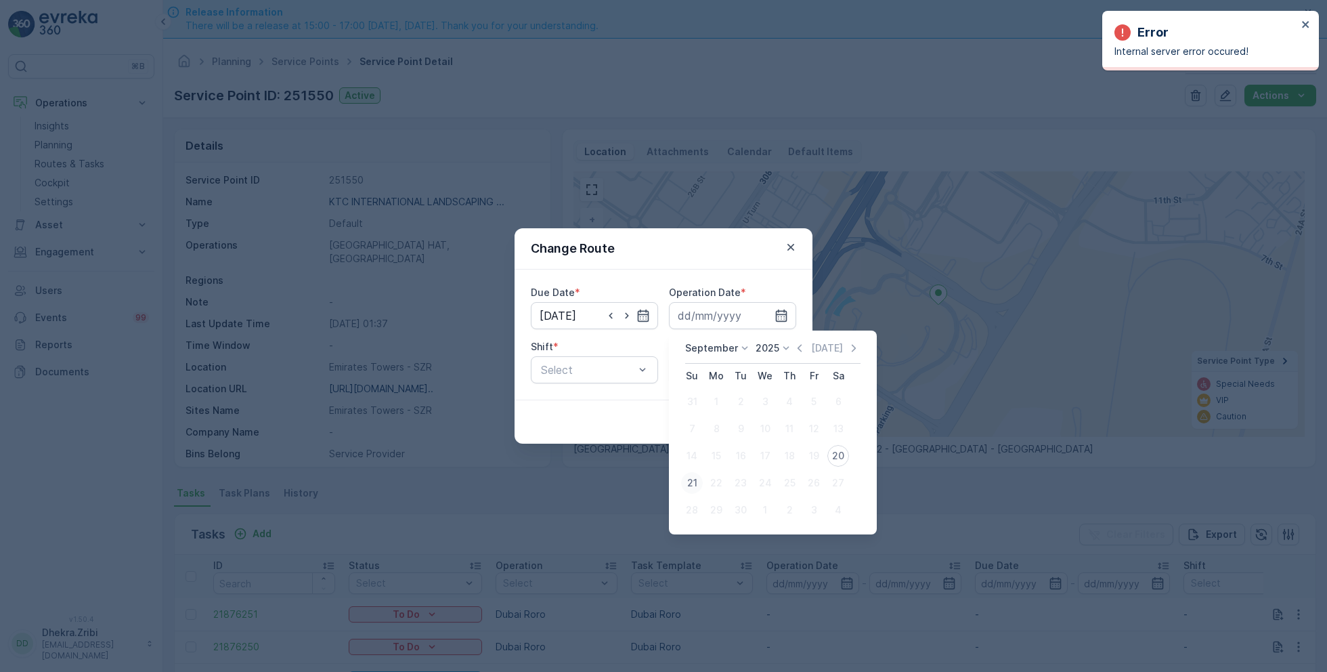
click at [696, 481] on div "21" at bounding box center [692, 483] width 22 height 22
type input "[DATE]"
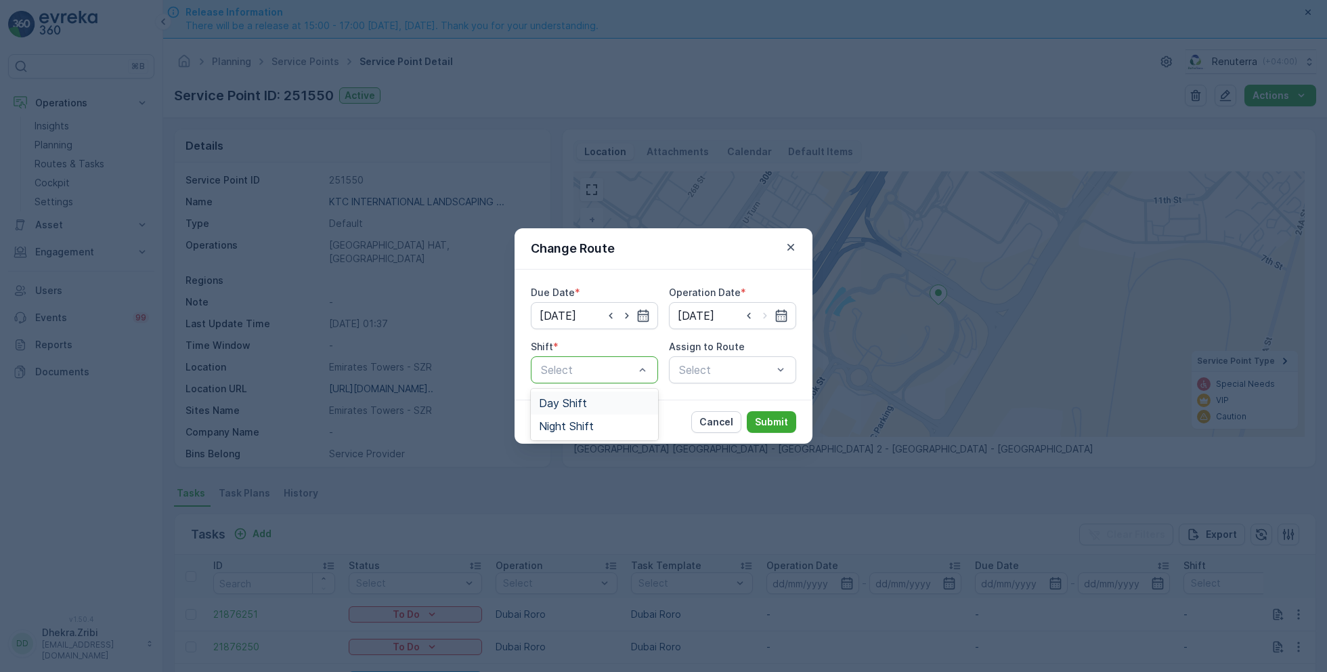
click at [582, 399] on span "Day Shift" at bounding box center [563, 403] width 48 height 12
click at [712, 371] on div "Select" at bounding box center [732, 369] width 127 height 27
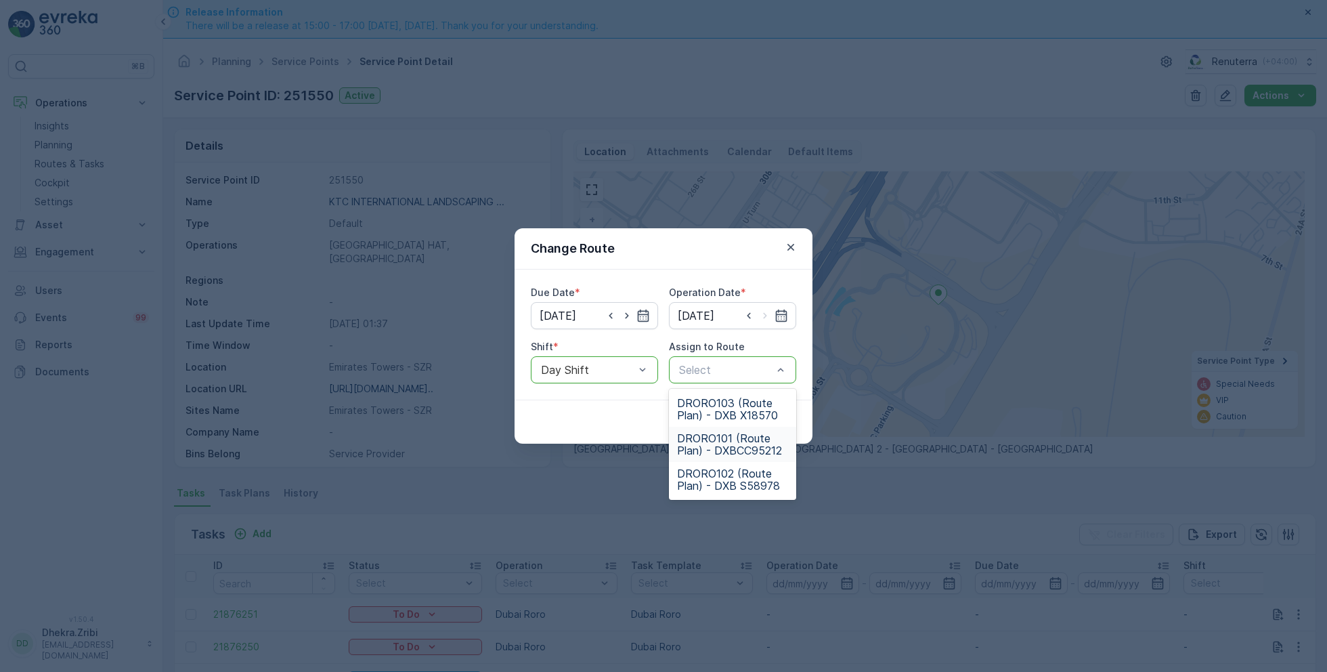
click at [724, 439] on span "DRORO101 (Route Plan) - DXBCC95212" at bounding box center [732, 444] width 111 height 24
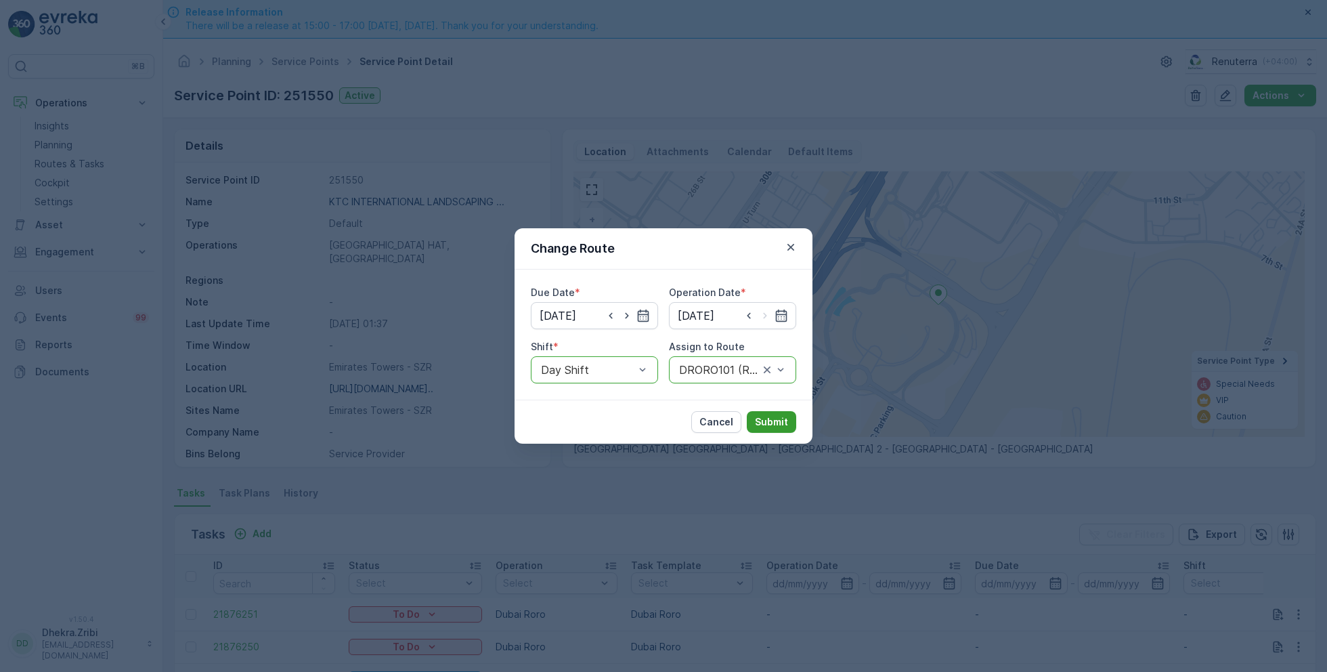
click at [766, 421] on p "Submit" at bounding box center [771, 422] width 33 height 14
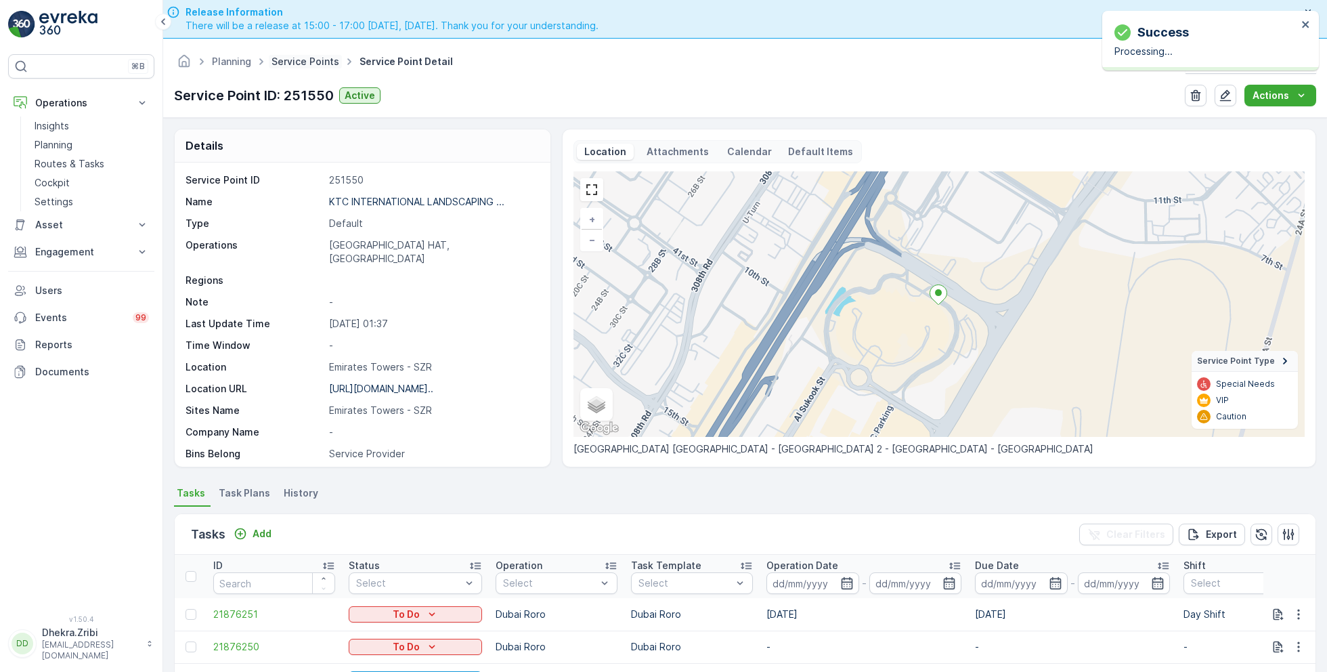
click at [308, 64] on link "Service Points" at bounding box center [306, 62] width 68 height 12
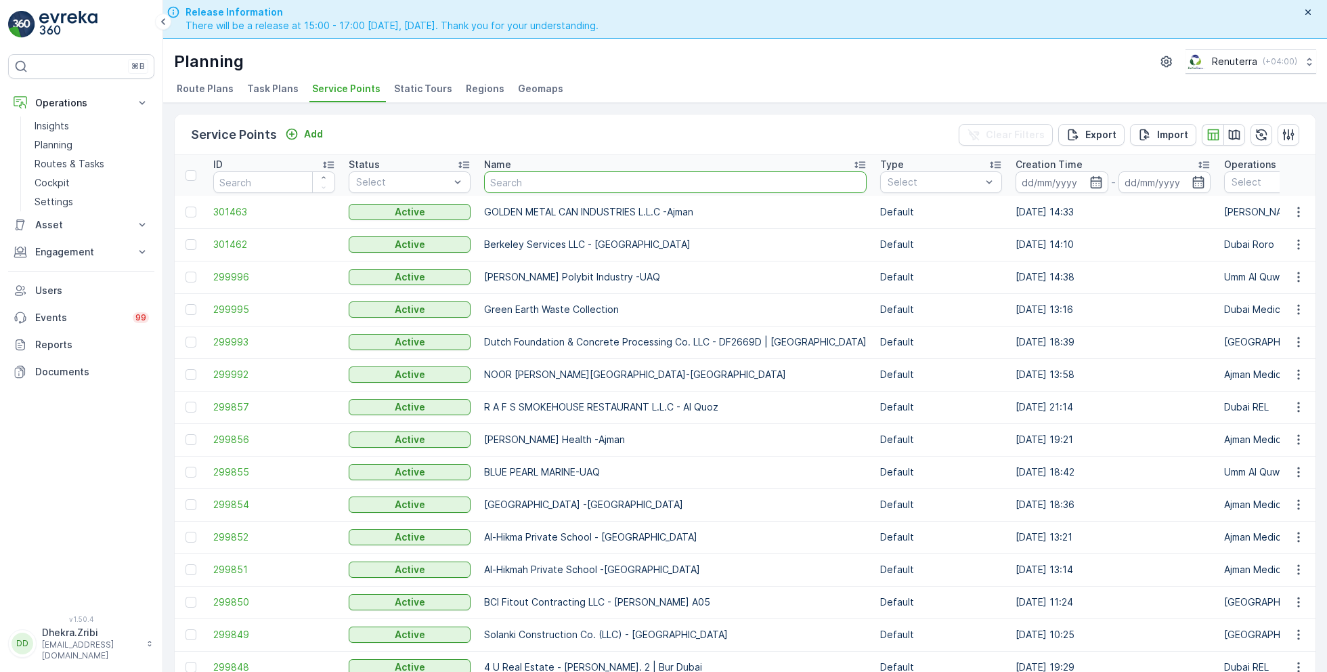
click at [532, 180] on input "text" at bounding box center [675, 182] width 383 height 22
type input "dubai"
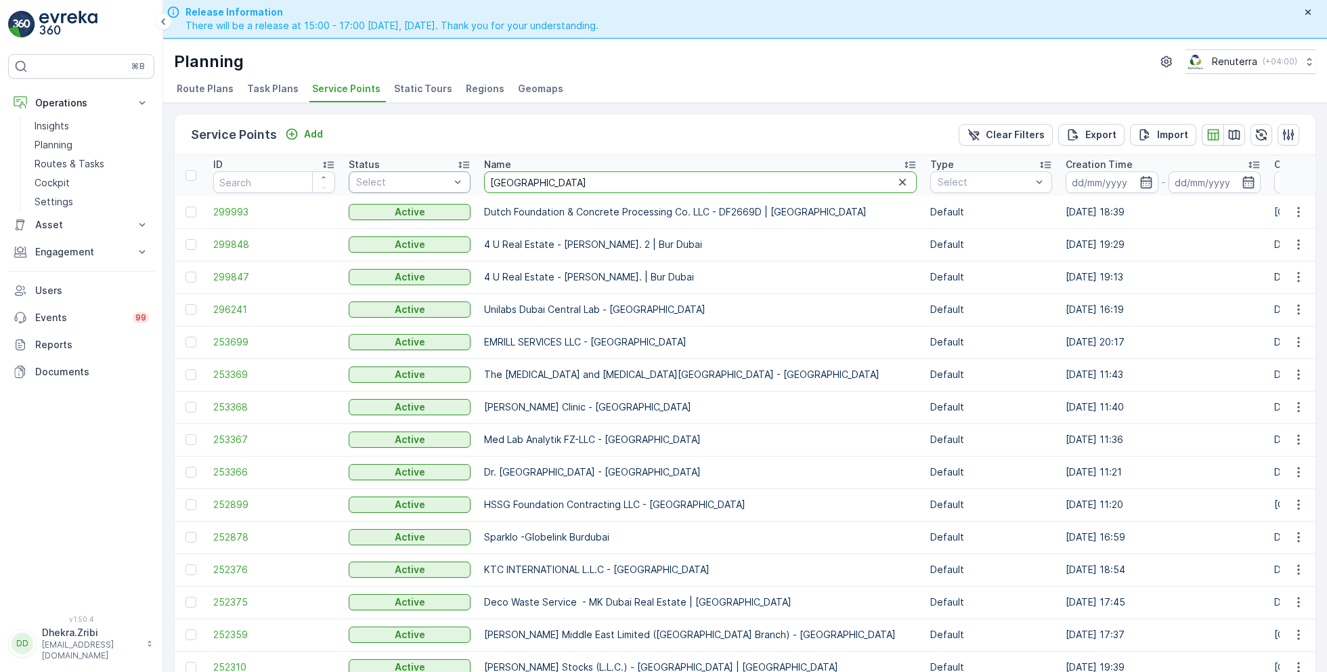
drag, startPoint x: 534, startPoint y: 183, endPoint x: 462, endPoint y: 184, distance: 71.8
type input "italian"
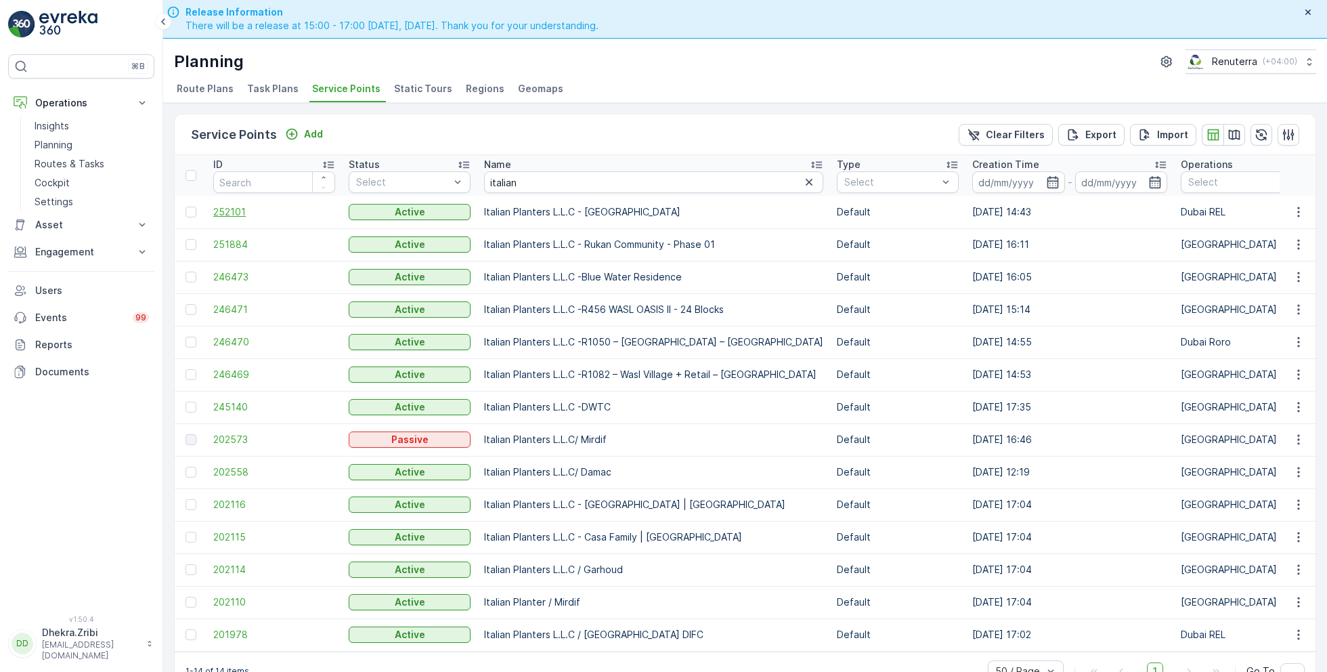
click at [225, 215] on span "252101" at bounding box center [274, 212] width 122 height 14
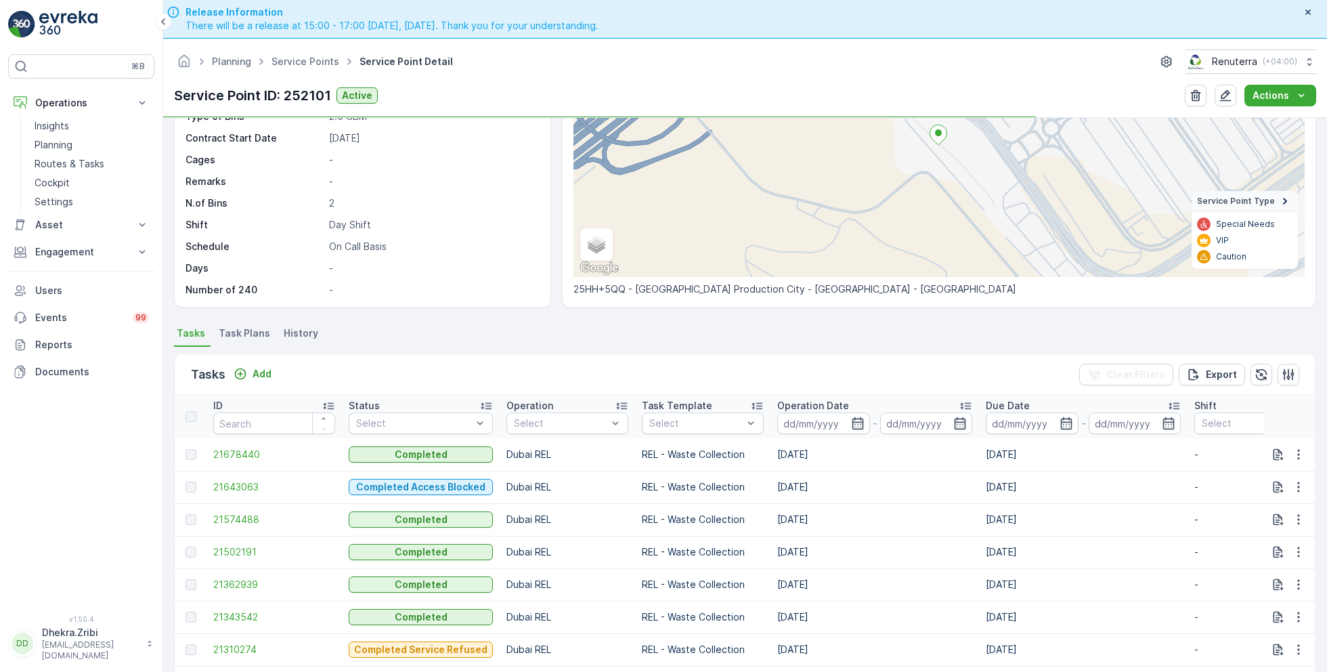
scroll to position [169, 0]
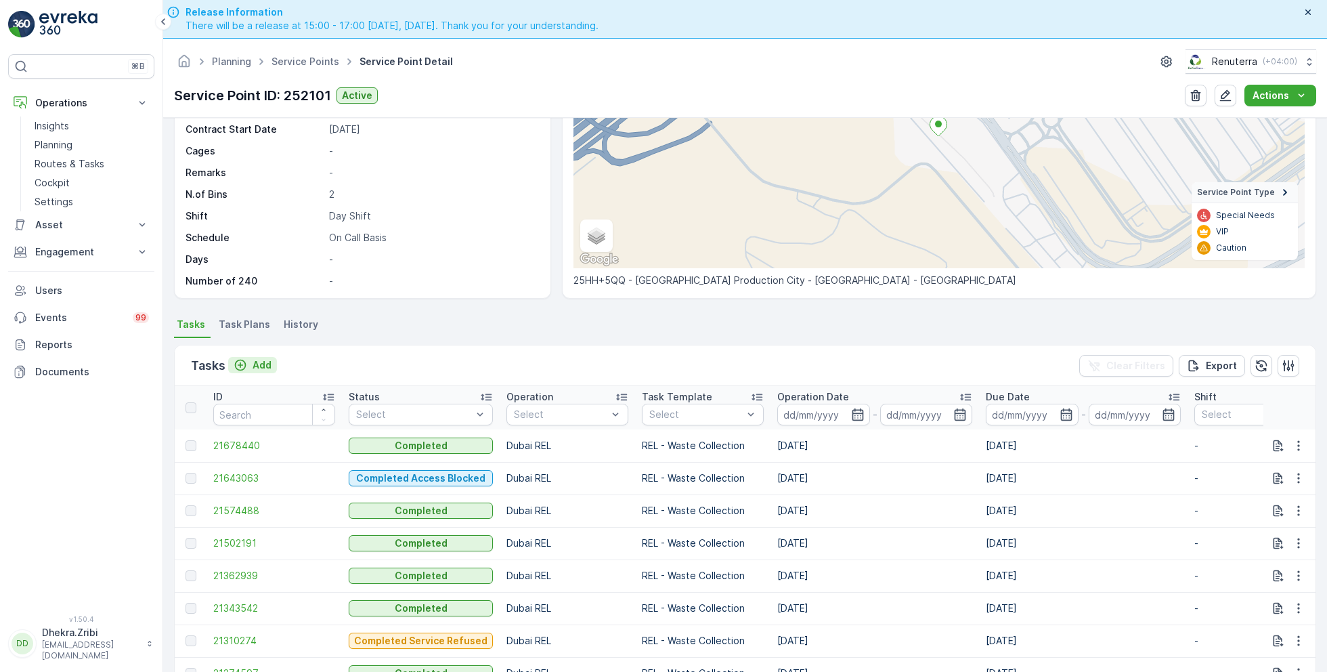
click at [255, 364] on p "Add" at bounding box center [262, 365] width 19 height 14
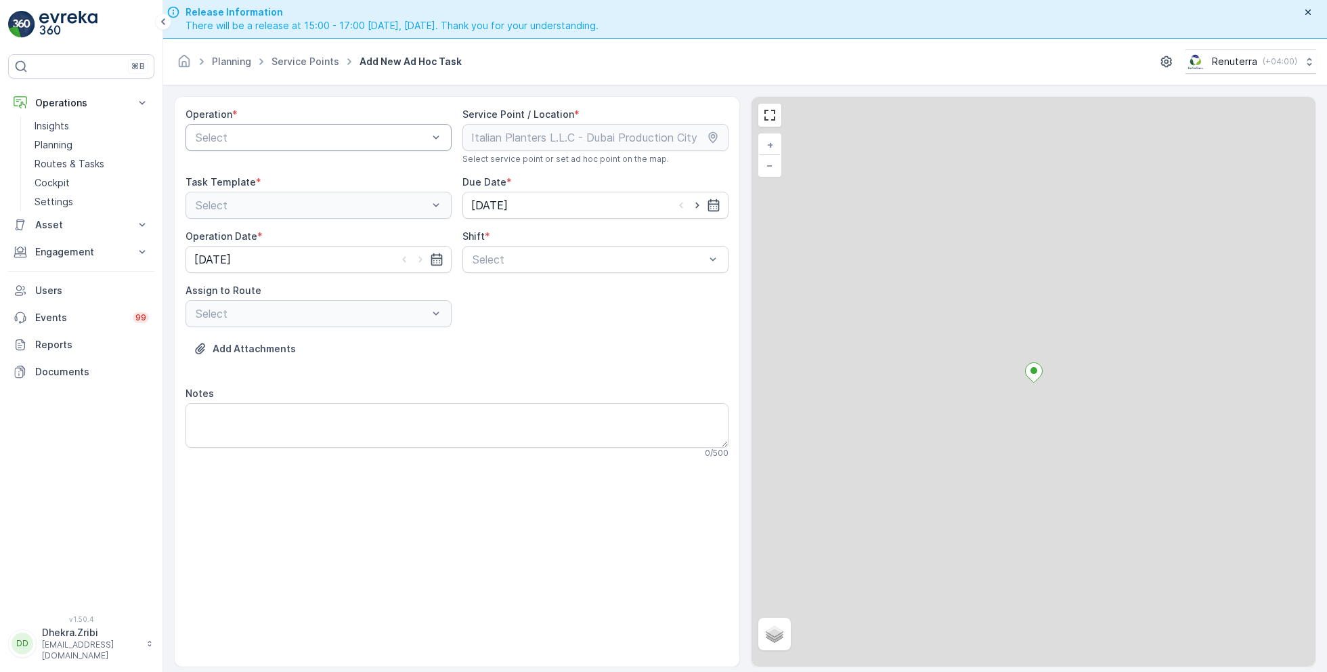
click at [299, 126] on div "Select" at bounding box center [319, 137] width 266 height 27
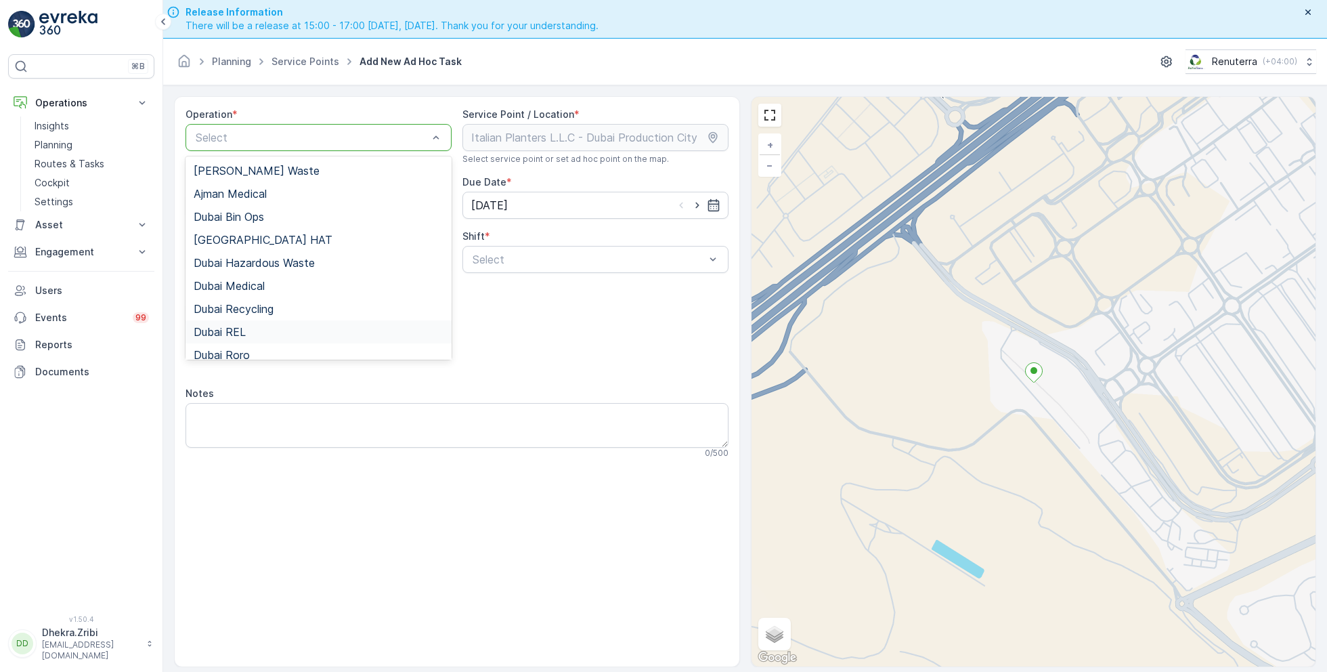
click at [234, 328] on span "Dubai REL" at bounding box center [220, 332] width 52 height 12
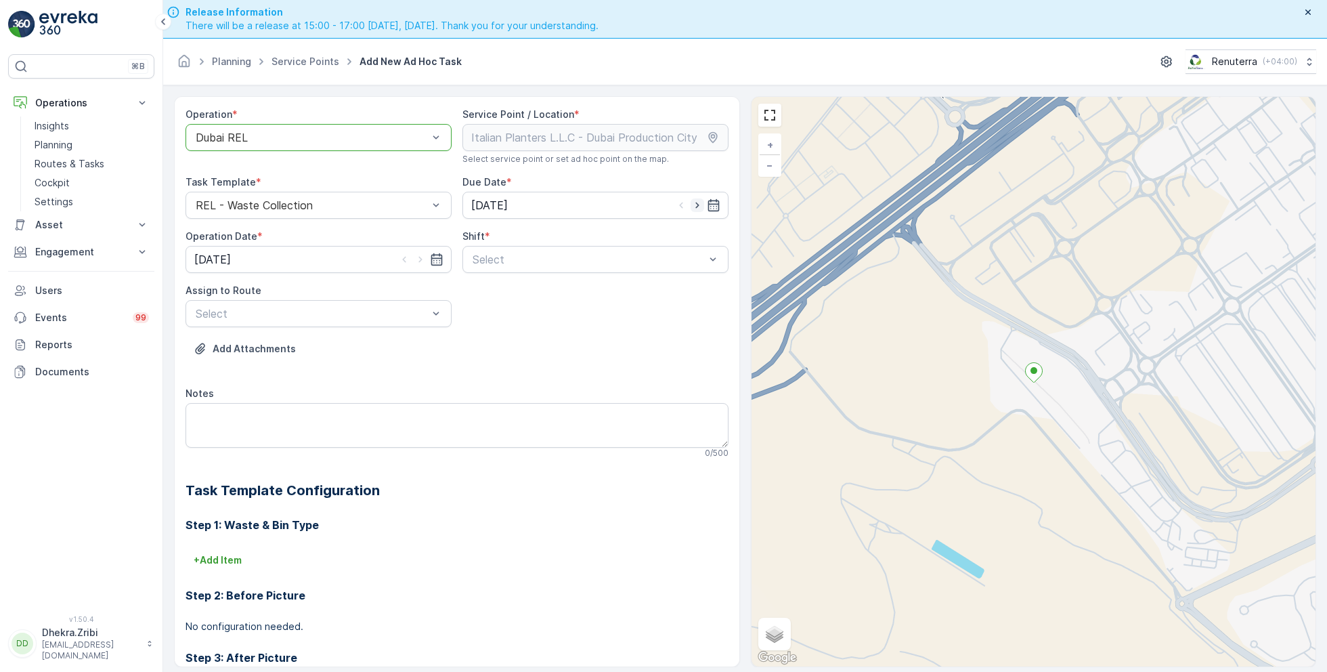
click at [697, 208] on icon "button" at bounding box center [698, 205] width 14 height 14
type input "[DATE]"
click at [420, 257] on icon "button" at bounding box center [421, 260] width 14 height 14
type input "[DATE]"
click at [492, 286] on span "Day Shift" at bounding box center [495, 292] width 48 height 12
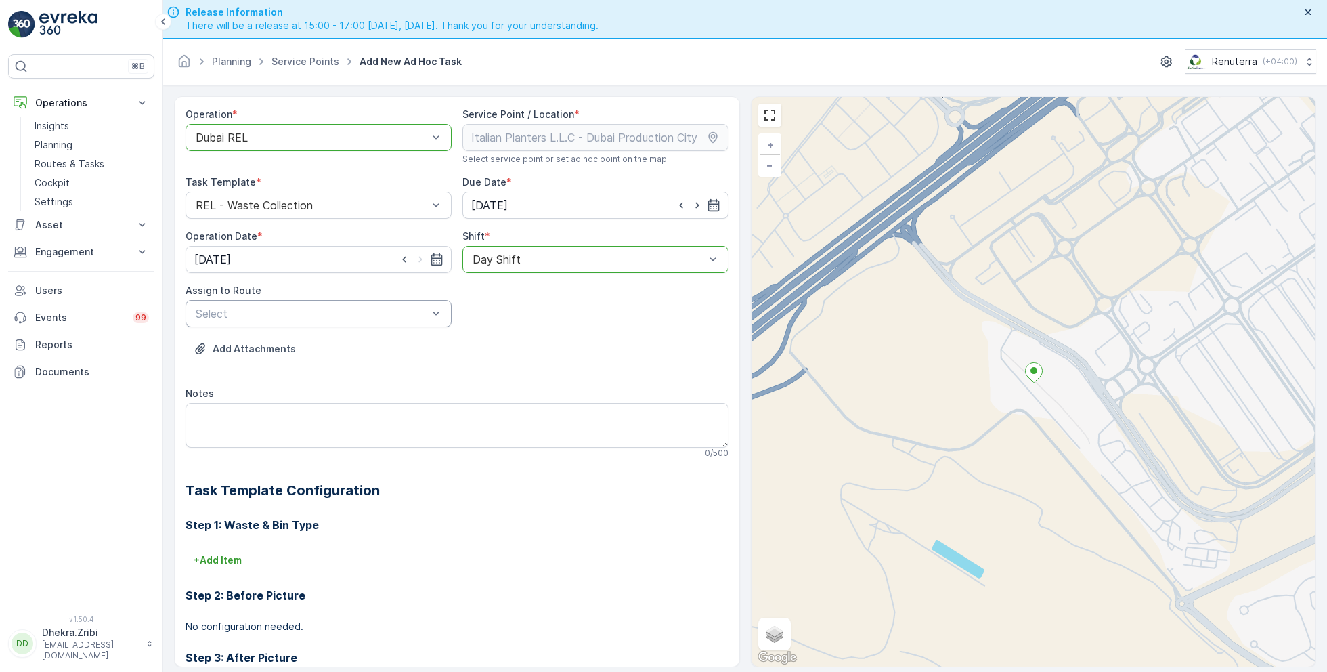
click at [345, 321] on div "Select" at bounding box center [319, 313] width 266 height 27
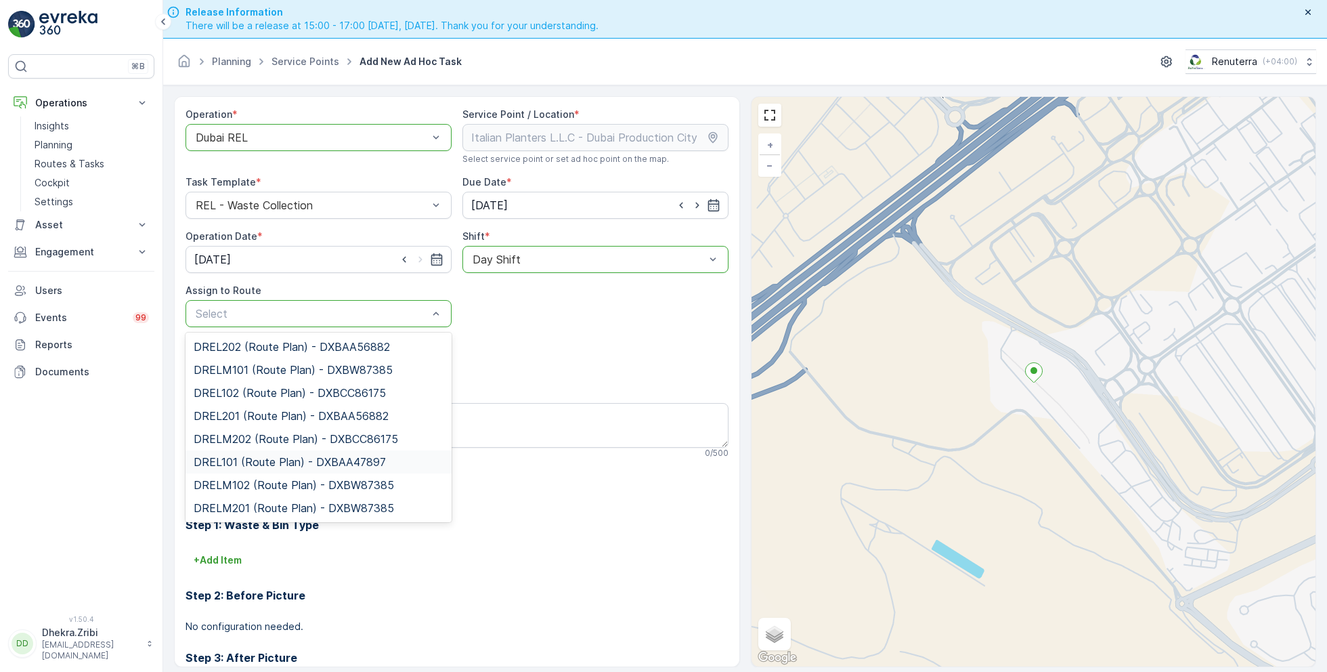
click at [242, 459] on span "DREL101 (Route Plan) - DXBAA47897" at bounding box center [290, 462] width 192 height 12
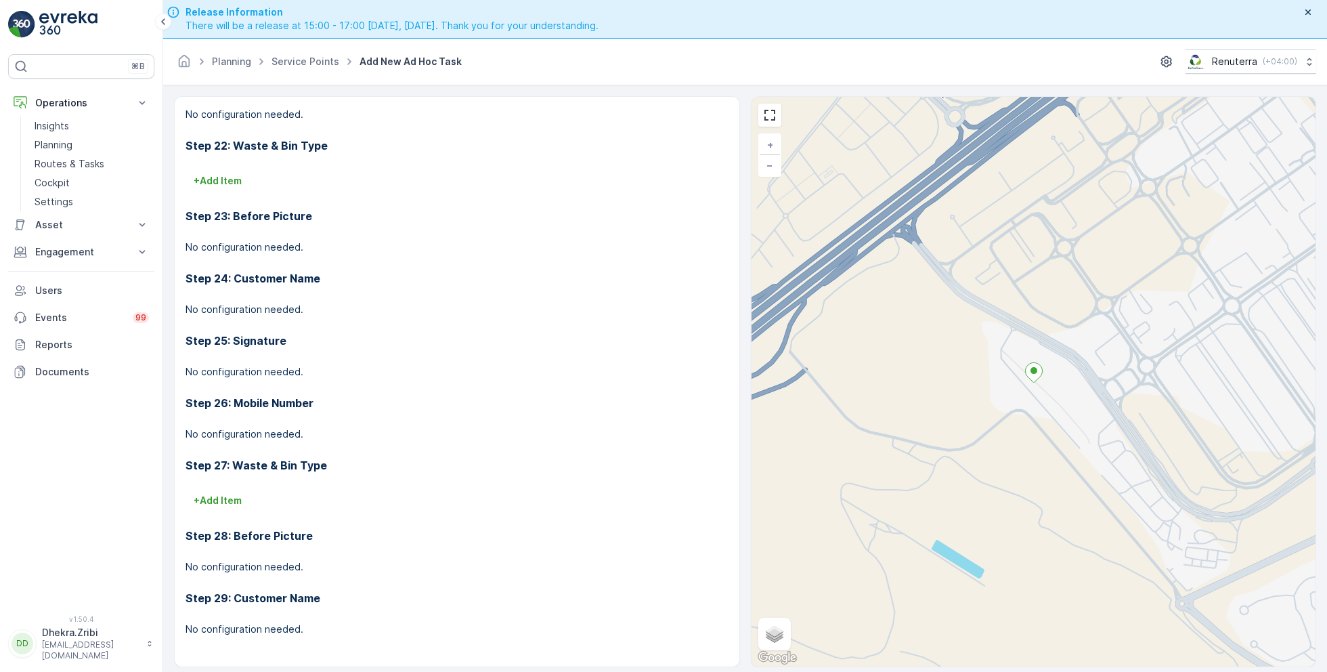
scroll to position [38, 0]
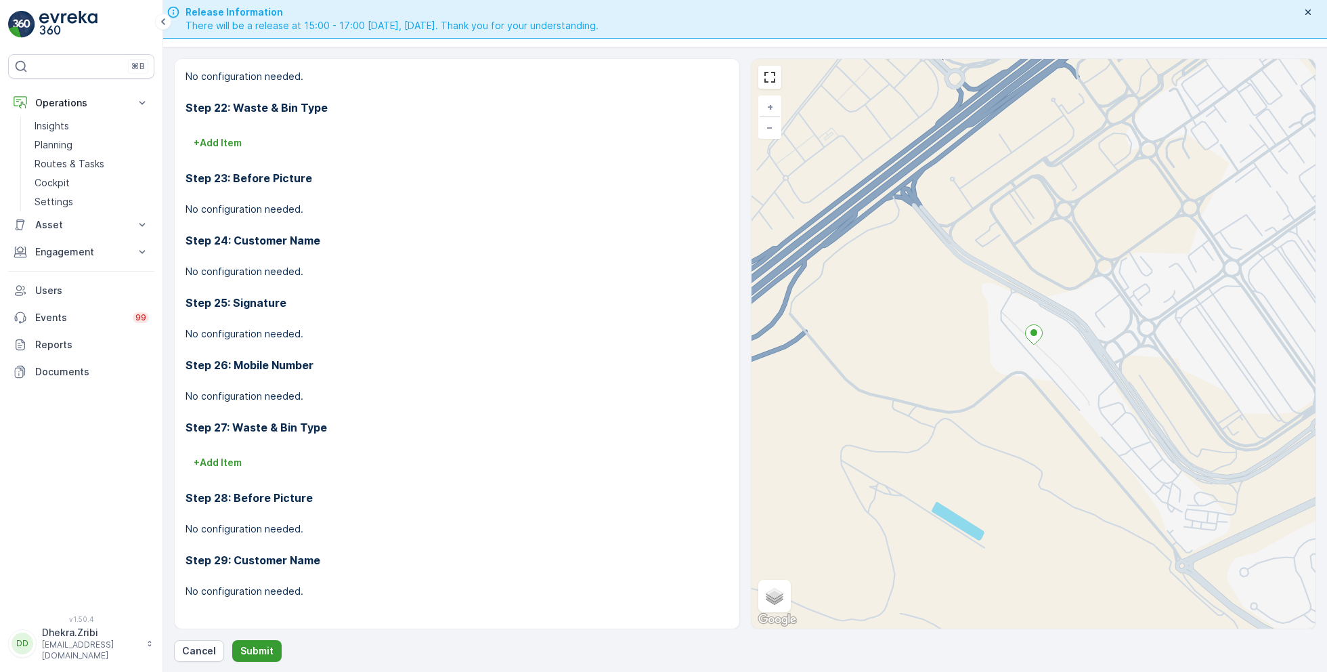
click at [254, 644] on p "Submit" at bounding box center [256, 651] width 33 height 14
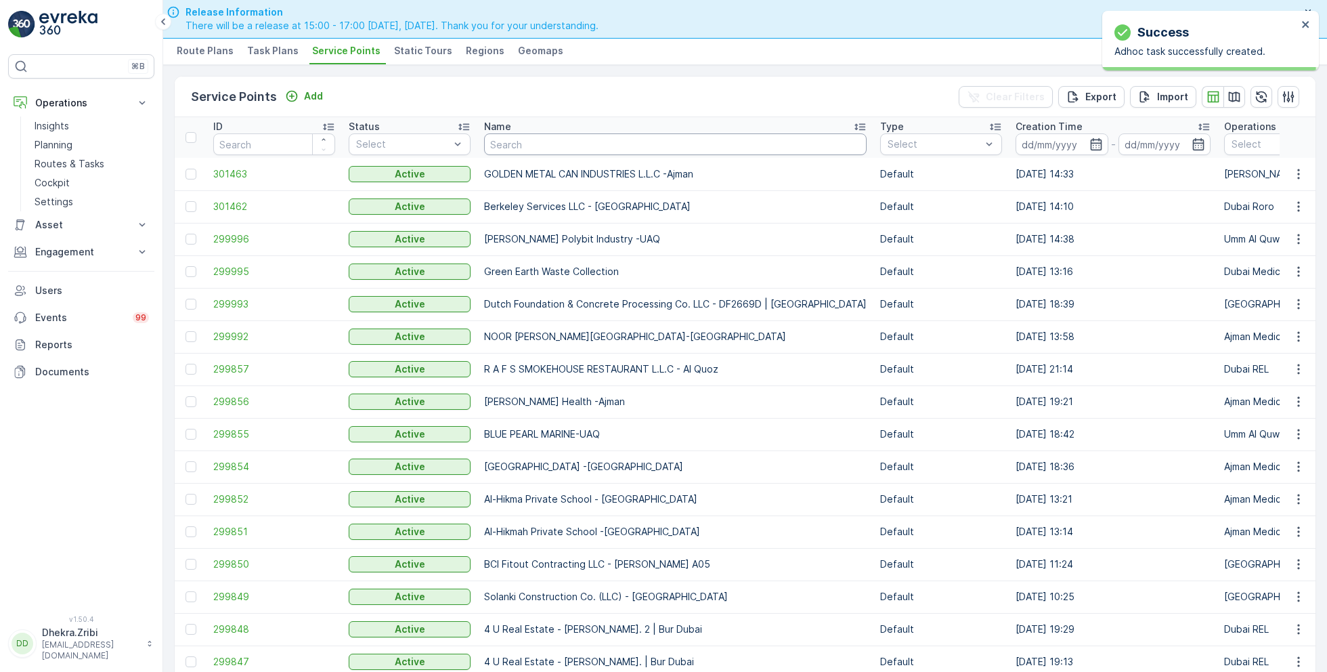
click at [518, 150] on input "text" at bounding box center [675, 144] width 383 height 22
type input "grand"
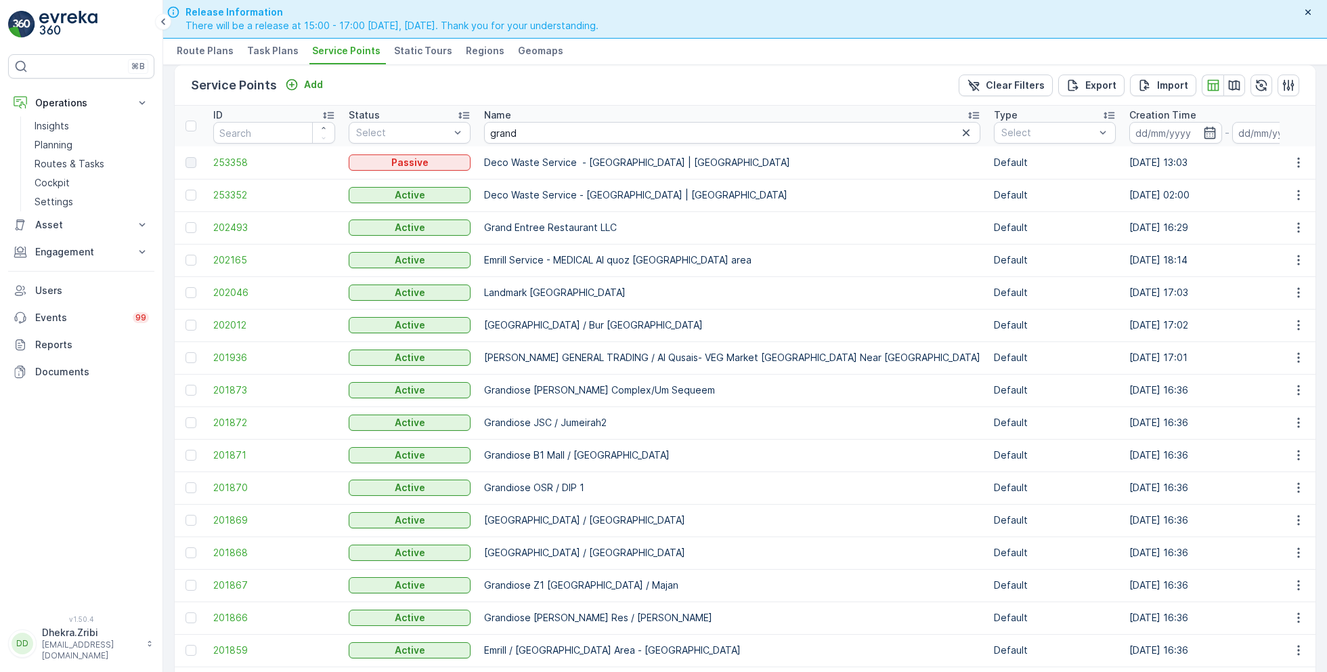
scroll to position [14, 0]
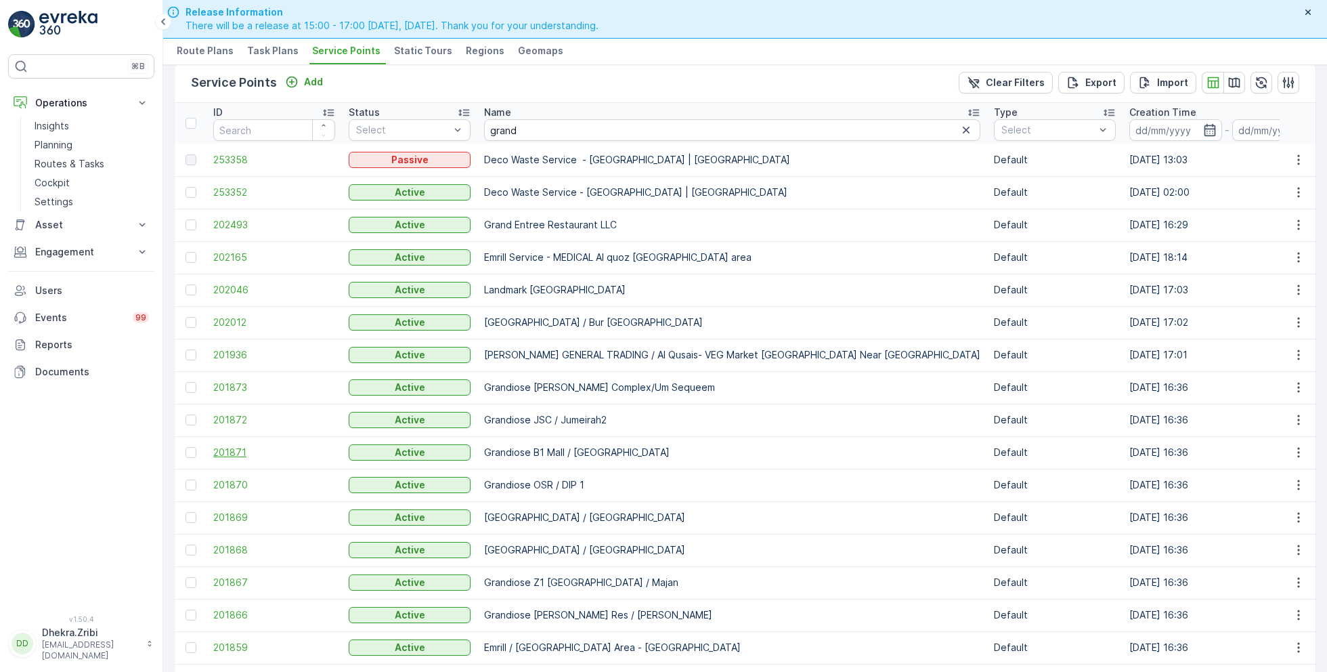
click at [232, 450] on span "201871" at bounding box center [274, 453] width 122 height 14
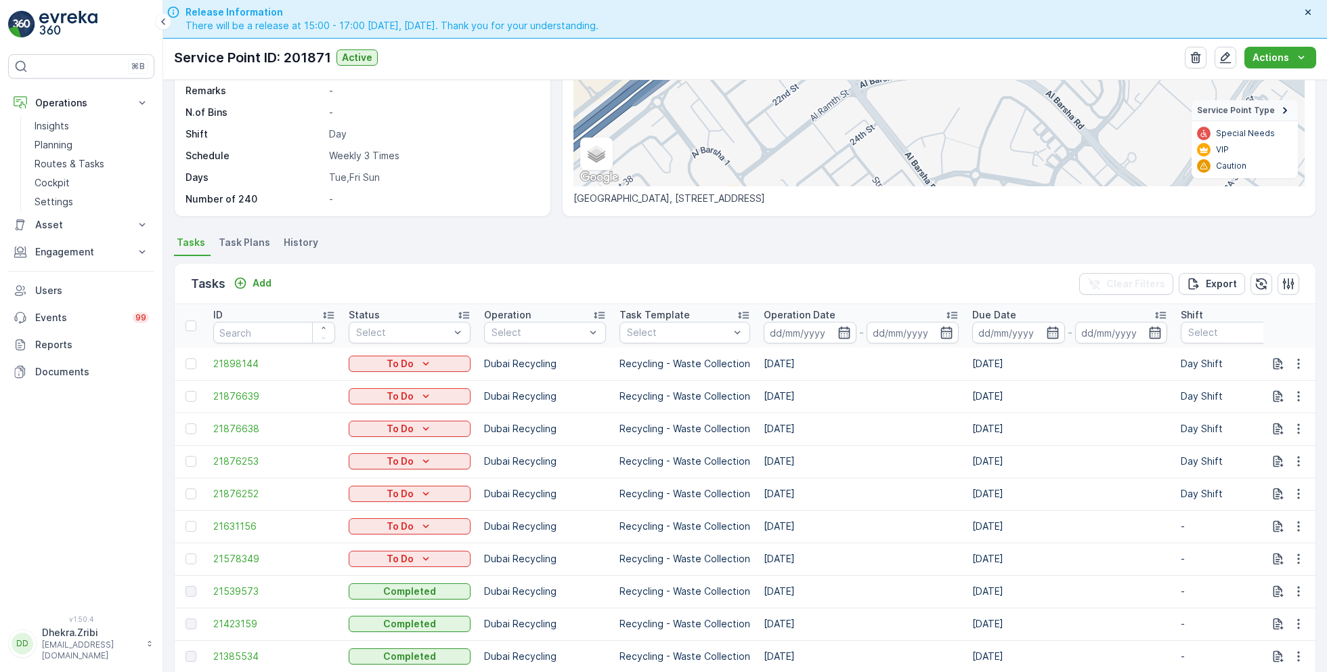
scroll to position [217, 0]
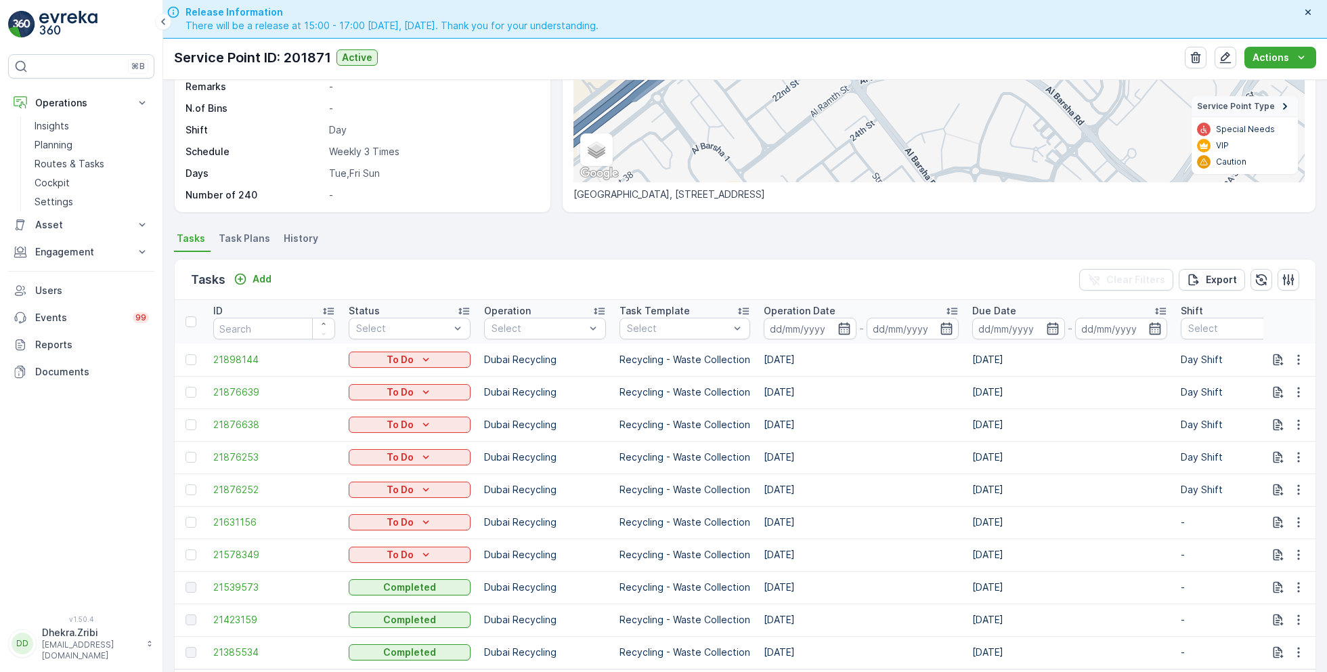
click at [248, 236] on span "Task Plans" at bounding box center [244, 239] width 51 height 14
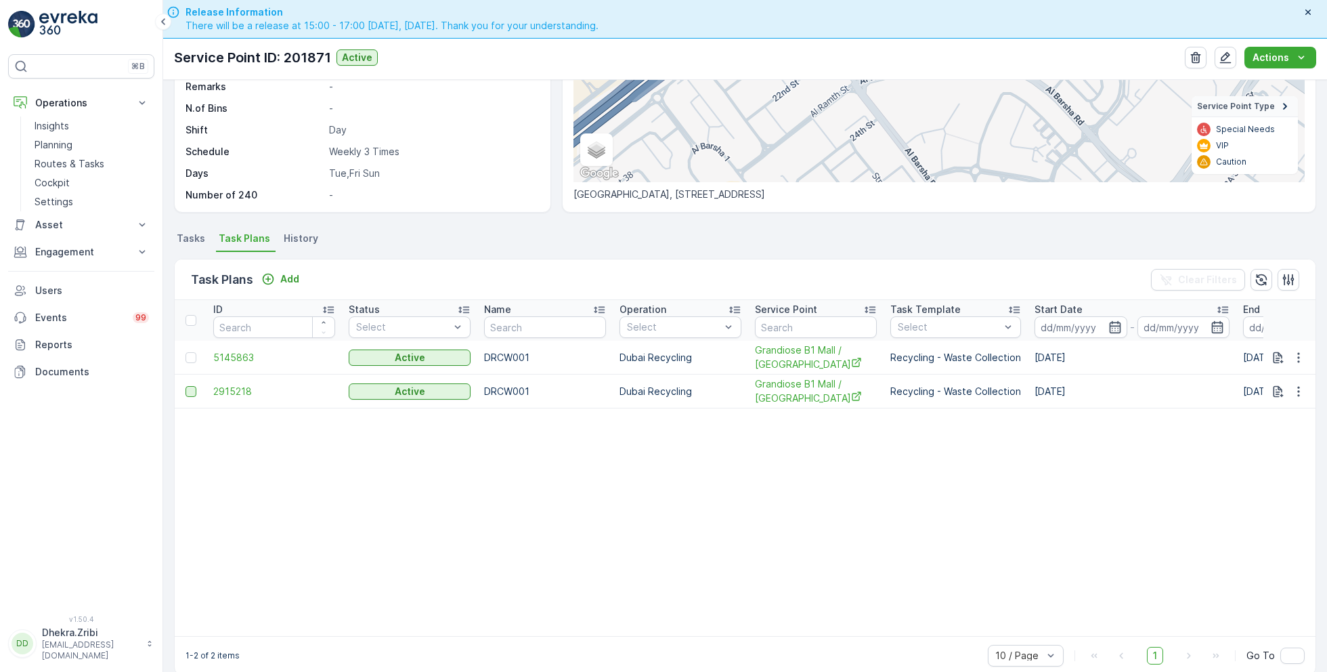
click at [193, 391] on div at bounding box center [191, 391] width 11 height 11
click at [186, 386] on input "checkbox" at bounding box center [186, 386] width 0 height 0
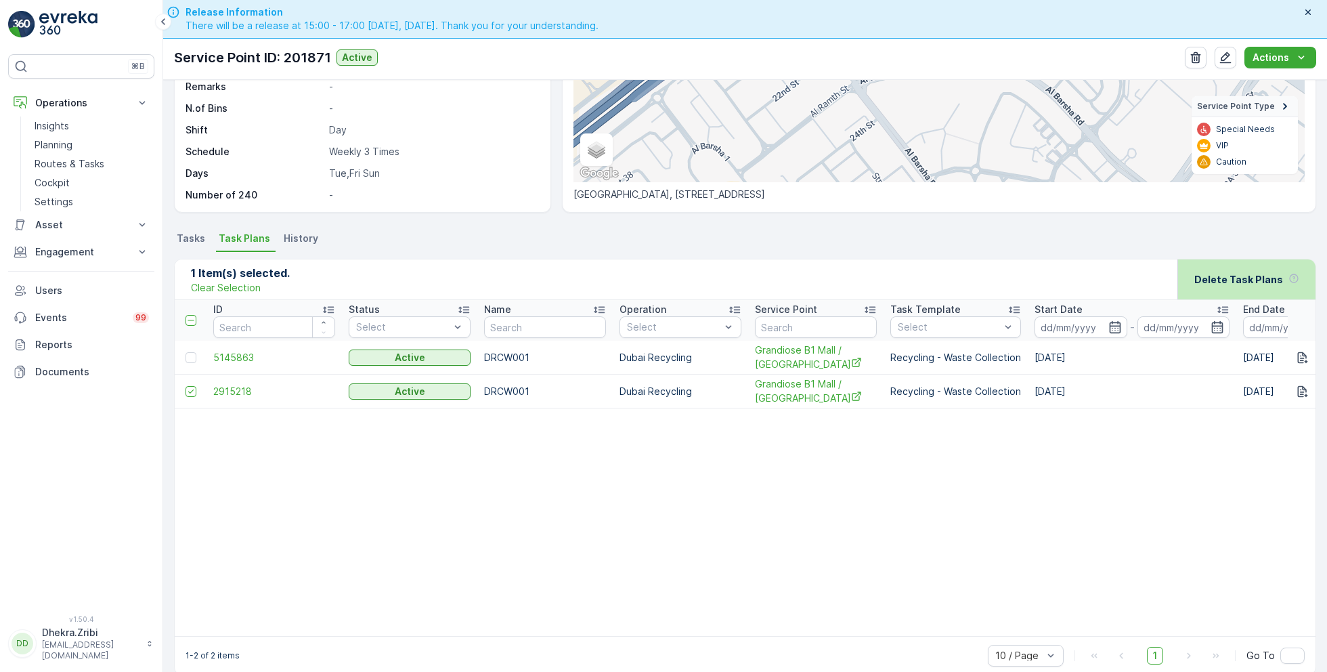
click at [1229, 278] on p "Delete Task Plans" at bounding box center [1238, 280] width 89 height 14
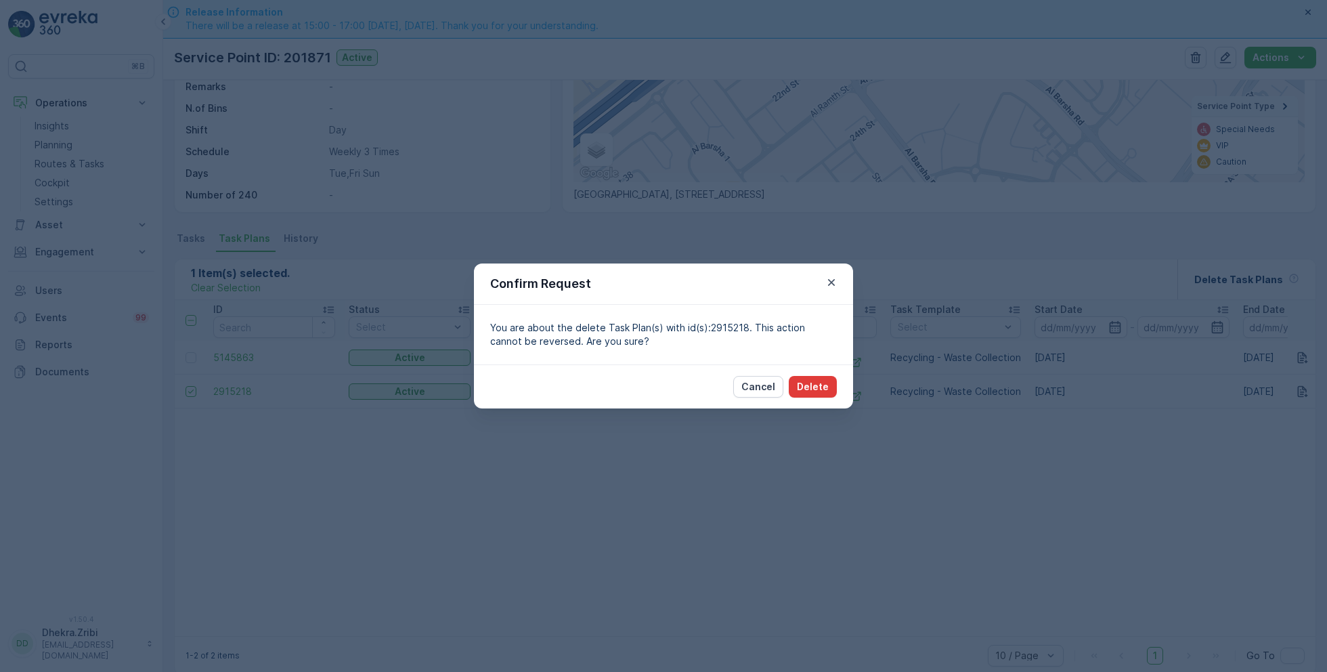
click at [824, 389] on p "Delete" at bounding box center [813, 387] width 32 height 14
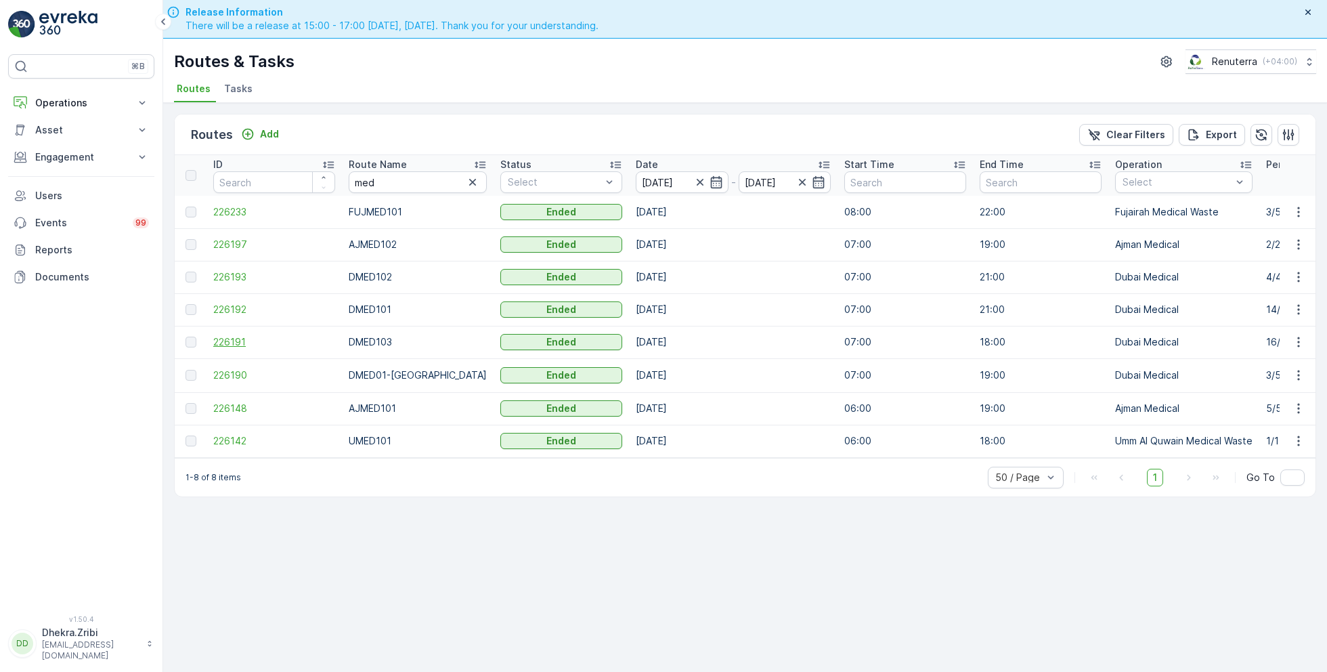
click at [249, 339] on span "226191" at bounding box center [274, 342] width 122 height 14
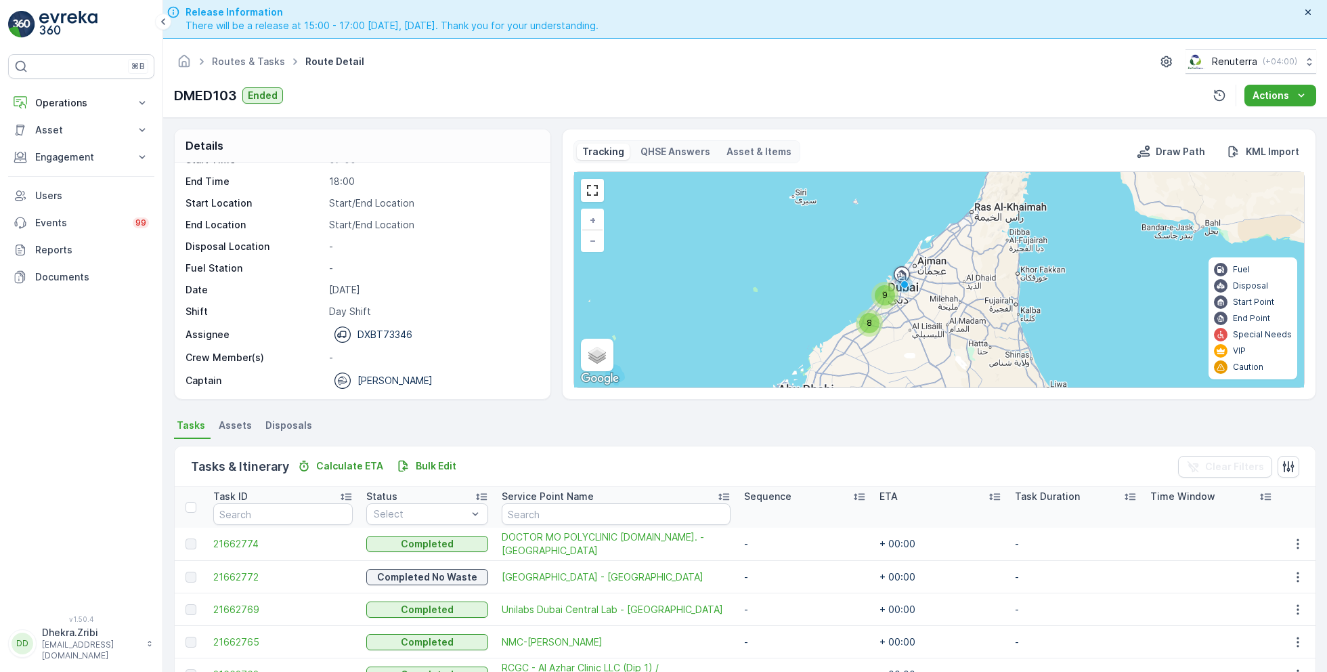
scroll to position [427, 0]
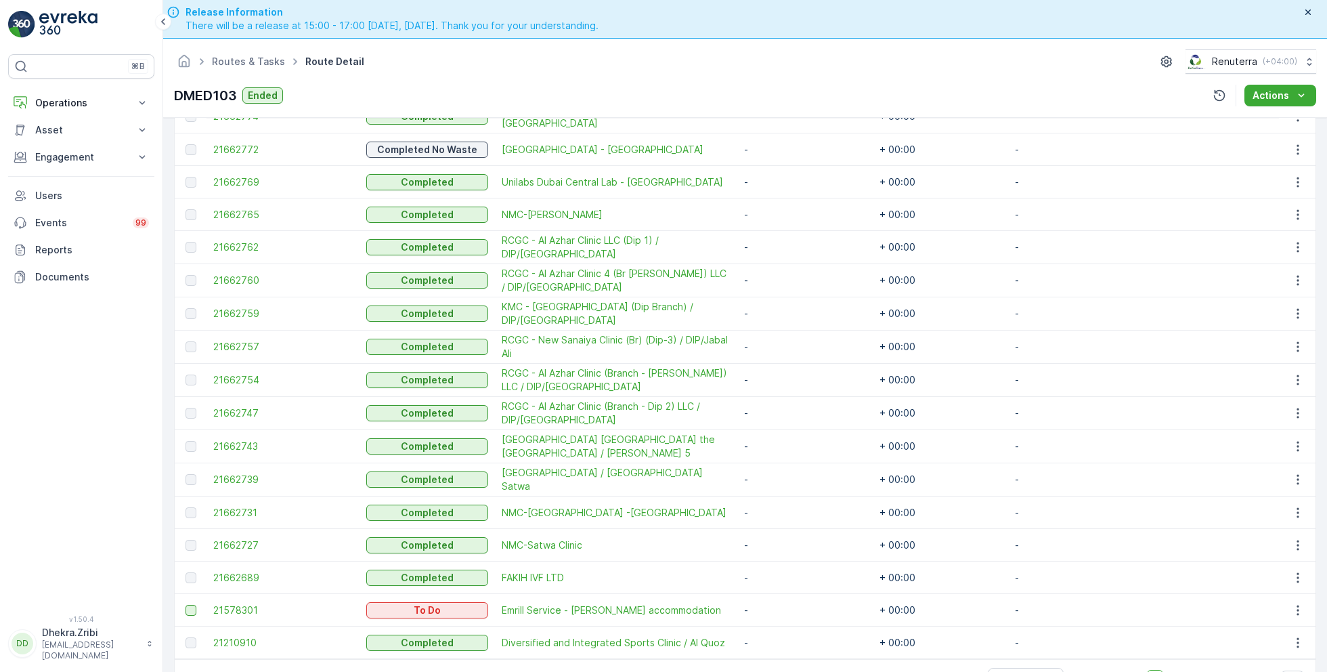
click at [191, 605] on div at bounding box center [191, 610] width 11 height 11
click at [186, 605] on input "checkbox" at bounding box center [186, 605] width 0 height 0
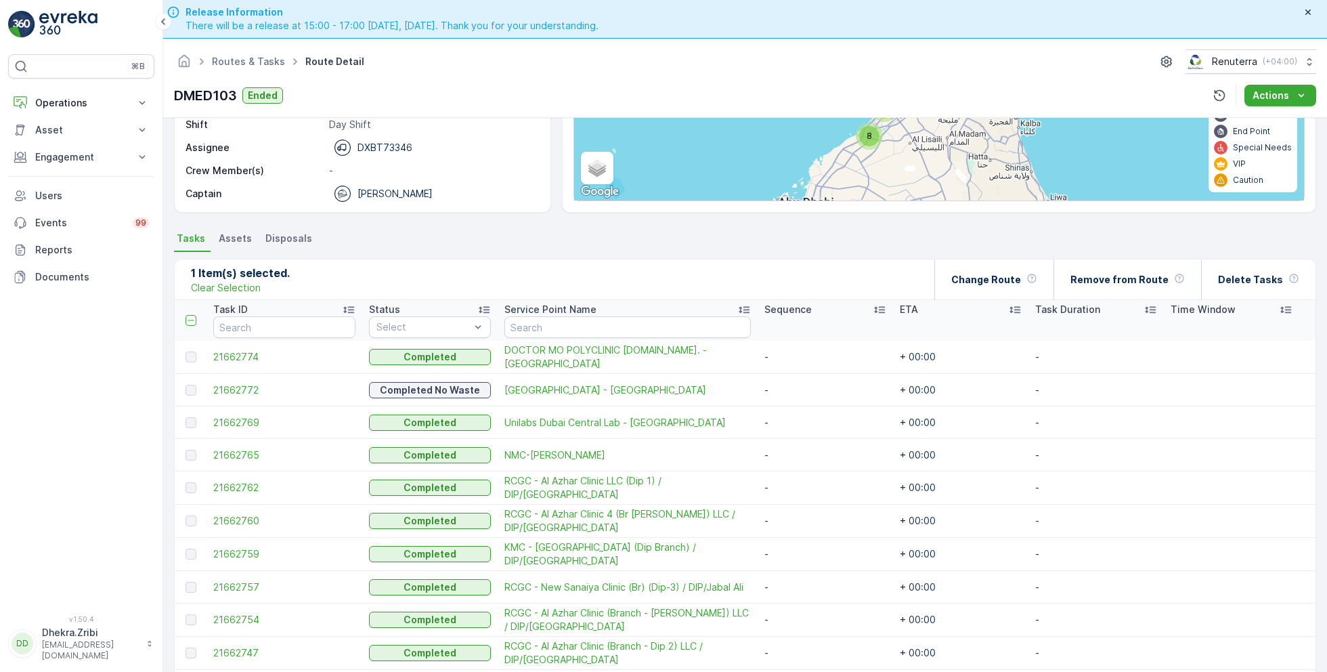
scroll to position [0, 0]
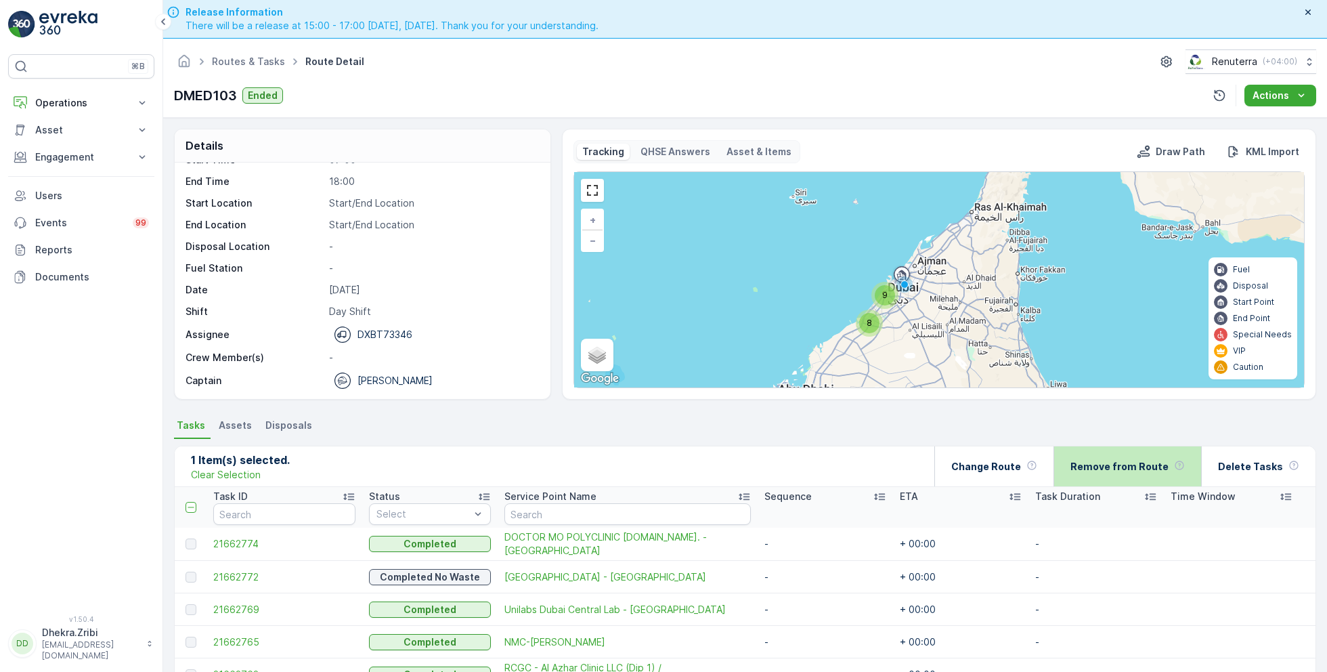
click at [1129, 464] on p "Remove from Route" at bounding box center [1119, 467] width 98 height 14
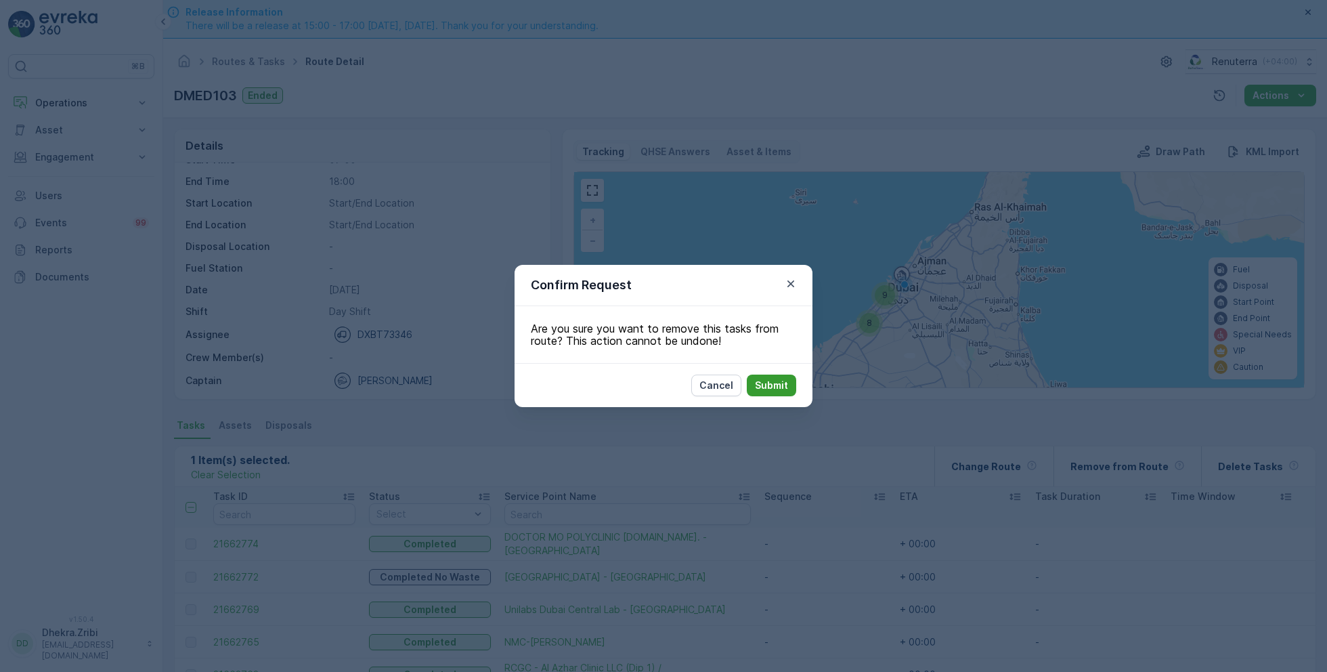
click at [781, 383] on p "Submit" at bounding box center [771, 385] width 33 height 14
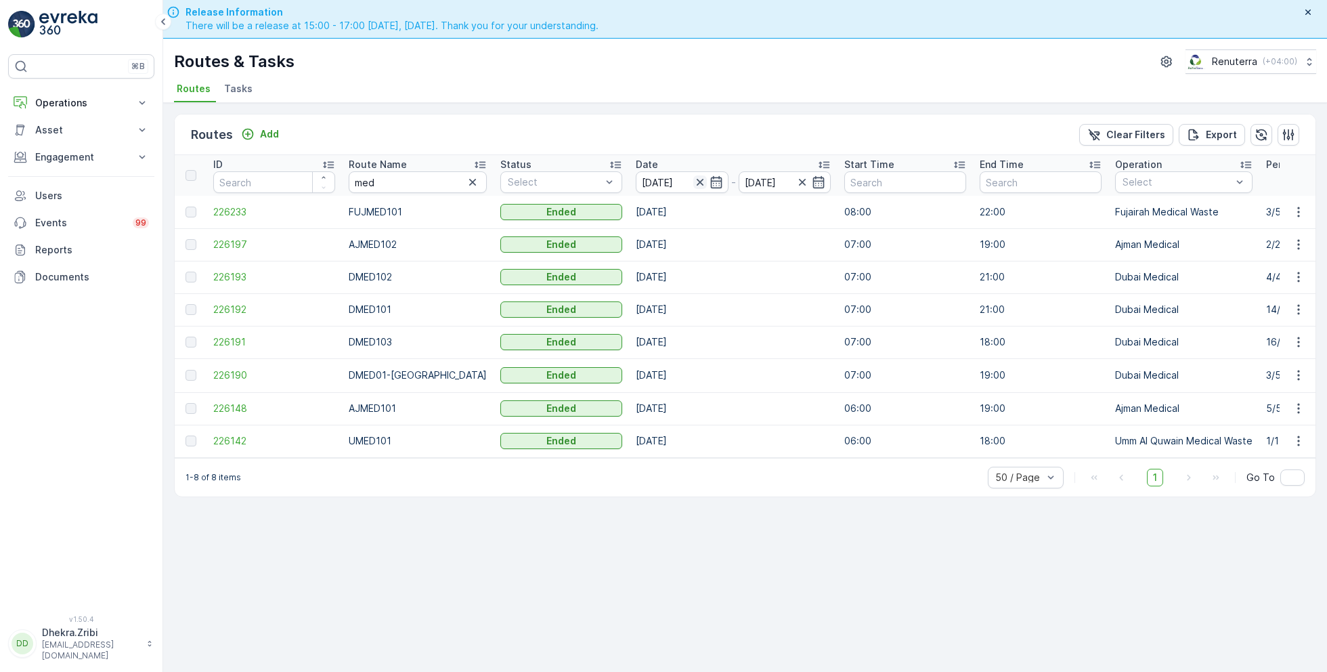
click at [693, 182] on icon "button" at bounding box center [700, 182] width 14 height 14
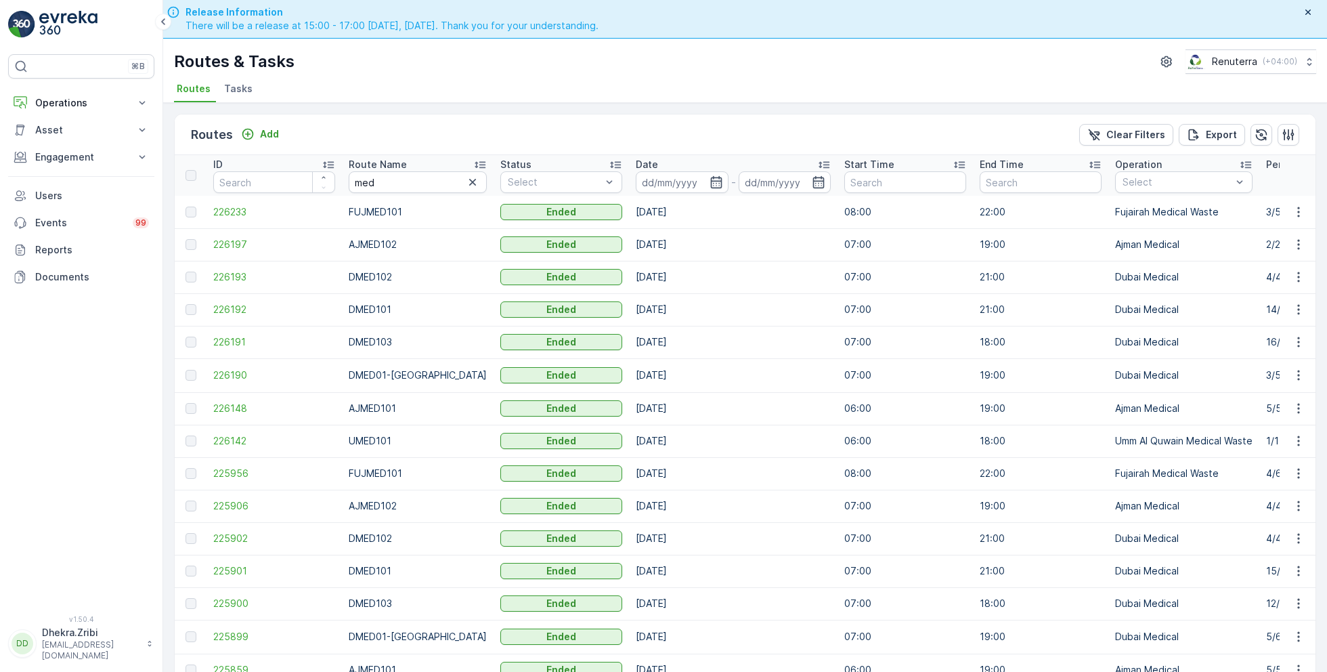
click at [688, 182] on input at bounding box center [682, 182] width 93 height 22
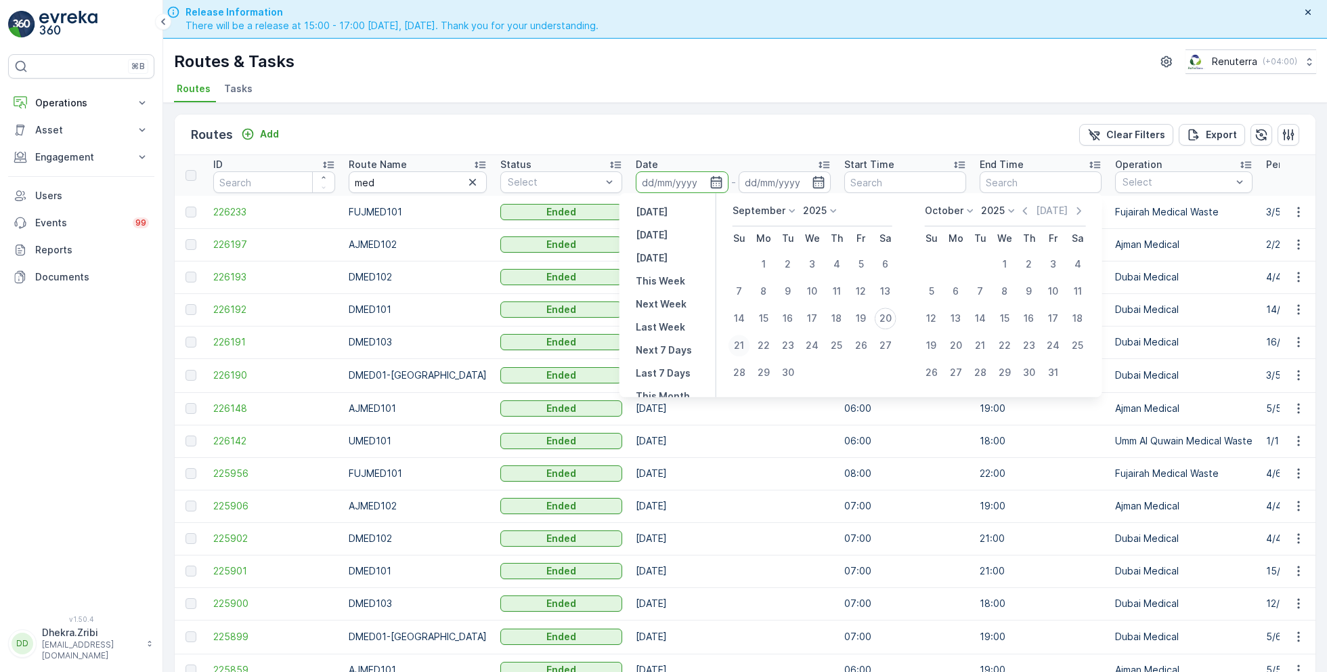
click at [740, 340] on div "21" at bounding box center [740, 345] width 22 height 22
type input "[DATE]"
click at [740, 340] on div "21" at bounding box center [740, 345] width 22 height 22
type input "[DATE]"
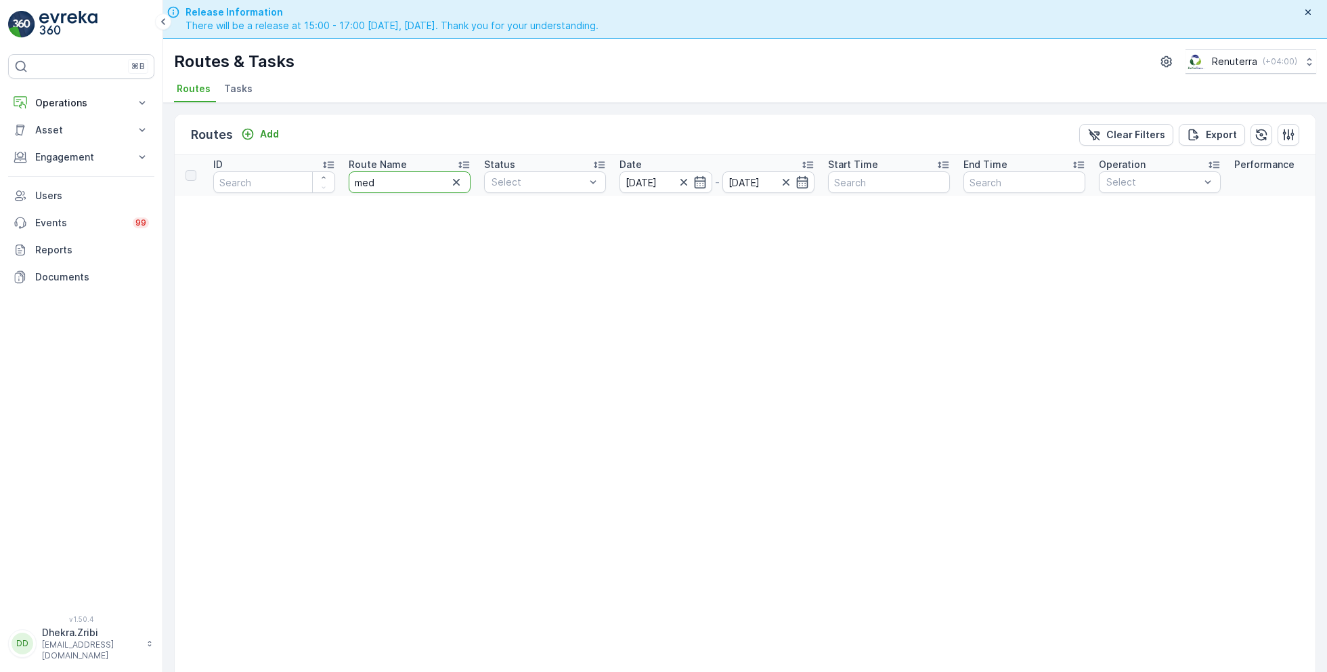
click at [236, 85] on span "Tasks" at bounding box center [238, 89] width 28 height 14
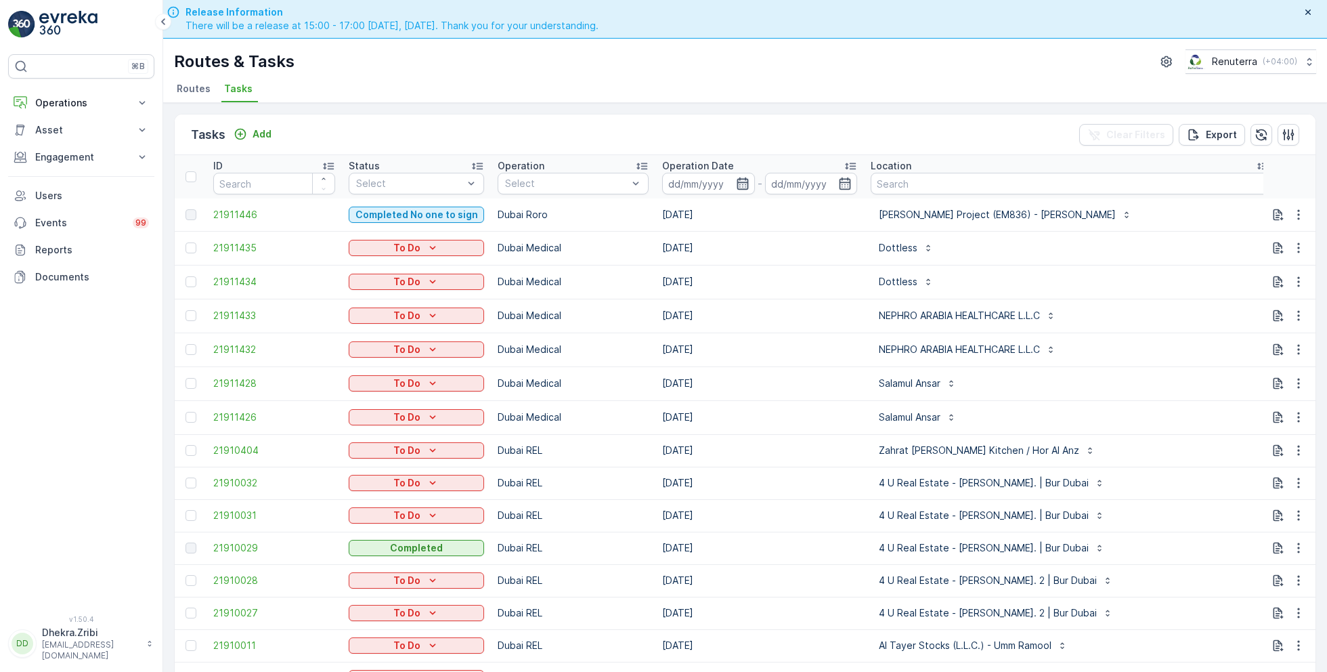
click at [741, 184] on icon "button" at bounding box center [743, 184] width 14 height 14
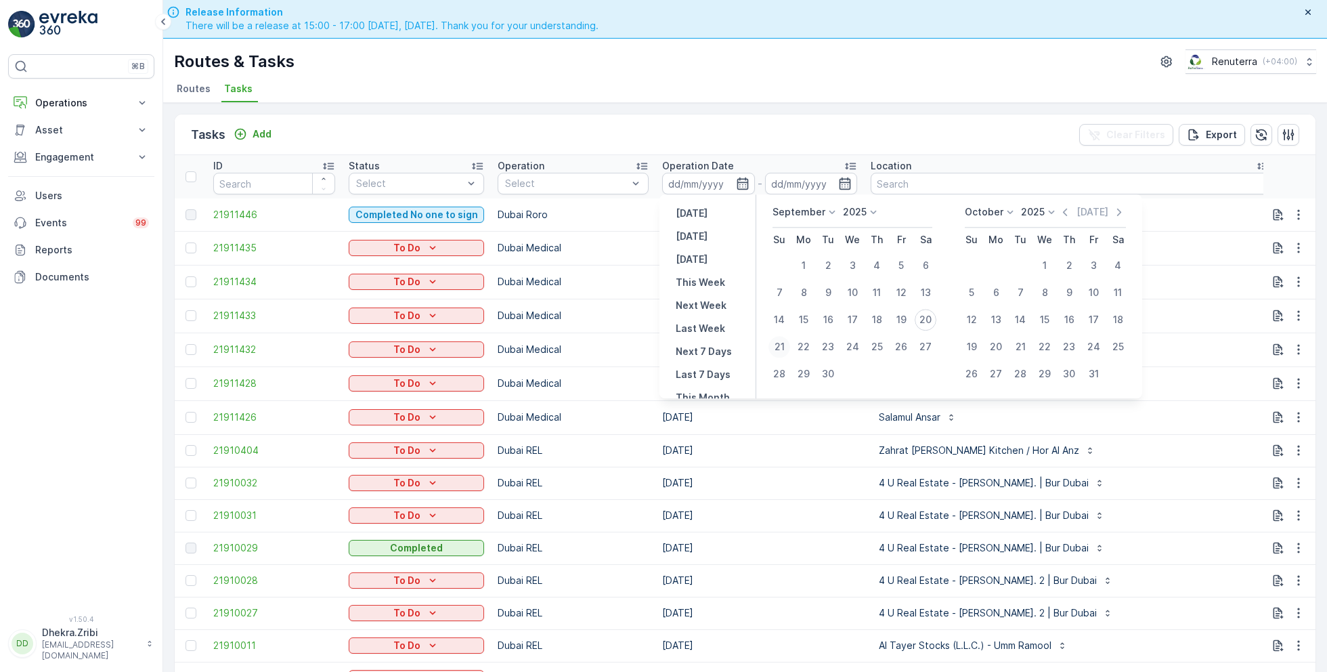
click at [778, 343] on div "21" at bounding box center [779, 347] width 22 height 22
type input "[DATE]"
click at [778, 343] on div "21" at bounding box center [779, 347] width 22 height 22
type input "[DATE]"
click at [689, 76] on div "Routes & Tasks Renuterra ( +04:00 ) Routes Tasks" at bounding box center [745, 71] width 1164 height 64
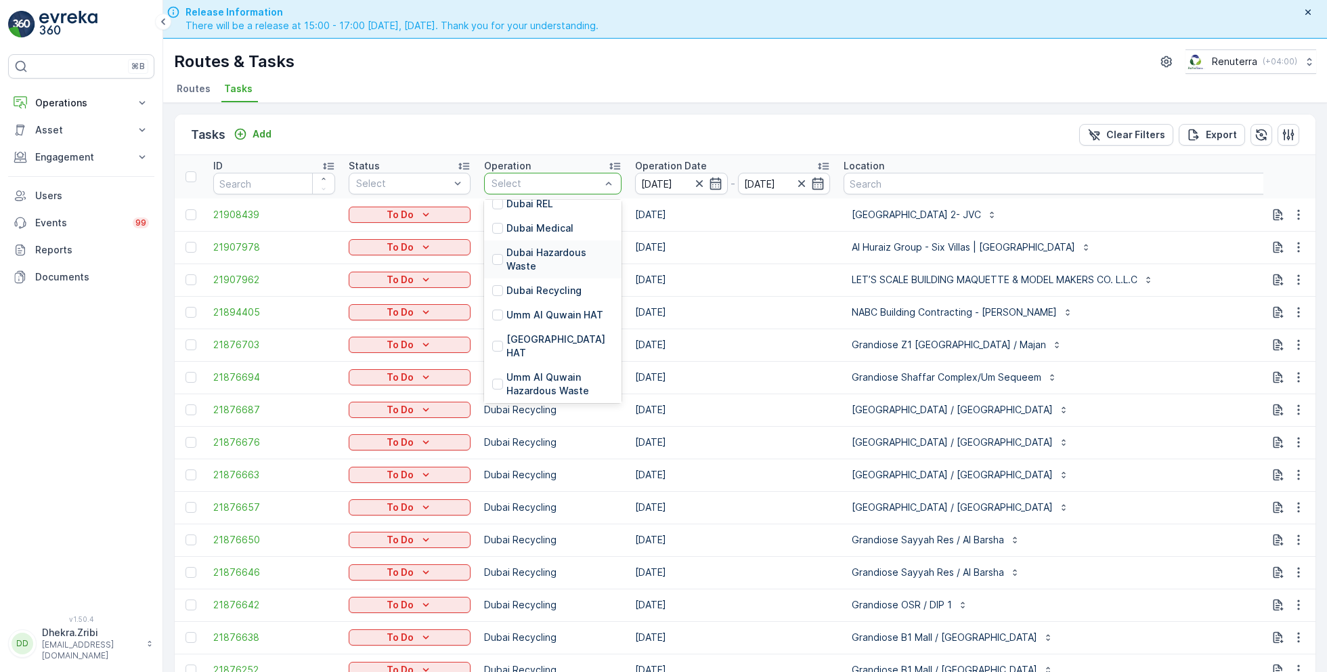
scroll to position [133, 0]
click at [536, 334] on p "[GEOGRAPHIC_DATA] HAT" at bounding box center [559, 347] width 107 height 27
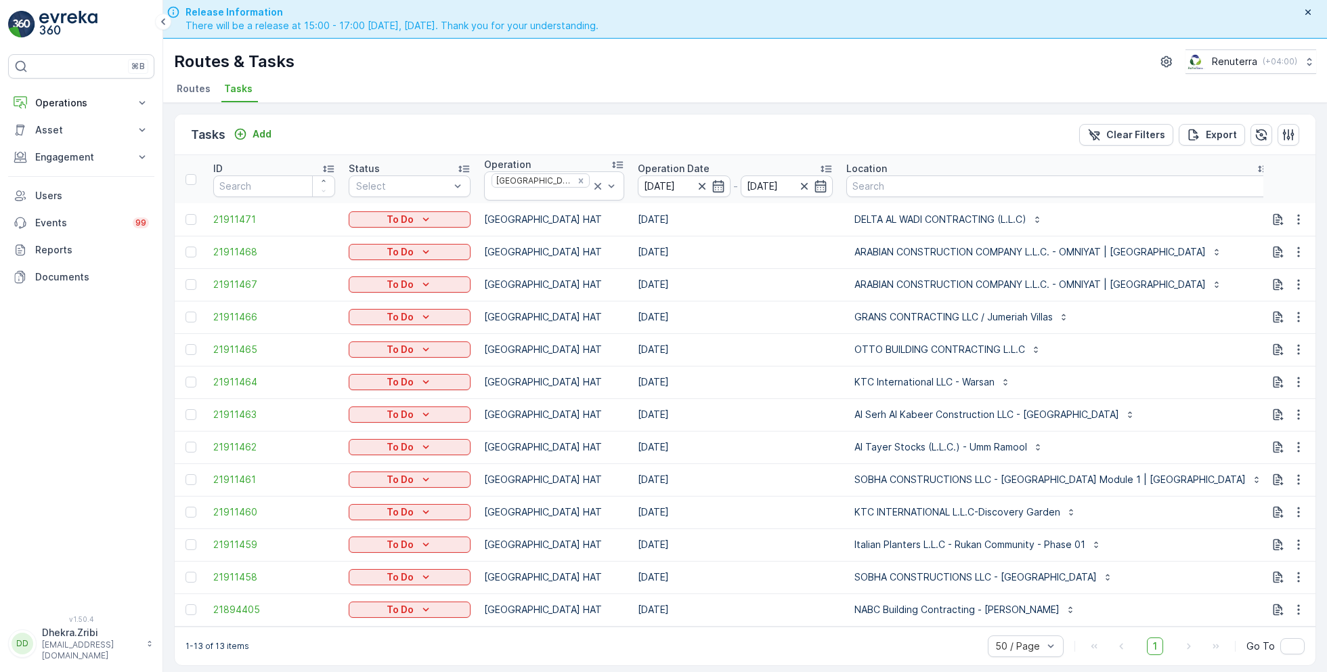
click at [1284, 176] on input "text" at bounding box center [1345, 186] width 122 height 22
type input "101"
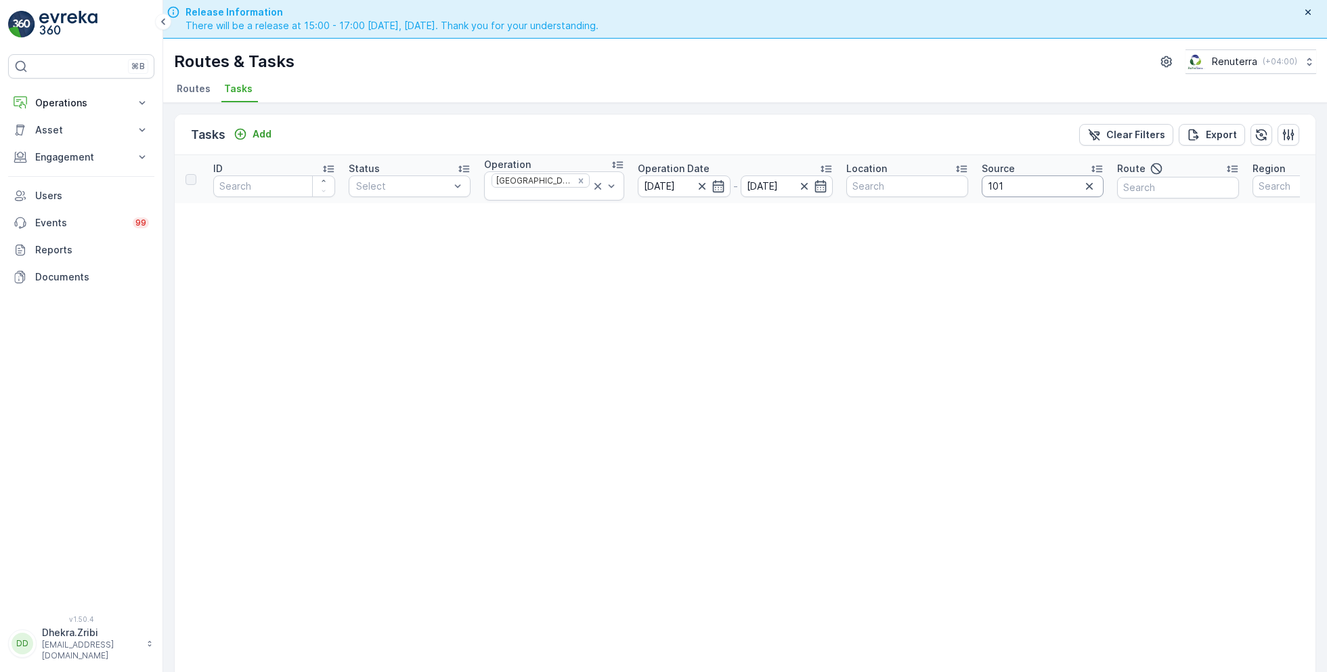
drag, startPoint x: 1010, startPoint y: 195, endPoint x: 995, endPoint y: 186, distance: 16.7
click at [992, 189] on th "Source 101" at bounding box center [1042, 179] width 135 height 48
drag, startPoint x: 995, startPoint y: 186, endPoint x: 930, endPoint y: 183, distance: 65.1
click at [930, 184] on tr "ID Status Select Operation Dubai HAT Operation Date [DATE] - [DATE] Location So…" at bounding box center [786, 179] width 1223 height 48
type input "102"
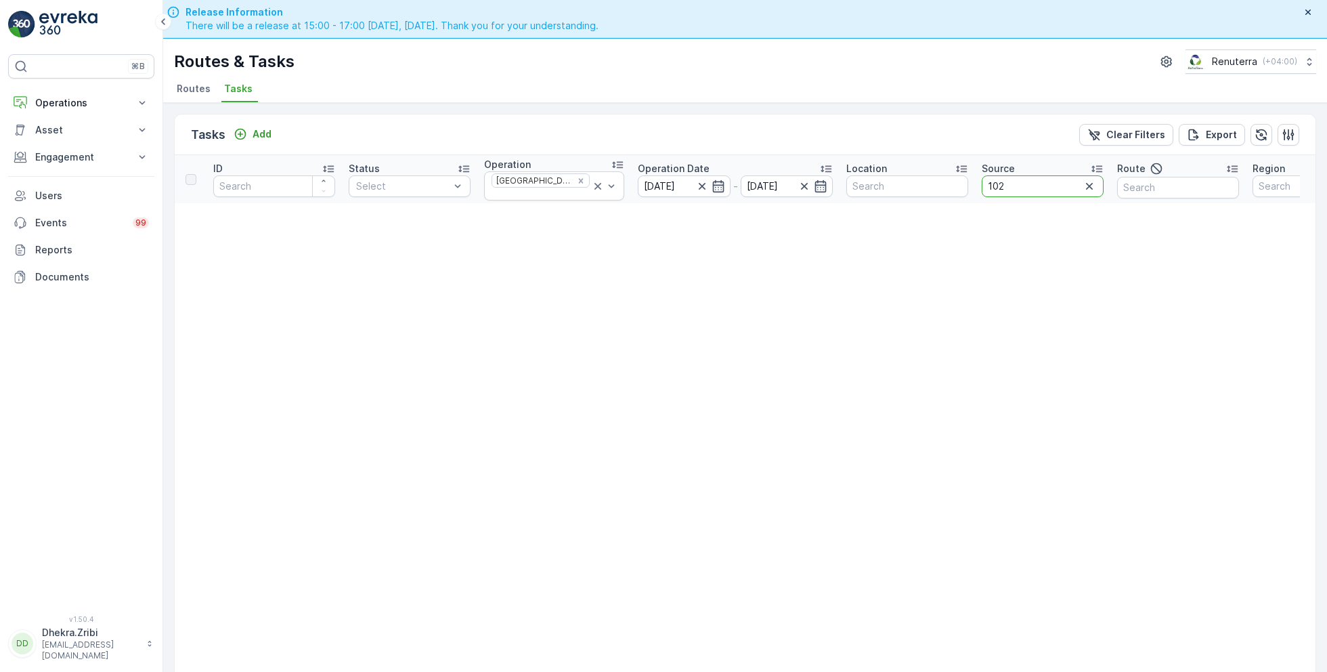
drag, startPoint x: 1028, startPoint y: 177, endPoint x: 938, endPoint y: 175, distance: 89.4
click at [936, 176] on tr "ID Status Select Operation Dubai HAT Operation Date [DATE] - [DATE] Location So…" at bounding box center [786, 179] width 1223 height 48
type input "104"
click at [66, 109] on button "Operations" at bounding box center [81, 102] width 146 height 27
click at [68, 157] on p "Routes & Tasks" at bounding box center [70, 164] width 70 height 14
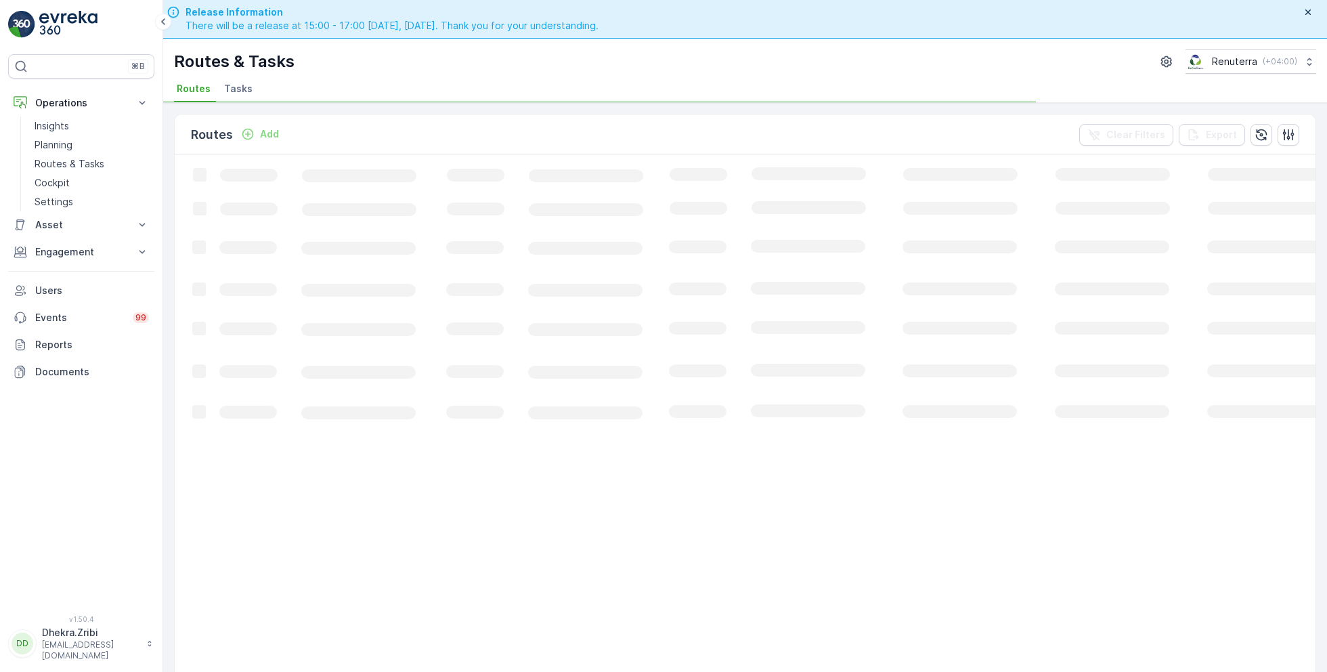
click at [234, 89] on span "Tasks" at bounding box center [238, 89] width 28 height 14
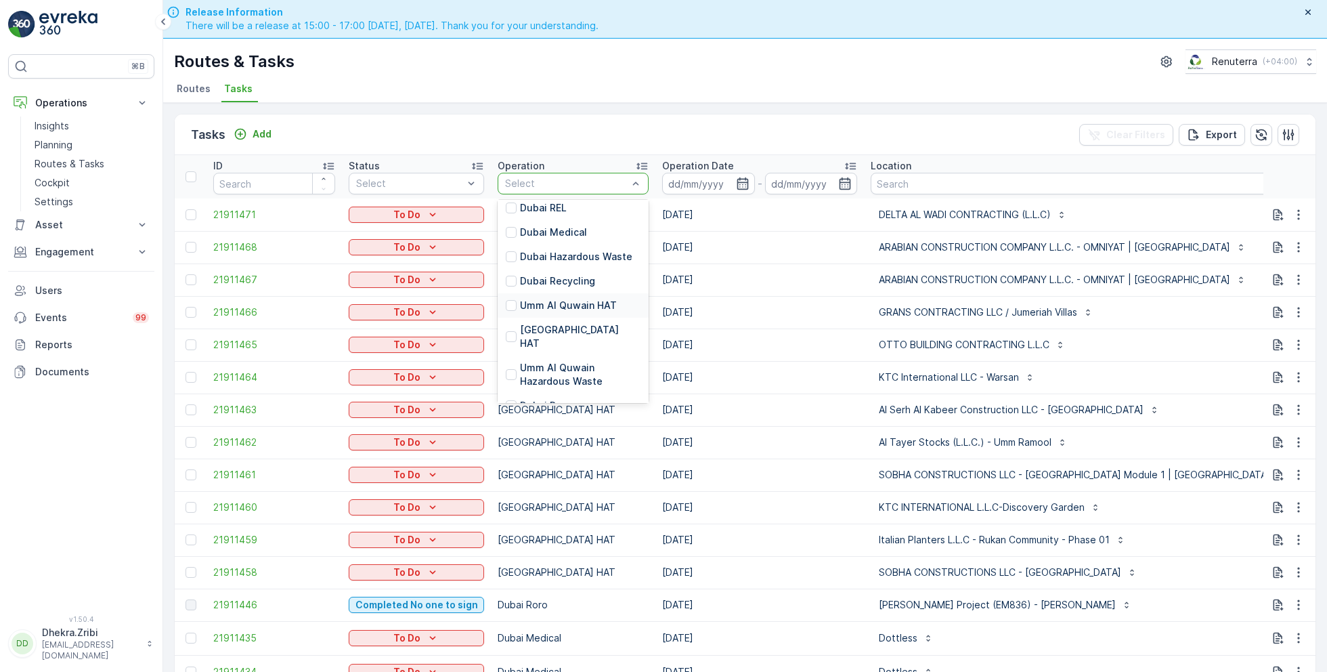
scroll to position [121, 0]
click at [542, 320] on p "[GEOGRAPHIC_DATA] HAT" at bounding box center [580, 333] width 121 height 27
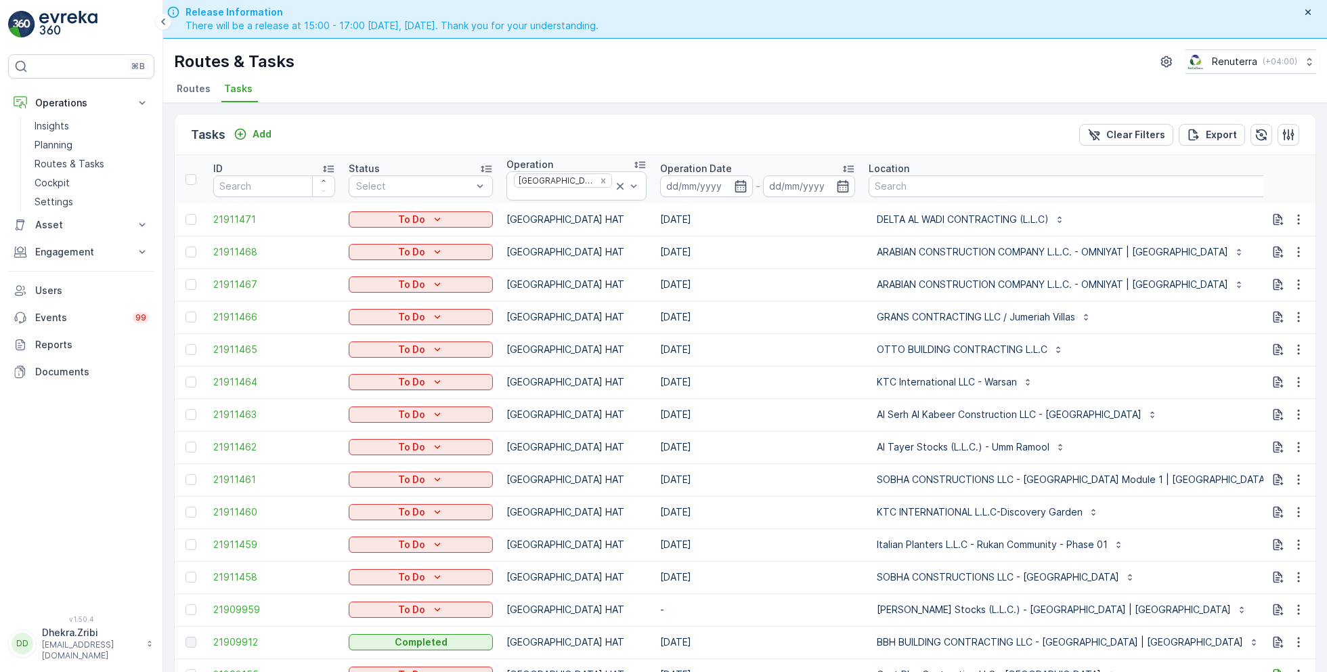
click at [756, 178] on p "-" at bounding box center [758, 186] width 5 height 16
click at [735, 181] on icon "button" at bounding box center [741, 185] width 12 height 12
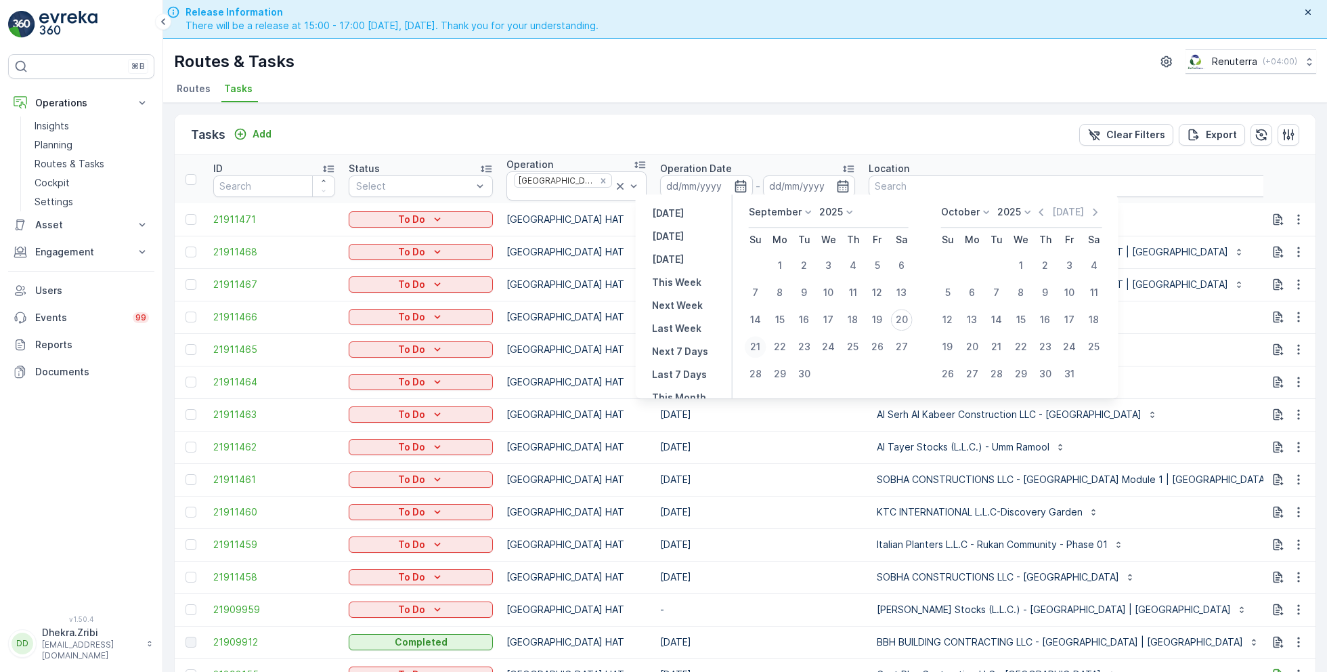
click at [757, 340] on div "21" at bounding box center [756, 347] width 22 height 22
type input "[DATE]"
click at [757, 340] on div "21" at bounding box center [756, 347] width 22 height 22
type input "[DATE]"
click at [722, 100] on ul "Routes Tasks" at bounding box center [739, 90] width 1131 height 23
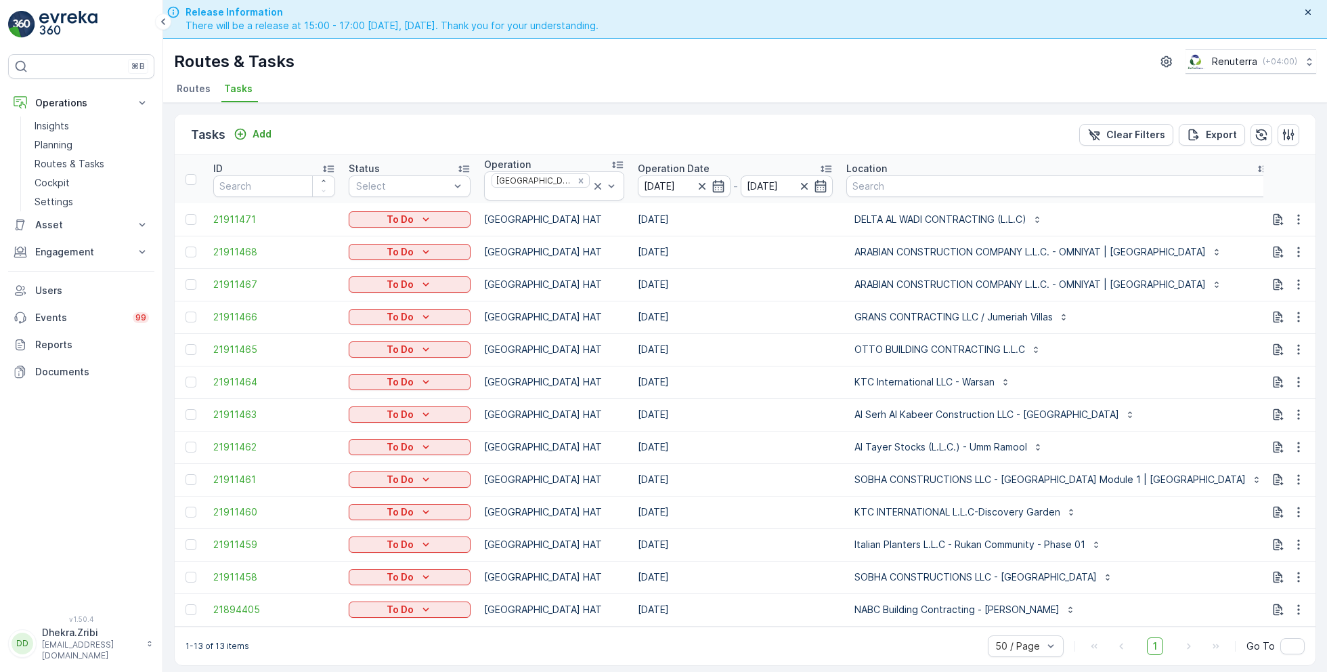
click at [1284, 189] on input "text" at bounding box center [1345, 186] width 122 height 22
type input "104"
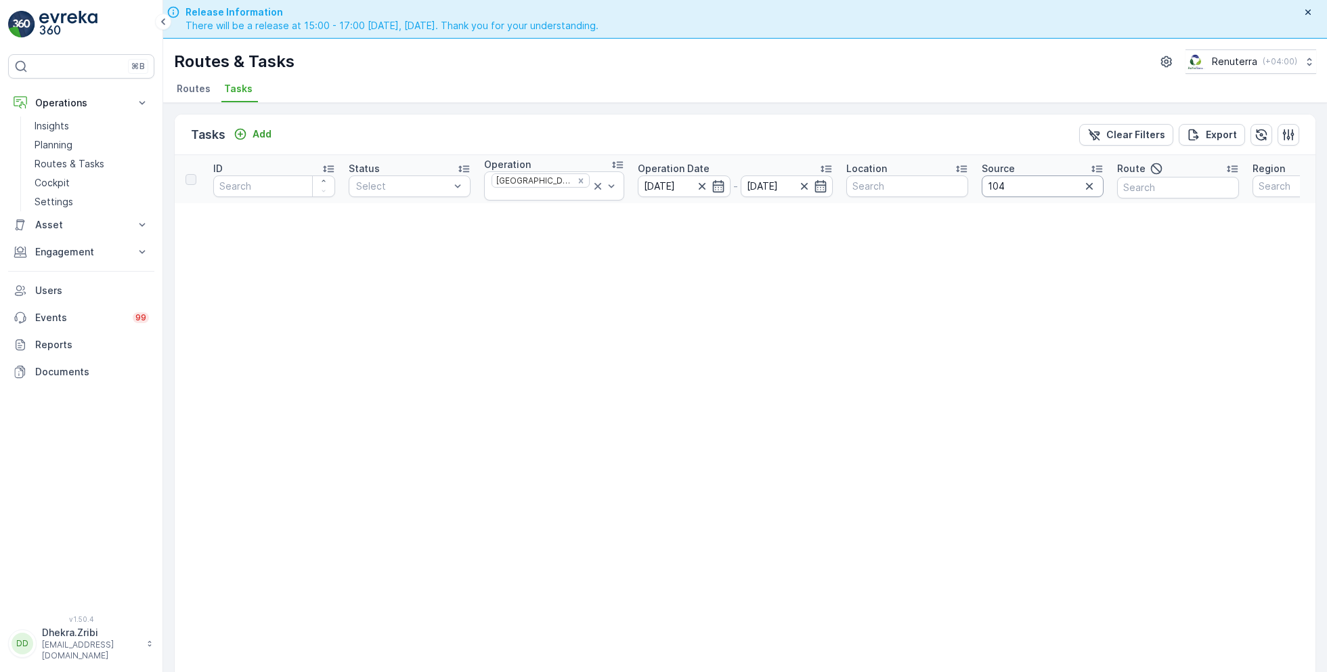
click at [996, 185] on input "104" at bounding box center [1043, 186] width 122 height 22
type input "103"
drag, startPoint x: 993, startPoint y: 185, endPoint x: 932, endPoint y: 179, distance: 61.2
click at [932, 179] on tr "ID Status Select Operation Dubai HAT Operation Date 21.09.2025 - 21.09.2025 Loc…" at bounding box center [786, 179] width 1223 height 48
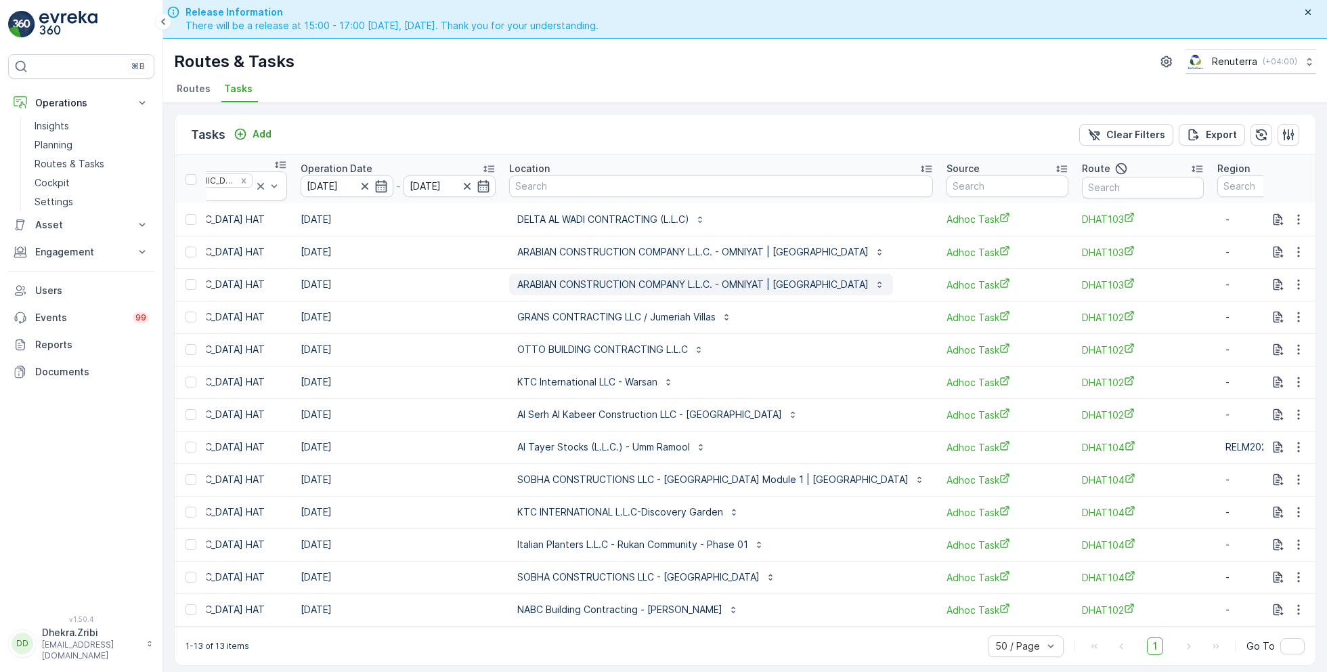
scroll to position [0, 361]
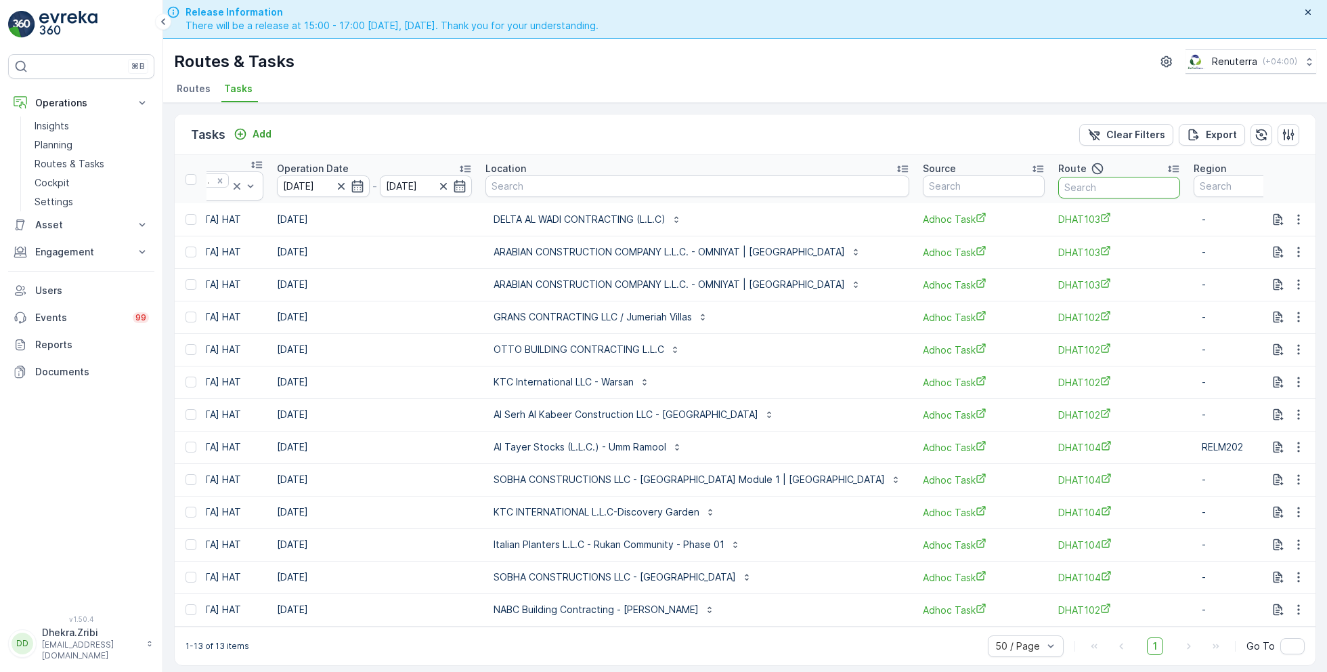
click at [1058, 179] on input "text" at bounding box center [1119, 188] width 122 height 22
type input "10"
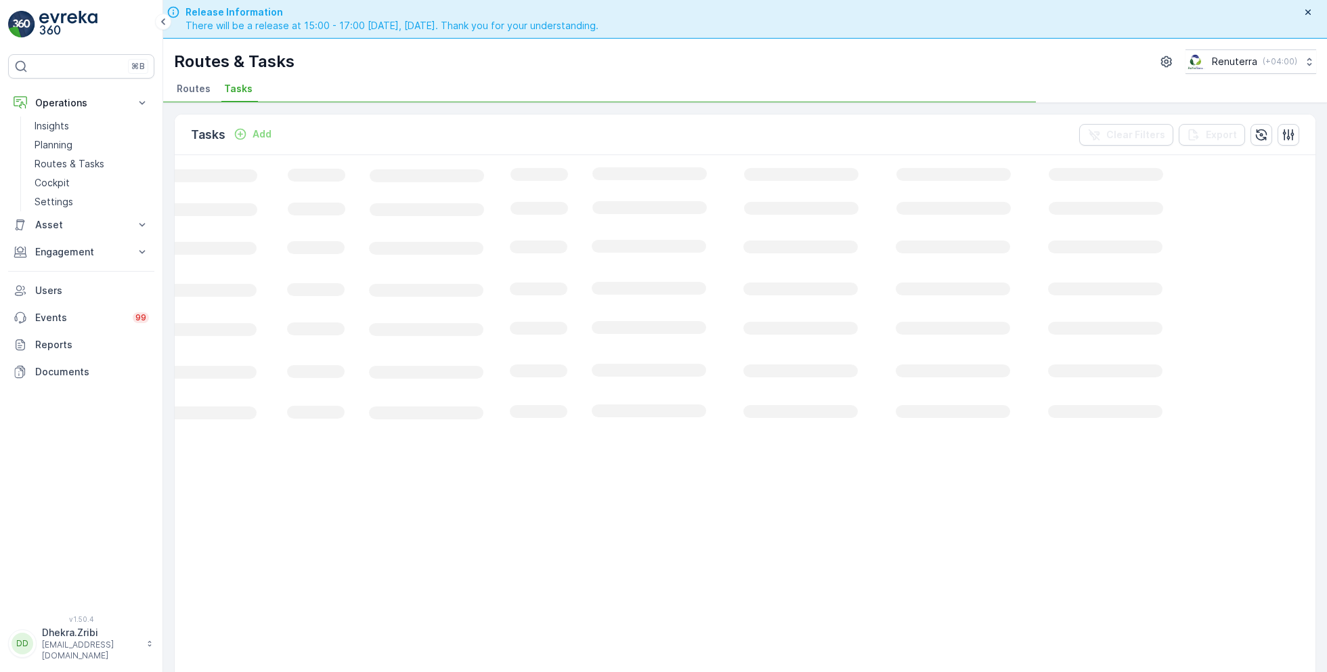
scroll to position [0, 161]
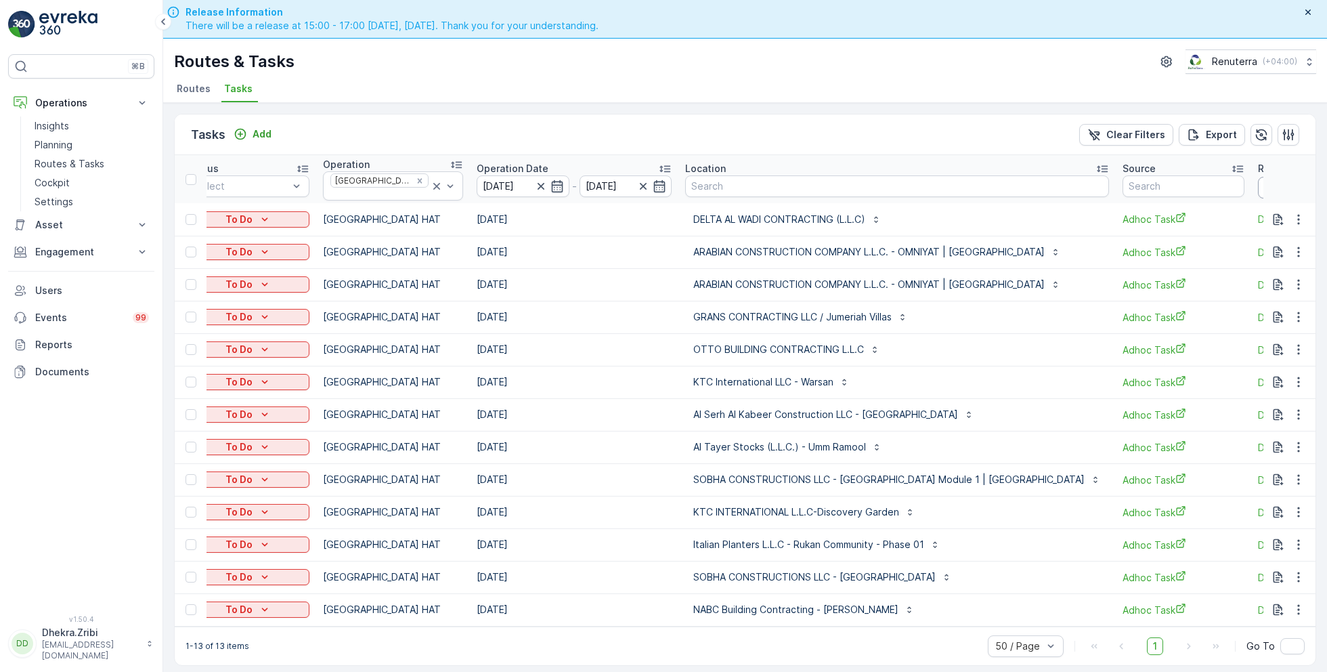
click at [1258, 185] on input "10" at bounding box center [1319, 188] width 122 height 22
type input "104"
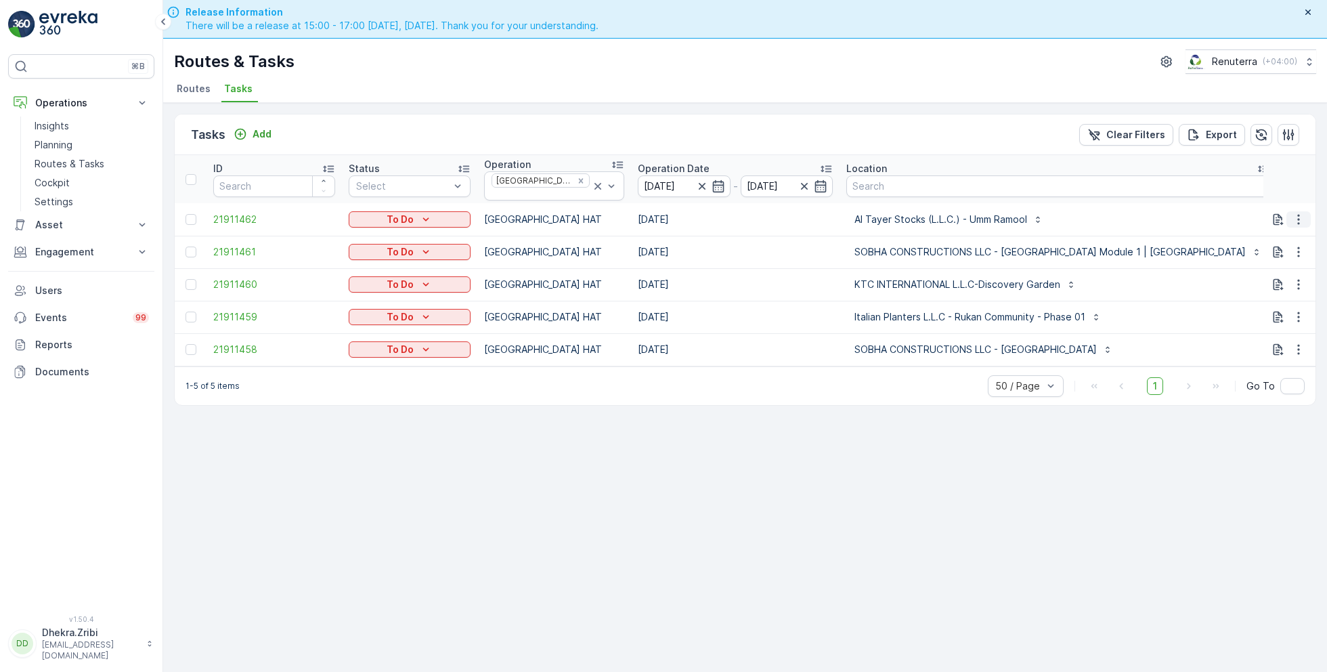
click at [1298, 216] on icon "button" at bounding box center [1298, 219] width 2 height 10
click at [1261, 271] on span "Change Route" at bounding box center [1264, 272] width 66 height 14
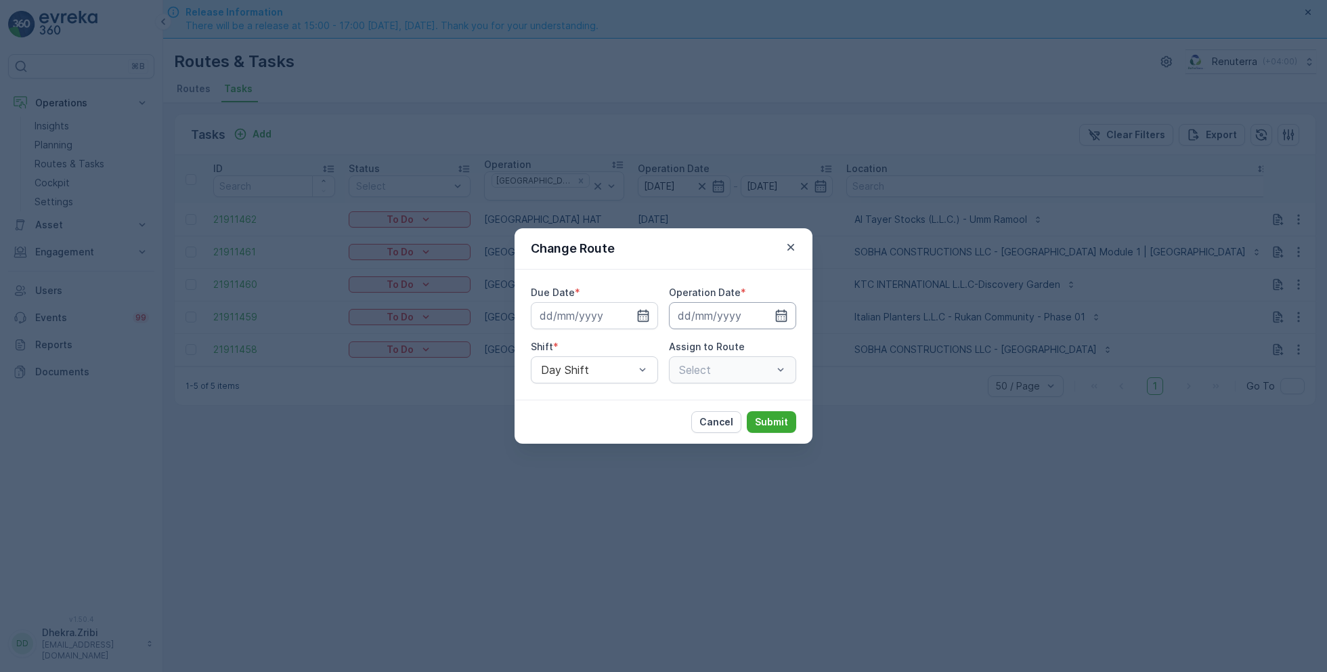
type input "[DATE]"
click at [747, 318] on icon "button" at bounding box center [749, 316] width 14 height 14
click at [707, 313] on input "[DATE]" at bounding box center [732, 315] width 127 height 27
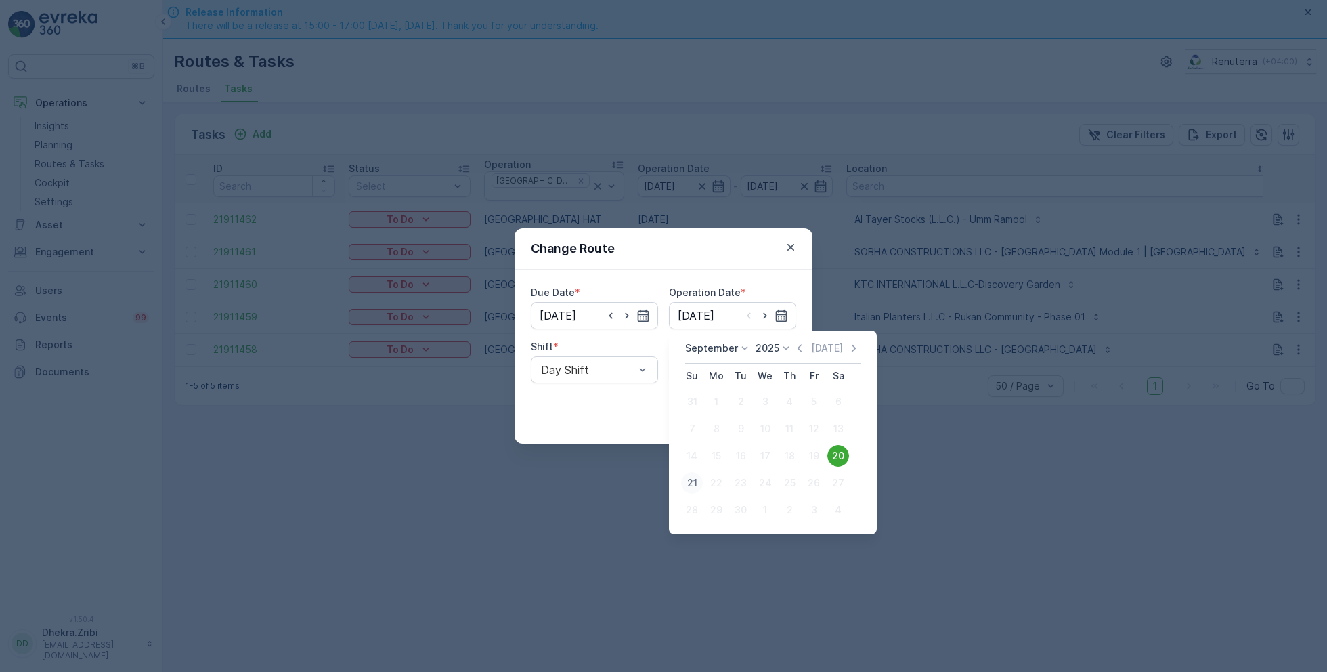
click at [692, 486] on div "21" at bounding box center [692, 483] width 22 height 22
type input "[DATE]"
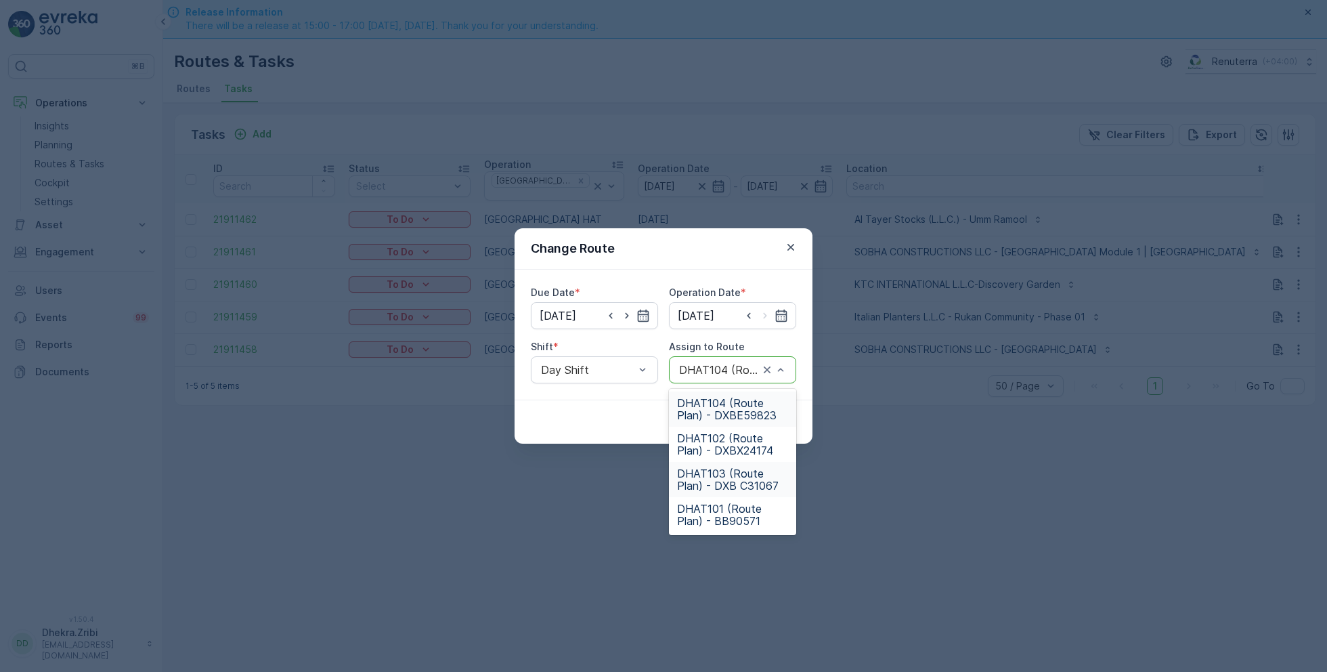
click at [721, 473] on span "DHAT103 (Route Plan) - DXB C31067" at bounding box center [732, 479] width 111 height 24
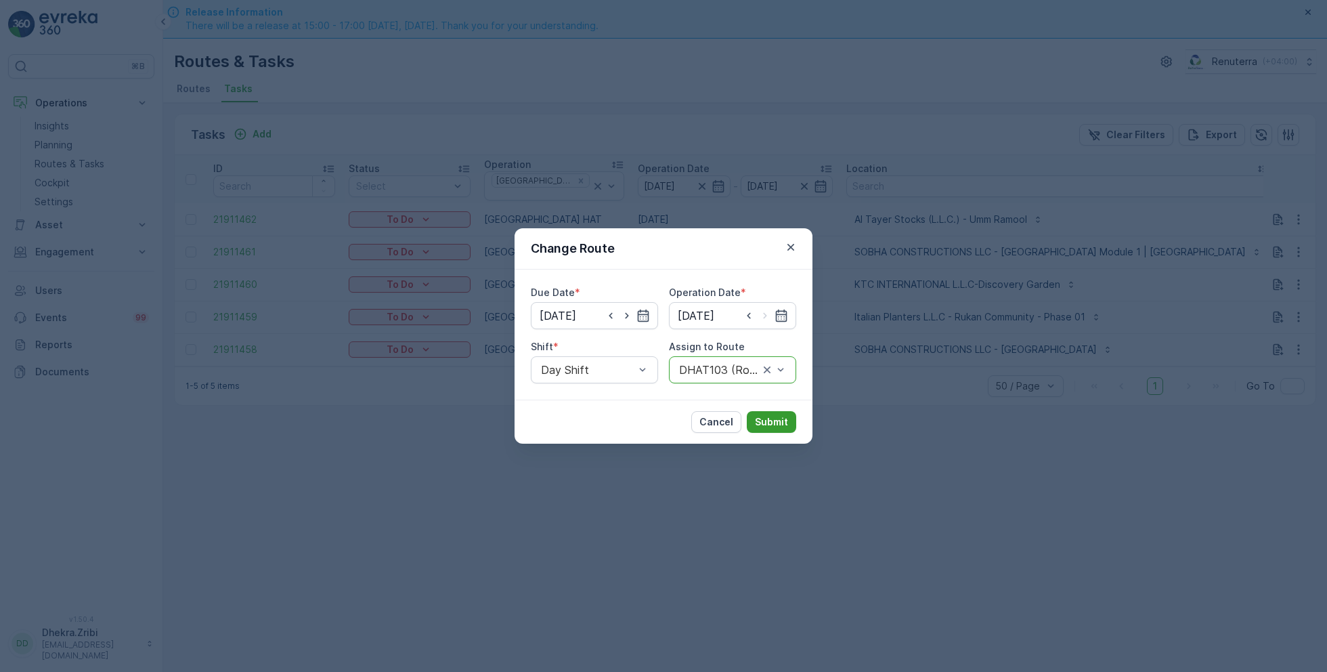
click at [773, 419] on p "Submit" at bounding box center [771, 422] width 33 height 14
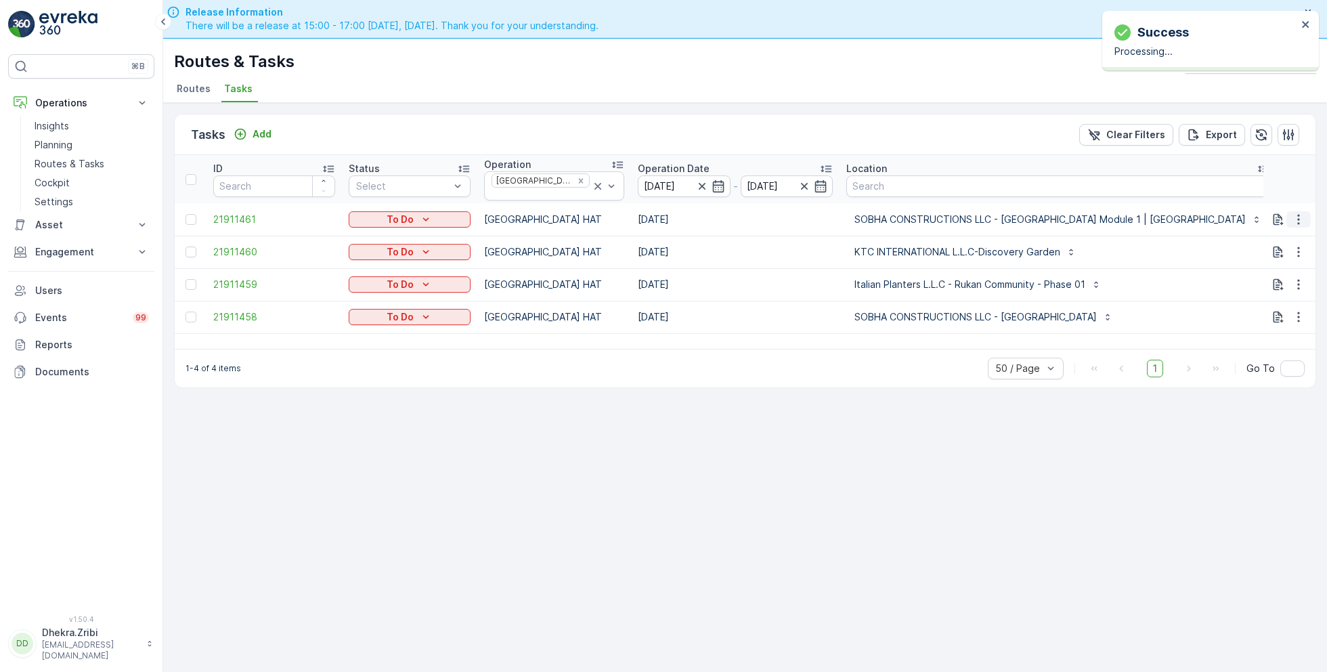
click at [1296, 215] on icon "button" at bounding box center [1299, 220] width 14 height 14
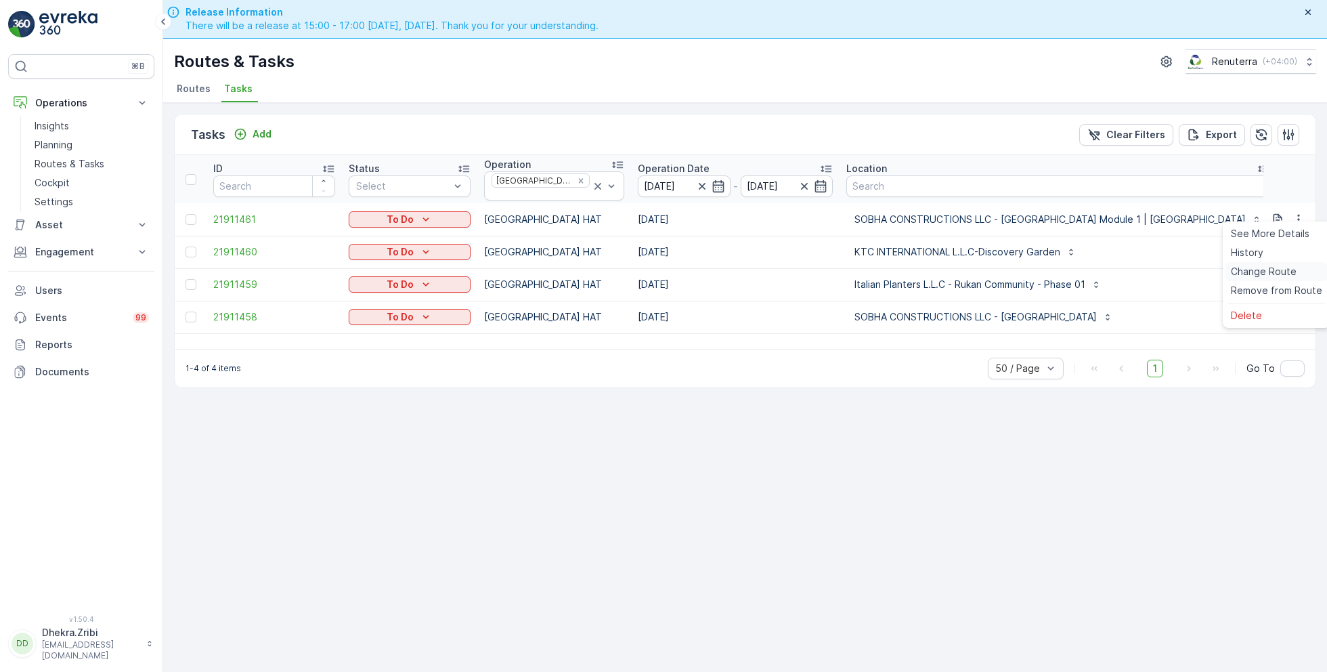
click at [1258, 271] on span "Change Route" at bounding box center [1264, 272] width 66 height 14
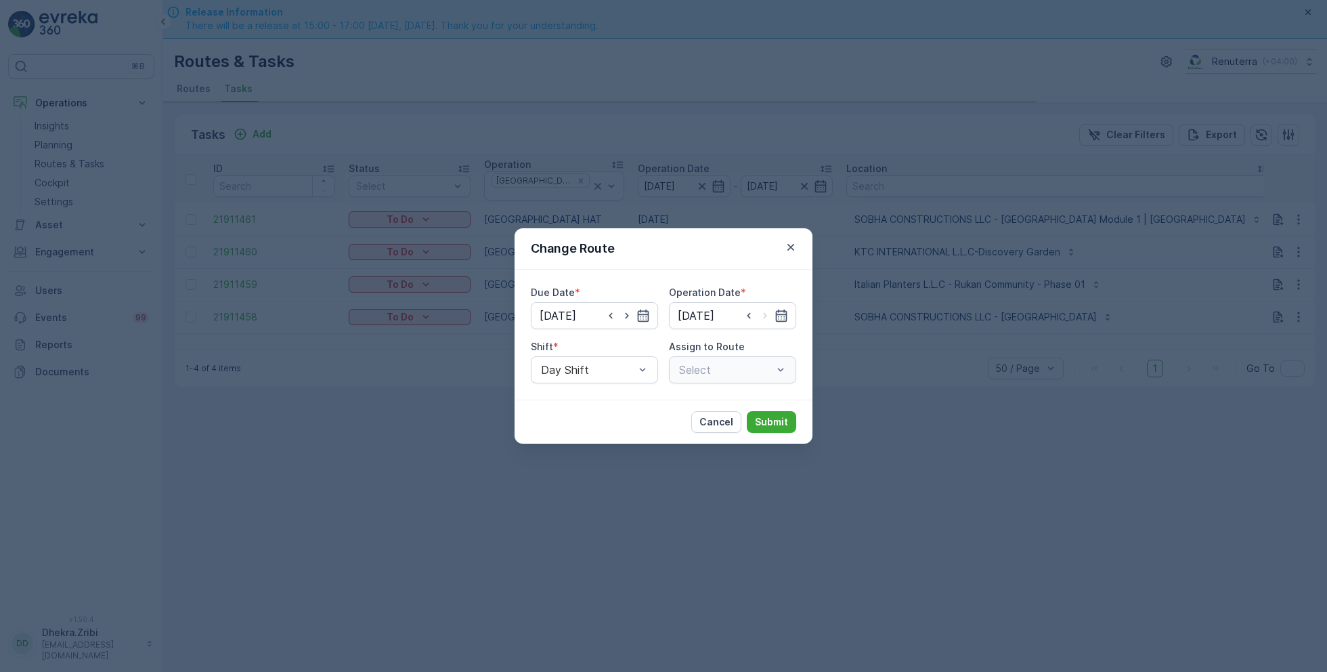
type input "[DATE]"
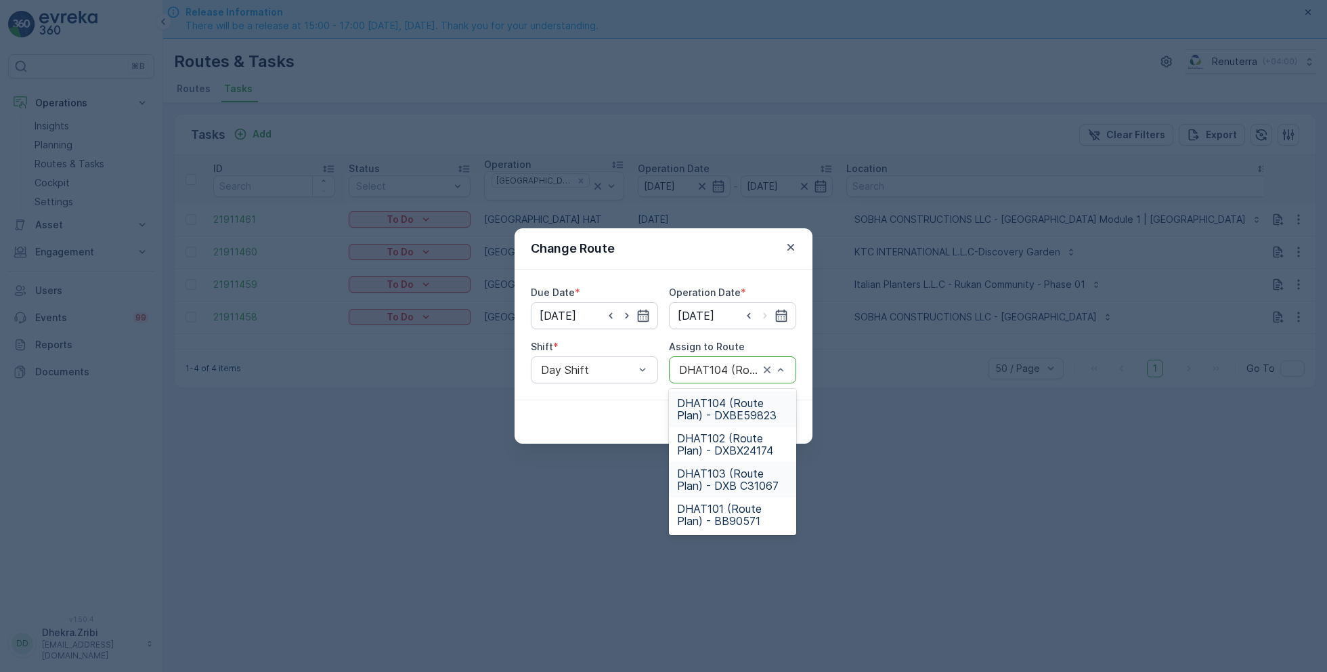
click at [726, 471] on span "DHAT103 (Route Plan) - DXB C31067" at bounding box center [732, 479] width 111 height 24
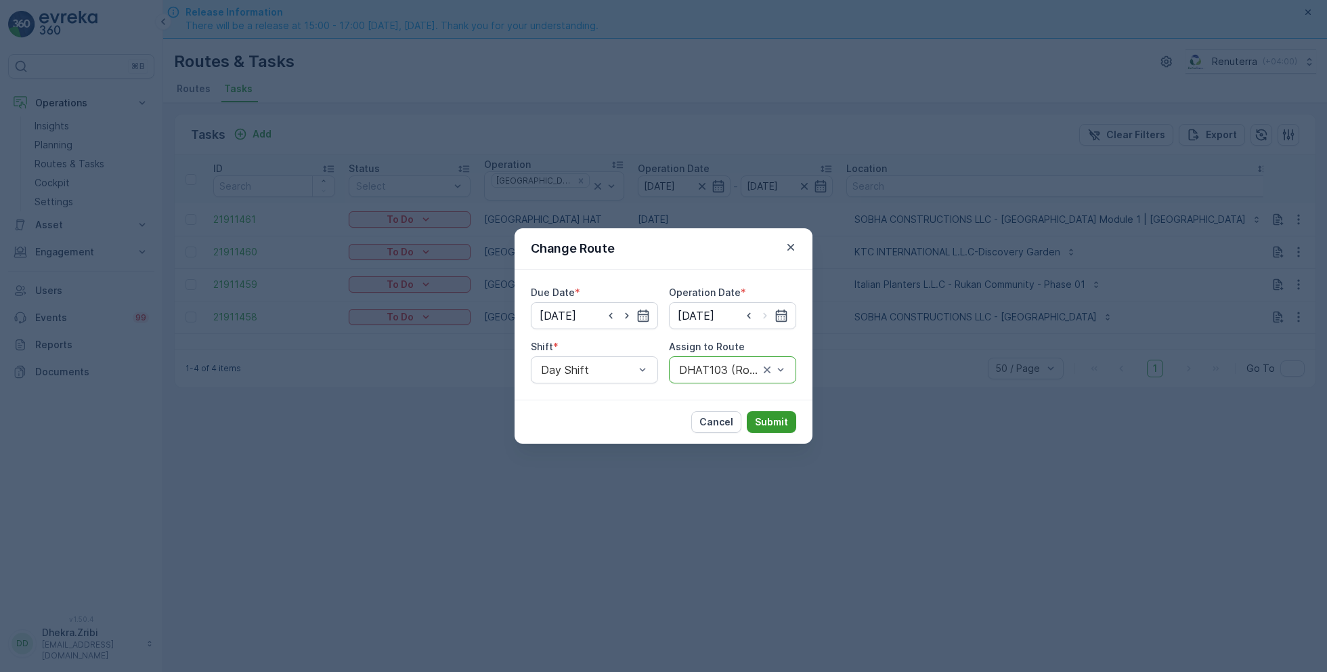
click at [773, 418] on p "Submit" at bounding box center [771, 422] width 33 height 14
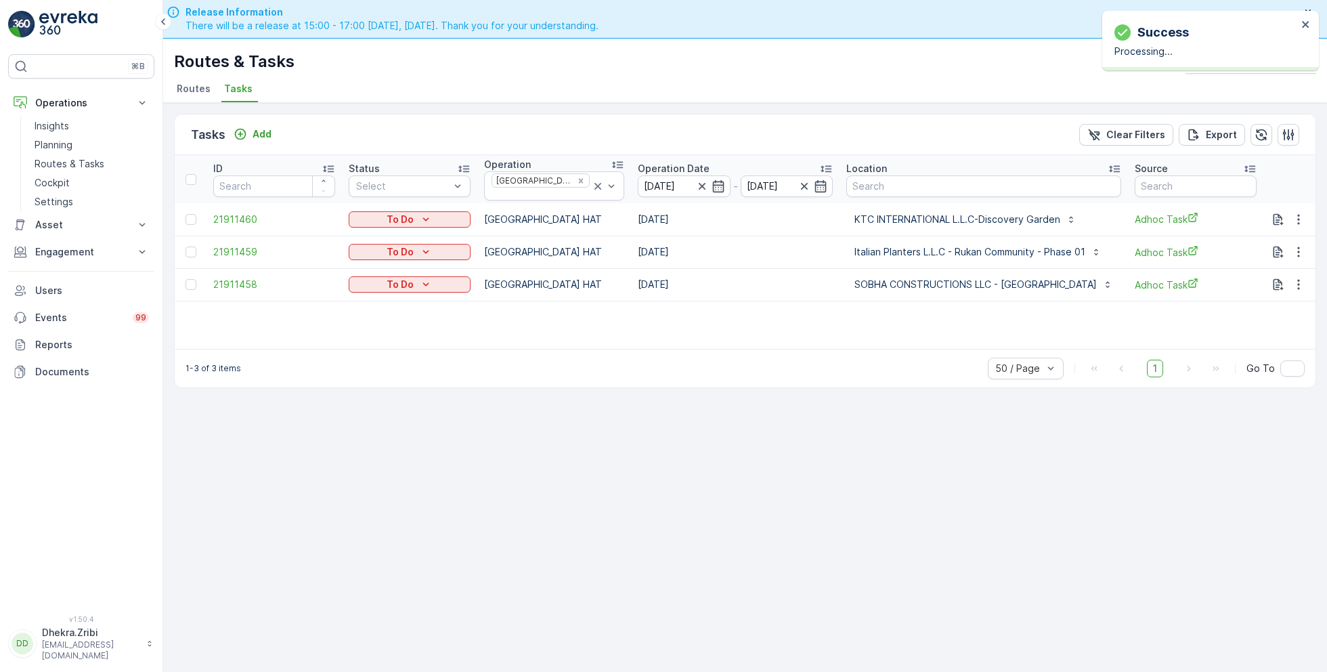
click at [647, 473] on div "Tasks Add Clear Filters Export ID Status Select Operation Dubai HAT Operation D…" at bounding box center [745, 406] width 1164 height 607
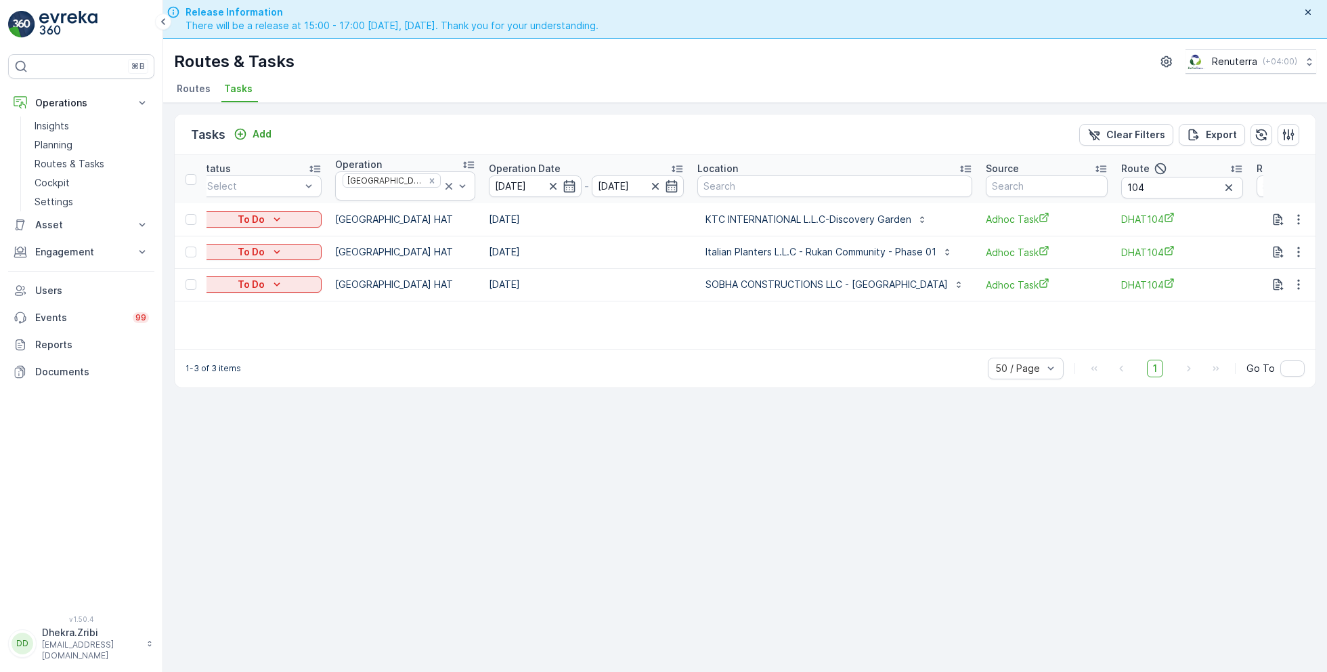
scroll to position [0, 263]
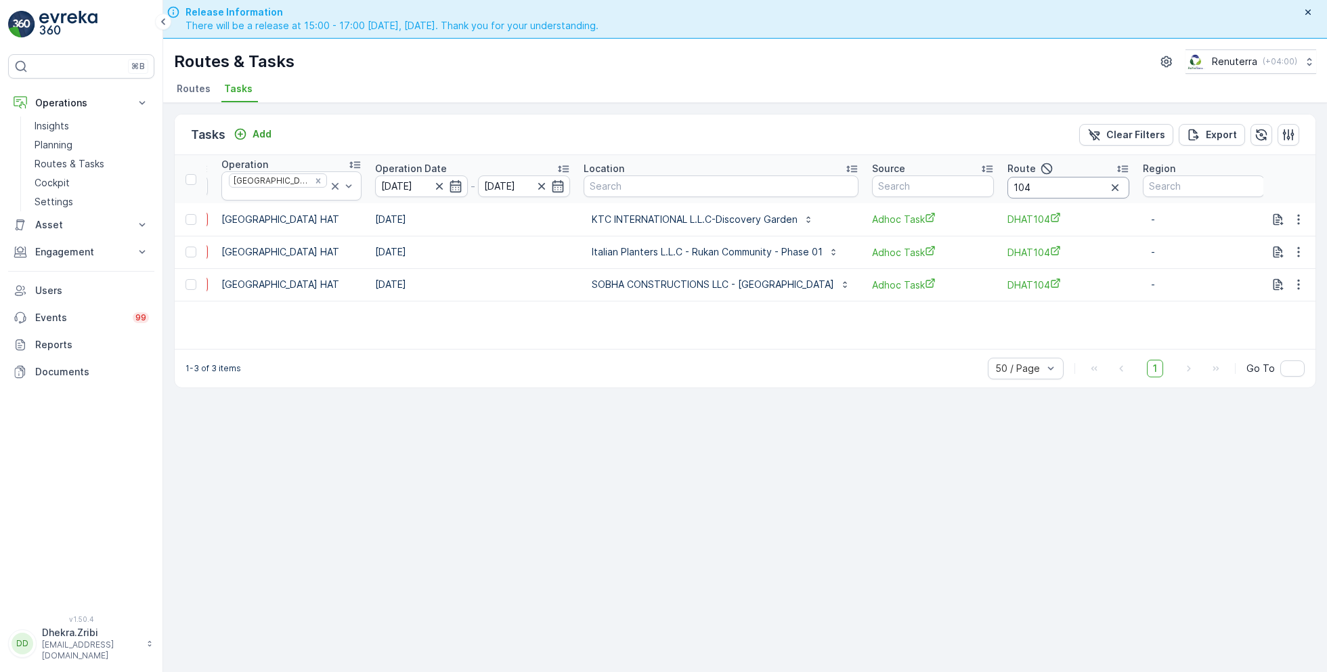
click at [1046, 177] on input "104" at bounding box center [1068, 188] width 122 height 22
click at [1048, 186] on input "104" at bounding box center [1068, 188] width 122 height 22
type input "103"
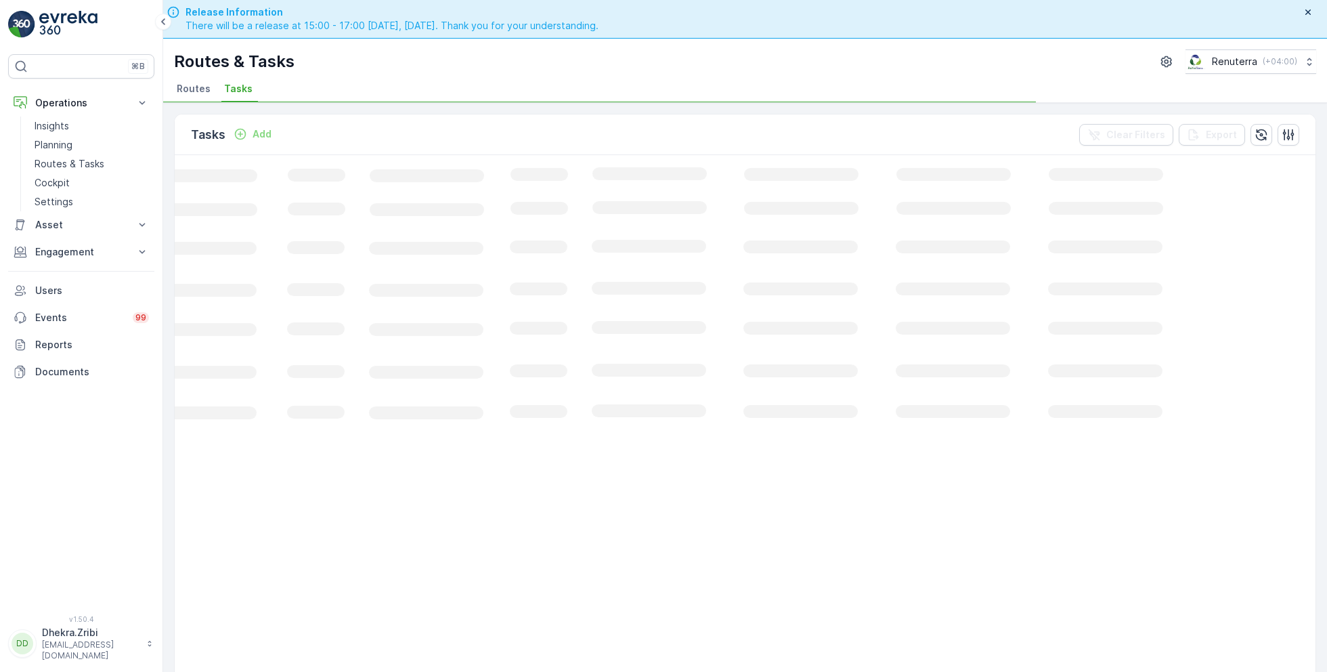
scroll to position [0, 161]
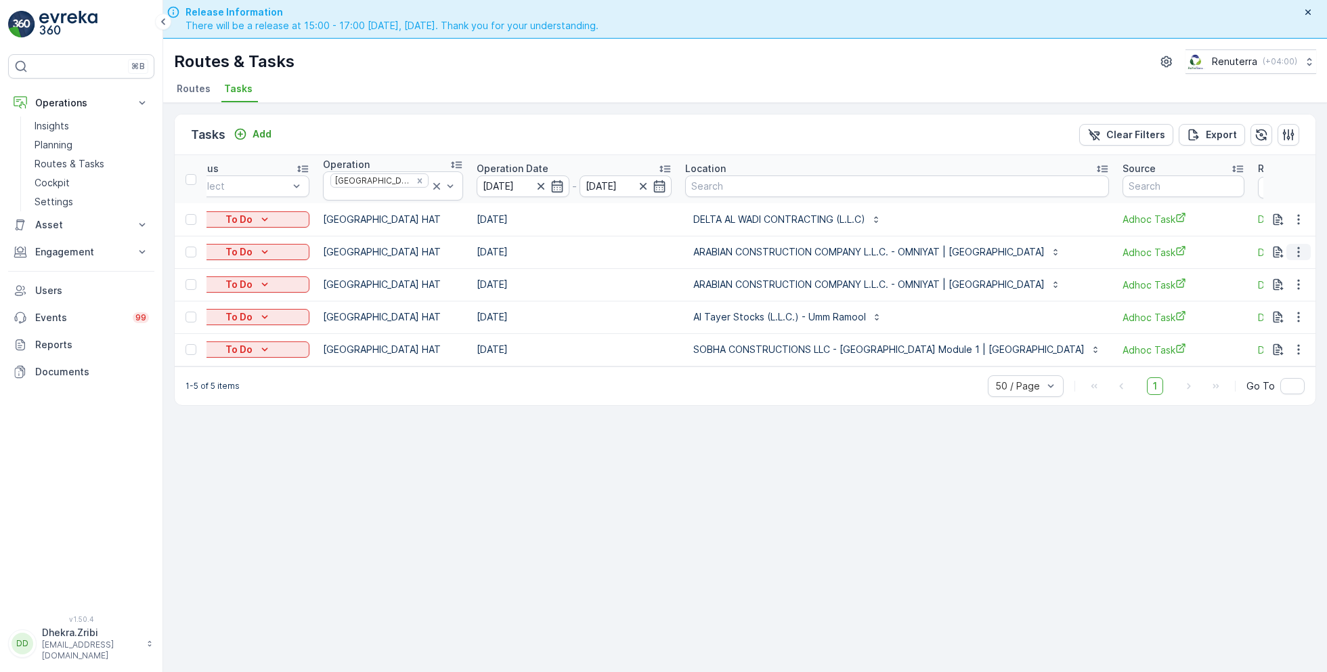
click at [1301, 245] on icon "button" at bounding box center [1299, 252] width 14 height 14
click at [1262, 320] on span "Remove from Route" at bounding box center [1276, 323] width 91 height 14
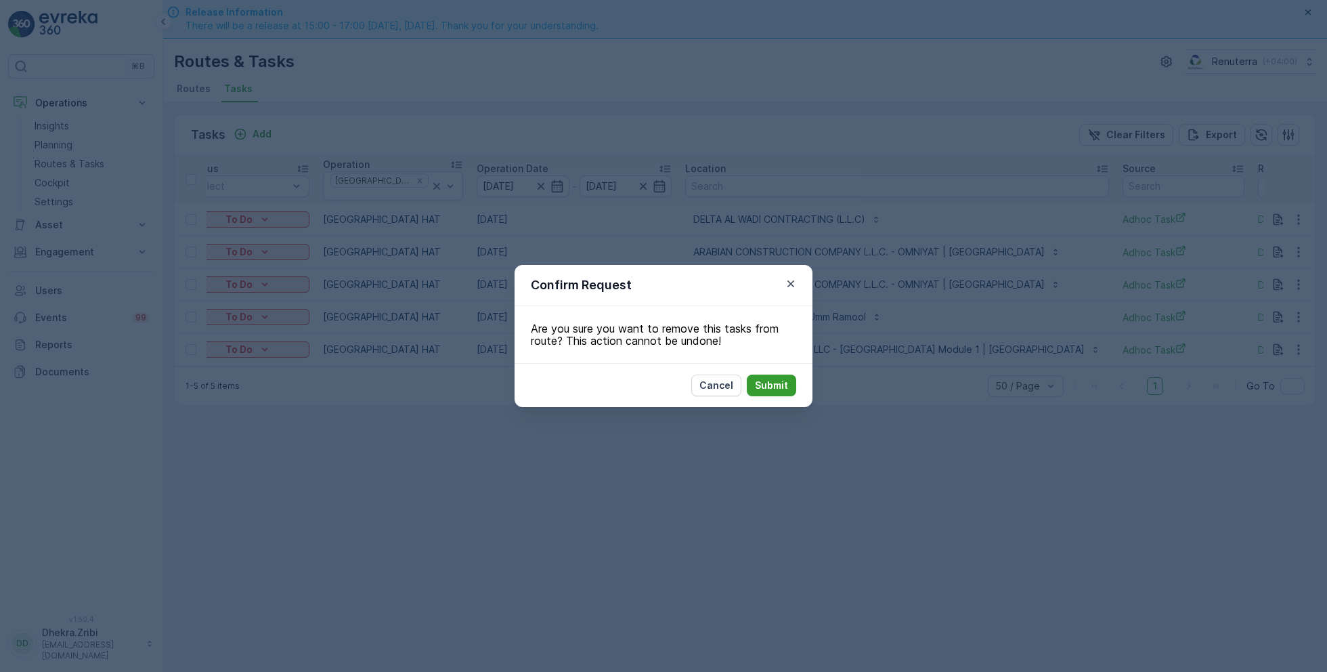
click at [779, 385] on p "Submit" at bounding box center [771, 385] width 33 height 14
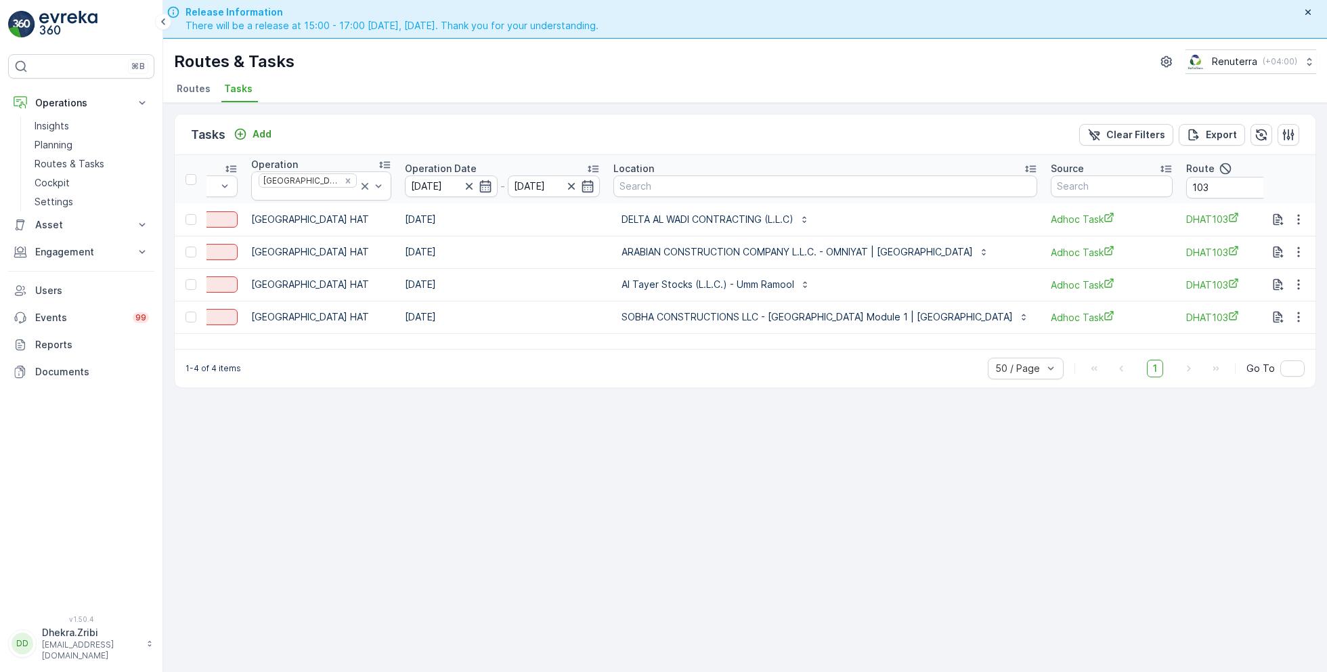
scroll to position [0, 334]
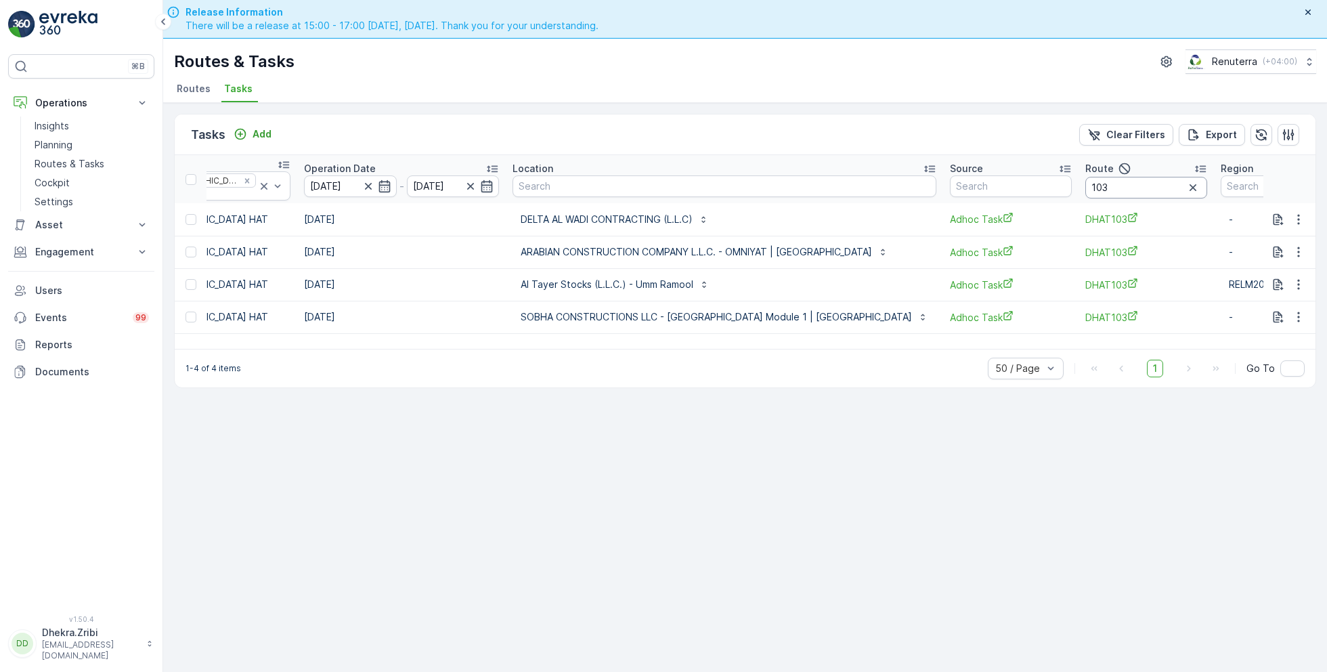
click at [1085, 184] on input "103" at bounding box center [1146, 188] width 122 height 22
type input "102"
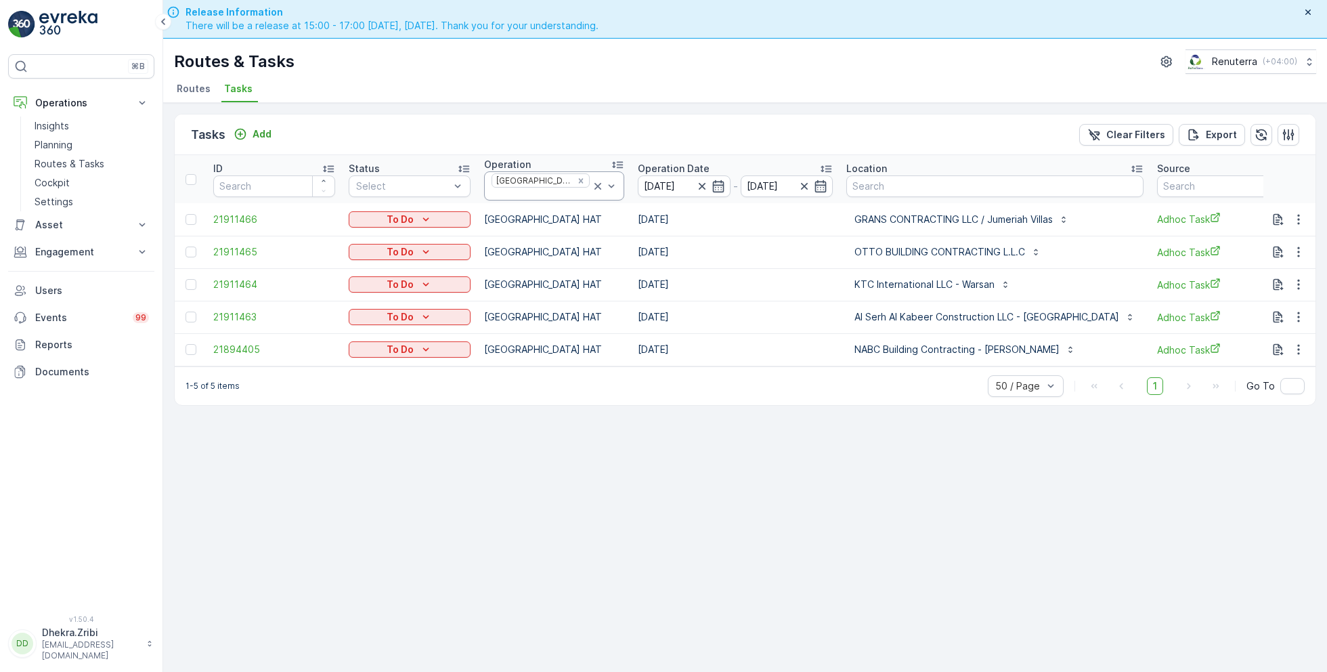
click at [591, 185] on icon at bounding box center [598, 186] width 14 height 14
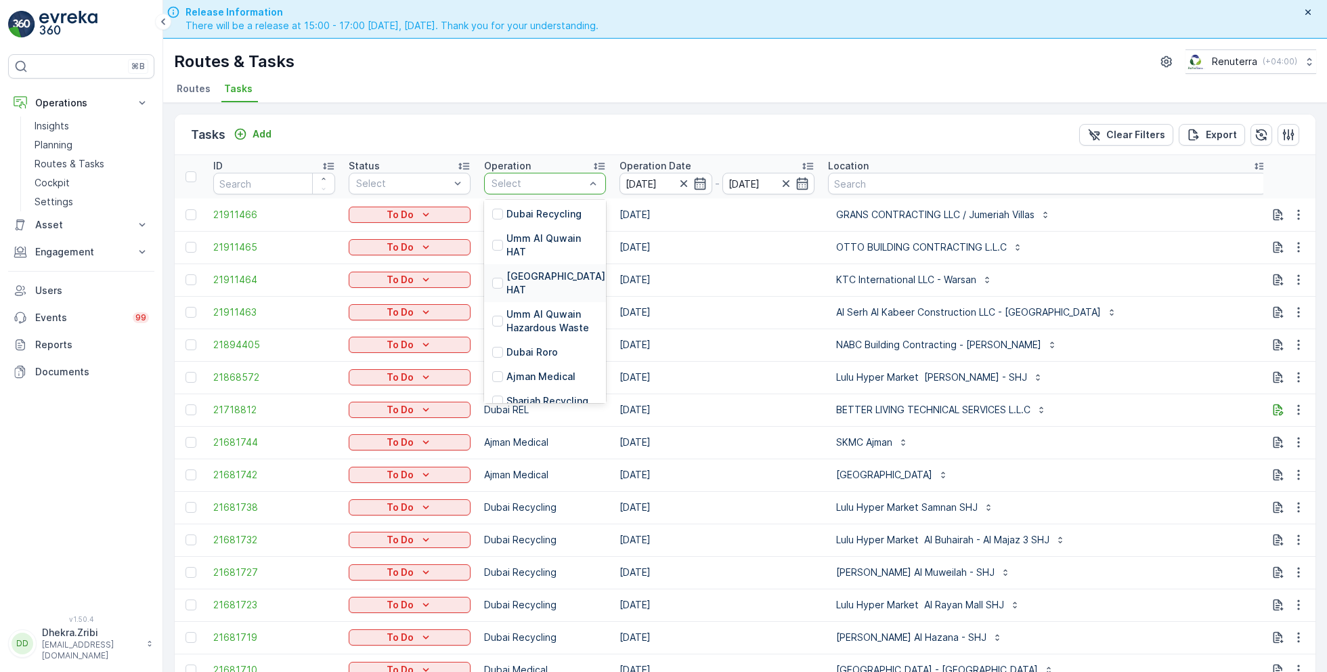
scroll to position [242, 0]
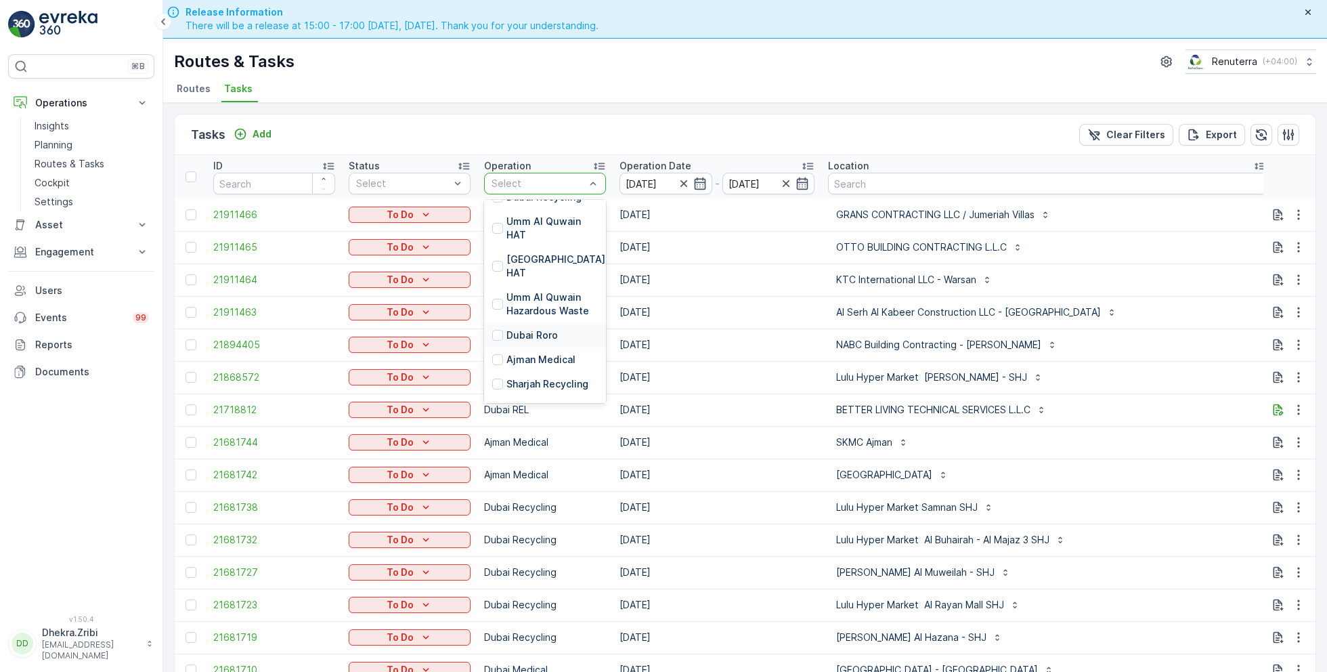
click at [536, 328] on p "Dubai Roro" at bounding box center [531, 335] width 51 height 14
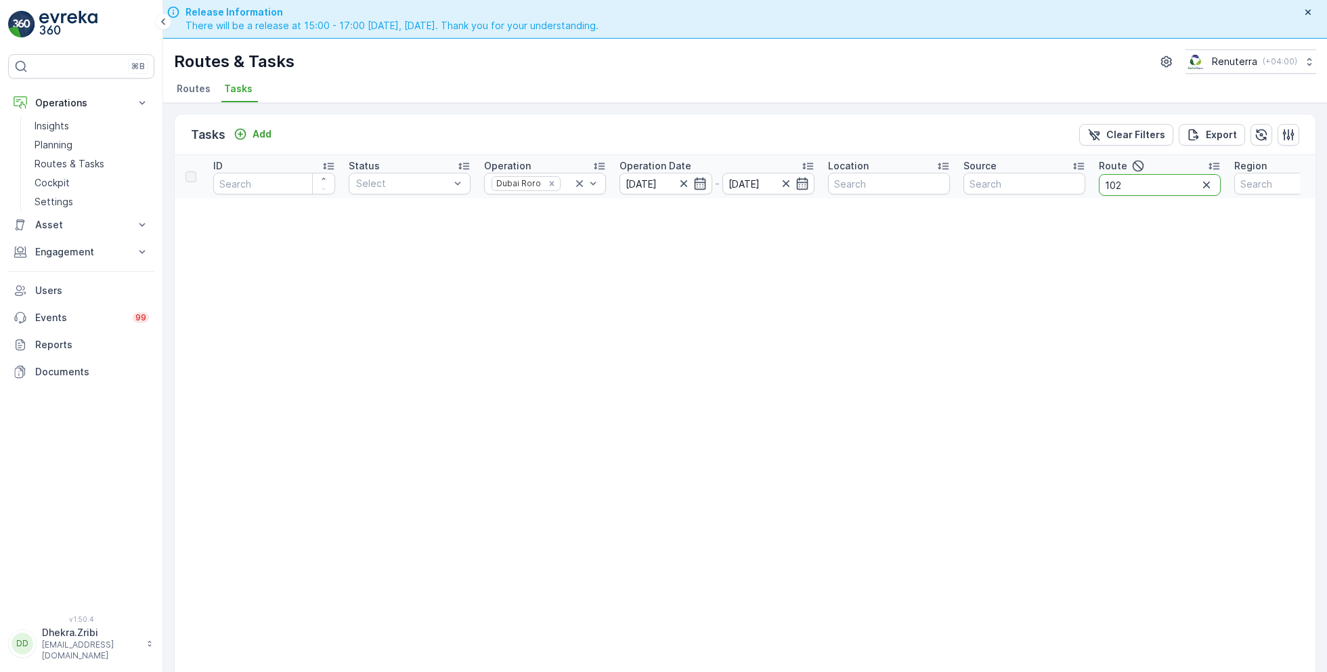
drag, startPoint x: 1133, startPoint y: 181, endPoint x: 1029, endPoint y: 180, distance: 103.6
click at [1029, 181] on tr "ID Status Select Operation Dubai Roro Operation Date 21.09.2025 - 21.09.2025 Lo…" at bounding box center [777, 176] width 1205 height 43
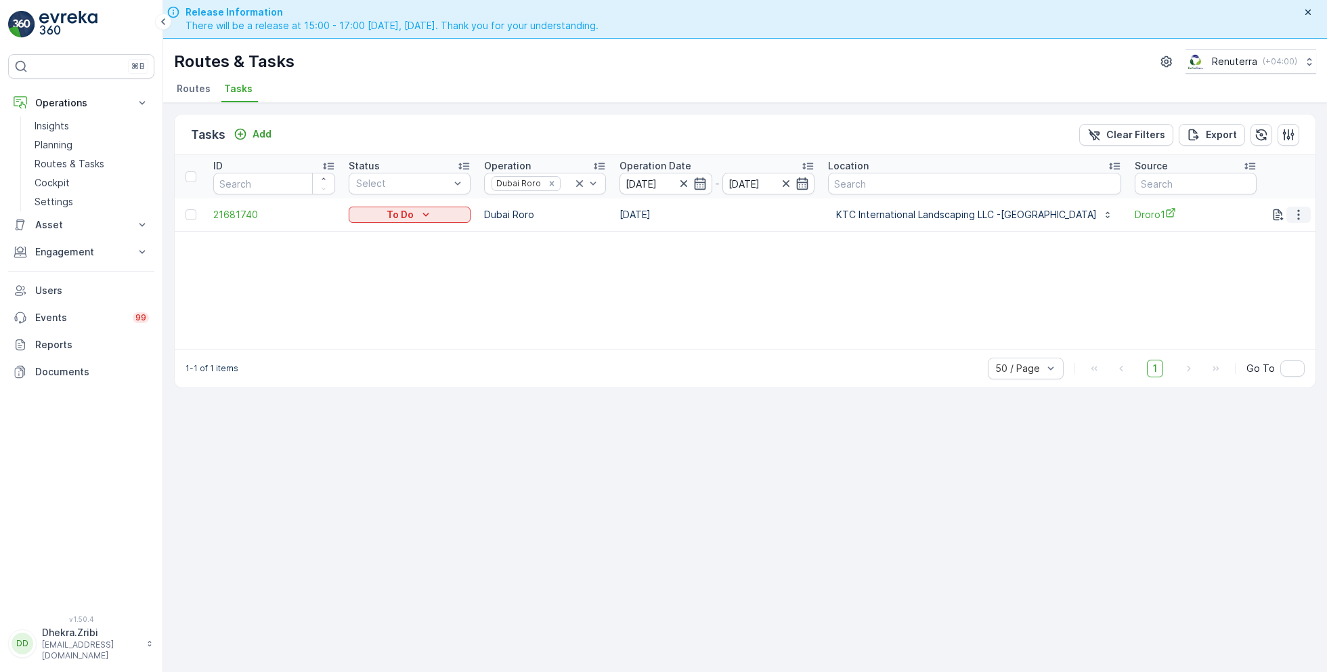
click at [1299, 215] on icon "button" at bounding box center [1299, 215] width 14 height 14
click at [1255, 293] on span "Remove from Route" at bounding box center [1276, 291] width 91 height 14
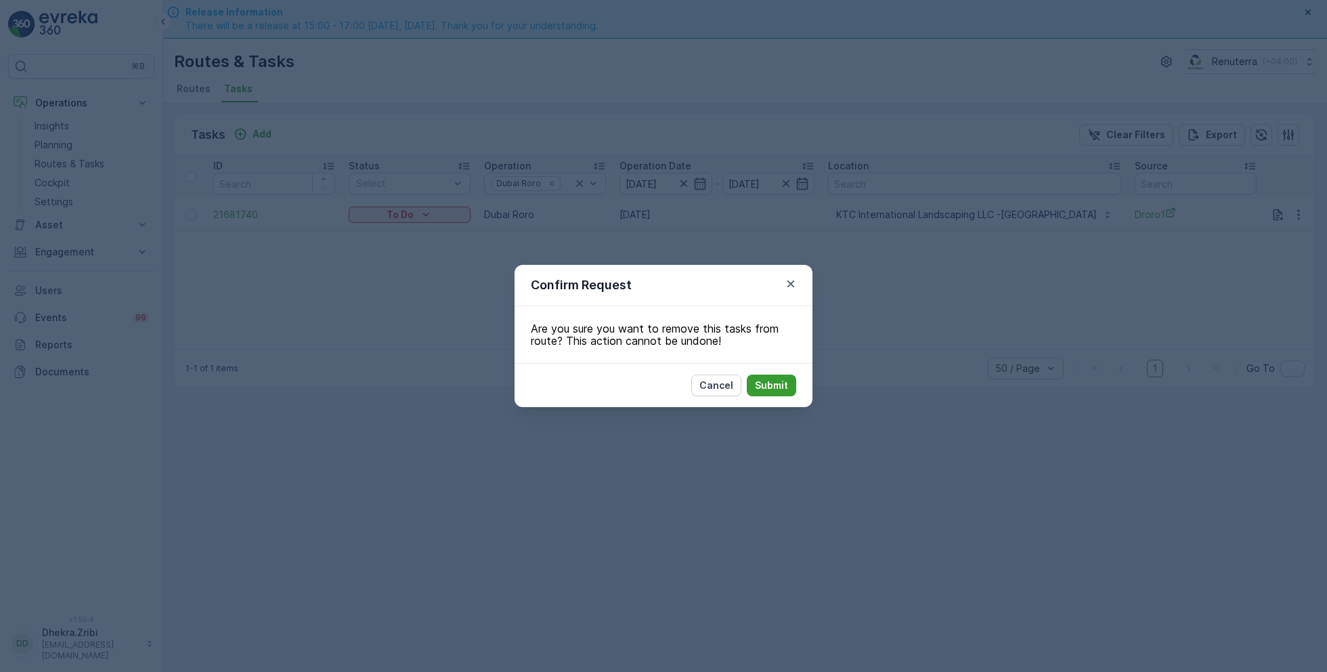
click at [763, 387] on p "Submit" at bounding box center [771, 385] width 33 height 14
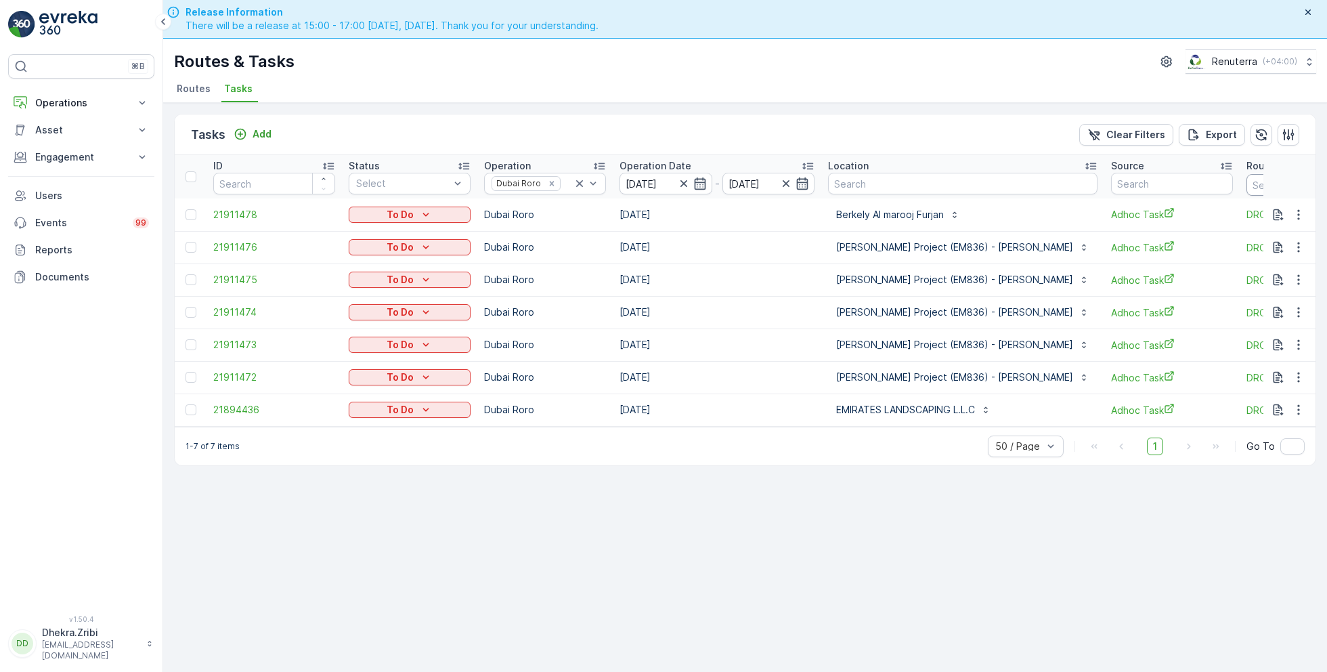
click at [1247, 183] on input "text" at bounding box center [1308, 185] width 122 height 22
type input "101"
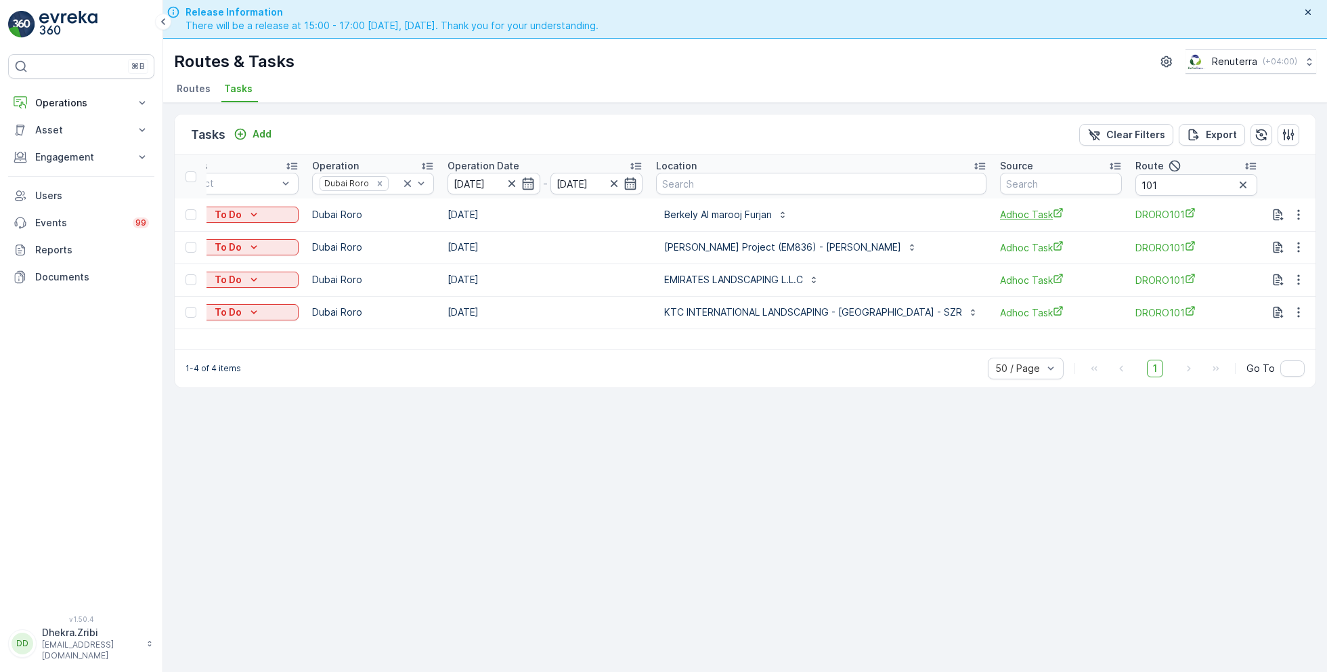
scroll to position [0, 176]
click at [1172, 185] on input "101" at bounding box center [1192, 185] width 122 height 22
type input "102"
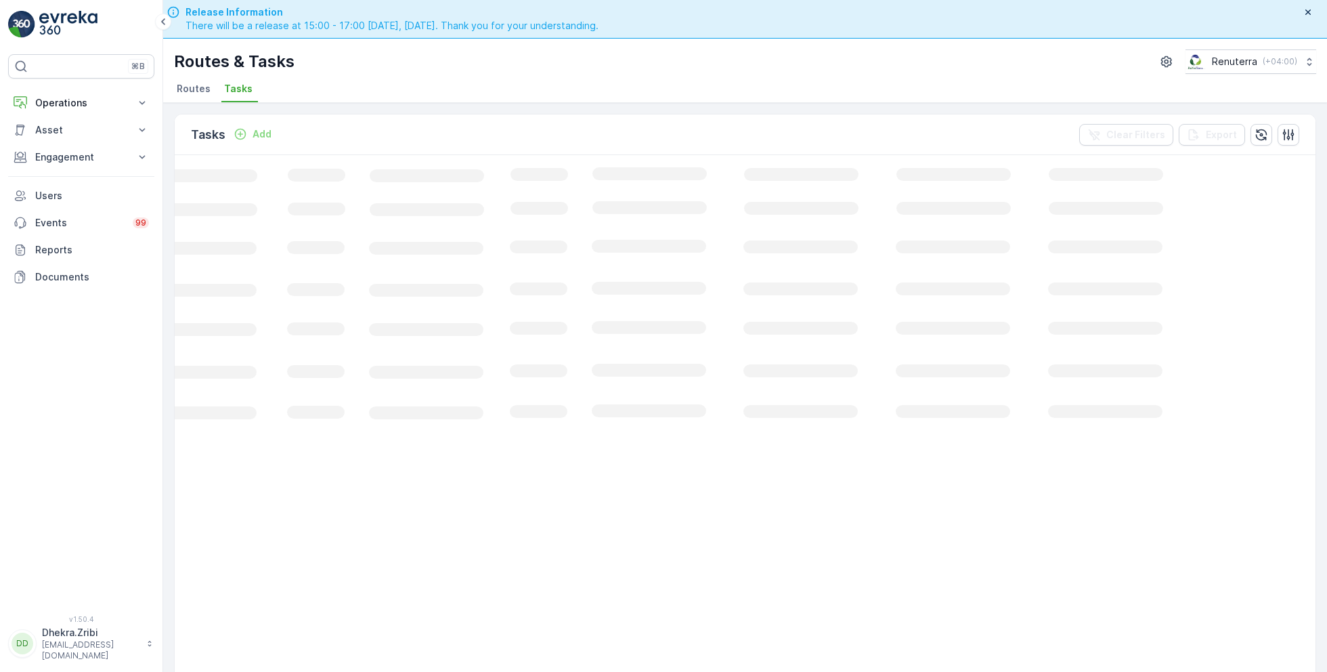
scroll to position [0, 66]
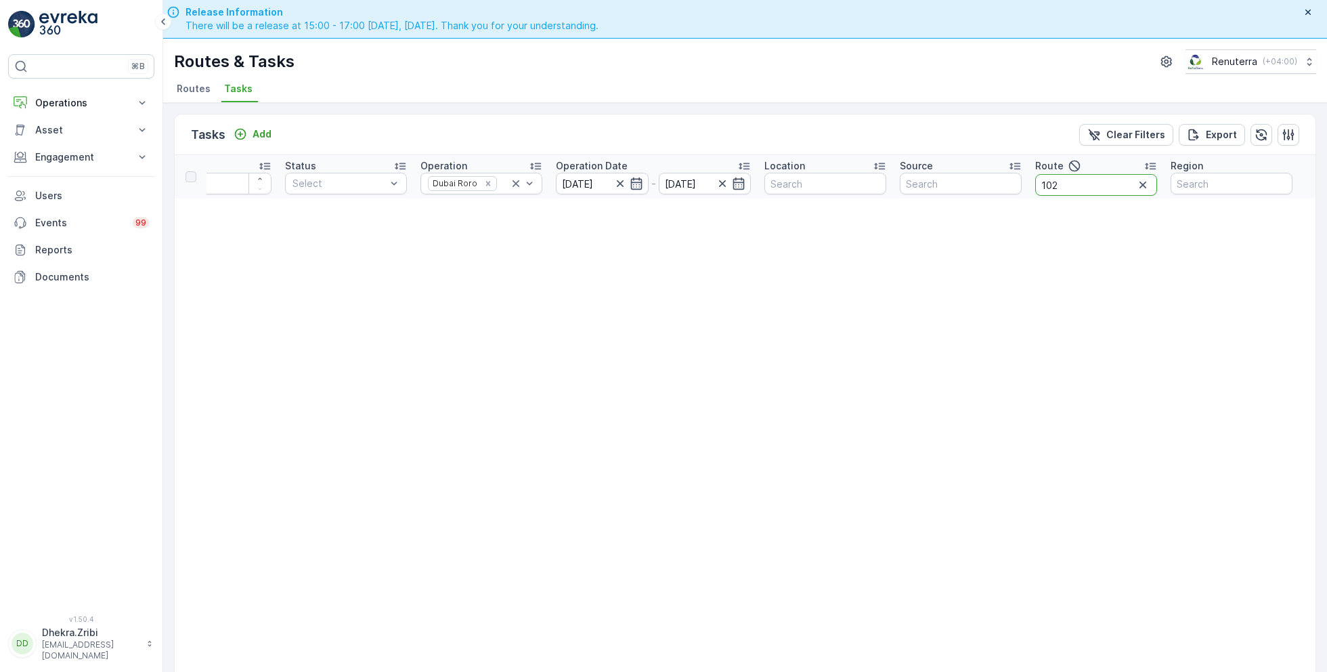
click at [1058, 183] on input "102" at bounding box center [1096, 185] width 122 height 22
type input "103"
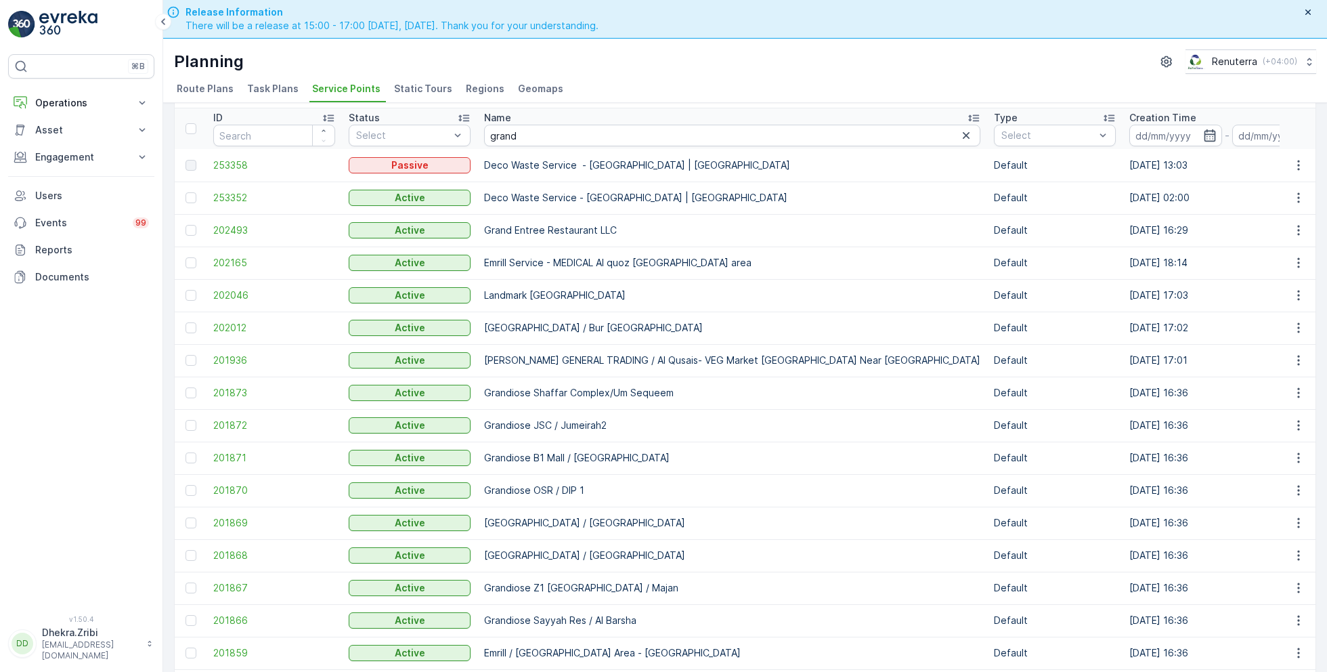
scroll to position [93, 0]
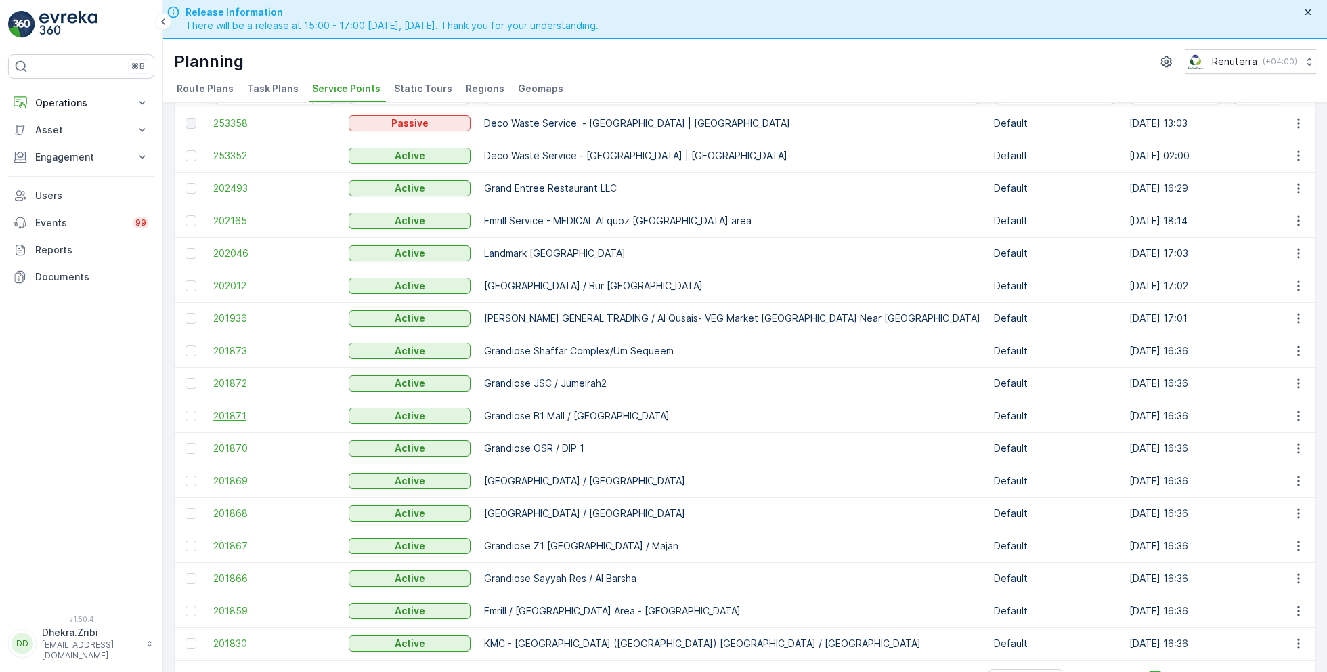
click at [232, 409] on span "201871" at bounding box center [274, 416] width 122 height 14
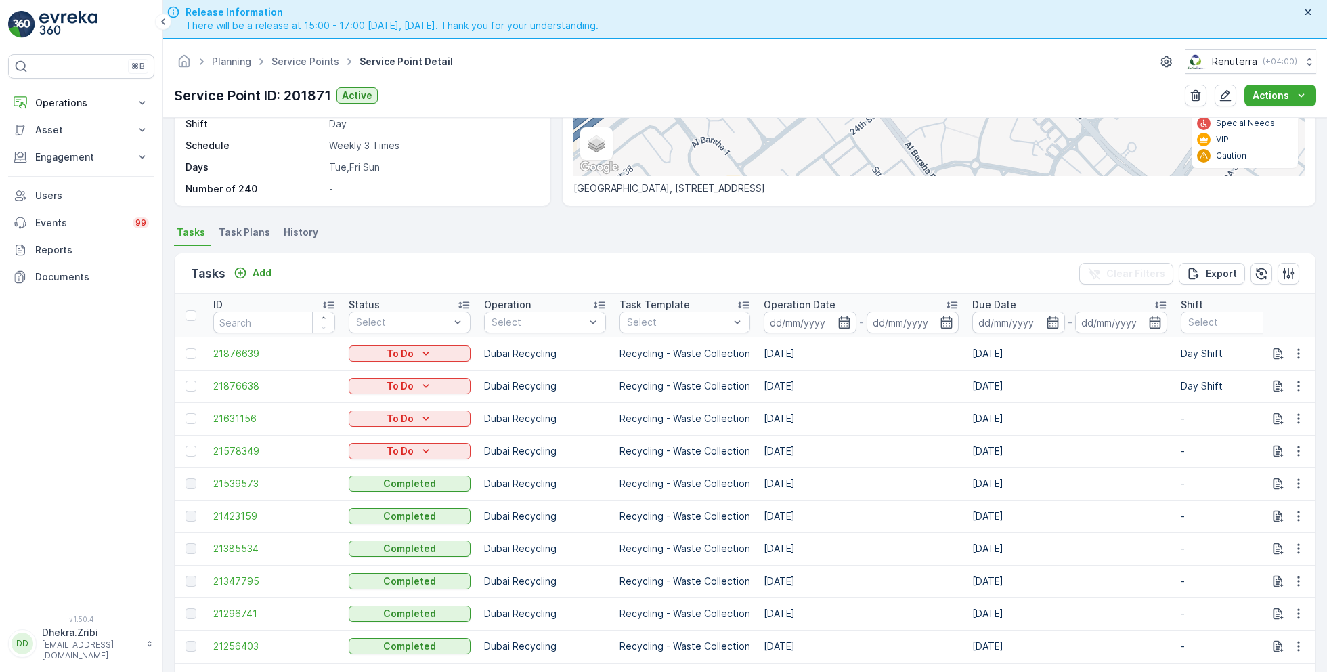
scroll to position [265, 0]
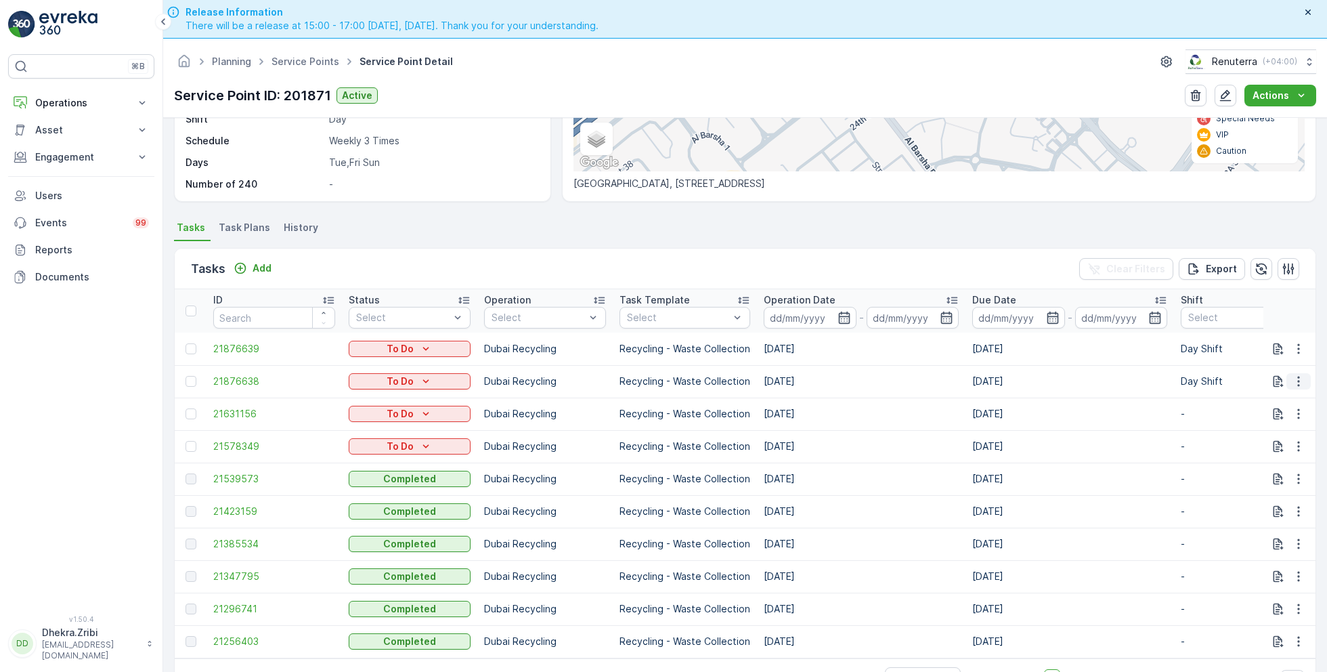
click at [1297, 381] on icon "button" at bounding box center [1298, 381] width 2 height 10
click at [1259, 439] on span "Change Route" at bounding box center [1264, 438] width 66 height 14
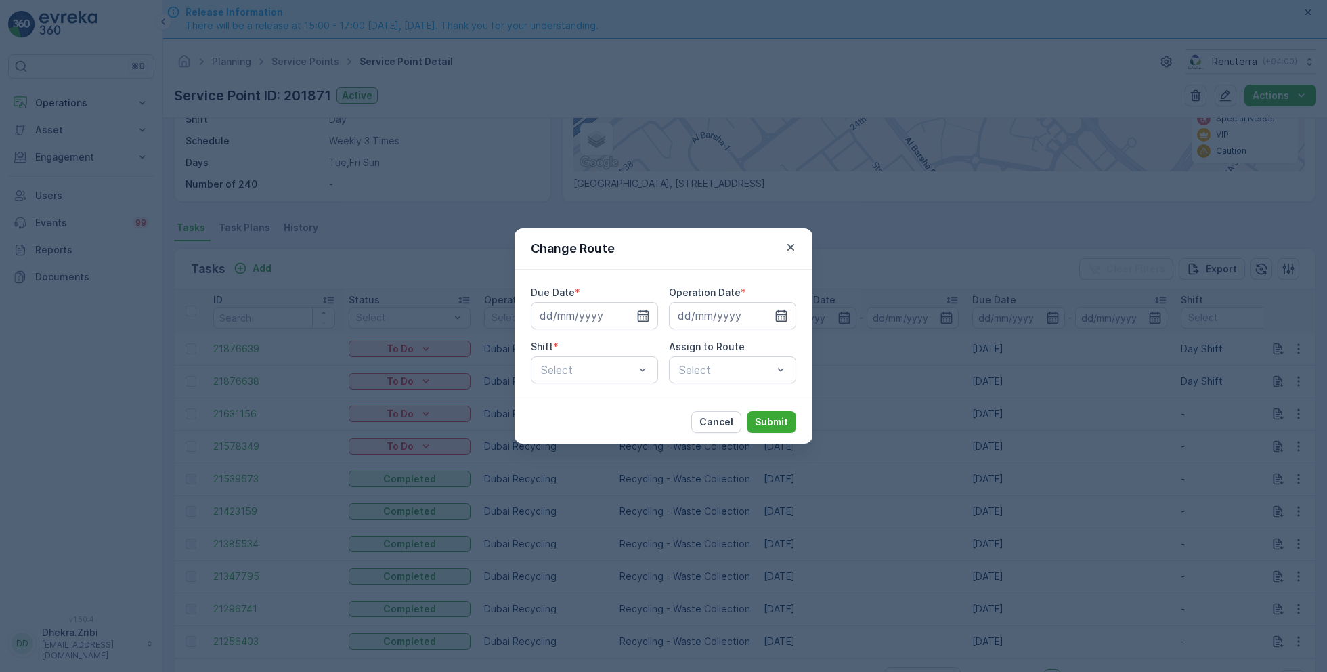
type input "[DATE]"
click at [796, 251] on icon "button" at bounding box center [791, 247] width 14 height 14
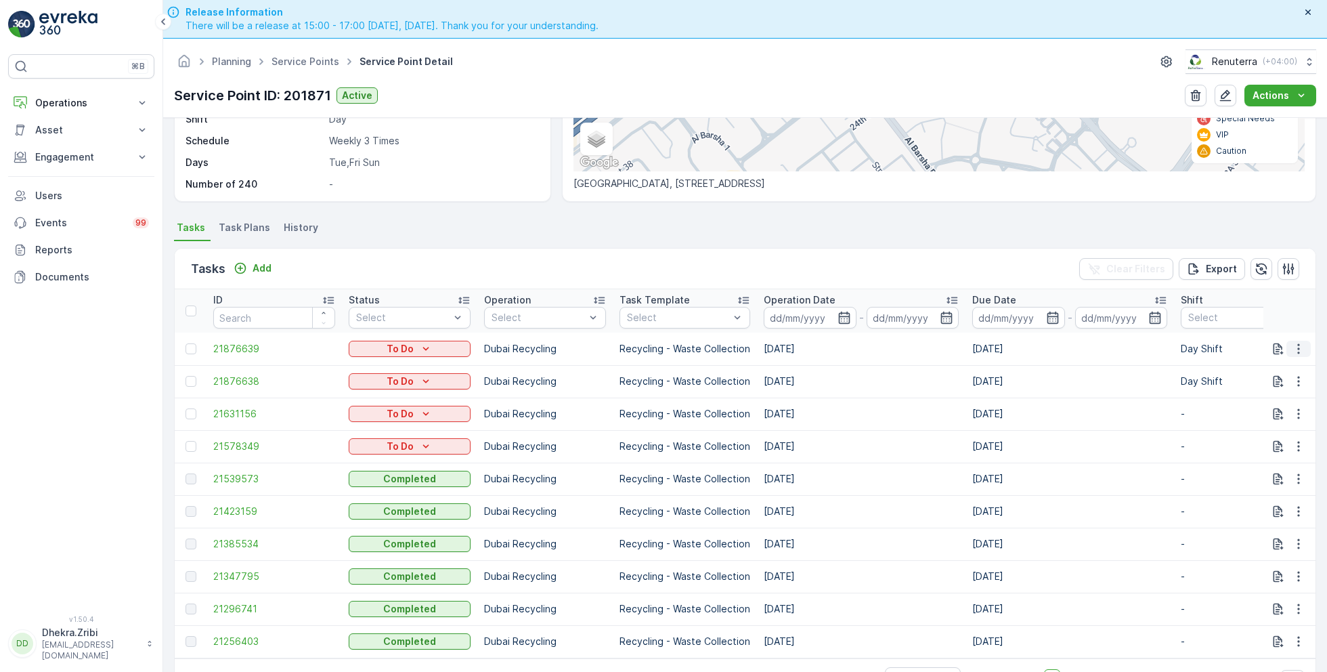
click at [1293, 343] on icon "button" at bounding box center [1299, 349] width 14 height 14
click at [1249, 399] on span "Change Route" at bounding box center [1264, 406] width 66 height 14
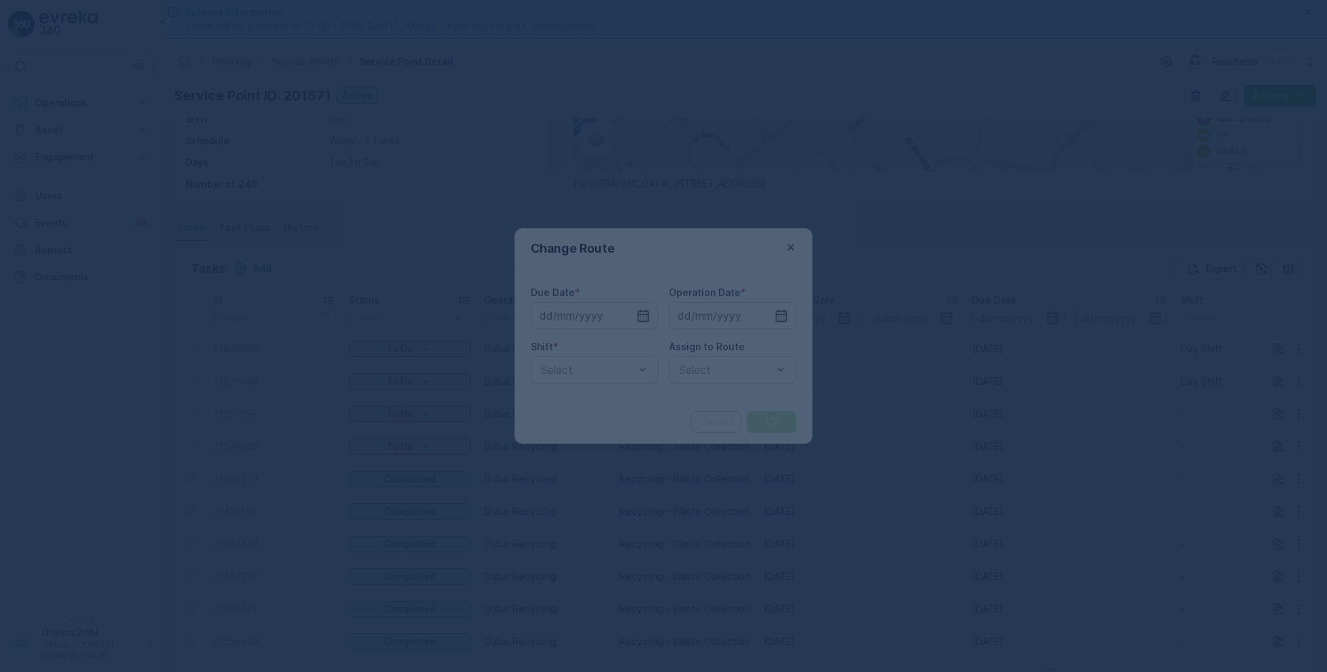
type input "[DATE]"
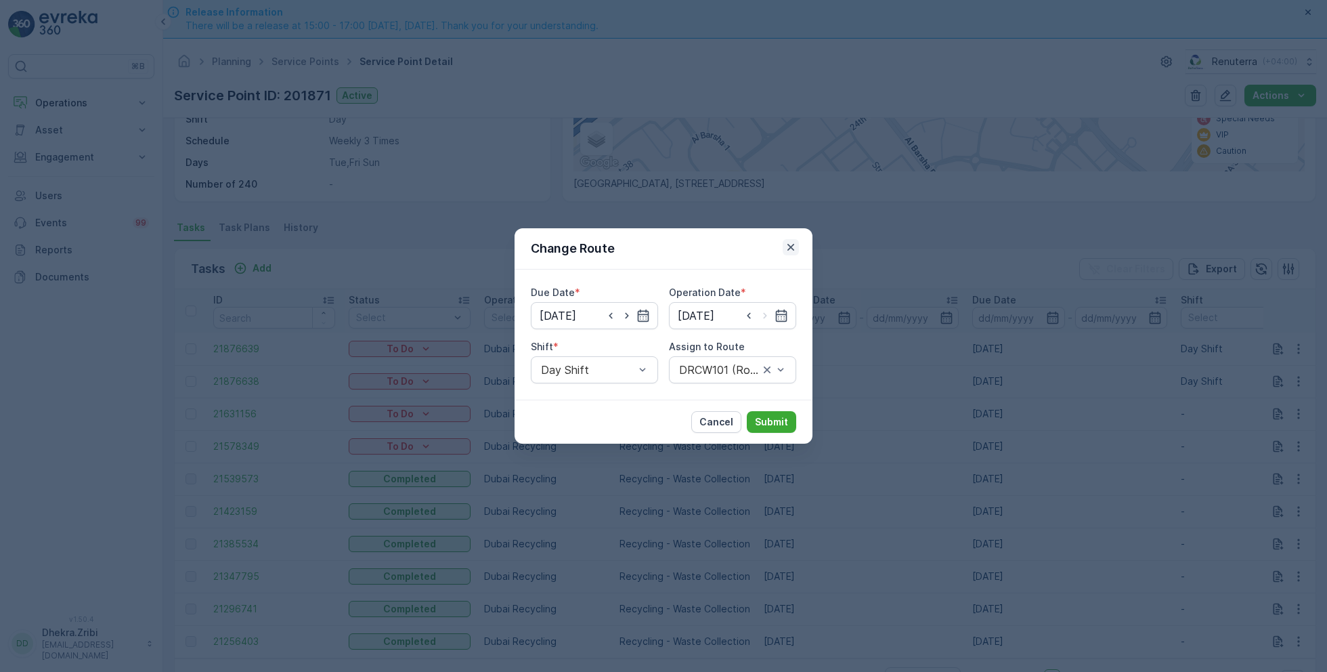
click at [789, 249] on icon "button" at bounding box center [790, 247] width 7 height 7
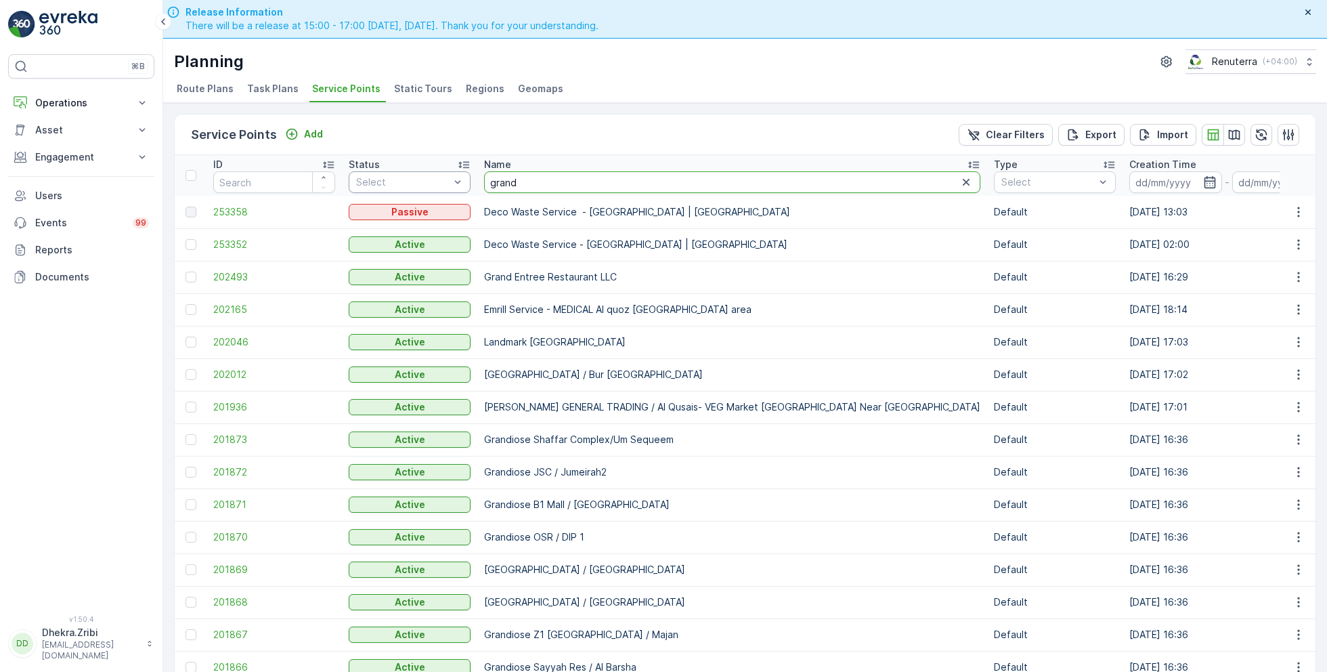
drag, startPoint x: 544, startPoint y: 181, endPoint x: 457, endPoint y: 181, distance: 86.7
type input "lulu"
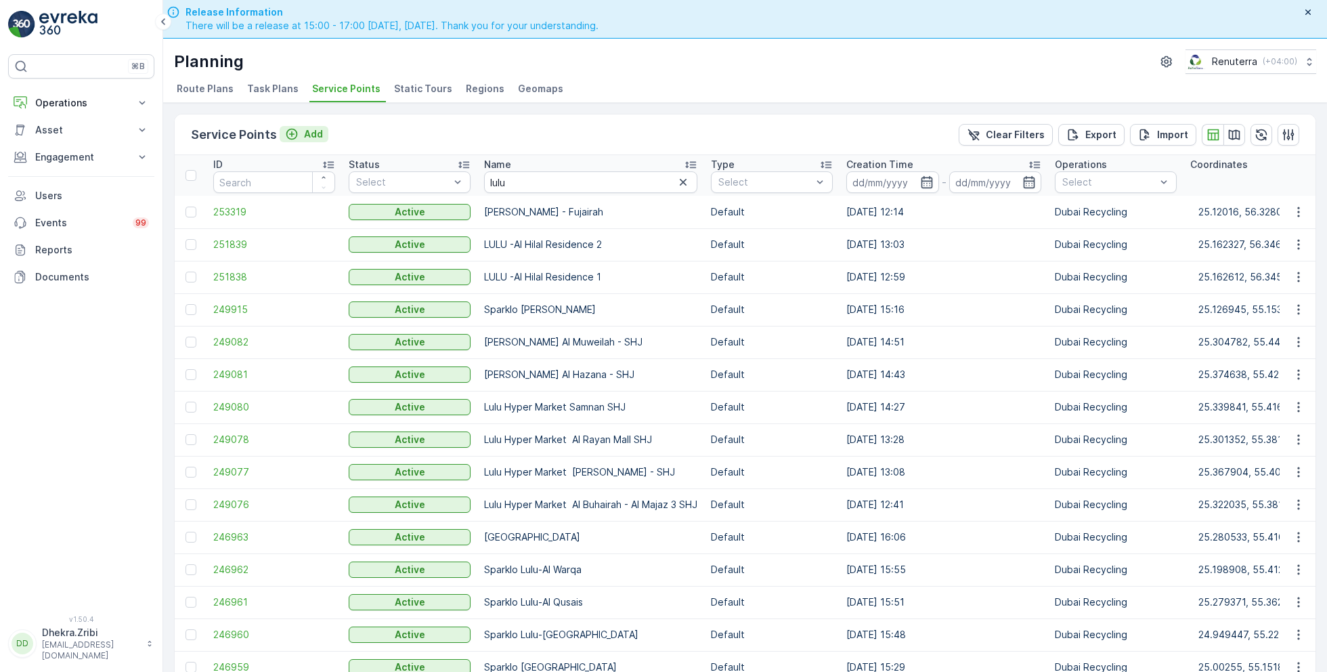
click at [299, 126] on button "Add" at bounding box center [304, 134] width 49 height 16
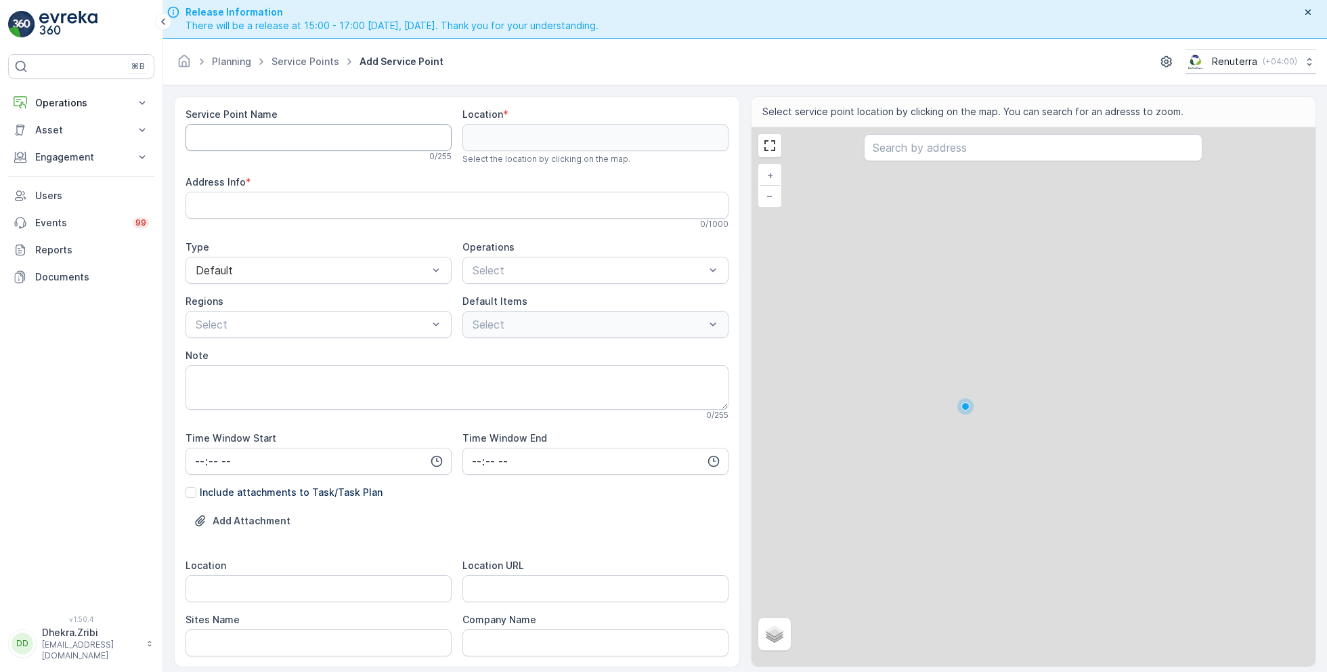
click at [354, 137] on Name "Service Point Name" at bounding box center [319, 137] width 266 height 27
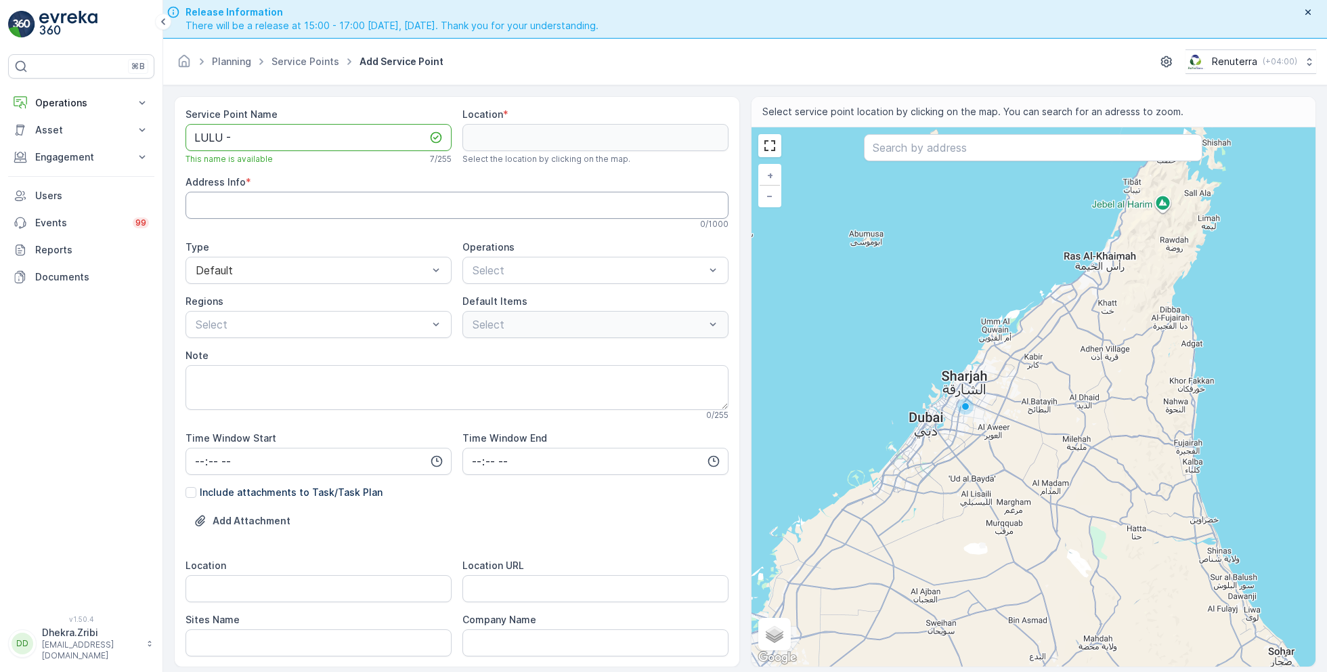
paste Name "Azizi star"
click at [267, 137] on Name "[PERSON_NAME] star" at bounding box center [319, 137] width 266 height 27
type Name "[PERSON_NAME] Star"
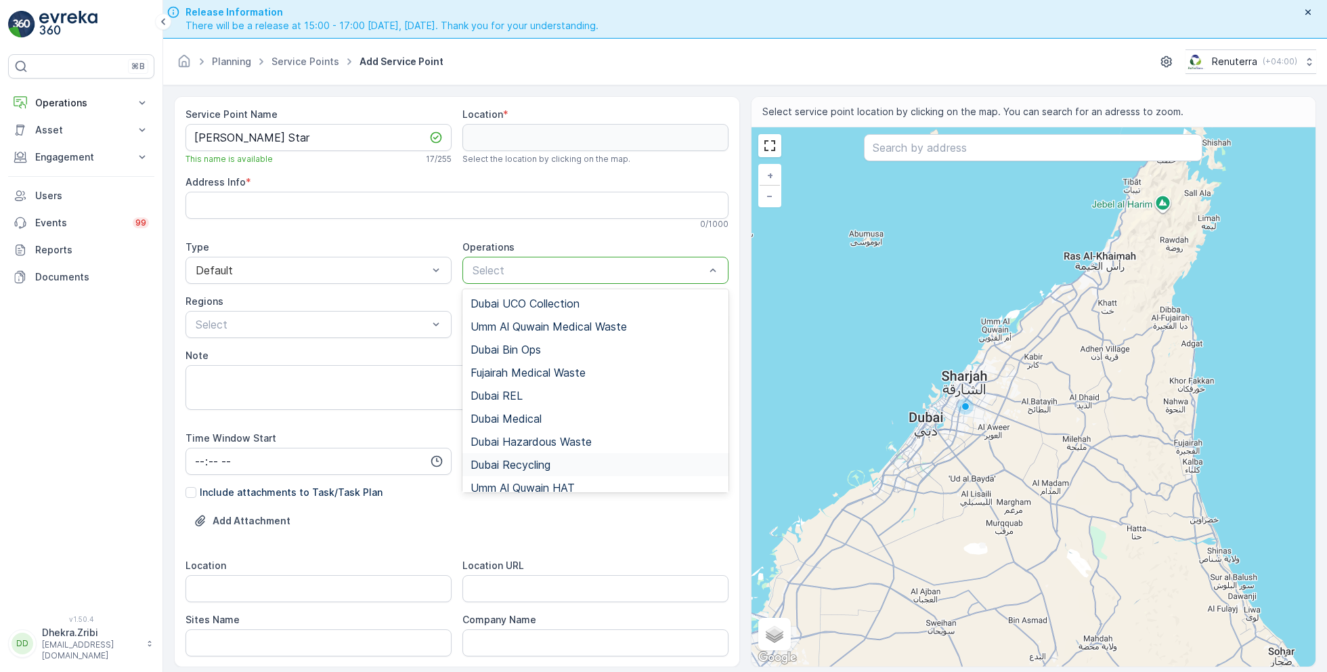
click at [523, 462] on span "Dubai Recycling" at bounding box center [511, 464] width 80 height 12
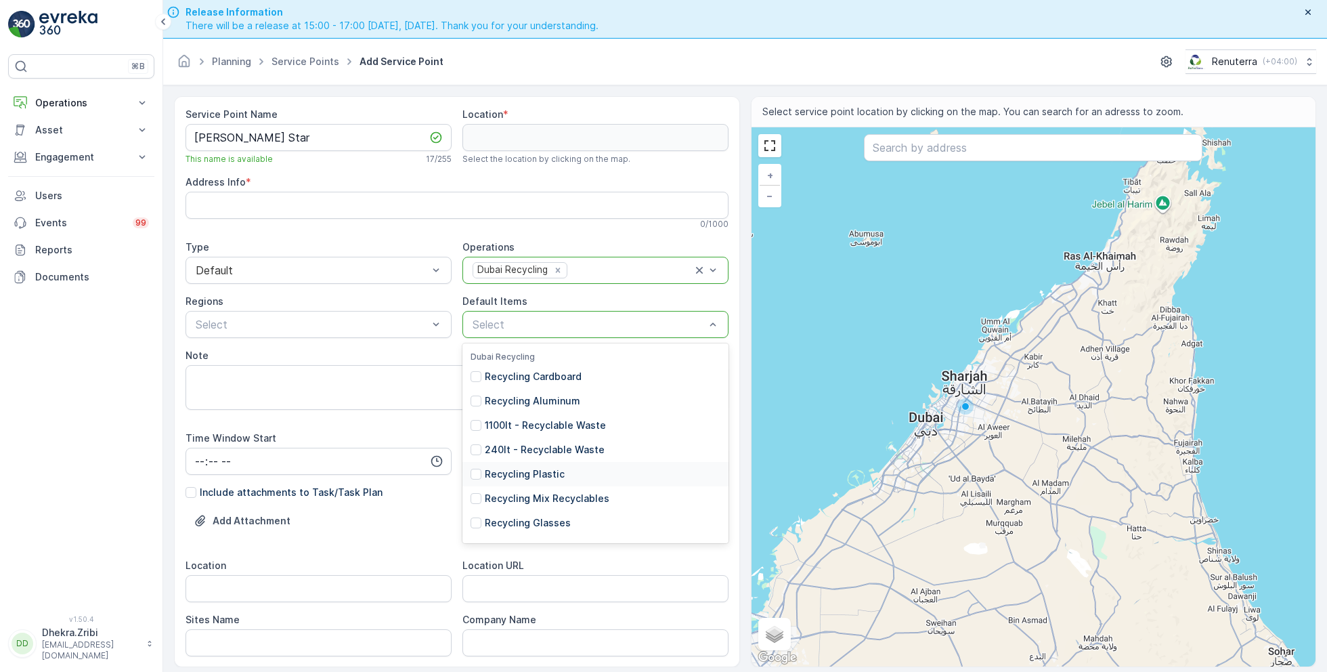
click at [538, 472] on p "Recycling Plastic" at bounding box center [525, 474] width 80 height 14
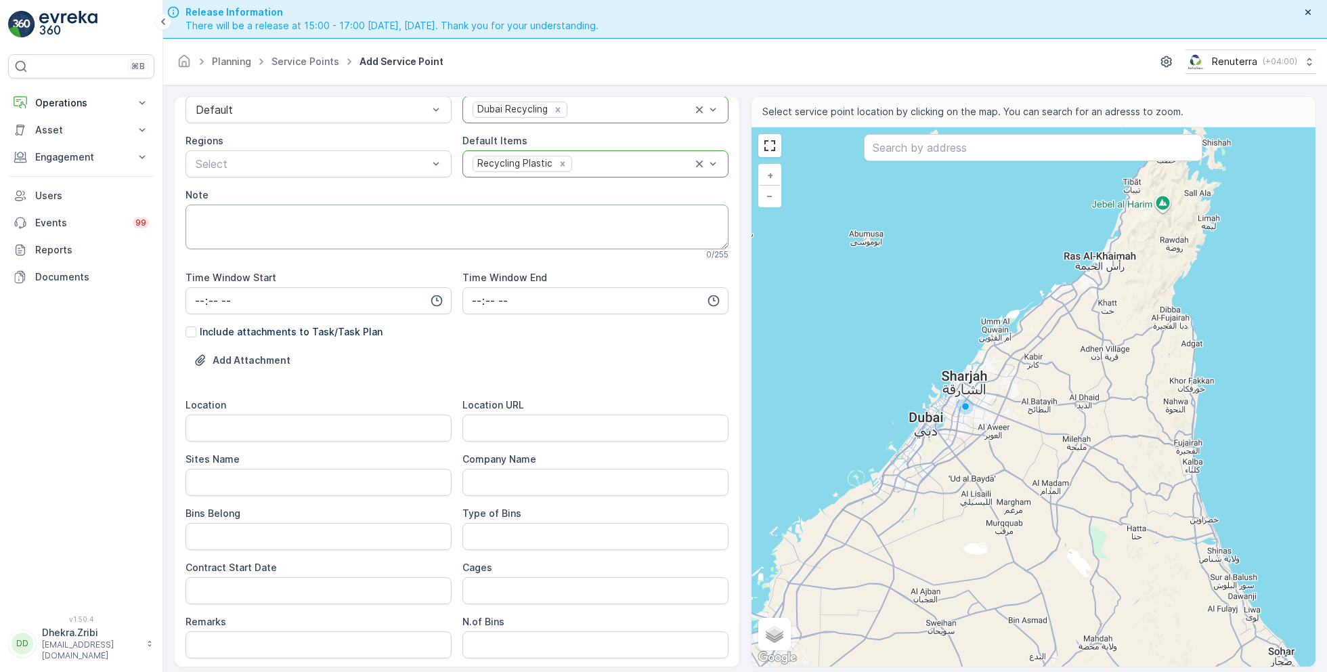
scroll to position [167, 0]
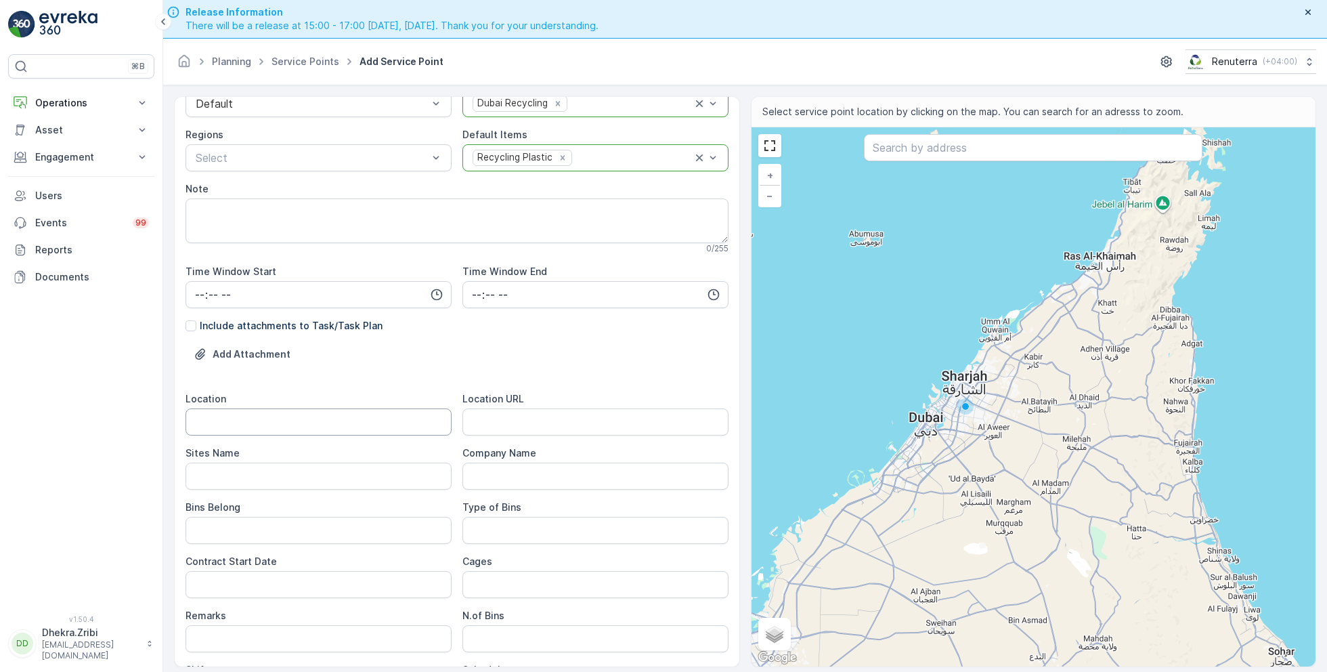
click at [246, 426] on input "Location" at bounding box center [319, 421] width 266 height 27
type input "Al Furjan"
click at [236, 477] on Name "Sites Name" at bounding box center [319, 475] width 266 height 27
type Name "Al Furjan"
click at [509, 424] on URL "Location URL" at bounding box center [595, 421] width 266 height 27
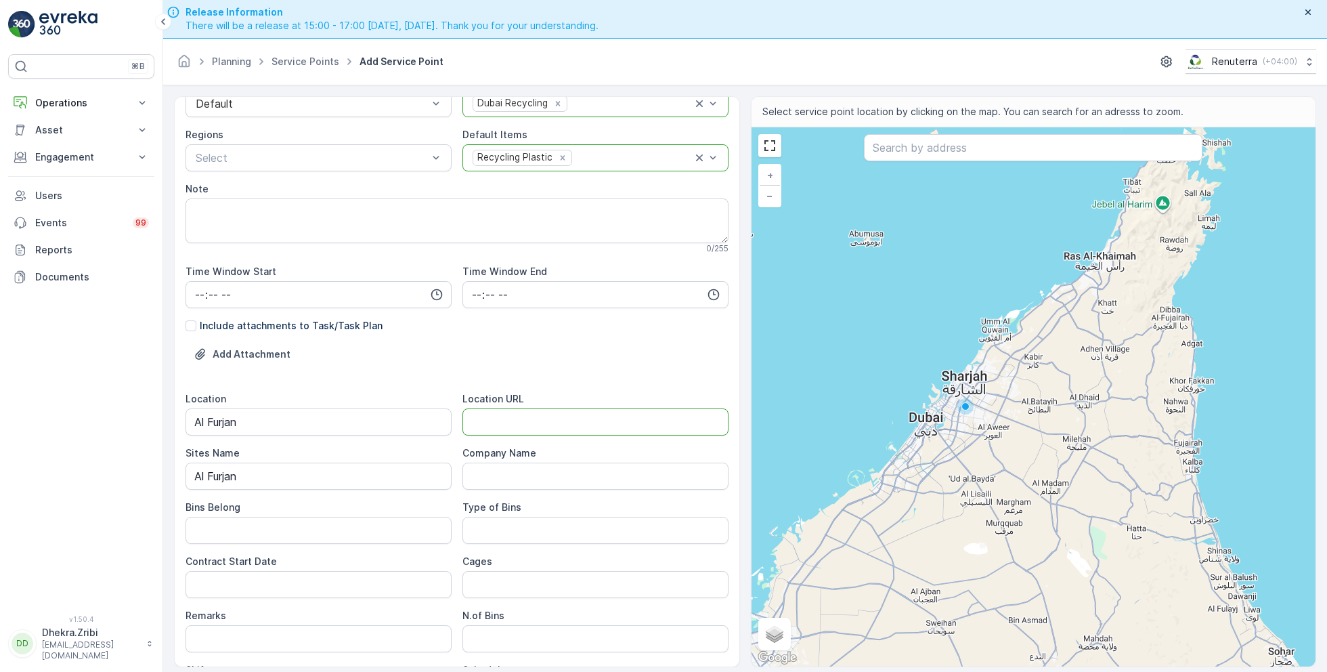
paste URL "[URL][DOMAIN_NAME]"
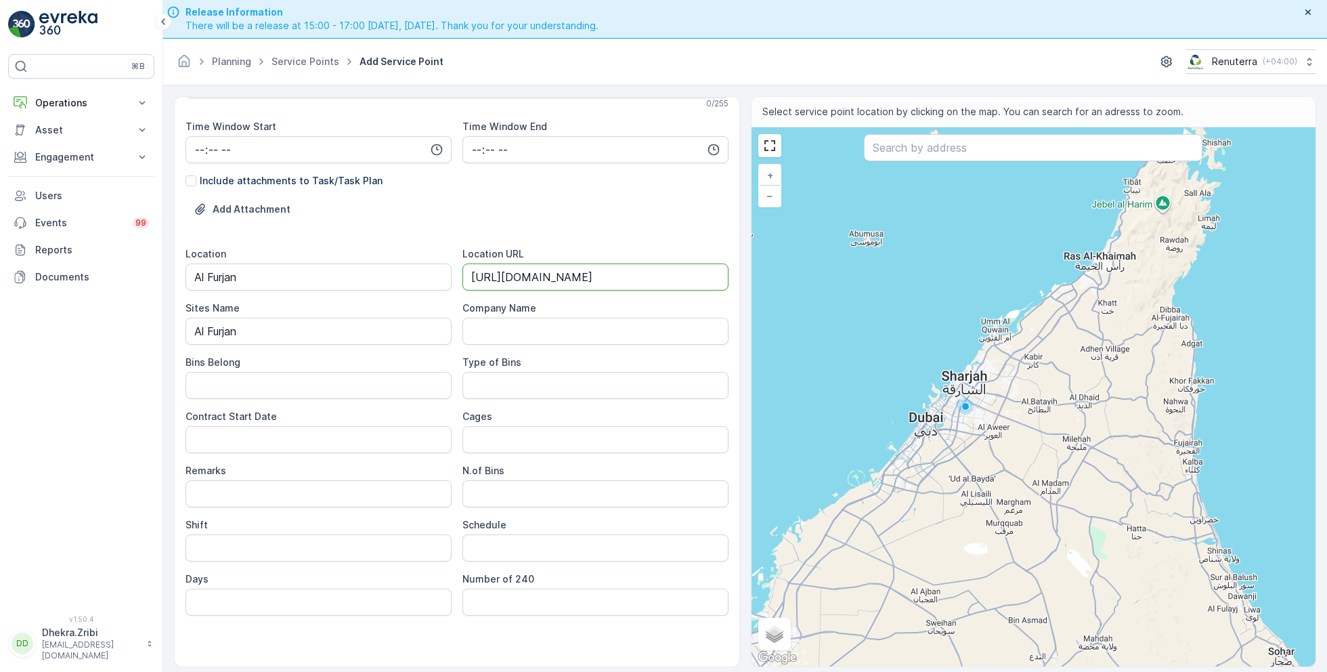
scroll to position [313, 0]
type URL "[URL][DOMAIN_NAME]"
click at [280, 439] on Date "Contract Start Date" at bounding box center [319, 438] width 266 height 27
type Date "[DATE]"
click at [257, 549] on input "Shift" at bounding box center [319, 546] width 266 height 27
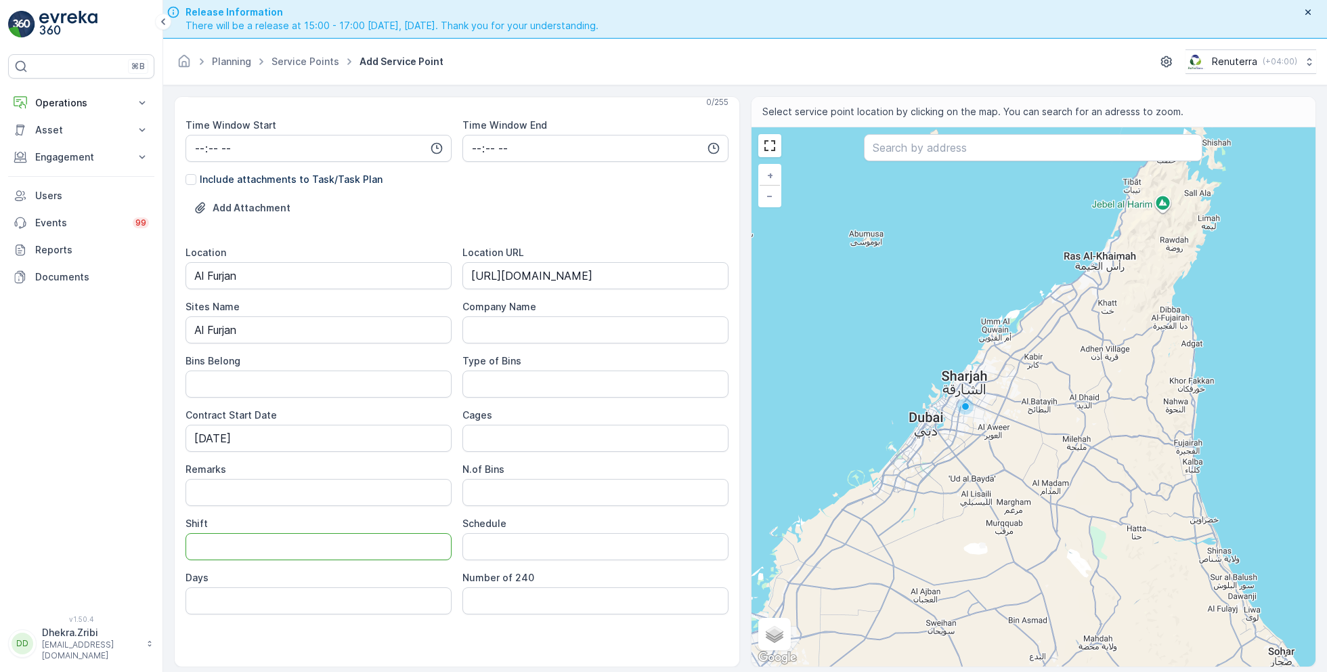
type input "Day Shift"
click at [496, 541] on input "Schedule" at bounding box center [595, 546] width 266 height 27
type input "On Call basis"
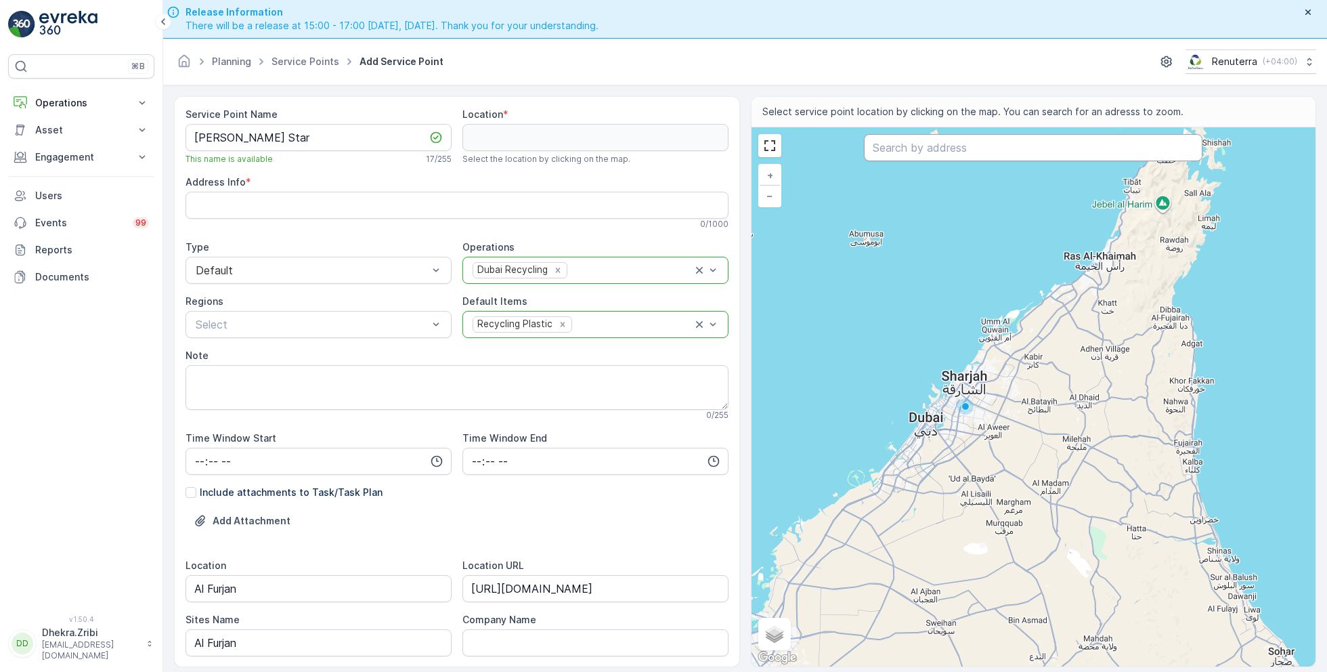
click at [931, 148] on input "text" at bounding box center [1033, 147] width 339 height 27
paste input "Star by [PERSON_NAME]"
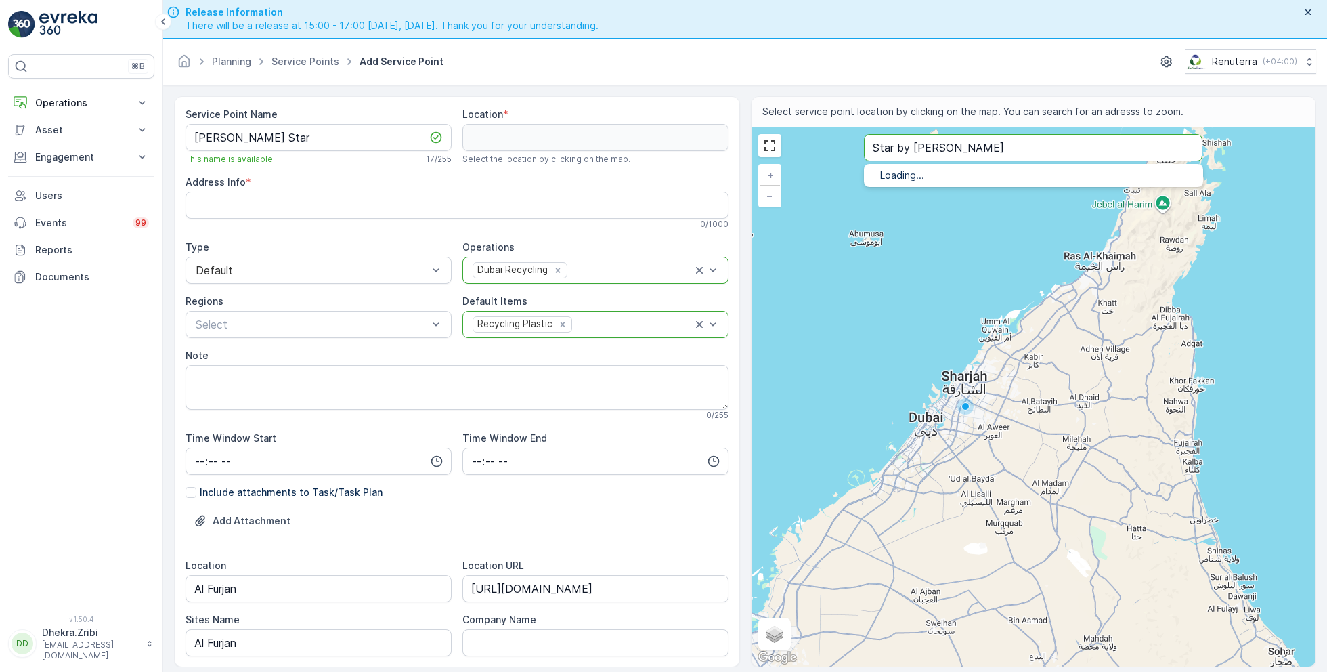
type input "Star by [PERSON_NAME]"
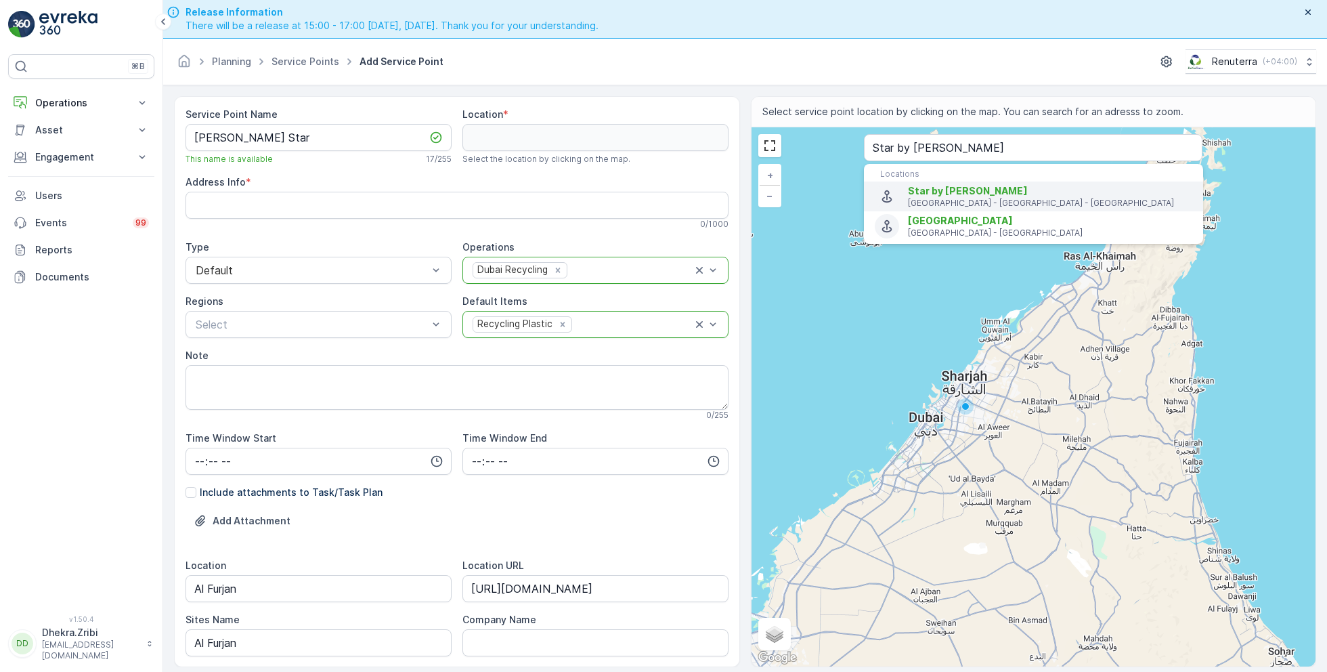
click at [970, 191] on span "Star by [PERSON_NAME]" at bounding box center [1050, 191] width 284 height 14
type input "25.0247886,55.13920299999999"
type Info "[STREET_ADDRESS]"
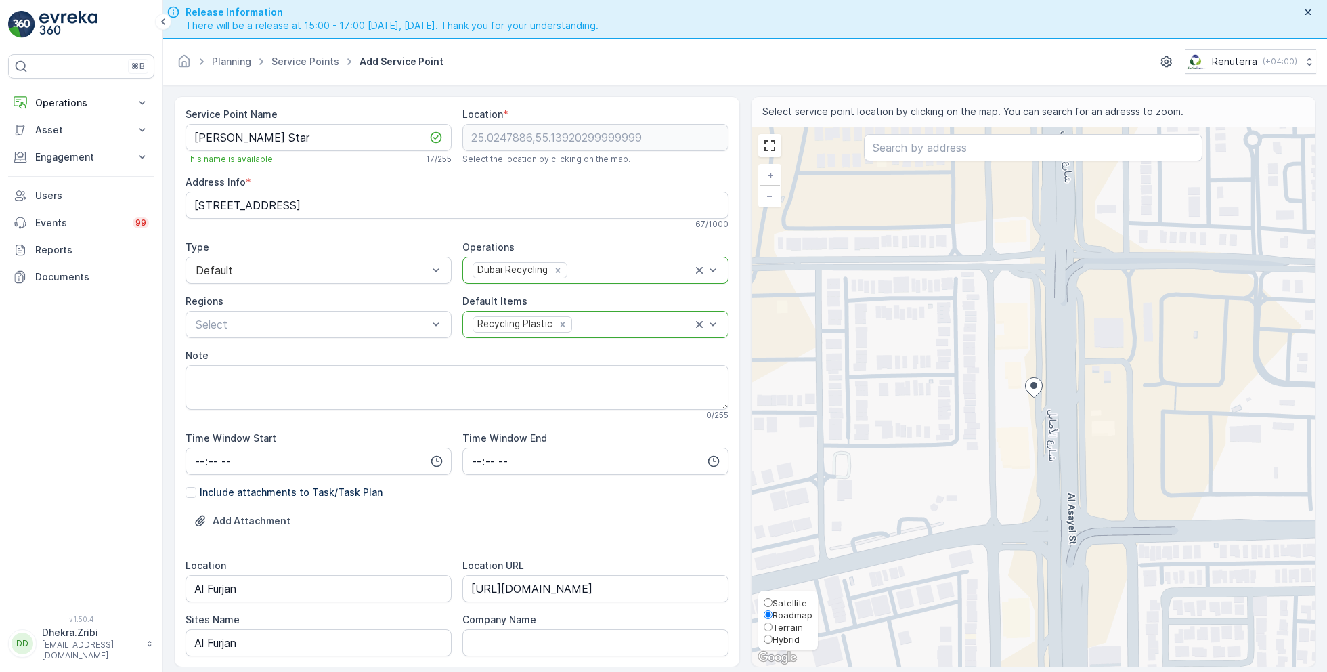
click at [790, 603] on span "Satellite" at bounding box center [790, 602] width 35 height 11
click at [773, 603] on input "Satellite" at bounding box center [768, 602] width 9 height 9
radio input "true"
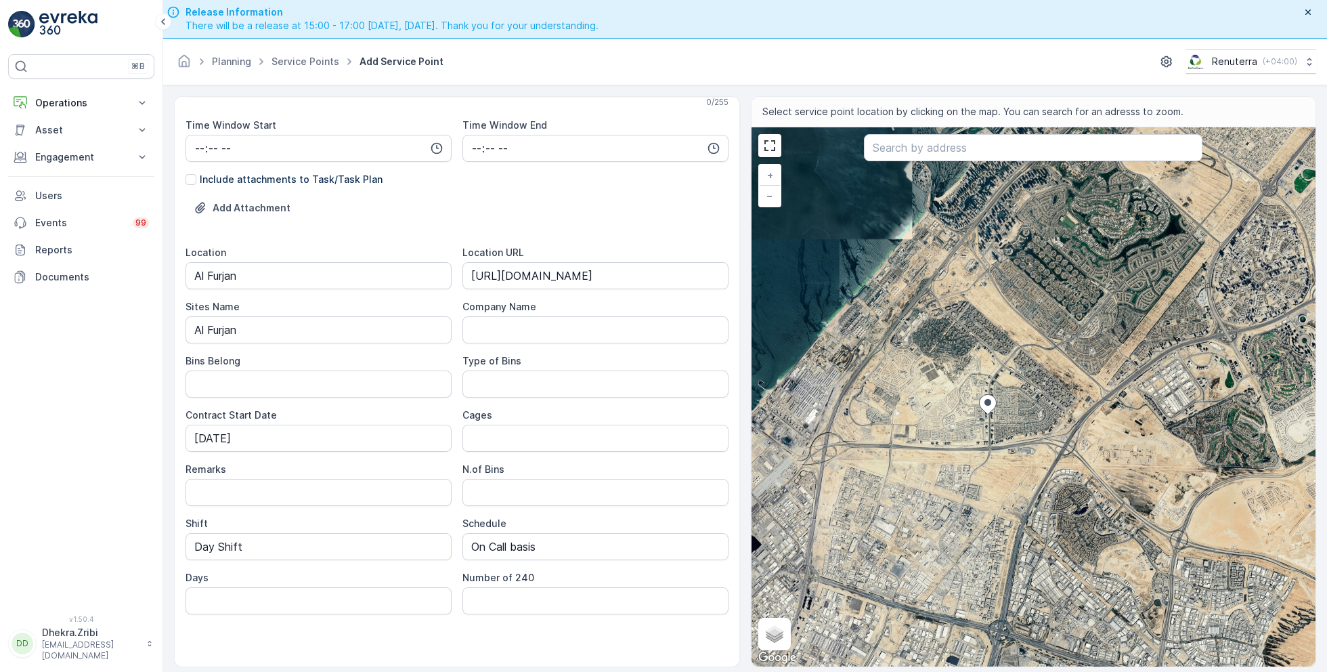
scroll to position [38, 0]
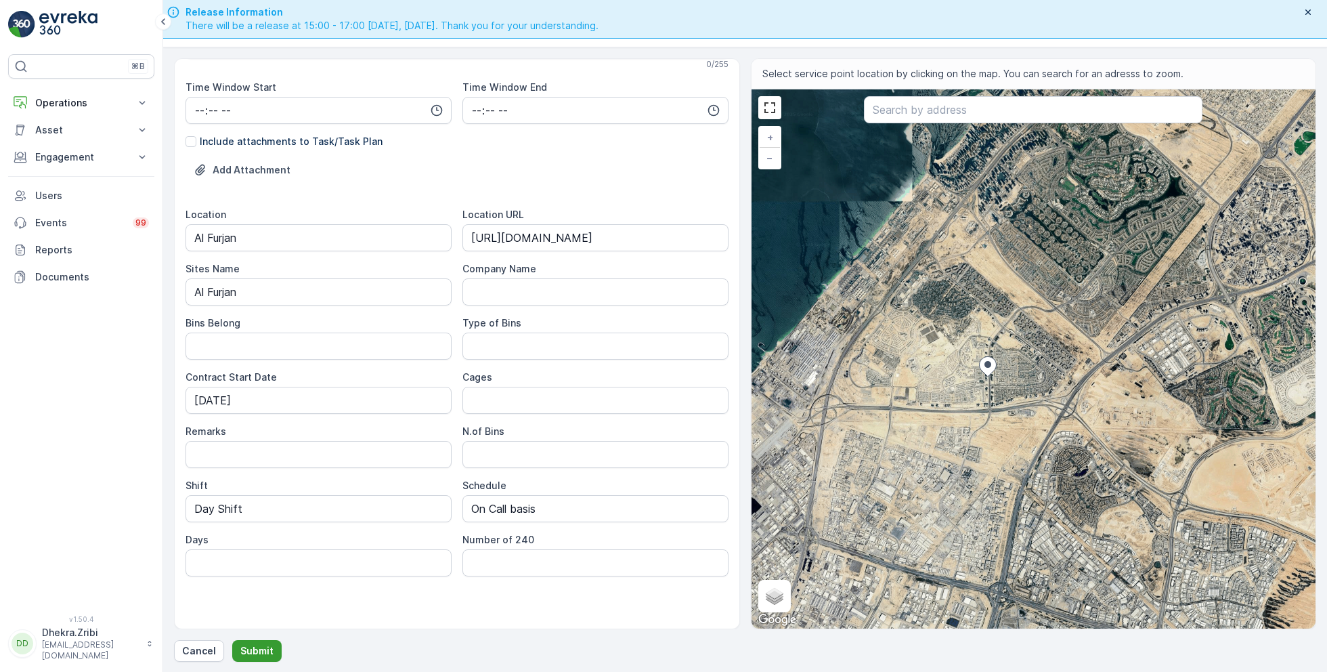
click at [253, 646] on p "Submit" at bounding box center [256, 651] width 33 height 14
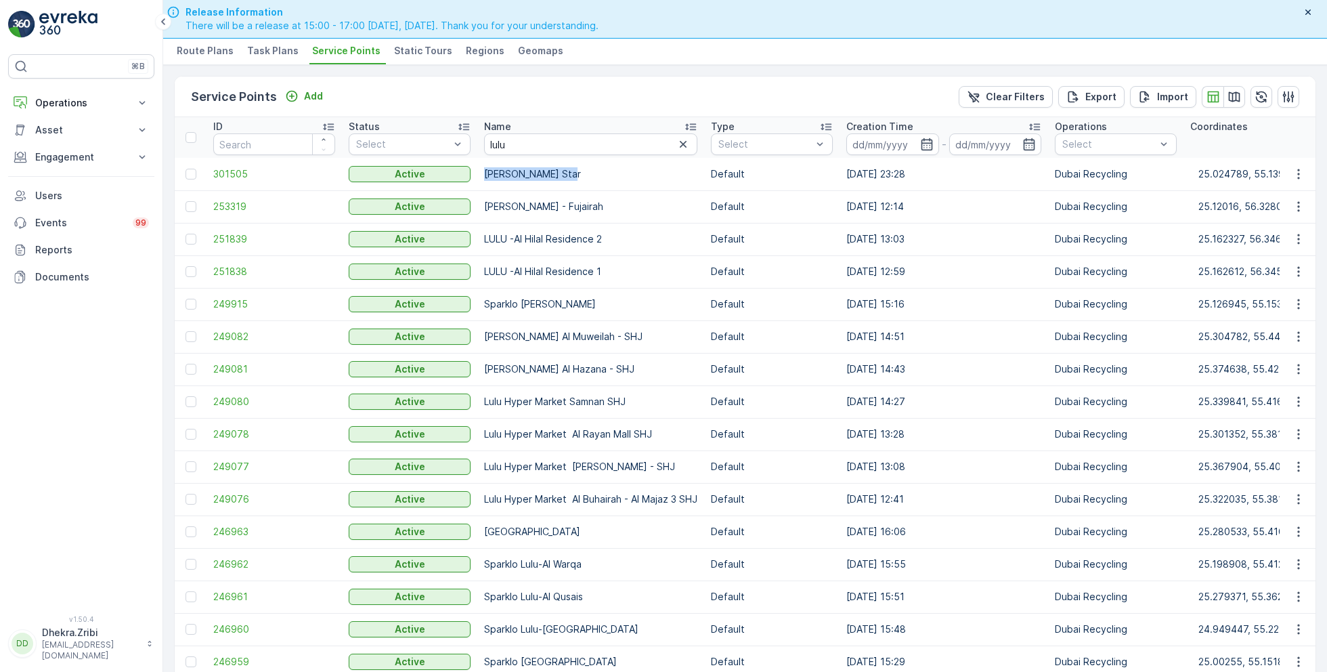
copy tr "[PERSON_NAME] Star"
click at [83, 154] on p "Engagement" at bounding box center [81, 157] width 92 height 14
click at [80, 235] on p "Service Points" at bounding box center [68, 237] width 66 height 14
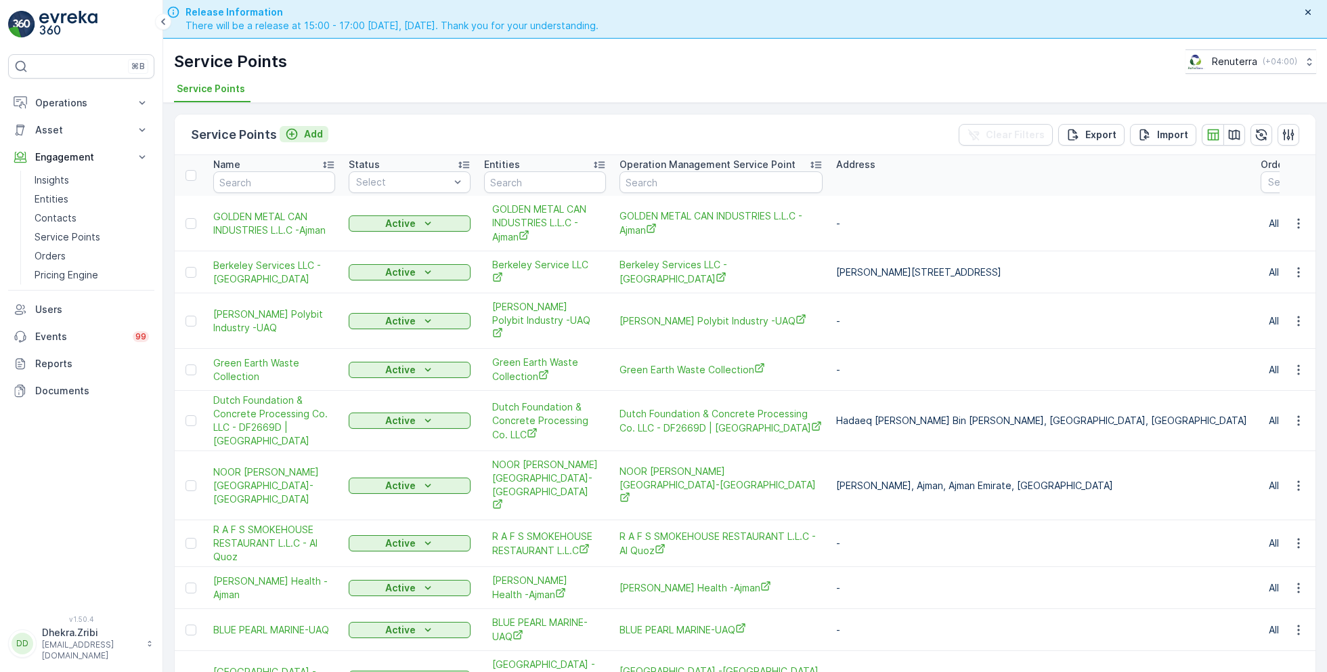
click at [316, 129] on p "Add" at bounding box center [313, 134] width 19 height 14
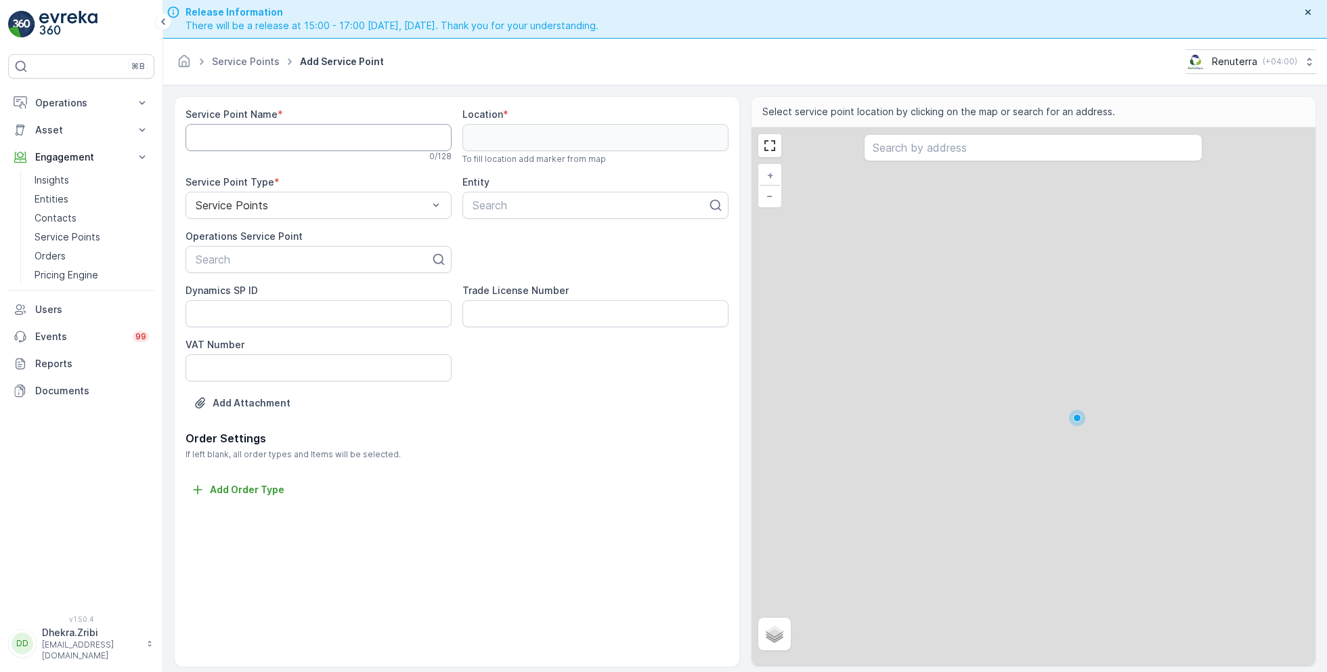
click at [316, 129] on Name "Service Point Name" at bounding box center [319, 137] width 266 height 27
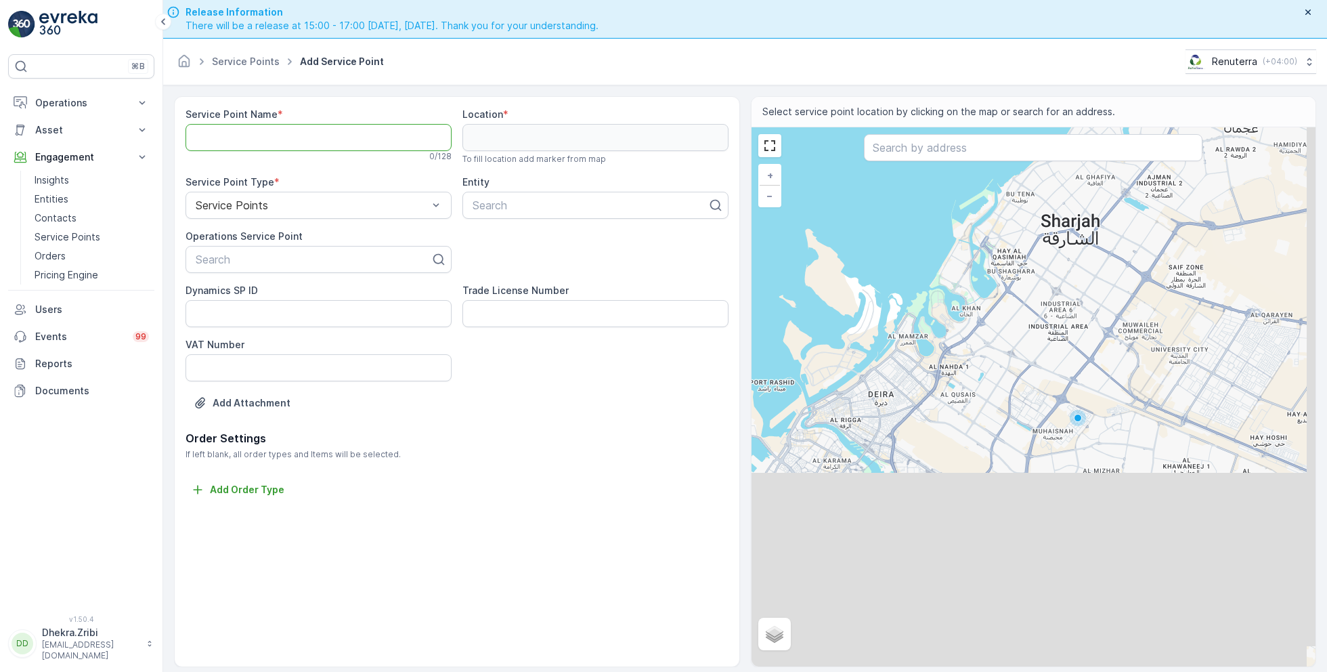
paste Name "[PERSON_NAME] Star"
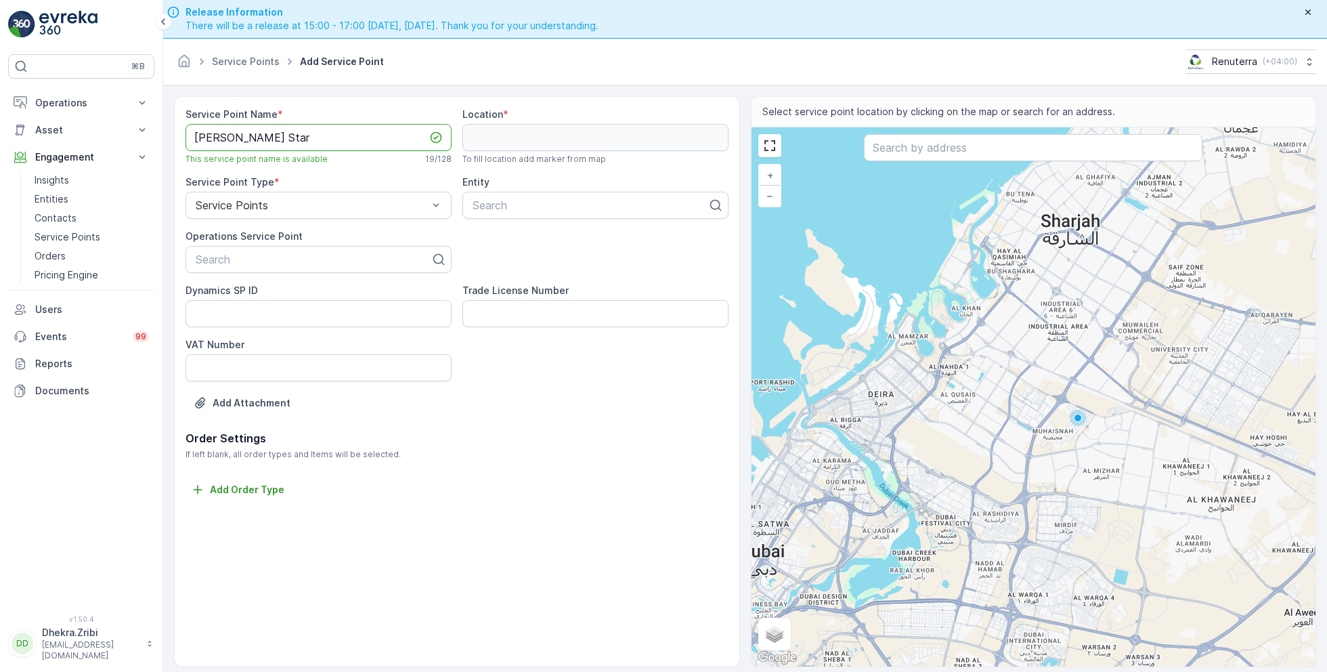
click at [221, 139] on Name "[PERSON_NAME] Star" at bounding box center [319, 137] width 266 height 27
type Name "[PERSON_NAME] Star"
click at [255, 261] on div at bounding box center [313, 259] width 238 height 12
type input "azizi"
click at [286, 316] on div "[PERSON_NAME] Star" at bounding box center [319, 315] width 250 height 12
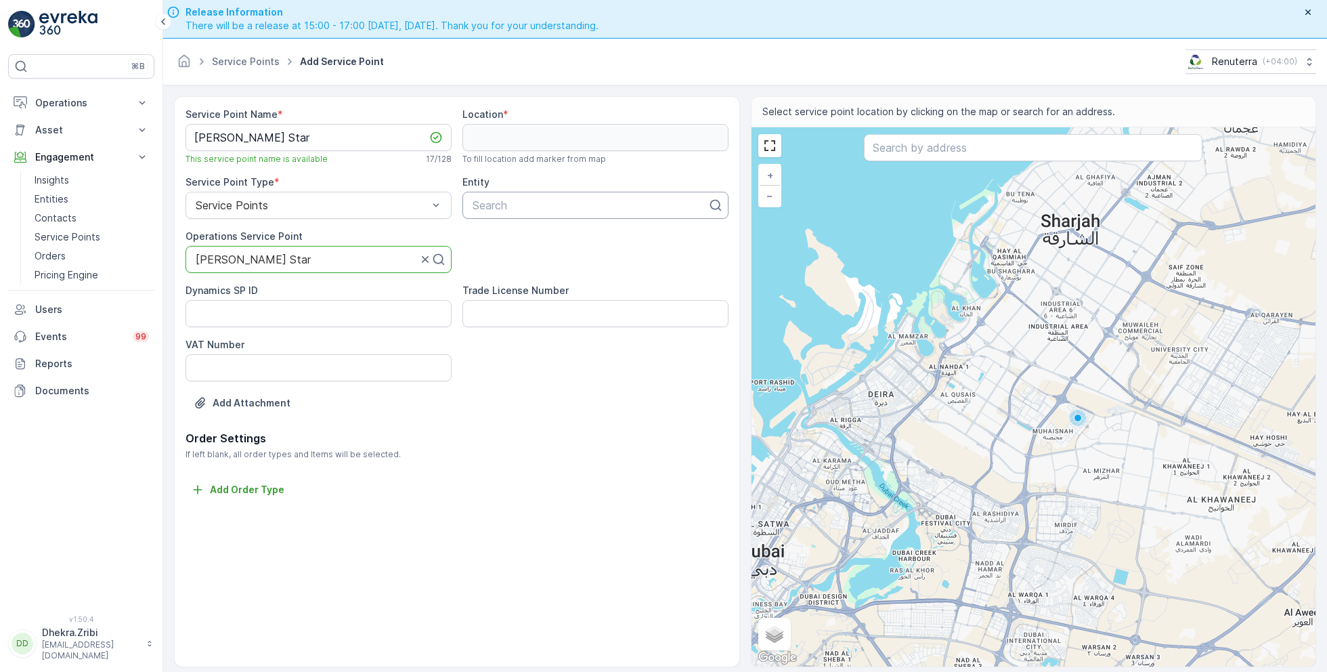
click at [533, 204] on div at bounding box center [590, 205] width 238 height 12
type input "l"
type input "spark"
click at [560, 237] on div "Sparklo" at bounding box center [596, 238] width 250 height 12
click at [957, 144] on input "text" at bounding box center [1033, 147] width 339 height 27
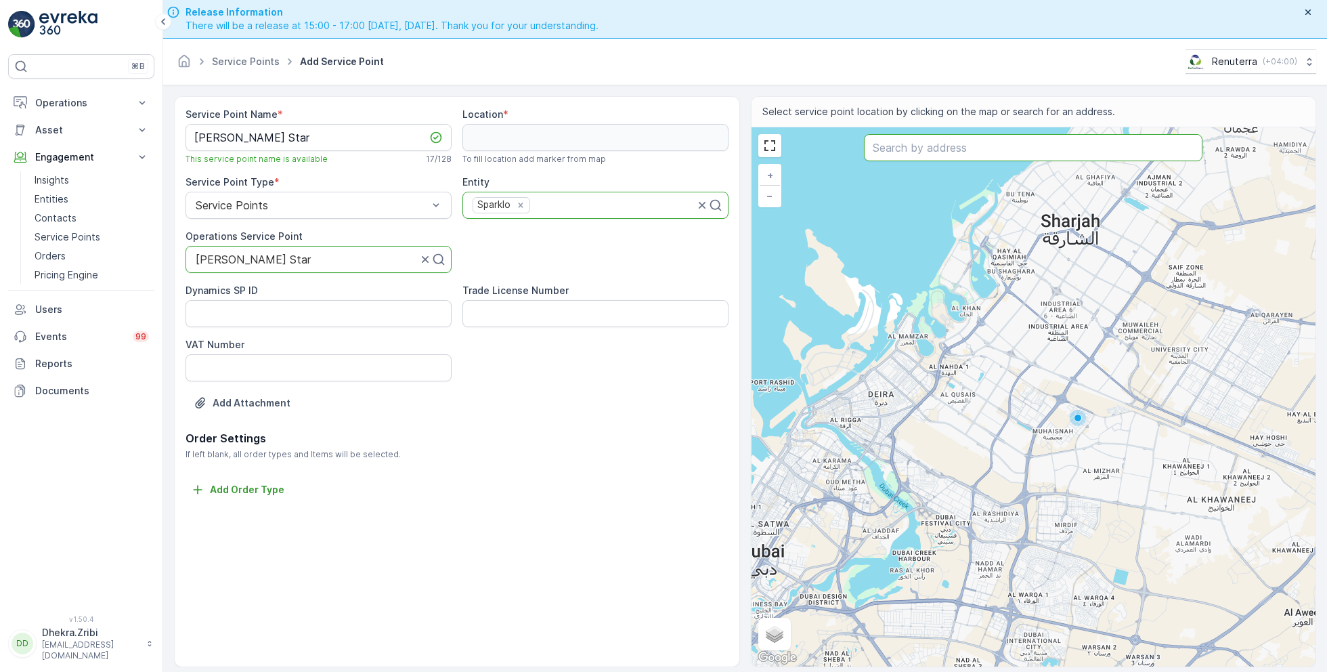
click at [913, 150] on input "text" at bounding box center [1033, 147] width 339 height 27
paste input "Star by [PERSON_NAME]"
type input "Star by [PERSON_NAME]"
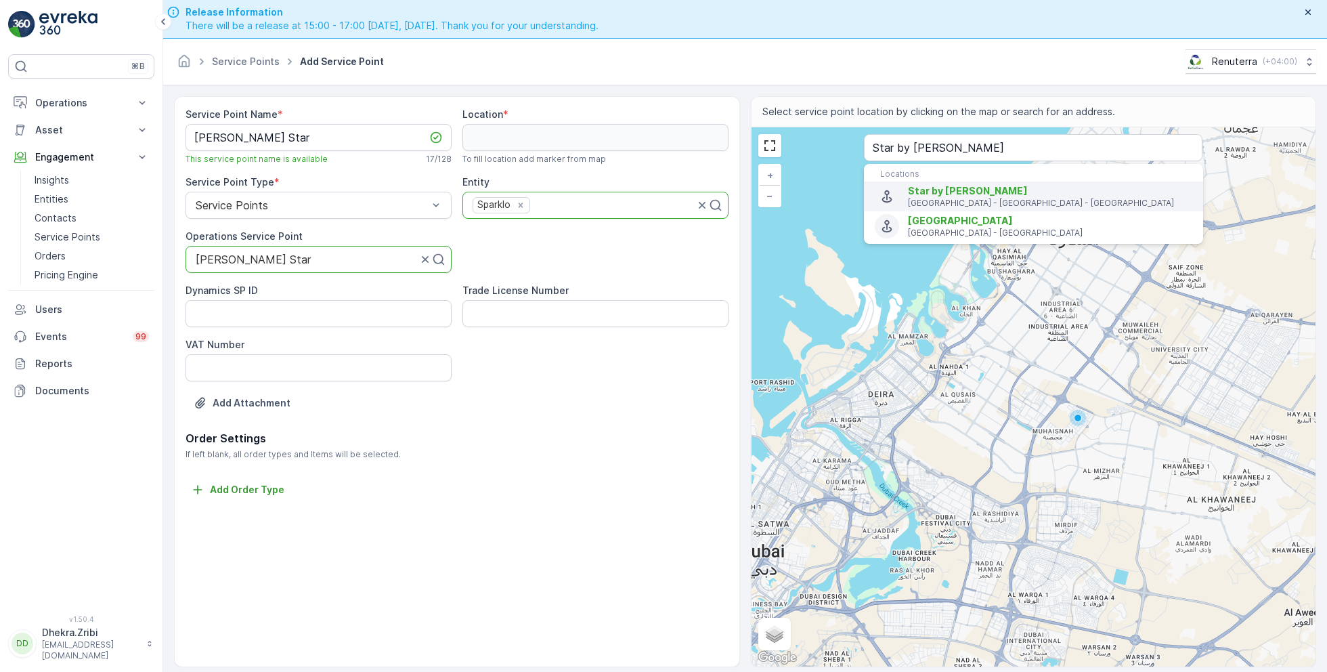
click at [943, 196] on span "Star by [PERSON_NAME]" at bounding box center [1050, 191] width 284 height 14
type input "25.0247886,55.13920299999999"
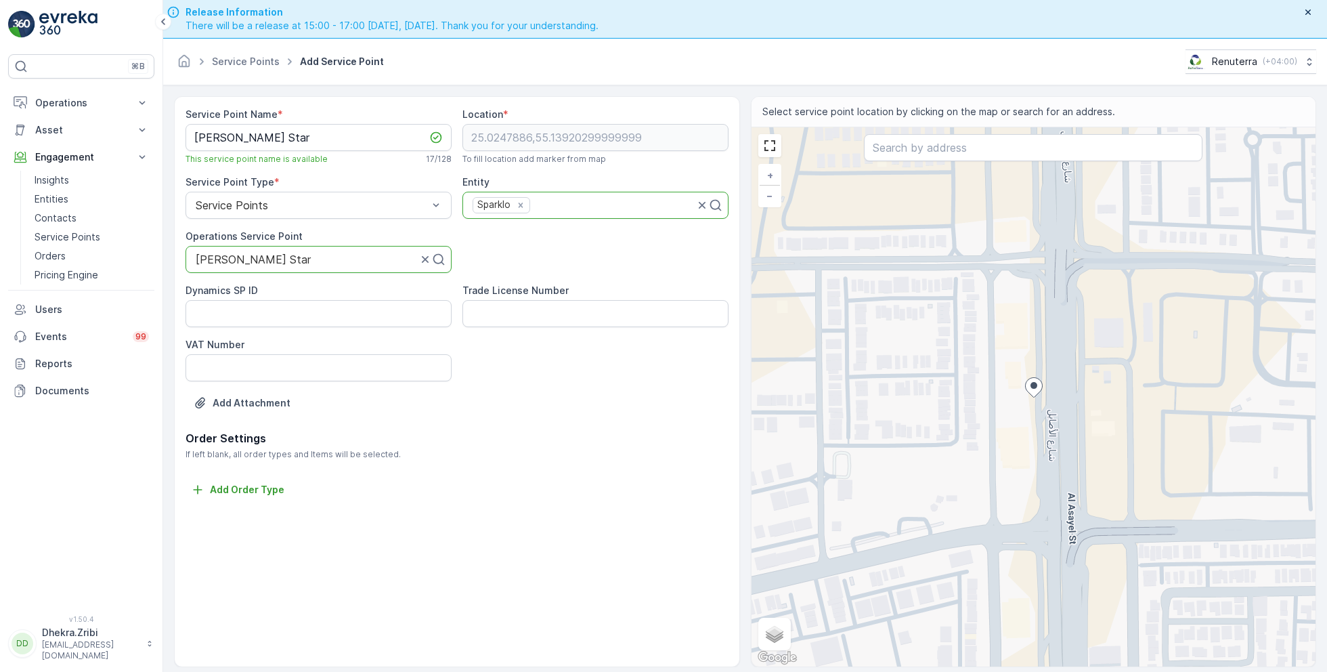
scroll to position [38, 0]
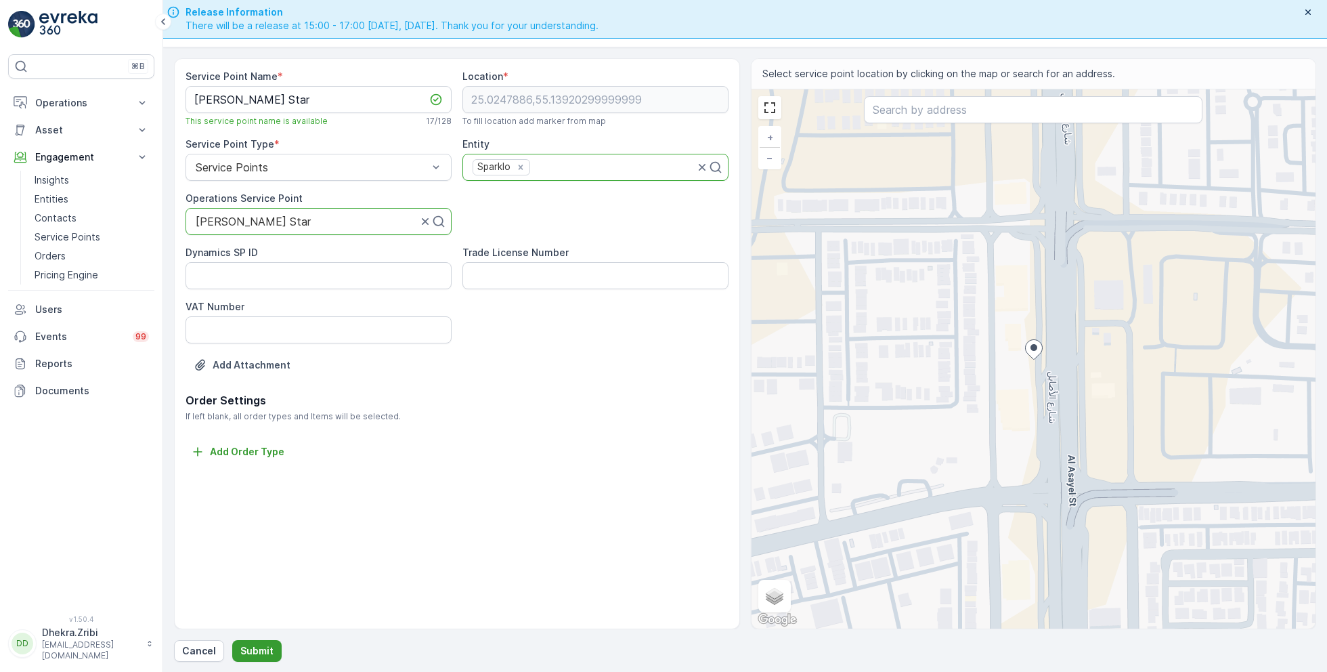
click at [258, 653] on p "Submit" at bounding box center [256, 651] width 33 height 14
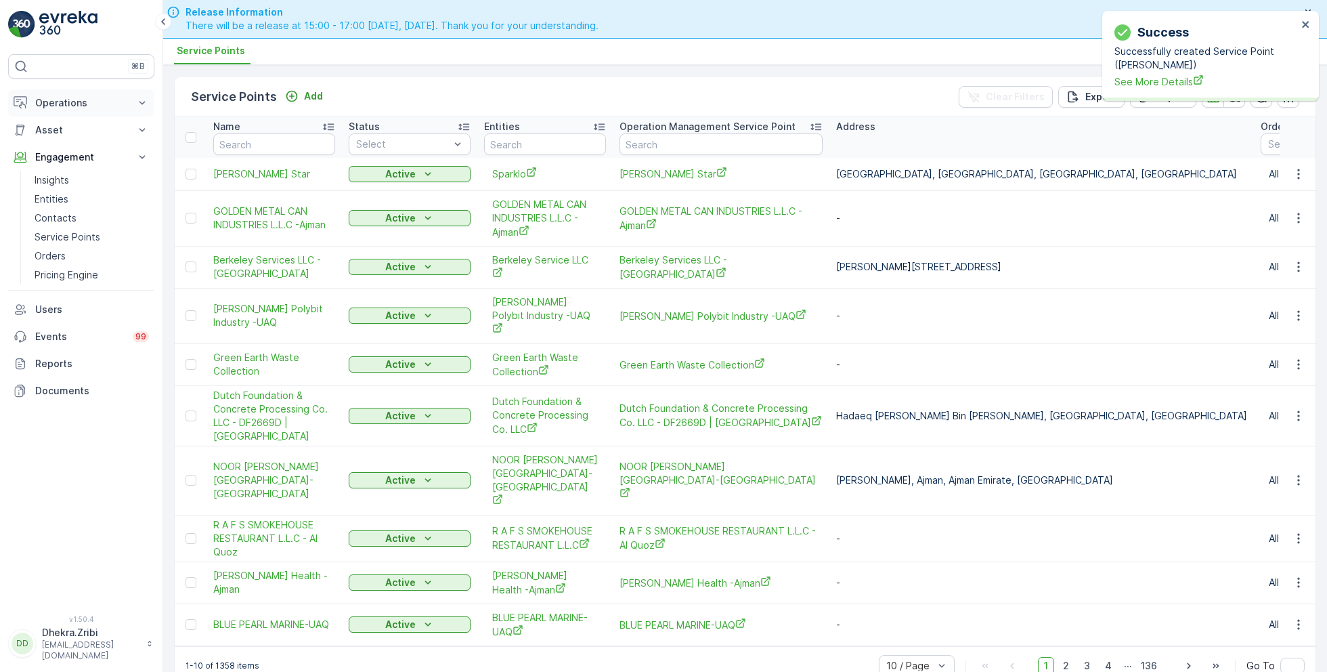
click at [61, 93] on button "Operations" at bounding box center [81, 102] width 146 height 27
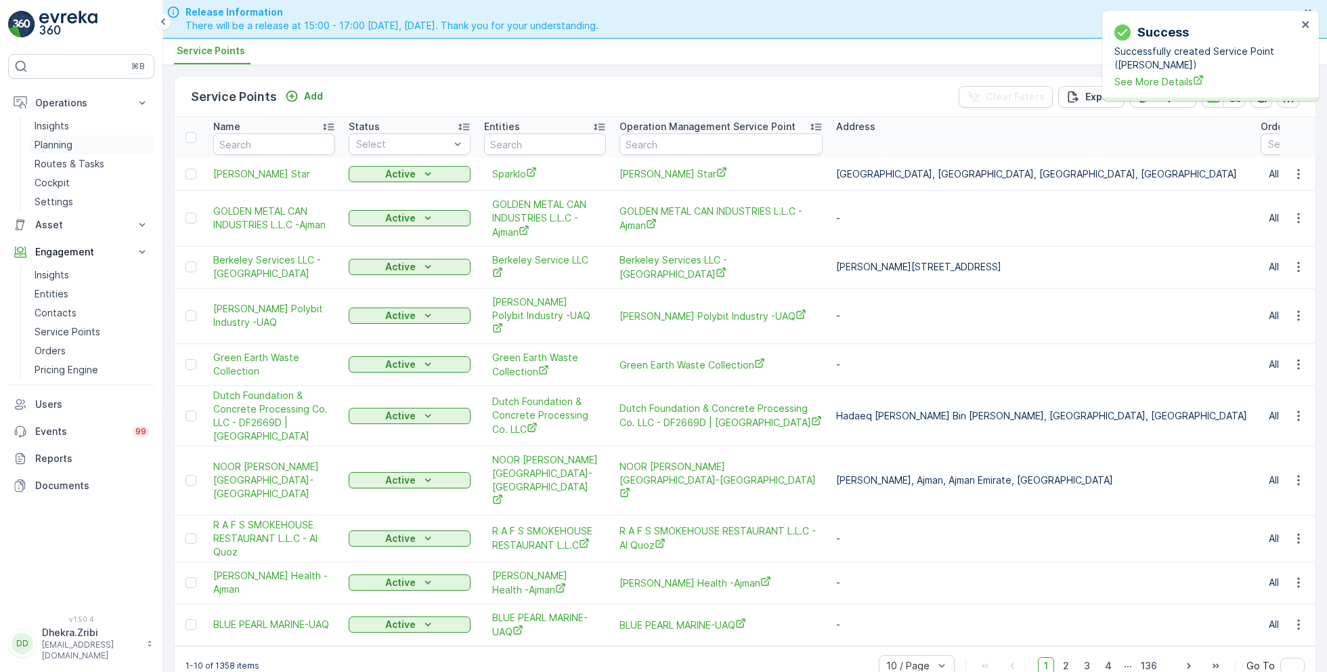
click at [56, 143] on p "Planning" at bounding box center [54, 145] width 38 height 14
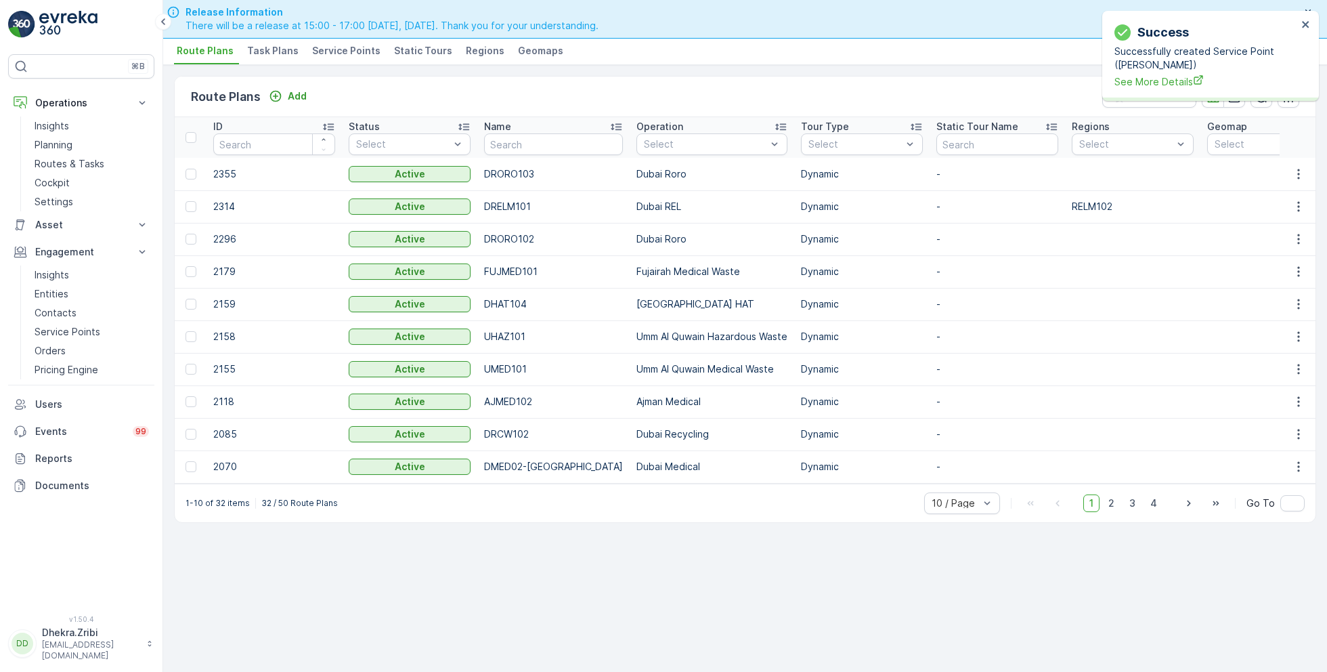
click at [337, 55] on span "Service Points" at bounding box center [346, 51] width 68 height 14
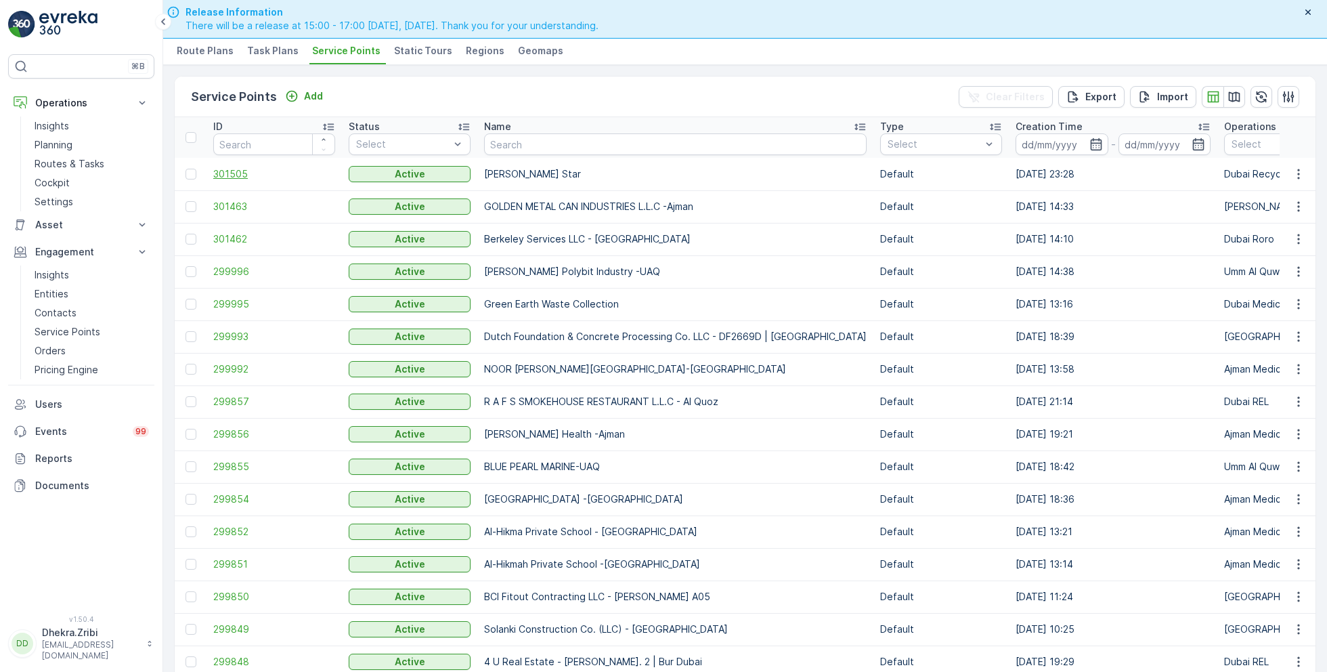
click at [234, 170] on span "301505" at bounding box center [274, 174] width 122 height 14
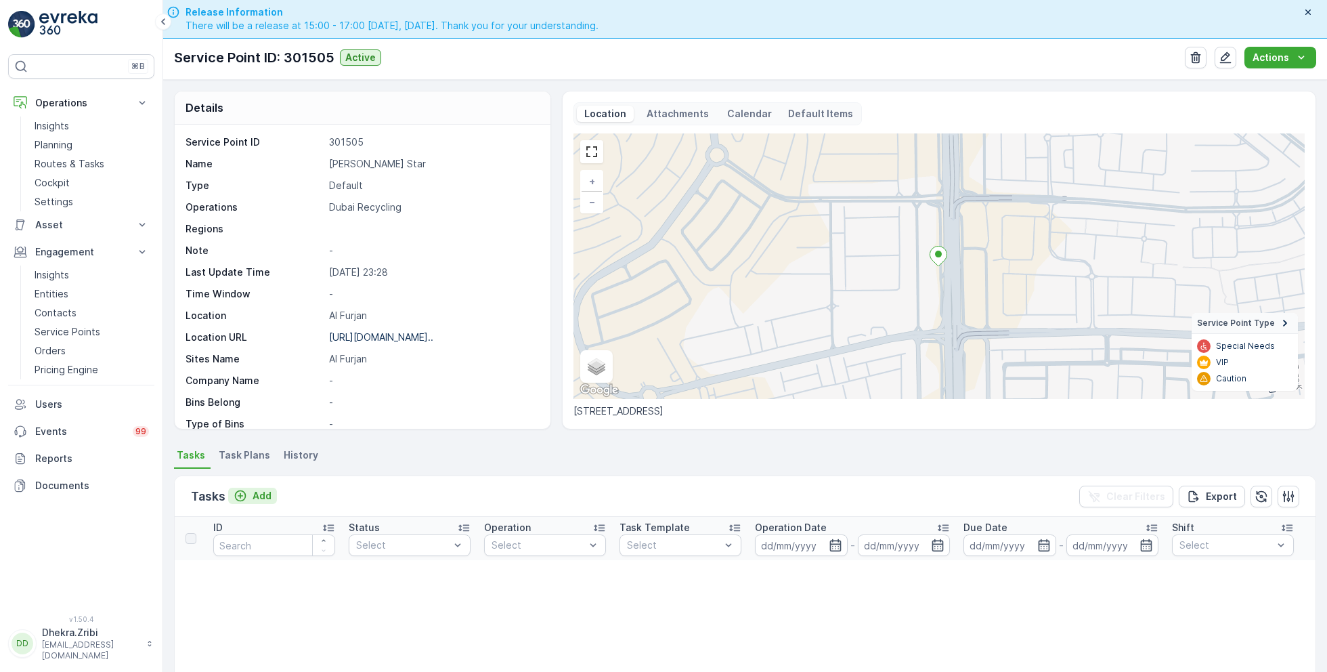
click at [253, 489] on p "Add" at bounding box center [262, 496] width 19 height 14
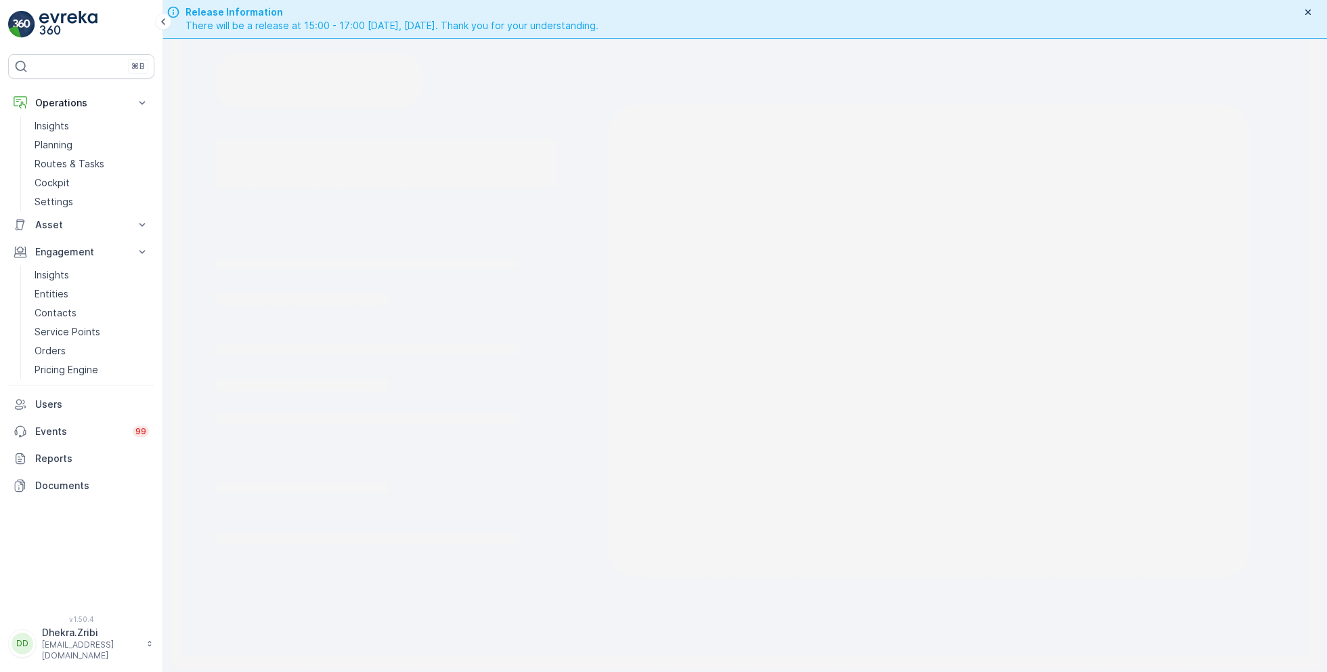
scroll to position [38, 0]
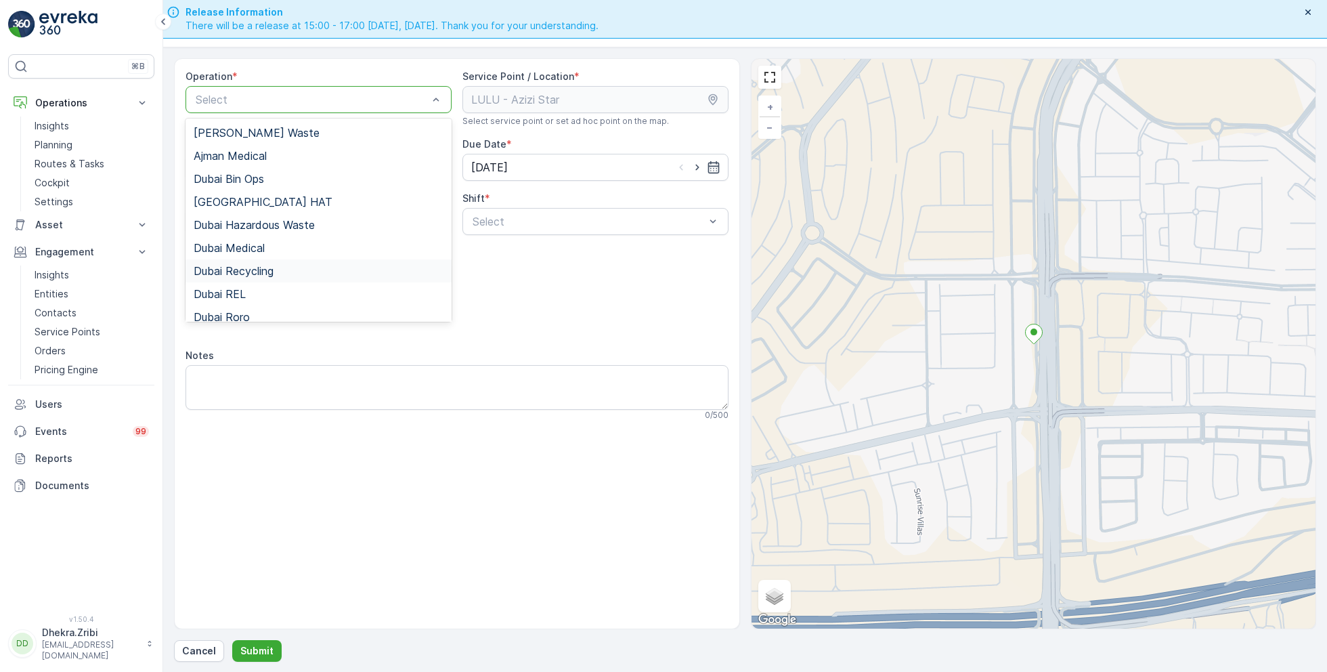
click at [249, 274] on span "Dubai Recycling" at bounding box center [234, 271] width 80 height 12
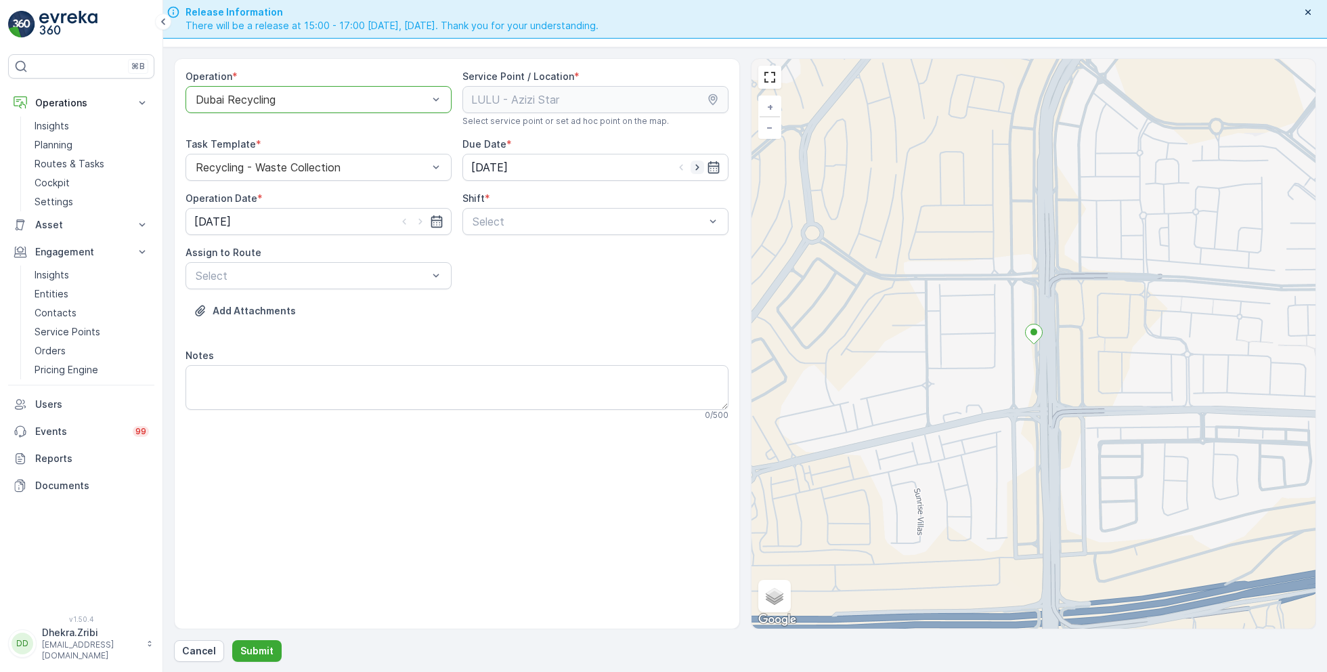
click at [699, 164] on icon "button" at bounding box center [698, 167] width 14 height 14
type input "[DATE]"
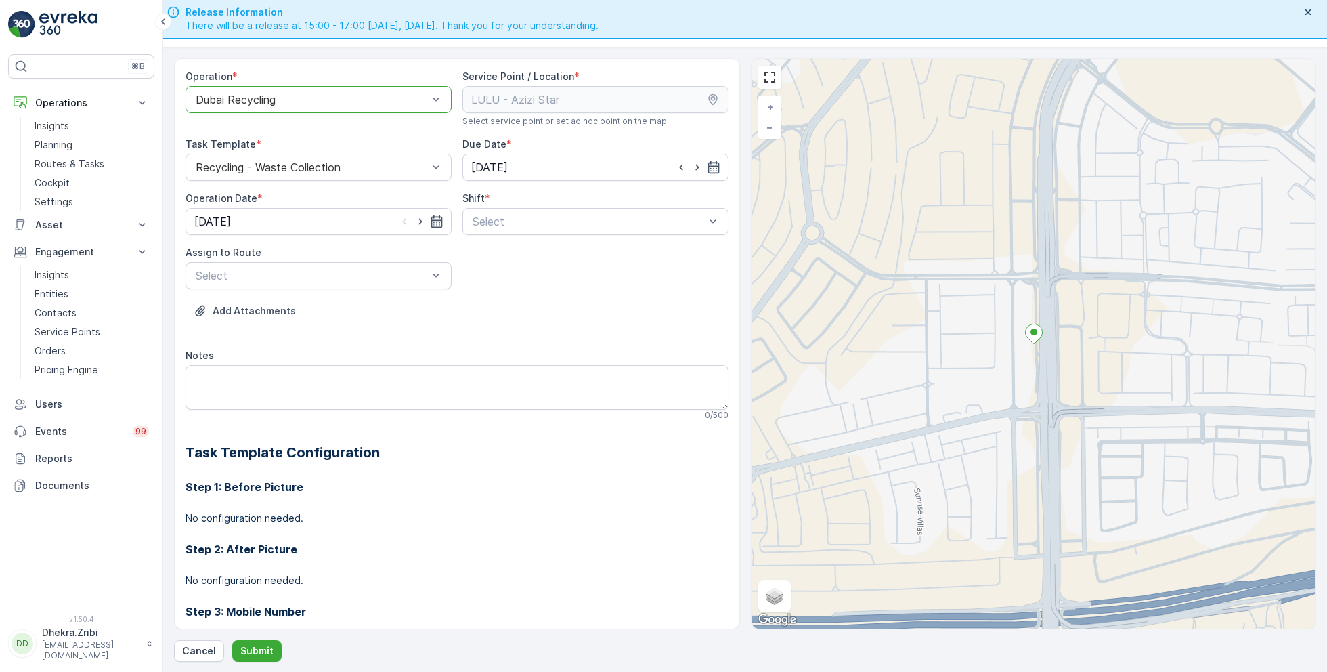
click at [410, 223] on div at bounding box center [420, 222] width 46 height 14
click at [414, 223] on icon "button" at bounding box center [421, 222] width 14 height 14
type input "[DATE]"
click at [510, 229] on div "Select" at bounding box center [595, 221] width 266 height 27
click at [488, 255] on span "Day Shift" at bounding box center [495, 254] width 48 height 12
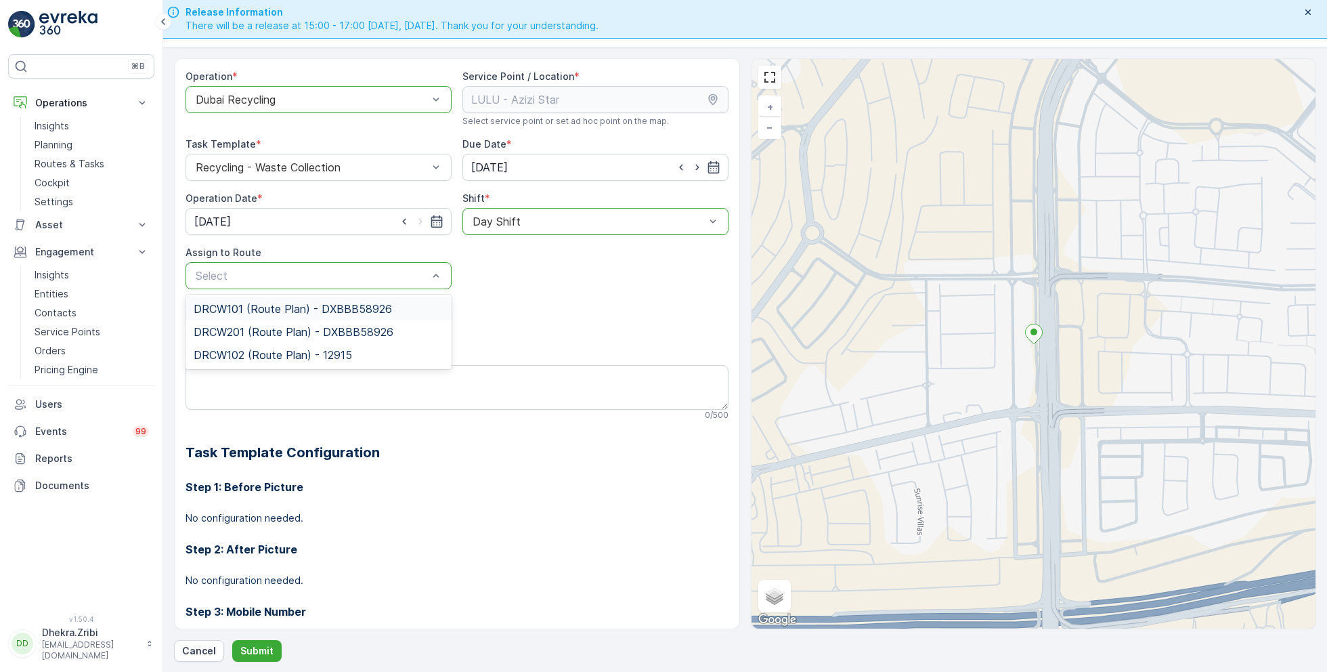
click at [263, 315] on div "DRCW101 (Route Plan) - DXBBB58926" at bounding box center [319, 308] width 266 height 23
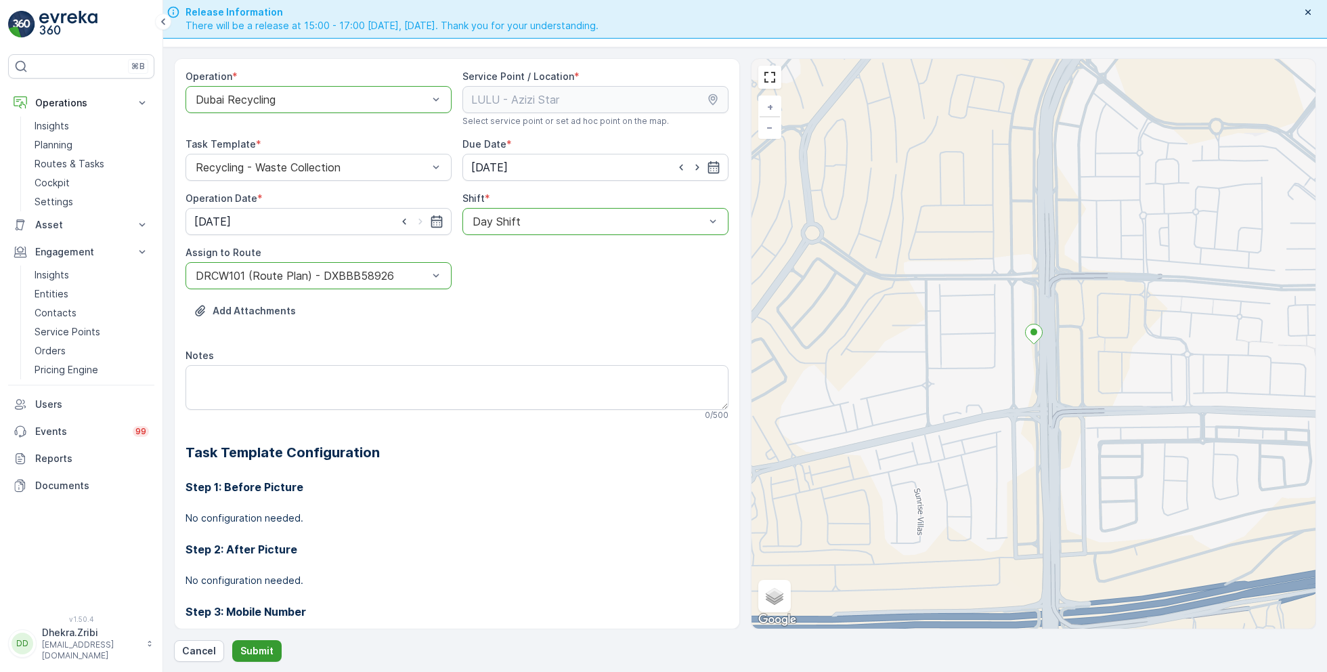
click at [257, 649] on p "Submit" at bounding box center [256, 651] width 33 height 14
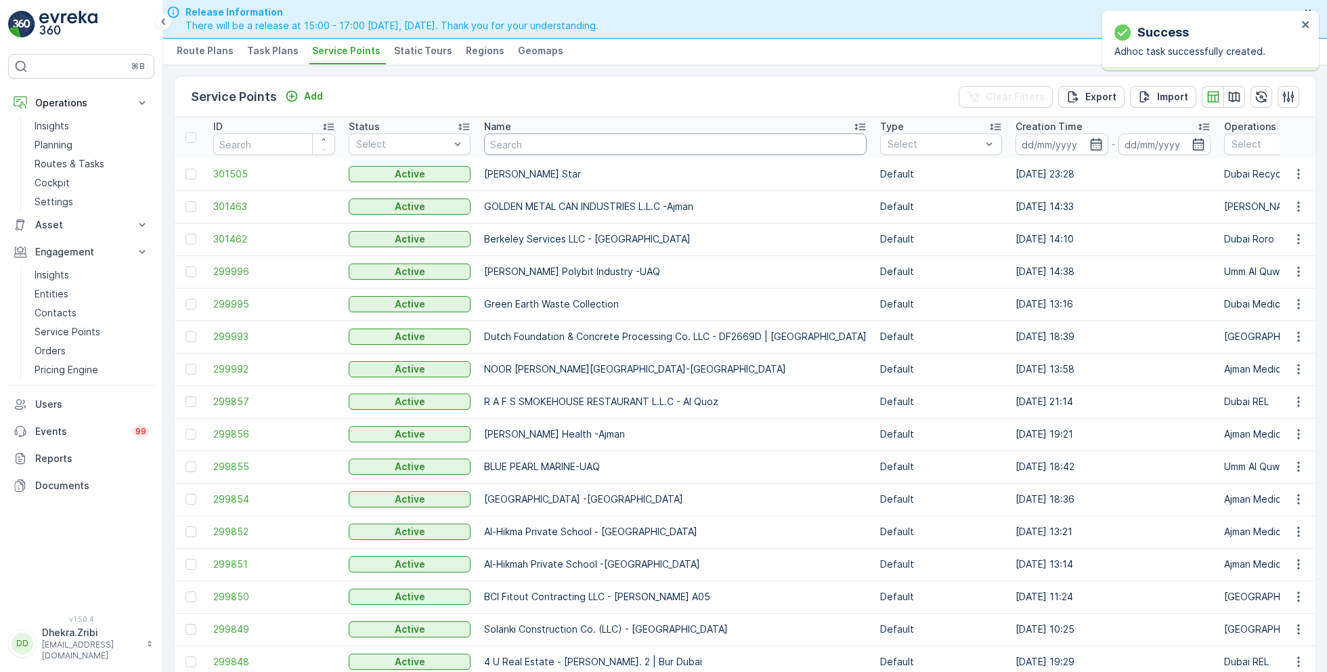
click at [523, 140] on input "text" at bounding box center [675, 144] width 383 height 22
type input "sport"
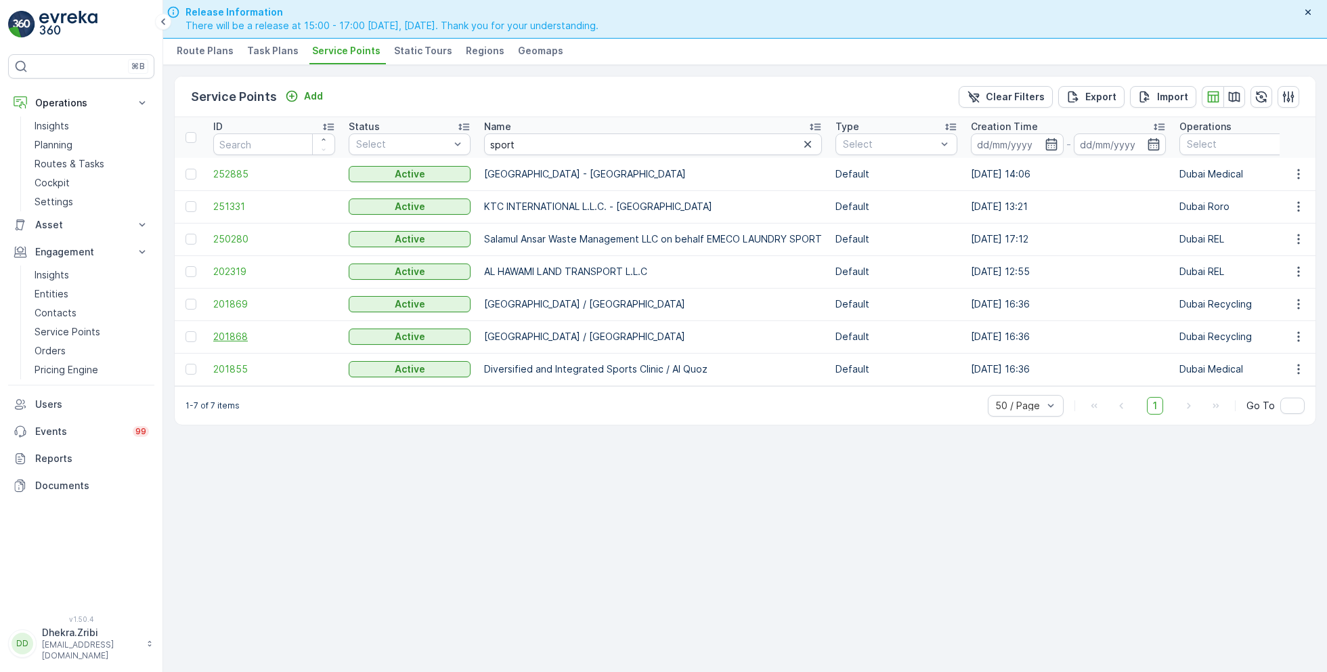
click at [219, 336] on span "201868" at bounding box center [274, 337] width 122 height 14
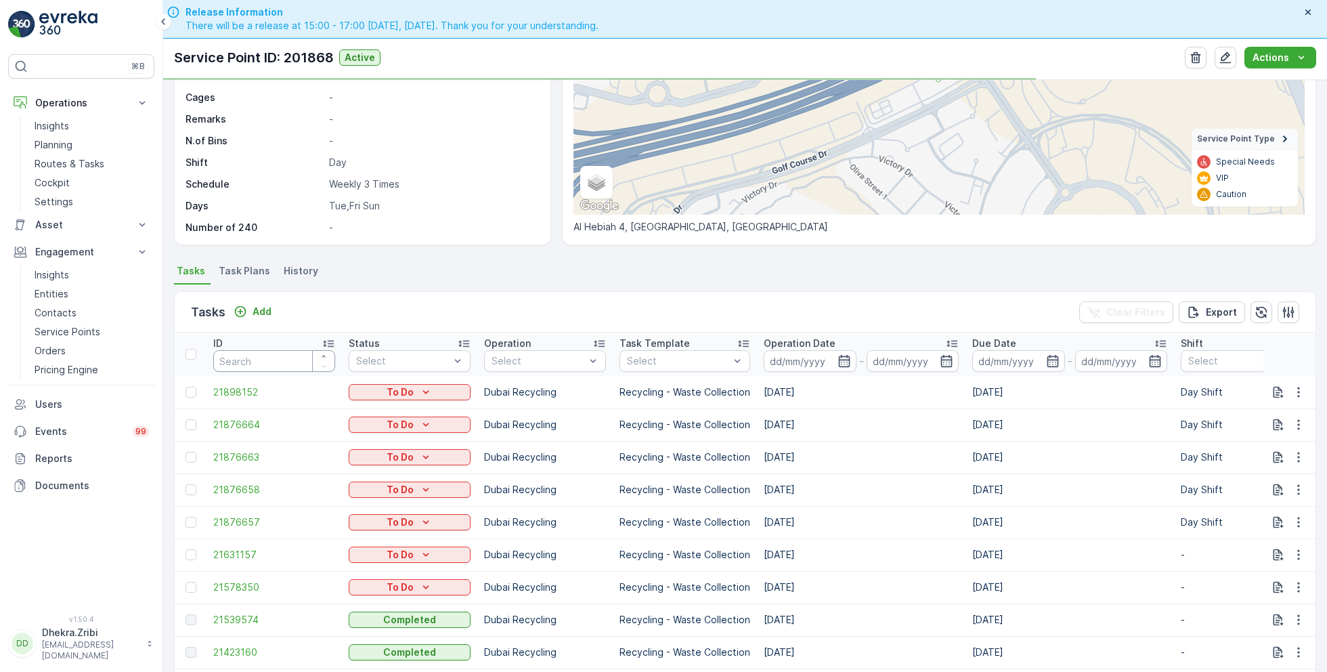
scroll to position [229, 0]
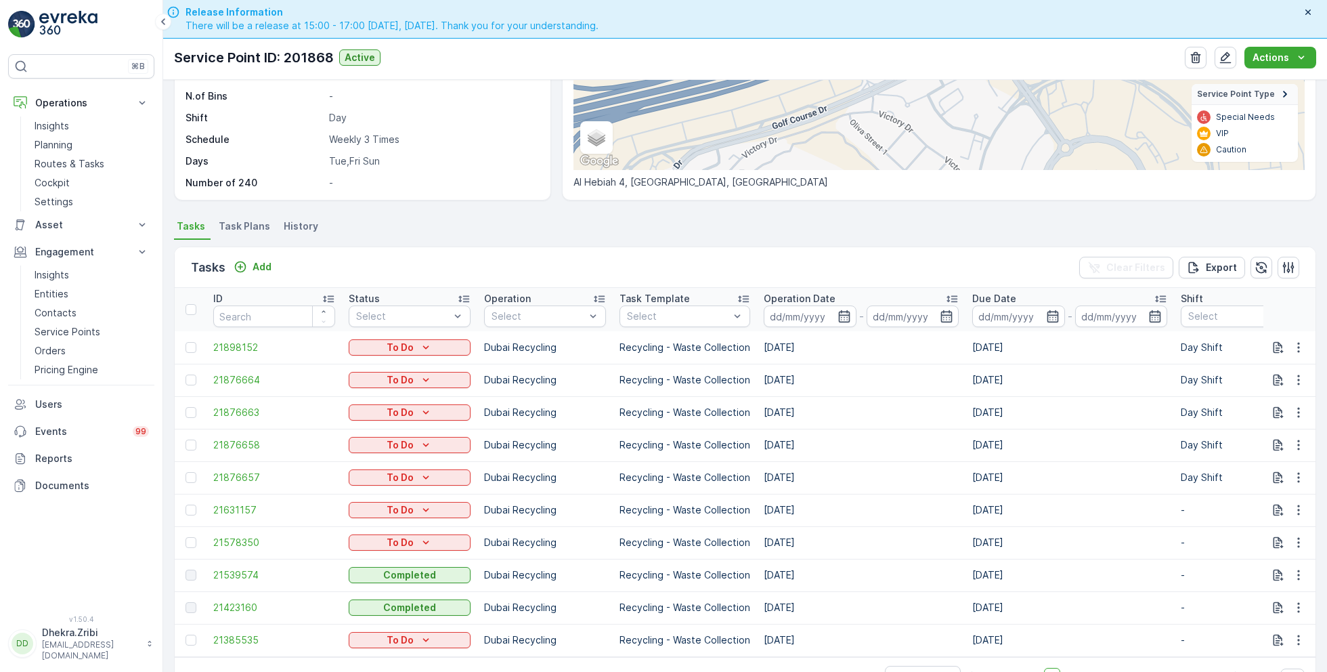
click at [248, 227] on span "Task Plans" at bounding box center [244, 226] width 51 height 14
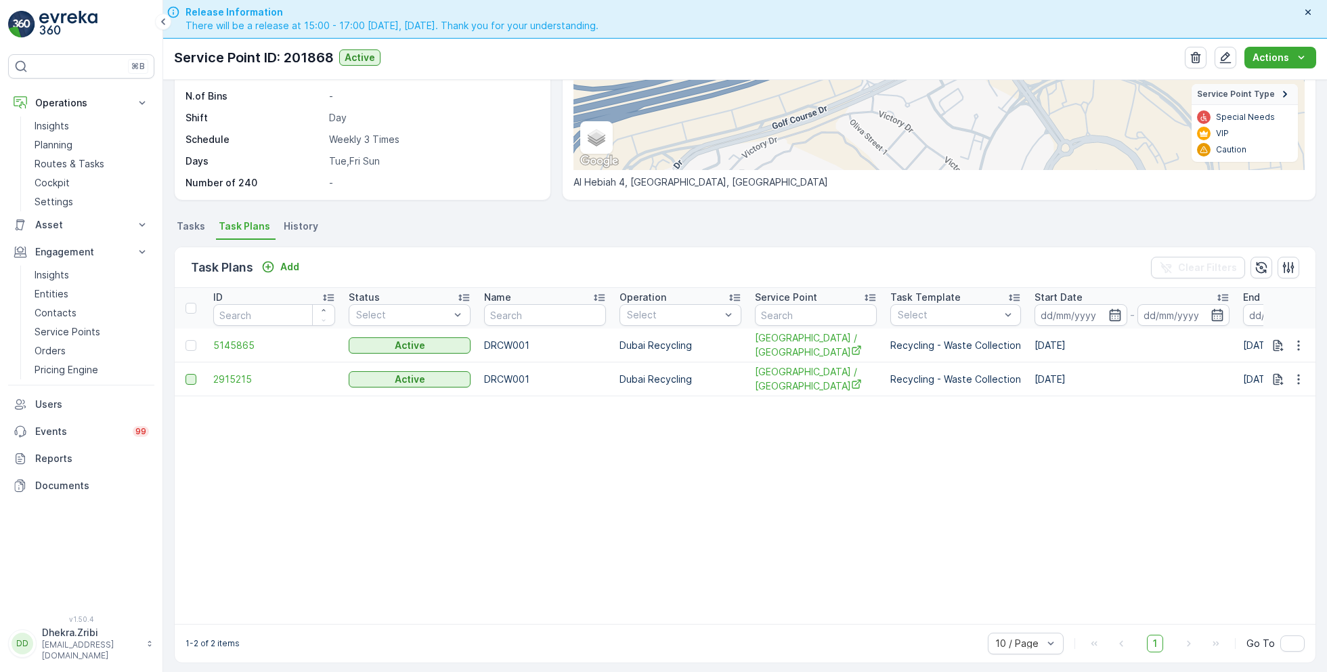
click at [186, 376] on div at bounding box center [191, 379] width 11 height 11
click at [186, 374] on input "checkbox" at bounding box center [186, 374] width 0 height 0
click at [1253, 263] on p "Delete Task Plans" at bounding box center [1238, 268] width 89 height 14
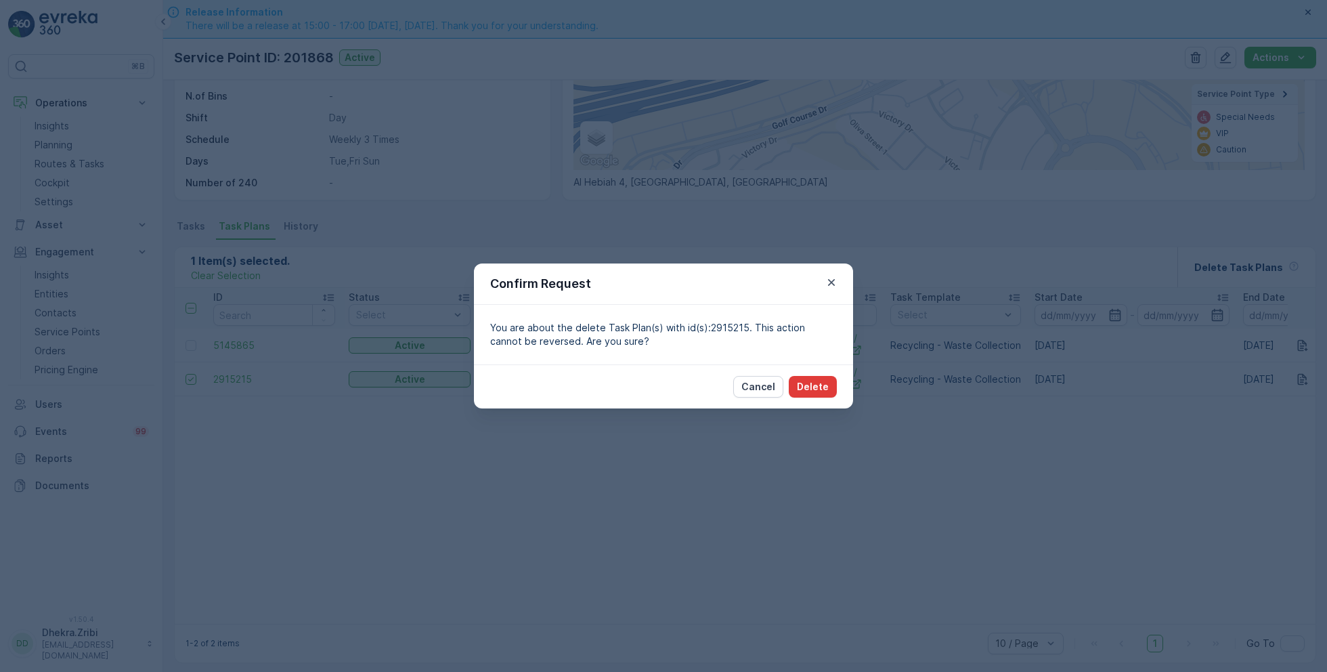
click at [824, 389] on p "Delete" at bounding box center [813, 387] width 32 height 14
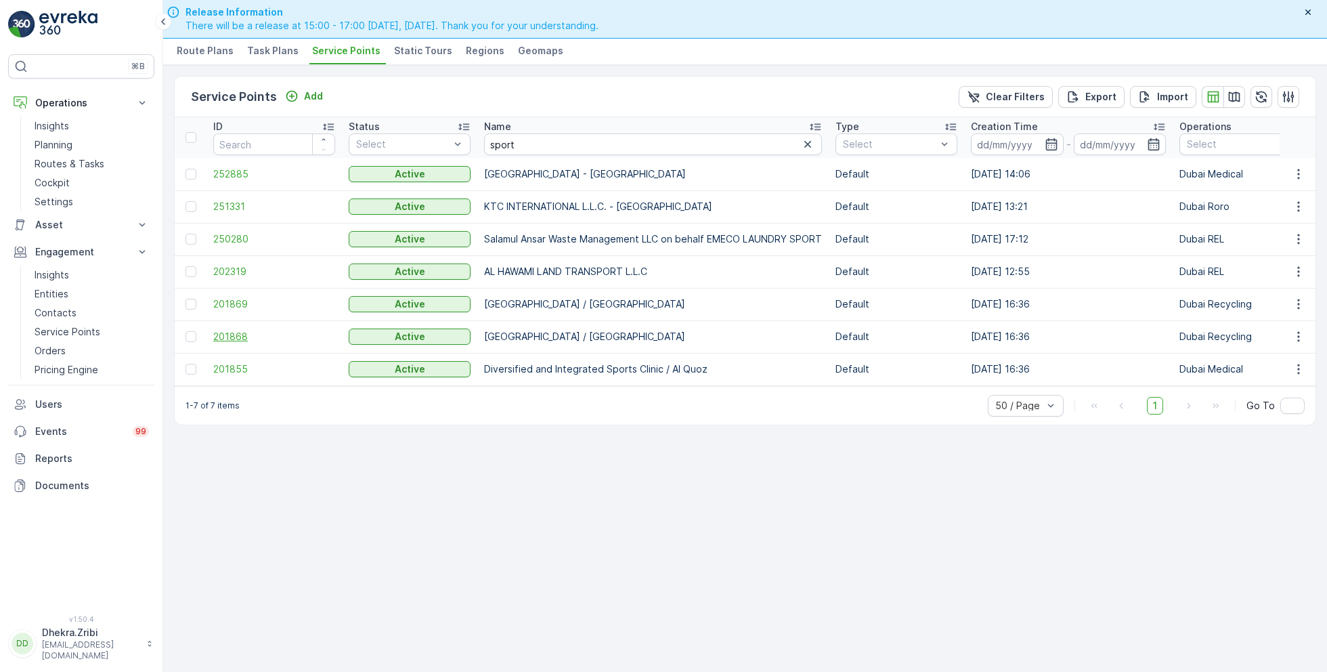
click at [215, 332] on span "201868" at bounding box center [274, 337] width 122 height 14
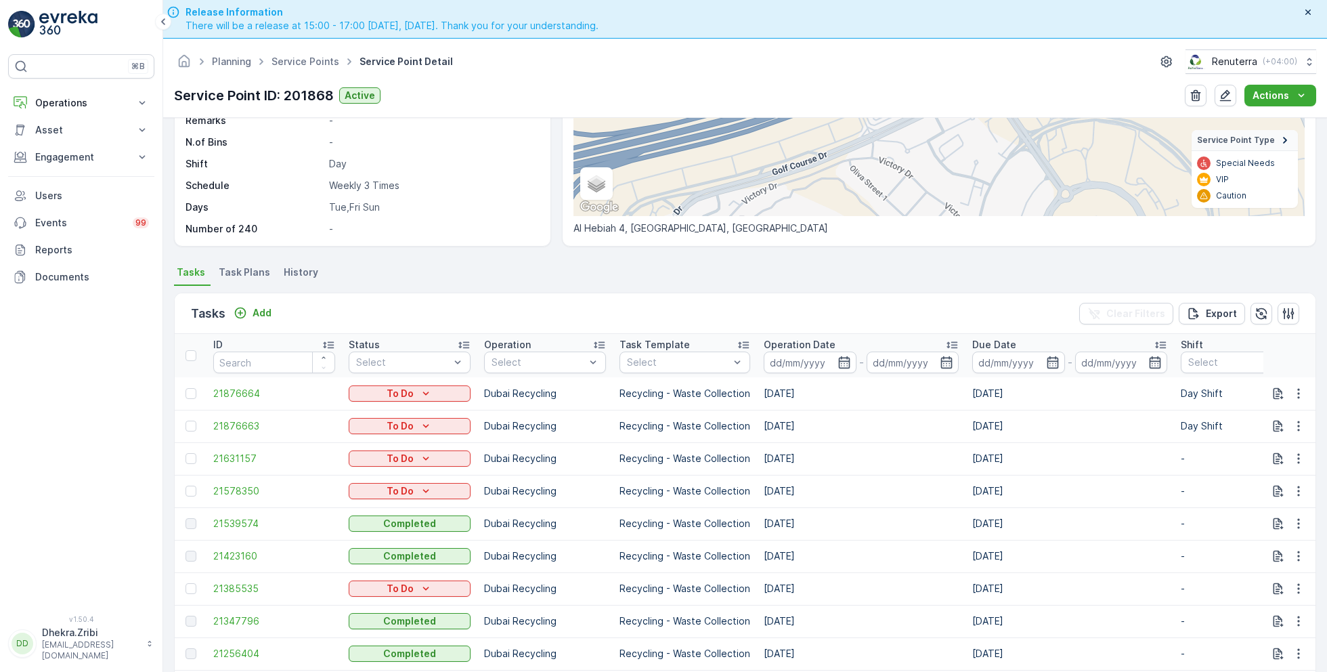
scroll to position [230, 0]
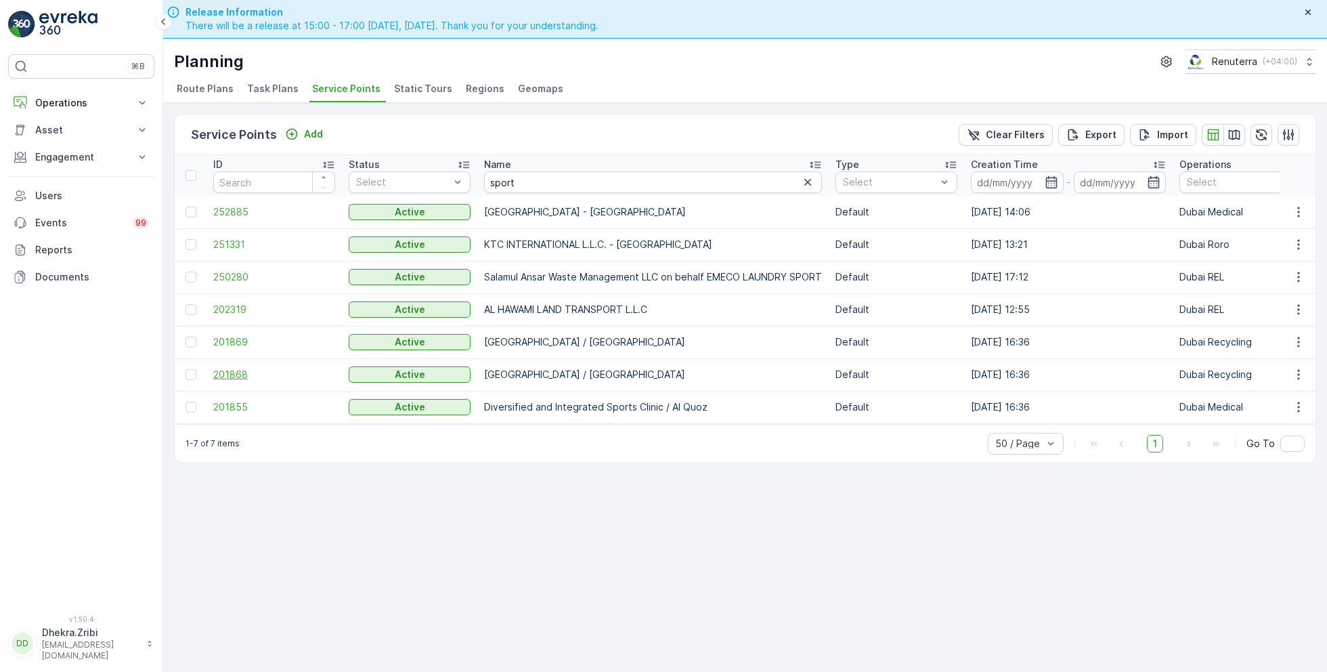
click at [236, 376] on span "201868" at bounding box center [274, 375] width 122 height 14
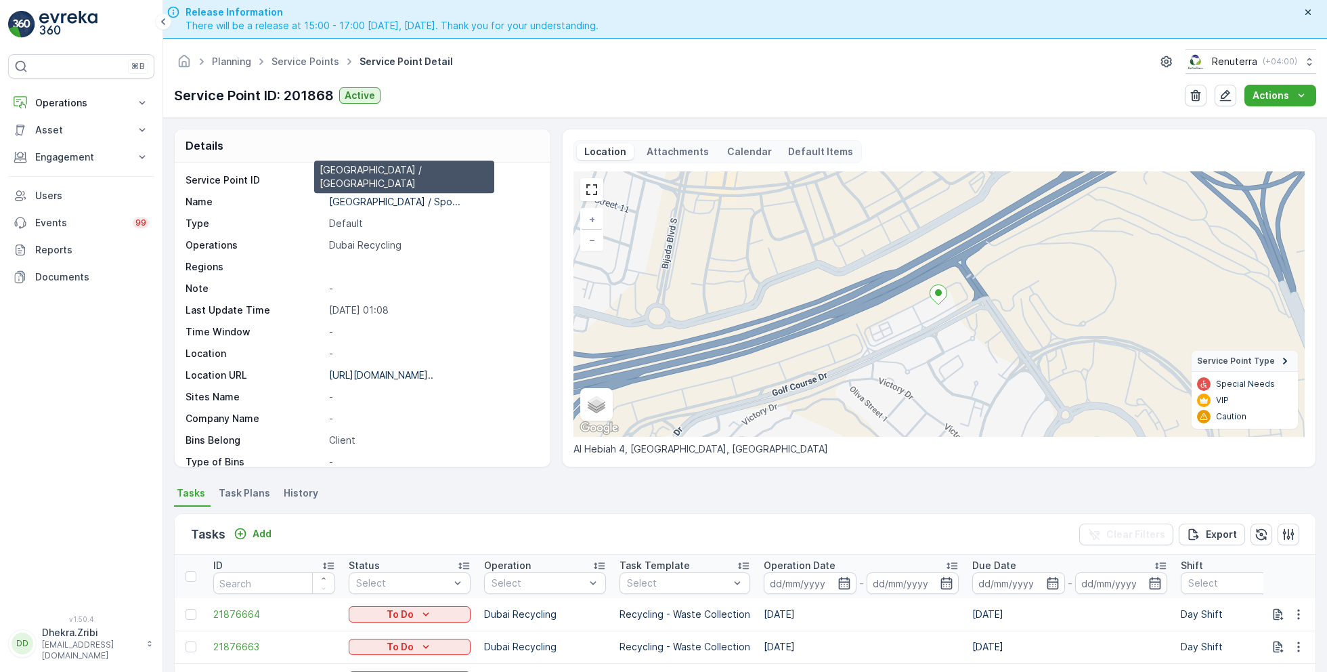
click at [406, 200] on p "[GEOGRAPHIC_DATA] / Spo..." at bounding box center [394, 202] width 131 height 12
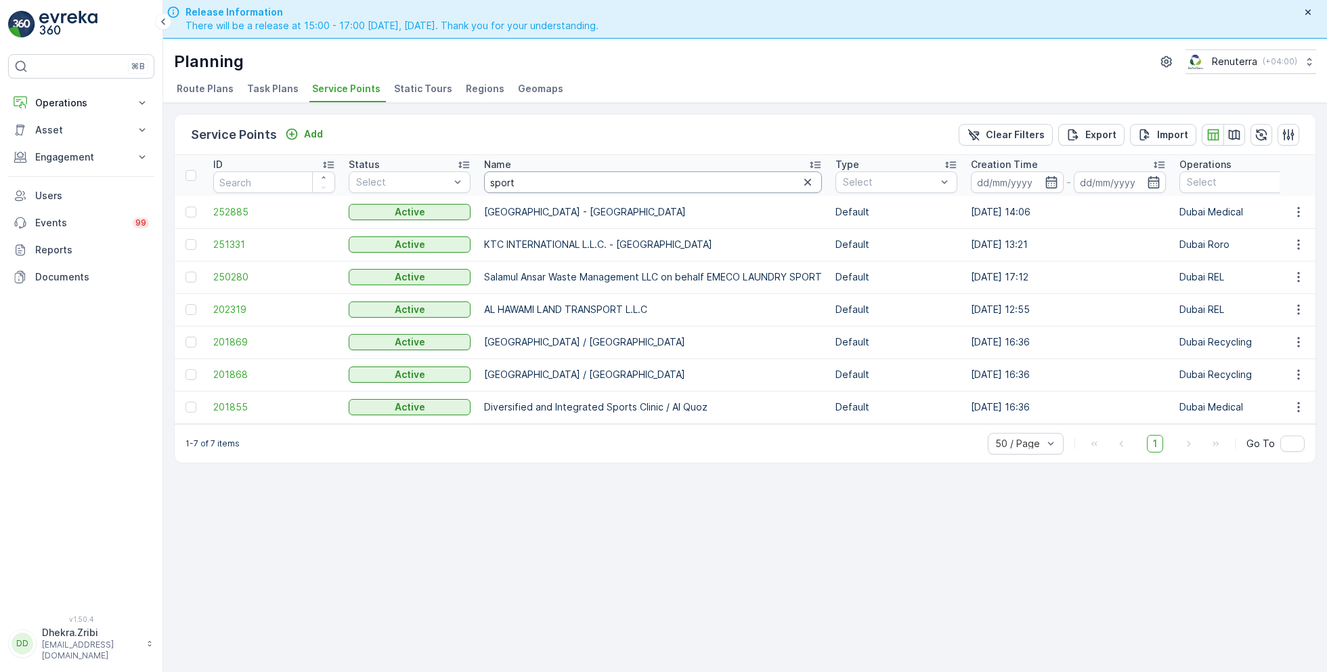
click at [529, 187] on input "sport" at bounding box center [653, 182] width 338 height 22
type input "b1"
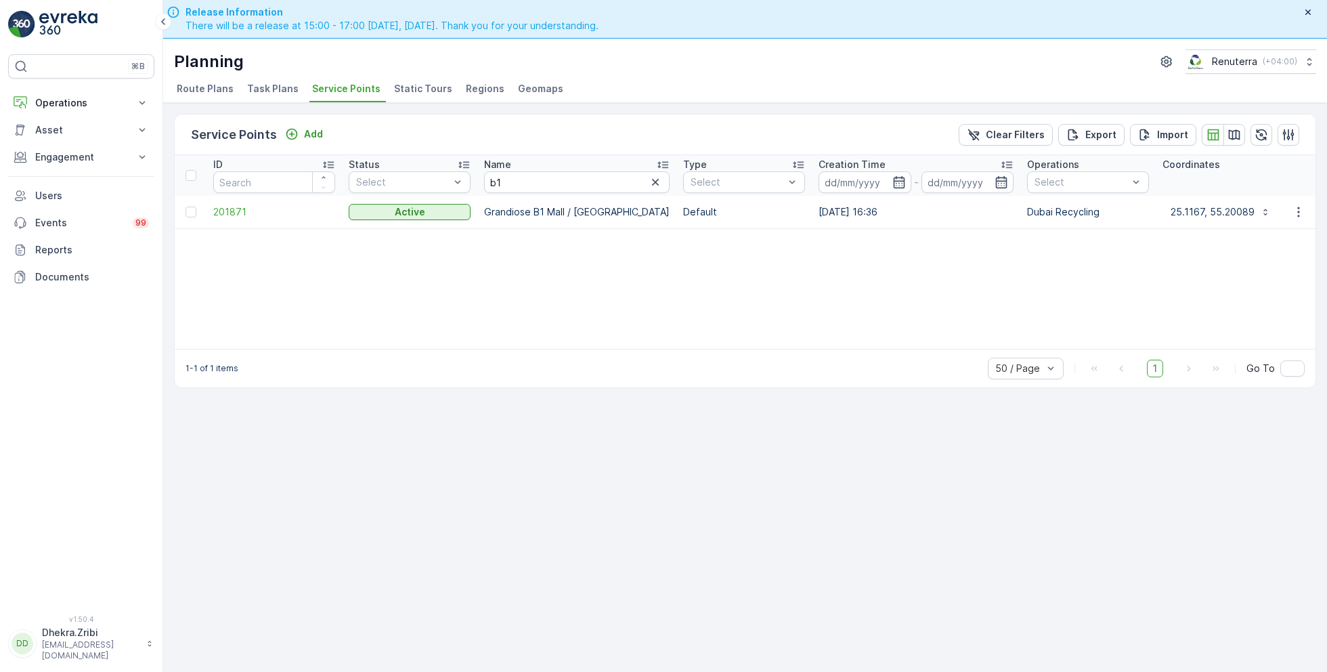
click at [234, 217] on td "201871" at bounding box center [274, 212] width 135 height 32
click at [229, 211] on span "201871" at bounding box center [274, 212] width 122 height 14
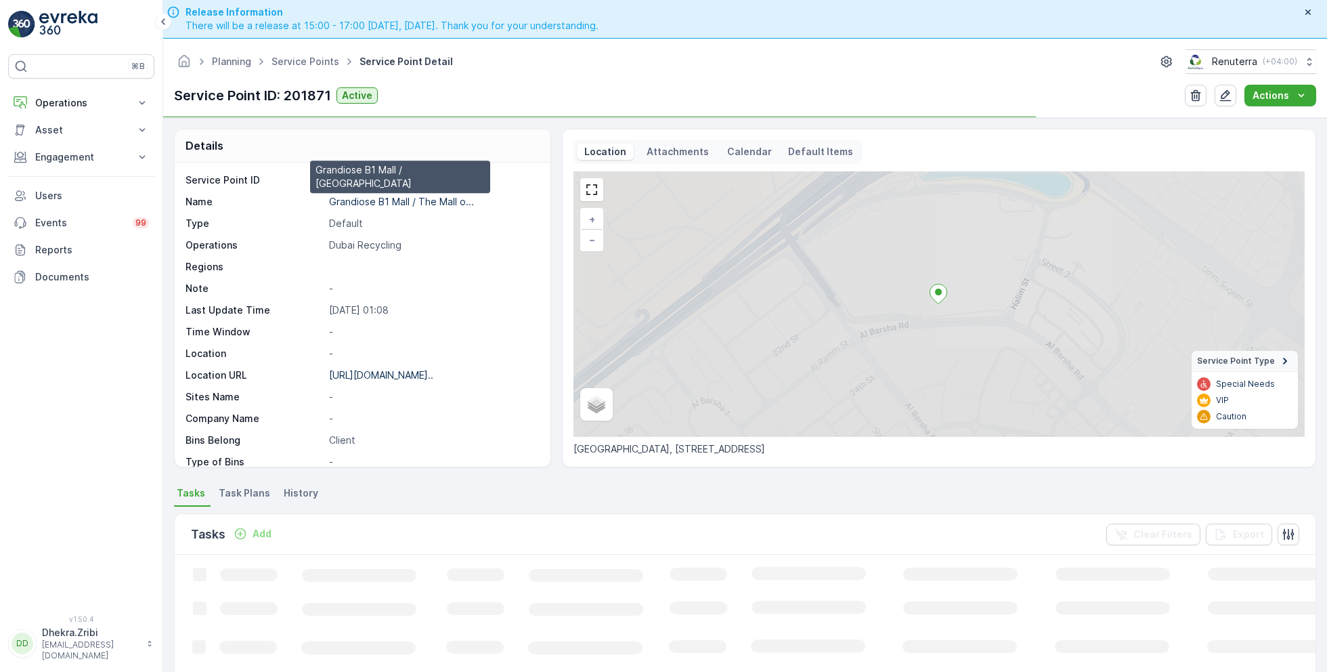
click at [396, 203] on p "Grandiose B1 Mall / The Mall o..." at bounding box center [401, 202] width 145 height 12
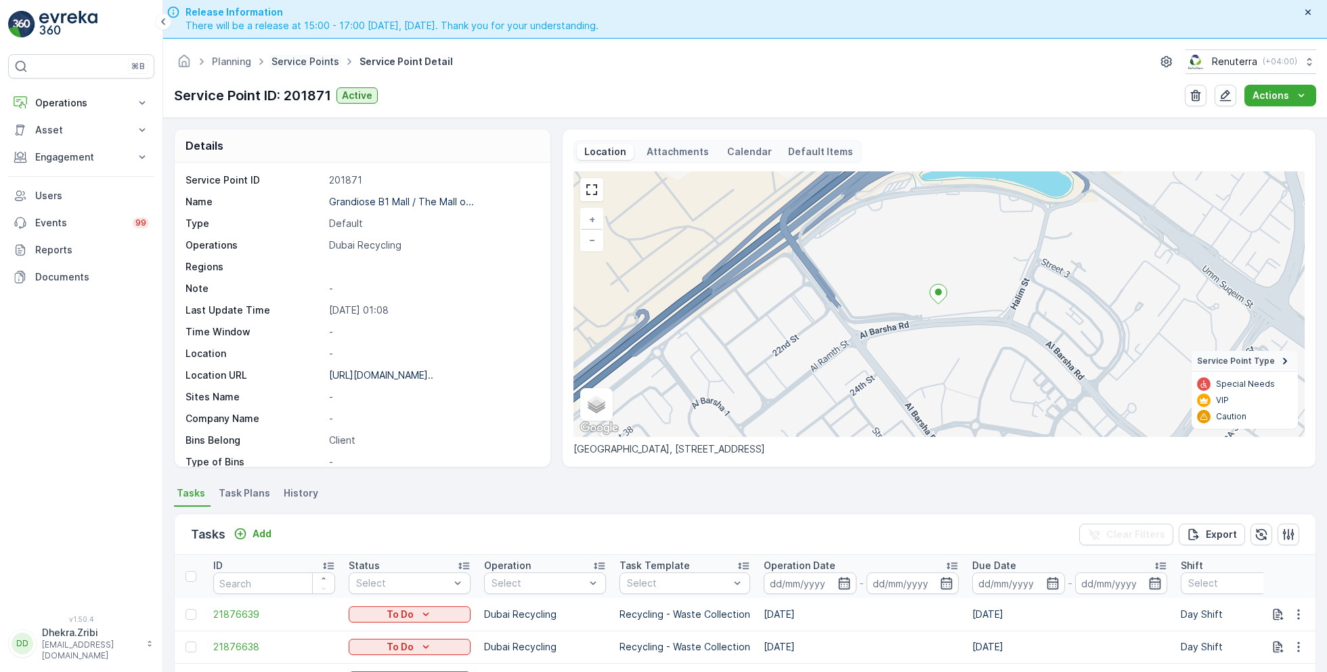
click at [287, 59] on link "Service Points" at bounding box center [306, 62] width 68 height 12
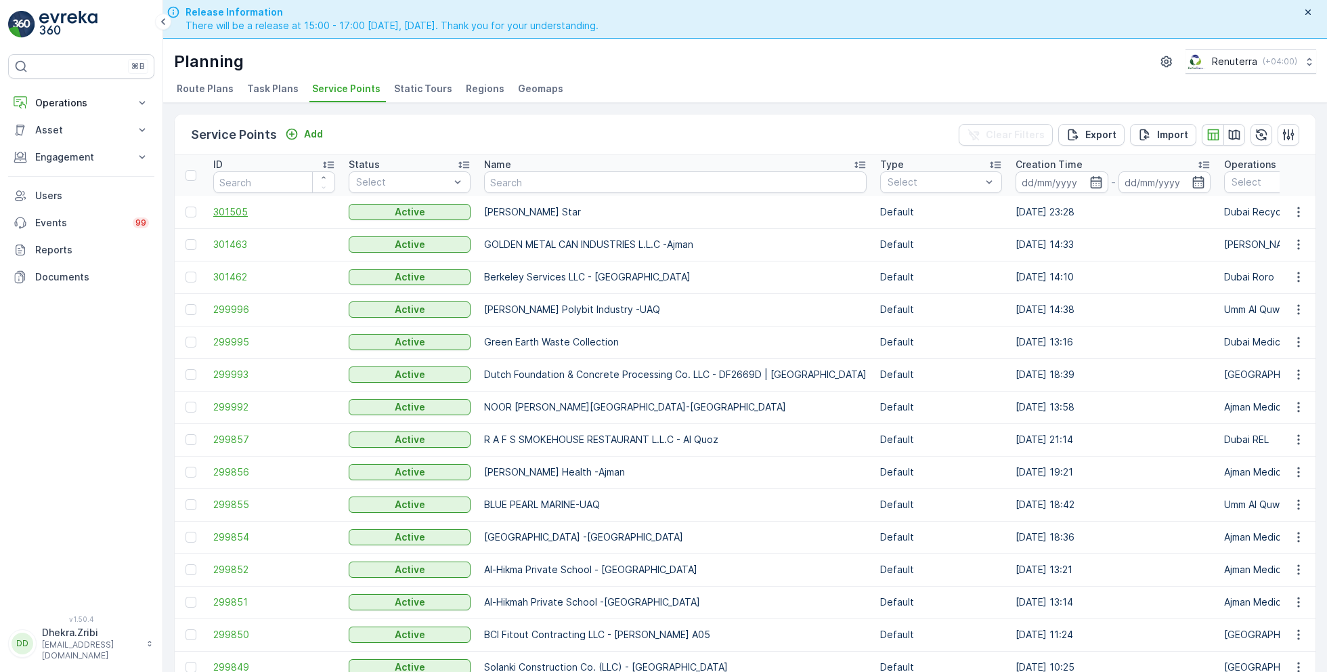
click at [243, 215] on span "301505" at bounding box center [274, 212] width 122 height 14
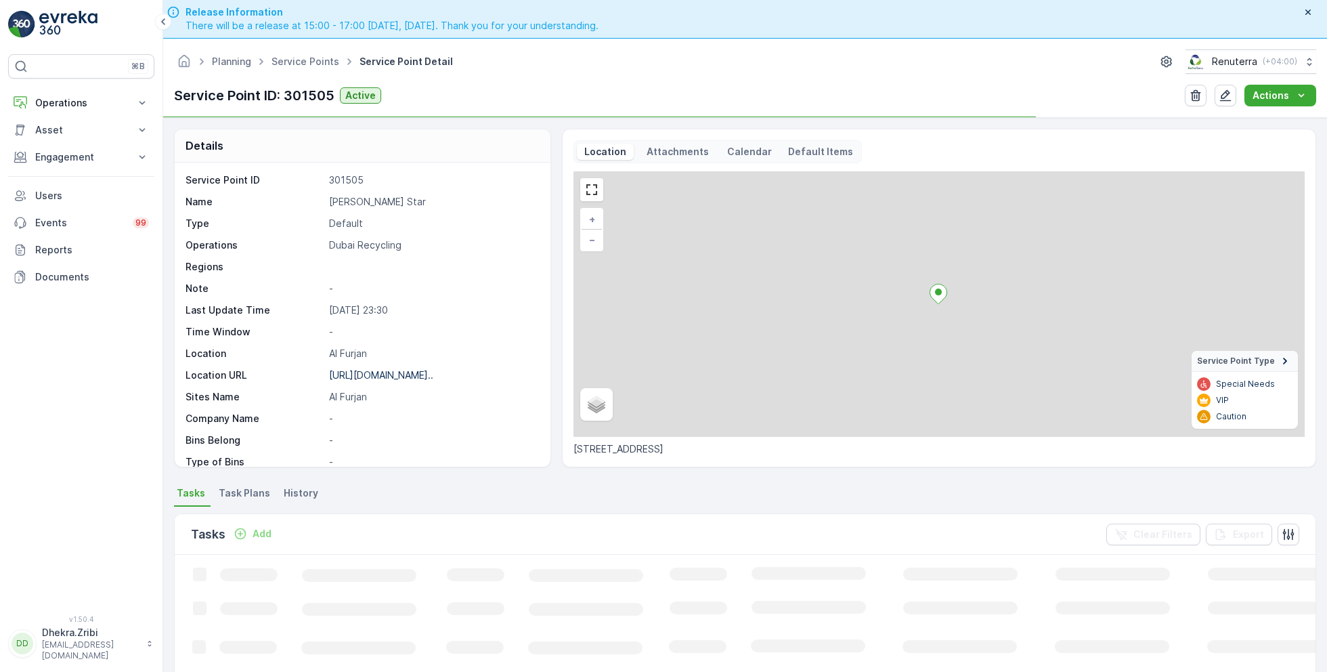
click at [371, 195] on p "[PERSON_NAME] Star" at bounding box center [432, 202] width 207 height 14
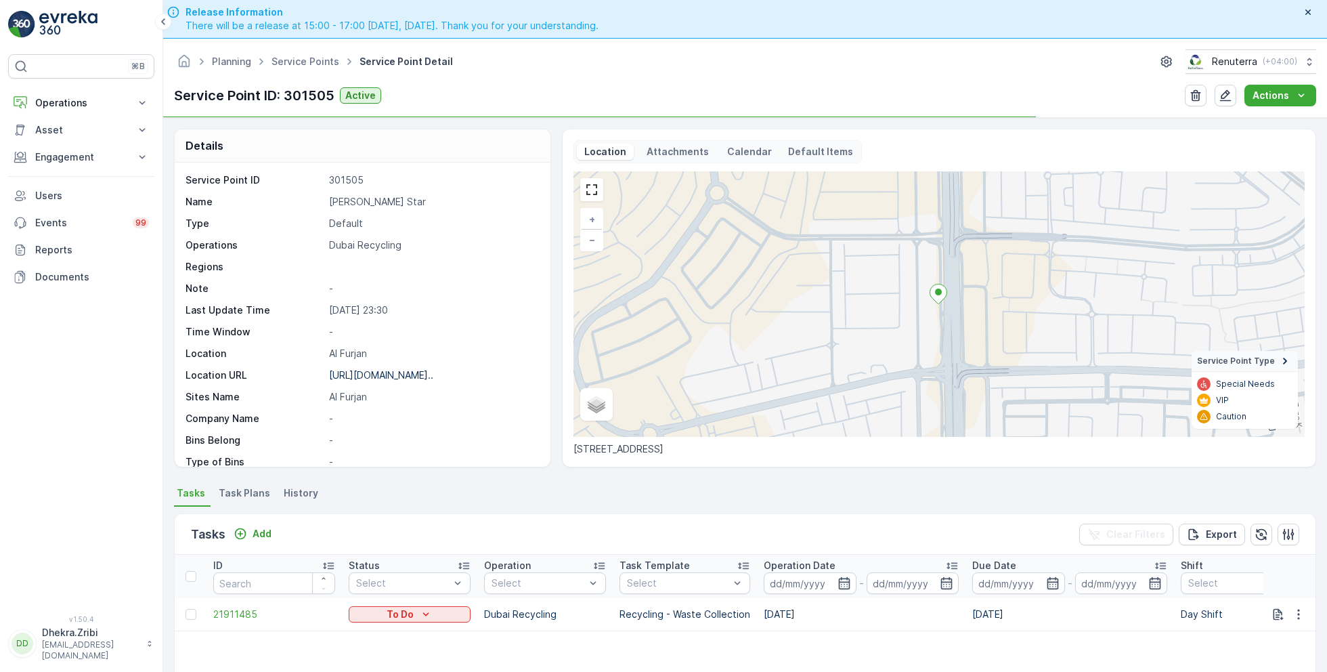
click at [371, 195] on p "[PERSON_NAME] Star" at bounding box center [432, 202] width 207 height 14
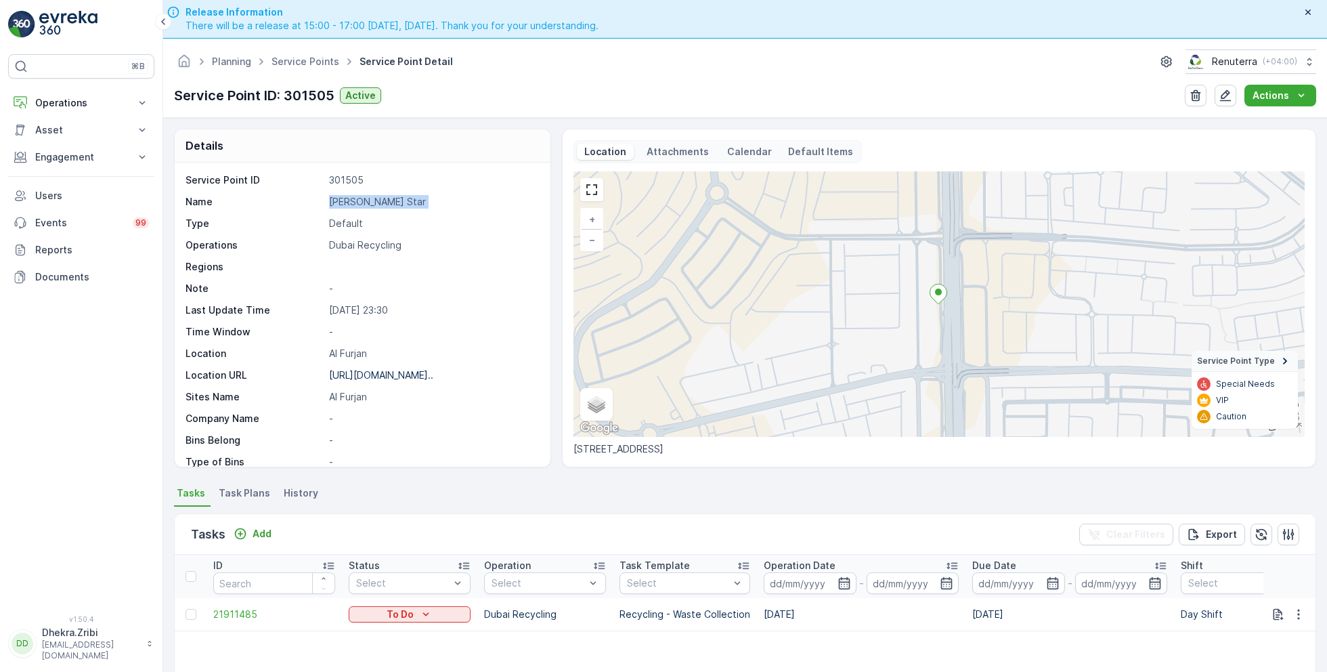
copy p "[PERSON_NAME] Star"
